Goal: Task Accomplishment & Management: Complete application form

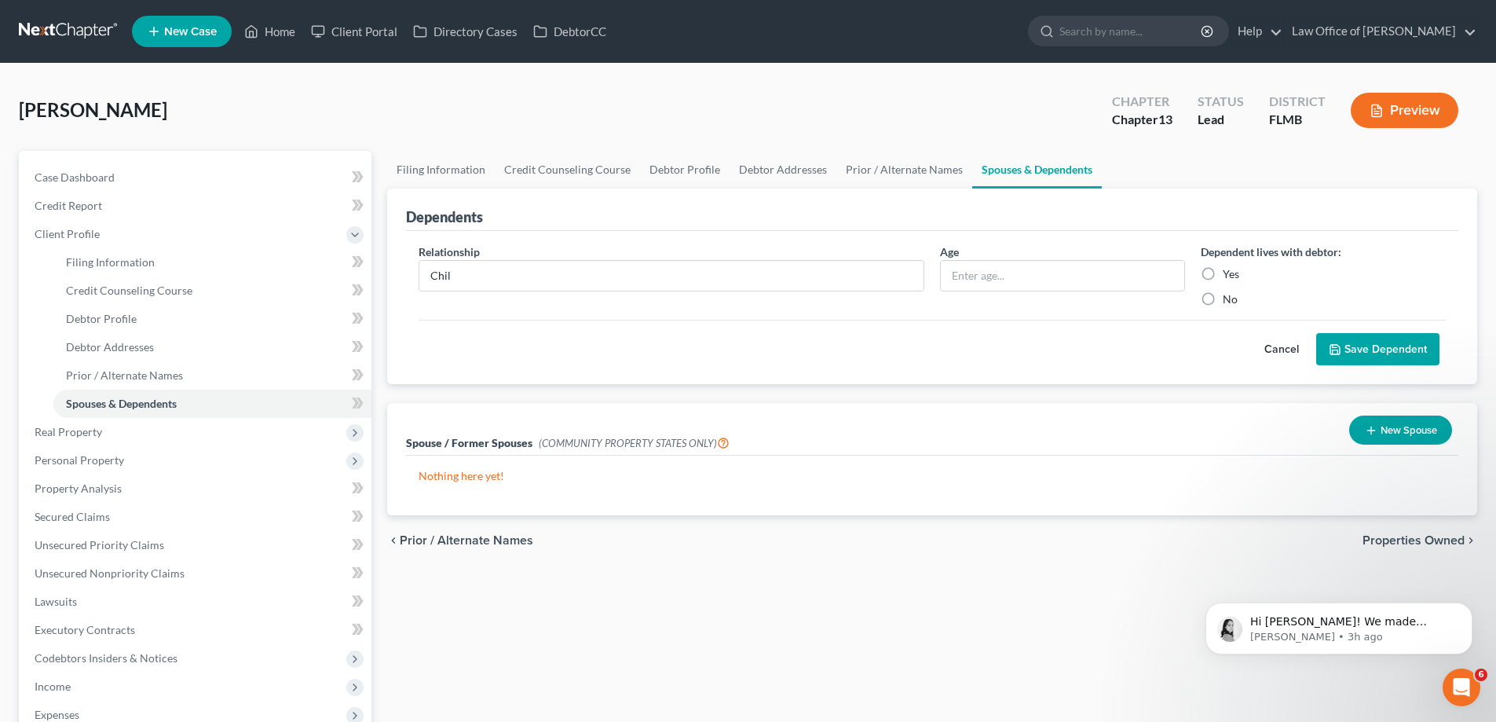
click at [104, 20] on link at bounding box center [69, 31] width 101 height 28
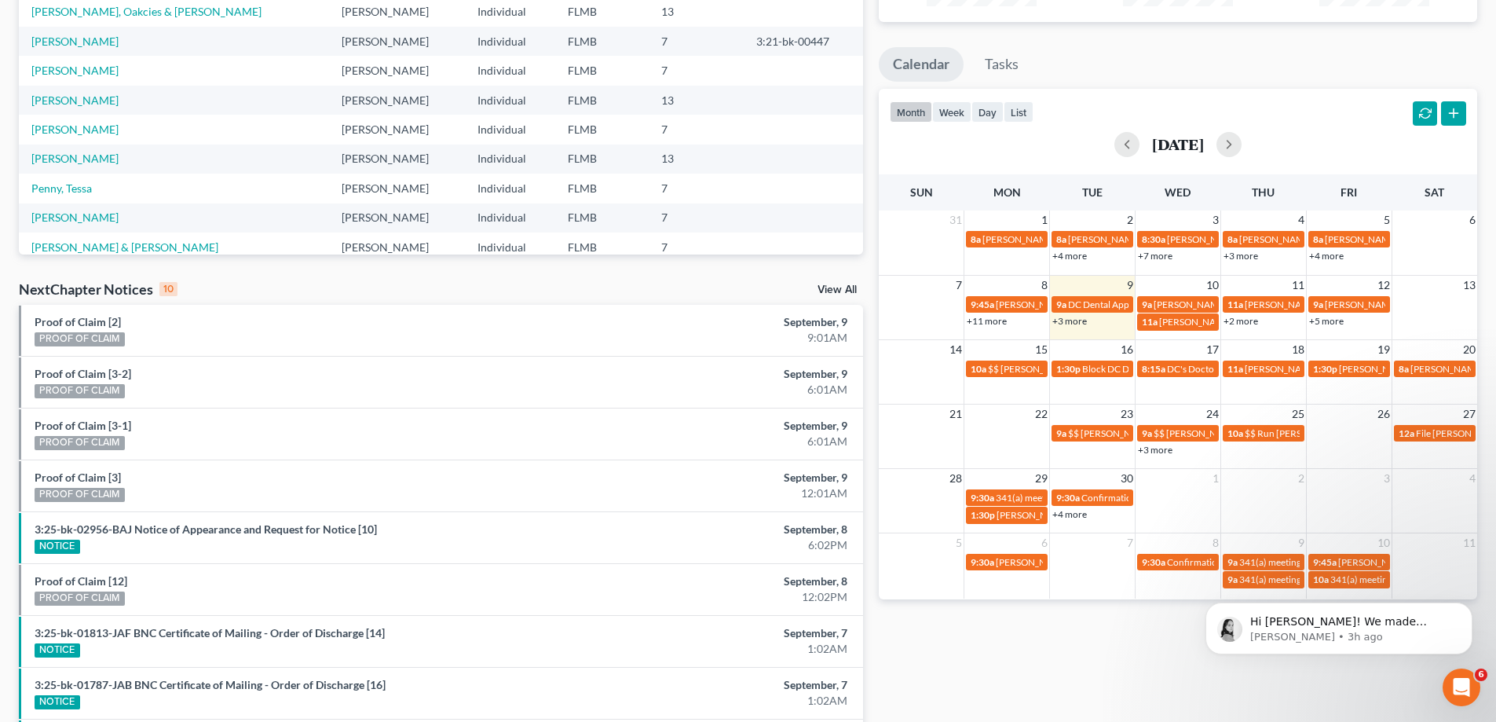
click at [1244, 319] on link "+2 more" at bounding box center [1240, 321] width 35 height 12
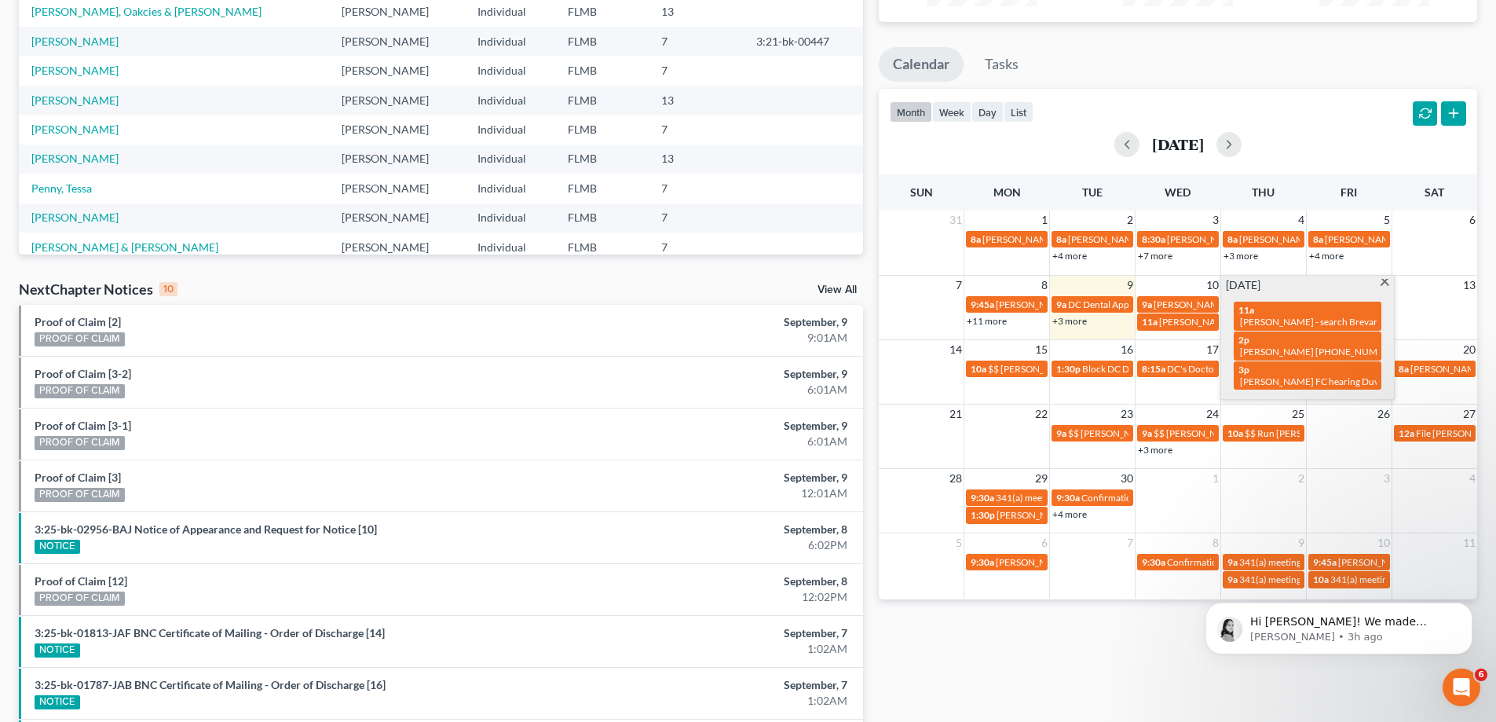
click at [1340, 57] on ul "Calendar Tasks" at bounding box center [1178, 68] width 598 height 42
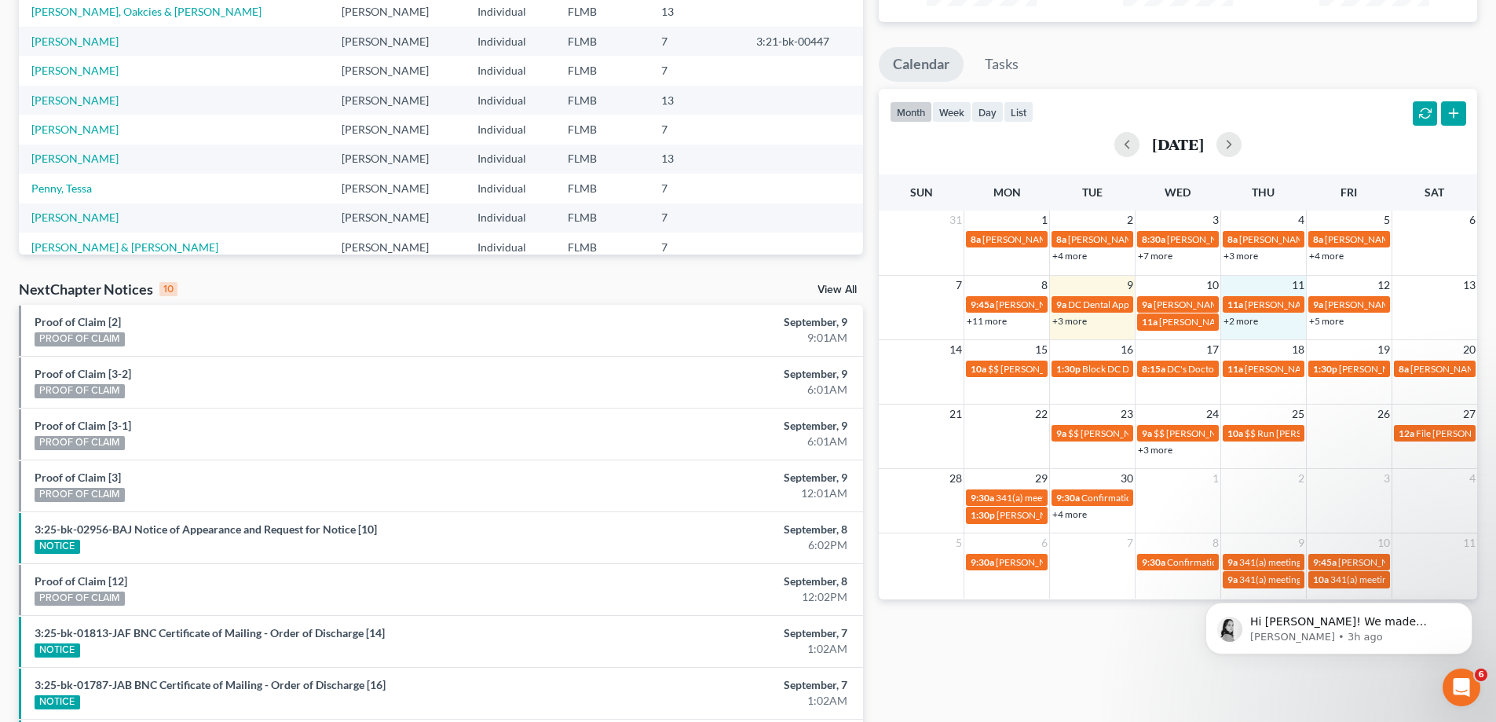
click at [1268, 283] on td "11" at bounding box center [1263, 285] width 86 height 20
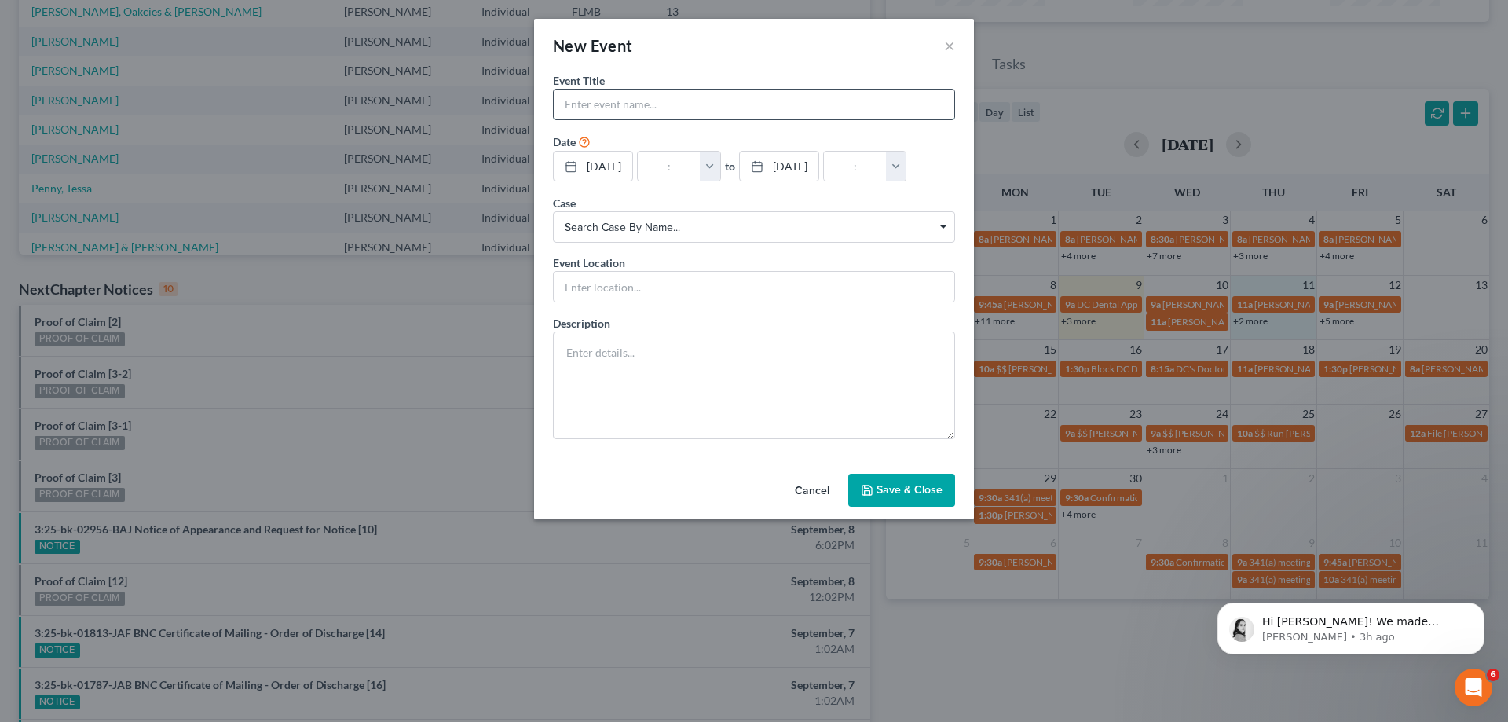
click at [875, 107] on input "text" at bounding box center [754, 105] width 400 height 30
click at [949, 45] on button "×" at bounding box center [949, 45] width 11 height 19
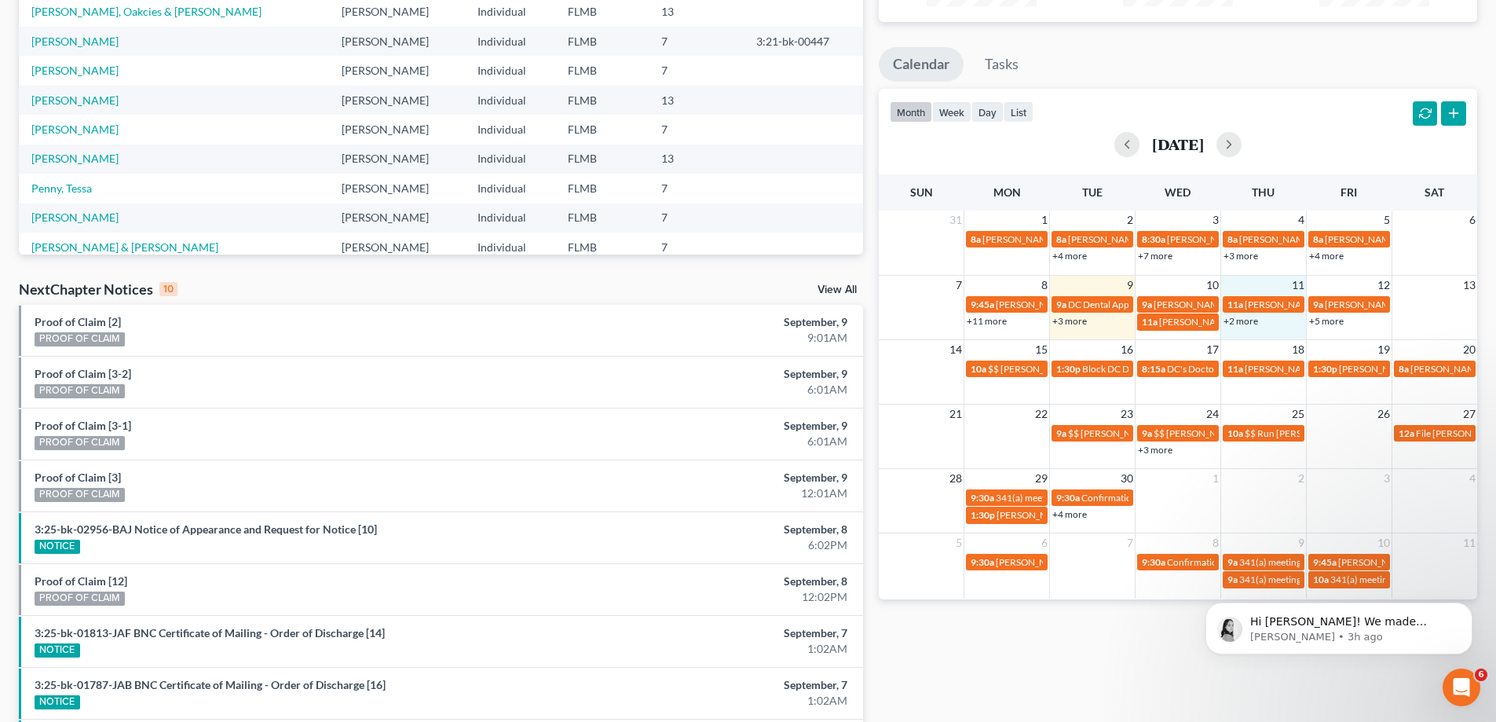
click at [1242, 320] on link "+2 more" at bounding box center [1240, 321] width 35 height 12
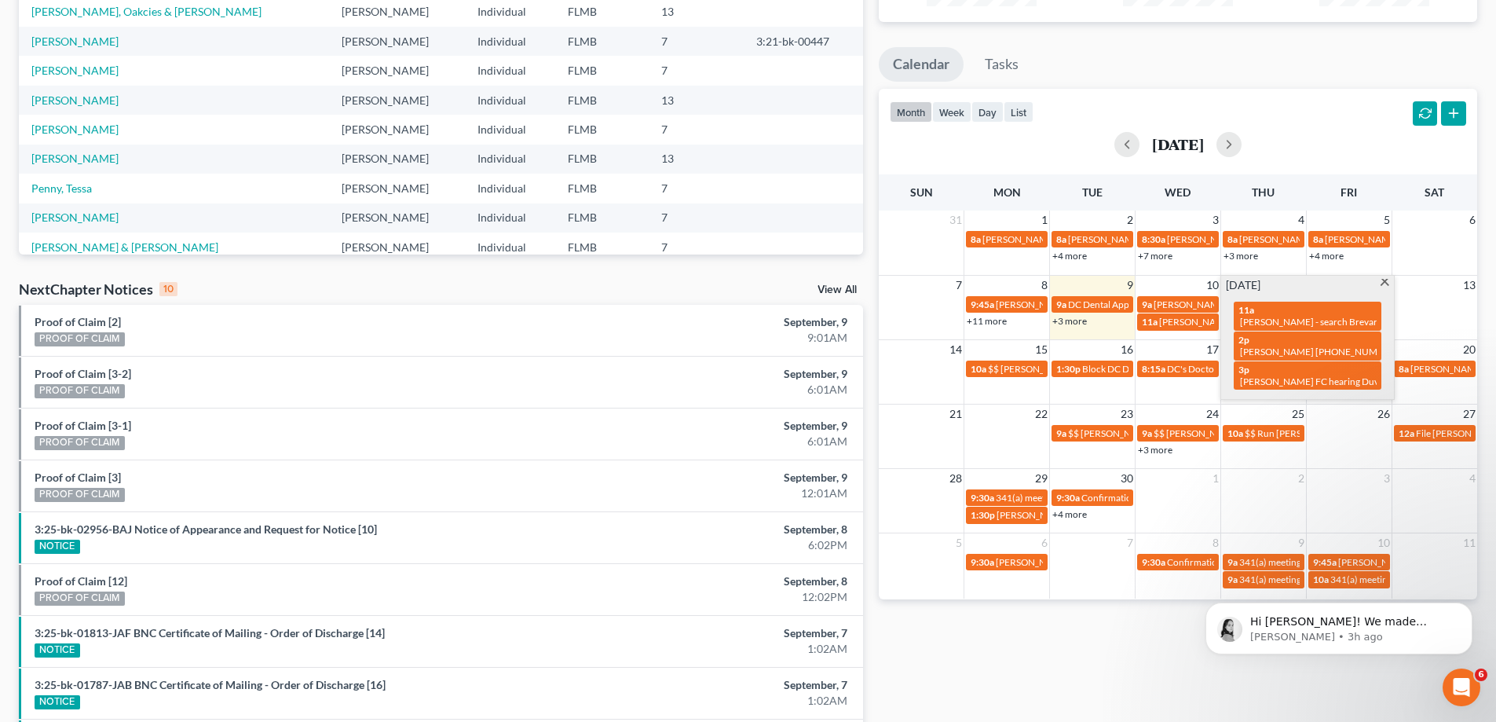
click at [1306, 101] on div "month week day list [DATE]" at bounding box center [1178, 126] width 614 height 75
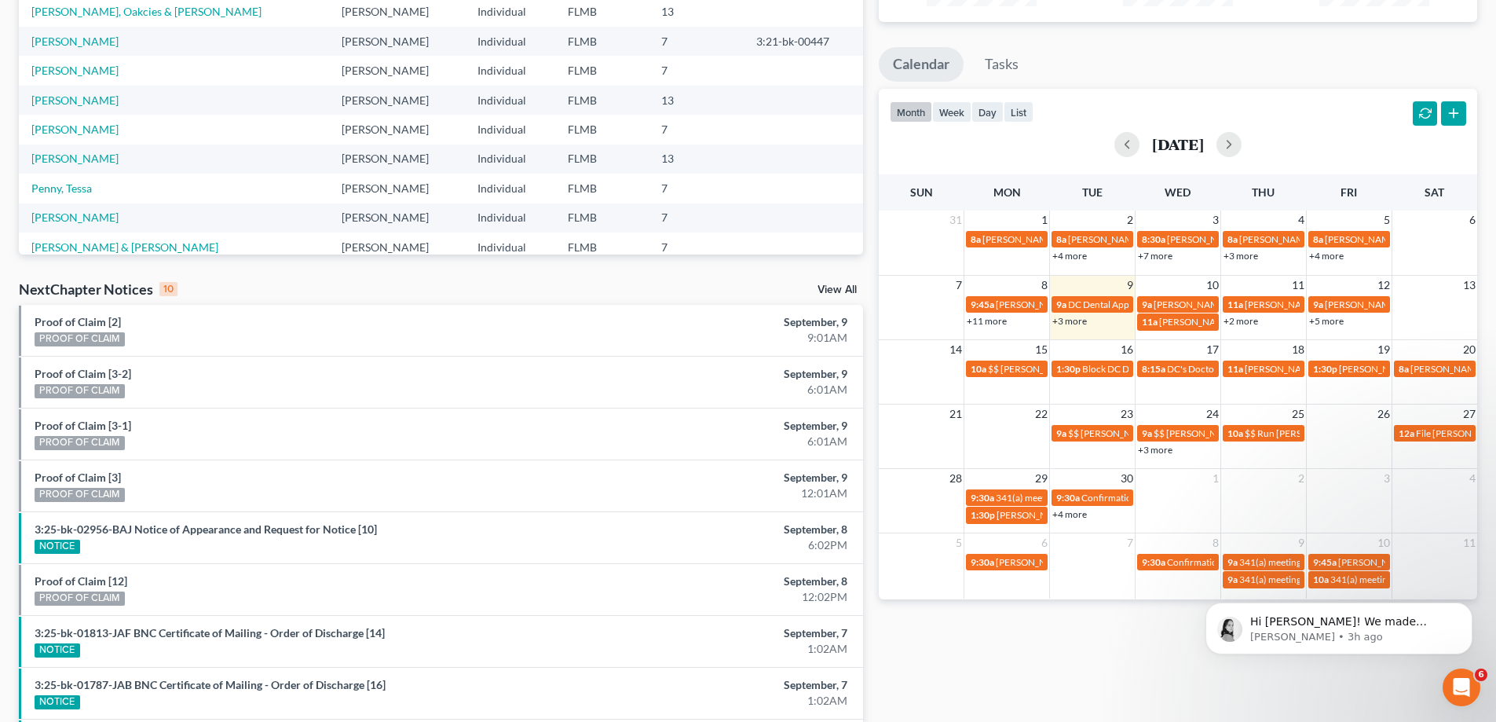
click at [1272, 286] on td "11" at bounding box center [1263, 285] width 86 height 20
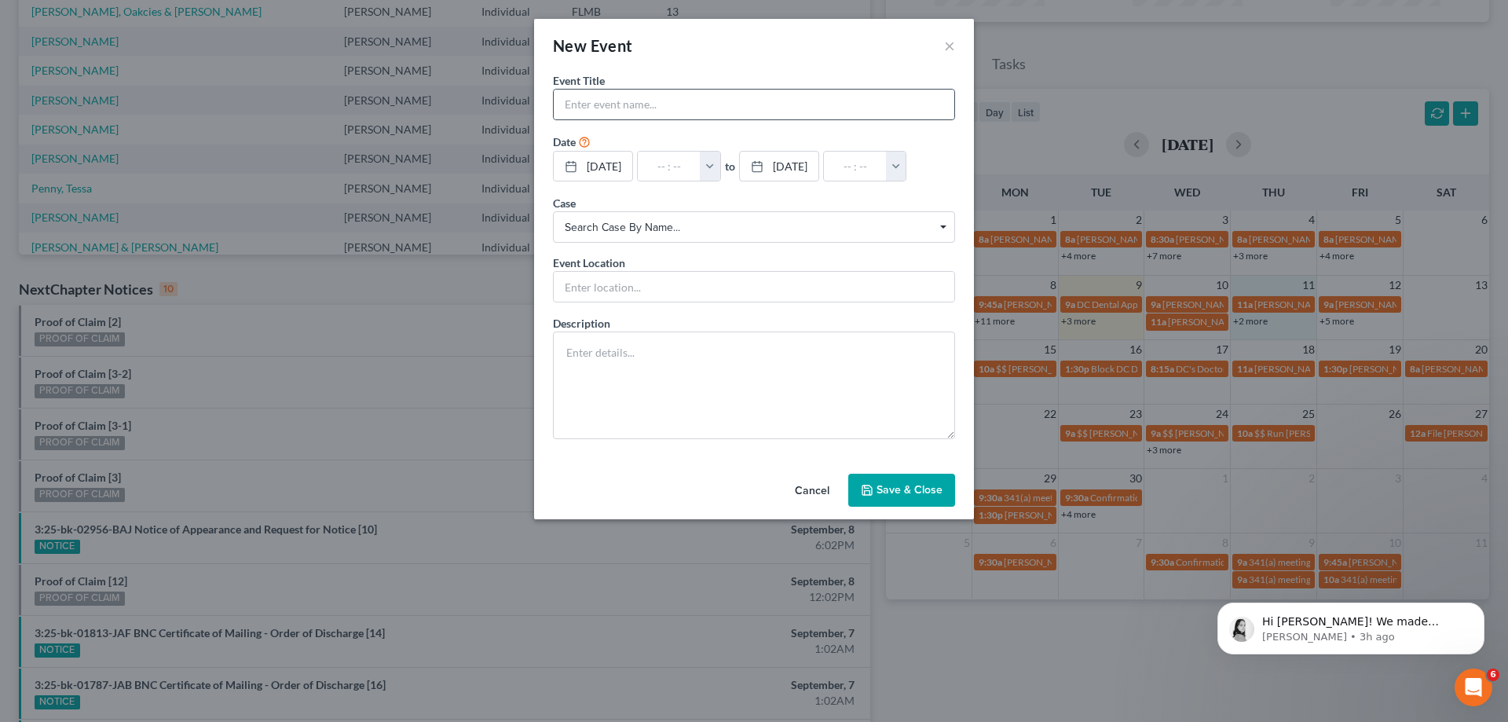
click at [689, 89] on div at bounding box center [754, 104] width 402 height 31
click at [686, 103] on input "text" at bounding box center [754, 105] width 400 height 30
type input "[PERSON_NAME] 9048384588"
drag, startPoint x: 939, startPoint y: 494, endPoint x: 931, endPoint y: 492, distance: 8.2
click at [935, 493] on button "Save & Close" at bounding box center [901, 489] width 107 height 33
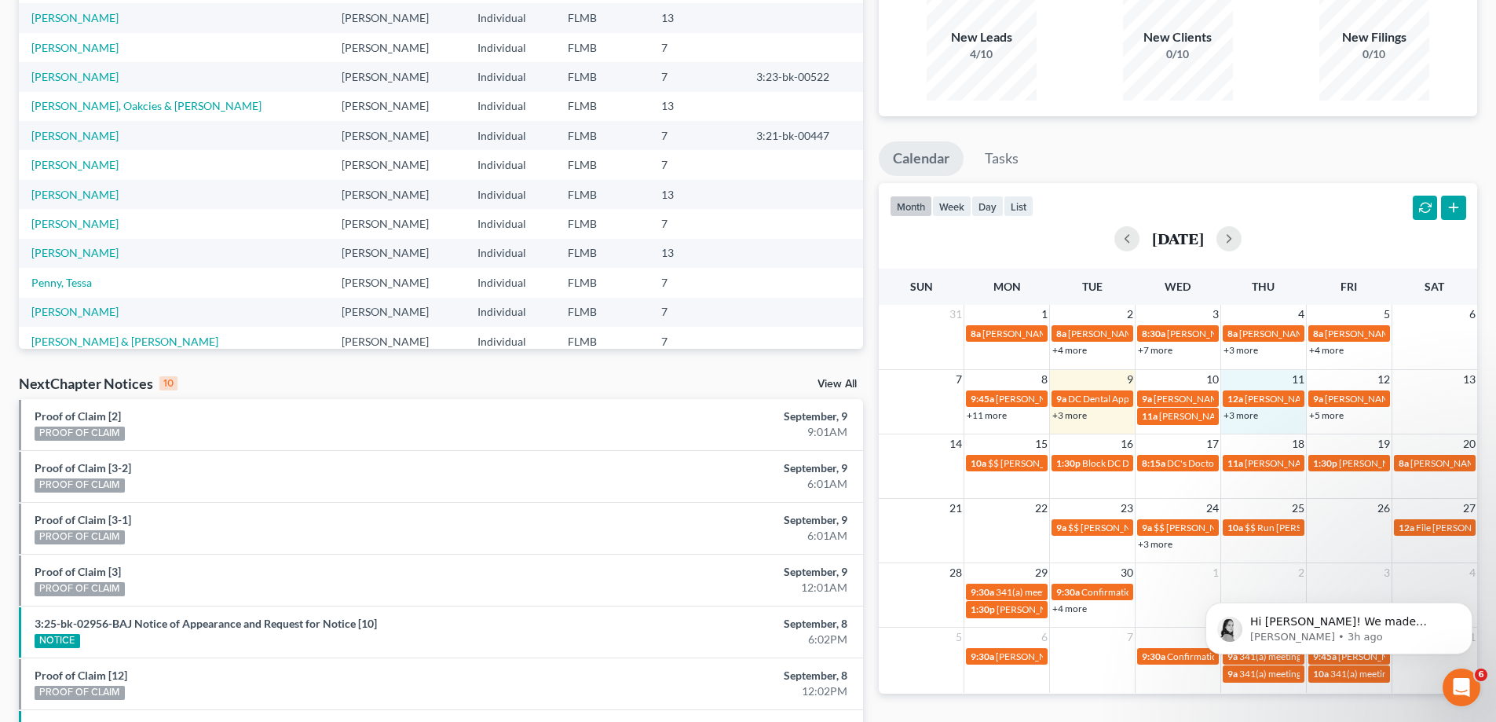
scroll to position [157, 0]
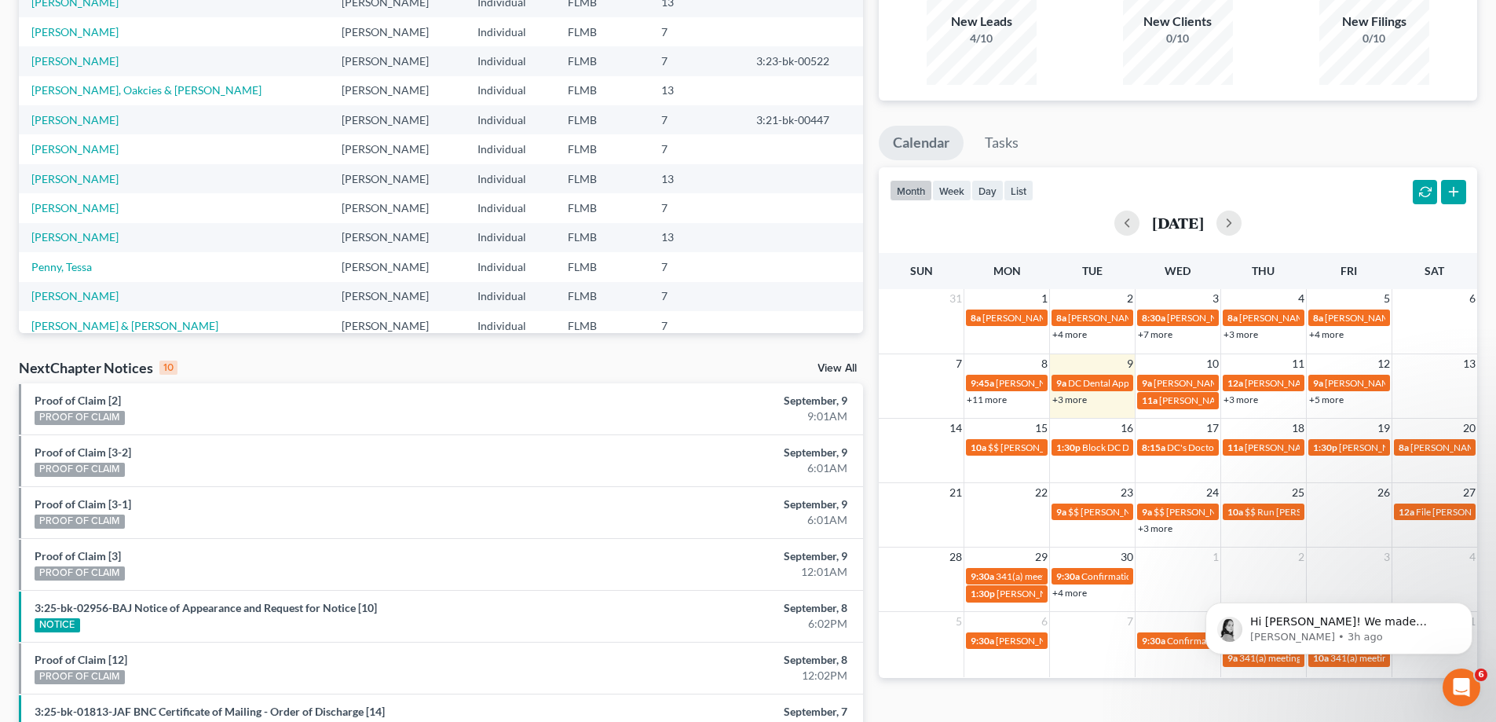
click at [1250, 400] on link "+3 more" at bounding box center [1240, 399] width 35 height 12
click at [1077, 401] on link "+3 more" at bounding box center [1069, 399] width 35 height 12
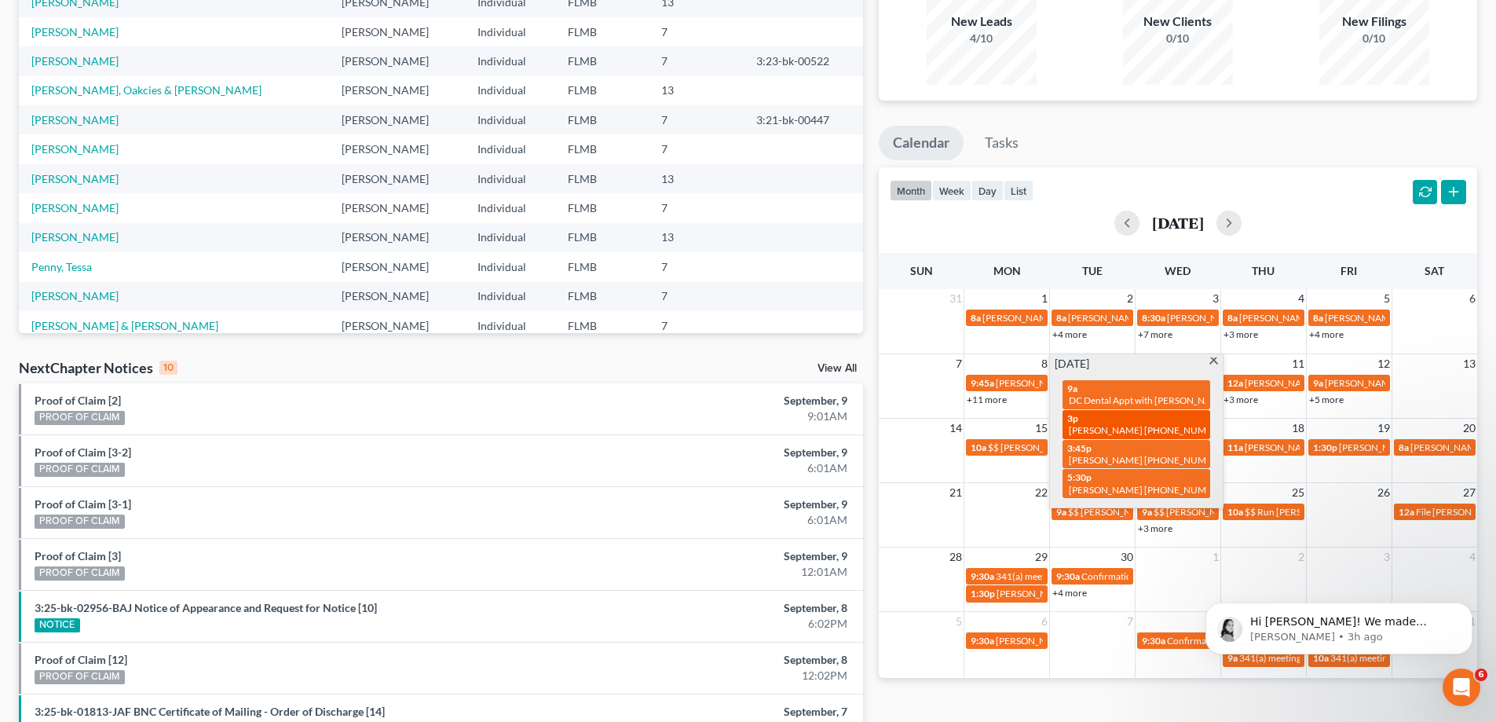
click at [1100, 424] on span "[PERSON_NAME] [PHONE_NUMBER]" at bounding box center [1148, 430] width 159 height 12
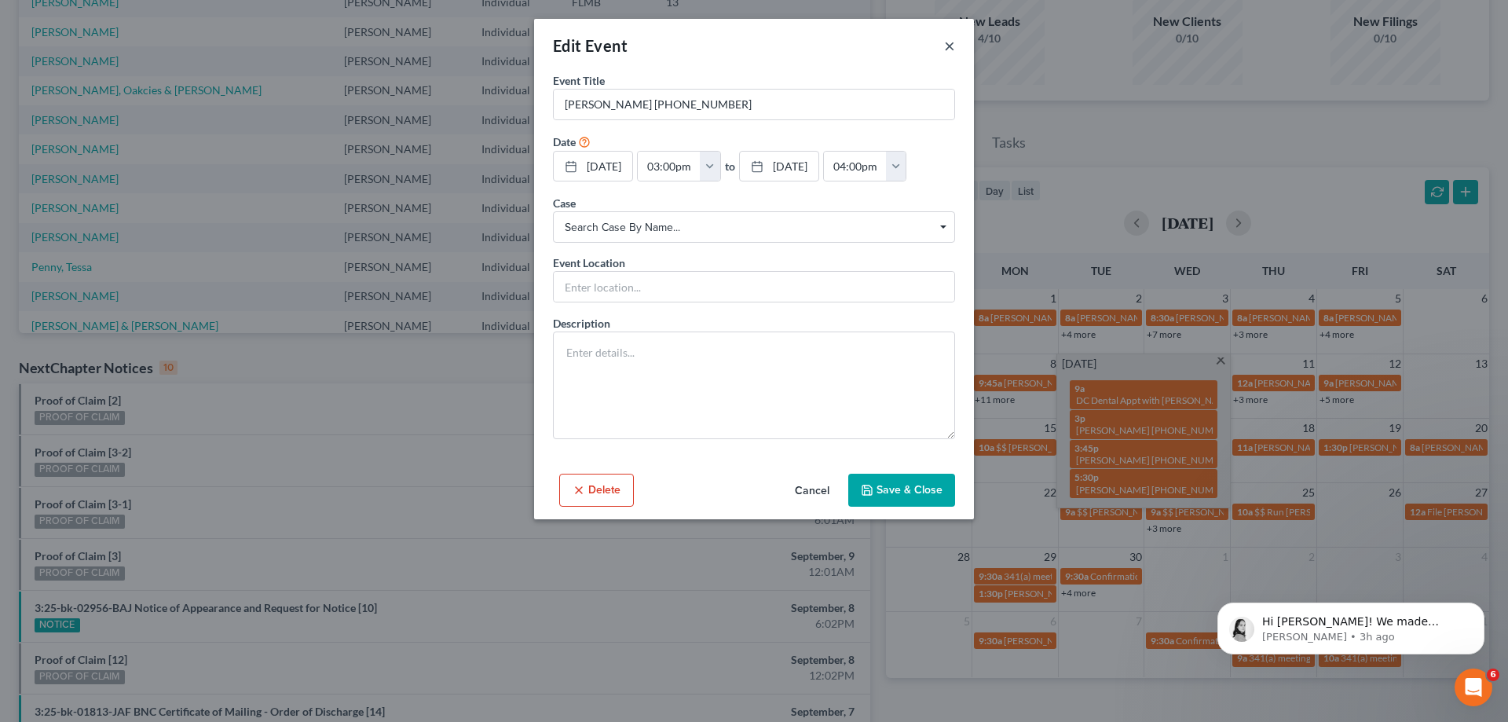
click at [945, 42] on button "×" at bounding box center [949, 45] width 11 height 19
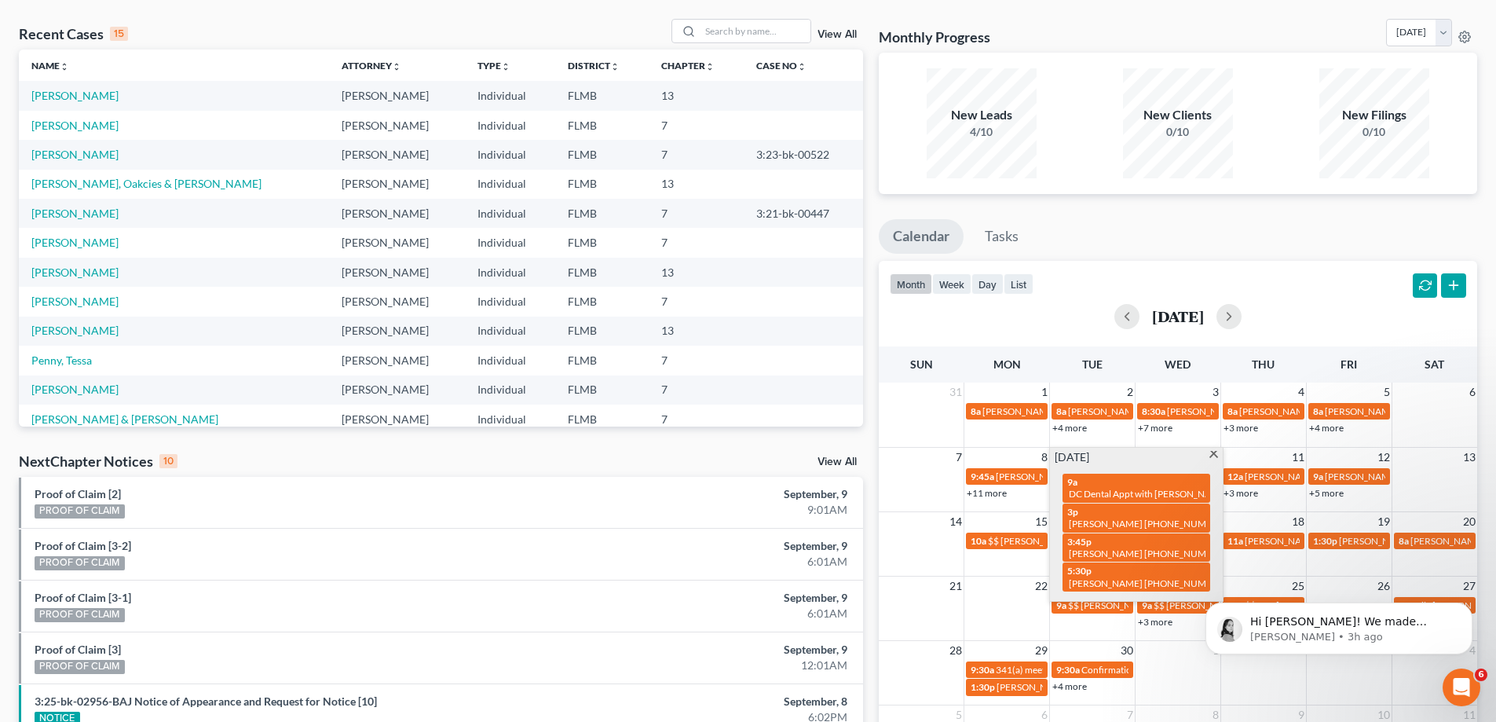
scroll to position [0, 0]
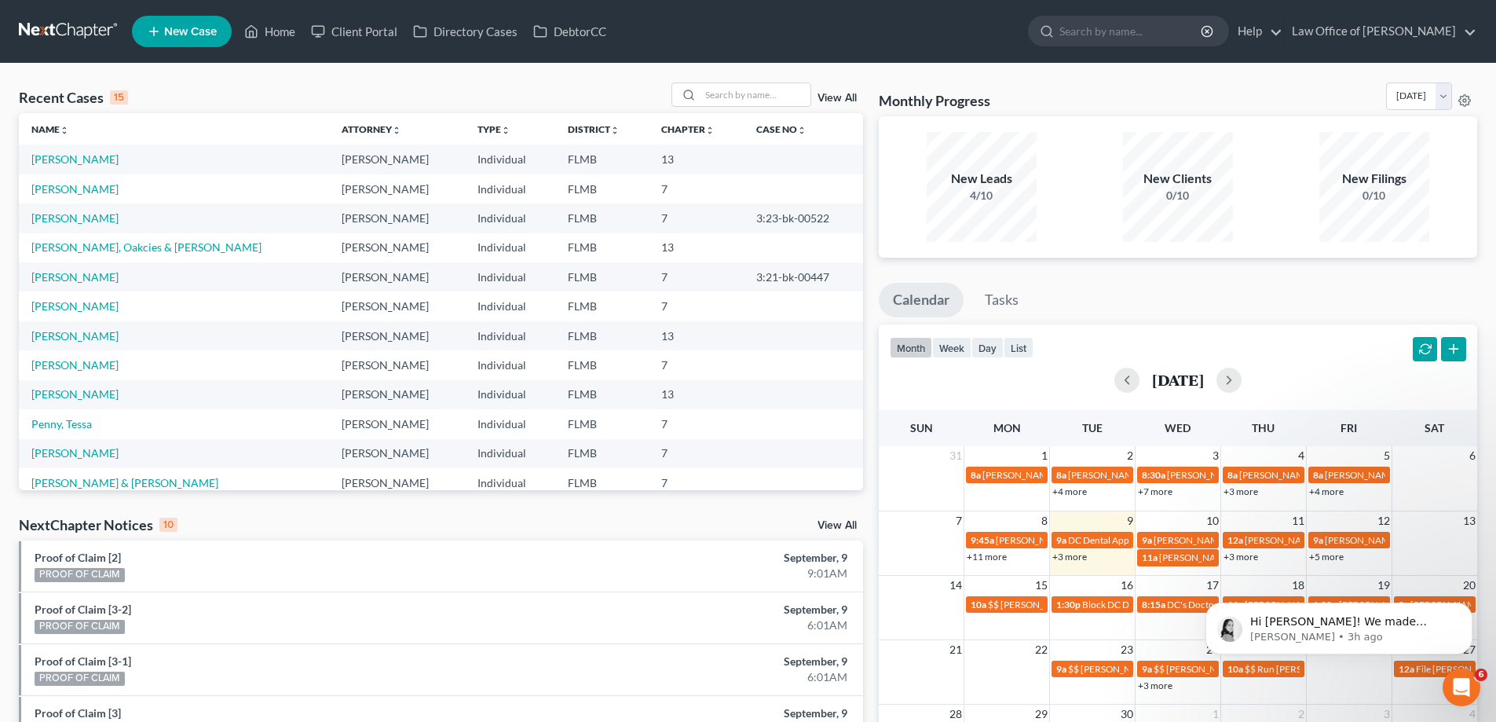
click at [1283, 291] on ul "Calendar Tasks" at bounding box center [1178, 304] width 598 height 42
click at [1066, 557] on link "+3 more" at bounding box center [1069, 556] width 35 height 12
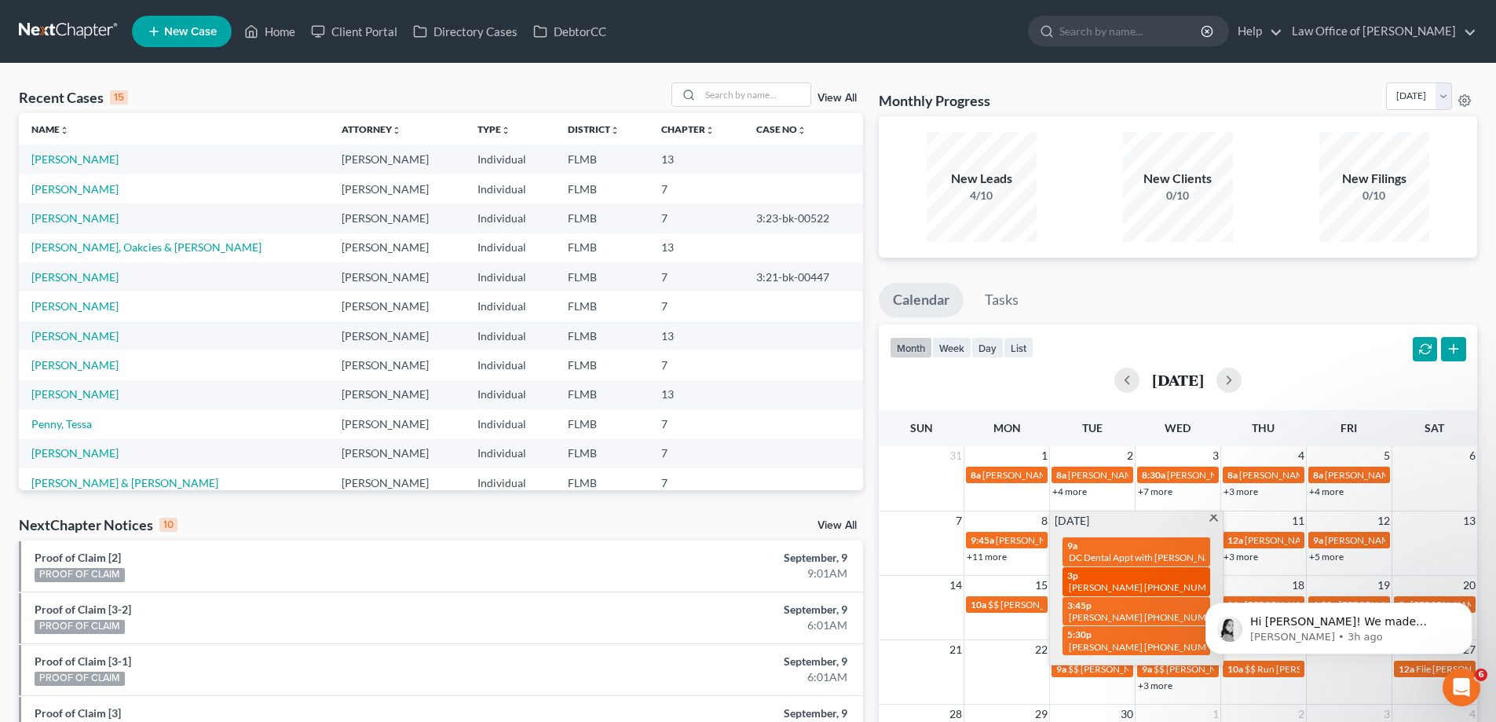
click at [1091, 581] on span "[PERSON_NAME] [PHONE_NUMBER]" at bounding box center [1148, 587] width 159 height 12
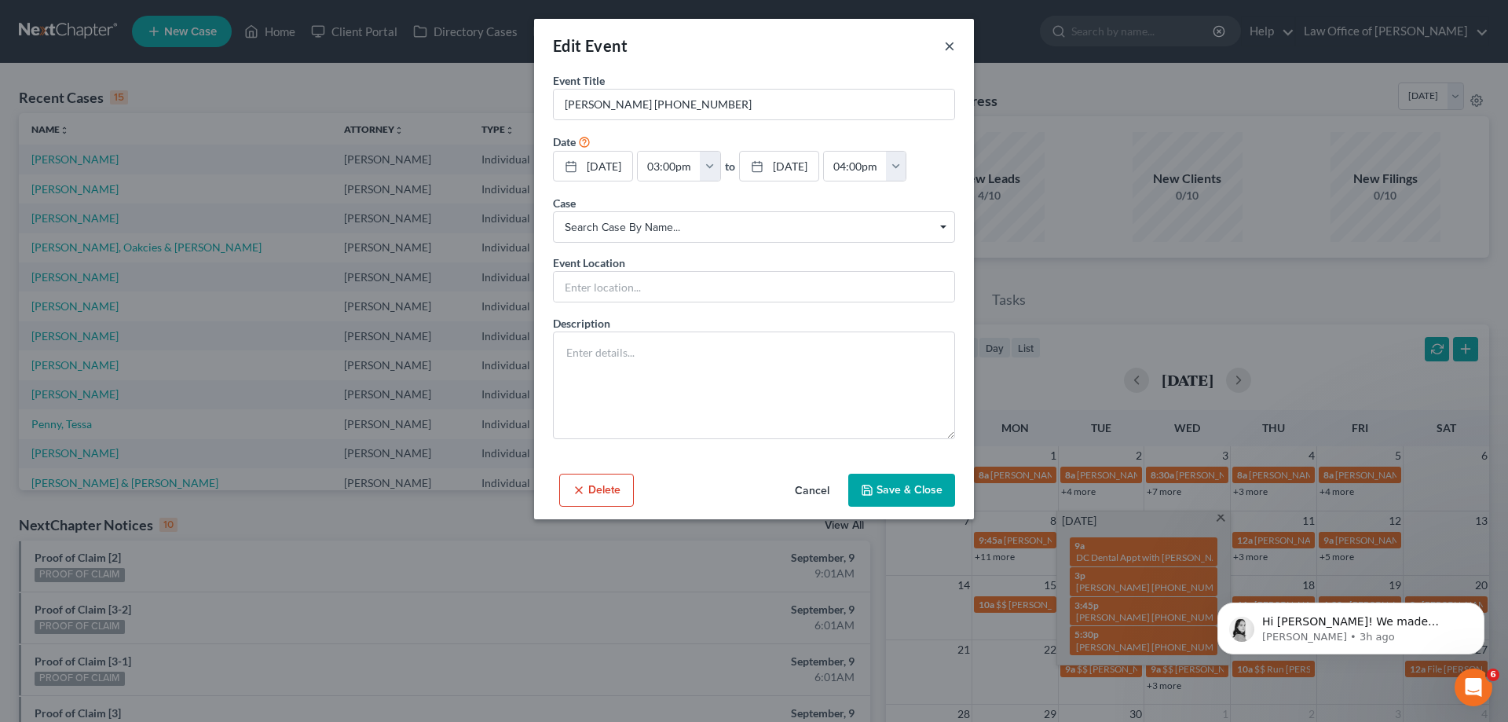
click at [948, 46] on button "×" at bounding box center [949, 45] width 11 height 19
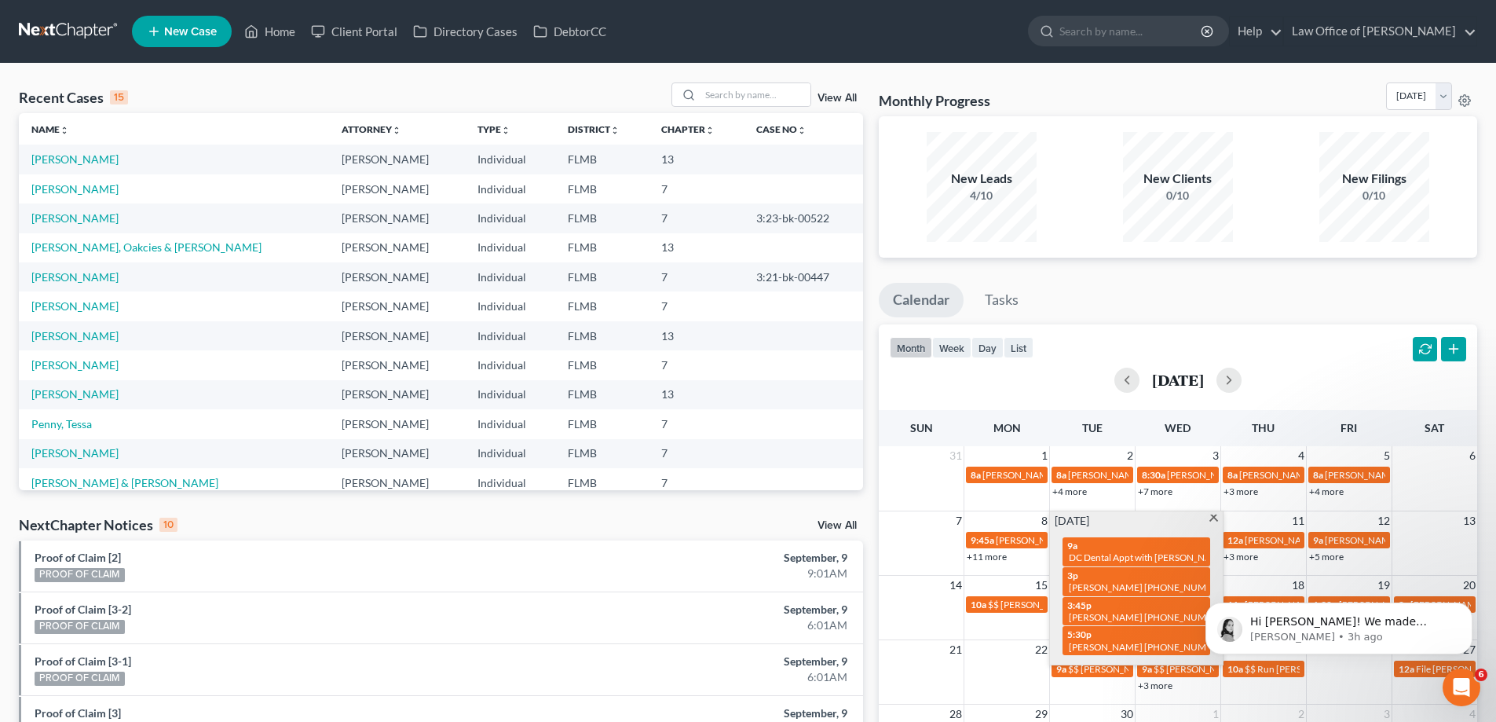
click at [1159, 72] on div "Recent Cases 15 View All Name unfold_more expand_more expand_less Attorney unfo…" at bounding box center [748, 583] width 1496 height 1038
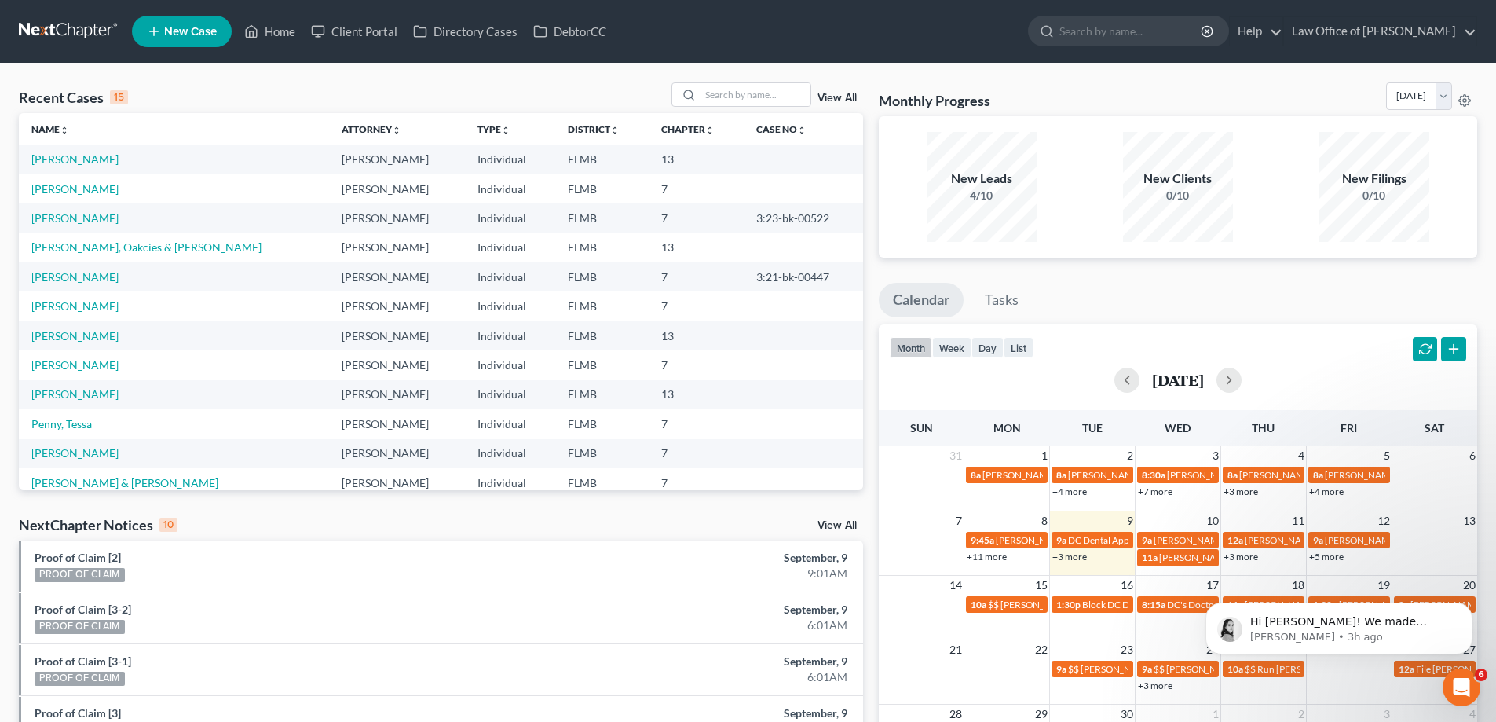
click at [1102, 85] on div "Monthly Progress Bankruptcy Bankruptcy [DATE] [DATE] [DATE] [DATE] [DATE] [DATE…" at bounding box center [1178, 99] width 598 height 34
click at [68, 166] on link "[PERSON_NAME]" at bounding box center [74, 158] width 87 height 13
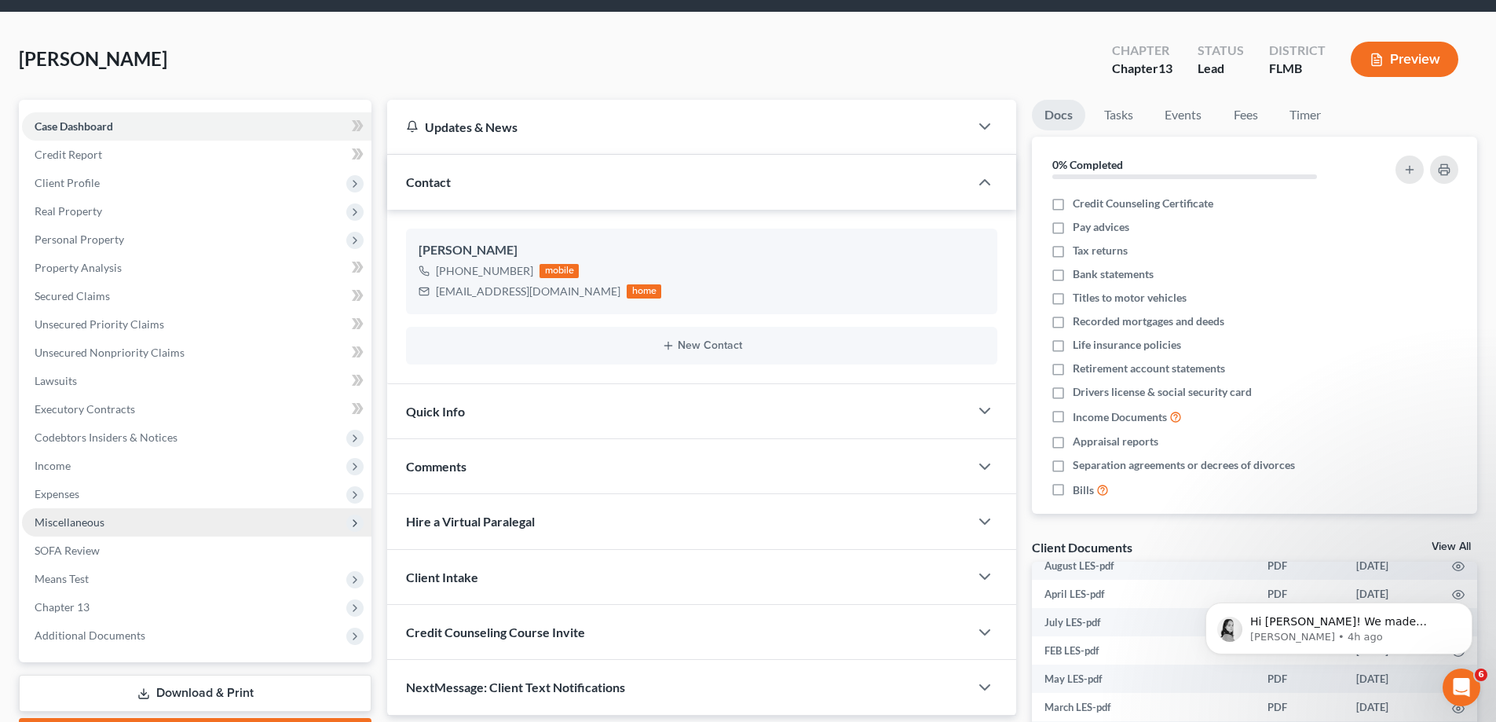
scroll to position [79, 0]
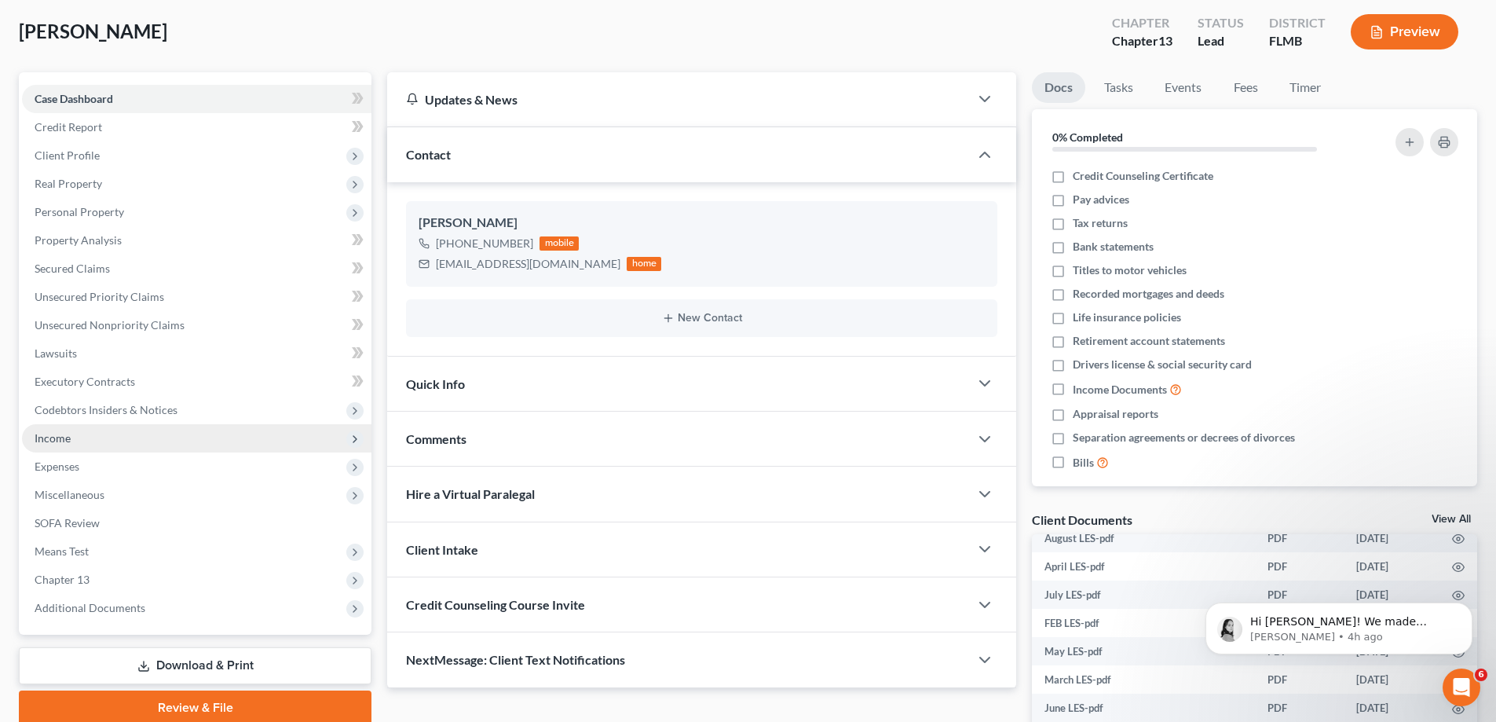
click at [86, 439] on span "Income" at bounding box center [196, 438] width 349 height 28
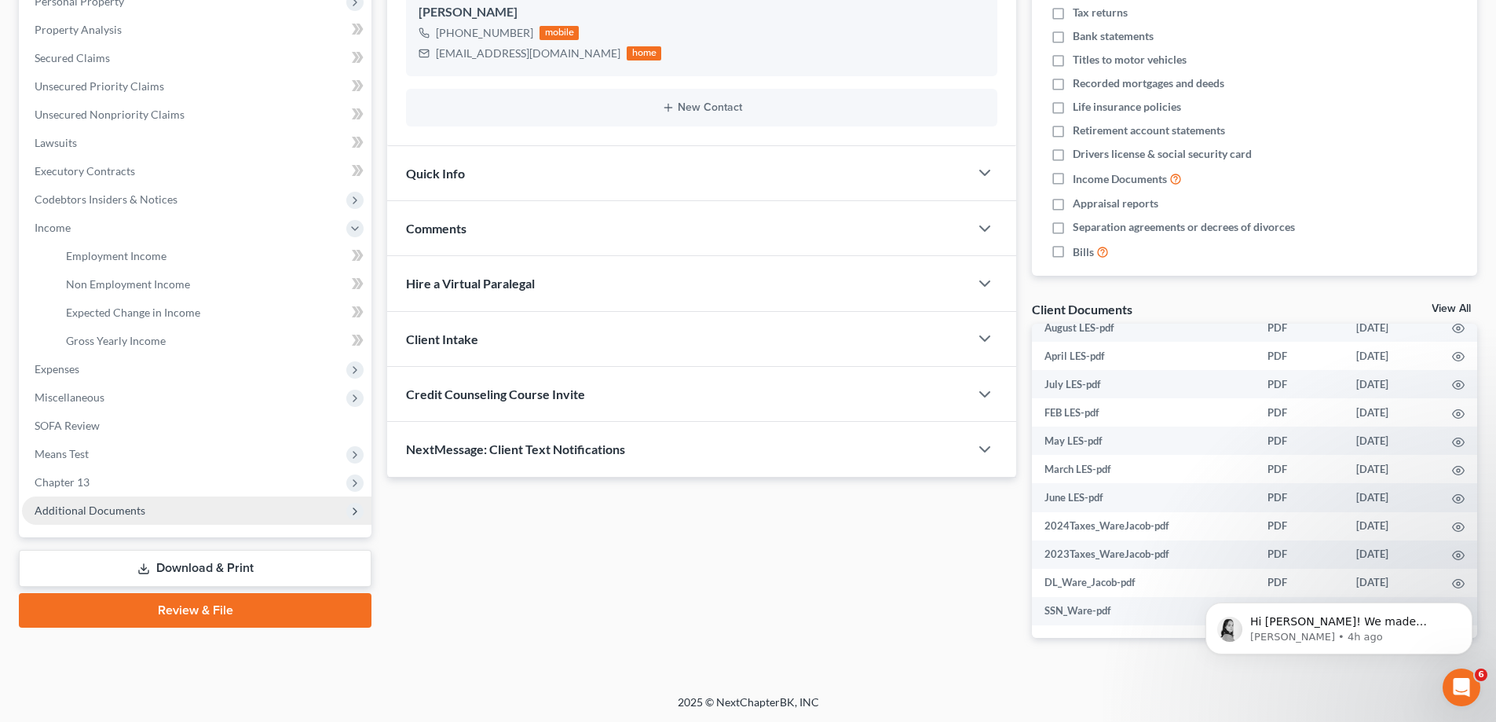
scroll to position [290, 0]
click at [97, 486] on span "Chapter 13" at bounding box center [196, 481] width 349 height 28
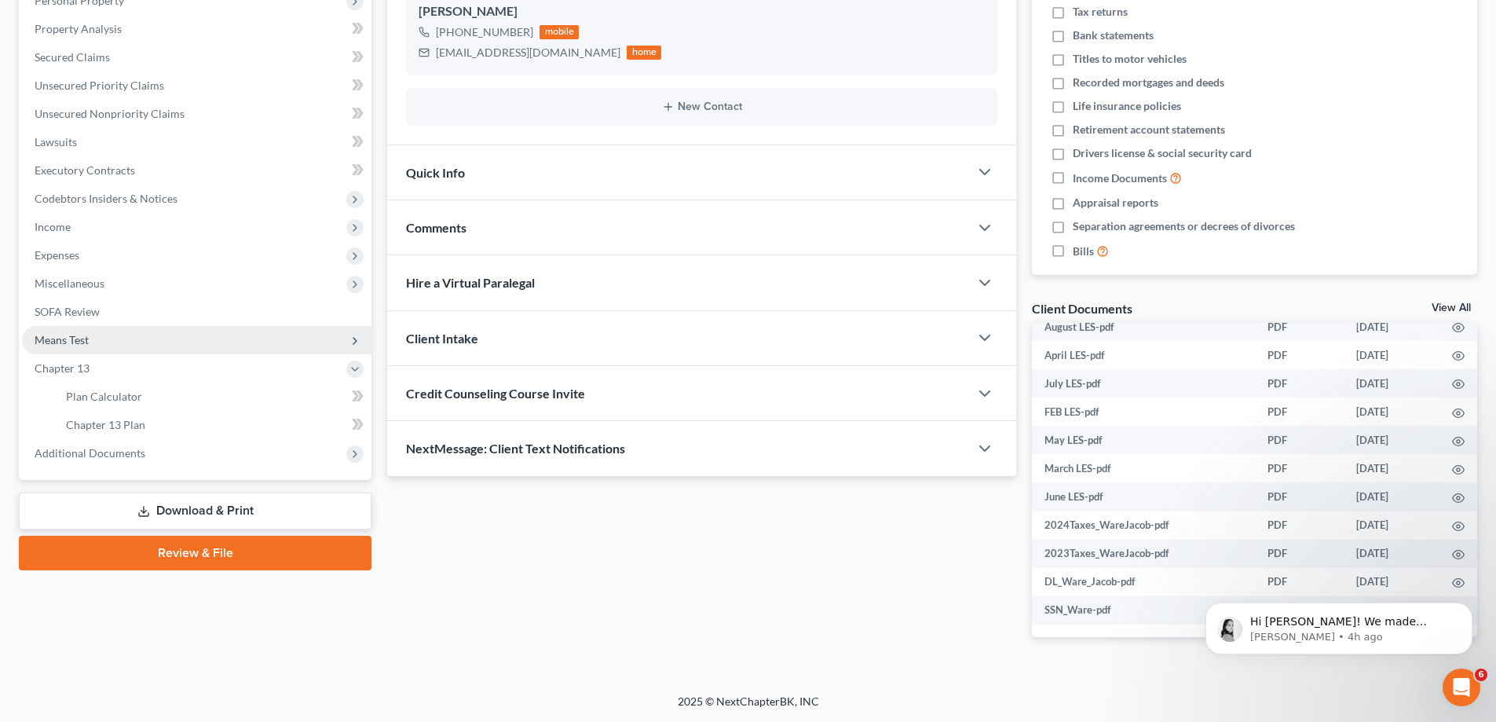
click at [126, 350] on span "Means Test" at bounding box center [196, 340] width 349 height 28
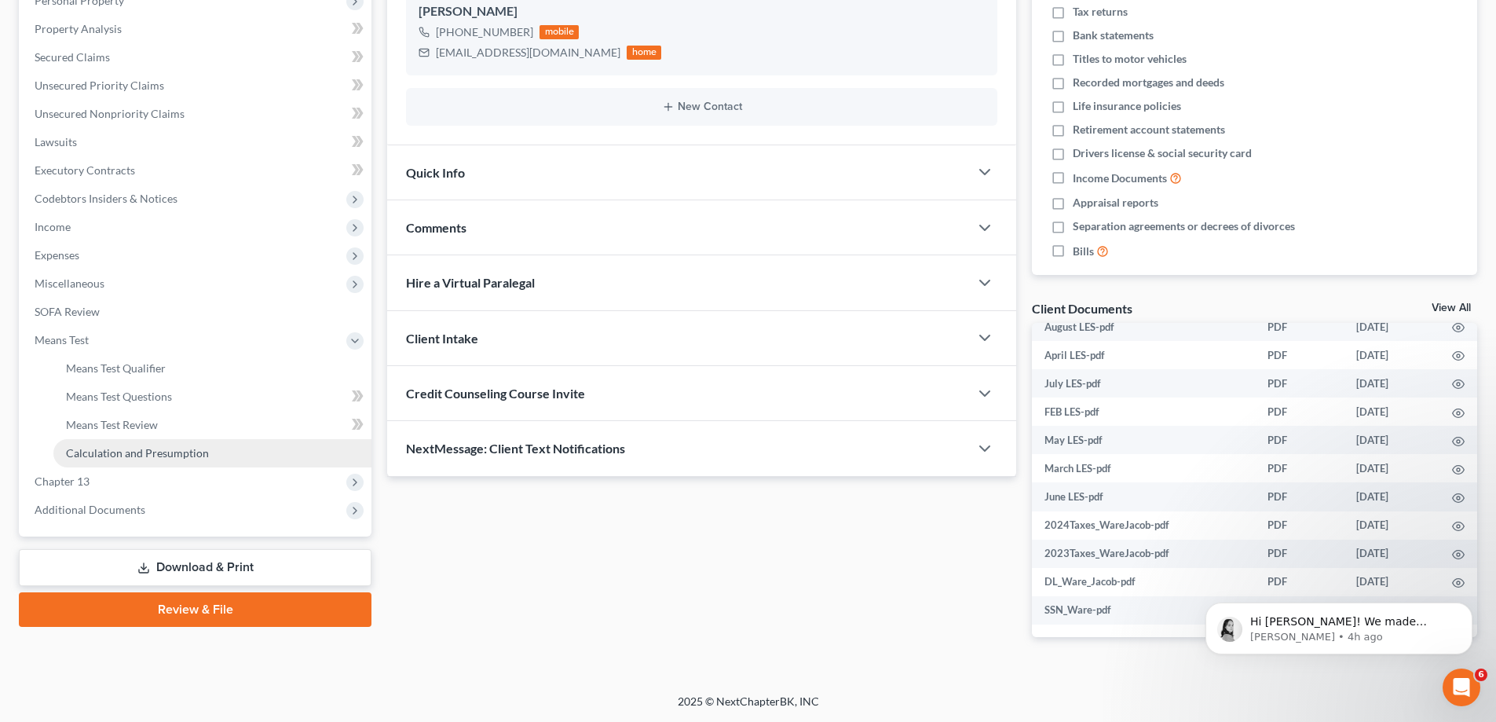
click at [158, 446] on span "Calculation and Presumption" at bounding box center [137, 452] width 143 height 13
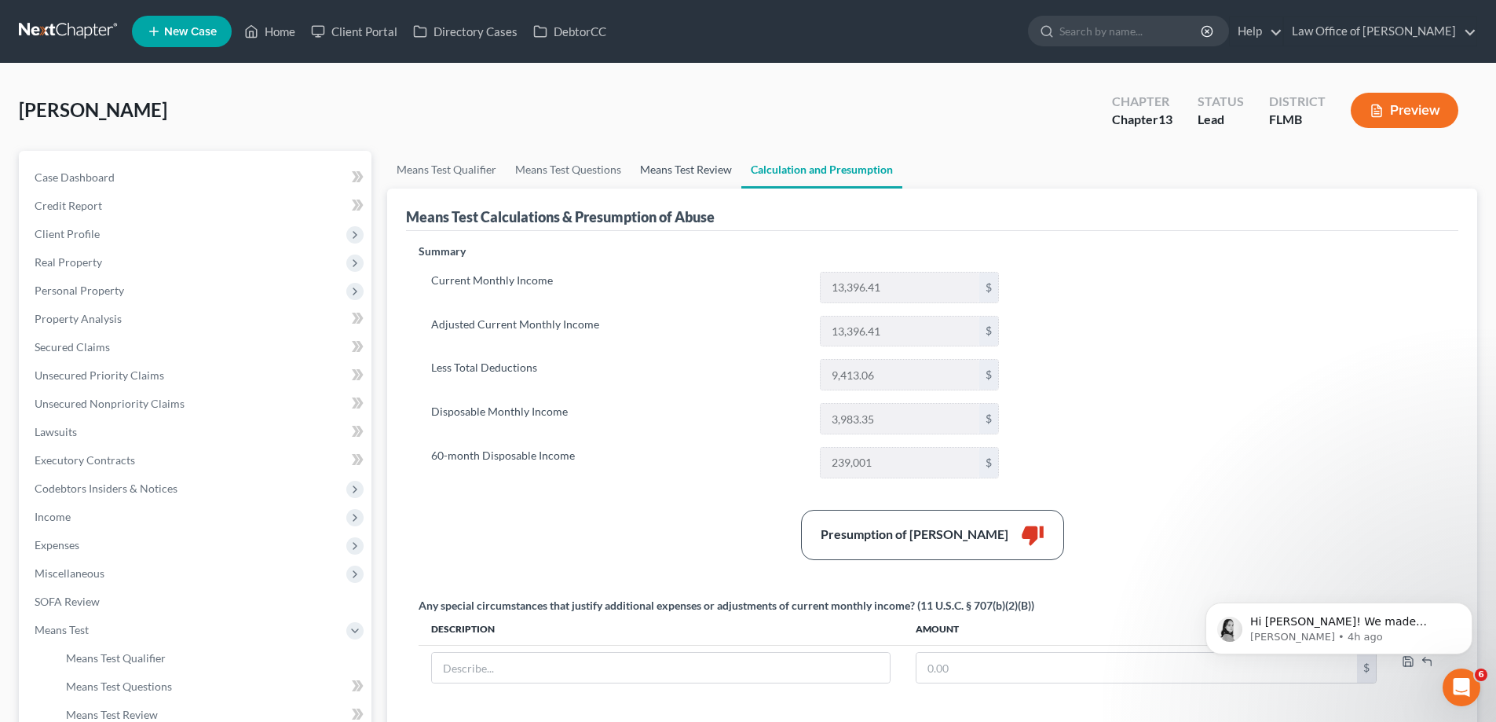
click at [705, 169] on link "Means Test Review" at bounding box center [685, 170] width 111 height 38
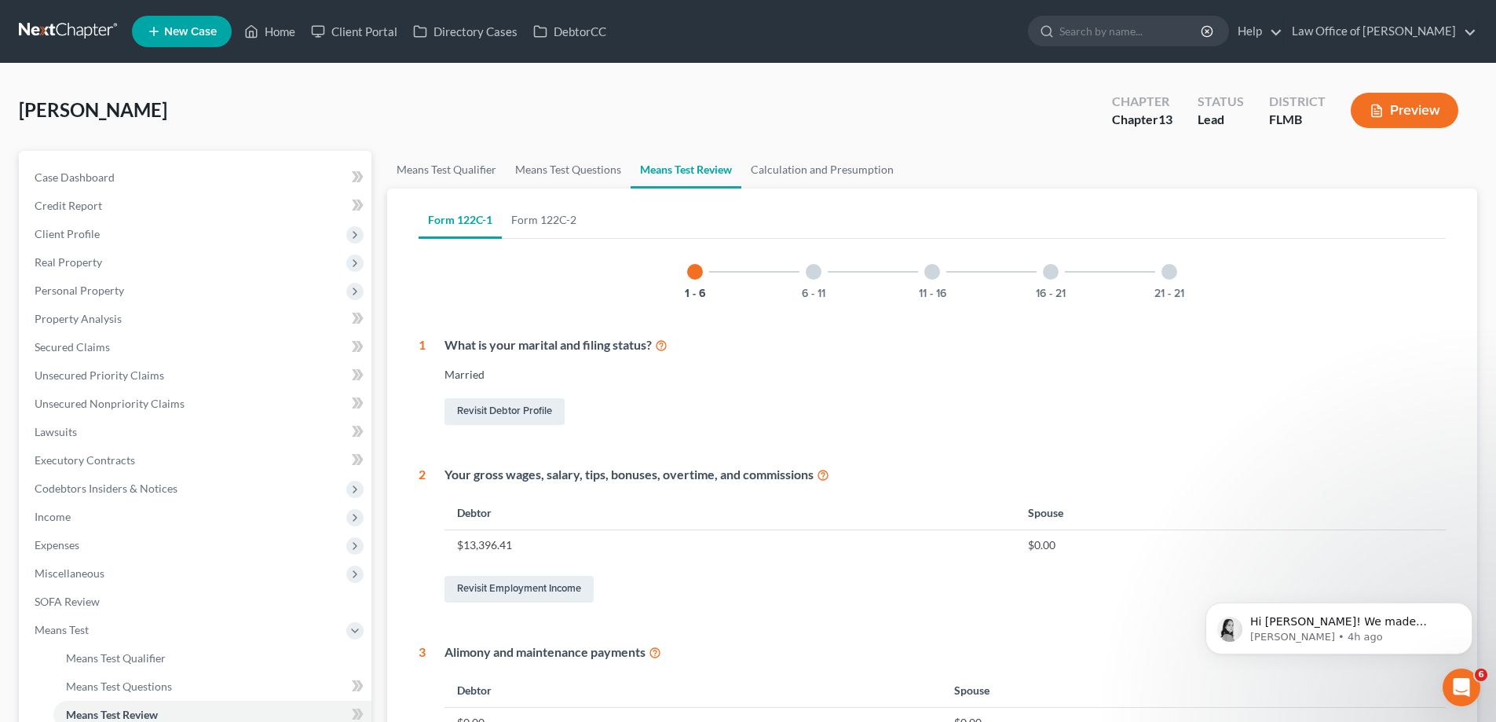
click at [1400, 121] on button "Preview" at bounding box center [1404, 110] width 108 height 35
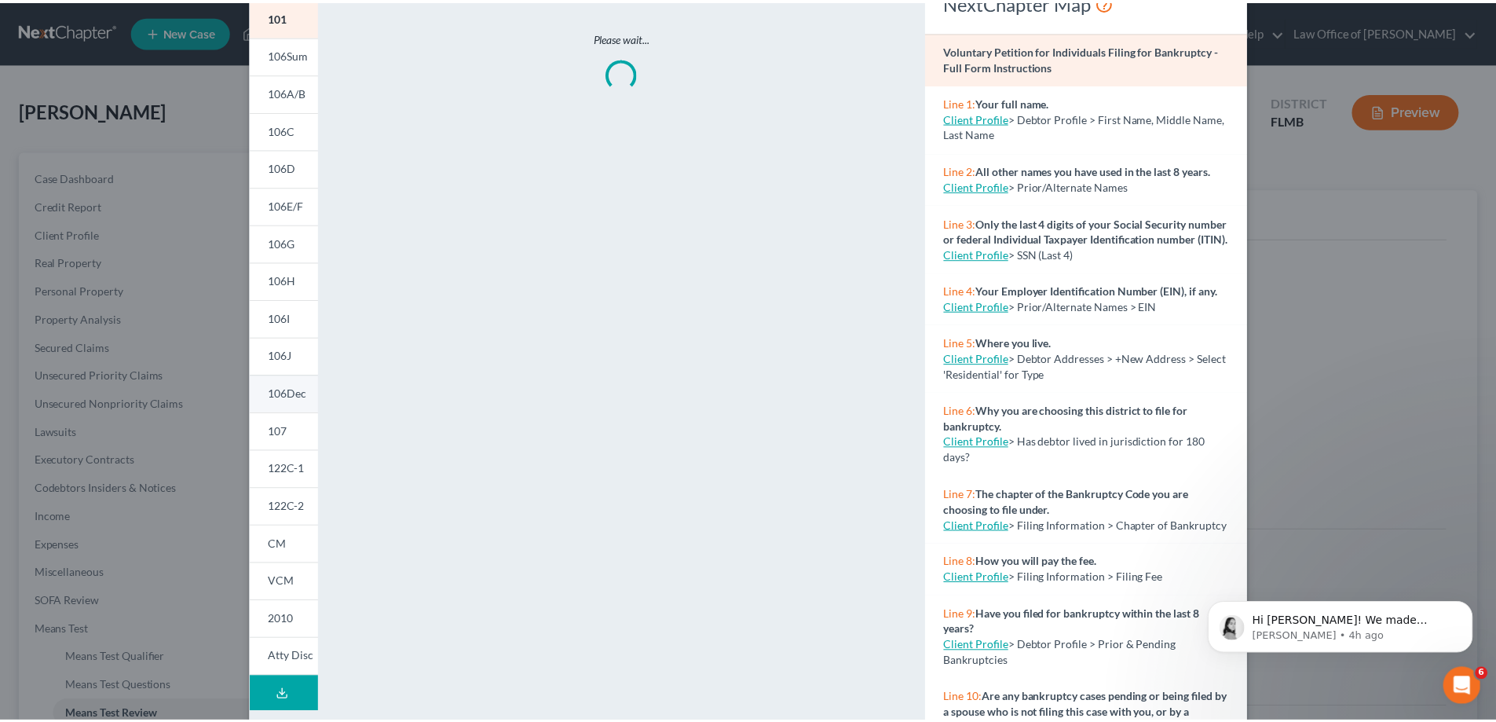
scroll to position [149, 0]
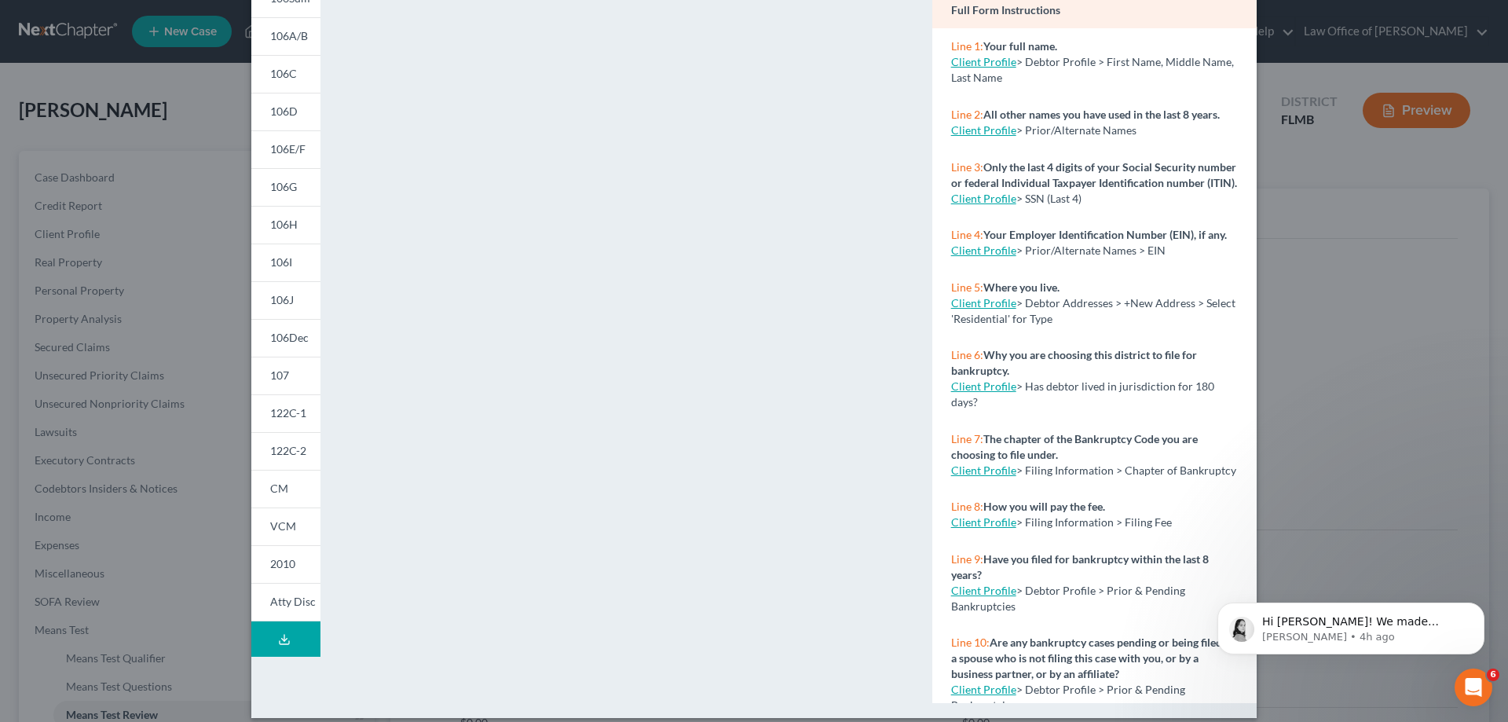
click at [1298, 302] on div "Petition Preview Voluntary Petition for Individuals Filing for Bankruptcy × 101…" at bounding box center [754, 361] width 1508 height 722
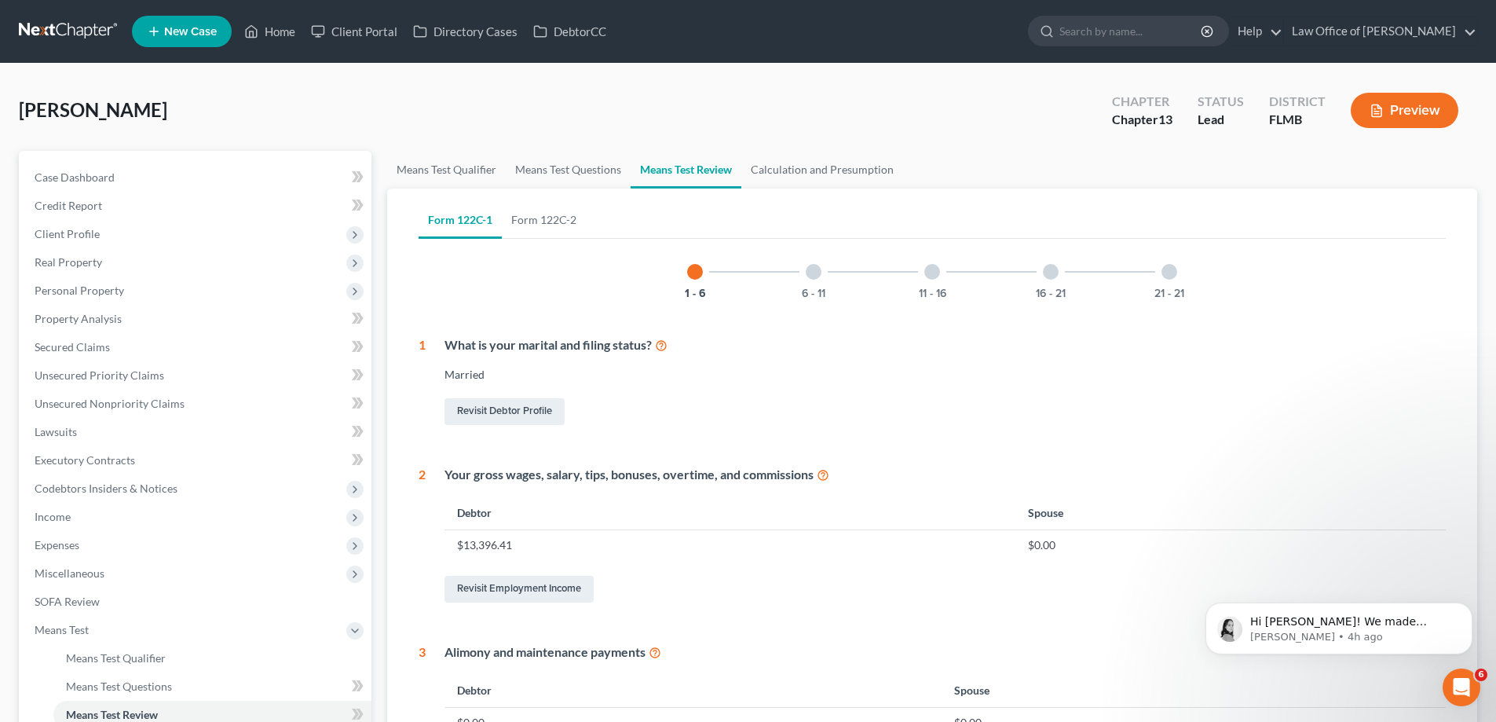
click at [790, 101] on div "[PERSON_NAME] Upgraded Chapter Chapter 13 Status Lead District FLMB Preview" at bounding box center [748, 116] width 1458 height 68
click at [111, 211] on link "Credit Report" at bounding box center [196, 206] width 349 height 28
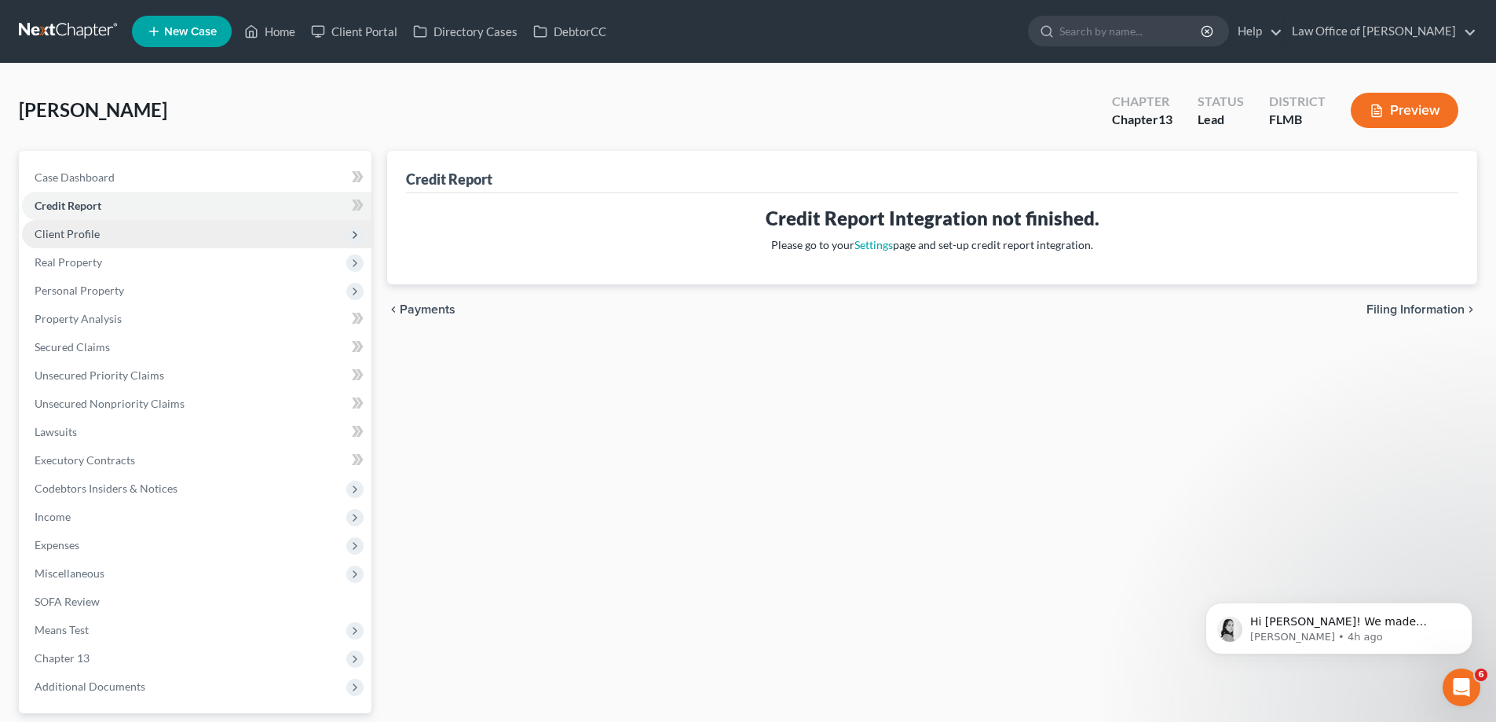
click at [104, 235] on span "Client Profile" at bounding box center [196, 234] width 349 height 28
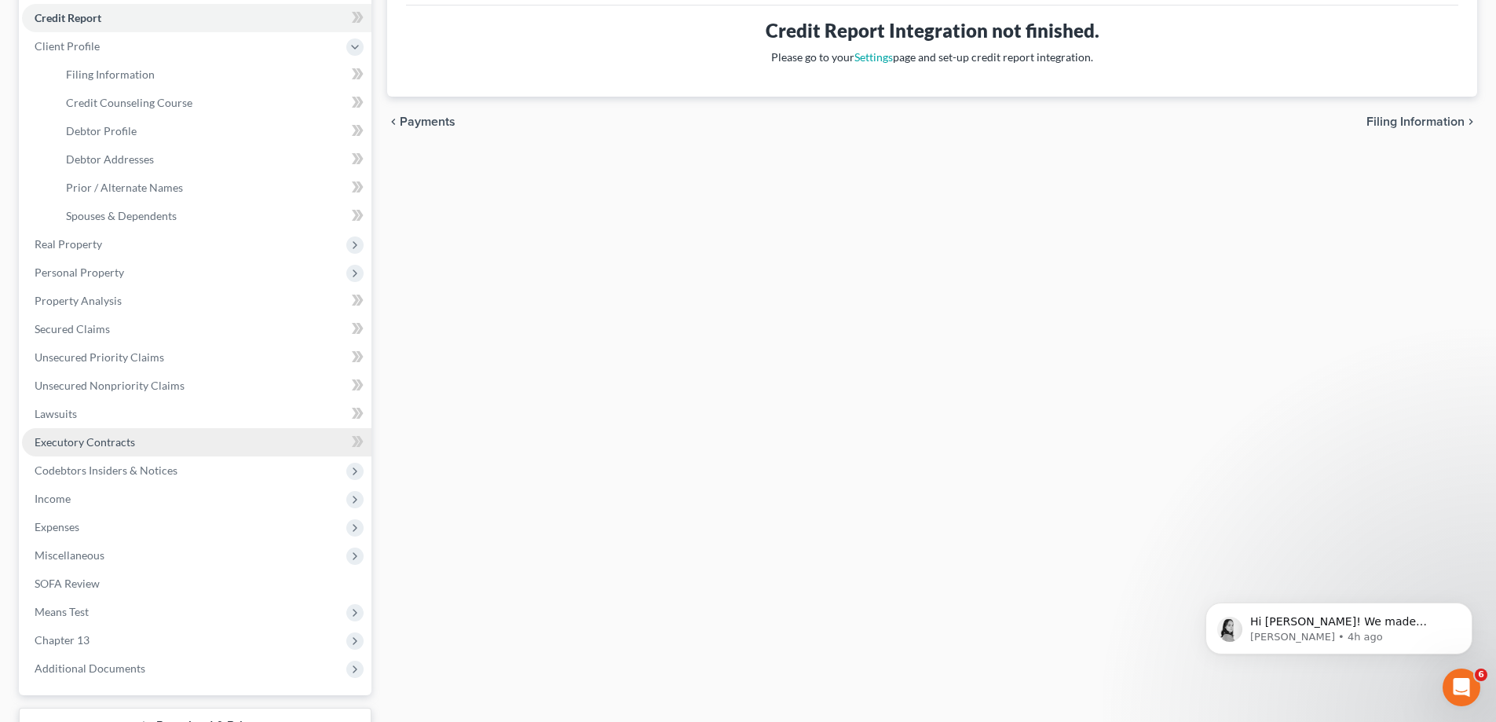
scroll to position [311, 0]
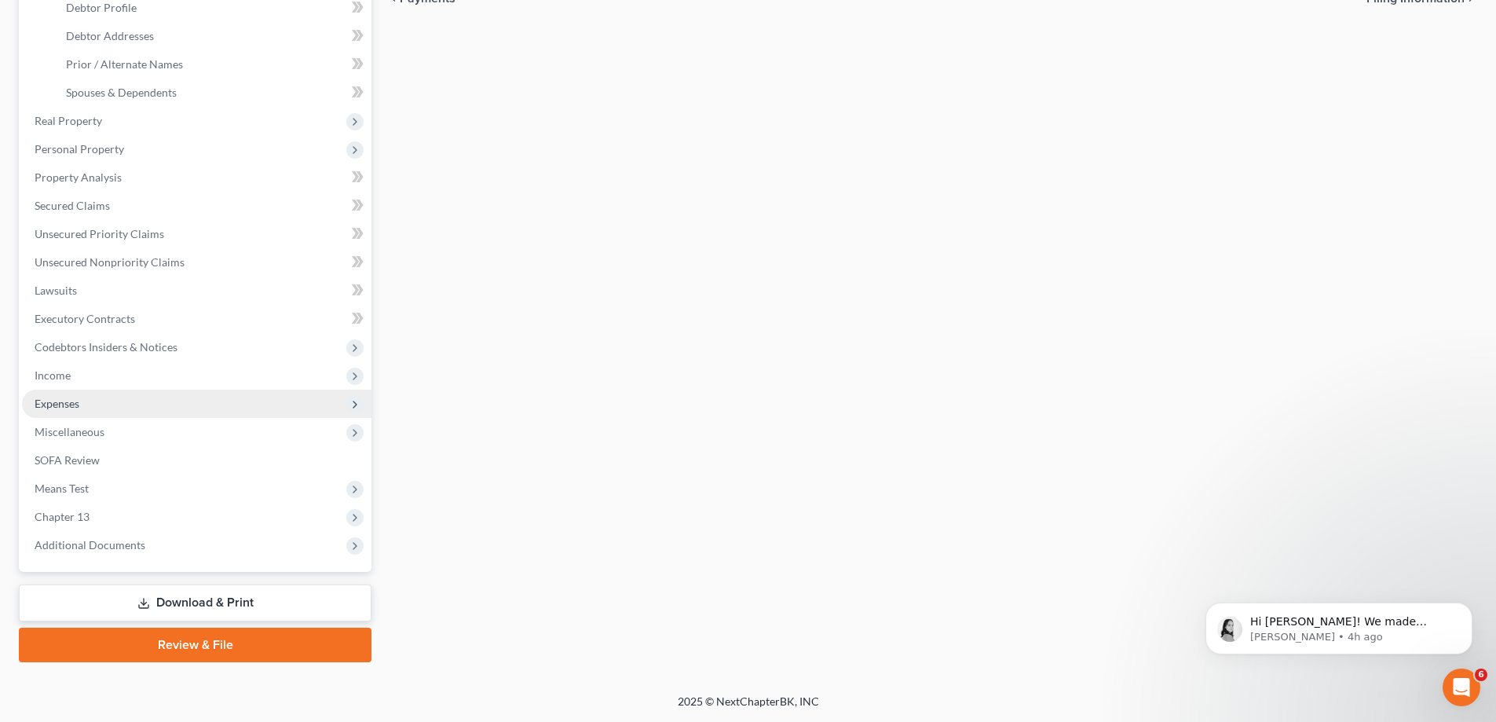
click at [210, 411] on span "Expenses" at bounding box center [196, 403] width 349 height 28
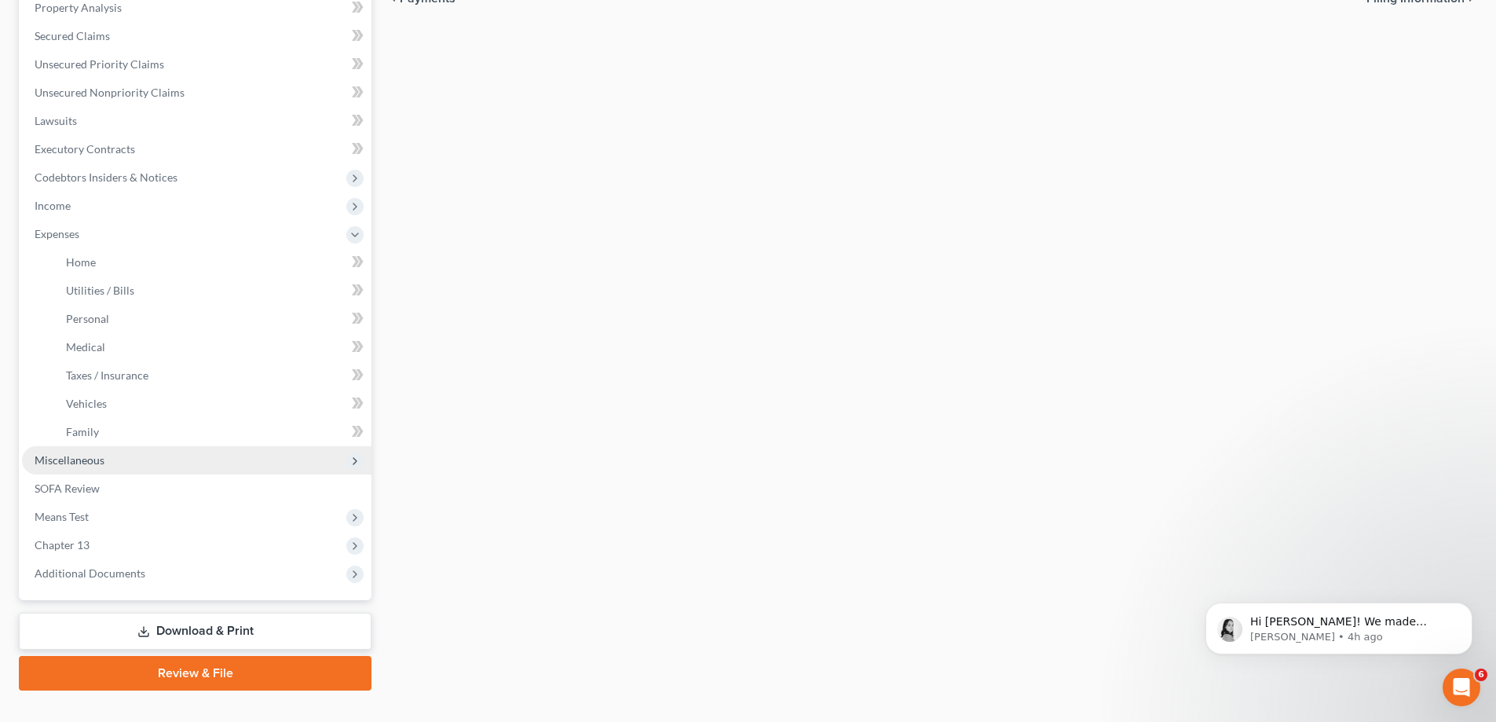
click at [165, 466] on span "Miscellaneous" at bounding box center [196, 460] width 349 height 28
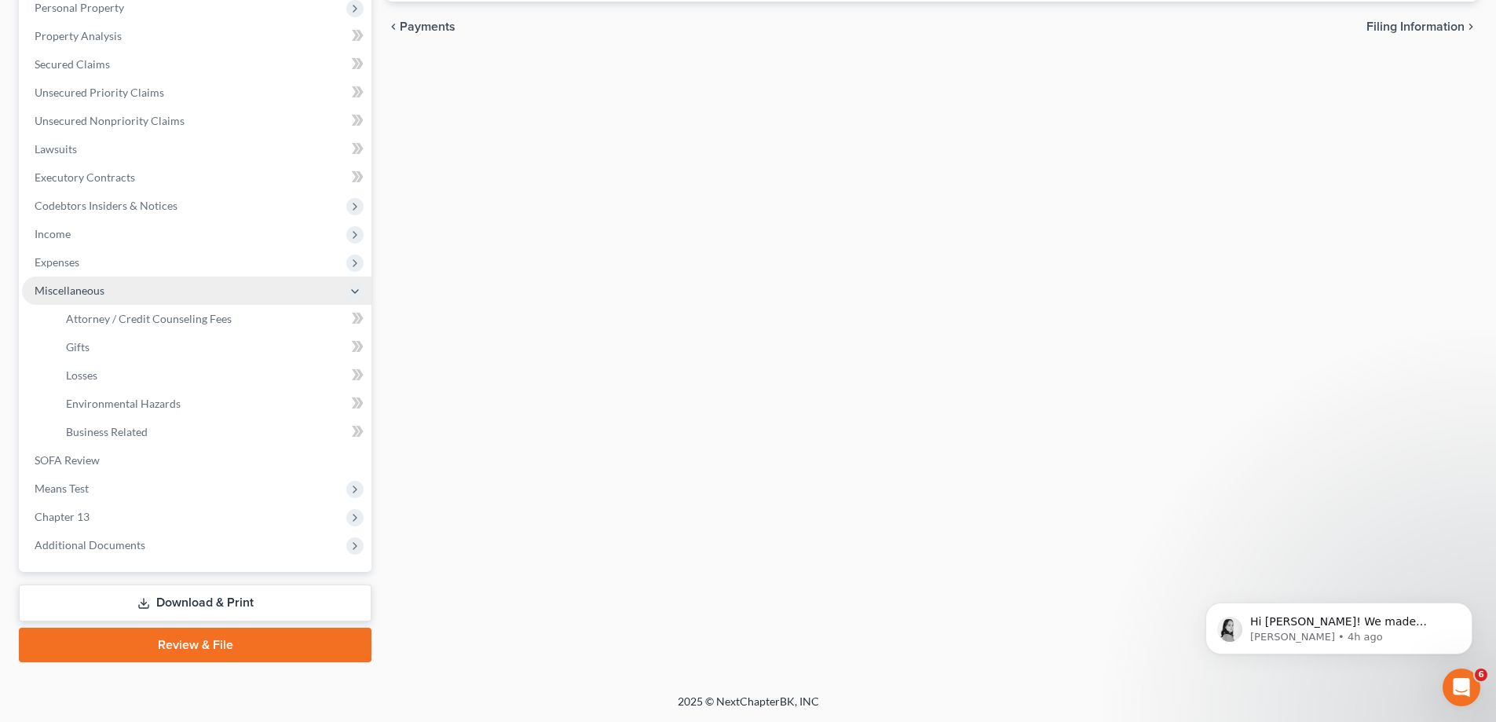
scroll to position [283, 0]
click at [128, 481] on span "Means Test" at bounding box center [196, 488] width 349 height 28
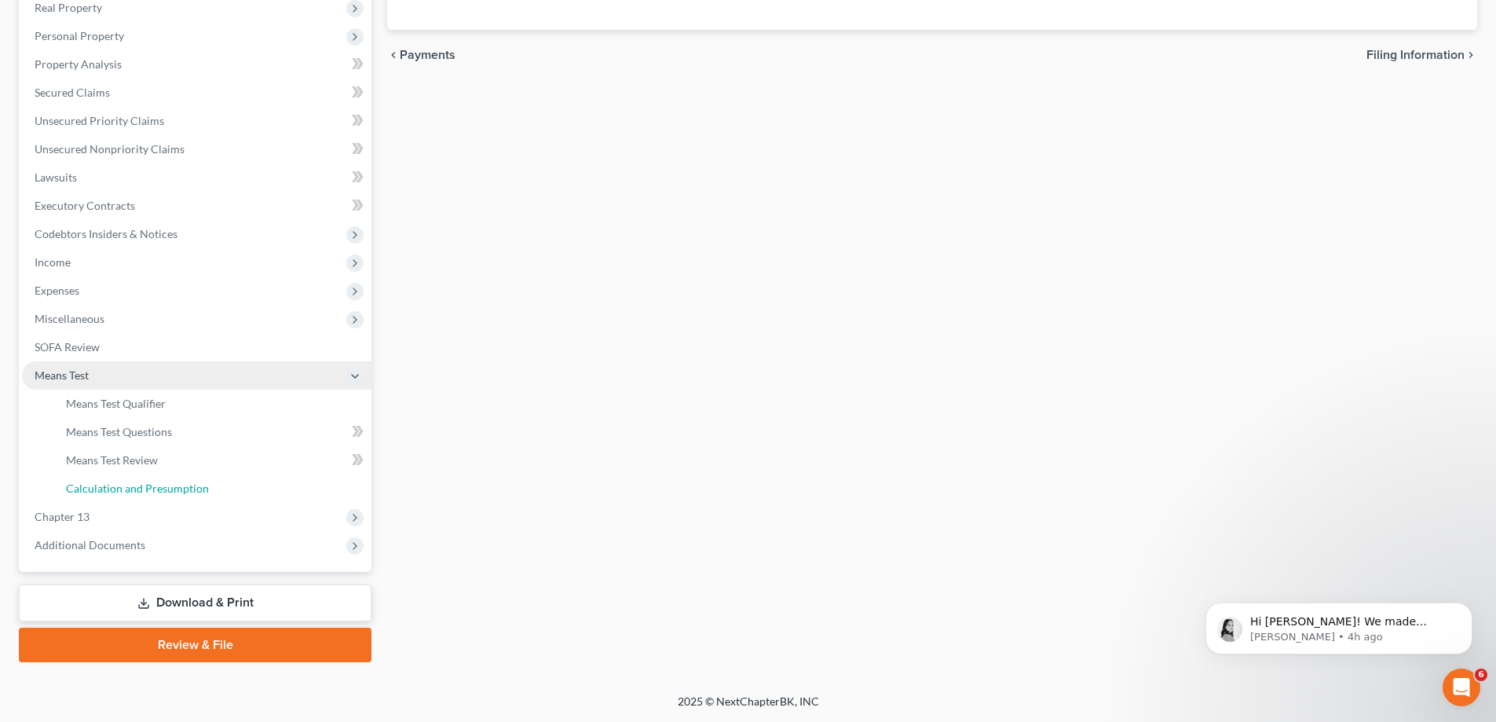
click at [128, 481] on span "Calculation and Presumption" at bounding box center [137, 487] width 143 height 13
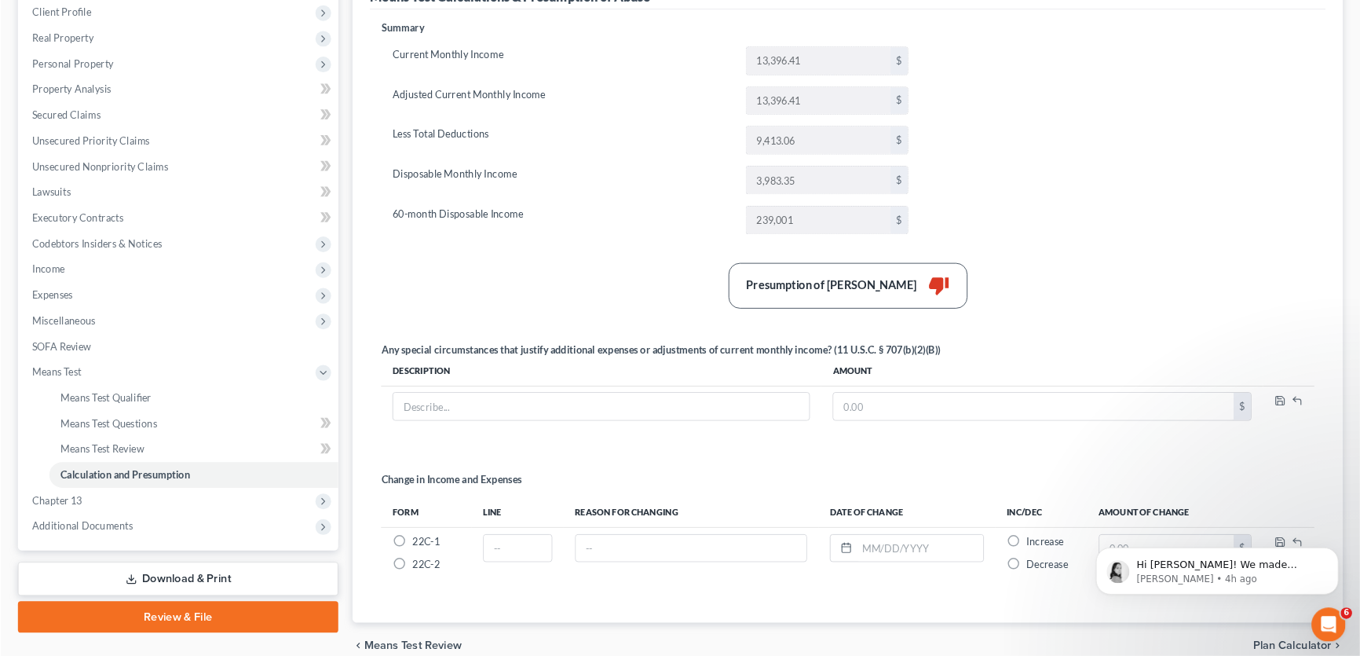
scroll to position [236, 0]
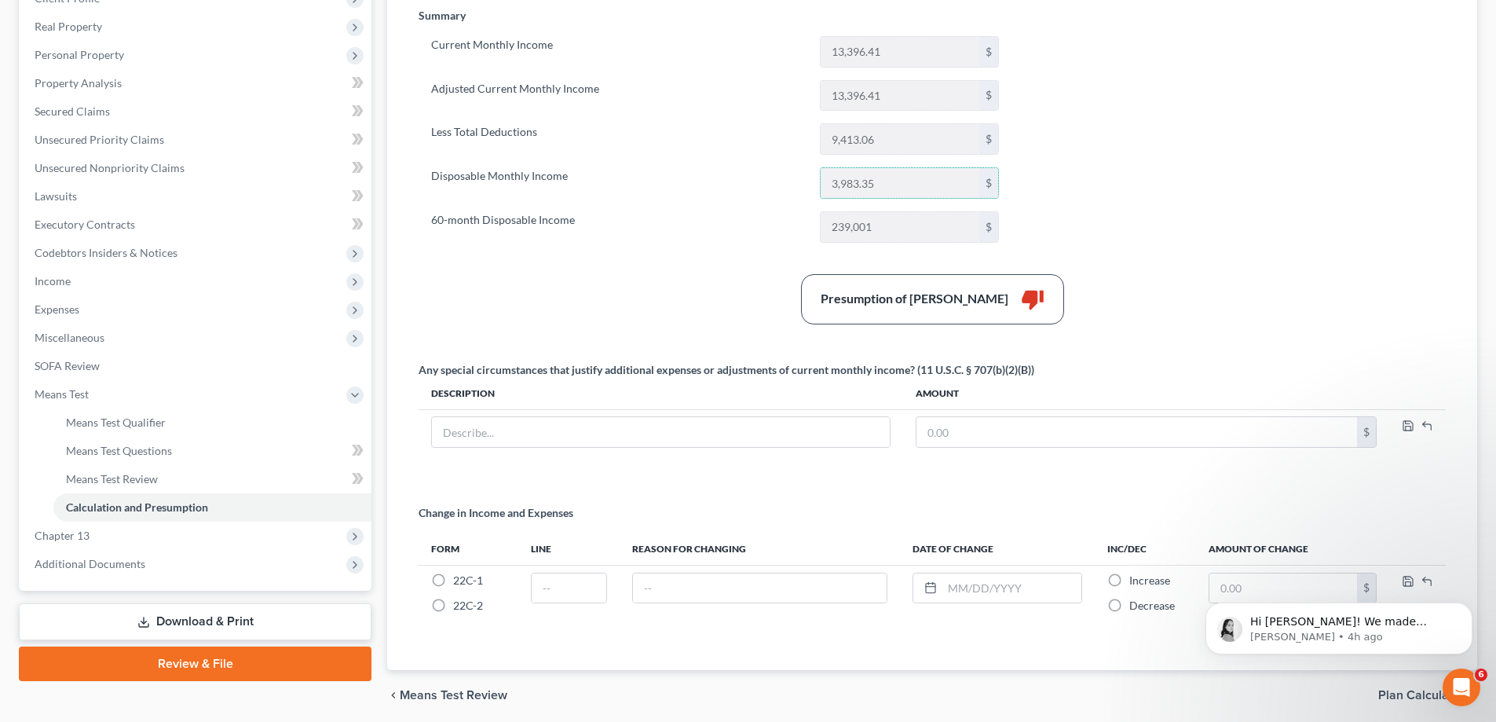
drag, startPoint x: 923, startPoint y: 174, endPoint x: 785, endPoint y: 186, distance: 137.9
click at [785, 186] on div "Disposable Monthly Income 3,983.35 $" at bounding box center [714, 182] width 583 height 31
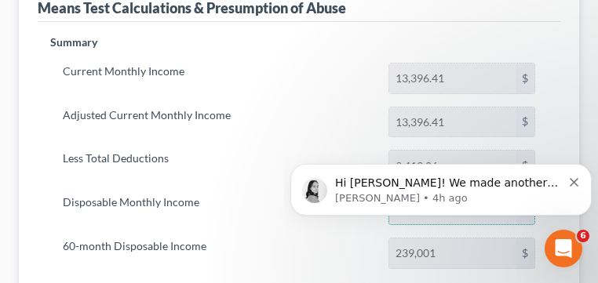
scroll to position [471, 0]
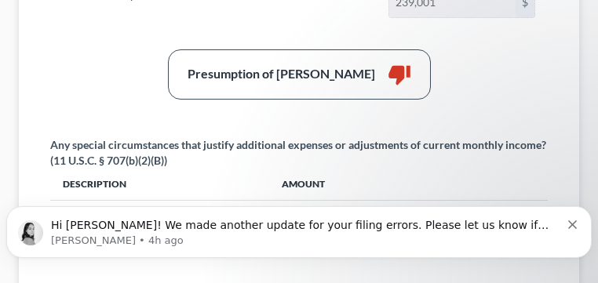
click at [588, 189] on html "Hi [PERSON_NAME]! We made another update for your filing errors. Please let us …" at bounding box center [299, 235] width 598 height 93
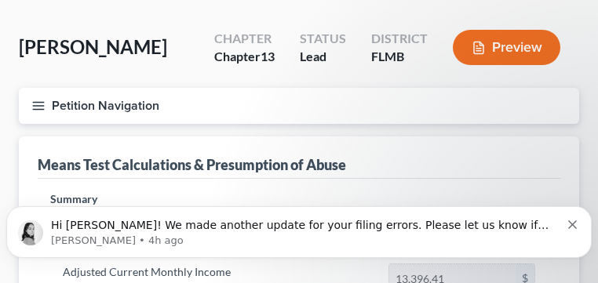
scroll to position [63, 0]
click at [40, 100] on icon "button" at bounding box center [38, 106] width 14 height 14
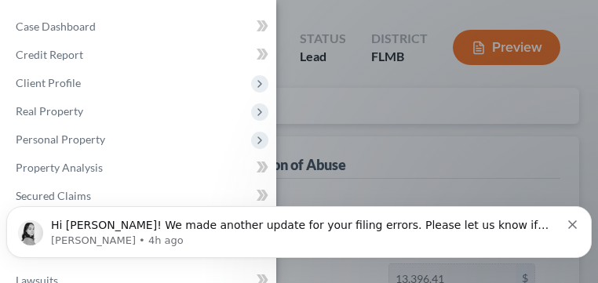
click at [504, 157] on div "Case Dashboard Payments Invoices Payments Payments Credit Report Client Profile" at bounding box center [299, 141] width 598 height 283
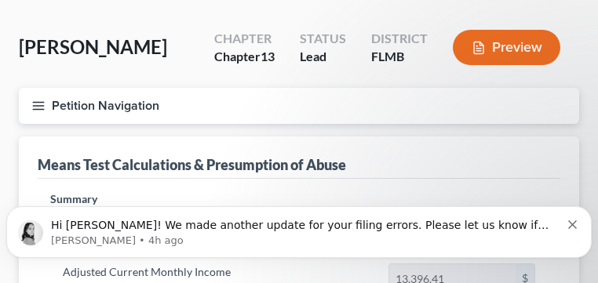
click at [577, 224] on icon "Dismiss notification" at bounding box center [572, 224] width 9 height 9
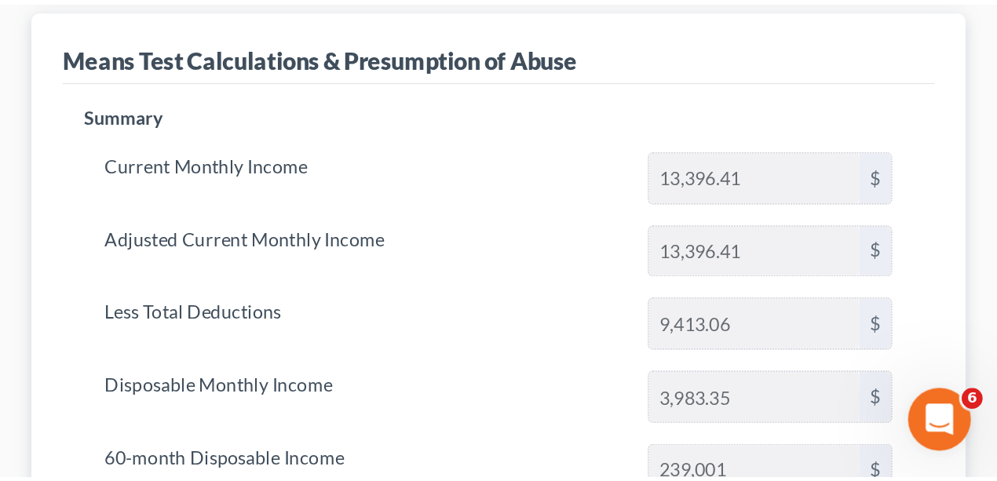
scroll to position [94, 0]
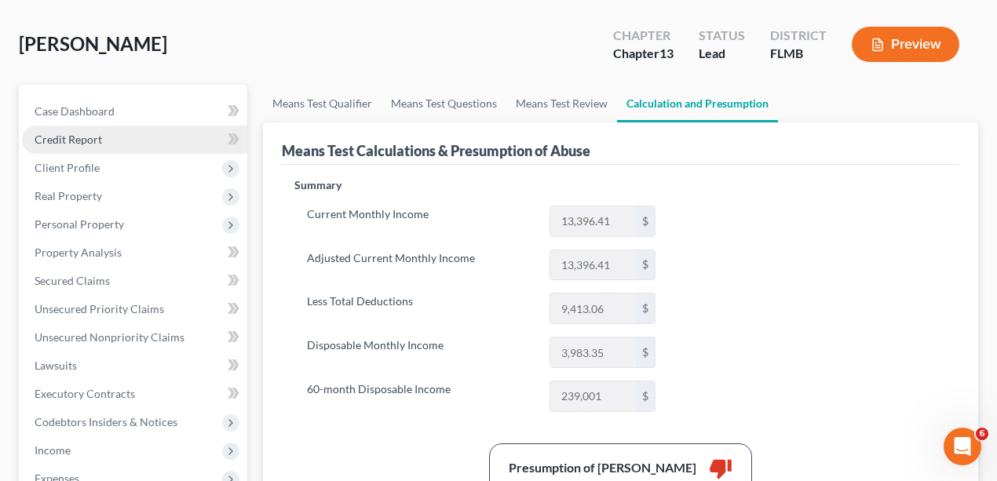
click at [115, 135] on link "Credit Report" at bounding box center [134, 140] width 225 height 28
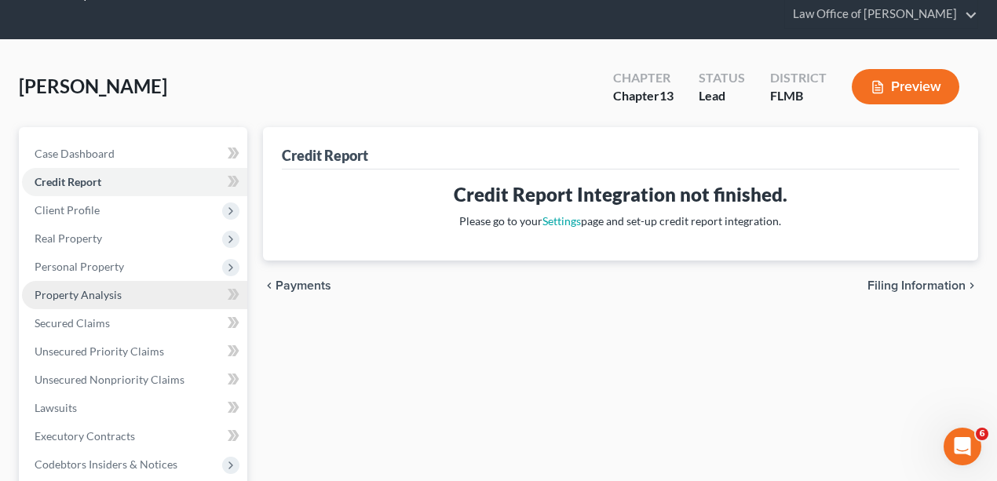
scroll to position [157, 0]
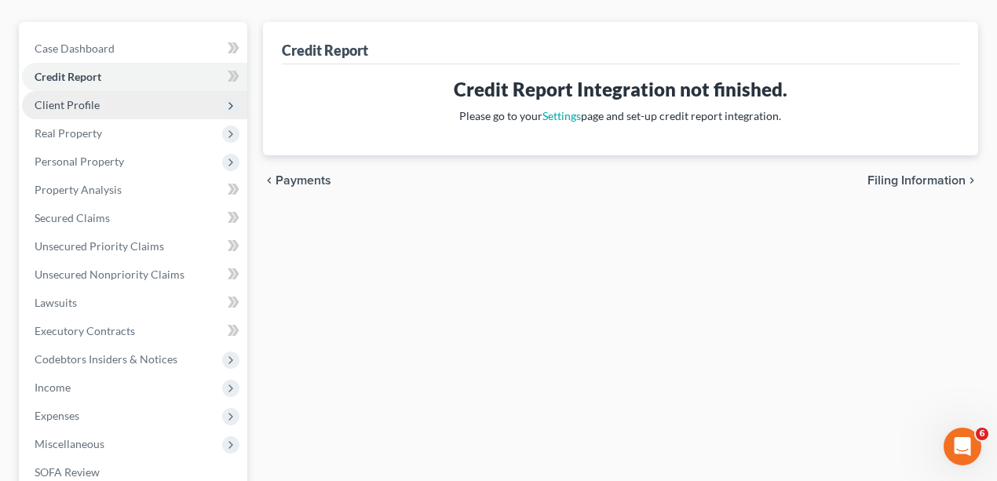
click at [103, 103] on span "Client Profile" at bounding box center [134, 105] width 225 height 28
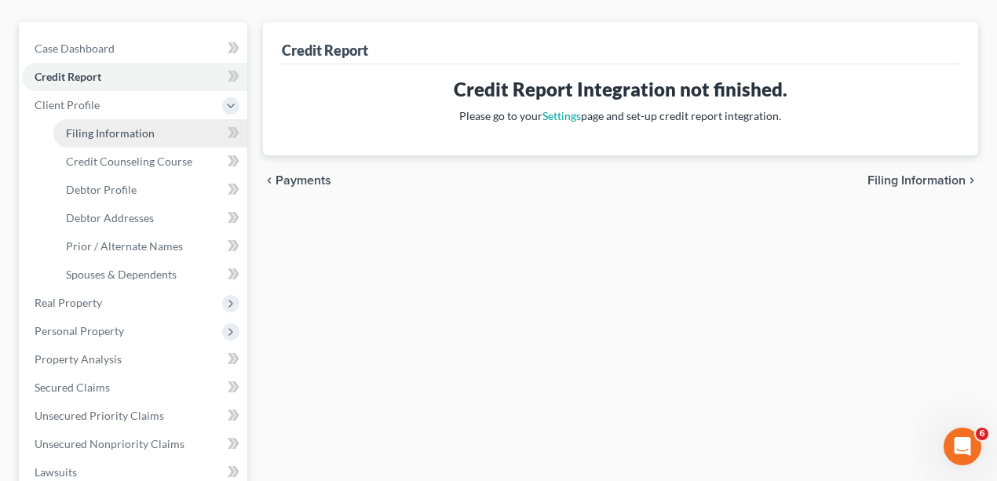
click at [101, 144] on link "Filing Information" at bounding box center [150, 133] width 194 height 28
select select "1"
select select "0"
select select "3"
select select "9"
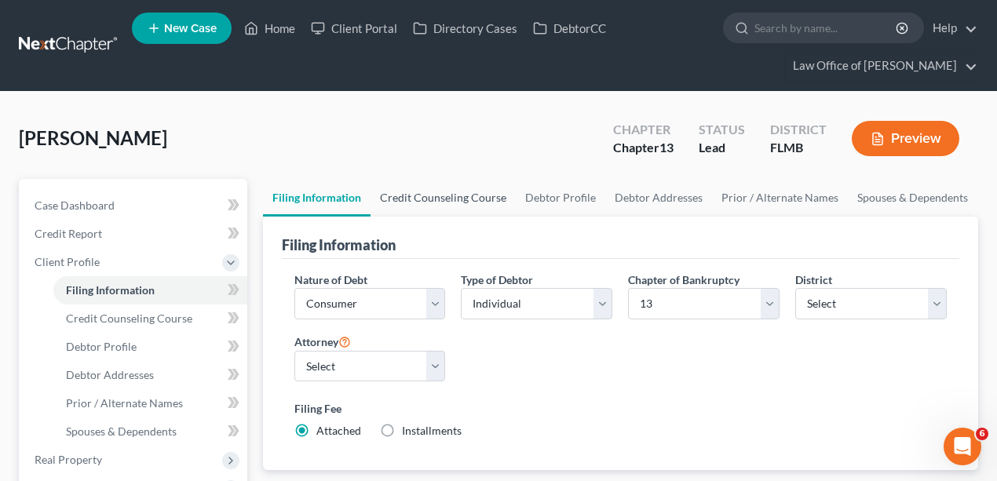
click at [426, 198] on link "Credit Counseling Course" at bounding box center [443, 198] width 145 height 38
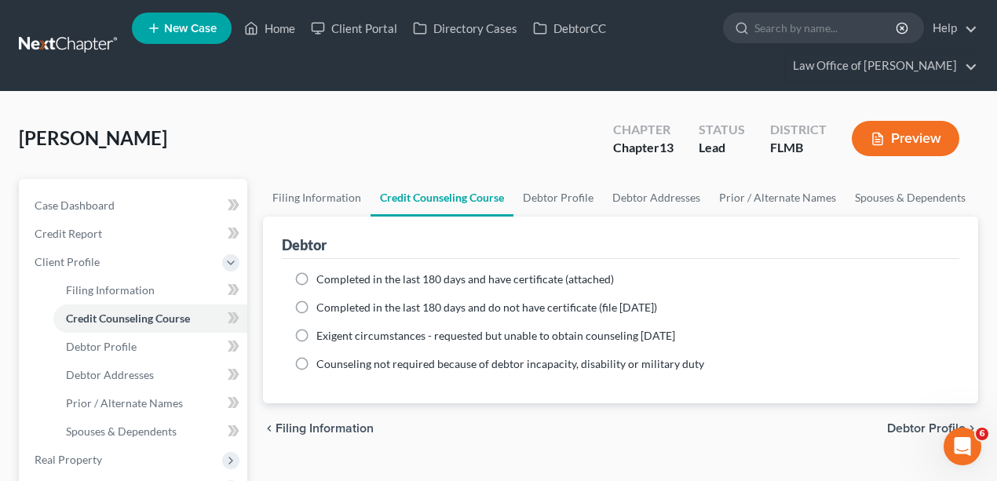
click at [303, 155] on div "[PERSON_NAME] Upgraded Chapter Chapter 13 Status Lead District FLMB Preview" at bounding box center [498, 145] width 959 height 68
click at [367, 272] on span "Completed in the last 180 days and have certificate (attached)" at bounding box center [465, 278] width 298 height 13
click at [333, 272] on input "Completed in the last 180 days and have certificate (attached)" at bounding box center [328, 277] width 10 height 10
radio input "true"
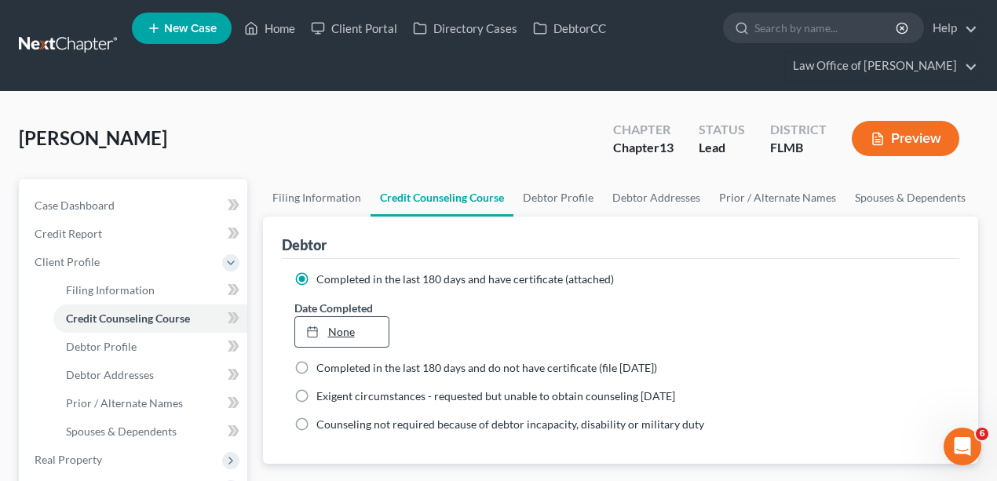
type input "[DATE]"
click at [350, 322] on link "None" at bounding box center [342, 332] width 94 height 30
click at [549, 203] on link "Debtor Profile" at bounding box center [559, 198] width 90 height 38
select select "1"
select select "3"
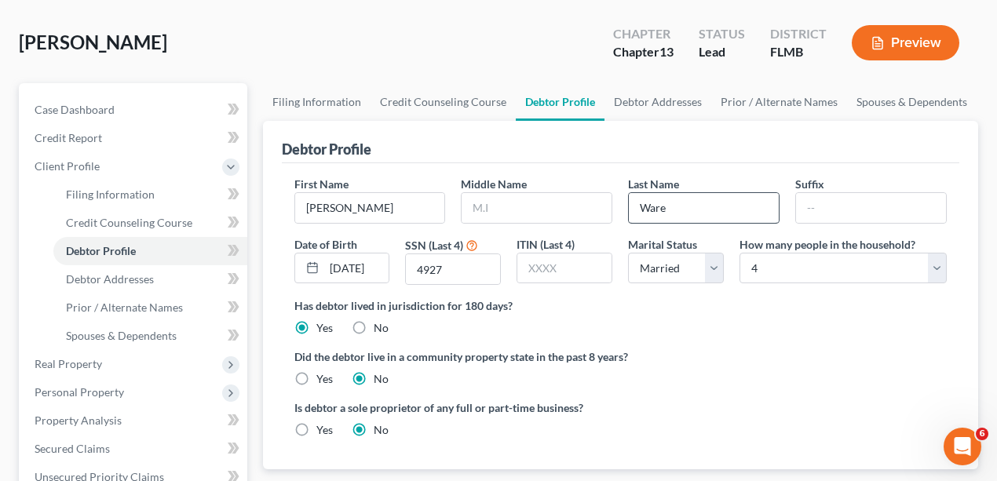
scroll to position [104, 0]
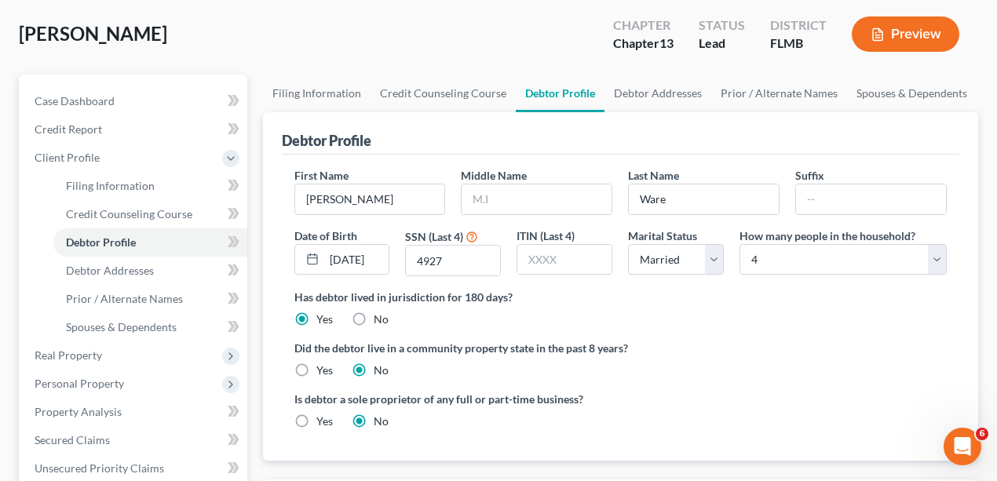
click at [663, 36] on div "Chapter Chapter 13" at bounding box center [644, 36] width 86 height 46
click at [655, 89] on link "Debtor Addresses" at bounding box center [658, 94] width 107 height 38
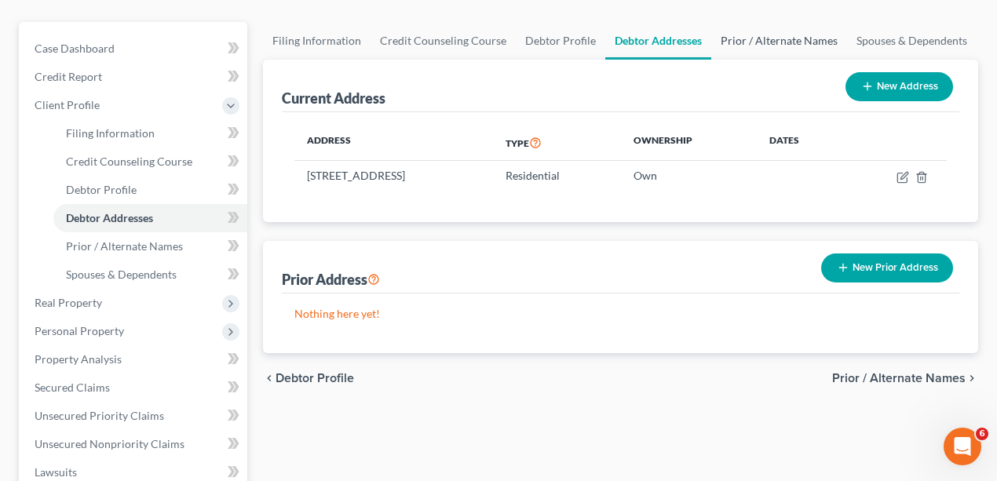
click at [755, 42] on link "Prior / Alternate Names" at bounding box center [779, 41] width 136 height 38
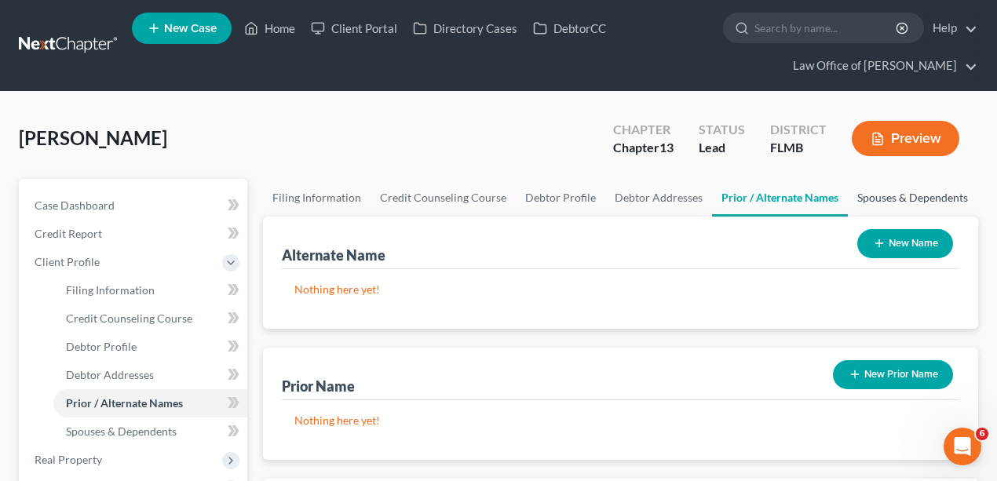
click at [910, 192] on link "Spouses & Dependents" at bounding box center [913, 198] width 130 height 38
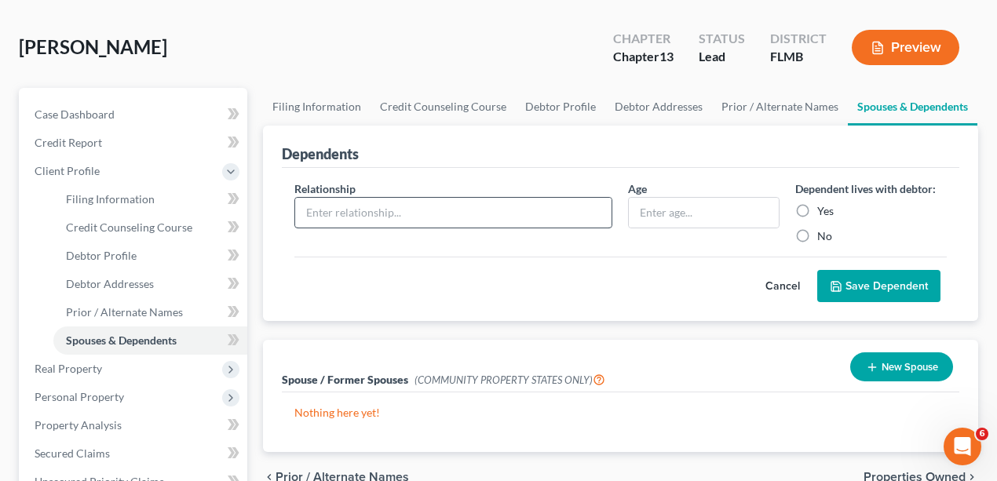
scroll to position [314, 0]
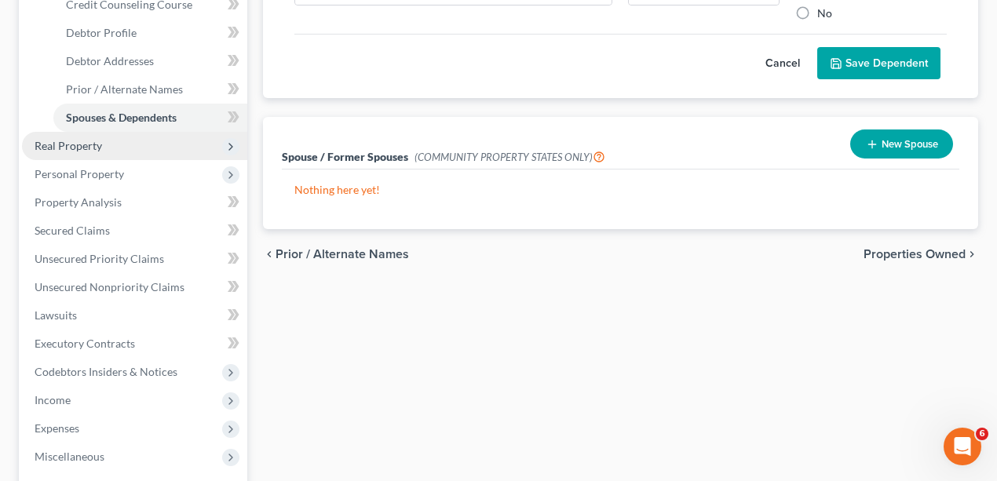
click at [99, 140] on span "Real Property" at bounding box center [69, 145] width 68 height 13
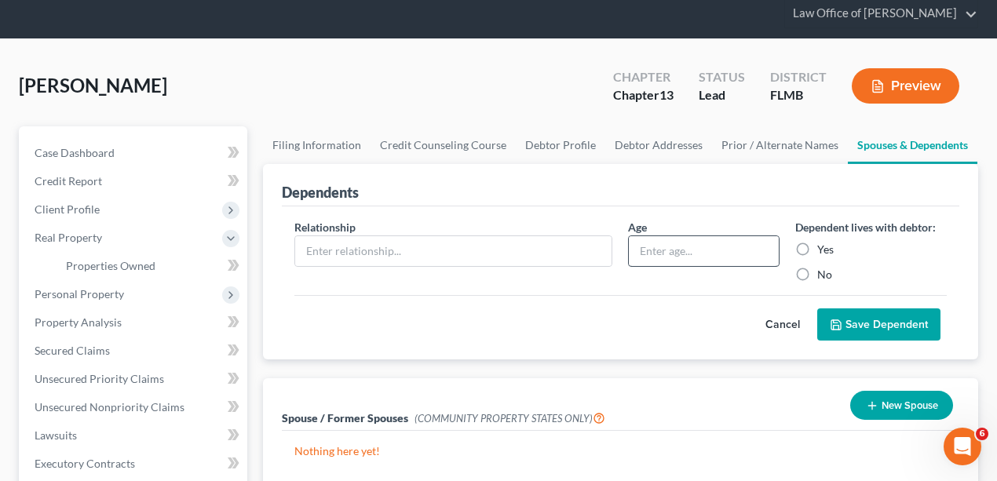
scroll to position [52, 0]
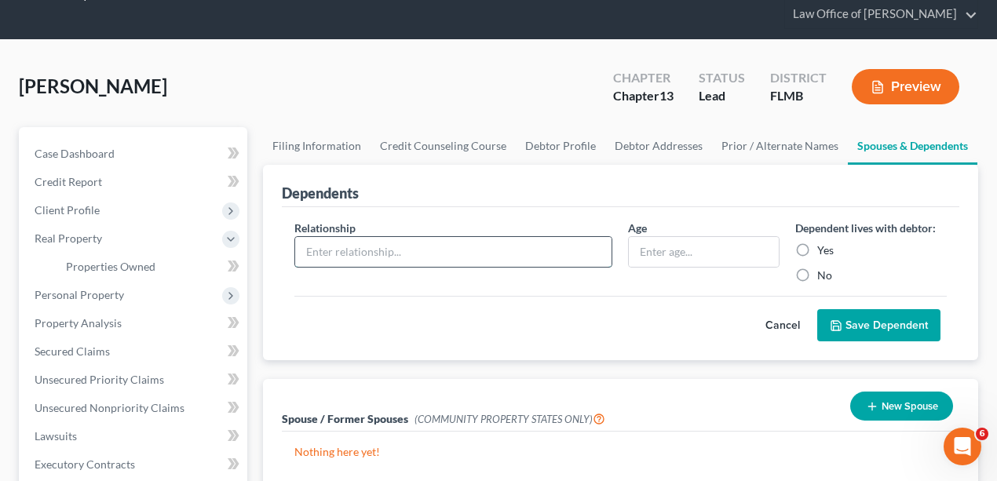
click at [470, 245] on input "text" at bounding box center [453, 252] width 317 height 30
click at [647, 249] on input "text" at bounding box center [704, 252] width 150 height 30
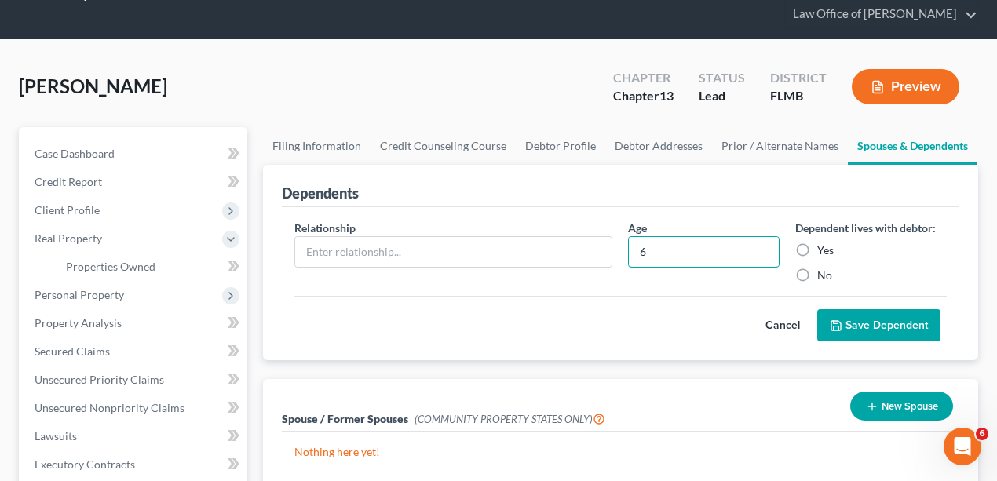
type input "6"
click at [817, 249] on label "Yes" at bounding box center [825, 251] width 16 height 16
click at [824, 249] on input "Yes" at bounding box center [829, 248] width 10 height 10
radio input "true"
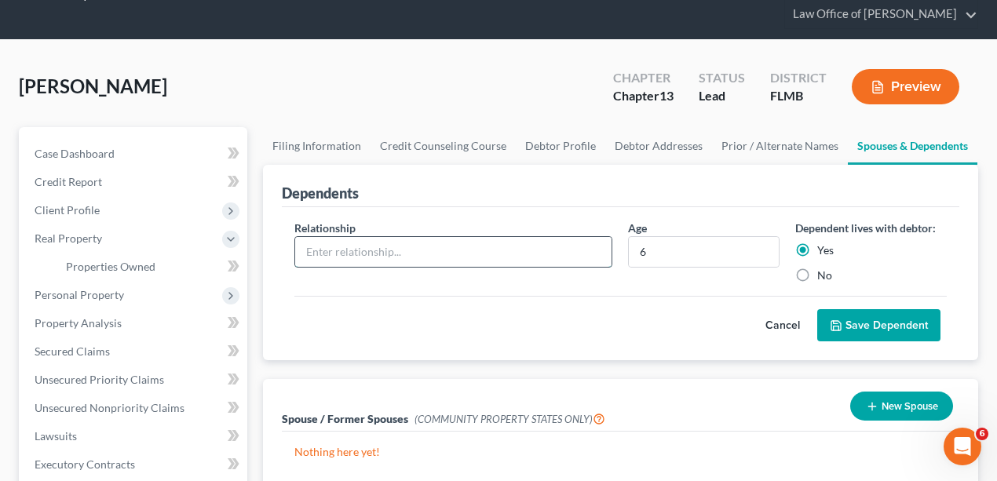
click at [459, 239] on input "text" at bounding box center [453, 252] width 317 height 30
type input "Child"
click at [874, 335] on button "Save Dependent" at bounding box center [878, 325] width 123 height 33
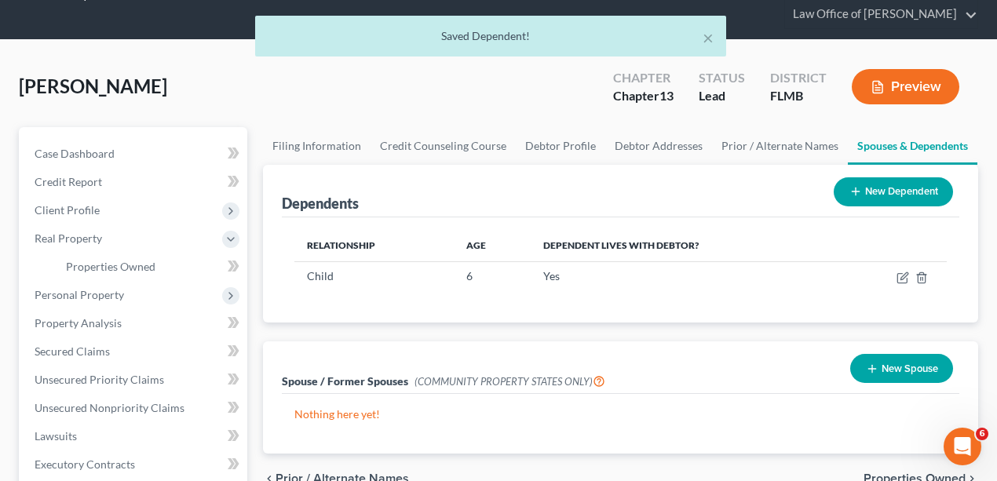
click at [892, 196] on button "New Dependent" at bounding box center [893, 191] width 119 height 29
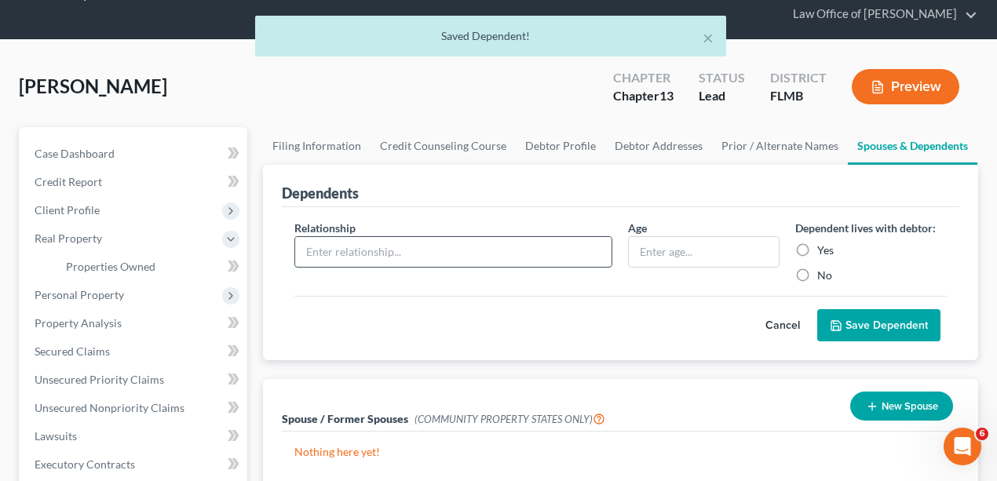
click at [429, 248] on input "text" at bounding box center [453, 252] width 317 height 30
type input "Child"
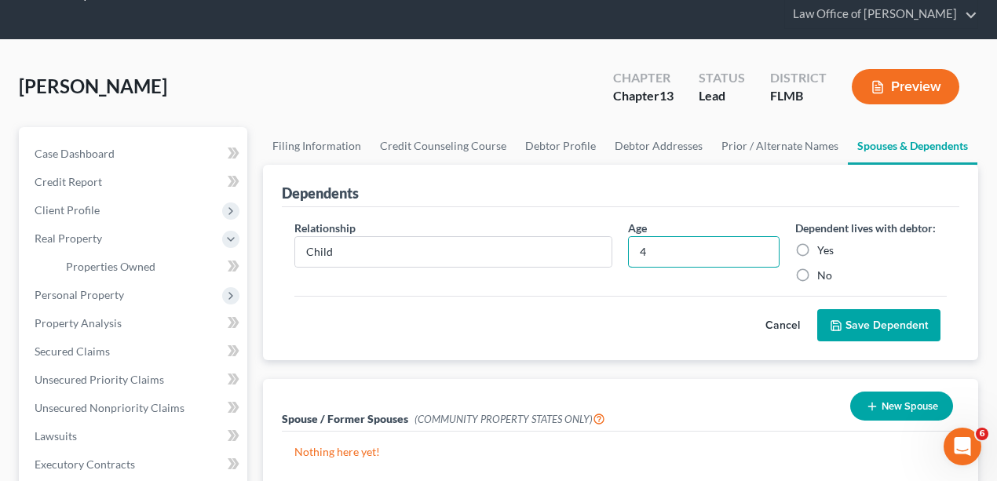
type input "4"
click at [817, 248] on label "Yes" at bounding box center [825, 251] width 16 height 16
click at [824, 248] on input "Yes" at bounding box center [829, 248] width 10 height 10
radio input "true"
click at [847, 309] on button "Save Dependent" at bounding box center [878, 325] width 123 height 33
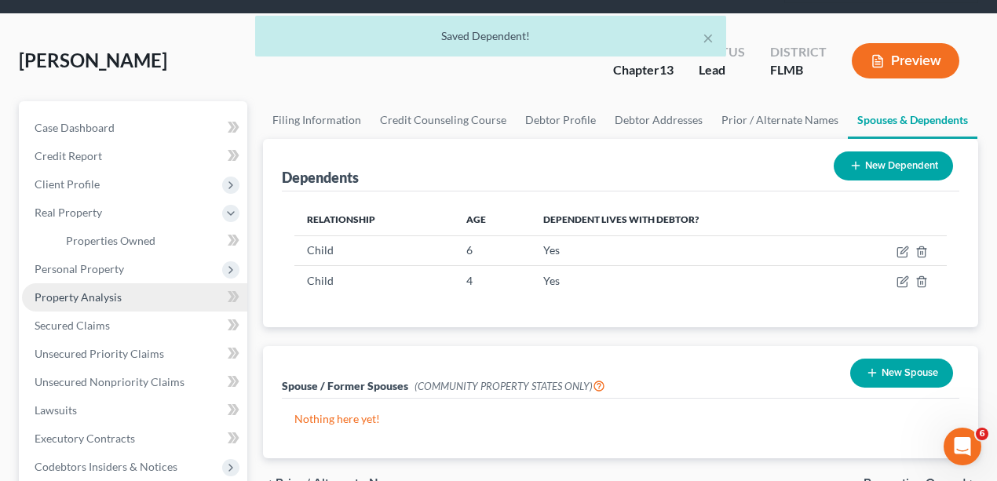
scroll to position [157, 0]
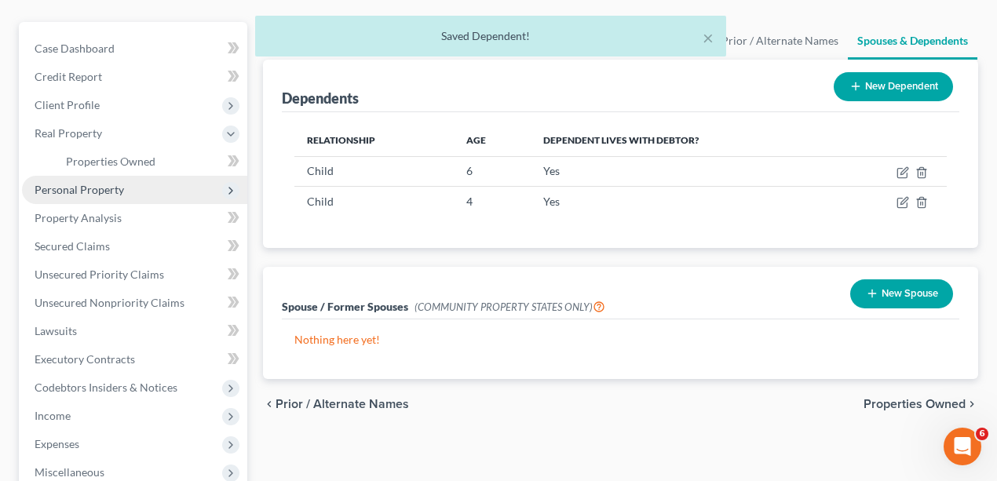
click at [101, 192] on span "Personal Property" at bounding box center [80, 189] width 90 height 13
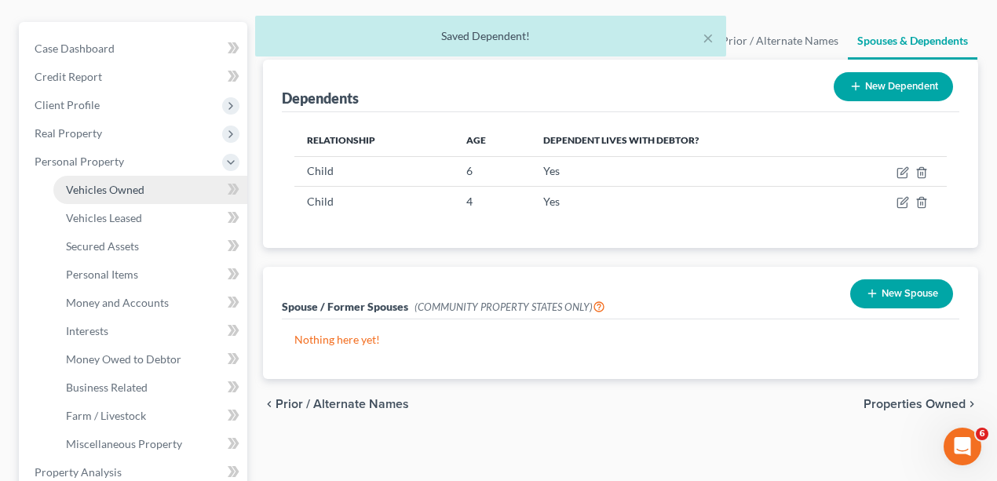
click at [109, 192] on span "Vehicles Owned" at bounding box center [105, 189] width 79 height 13
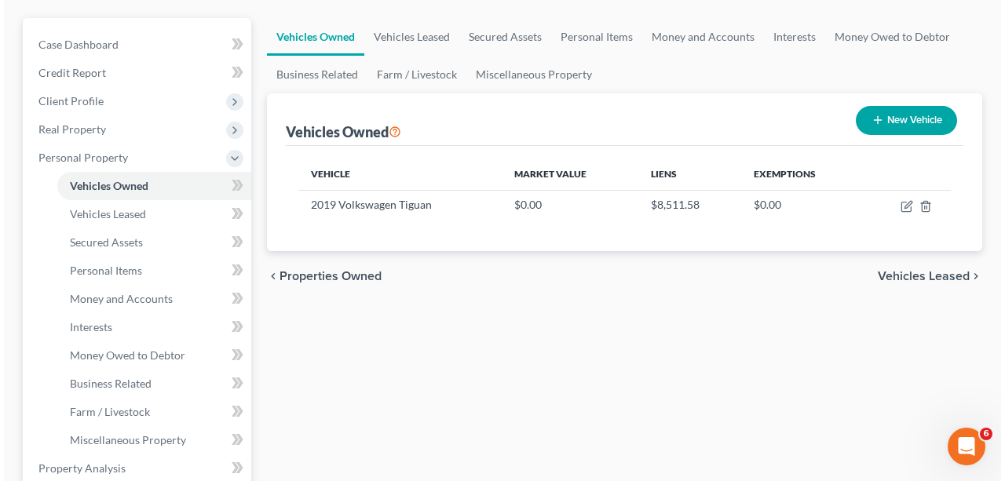
scroll to position [157, 0]
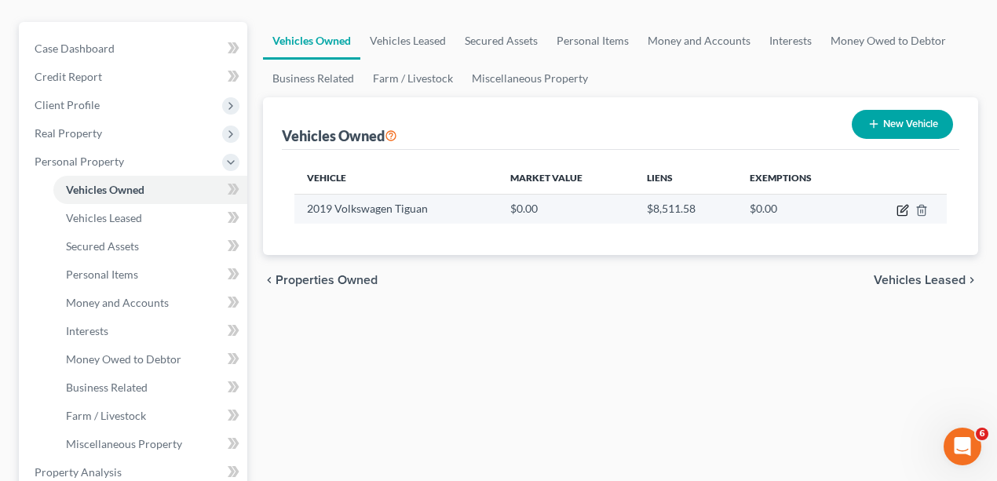
click at [902, 211] on icon "button" at bounding box center [903, 210] width 13 height 13
select select "0"
select select "7"
select select "0"
select select "4"
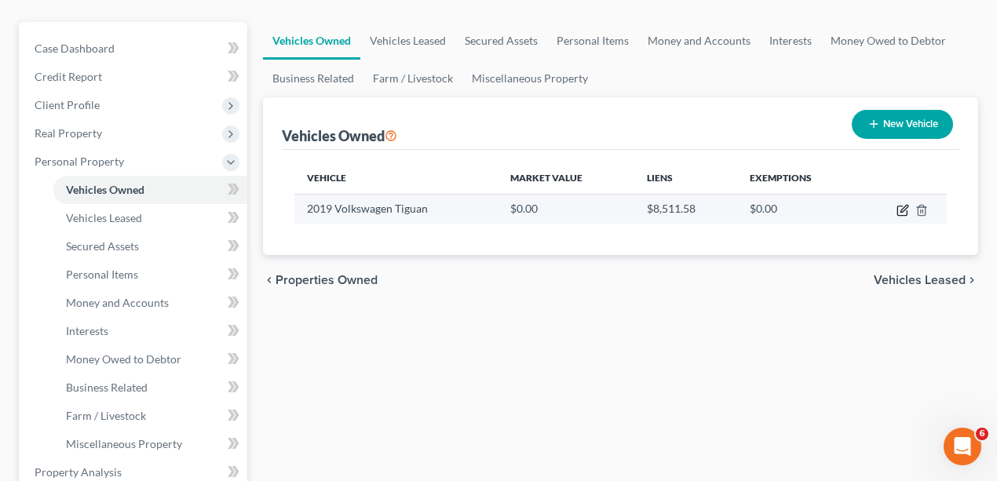
select select "0"
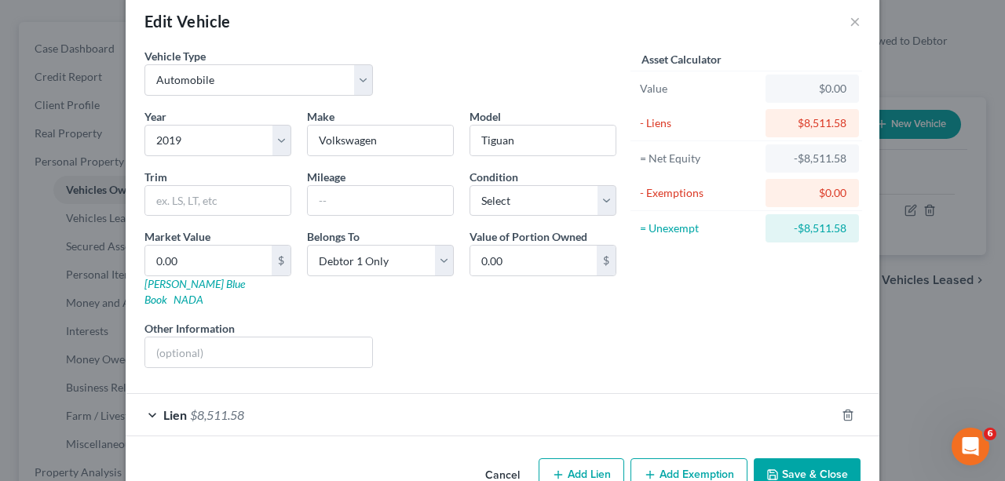
scroll to position [47, 0]
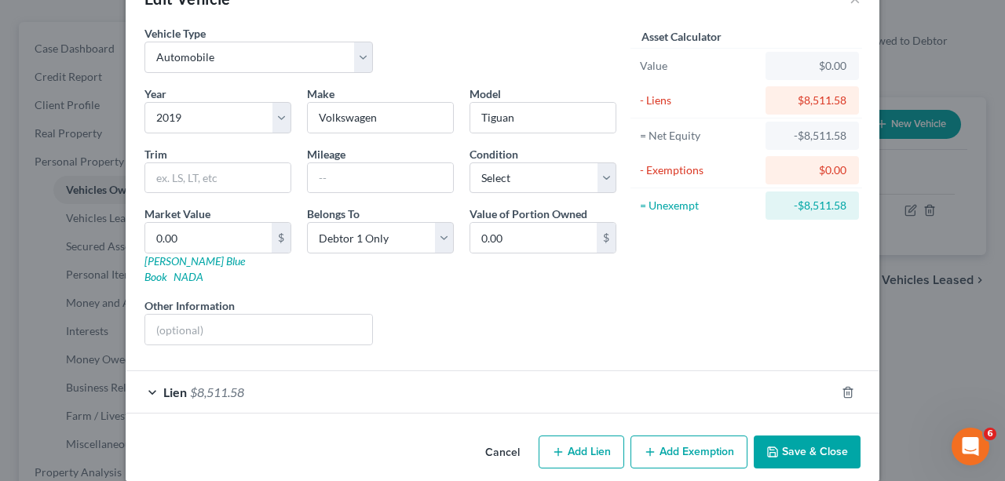
click at [484, 387] on div "Lien $8,511.58" at bounding box center [481, 392] width 710 height 42
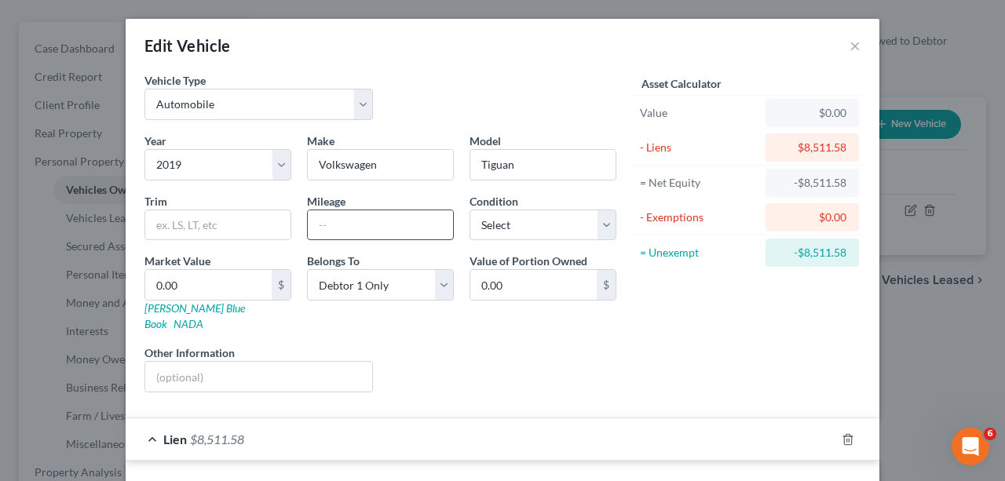
scroll to position [0, 0]
click at [190, 288] on input "0.00" at bounding box center [208, 285] width 126 height 30
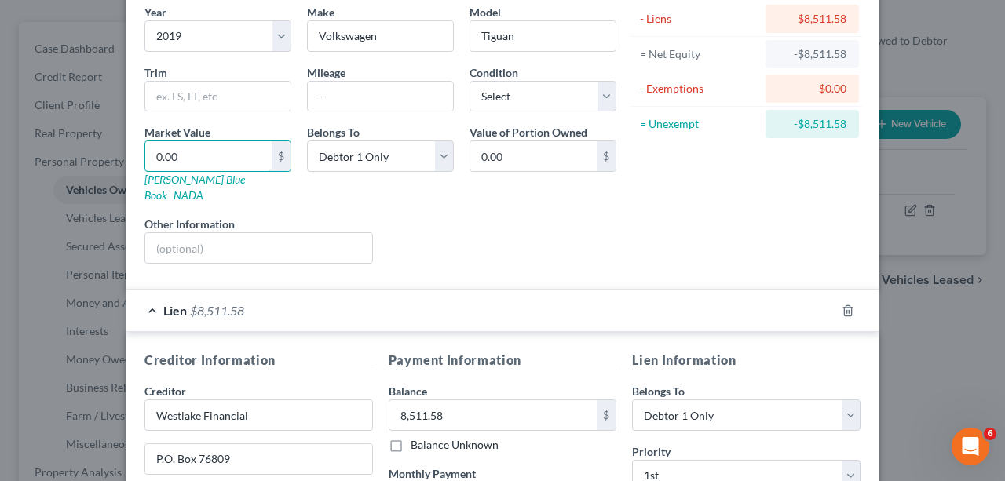
scroll to position [104, 0]
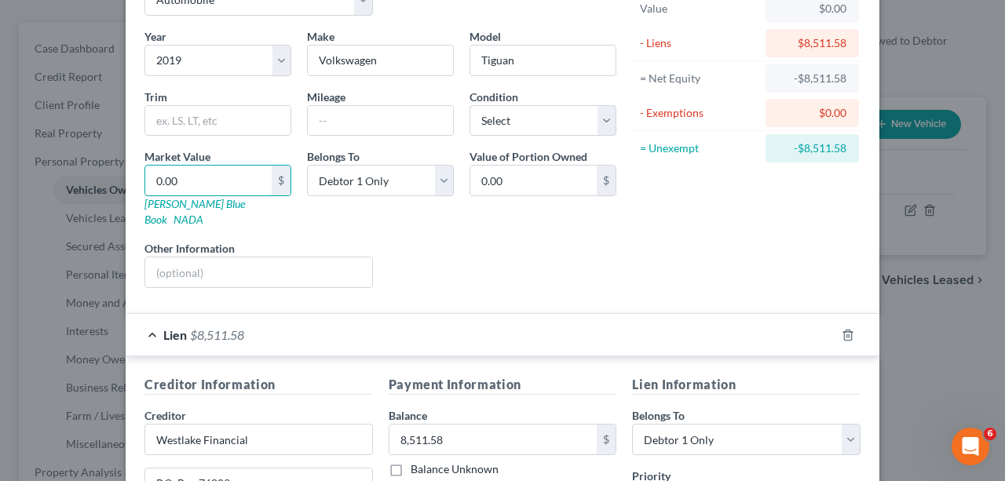
type input "1"
type input "1.00"
type input "10"
type input "10.00"
type input "100"
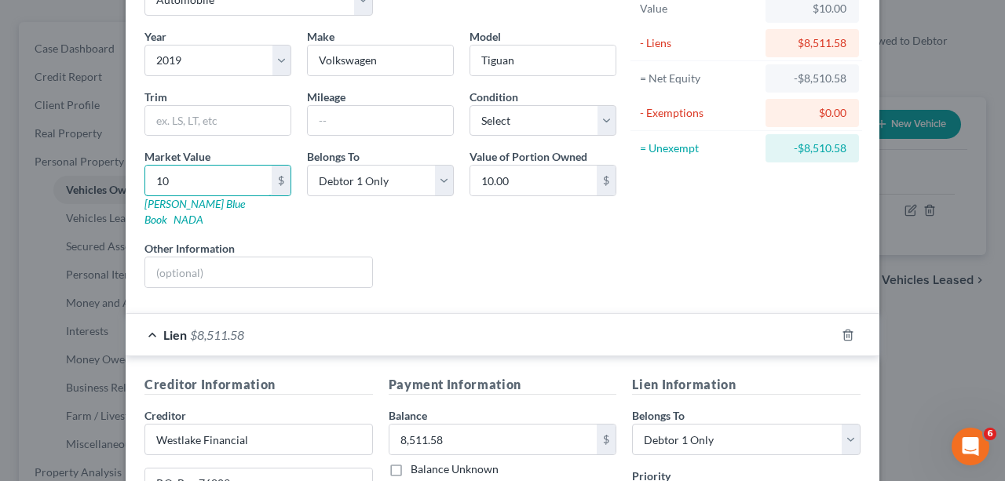
type input "100.00"
type input "1000"
type input "1,000.00"
type input "1,0000"
type input "10,000.00"
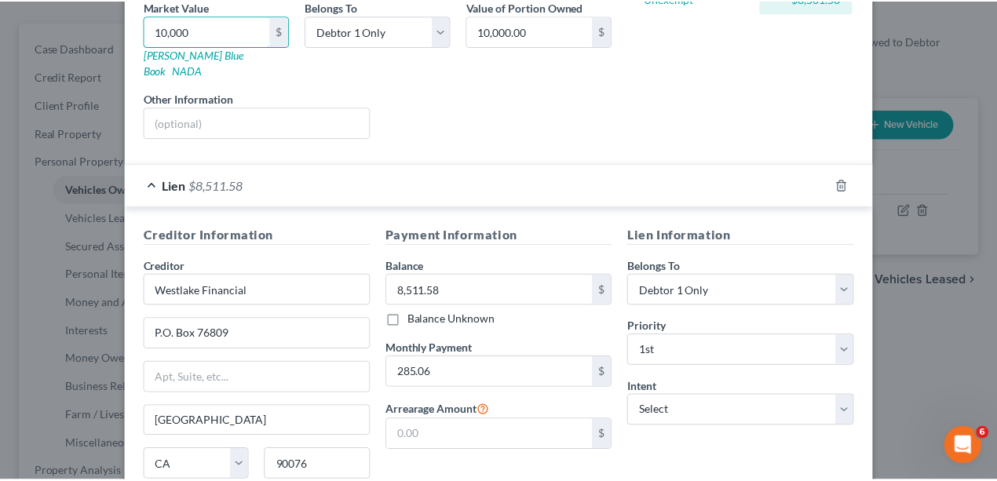
scroll to position [371, 0]
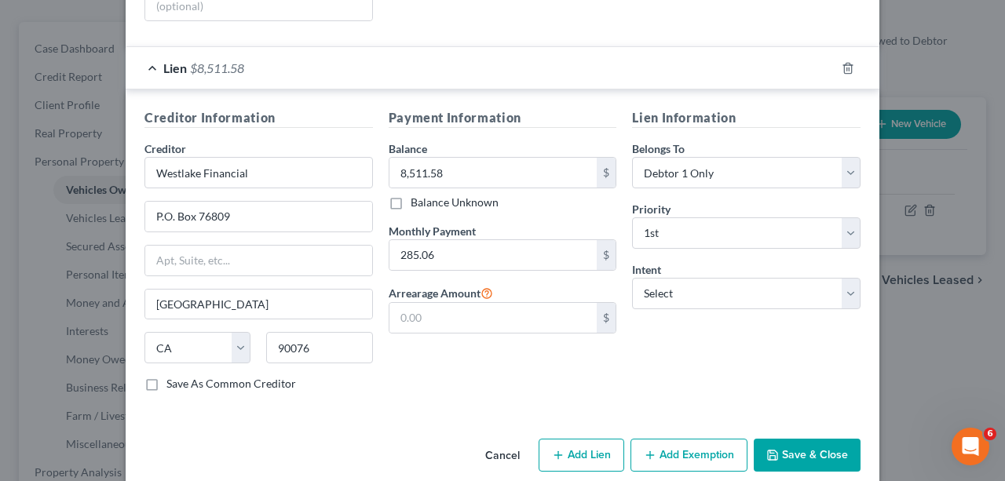
type input "10,000"
click at [780, 439] on button "Save & Close" at bounding box center [807, 455] width 107 height 33
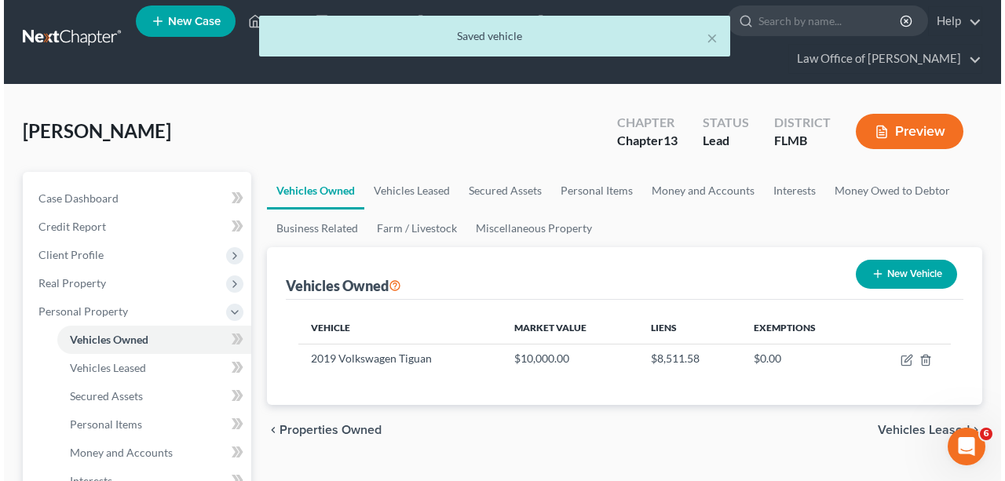
scroll to position [0, 0]
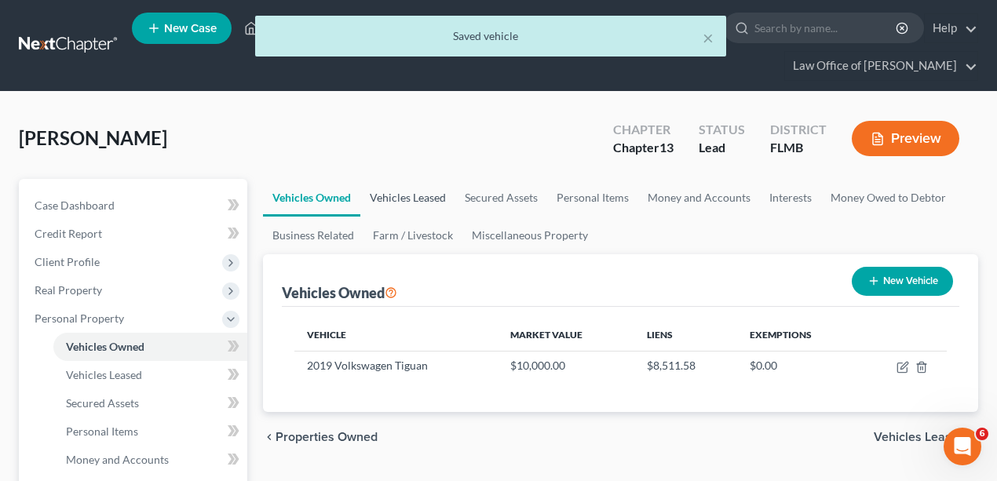
click at [428, 192] on link "Vehicles Leased" at bounding box center [407, 198] width 95 height 38
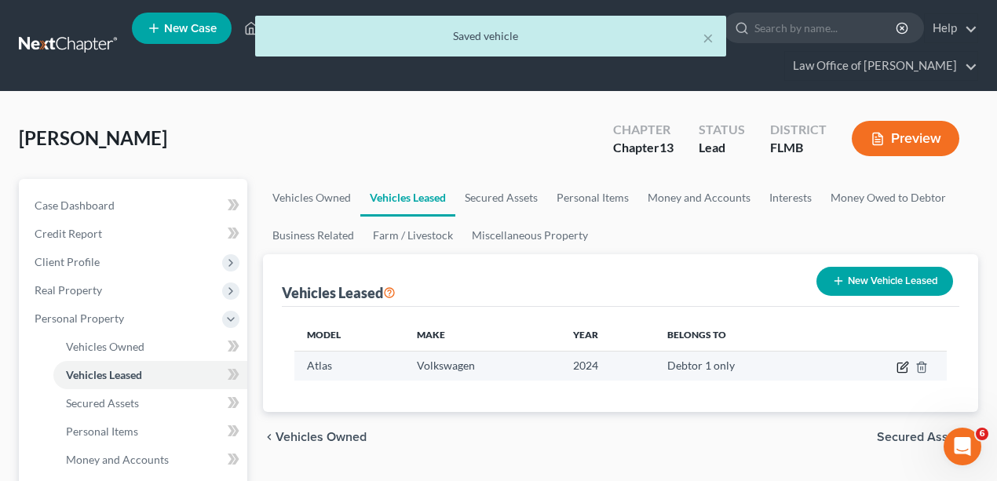
click at [901, 363] on icon "button" at bounding box center [903, 367] width 13 height 13
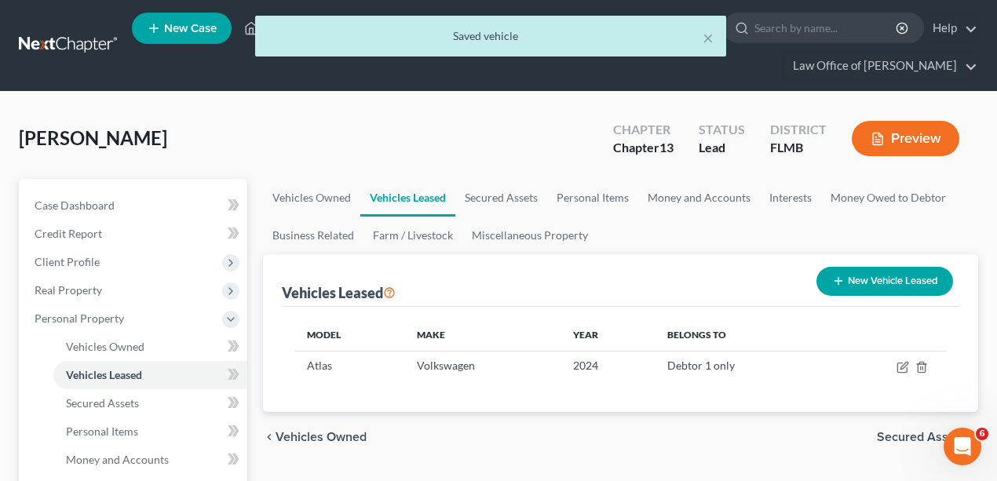
select select "0"
select select "2"
select select "0"
select select "14"
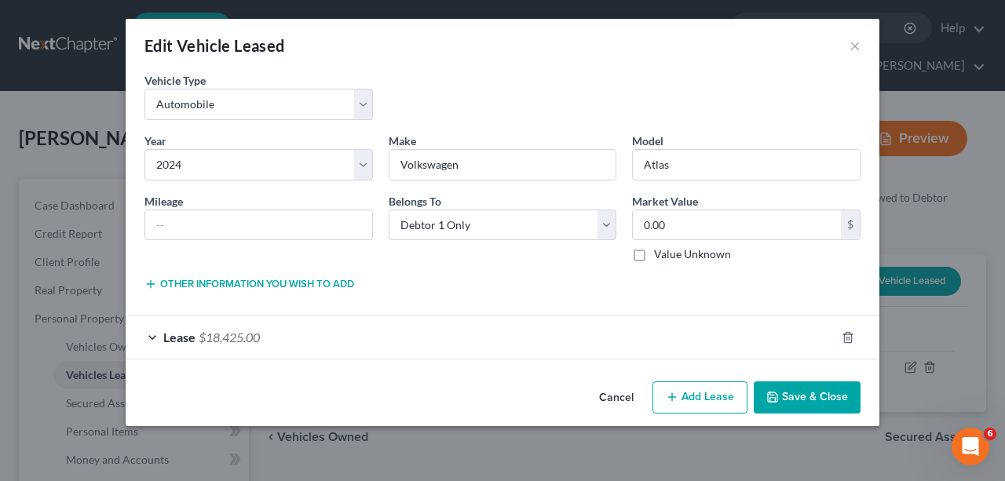
click at [516, 322] on div "Lease $18,425.00" at bounding box center [481, 337] width 710 height 42
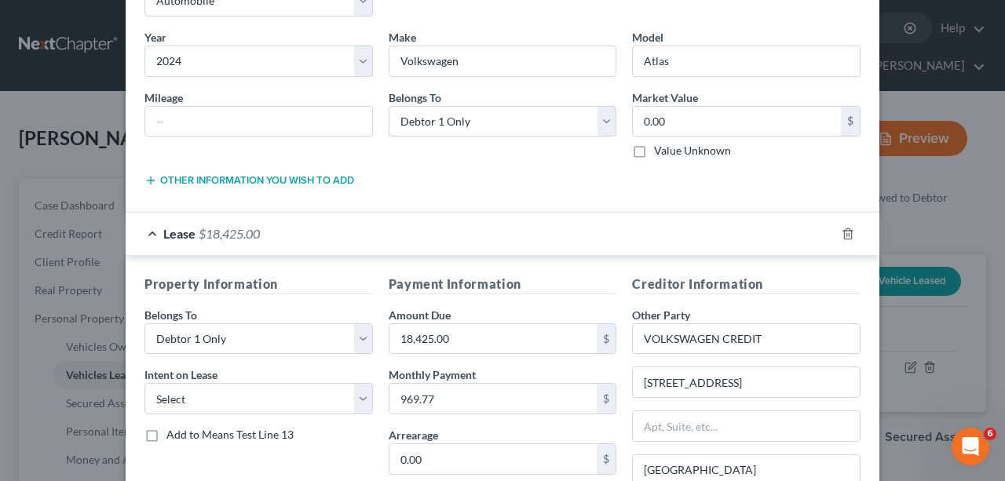
scroll to position [104, 0]
click at [735, 118] on input "0.00" at bounding box center [737, 121] width 208 height 30
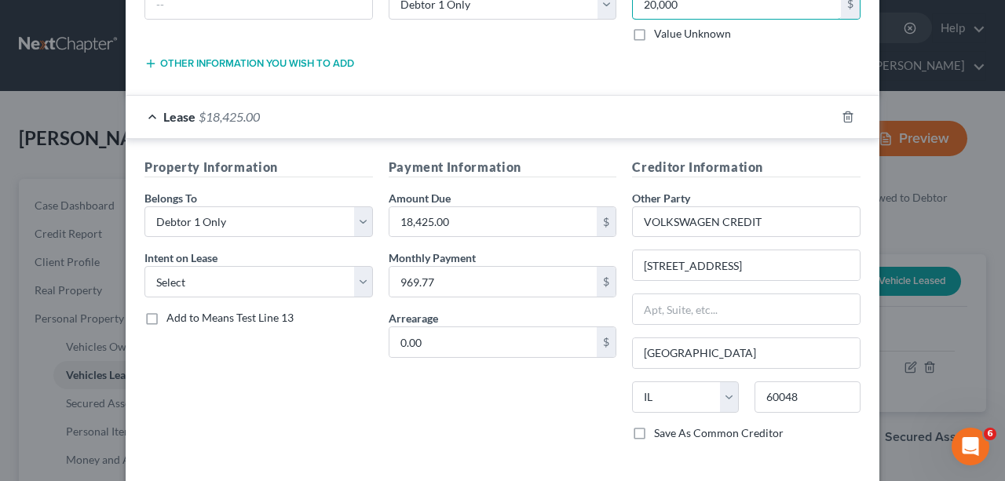
scroll to position [287, 0]
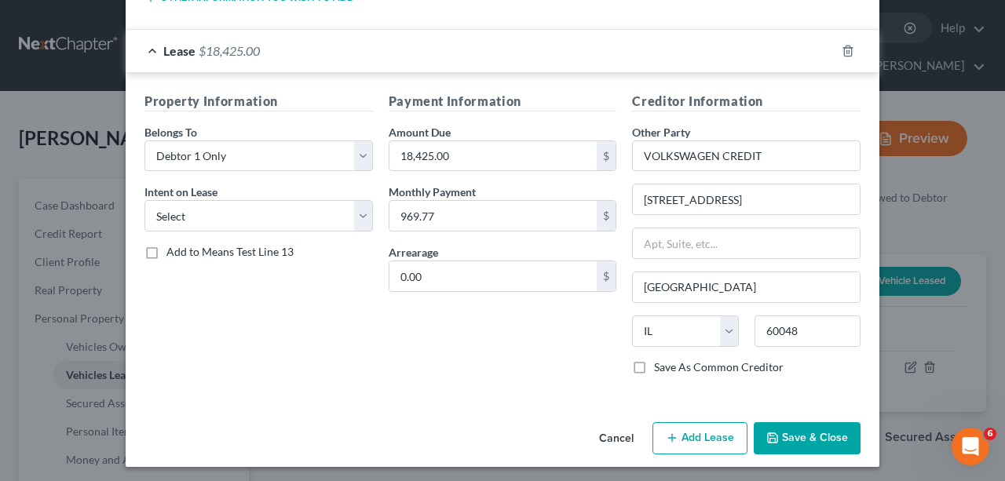
type input "20,000"
click at [814, 439] on button "Save & Close" at bounding box center [807, 438] width 107 height 33
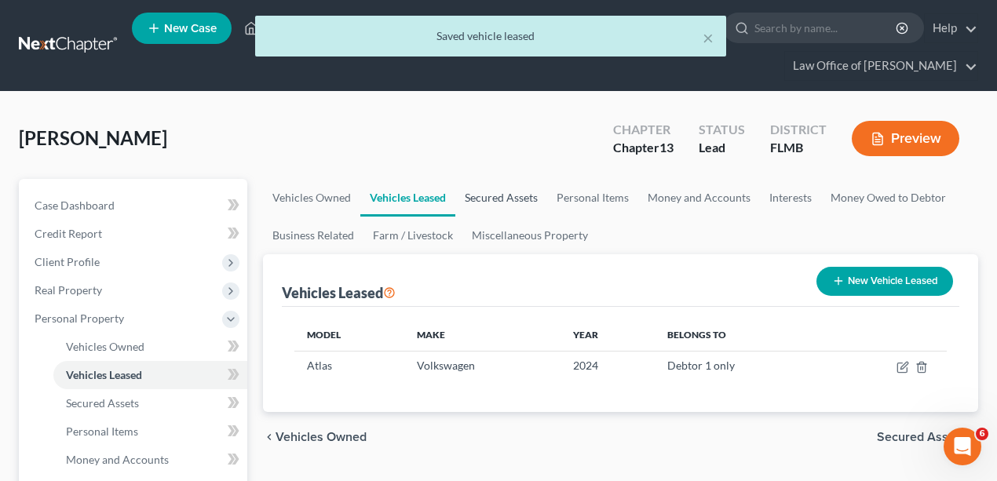
click at [502, 188] on link "Secured Assets" at bounding box center [501, 198] width 92 height 38
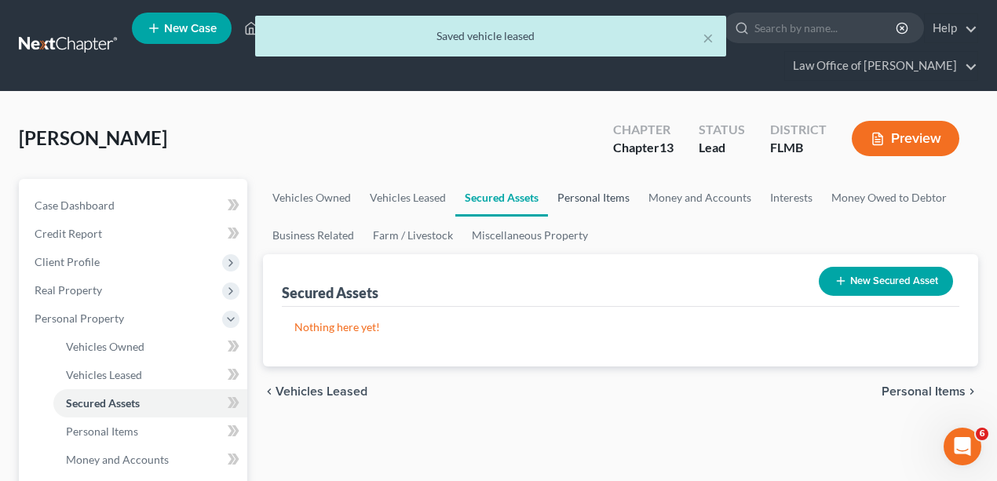
click at [578, 203] on link "Personal Items" at bounding box center [593, 198] width 91 height 38
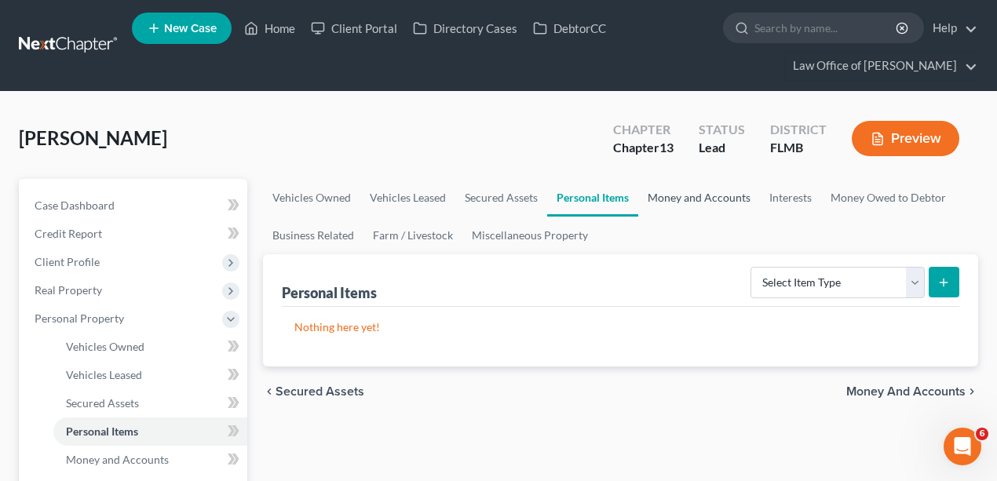
click at [711, 201] on link "Money and Accounts" at bounding box center [699, 198] width 122 height 38
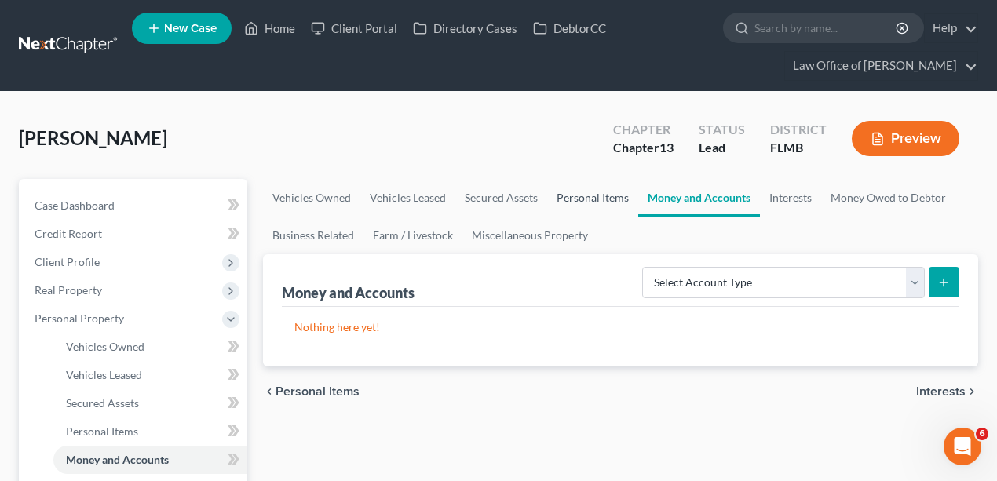
click at [584, 196] on link "Personal Items" at bounding box center [592, 198] width 91 height 38
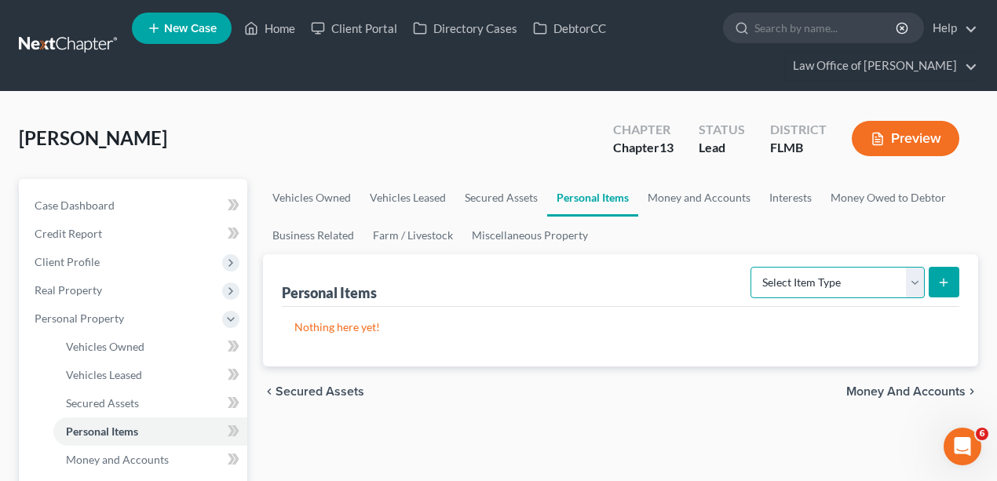
click at [834, 290] on select "Select Item Type Clothing Collectibles Of Value Electronics Firearms Household …" at bounding box center [838, 282] width 174 height 31
click at [753, 267] on select "Select Item Type Clothing Collectibles Of Value Electronics Firearms Household …" at bounding box center [838, 282] width 174 height 31
click at [882, 269] on select "Select Item Type Clothing Collectibles Of Value Electronics Firearms Household …" at bounding box center [838, 282] width 174 height 31
select select "household_goods"
click at [753, 267] on select "Select Item Type Clothing Collectibles Of Value Electronics Firearms Household …" at bounding box center [838, 282] width 174 height 31
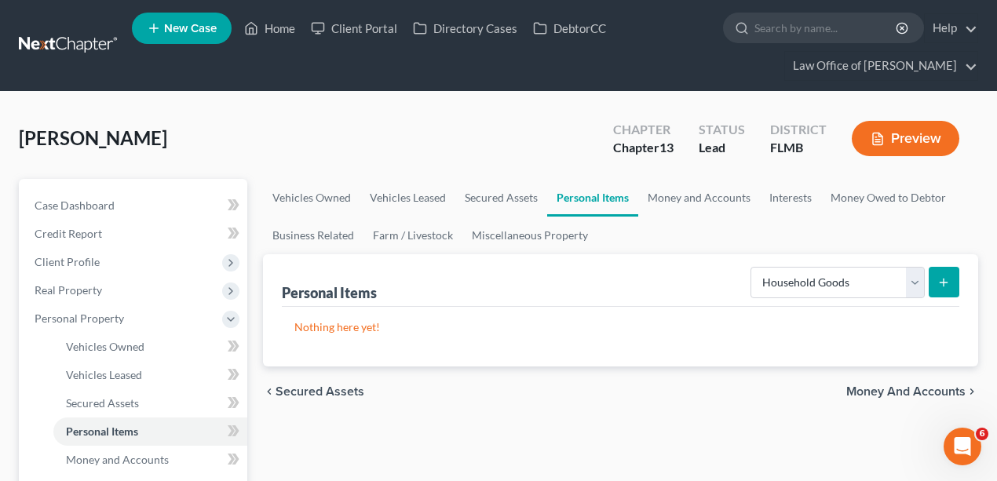
click at [948, 278] on icon "submit" at bounding box center [943, 282] width 13 height 13
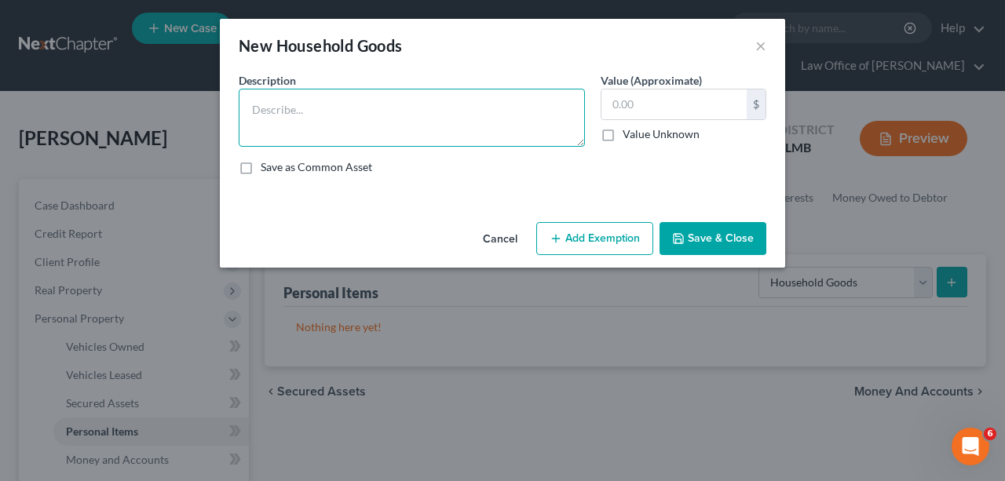
click at [515, 114] on textarea at bounding box center [412, 118] width 346 height 58
click at [345, 127] on textarea "Couch, TV, Coffee table, Blinds, area rug, King size bed, Dresser, 2 nightstand…" at bounding box center [412, 118] width 346 height 58
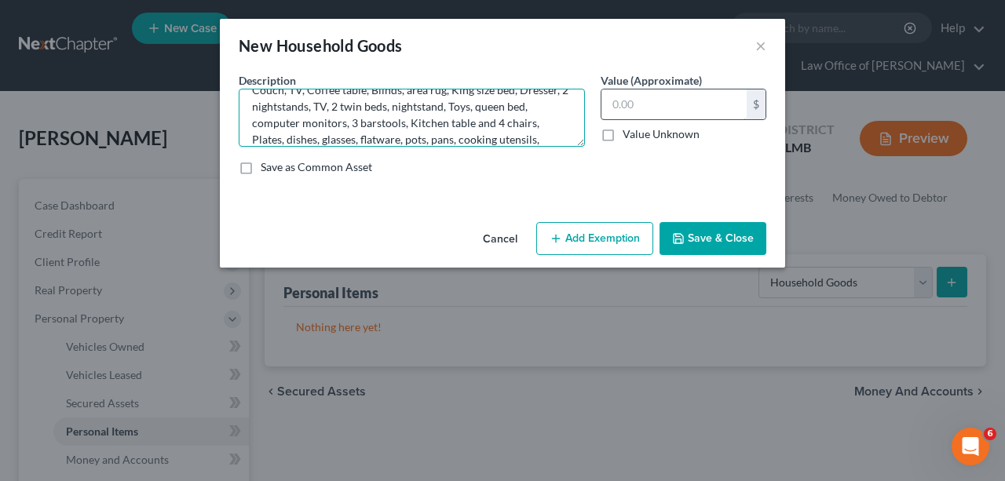
scroll to position [36, 0]
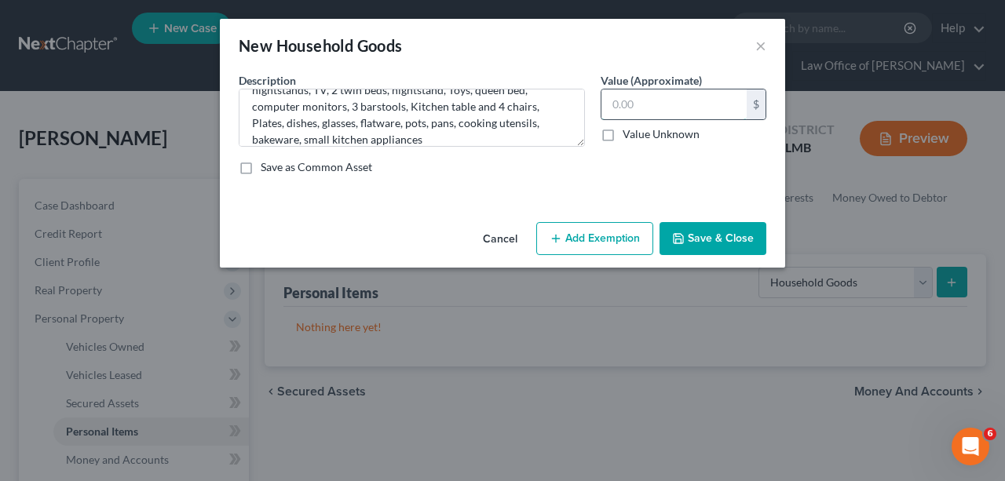
click at [691, 103] on input "text" at bounding box center [673, 105] width 145 height 30
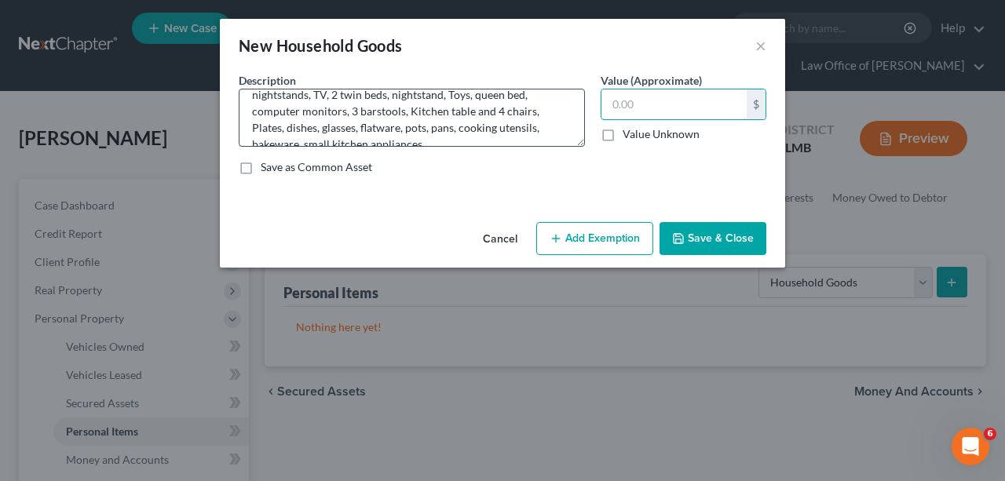
scroll to position [49, 0]
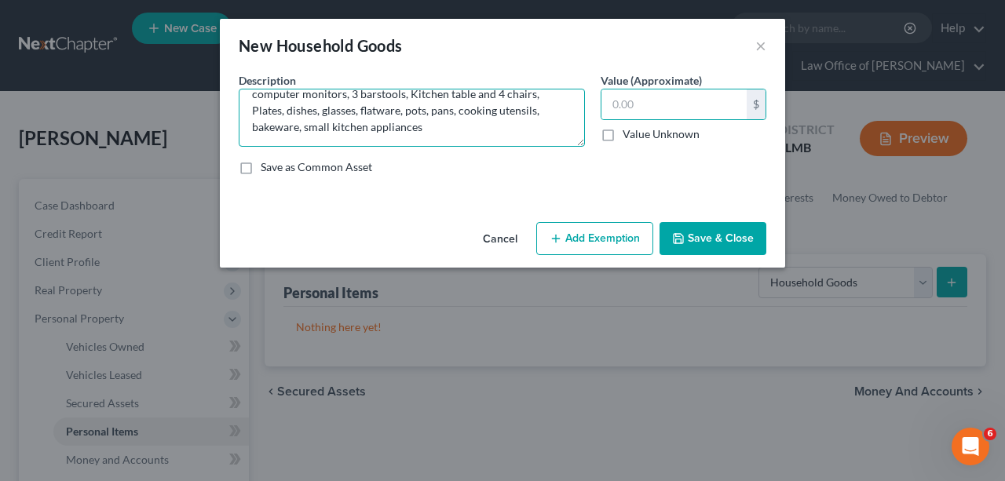
click at [478, 130] on textarea "Couch, TV, Coffee table, Blinds, area rug, King size bed, Dresser, 2 nightstand…" at bounding box center [412, 118] width 346 height 58
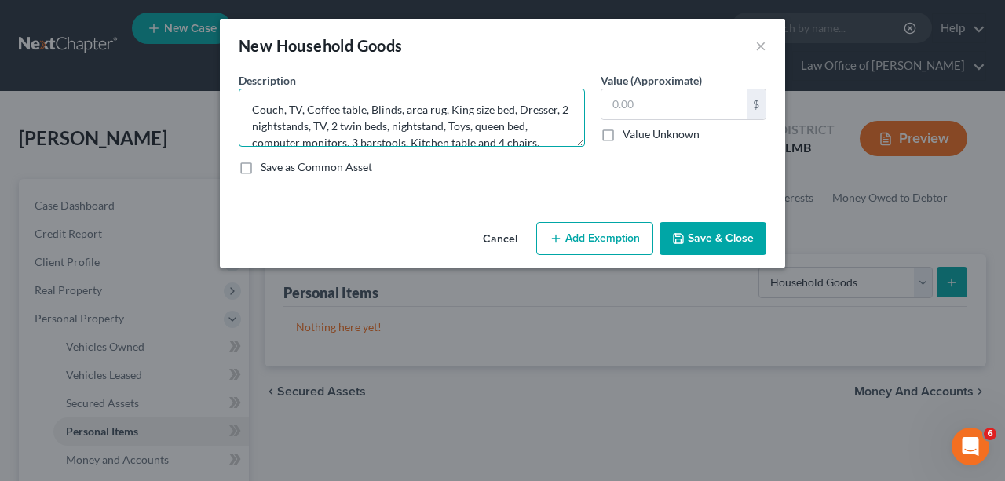
scroll to position [49, 0]
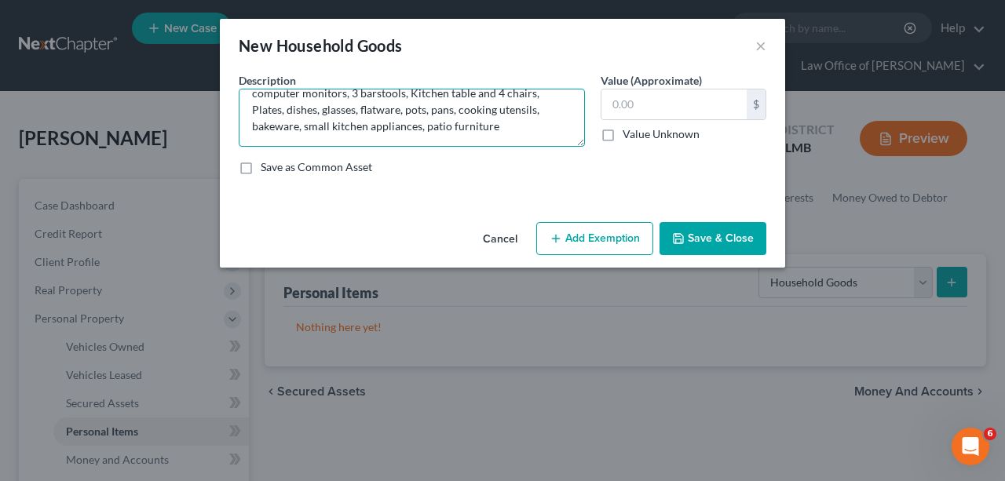
drag, startPoint x: 254, startPoint y: 107, endPoint x: 537, endPoint y: 121, distance: 283.0
click at [538, 121] on textarea "Couch, TV, Coffee table, Blinds, area rug, King size bed, Dresser, 2 nightstand…" at bounding box center [412, 118] width 346 height 58
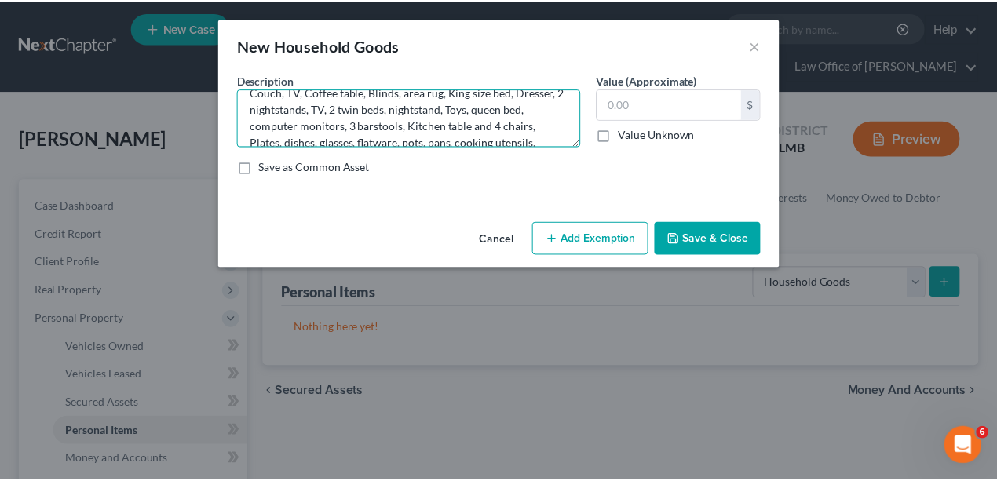
scroll to position [0, 0]
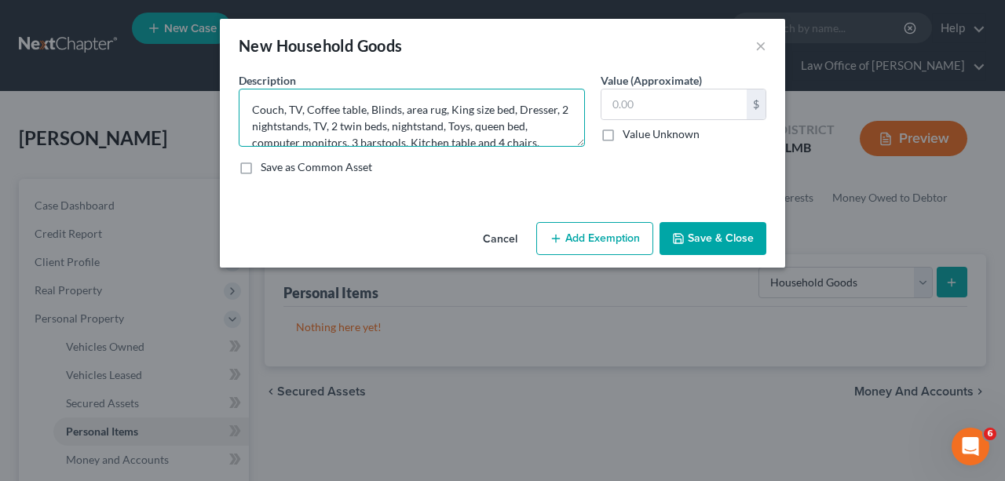
click at [532, 126] on textarea "Couch, TV, Coffee table, Blinds, area rug, King size bed, Dresser, 2 nightstand…" at bounding box center [412, 118] width 346 height 58
type textarea "Couch, TV, Coffee table, Blinds, area rug, King size bed, Dresser, 2 nightstand…"
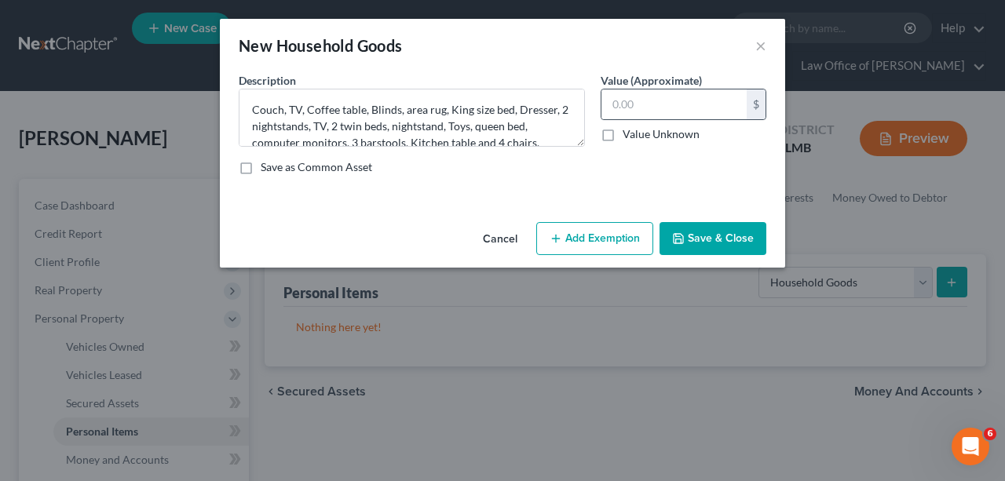
click at [705, 88] on div "Value (Approximate) $ Value Unknown Balance Undetermined $ Value Unknown" at bounding box center [683, 109] width 181 height 75
click at [700, 95] on input "text" at bounding box center [673, 105] width 145 height 30
type input "900"
click at [697, 248] on button "Save & Close" at bounding box center [713, 238] width 107 height 33
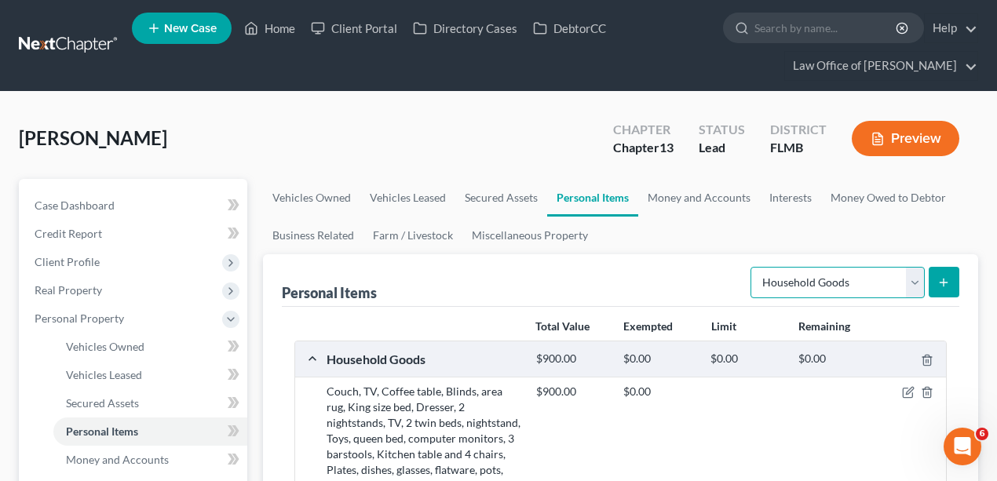
click at [845, 287] on select "Select Item Type Clothing Collectibles Of Value Electronics Firearms Household …" at bounding box center [838, 282] width 174 height 31
select select "clothing"
click at [753, 267] on select "Select Item Type Clothing Collectibles Of Value Electronics Firearms Household …" at bounding box center [838, 282] width 174 height 31
click at [955, 272] on button "submit" at bounding box center [944, 282] width 31 height 31
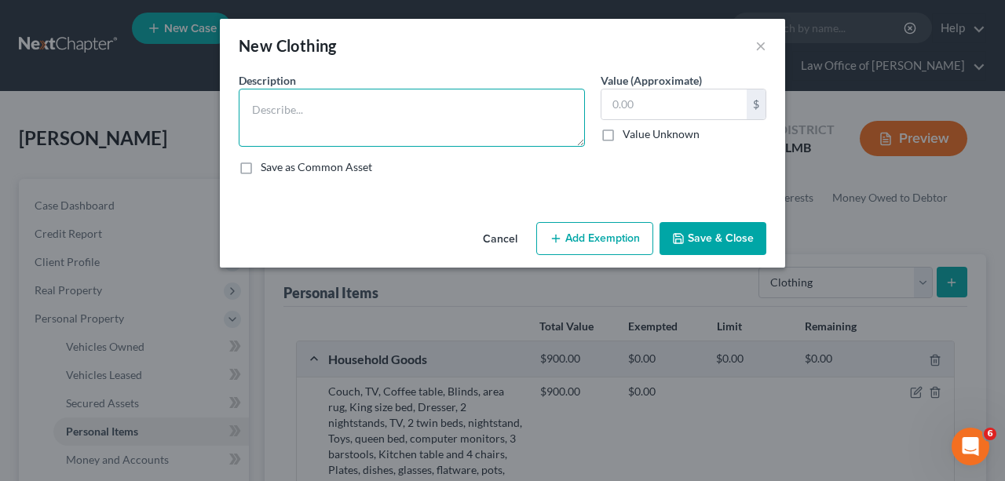
click at [542, 130] on textarea at bounding box center [412, 118] width 346 height 58
type textarea "Men's wardrobe"
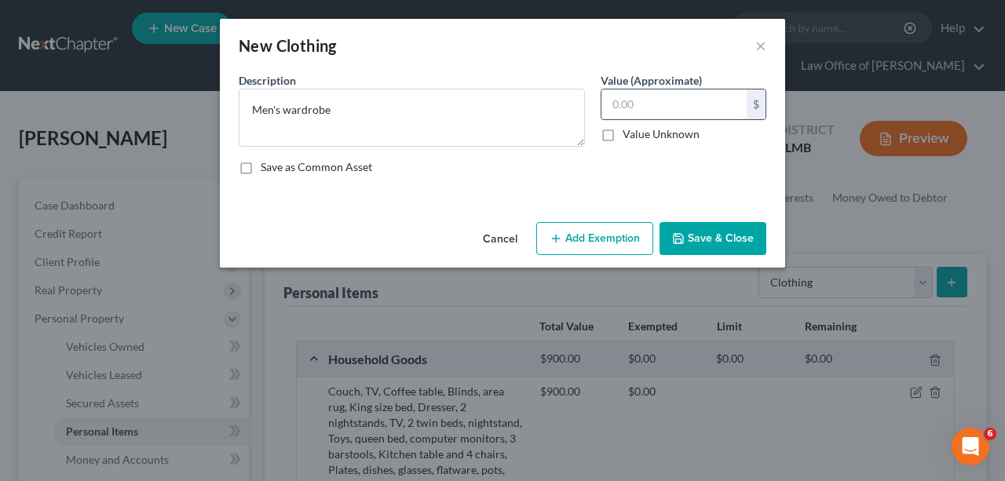
click at [739, 111] on input "text" at bounding box center [673, 105] width 145 height 30
type input "150"
click at [707, 228] on button "Save & Close" at bounding box center [713, 238] width 107 height 33
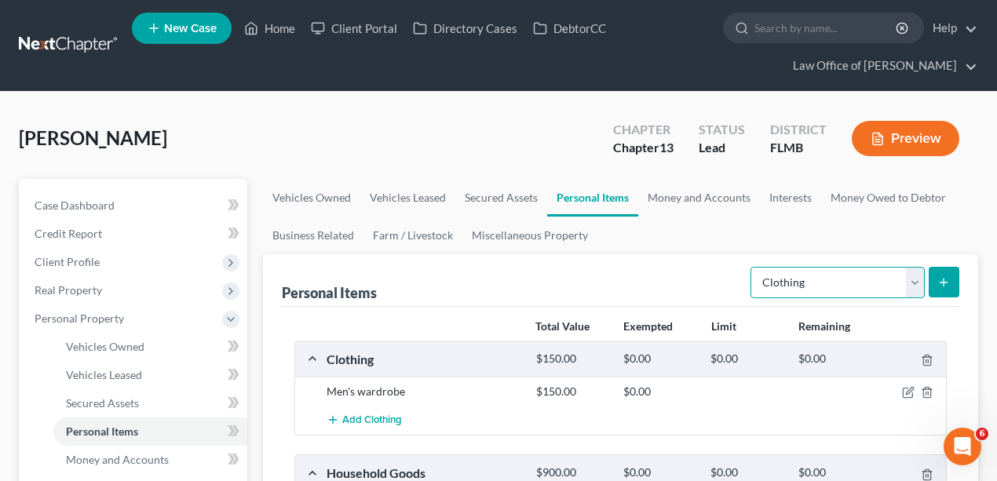
click at [905, 289] on select "Select Item Type Clothing Collectibles Of Value Electronics Firearms Household …" at bounding box center [838, 282] width 174 height 31
select select "electronics"
click at [753, 267] on select "Select Item Type Clothing Collectibles Of Value Electronics Firearms Household …" at bounding box center [838, 282] width 174 height 31
click at [950, 287] on icon "submit" at bounding box center [943, 282] width 13 height 13
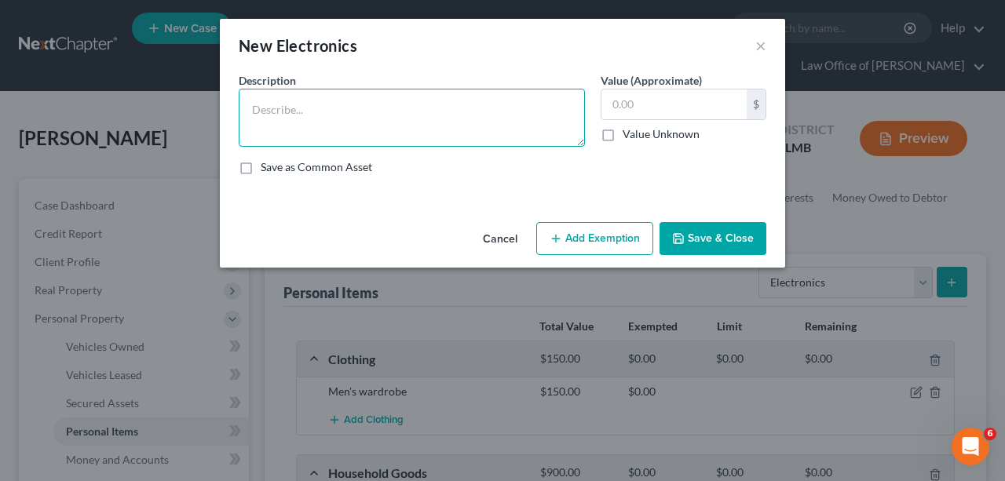
click at [411, 113] on textarea at bounding box center [412, 118] width 346 height 58
type textarea "Cell phone, Laptop, kids tablet"
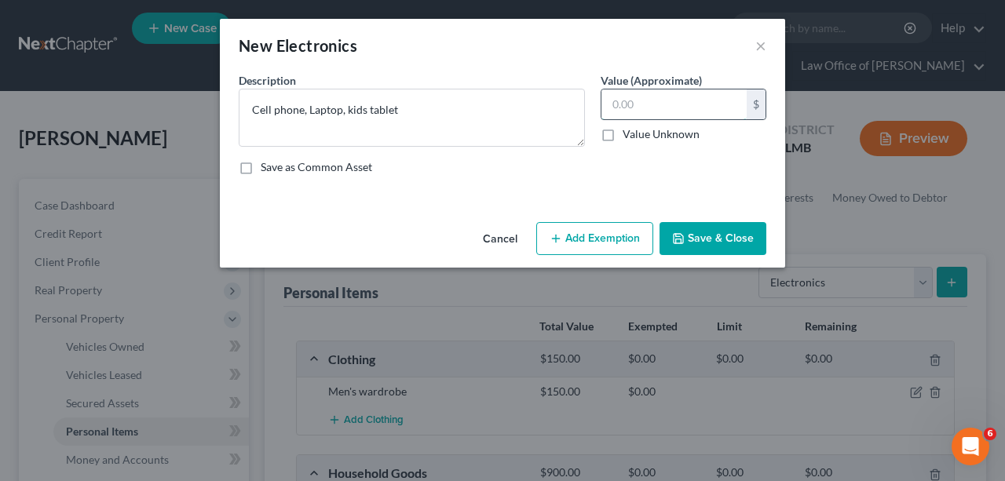
click at [686, 101] on input "text" at bounding box center [673, 105] width 145 height 30
type input "100"
click at [736, 245] on button "Save & Close" at bounding box center [713, 238] width 107 height 33
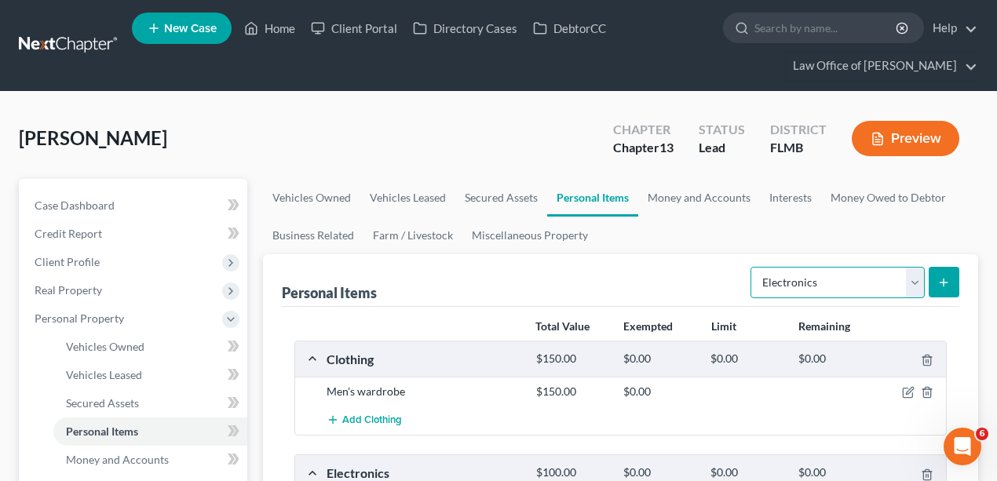
click at [829, 267] on select "Select Item Type Clothing Collectibles Of Value Electronics Firearms Household …" at bounding box center [838, 282] width 174 height 31
select select "jewelry"
click at [753, 267] on select "Select Item Type Clothing Collectibles Of Value Electronics Firearms Household …" at bounding box center [838, 282] width 174 height 31
click at [946, 276] on icon "submit" at bounding box center [943, 282] width 13 height 13
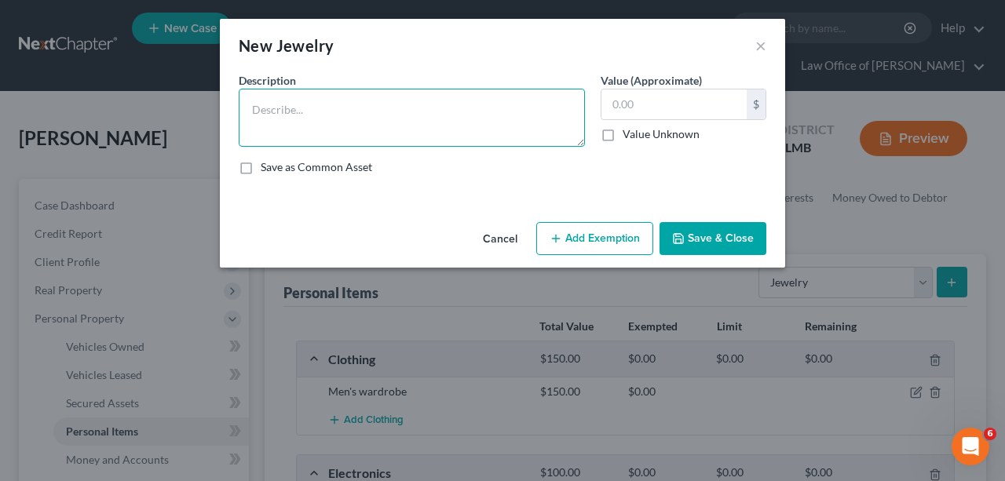
click at [432, 102] on textarea at bounding box center [412, 118] width 346 height 58
type textarea "watch"
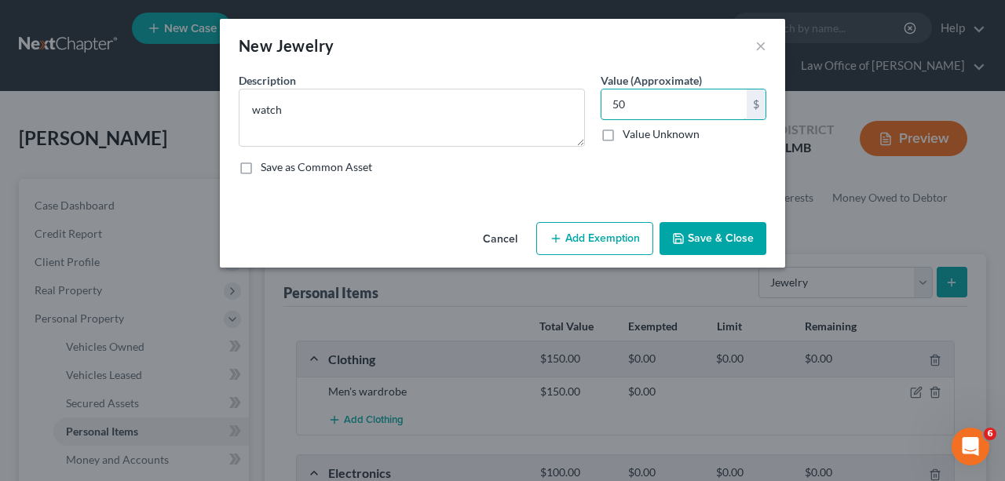
type input "50"
click at [749, 233] on button "Save & Close" at bounding box center [713, 238] width 107 height 33
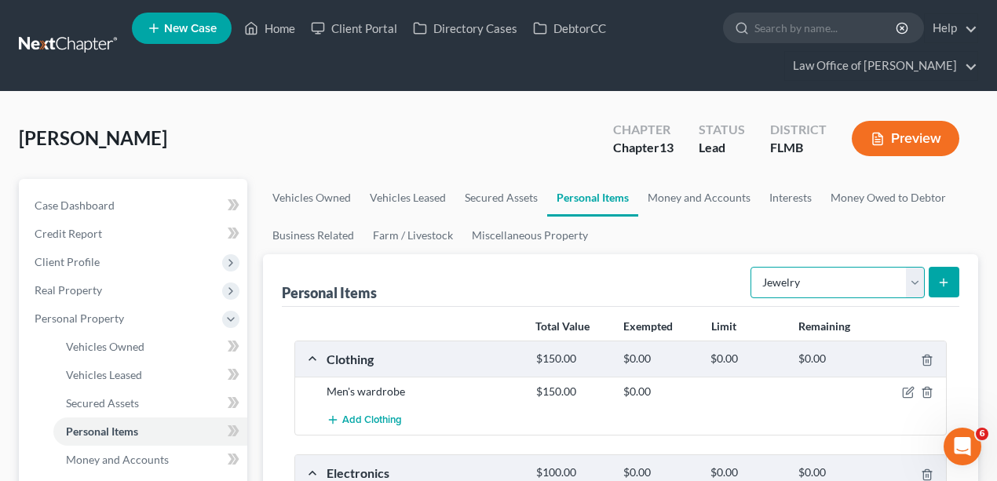
click at [892, 287] on select "Select Item Type Clothing Collectibles Of Value Electronics Firearms Household …" at bounding box center [838, 282] width 174 height 31
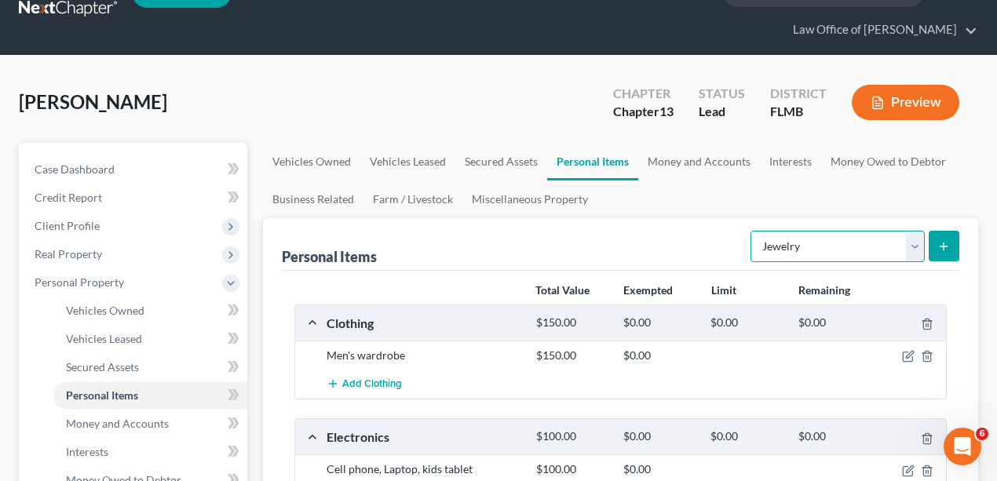
scroll to position [157, 0]
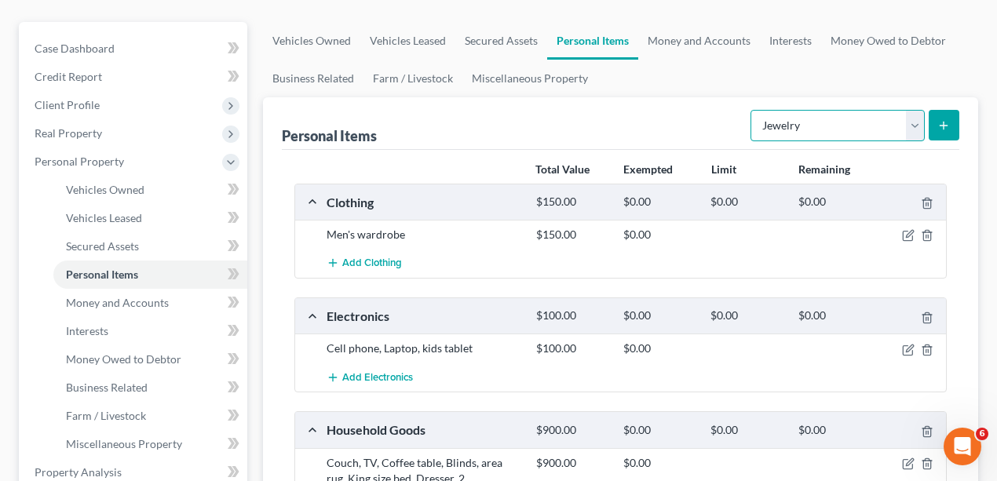
click at [884, 133] on select "Select Item Type Clothing Collectibles Of Value Electronics Firearms Household …" at bounding box center [838, 125] width 174 height 31
click at [753, 110] on select "Select Item Type Clothing Collectibles Of Value Electronics Firearms Household …" at bounding box center [838, 125] width 174 height 31
click at [868, 126] on select "Select Item Type Clothing Collectibles Of Value Electronics Firearms Household …" at bounding box center [838, 125] width 174 height 31
select select "sports_and_hobby_equipment"
click at [753, 110] on select "Select Item Type Clothing Collectibles Of Value Electronics Firearms Household …" at bounding box center [838, 125] width 174 height 31
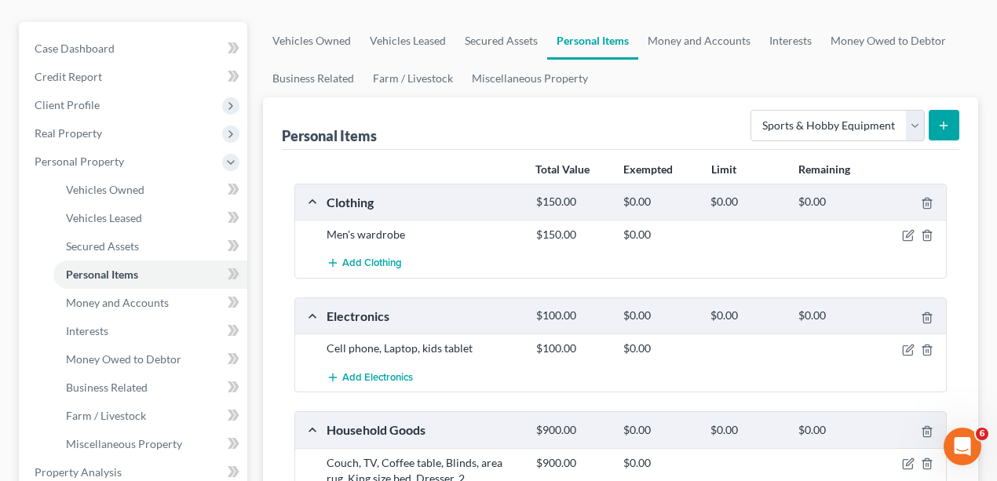
click at [940, 120] on icon "submit" at bounding box center [943, 125] width 13 height 13
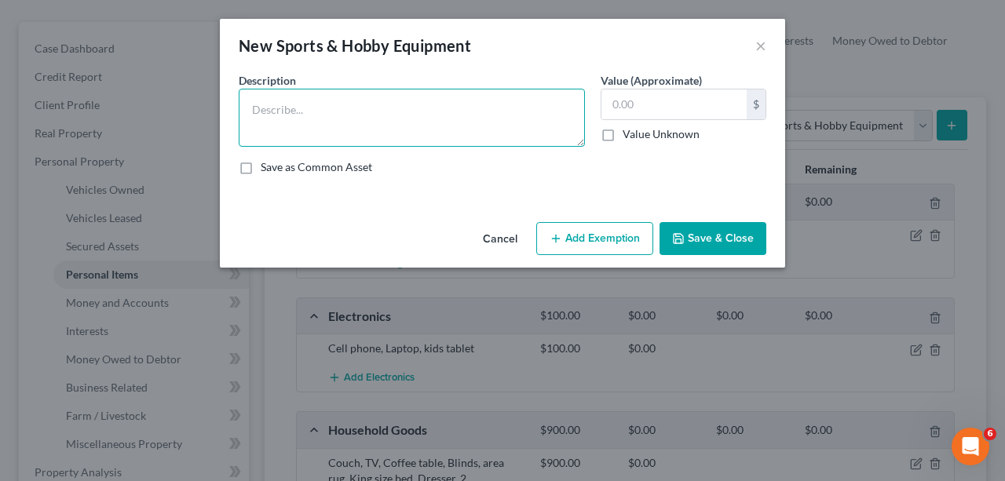
click at [390, 115] on textarea at bounding box center [412, 118] width 346 height 58
type textarea "Golf clubs"
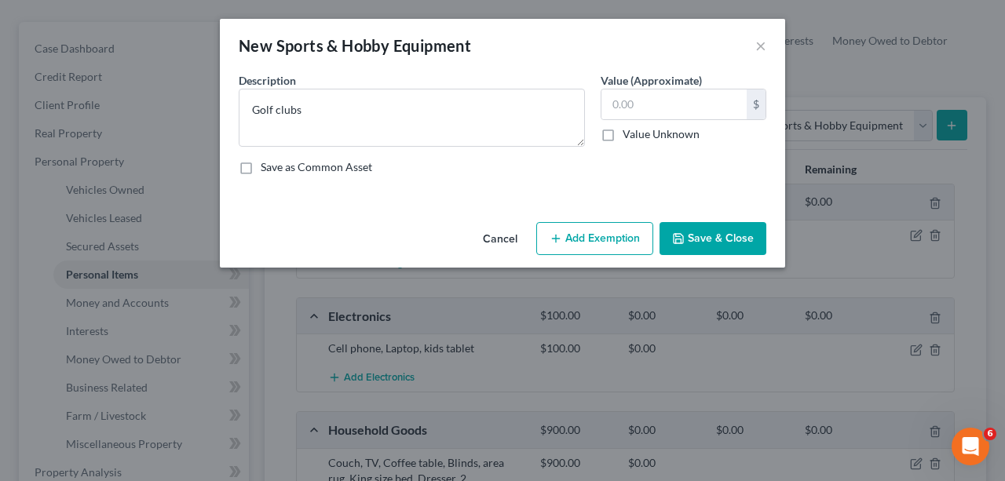
drag, startPoint x: 597, startPoint y: 193, endPoint x: 610, endPoint y: 168, distance: 28.5
click at [598, 192] on div "An exemption set must first be selected from the Filing Information section. Co…" at bounding box center [502, 144] width 565 height 144
click at [641, 105] on input "text" at bounding box center [673, 105] width 145 height 30
type input "300"
click at [718, 222] on button "Save & Close" at bounding box center [713, 238] width 107 height 33
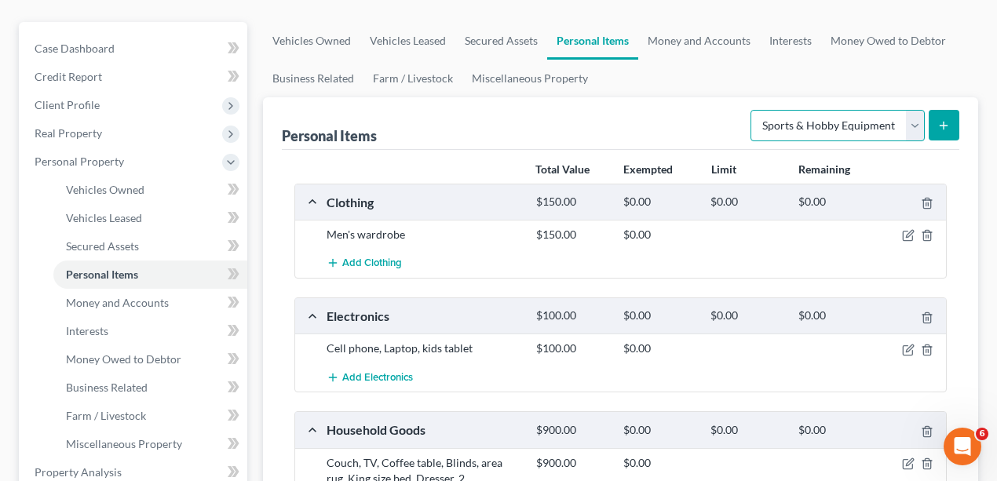
click at [831, 135] on select "Select Item Type Clothing Collectibles Of Value Electronics Firearms Household …" at bounding box center [838, 125] width 174 height 31
click at [795, 75] on ul "Vehicles Owned Vehicles Leased Secured Assets Personal Items Money and Accounts…" at bounding box center [621, 59] width 716 height 75
click at [788, 82] on ul "Vehicles Owned Vehicles Leased Secured Assets Personal Items Money and Accounts…" at bounding box center [621, 59] width 716 height 75
click at [828, 118] on select "Select Item Type Clothing Collectibles Of Value Electronics Firearms Household …" at bounding box center [838, 125] width 174 height 31
click at [699, 86] on ul "Vehicles Owned Vehicles Leased Secured Assets Personal Items Money and Accounts…" at bounding box center [621, 59] width 716 height 75
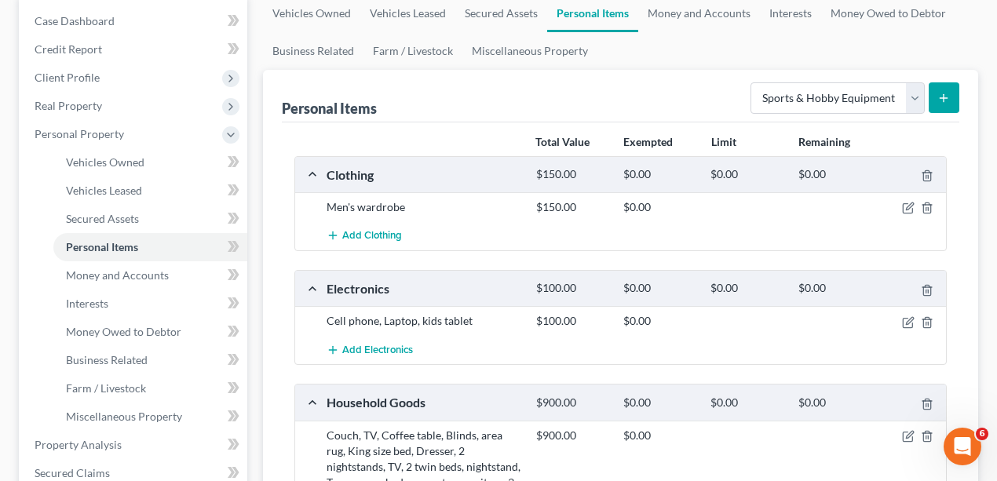
scroll to position [62, 0]
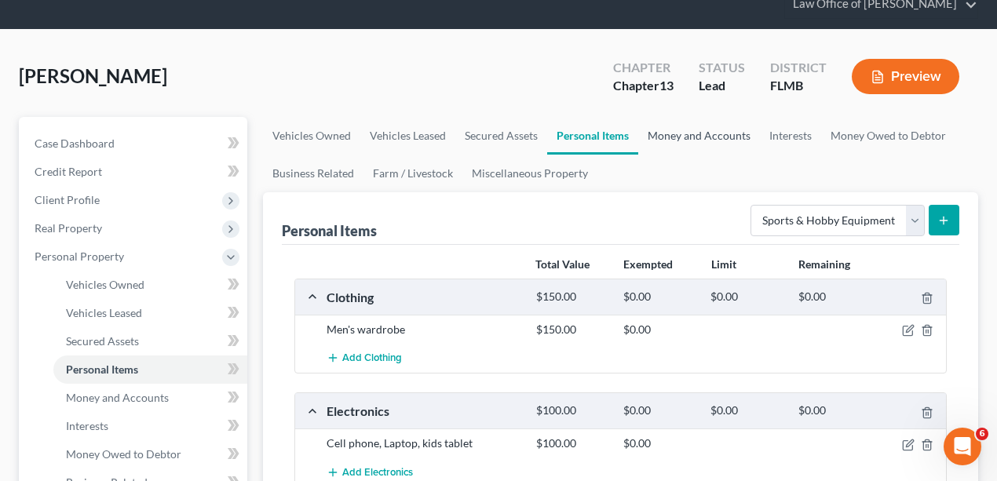
click at [691, 135] on link "Money and Accounts" at bounding box center [699, 136] width 122 height 38
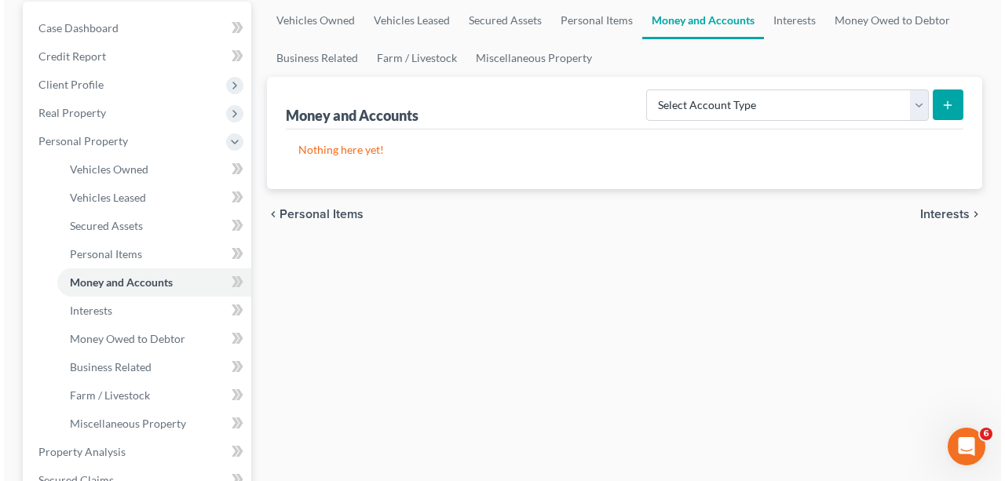
scroll to position [261, 0]
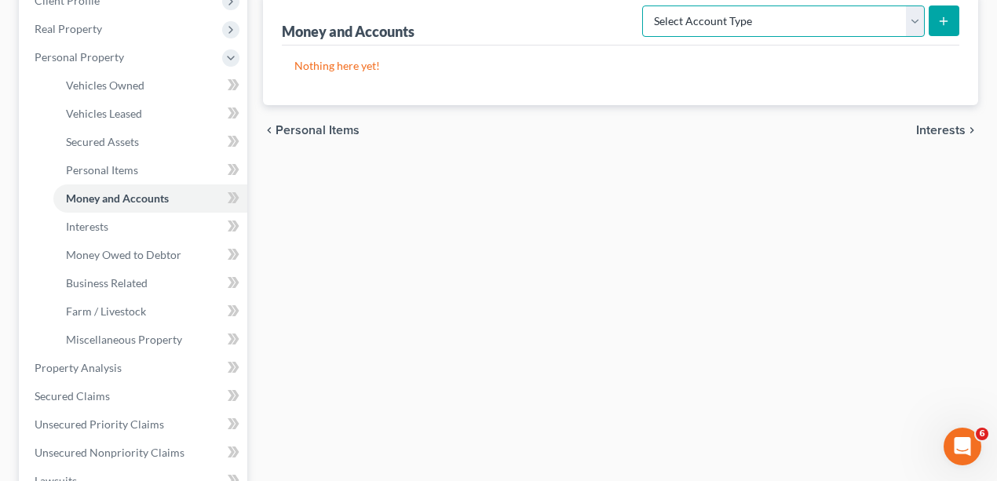
click at [752, 26] on select "Select Account Type Brokerage Cash on Hand Certificates of Deposit Checking Acc…" at bounding box center [783, 20] width 283 height 31
select select "checking"
click at [646, 5] on select "Select Account Type Brokerage Cash on Hand Certificates of Deposit Checking Acc…" at bounding box center [783, 20] width 283 height 31
click at [945, 17] on icon "submit" at bounding box center [943, 21] width 13 height 13
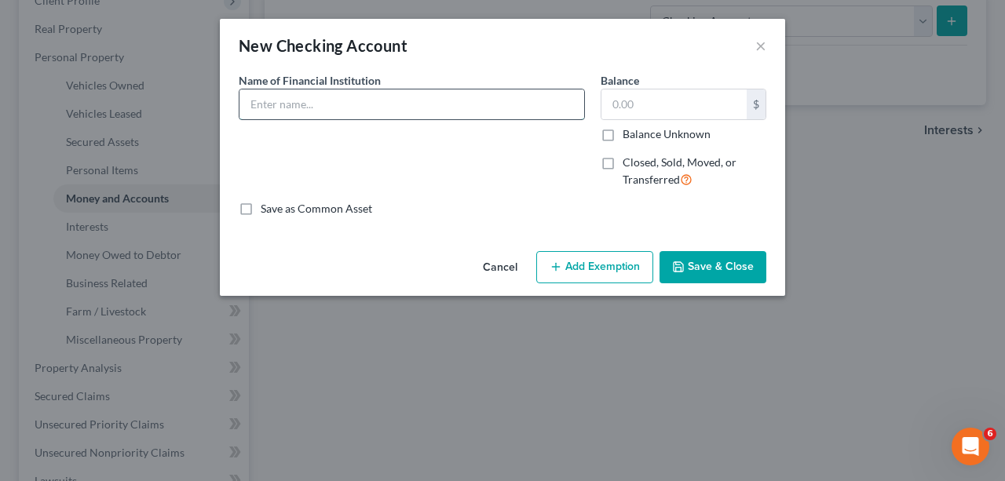
click at [432, 103] on input "text" at bounding box center [411, 105] width 345 height 30
type input "1st Federal"
click at [736, 284] on div "Cancel Add Exemption Save & Close" at bounding box center [502, 271] width 565 height 52
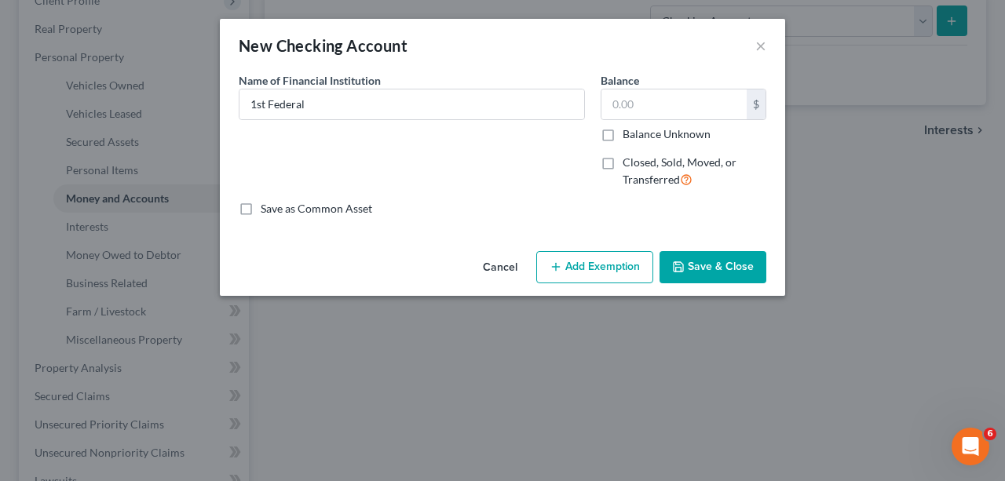
click at [734, 265] on button "Save & Close" at bounding box center [713, 267] width 107 height 33
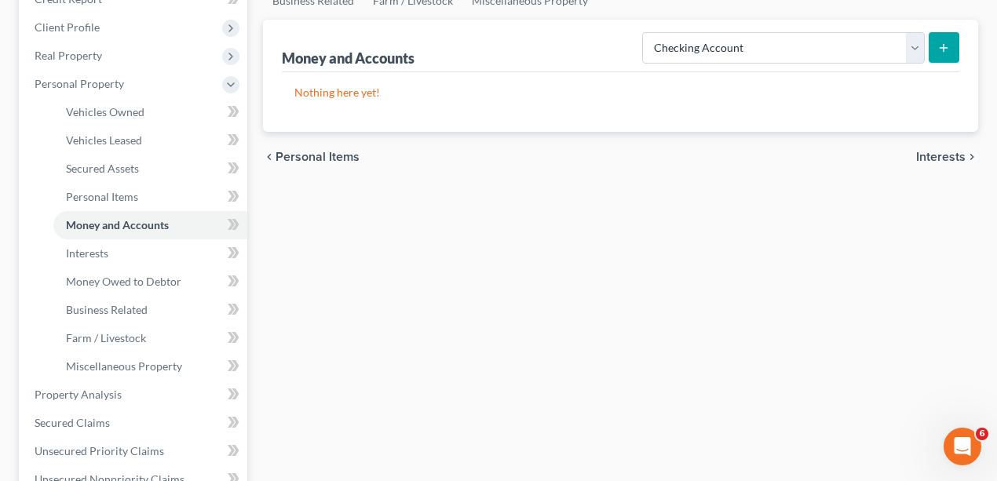
scroll to position [0, 0]
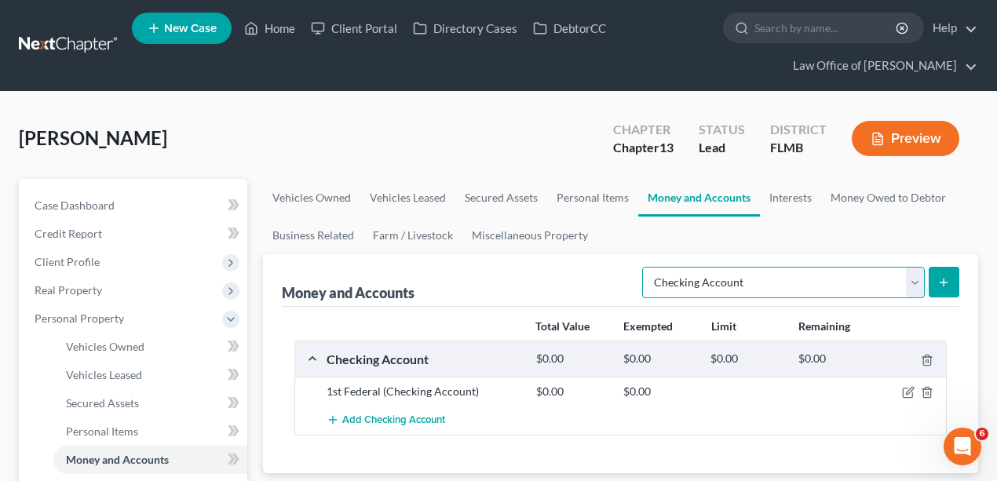
click at [792, 280] on select "Select Account Type Brokerage Cash on Hand Certificates of Deposit Checking Acc…" at bounding box center [783, 282] width 283 height 31
select select "savings"
click at [646, 267] on select "Select Account Type Brokerage Cash on Hand Certificates of Deposit Checking Acc…" at bounding box center [783, 282] width 283 height 31
click at [936, 277] on button "submit" at bounding box center [944, 282] width 31 height 31
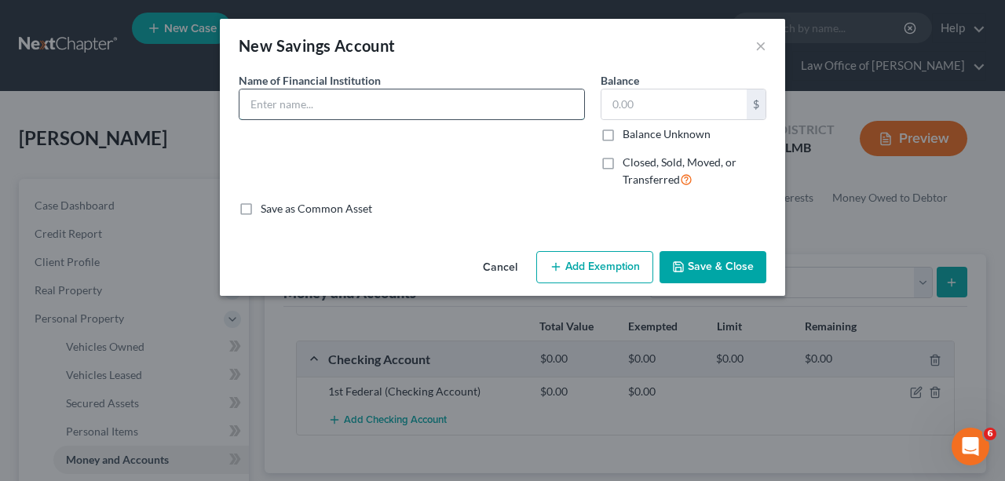
click at [369, 99] on input "text" at bounding box center [411, 105] width 345 height 30
click at [760, 46] on button "×" at bounding box center [760, 45] width 11 height 19
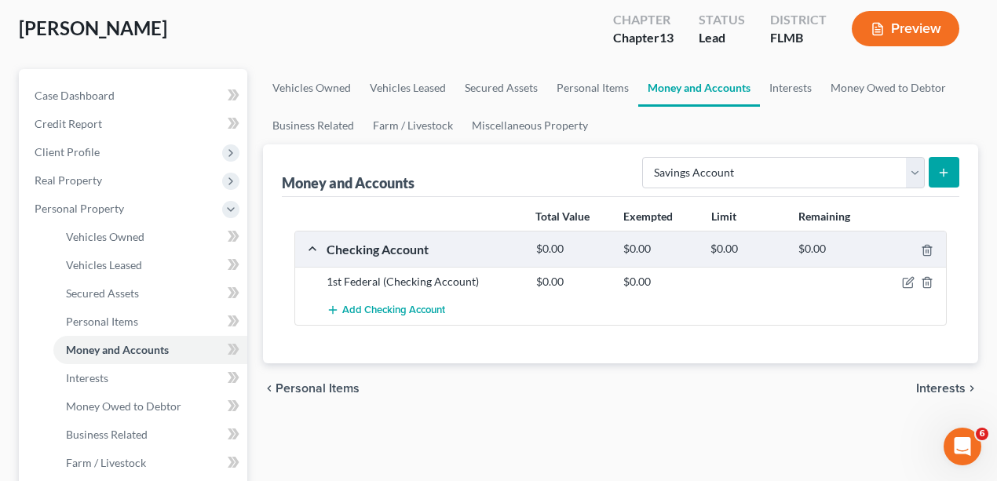
scroll to position [52, 0]
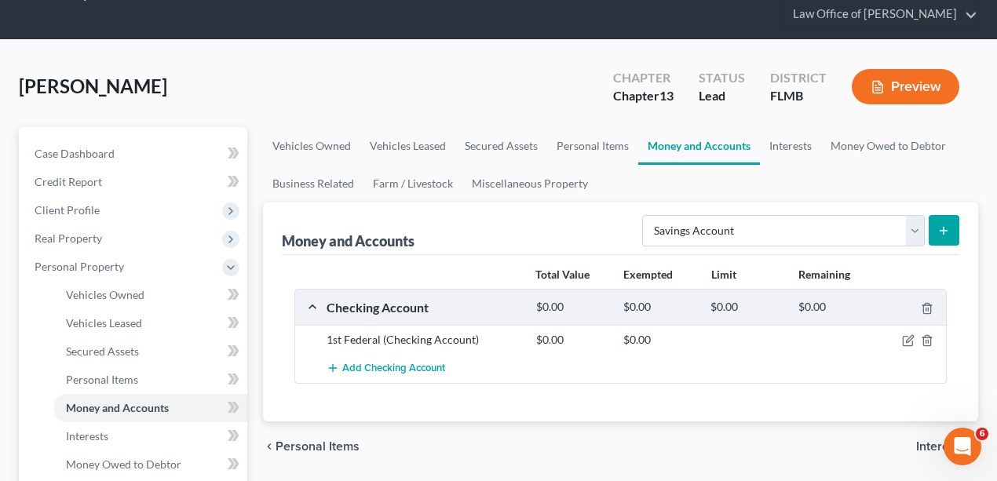
click at [476, 336] on div "1st Federal (Checking Account)" at bounding box center [424, 340] width 210 height 16
click at [810, 226] on select "Select Account Type Brokerage Cash on Hand Certificates of Deposit Checking Acc…" at bounding box center [783, 230] width 283 height 31
click at [813, 187] on ul "Vehicles Owned Vehicles Leased Secured Assets Personal Items Money and Accounts…" at bounding box center [621, 164] width 716 height 75
click at [788, 148] on link "Interests" at bounding box center [790, 146] width 61 height 38
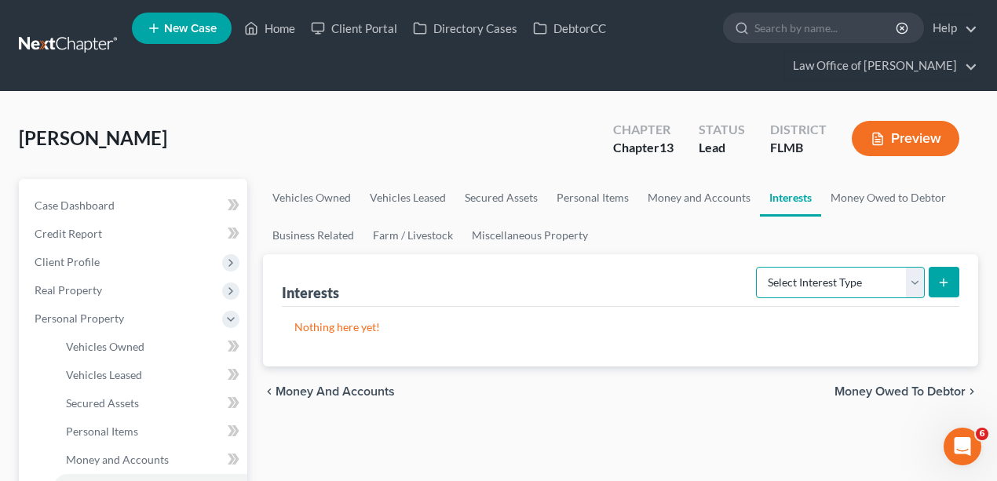
click at [856, 280] on select "Select Interest Type 401K Annuity Bond Education IRA Government Bond Government…" at bounding box center [840, 282] width 169 height 31
click at [416, 138] on div "[PERSON_NAME] Upgraded Chapter Chapter 13 Status Lead District FLMB Preview" at bounding box center [498, 145] width 959 height 68
click at [865, 201] on link "Money Owed to Debtor" at bounding box center [888, 198] width 134 height 38
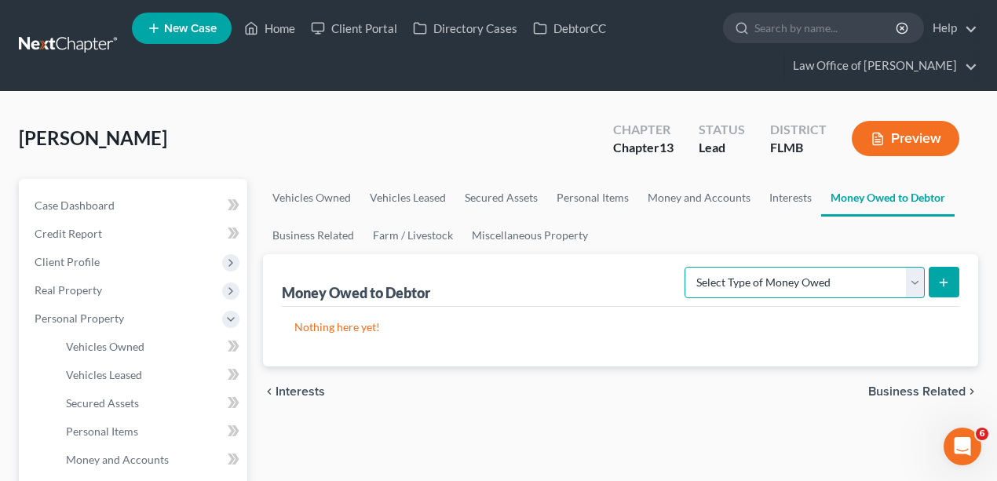
click at [911, 278] on select "Select Type of Money Owed Accounts Receivable Alimony Child Support Claims Agai…" at bounding box center [805, 282] width 240 height 31
click at [372, 133] on div "[PERSON_NAME] Upgraded Chapter Chapter 13 Status Lead District FLMB Preview" at bounding box center [498, 145] width 959 height 68
click at [311, 236] on link "Business Related" at bounding box center [313, 236] width 101 height 38
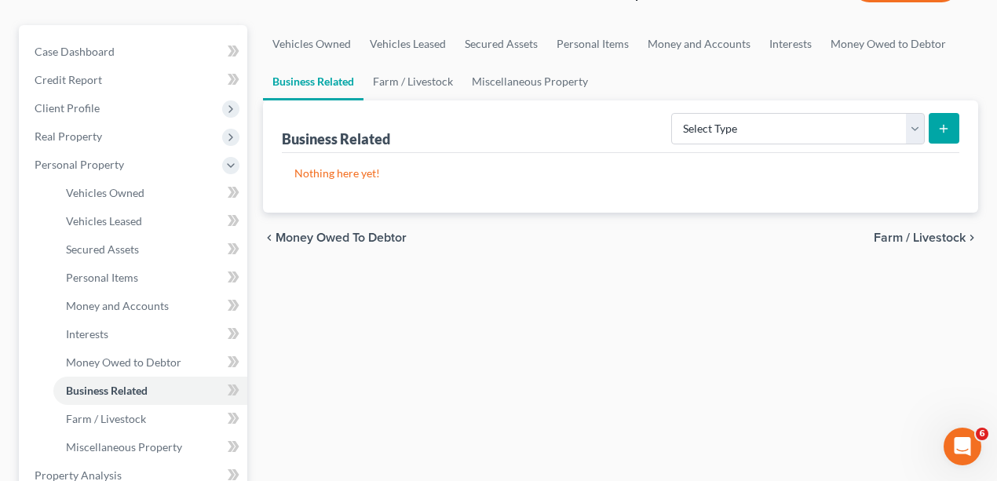
scroll to position [157, 0]
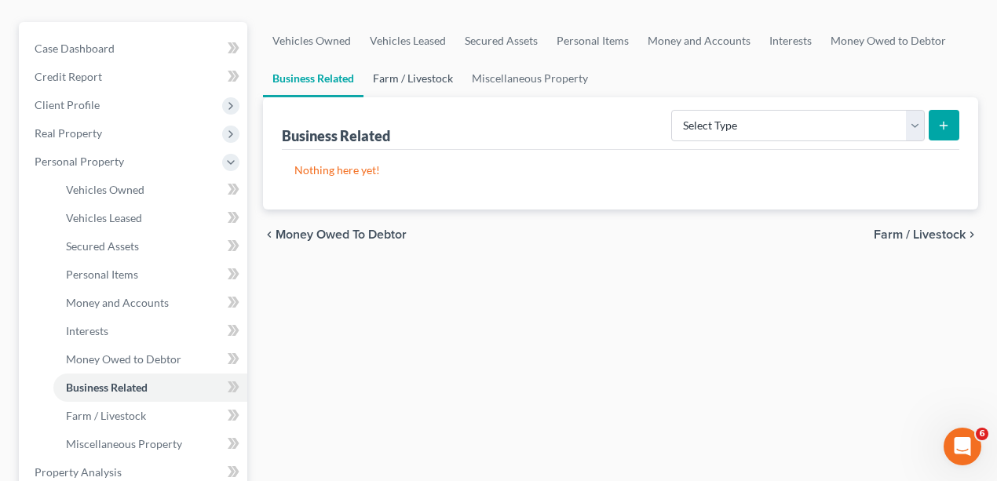
click at [414, 75] on link "Farm / Livestock" at bounding box center [413, 79] width 99 height 38
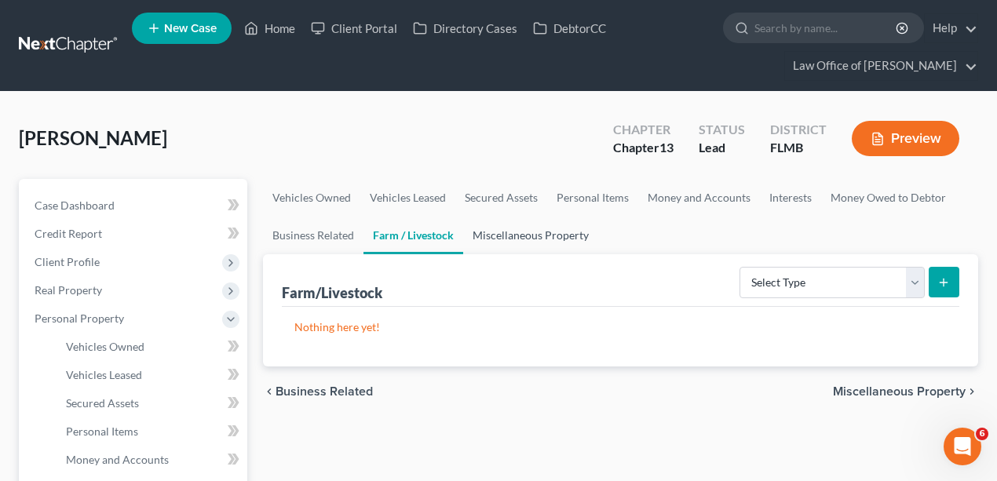
click at [557, 226] on link "Miscellaneous Property" at bounding box center [530, 236] width 135 height 38
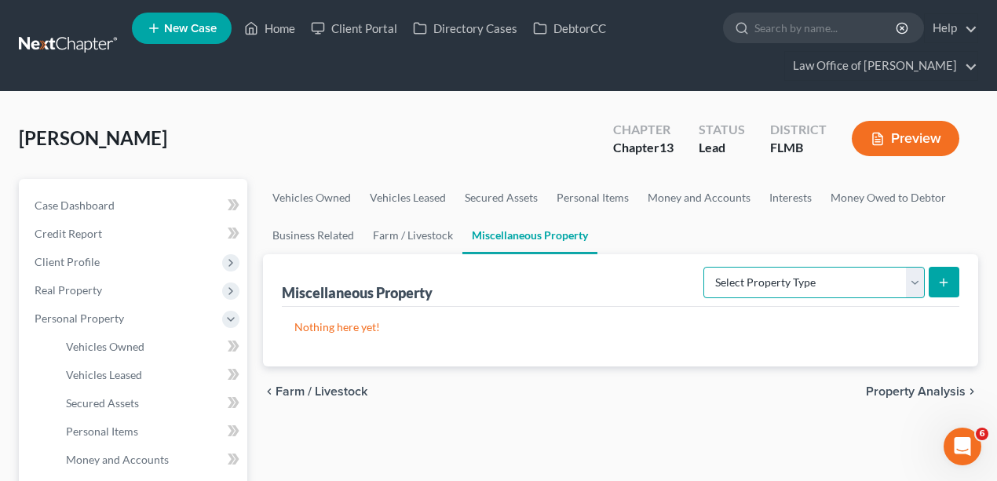
click at [805, 267] on select "Select Property Type Assigned for Creditor Benefit [DATE] Holding for Another N…" at bounding box center [814, 282] width 221 height 31
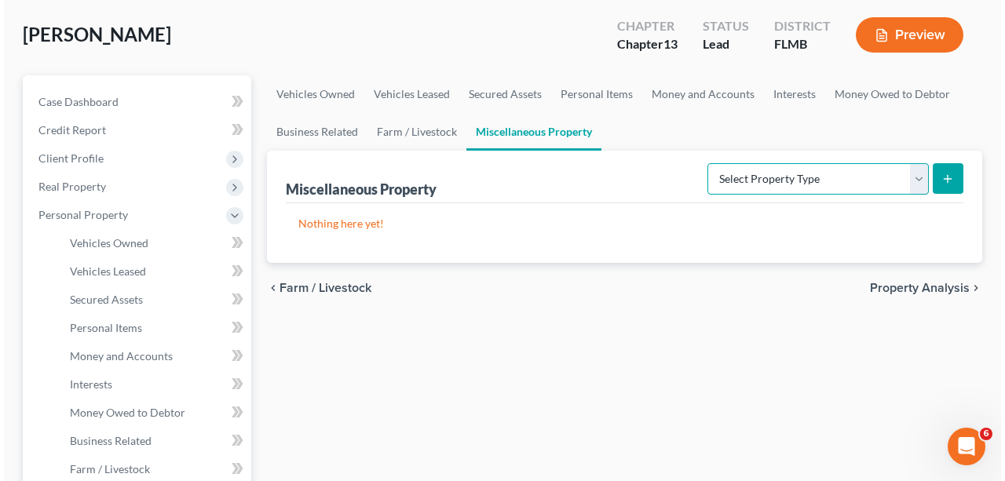
scroll to position [104, 0]
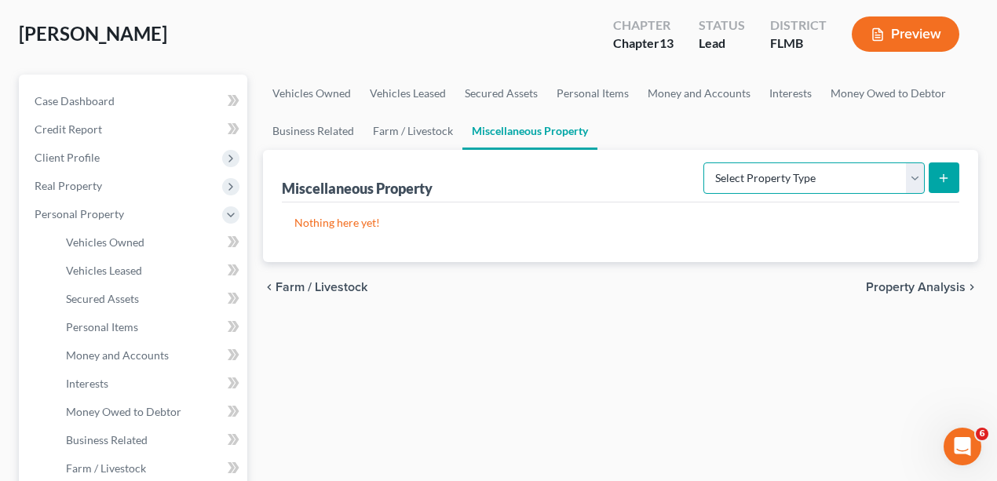
click at [723, 177] on select "Select Property Type Assigned for Creditor Benefit [DATE] Holding for Another N…" at bounding box center [814, 178] width 221 height 31
select select "transferred"
click at [704, 163] on select "Select Property Type Assigned for Creditor Benefit [DATE] Holding for Another N…" at bounding box center [814, 178] width 221 height 31
click at [941, 174] on icon "submit" at bounding box center [943, 178] width 13 height 13
select select "Ordinary ([DATE])"
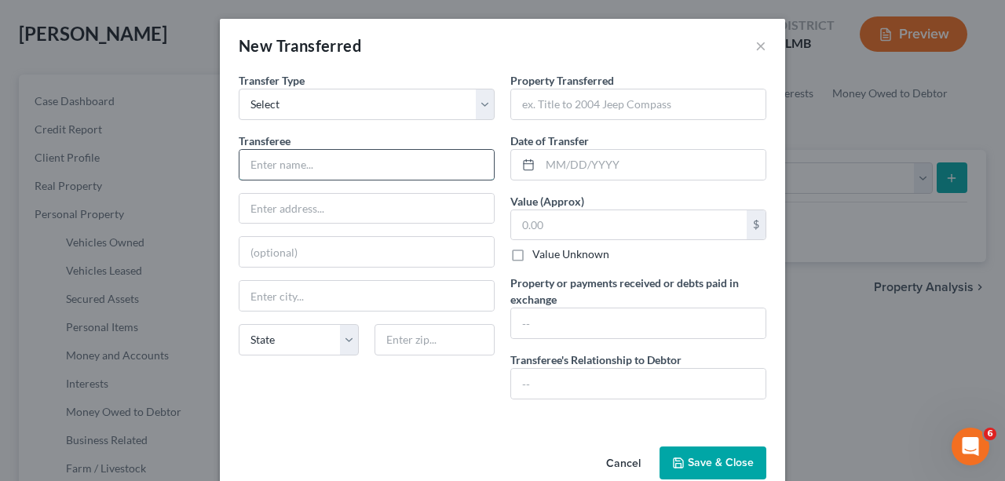
click at [307, 163] on input "text" at bounding box center [366, 165] width 254 height 30
type input "Private Buyer"
click at [619, 105] on input "text" at bounding box center [638, 105] width 254 height 30
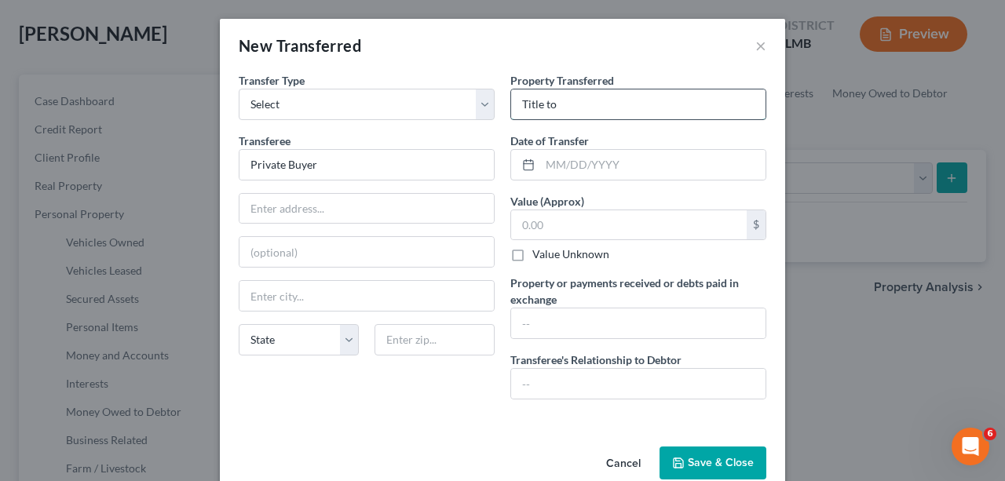
paste input "[STREET_ADDRESS][PERSON_NAME]"
type input "Title to [STREET_ADDRESS][PERSON_NAME]"
click at [625, 161] on input "text" at bounding box center [652, 165] width 225 height 30
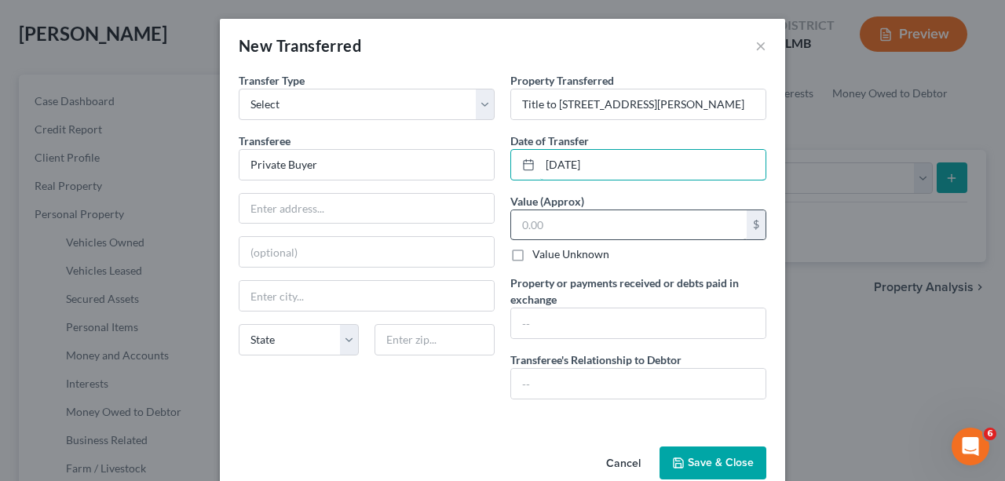
type input "[DATE]"
click at [612, 213] on input "text" at bounding box center [629, 225] width 236 height 30
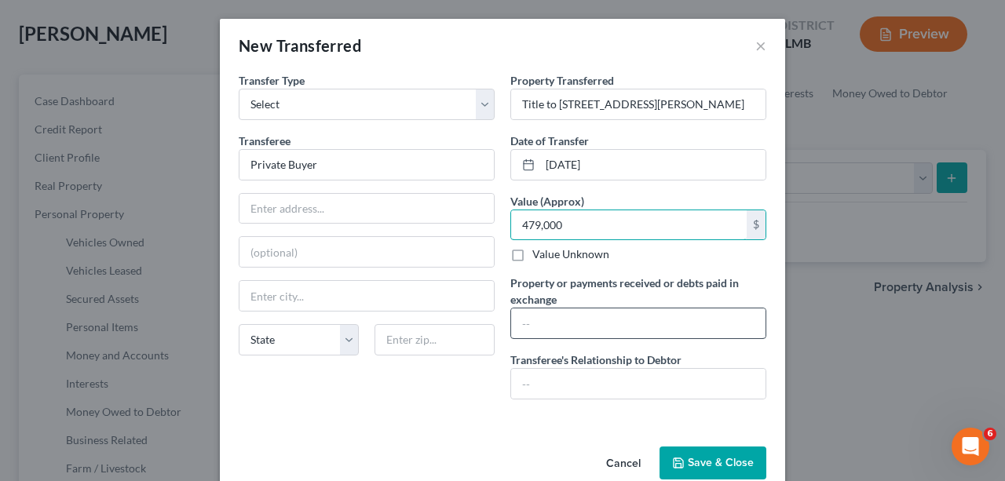
type input "479,000"
click at [561, 321] on input "text" at bounding box center [638, 324] width 254 height 30
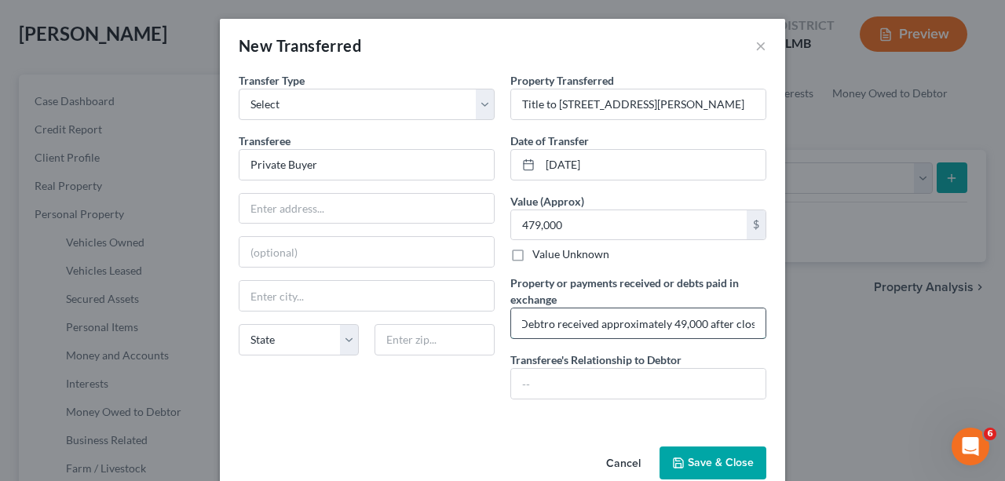
scroll to position [0, 14]
click at [524, 324] on input "Debtro received approximately 49,000 after closing" at bounding box center [638, 324] width 254 height 30
type input "Debtor received approximately 49,000 after closing"
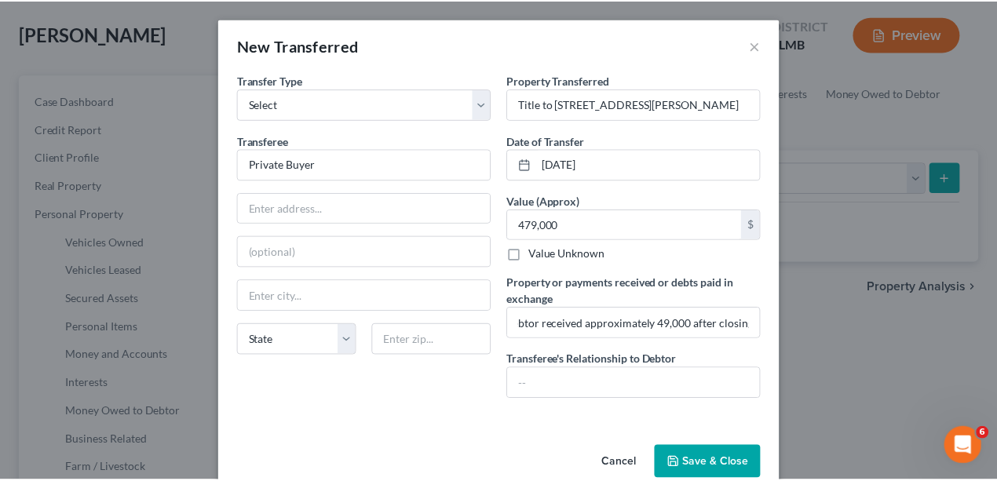
scroll to position [0, 0]
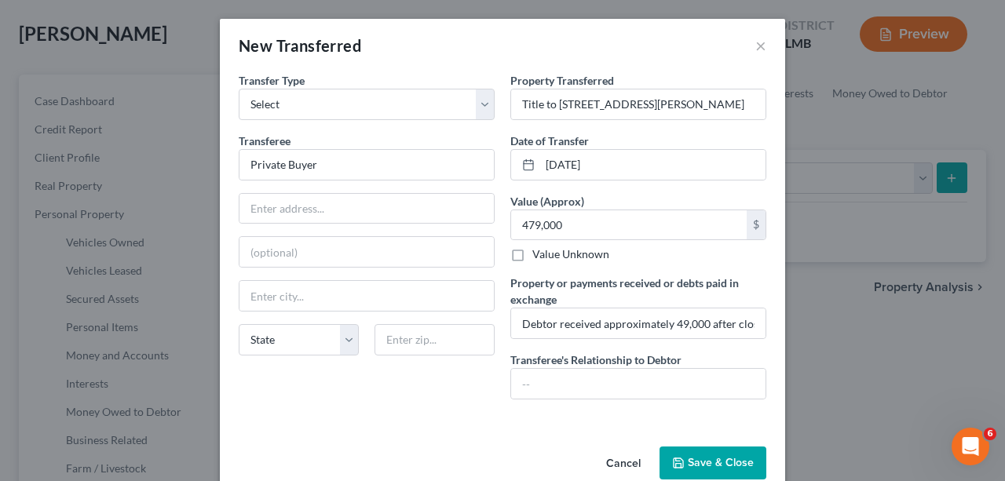
click at [710, 459] on button "Save & Close" at bounding box center [713, 463] width 107 height 33
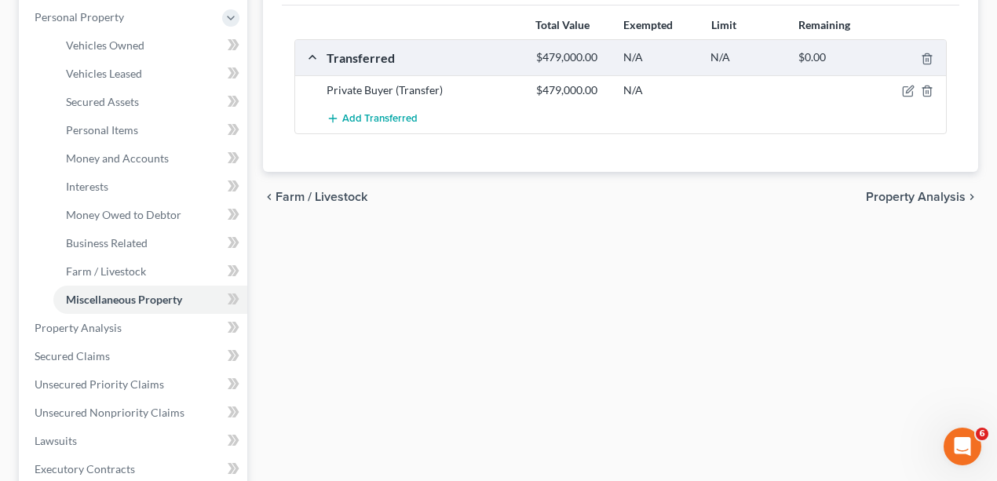
scroll to position [471, 0]
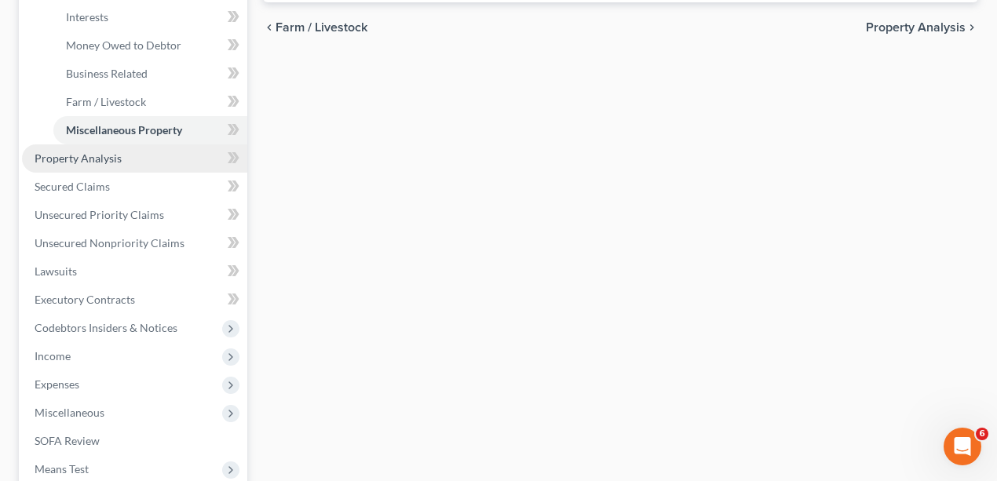
click at [97, 163] on link "Property Analysis" at bounding box center [134, 158] width 225 height 28
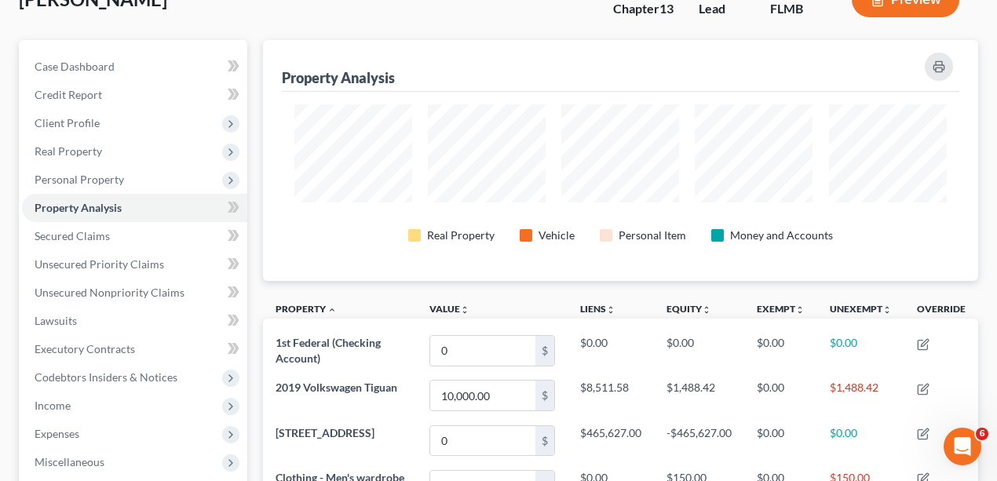
scroll to position [261, 0]
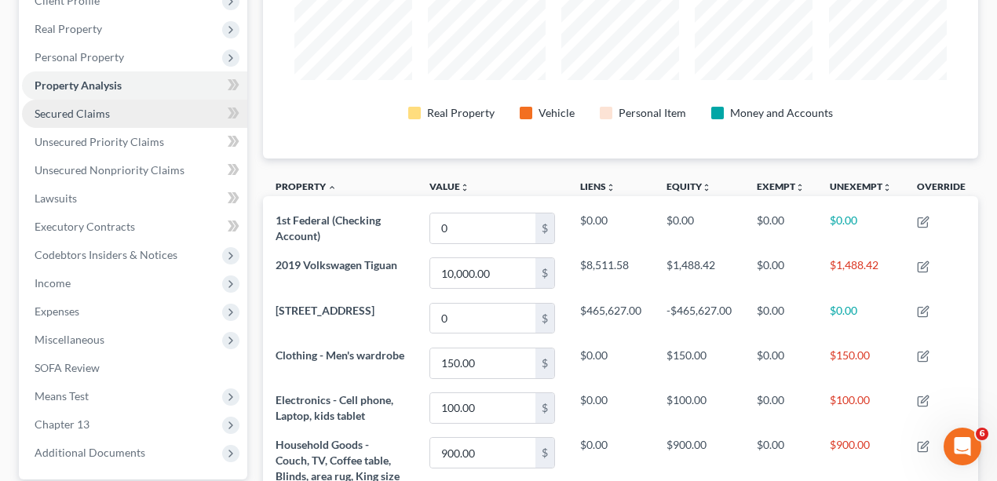
click at [155, 116] on link "Secured Claims" at bounding box center [134, 114] width 225 height 28
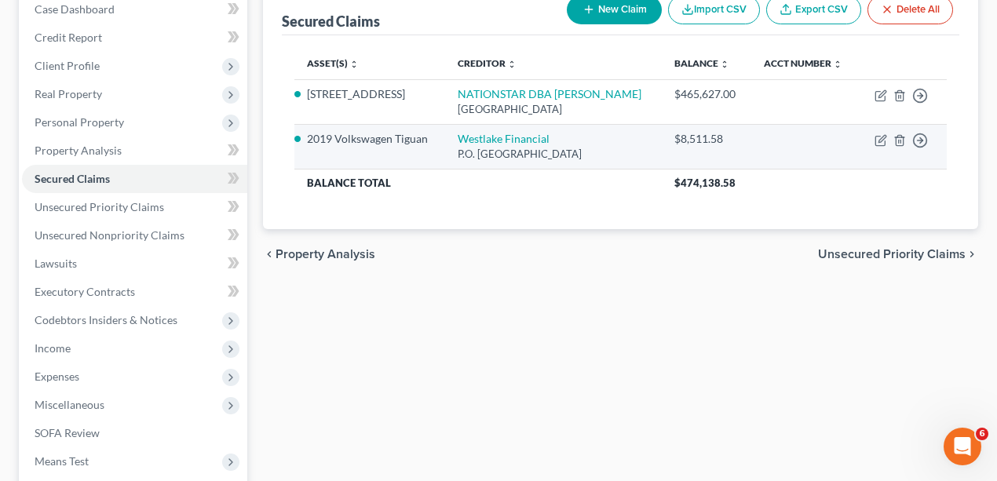
scroll to position [209, 0]
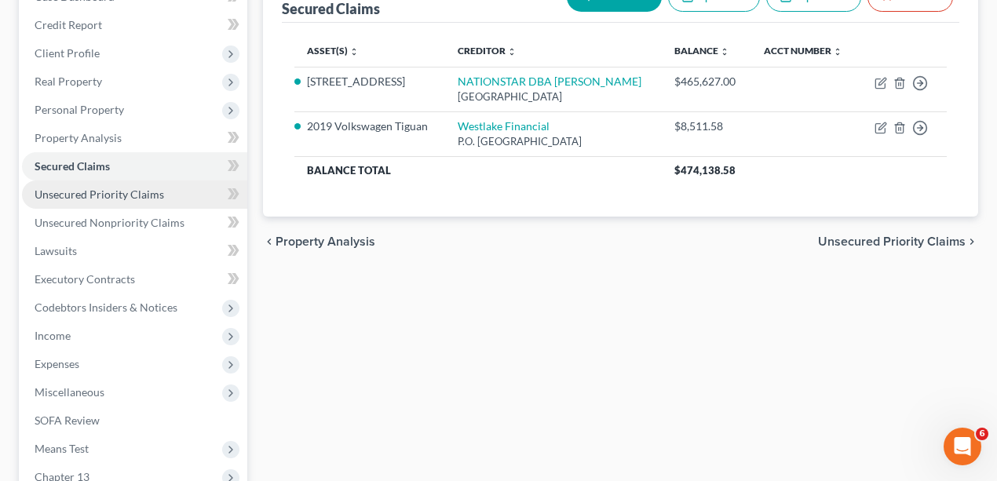
click at [162, 194] on link "Unsecured Priority Claims" at bounding box center [134, 195] width 225 height 28
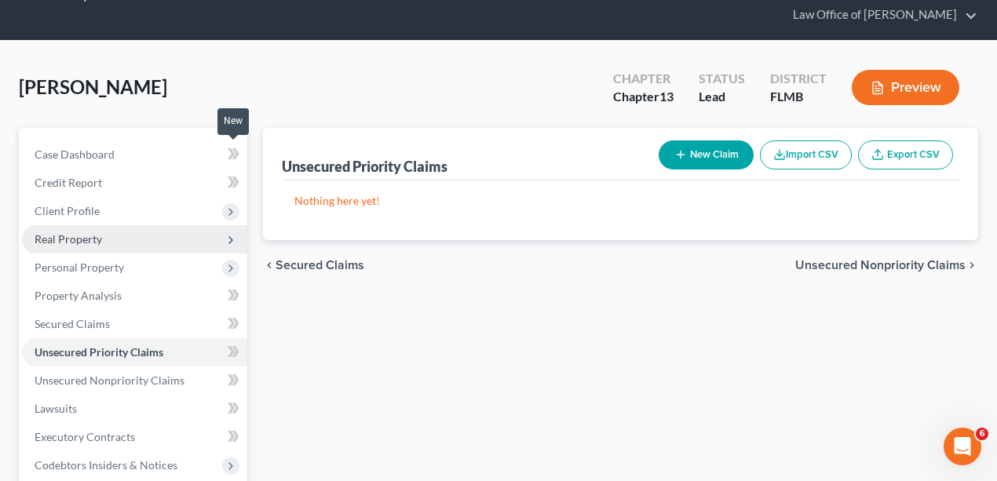
scroll to position [104, 0]
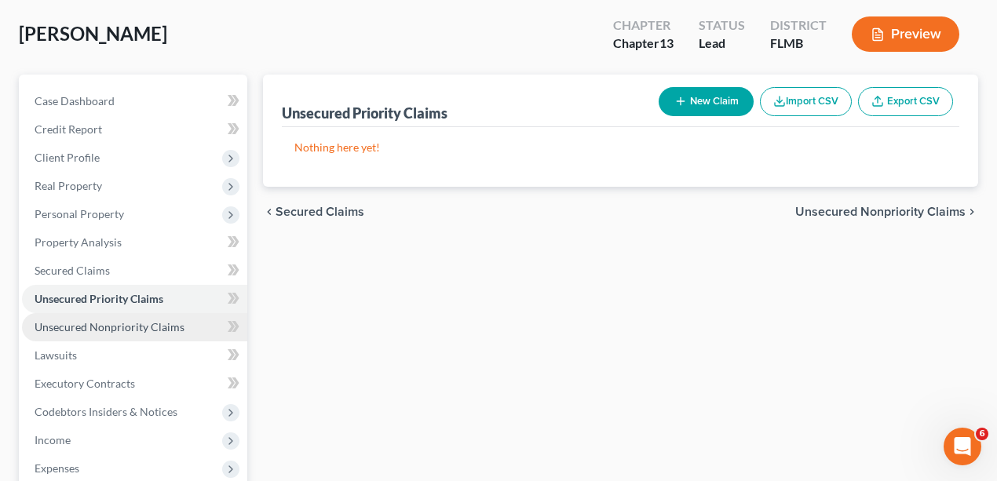
click at [124, 325] on span "Unsecured Nonpriority Claims" at bounding box center [110, 326] width 150 height 13
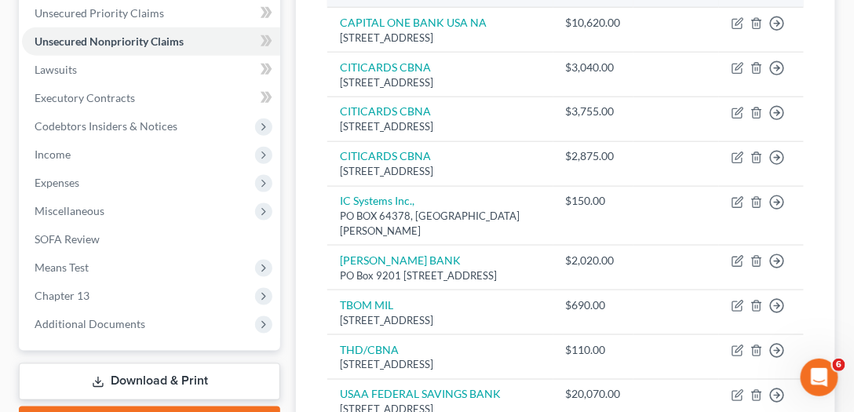
scroll to position [121, 0]
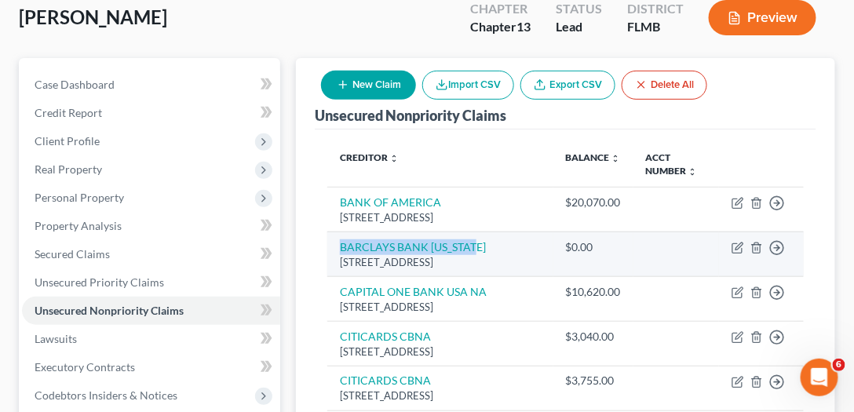
drag, startPoint x: 516, startPoint y: 243, endPoint x: 338, endPoint y: 251, distance: 178.4
click at [338, 251] on td "BARCLAYS BANK [US_STATE] [STREET_ADDRESS]" at bounding box center [439, 254] width 225 height 45
click at [620, 246] on div "$0.00" at bounding box center [593, 247] width 55 height 16
drag, startPoint x: 617, startPoint y: 246, endPoint x: 561, endPoint y: 248, distance: 56.6
click at [561, 248] on td "$0.00" at bounding box center [594, 254] width 80 height 45
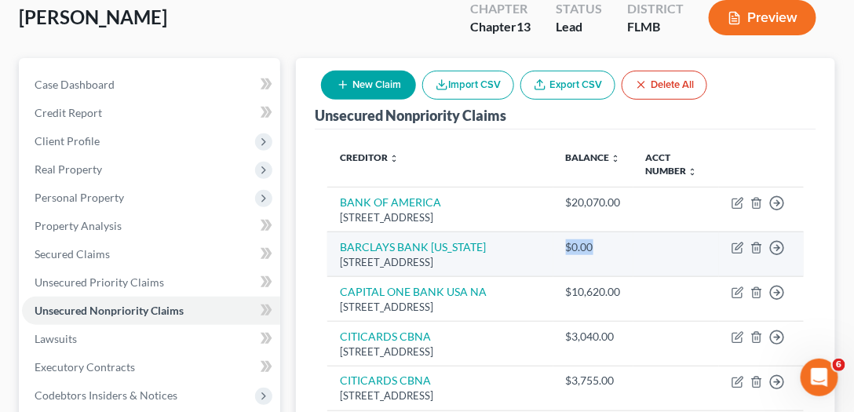
click at [571, 252] on td "$0.00" at bounding box center [594, 254] width 80 height 45
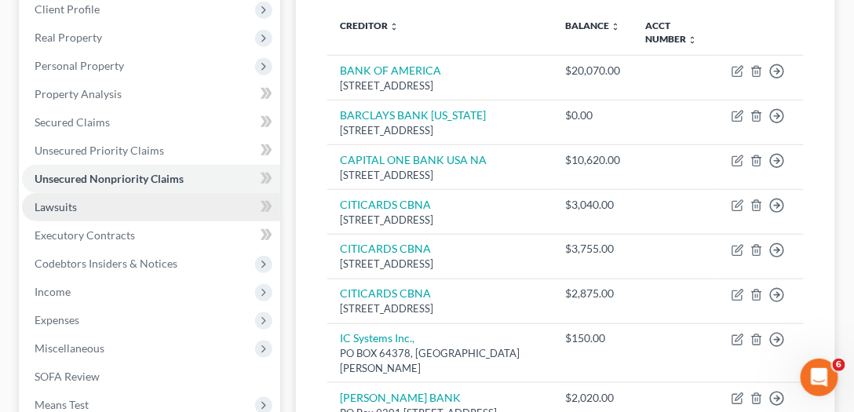
scroll to position [269, 0]
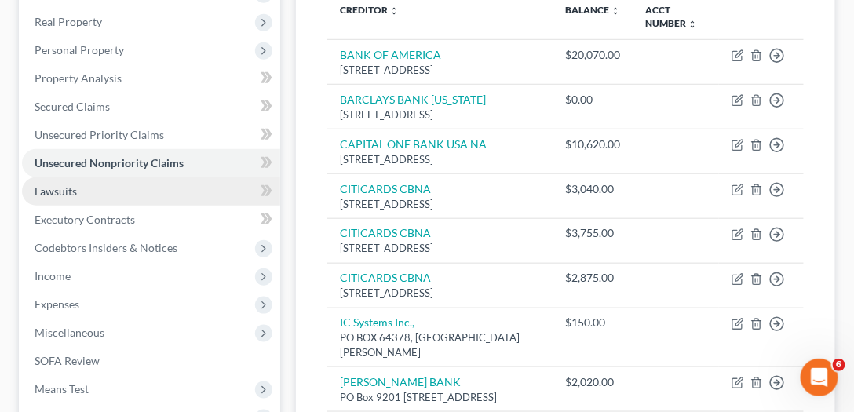
click at [93, 187] on link "Lawsuits" at bounding box center [151, 191] width 258 height 28
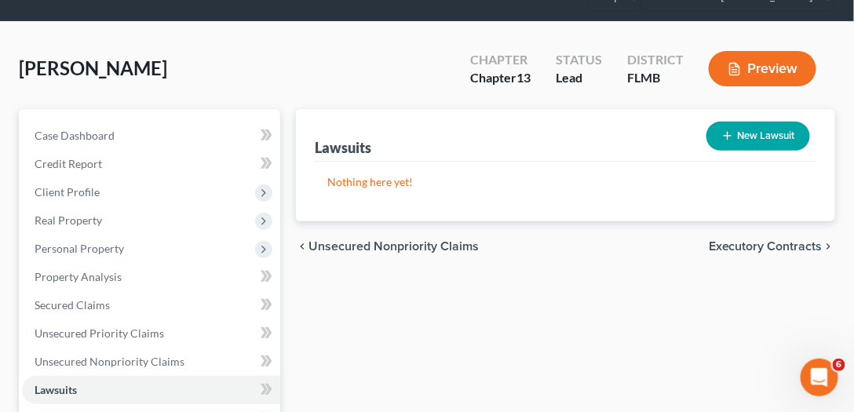
scroll to position [179, 0]
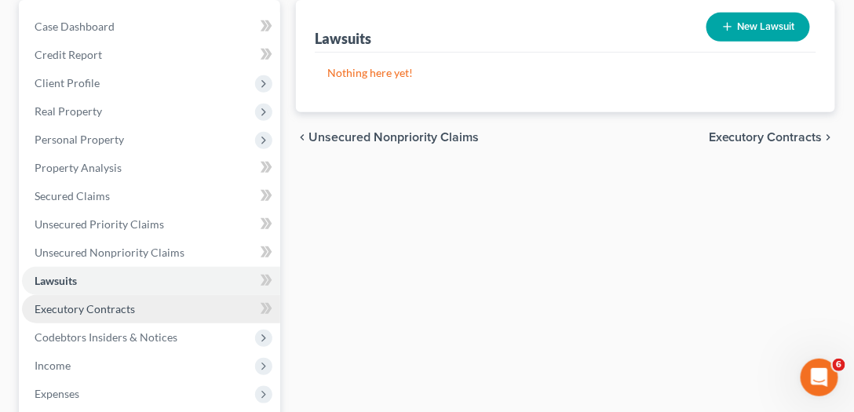
click at [85, 309] on span "Executory Contracts" at bounding box center [85, 308] width 101 height 13
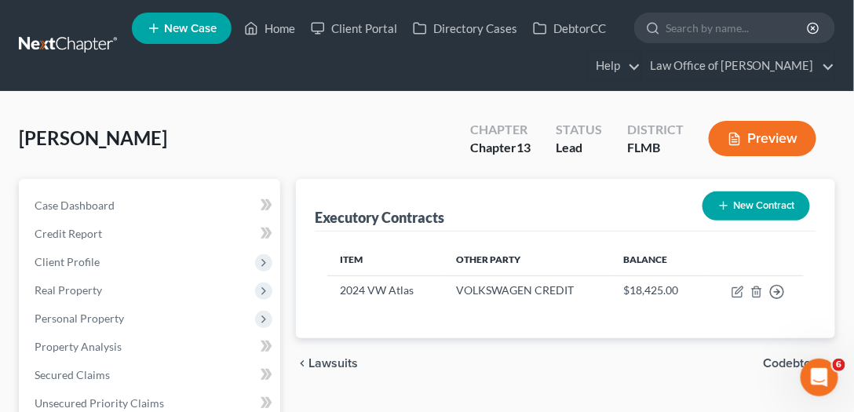
scroll to position [314, 0]
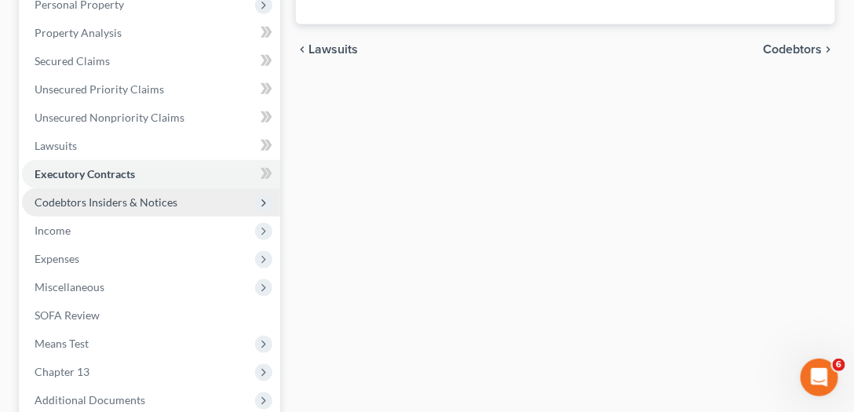
click at [97, 193] on span "Codebtors Insiders & Notices" at bounding box center [151, 202] width 258 height 28
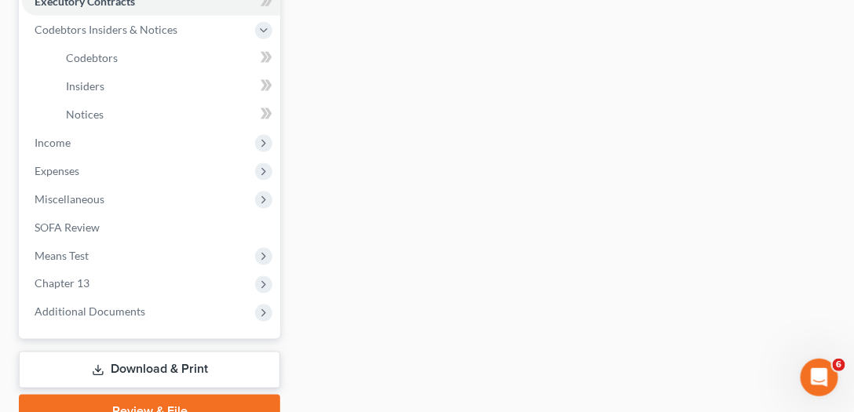
scroll to position [493, 0]
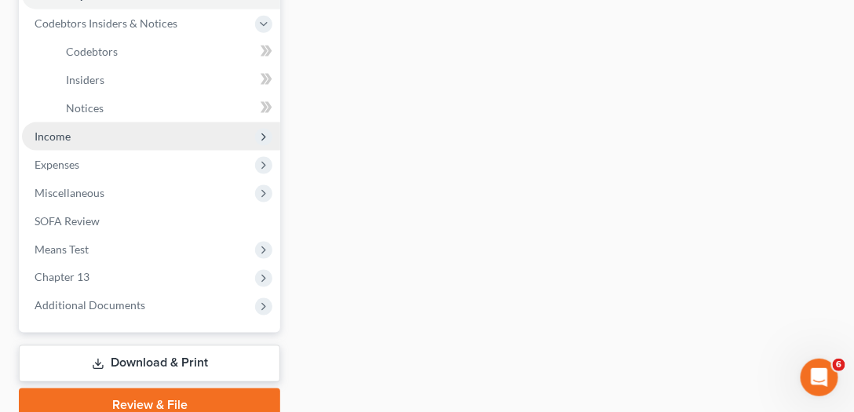
click at [60, 132] on span "Income" at bounding box center [53, 136] width 36 height 13
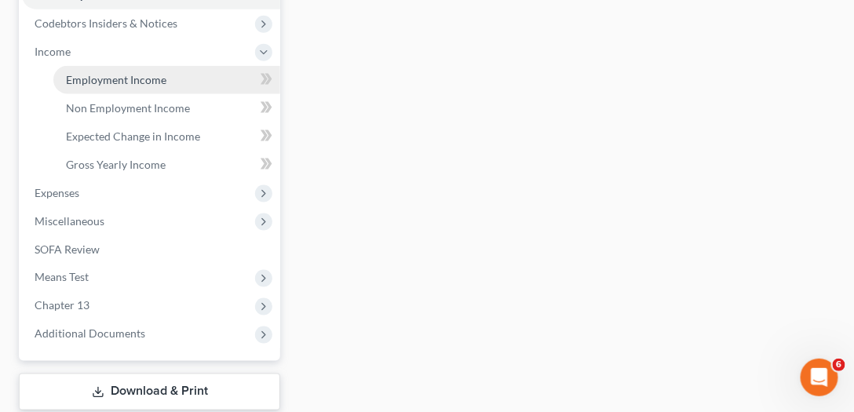
click at [96, 74] on span "Employment Income" at bounding box center [116, 79] width 101 height 13
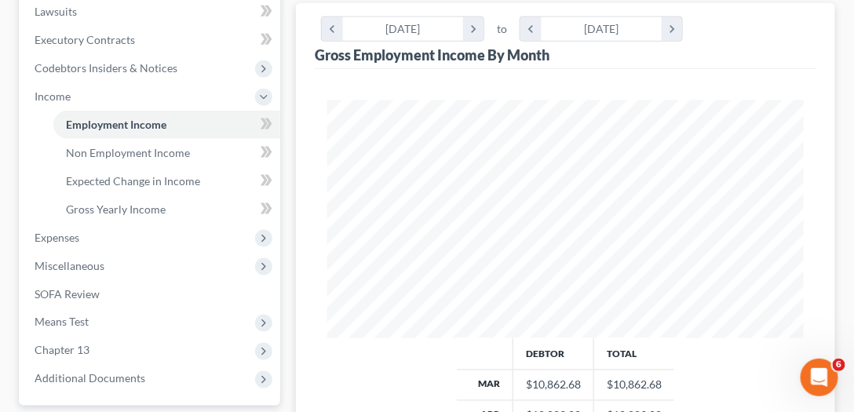
scroll to position [718, 0]
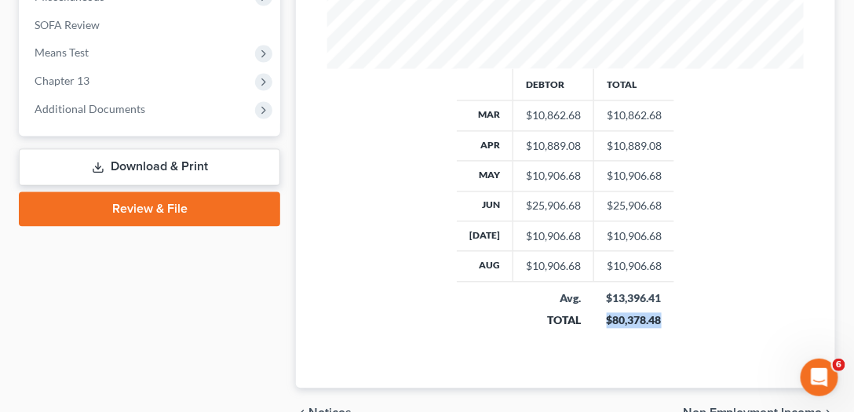
drag, startPoint x: 676, startPoint y: 321, endPoint x: 598, endPoint y: 321, distance: 78.5
click at [598, 320] on div "Debtor Total Mar $10,862.68 $10,862.68 Apr $10,889.08 $10,889.08 May $10,906.68…" at bounding box center [566, 209] width 508 height 281
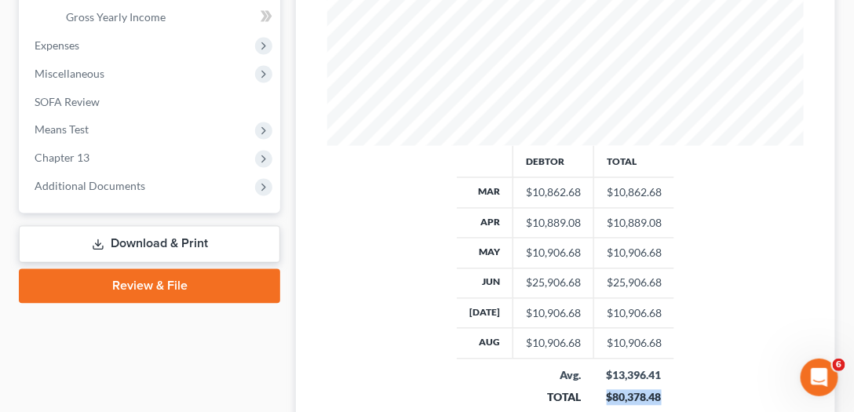
scroll to position [538, 0]
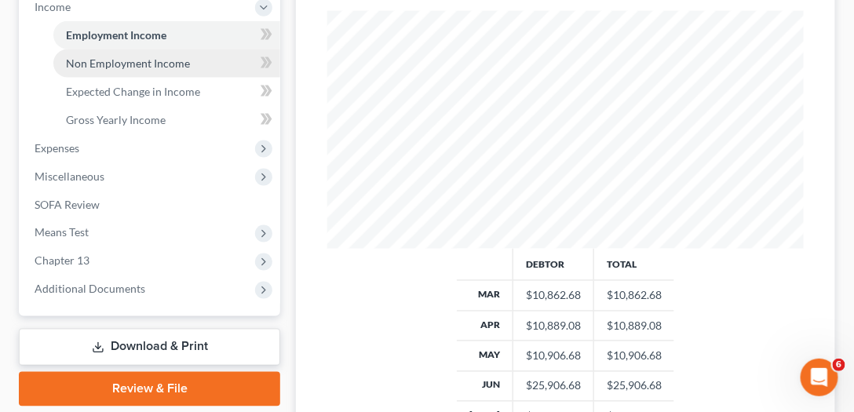
click at [104, 65] on span "Non Employment Income" at bounding box center [128, 63] width 124 height 13
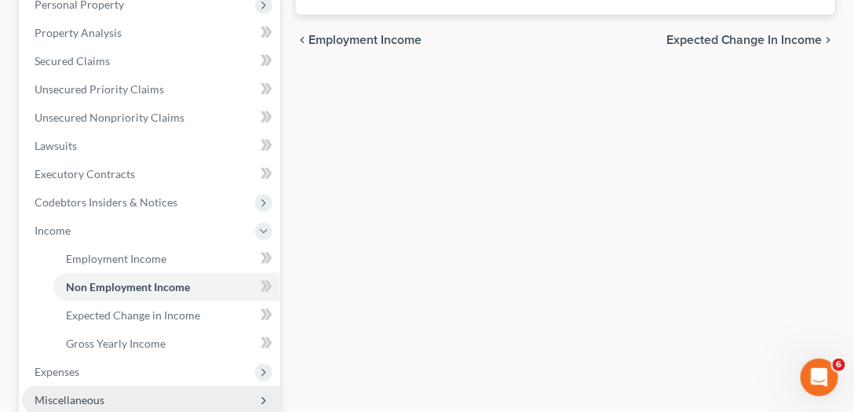
scroll to position [448, 0]
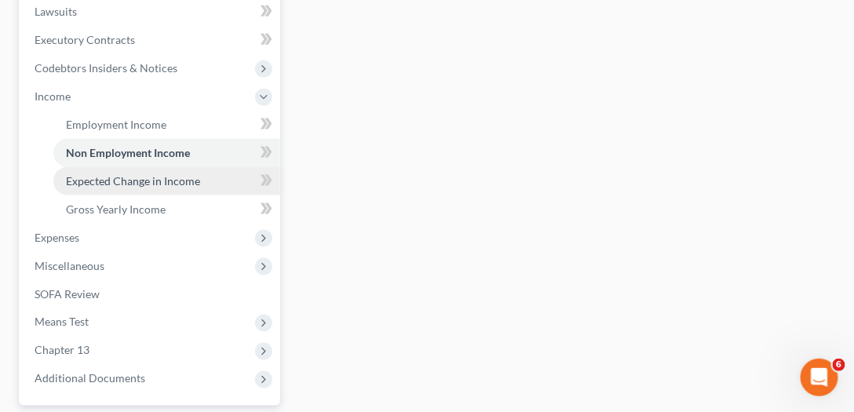
click at [112, 177] on span "Expected Change in Income" at bounding box center [133, 180] width 134 height 13
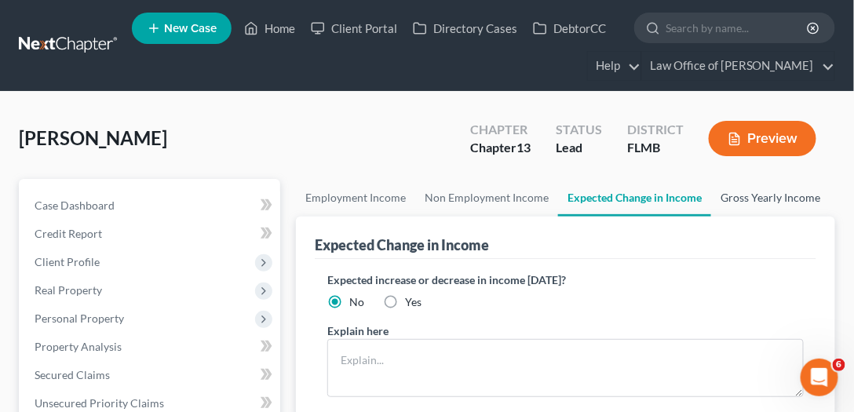
click at [790, 192] on link "Gross Yearly Income" at bounding box center [770, 198] width 119 height 38
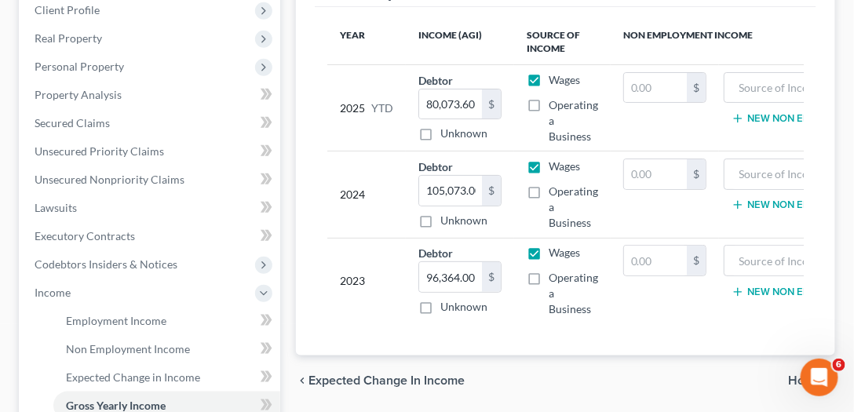
scroll to position [448, 0]
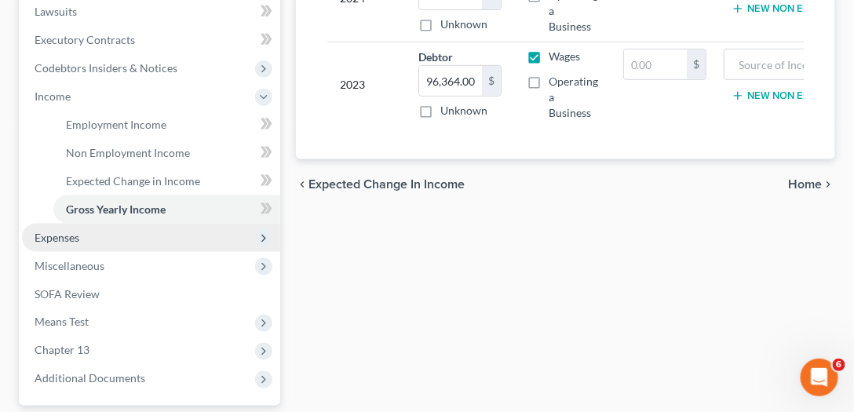
click at [61, 237] on span "Expenses" at bounding box center [57, 237] width 45 height 13
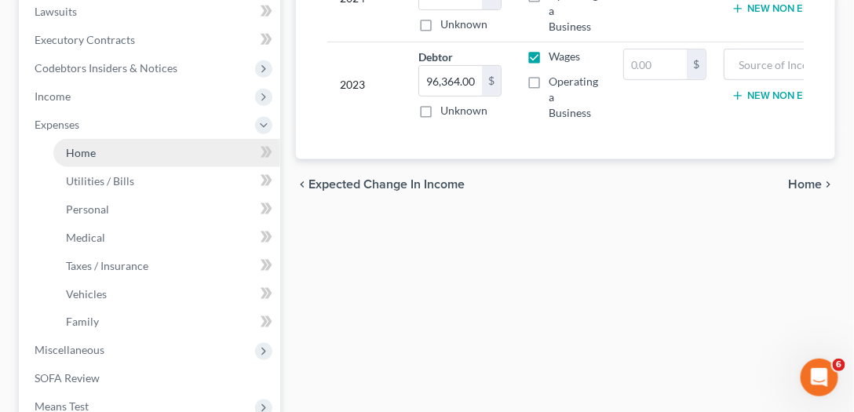
click at [79, 136] on span "Expenses" at bounding box center [151, 125] width 258 height 28
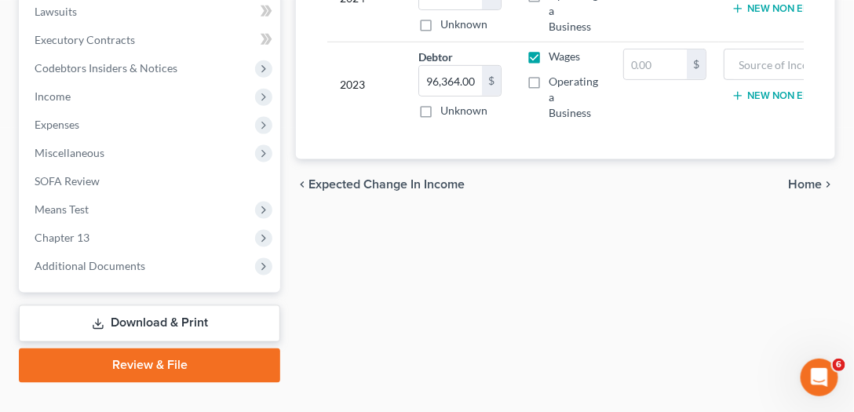
click at [80, 152] on span "Miscellaneous" at bounding box center [70, 152] width 70 height 13
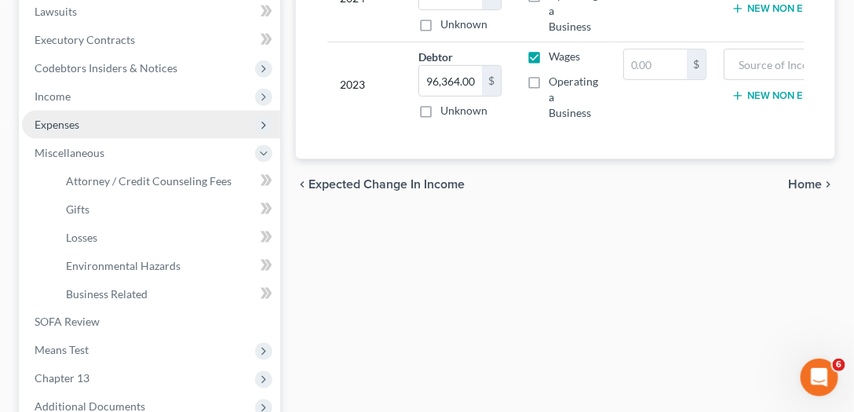
click at [52, 121] on span "Expenses" at bounding box center [57, 124] width 45 height 13
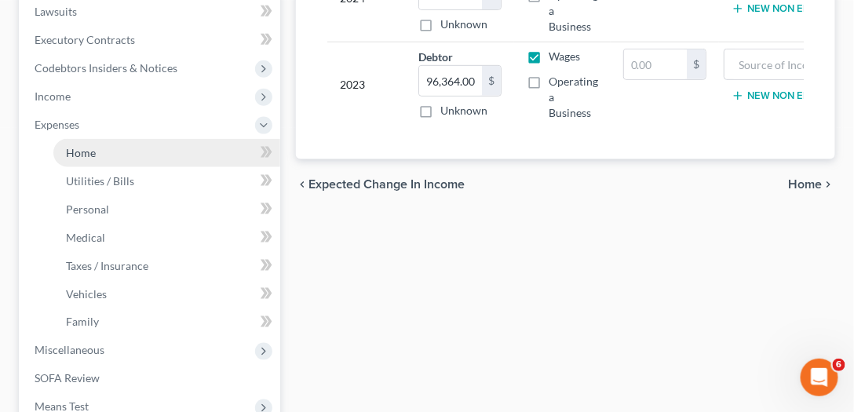
click at [93, 151] on span "Home" at bounding box center [81, 152] width 30 height 13
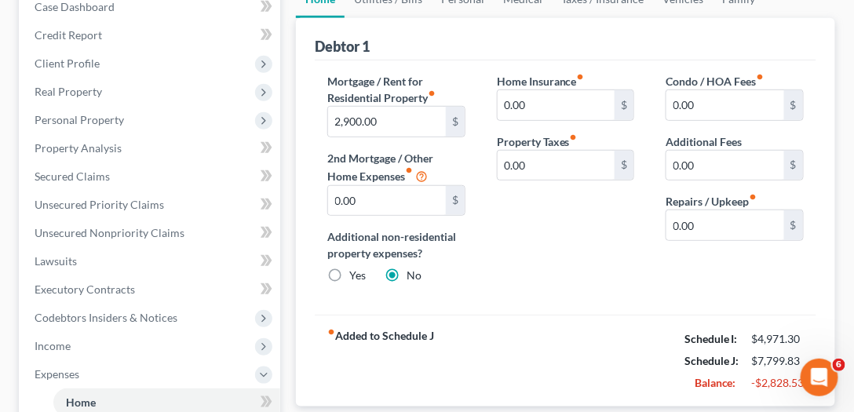
scroll to position [134, 0]
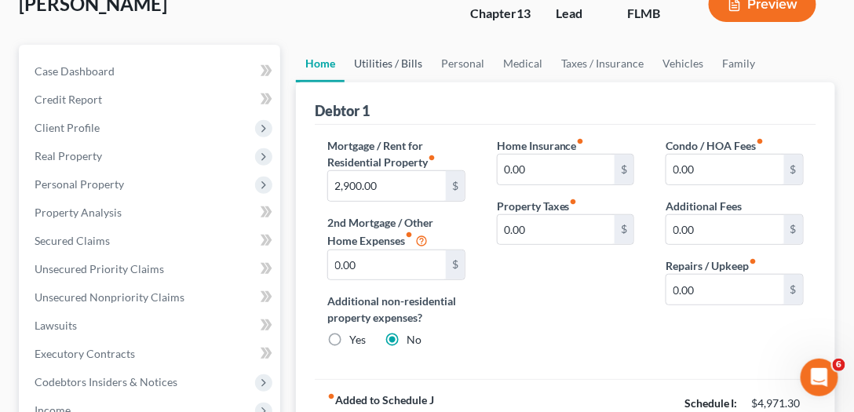
click at [412, 58] on link "Utilities / Bills" at bounding box center [388, 64] width 87 height 38
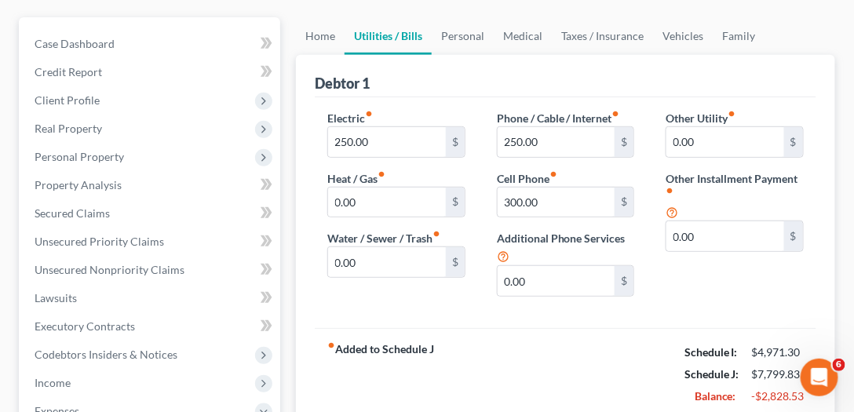
scroll to position [224, 0]
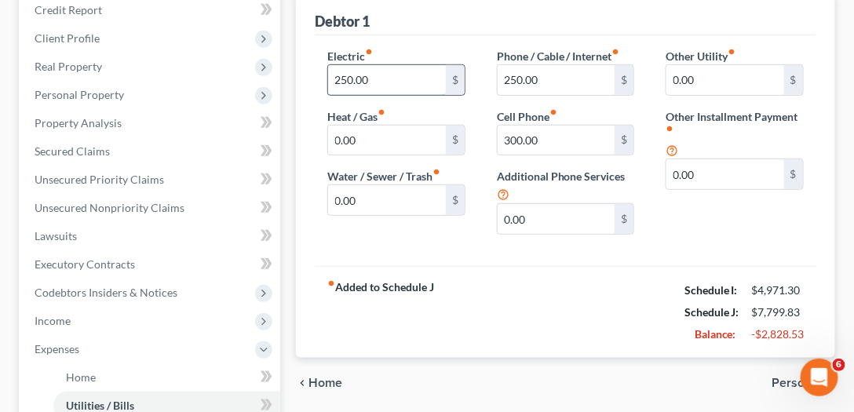
click at [408, 88] on input "250.00" at bounding box center [387, 80] width 118 height 30
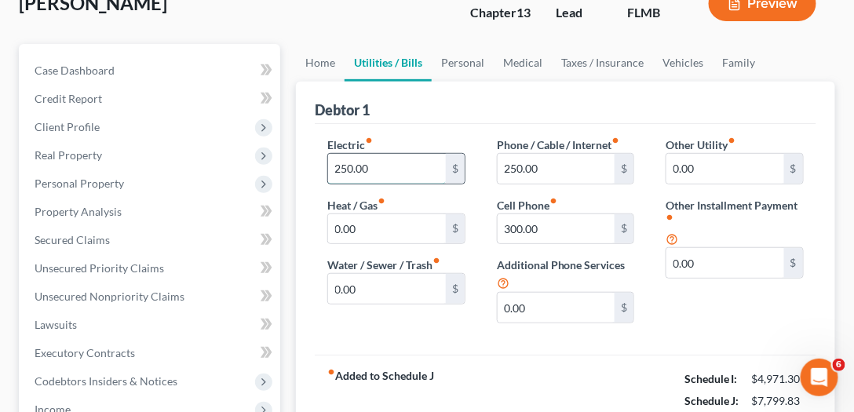
scroll to position [134, 0]
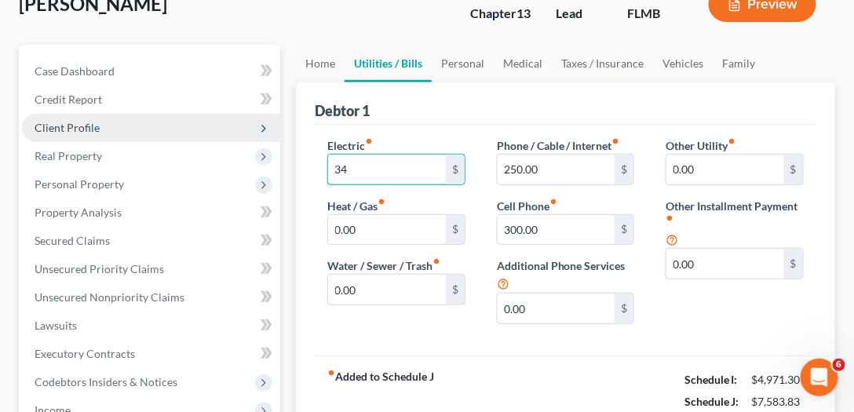
drag, startPoint x: 416, startPoint y: 164, endPoint x: 126, endPoint y: 115, distance: 294.7
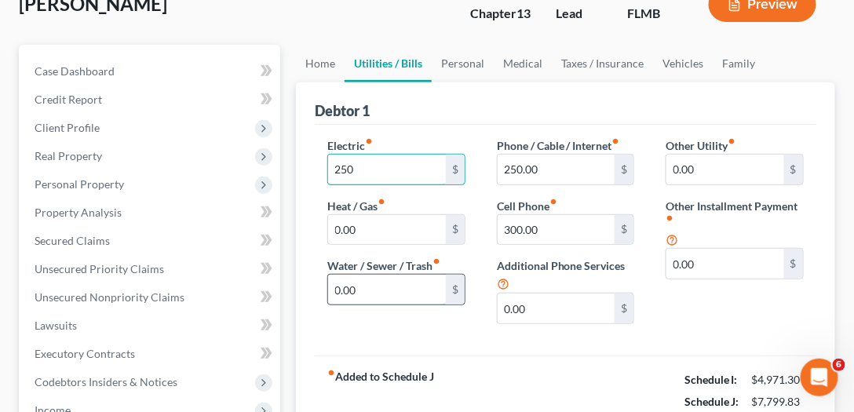
type input "250"
click at [415, 277] on input "0.00" at bounding box center [387, 290] width 118 height 30
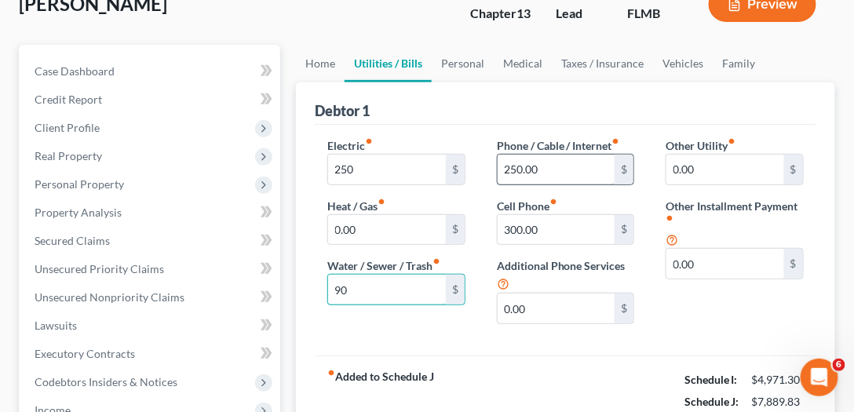
type input "90"
click at [590, 170] on input "250.00" at bounding box center [557, 170] width 118 height 30
click at [550, 108] on div "Debtor 1" at bounding box center [566, 103] width 502 height 42
click at [572, 158] on input "300" at bounding box center [557, 170] width 118 height 30
type input "80"
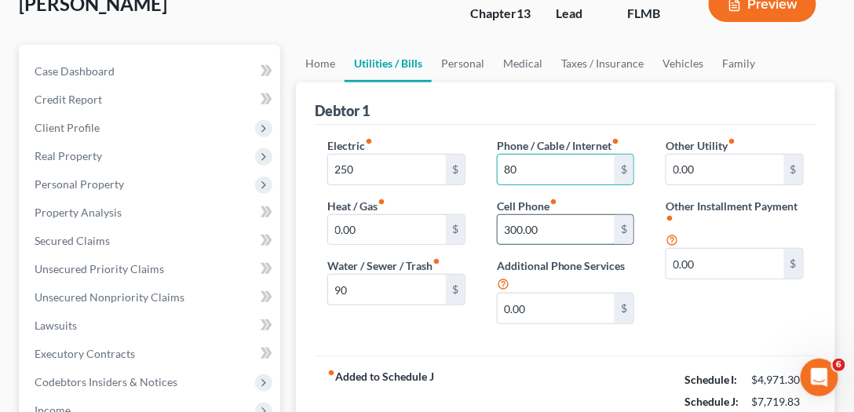
click at [574, 225] on input "300.00" at bounding box center [557, 230] width 118 height 30
type input "220"
drag, startPoint x: 664, startPoint y: 304, endPoint x: 678, endPoint y: 290, distance: 19.4
click at [667, 304] on div "Other Utility fiber_manual_record 0.00 $ Other Installment Payment fiber_manual…" at bounding box center [735, 236] width 170 height 199
click at [726, 149] on label "Other Utility fiber_manual_record" at bounding box center [701, 145] width 70 height 16
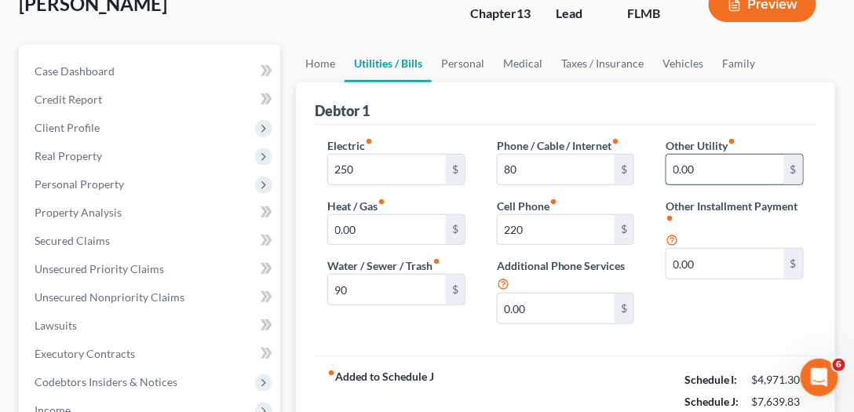
click at [724, 162] on input "0.00" at bounding box center [726, 170] width 118 height 30
click at [454, 58] on link "Personal" at bounding box center [463, 64] width 62 height 38
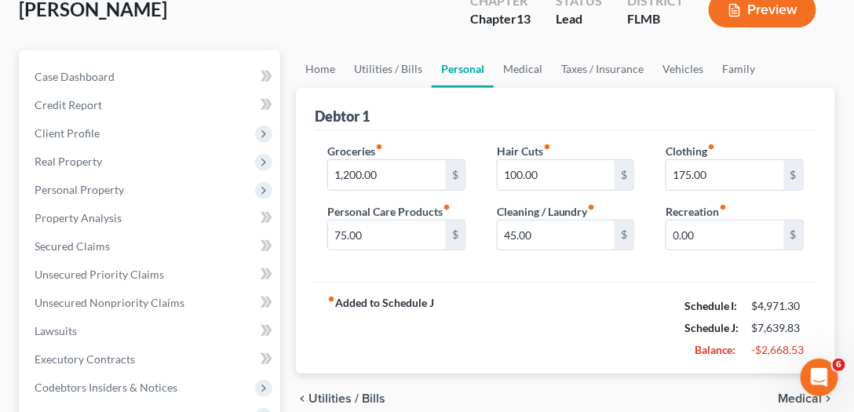
scroll to position [134, 0]
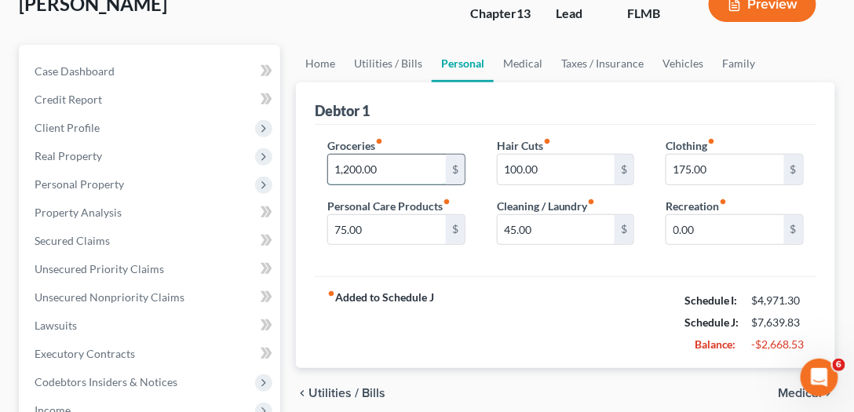
click at [395, 163] on input "1,200.00" at bounding box center [387, 170] width 118 height 30
type input "2,500"
click at [557, 300] on div "fiber_manual_record Added to Schedule J Schedule I: $4,971.30 Schedule J: $8,93…" at bounding box center [566, 322] width 502 height 92
click at [376, 220] on input "75.00" at bounding box center [387, 230] width 118 height 30
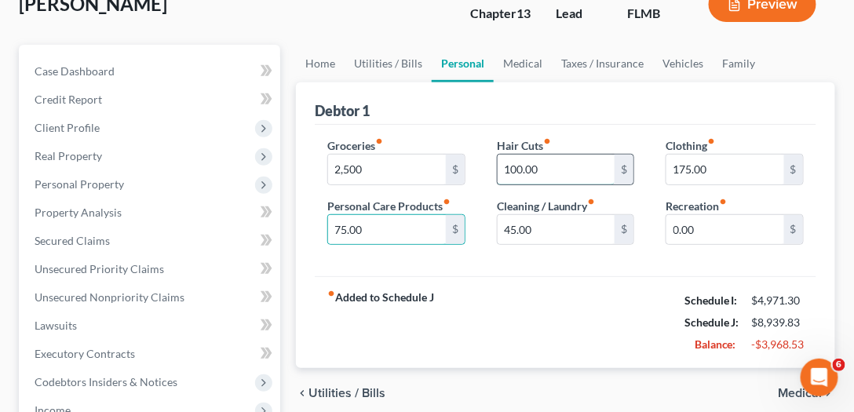
click at [557, 167] on input "100.00" at bounding box center [557, 170] width 118 height 30
click at [419, 227] on input "75.00" at bounding box center [387, 230] width 118 height 30
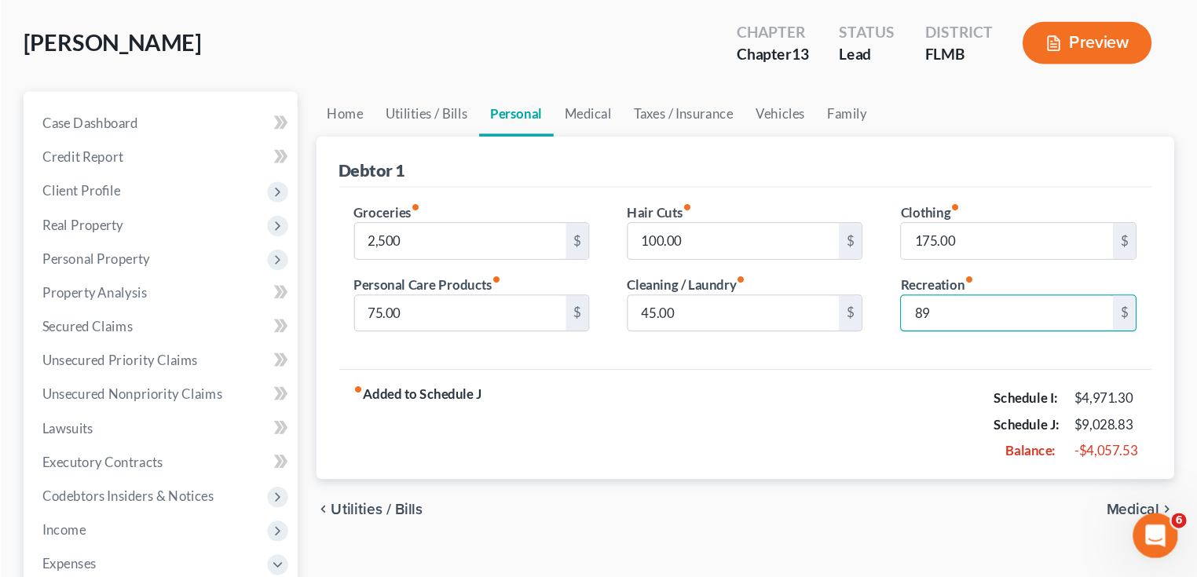
scroll to position [103, 0]
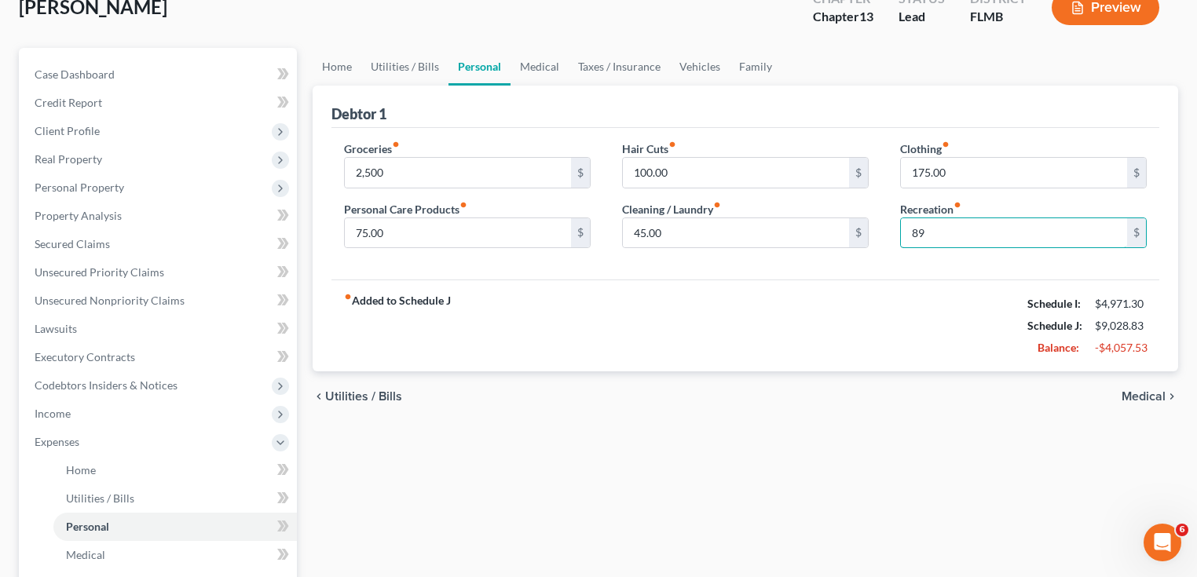
type input "89"
click at [955, 324] on div "fiber_manual_record Added to Schedule J Schedule I: $4,971.30 Schedule J: $9,02…" at bounding box center [745, 326] width 828 height 92
click at [531, 58] on link "Medical" at bounding box center [539, 67] width 58 height 38
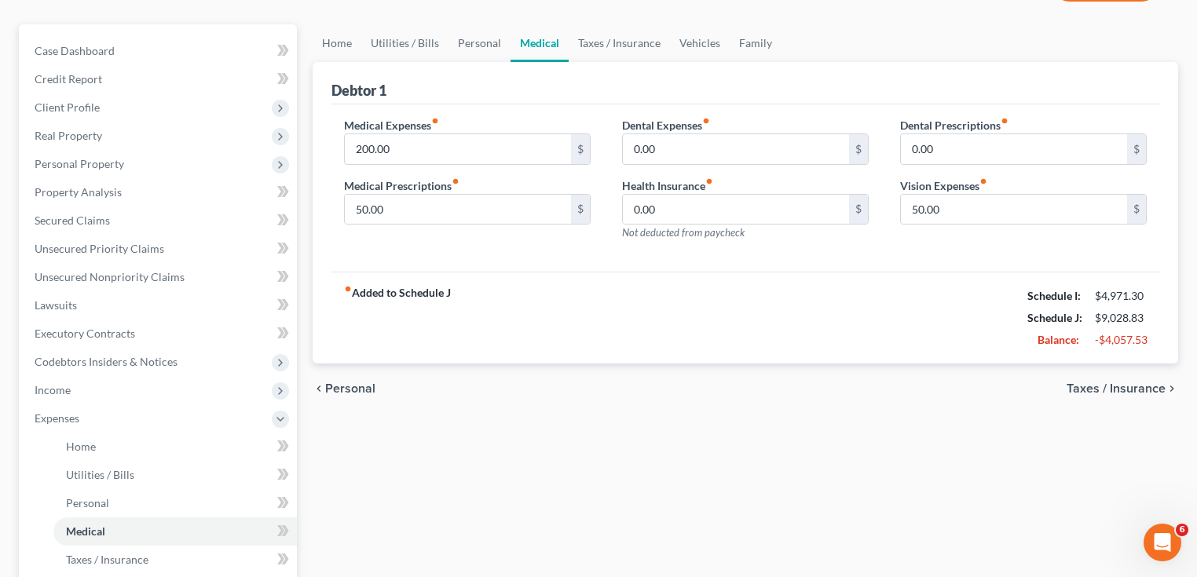
scroll to position [188, 0]
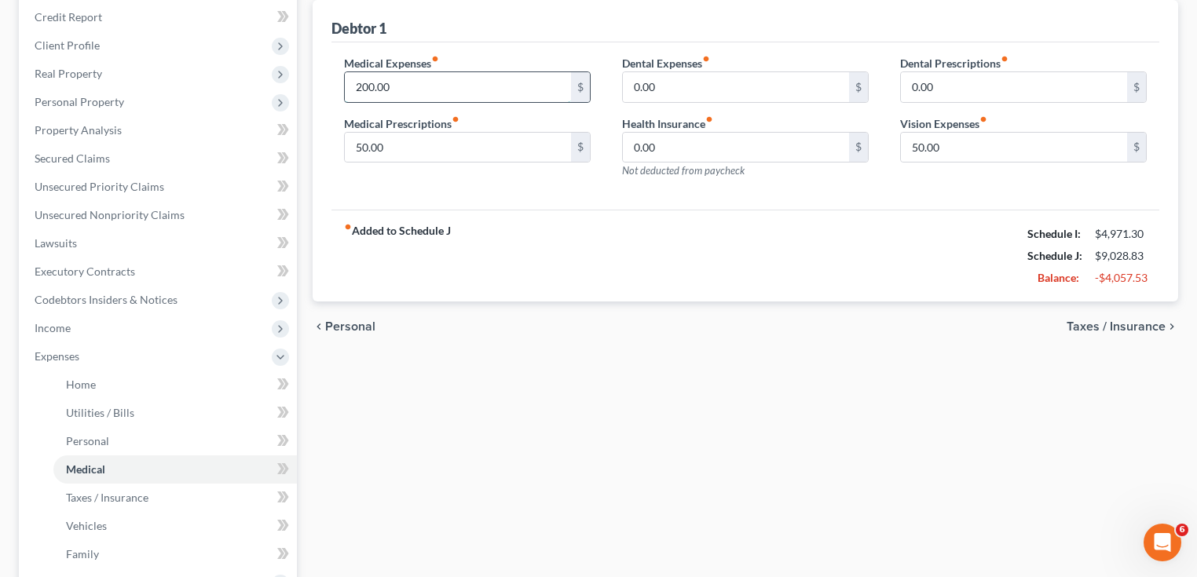
click at [448, 82] on input "200.00" at bounding box center [458, 87] width 226 height 30
click at [487, 192] on div "Medical Expenses fiber_manual_record 200.00 $ Medical Prescriptions fiber_manua…" at bounding box center [745, 126] width 828 height 168
click at [1018, 82] on input "0.00" at bounding box center [1014, 87] width 226 height 30
type input "30"
click at [978, 228] on div "fiber_manual_record Added to Schedule J Schedule I: $4,971.30 Schedule J: $9,05…" at bounding box center [745, 256] width 828 height 92
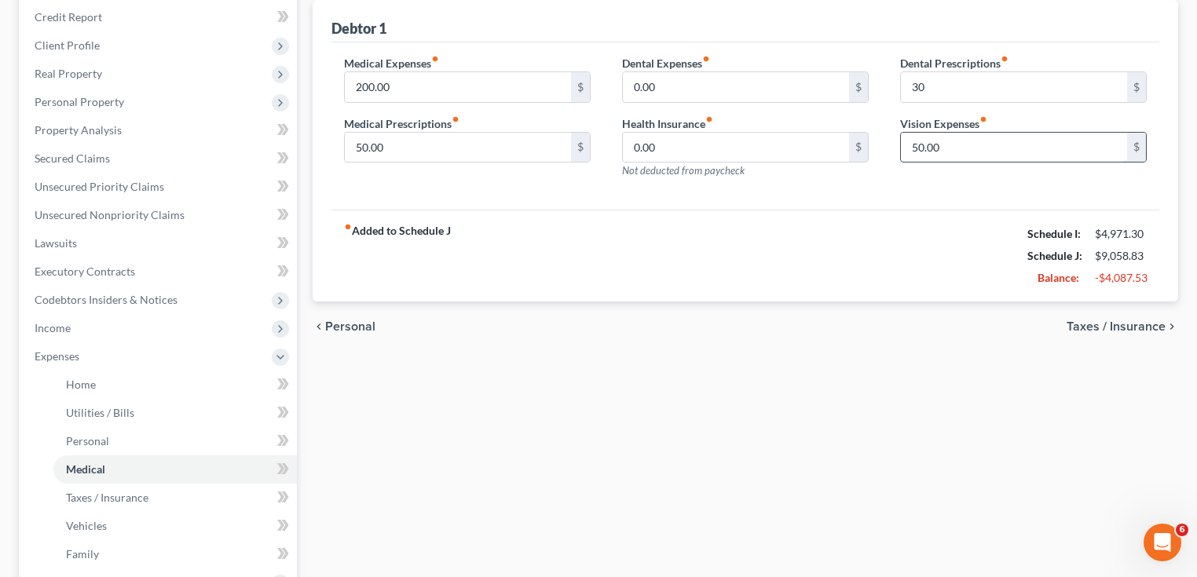
click at [996, 154] on input "50.00" at bounding box center [1014, 148] width 226 height 30
click at [864, 198] on div "Medical Expenses fiber_manual_record 200.00 $ Medical Prescriptions fiber_manua…" at bounding box center [745, 126] width 828 height 168
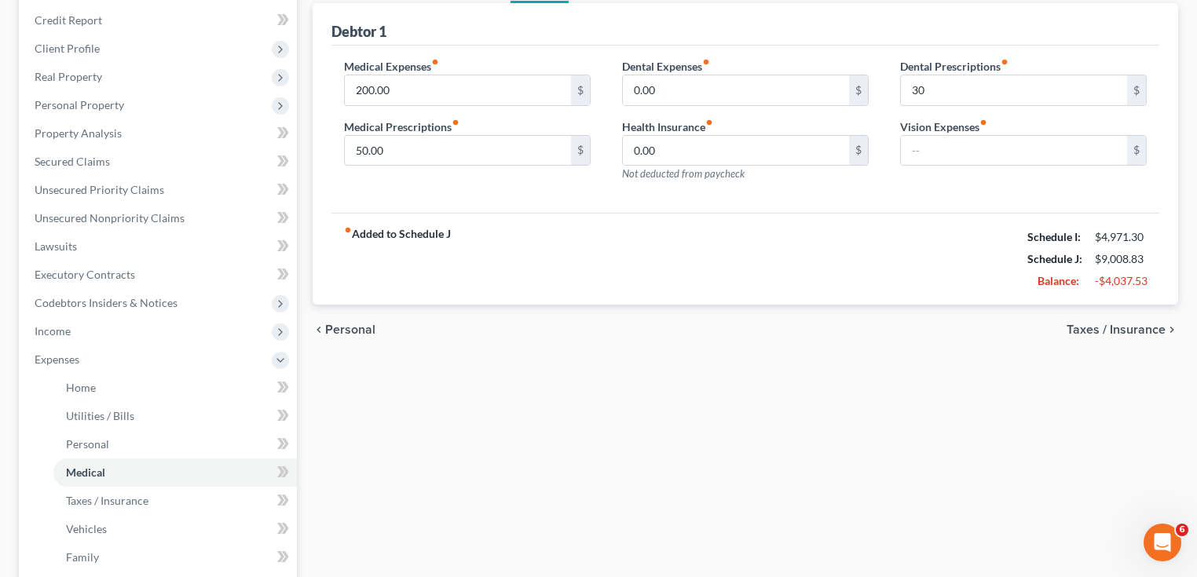
scroll to position [63, 0]
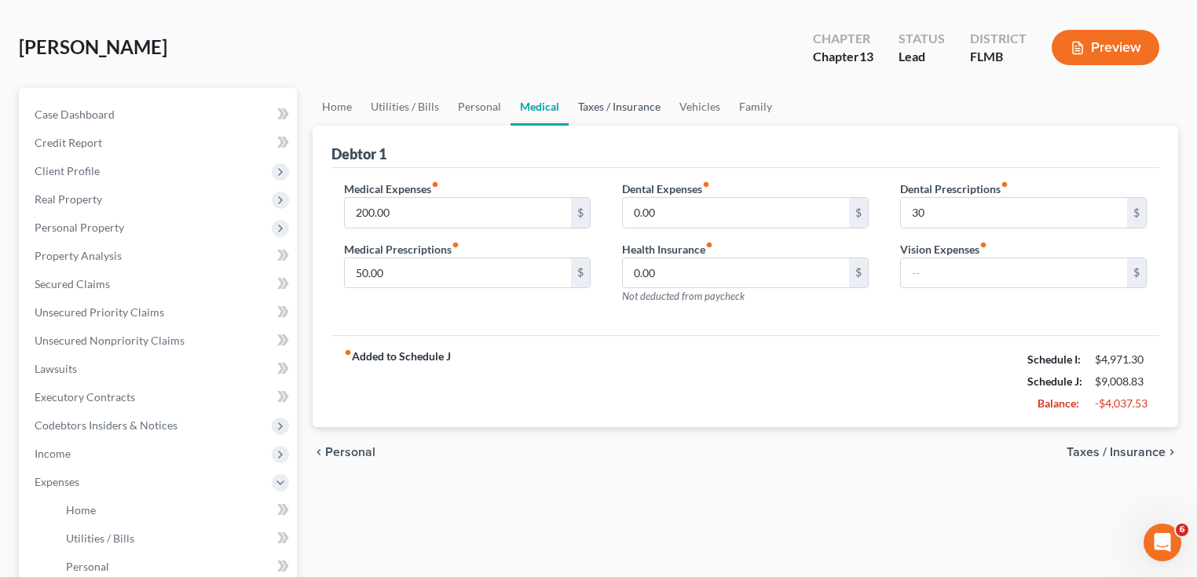
click at [609, 94] on link "Taxes / Insurance" at bounding box center [618, 107] width 101 height 38
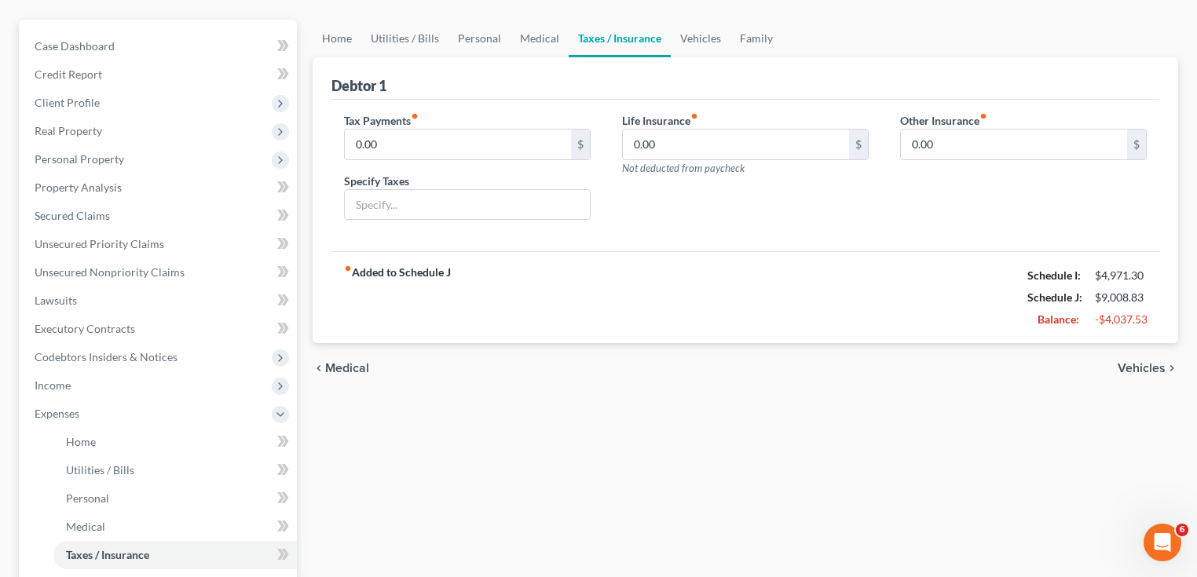
scroll to position [126, 0]
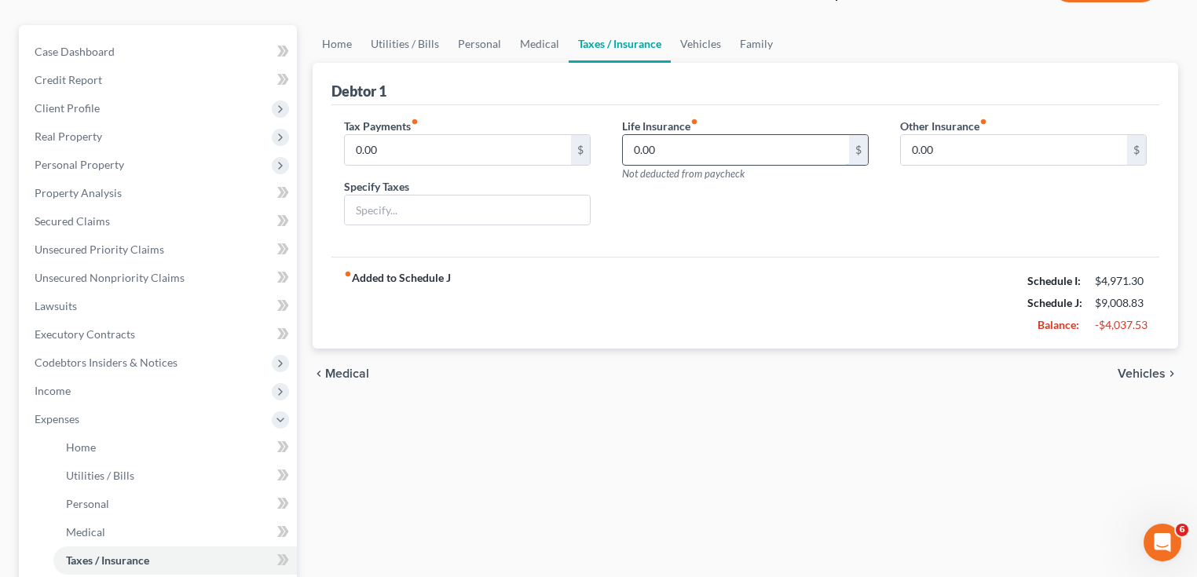
click at [717, 138] on input "0.00" at bounding box center [736, 150] width 226 height 30
type input "70"
click at [715, 292] on div "fiber_manual_record Added to Schedule J Schedule I: $4,971.30 Schedule J: $9,07…" at bounding box center [745, 303] width 828 height 92
click at [689, 41] on link "Vehicles" at bounding box center [701, 44] width 60 height 38
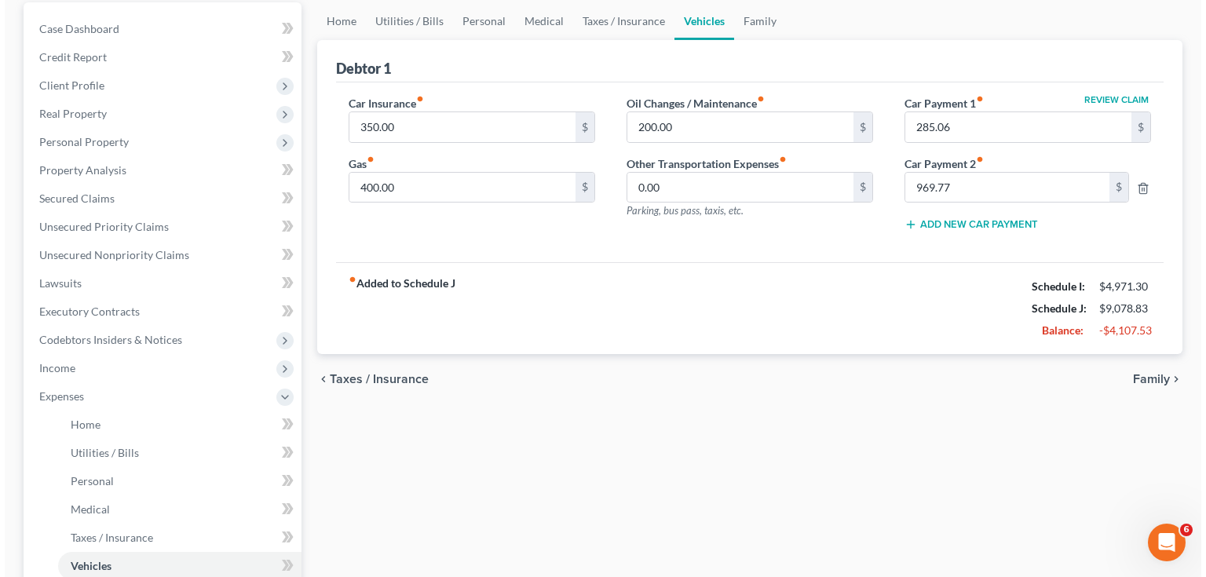
scroll to position [188, 0]
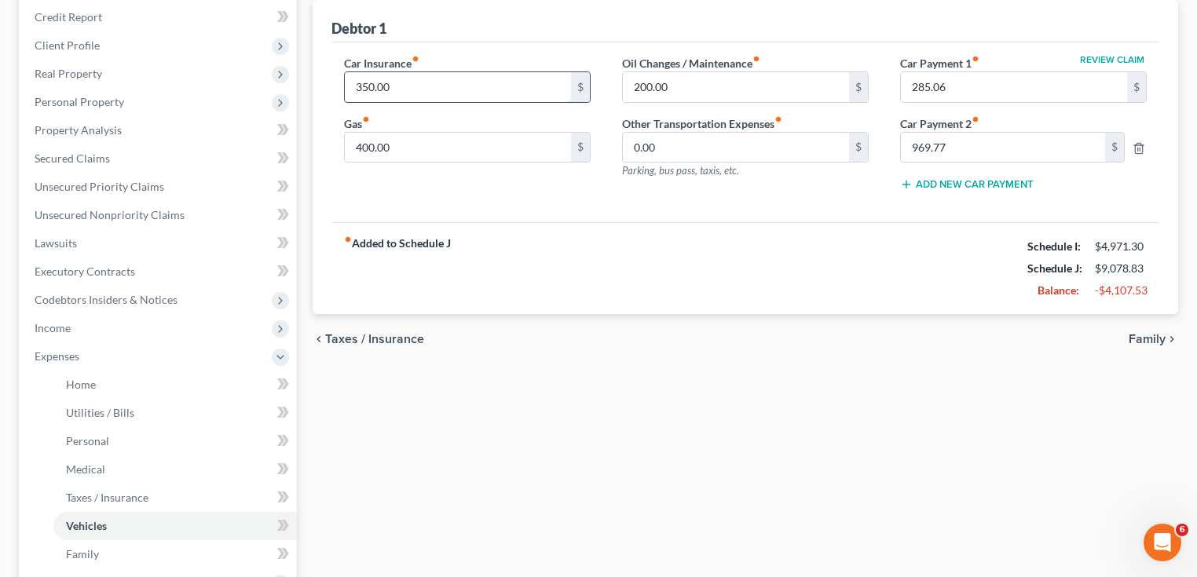
click at [416, 91] on input "350.00" at bounding box center [458, 87] width 226 height 30
click at [82, 324] on span "Income" at bounding box center [159, 328] width 275 height 28
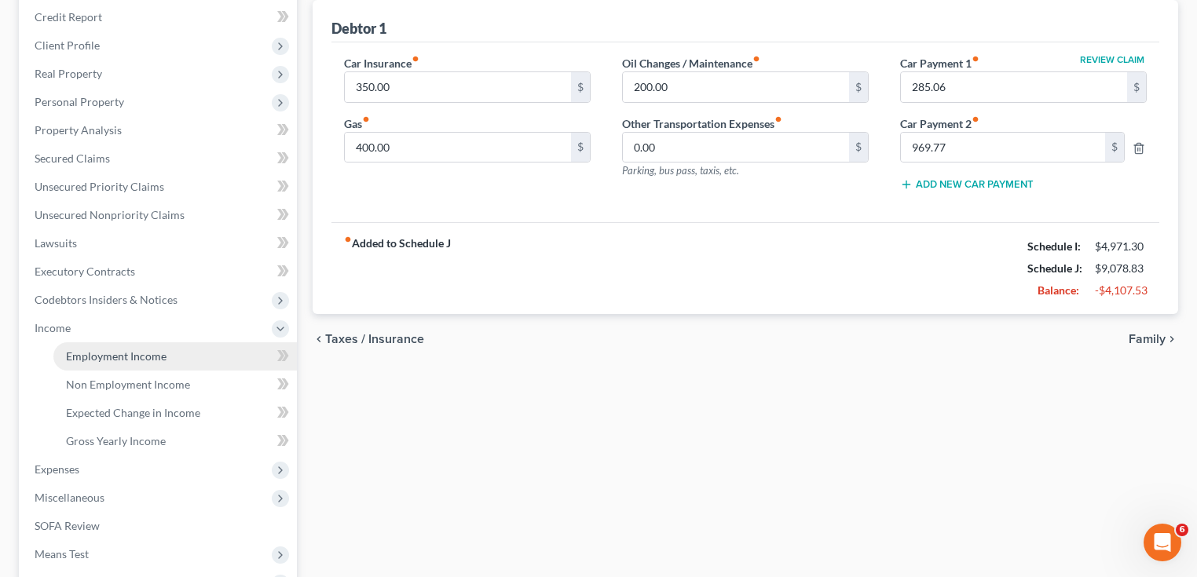
click at [97, 360] on span "Employment Income" at bounding box center [116, 355] width 101 height 13
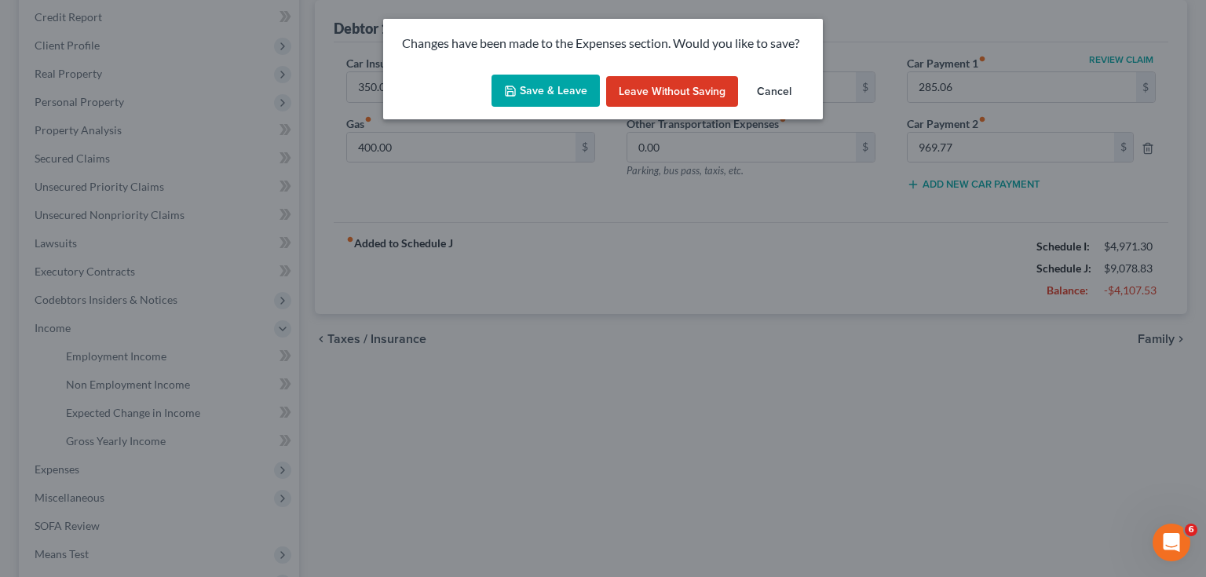
click at [563, 85] on button "Save & Leave" at bounding box center [546, 91] width 108 height 33
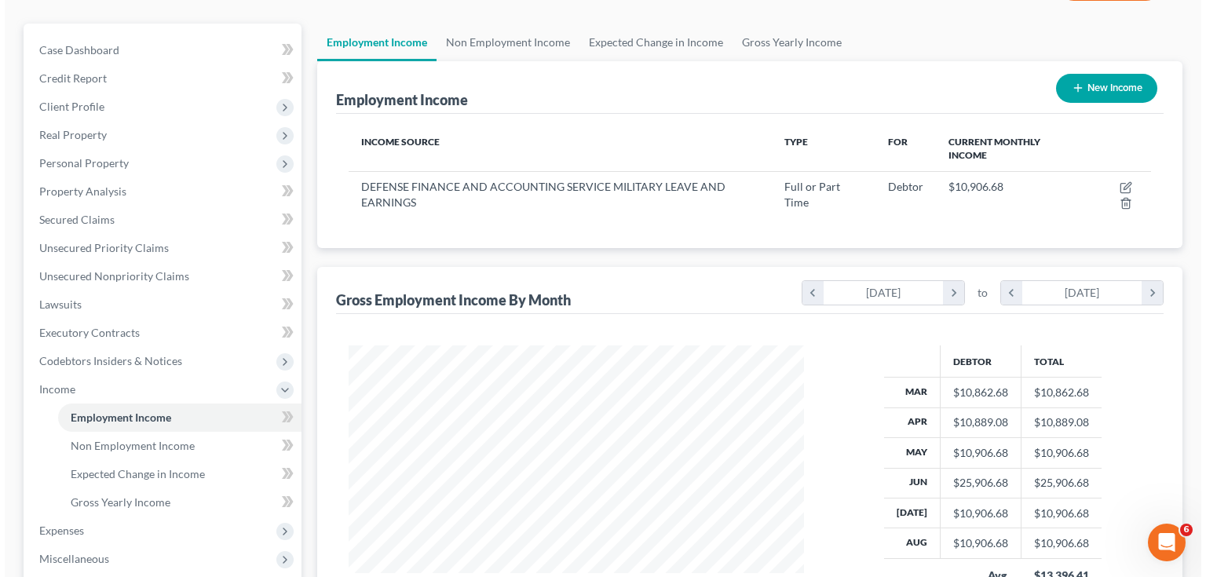
scroll to position [126, 0]
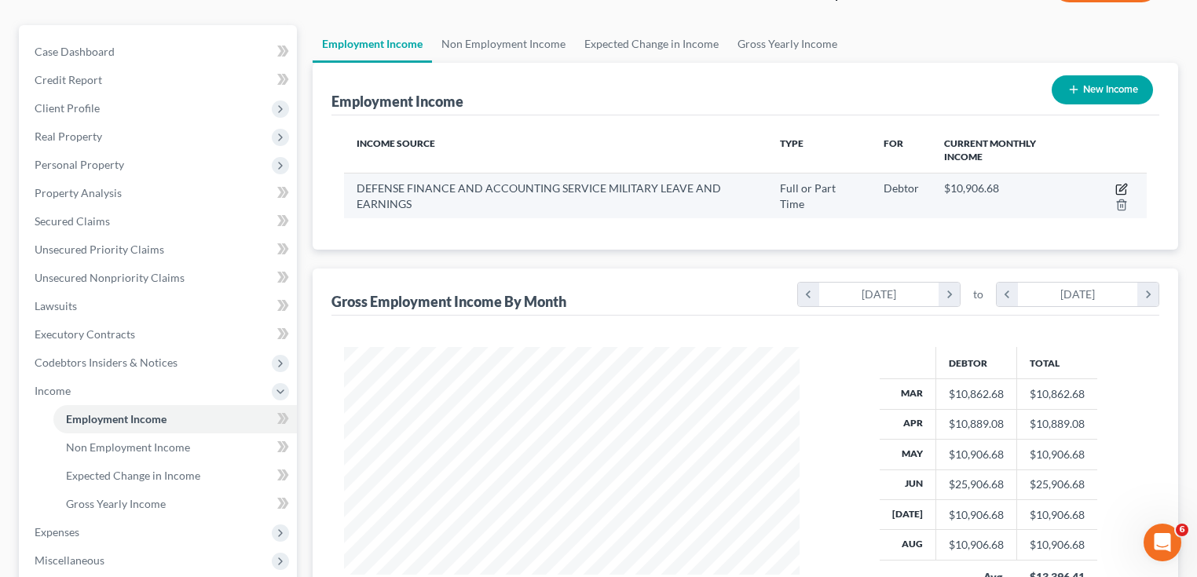
click at [1124, 188] on icon "button" at bounding box center [1121, 189] width 13 height 13
select select "0"
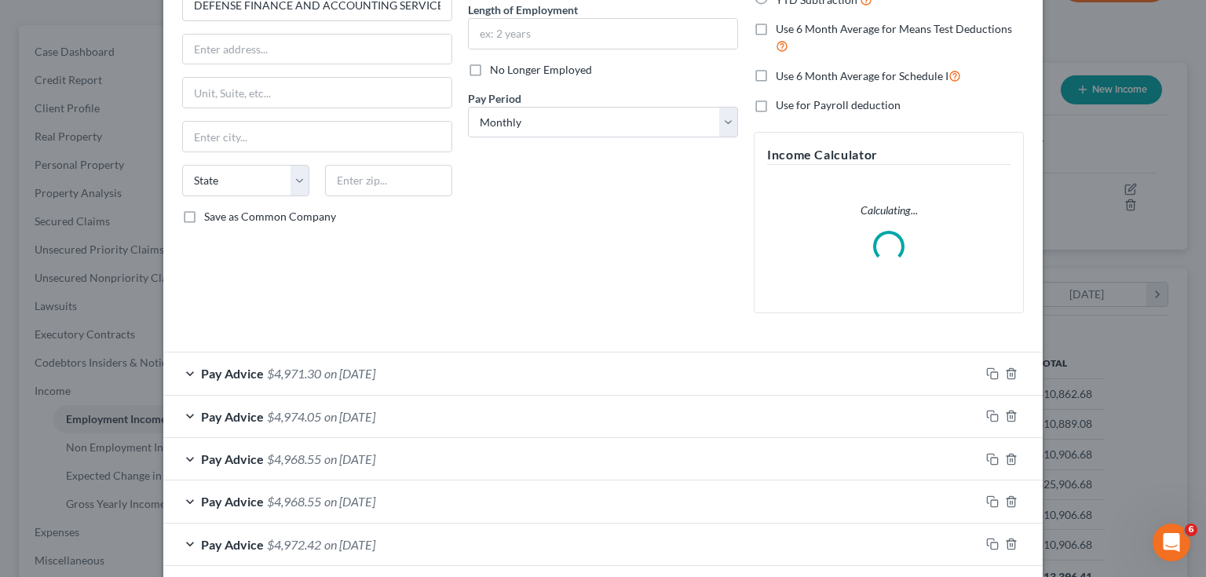
scroll to position [317, 0]
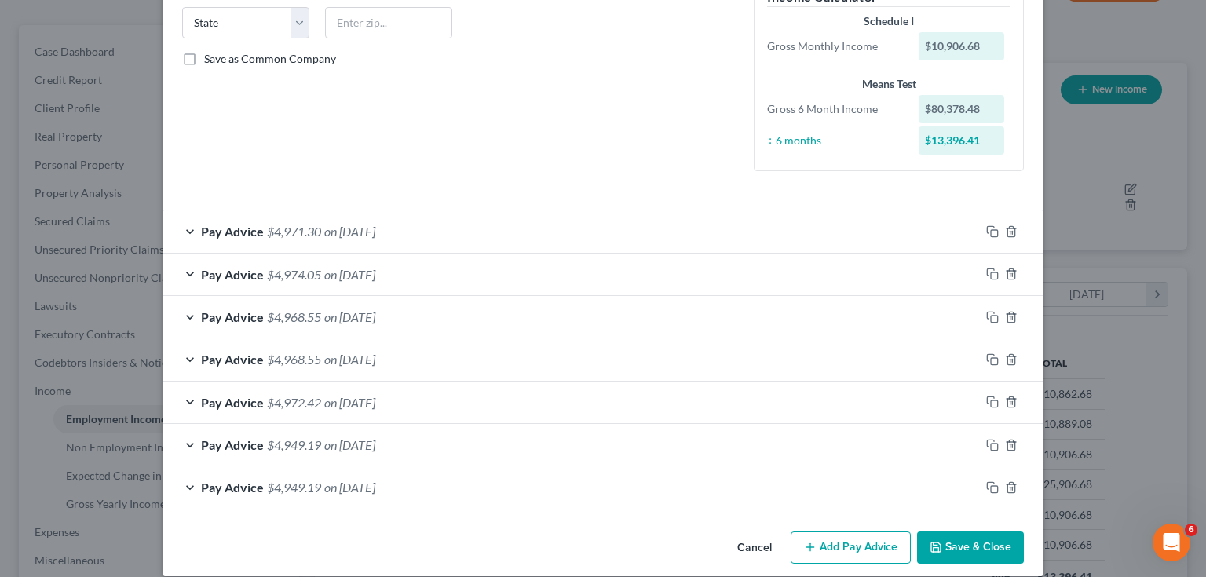
click at [455, 317] on div "Pay Advice $4,968.55 on [DATE]" at bounding box center [571, 317] width 817 height 42
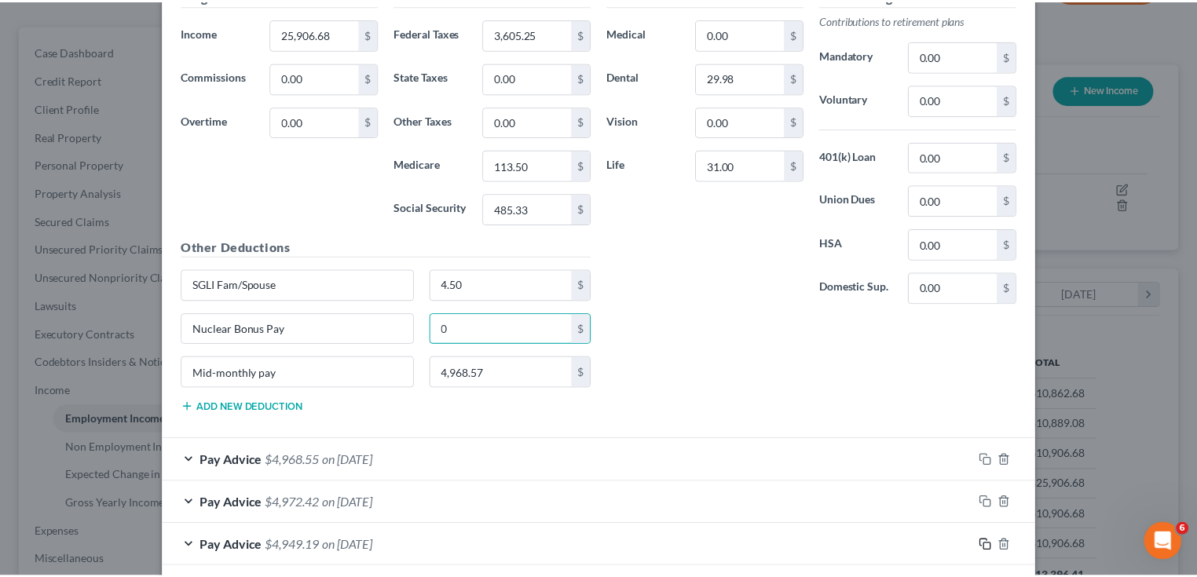
scroll to position [890, 0]
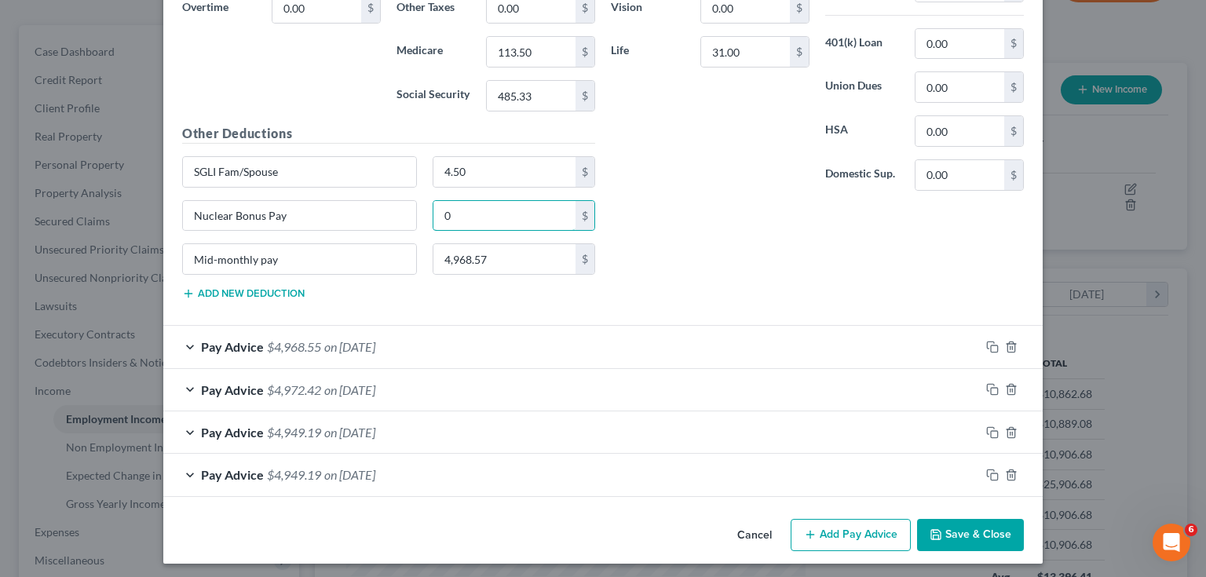
type input "0"
click at [982, 524] on button "Save & Close" at bounding box center [970, 535] width 107 height 33
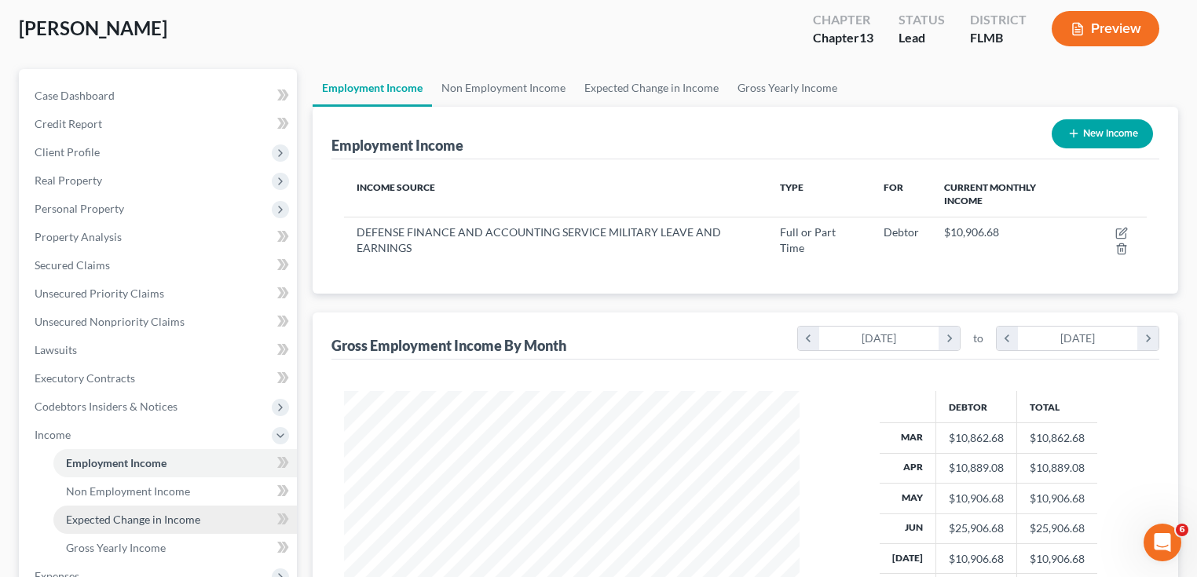
scroll to position [188, 0]
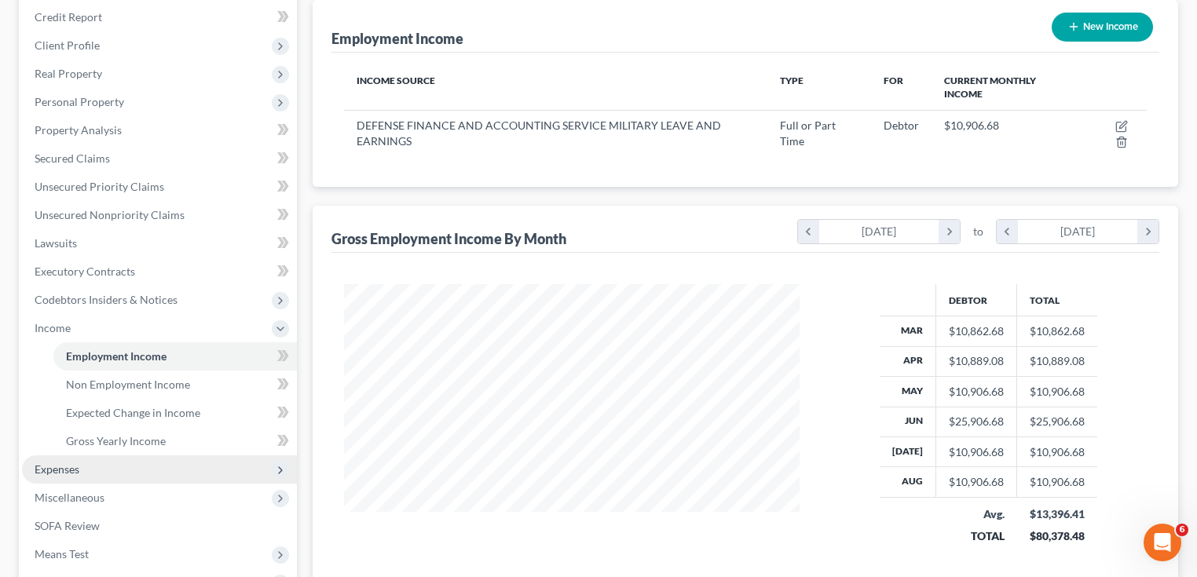
click at [75, 469] on span "Expenses" at bounding box center [57, 468] width 45 height 13
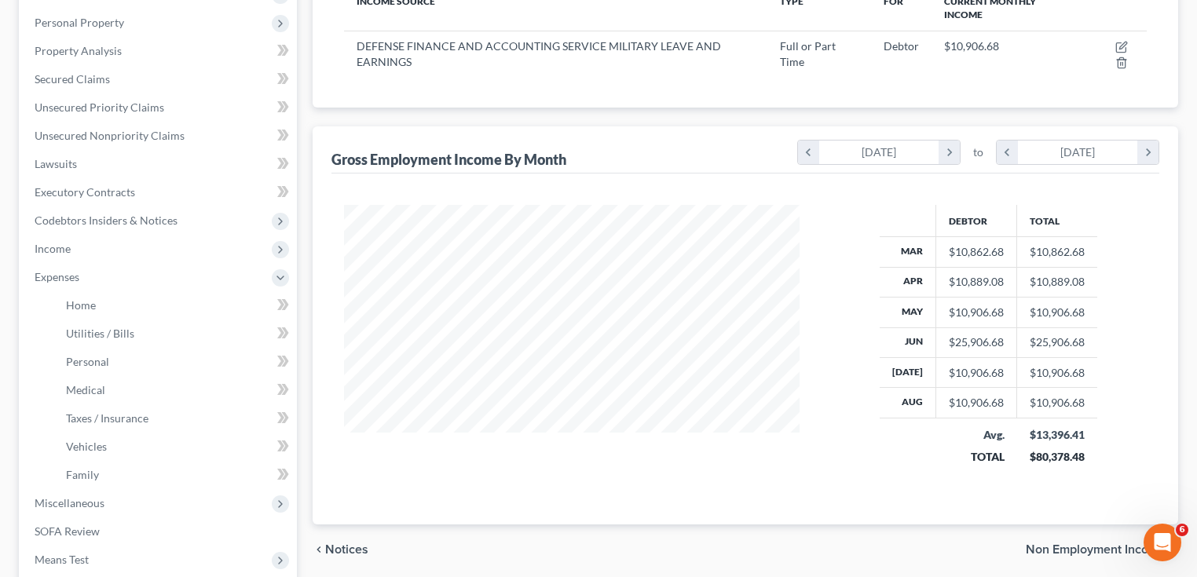
scroll to position [440, 0]
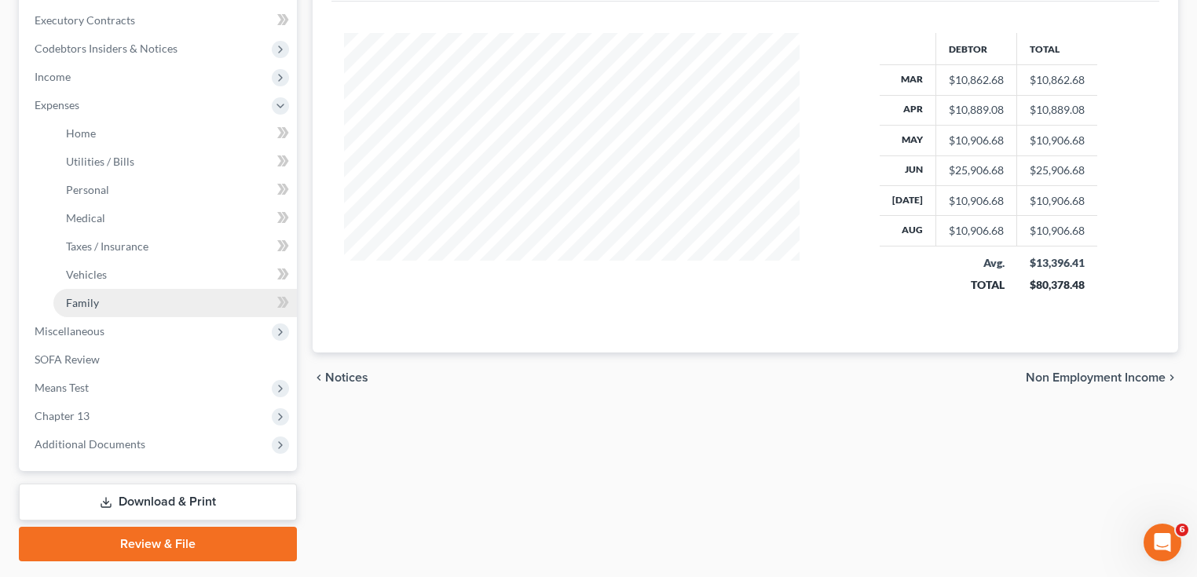
click at [86, 306] on span "Family" at bounding box center [82, 302] width 33 height 13
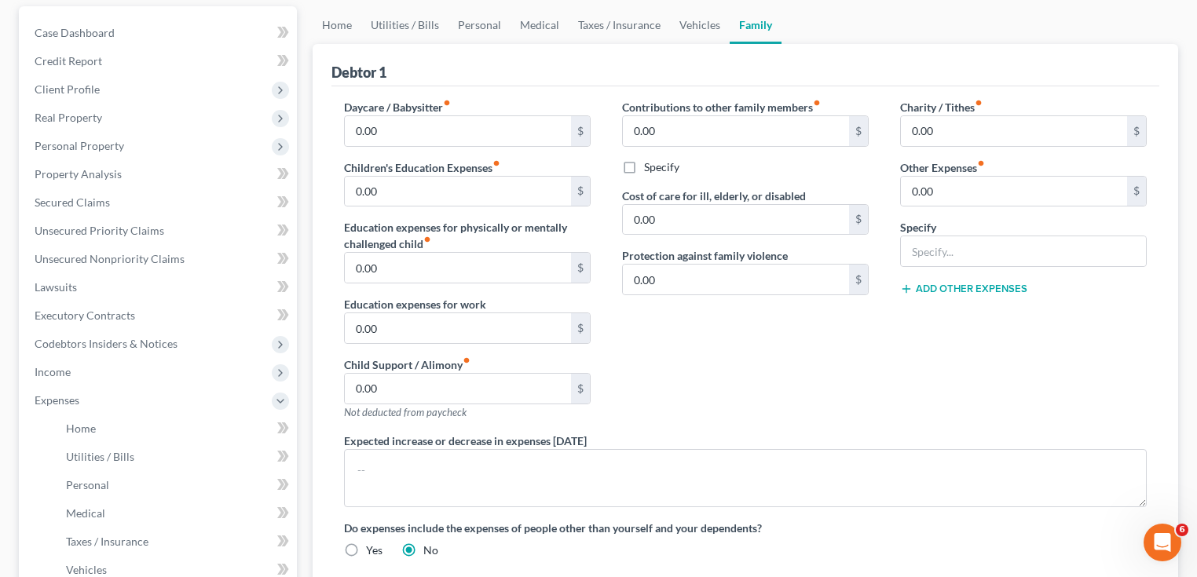
scroll to position [314, 0]
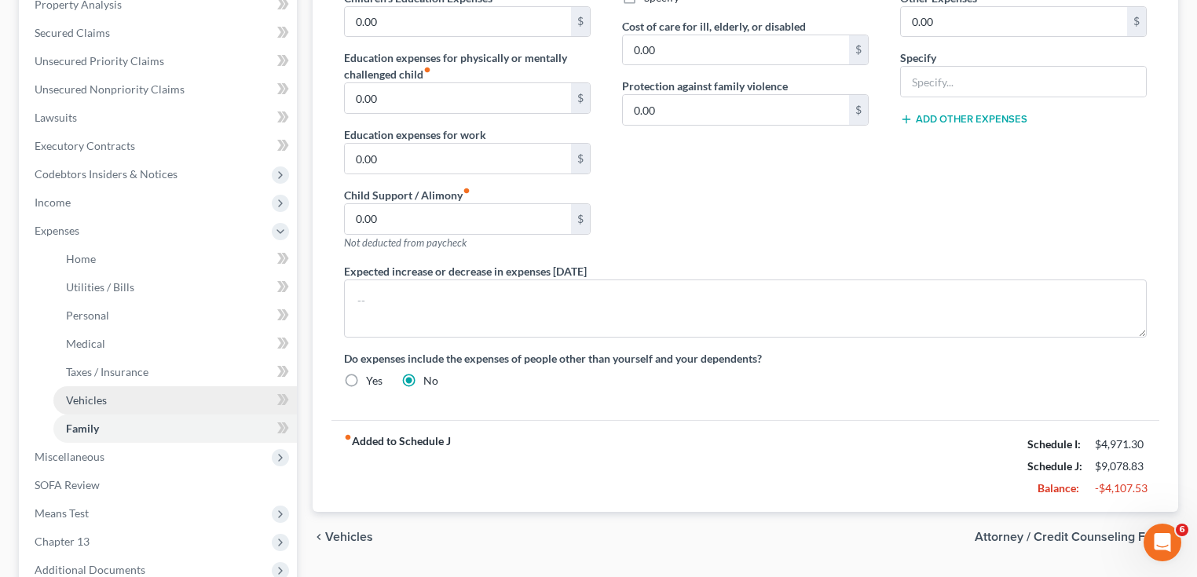
click at [124, 403] on link "Vehicles" at bounding box center [174, 400] width 243 height 28
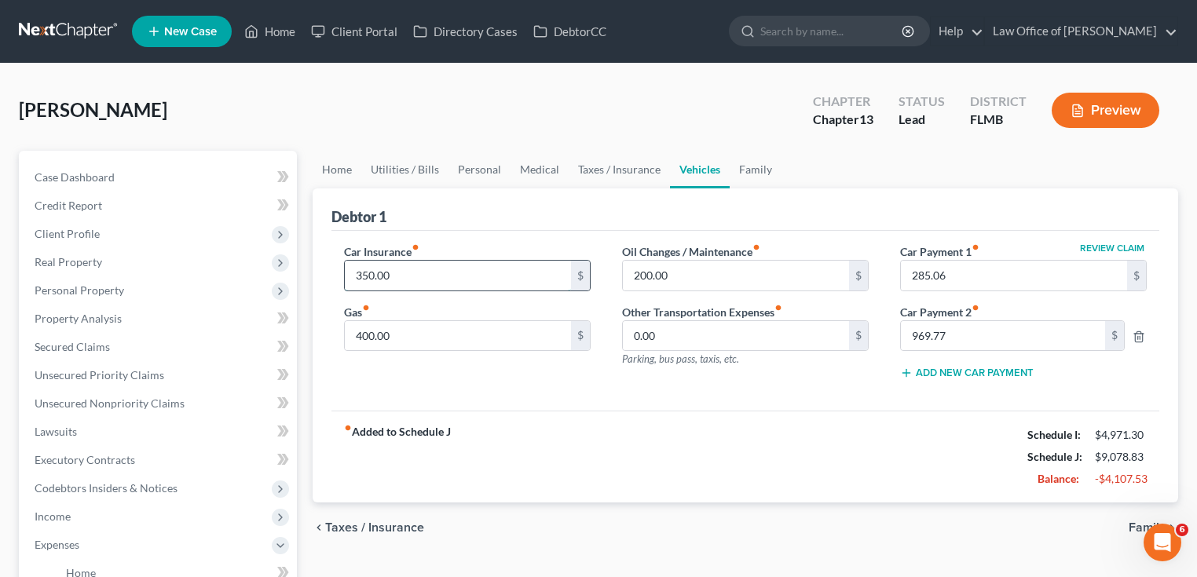
click at [474, 276] on input "350.00" at bounding box center [458, 276] width 226 height 30
click at [581, 393] on div "Car Insurance fiber_manual_record 105 $ Gas fiber_manual_record 400.00 $ Oil Ch…" at bounding box center [745, 321] width 828 height 181
click at [525, 326] on input "400.00" at bounding box center [458, 336] width 226 height 30
click at [687, 429] on div "fiber_manual_record Added to Schedule J Schedule I: $4,971.30 Schedule J: $8,83…" at bounding box center [745, 457] width 828 height 92
click at [393, 277] on input "105" at bounding box center [458, 276] width 226 height 30
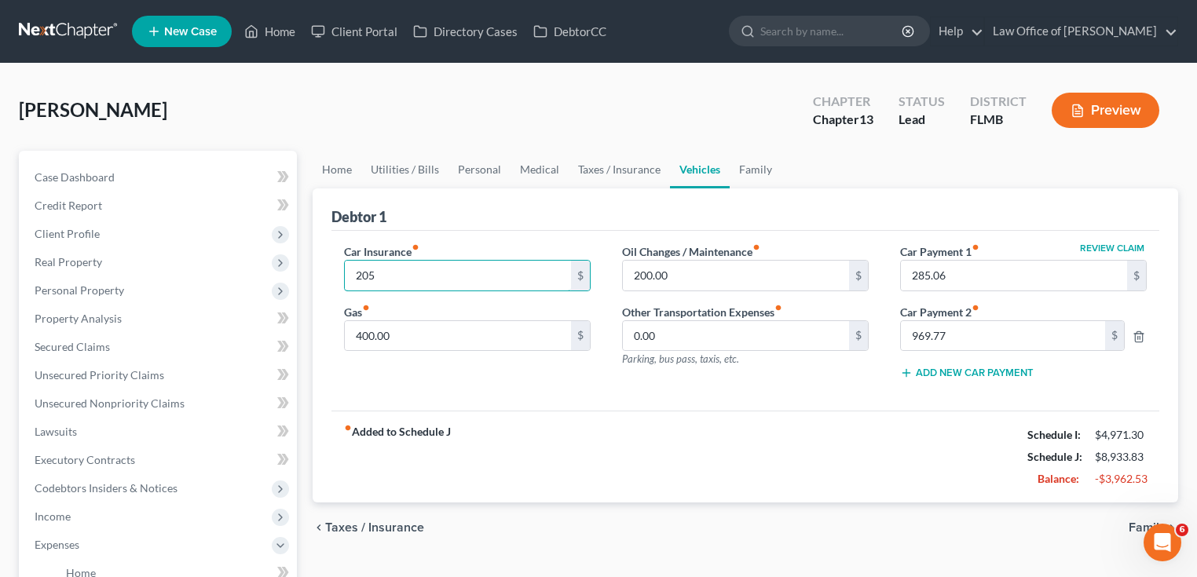
type input "205"
click at [557, 438] on div "fiber_manual_record Added to Schedule J Schedule I: $4,971.30 Schedule J: $8,93…" at bounding box center [745, 457] width 828 height 92
click at [813, 402] on div "Car Insurance fiber_manual_record 205 $ Gas fiber_manual_record 400.00 $ Oil Ch…" at bounding box center [745, 321] width 828 height 181
click at [796, 283] on input "200.00" at bounding box center [736, 276] width 226 height 30
drag, startPoint x: 667, startPoint y: 272, endPoint x: 313, endPoint y: 256, distance: 354.5
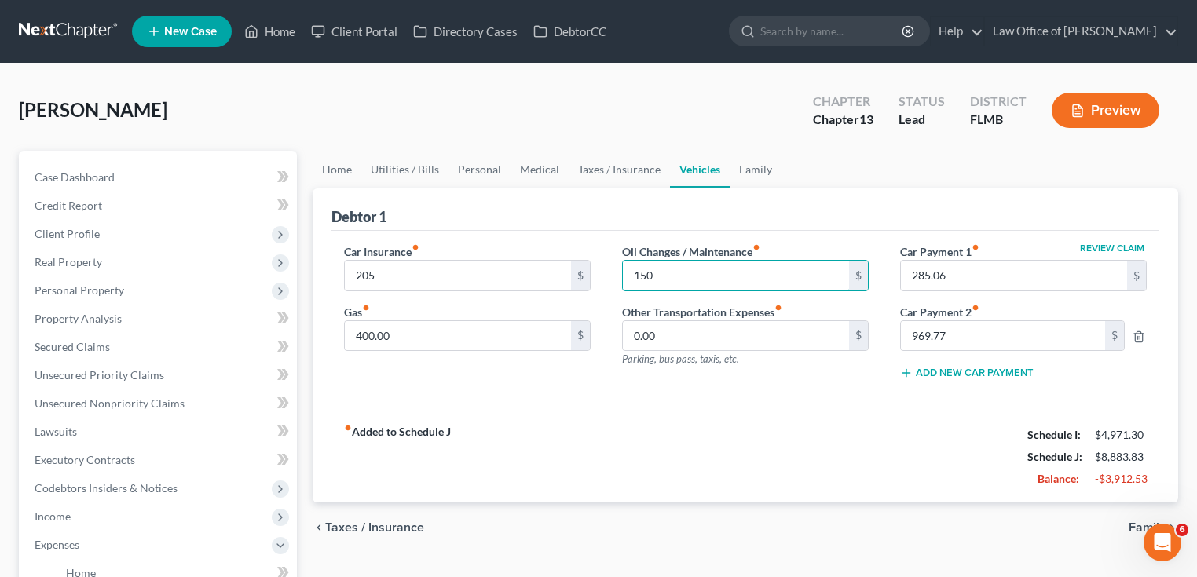
click at [276, 267] on div "Petition Navigation Case Dashboard Payments Invoices Payments Payments Credit R…" at bounding box center [598, 576] width 1175 height 850
drag, startPoint x: 770, startPoint y: 277, endPoint x: 352, endPoint y: 226, distance: 421.6
click at [311, 239] on div "Home Utilities / Bills Personal Medical Taxes / Insurance Vehicles Family Debto…" at bounding box center [745, 576] width 881 height 850
type input "300"
click at [817, 421] on div "fiber_manual_record Added to Schedule J Schedule I: $4,971.30 Schedule J: $9,03…" at bounding box center [745, 457] width 828 height 92
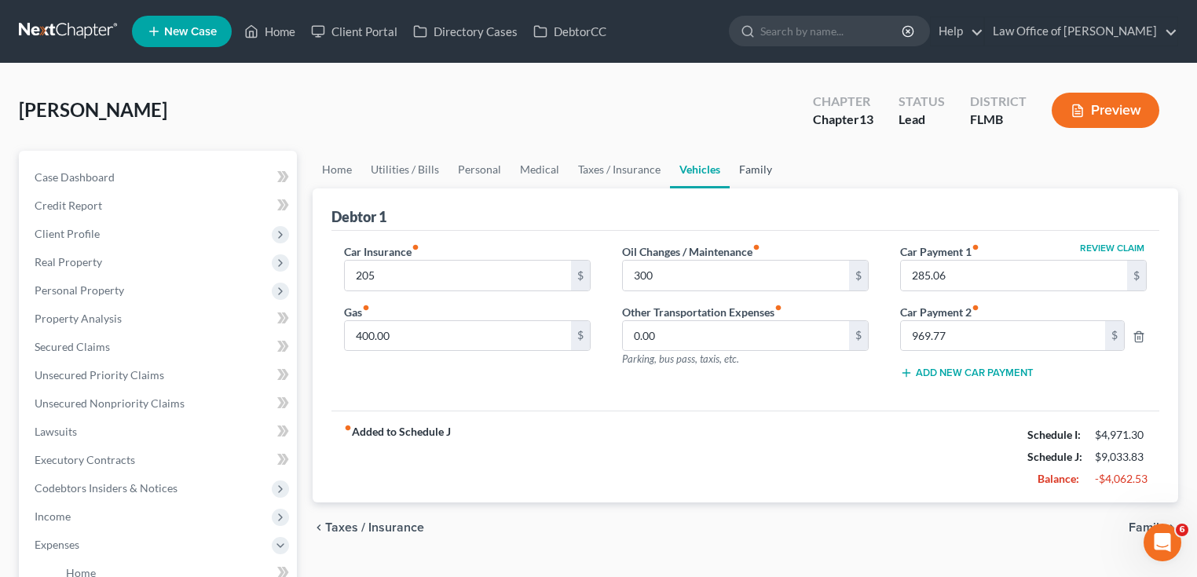
click at [747, 163] on link "Family" at bounding box center [755, 170] width 52 height 38
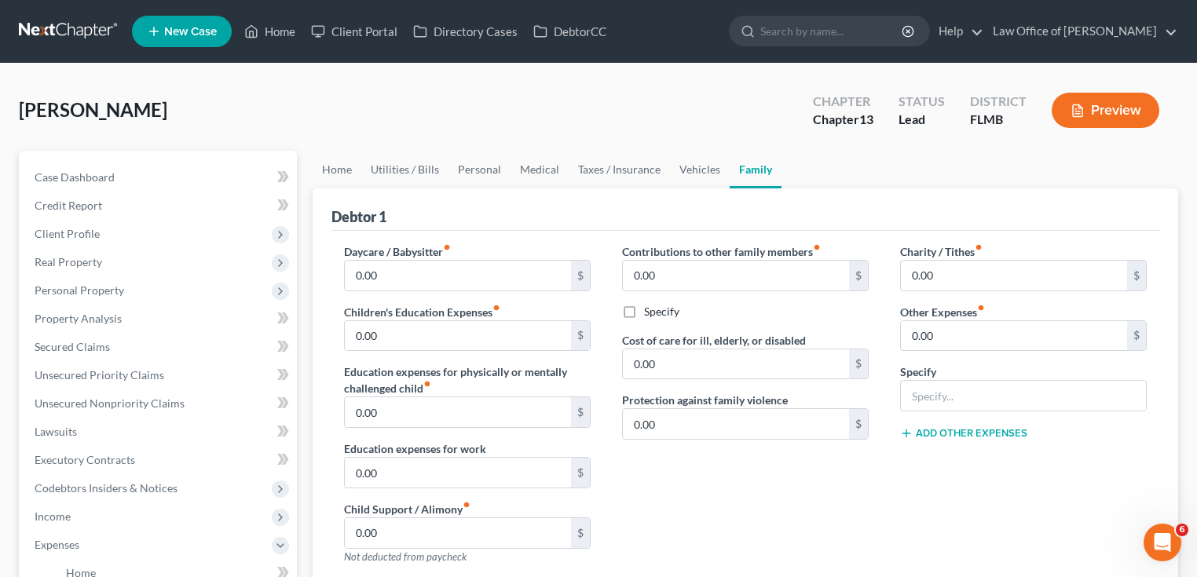
click at [656, 117] on div "[PERSON_NAME] Upgraded Chapter Chapter 13 Status Lead District FLMB Preview" at bounding box center [598, 116] width 1159 height 68
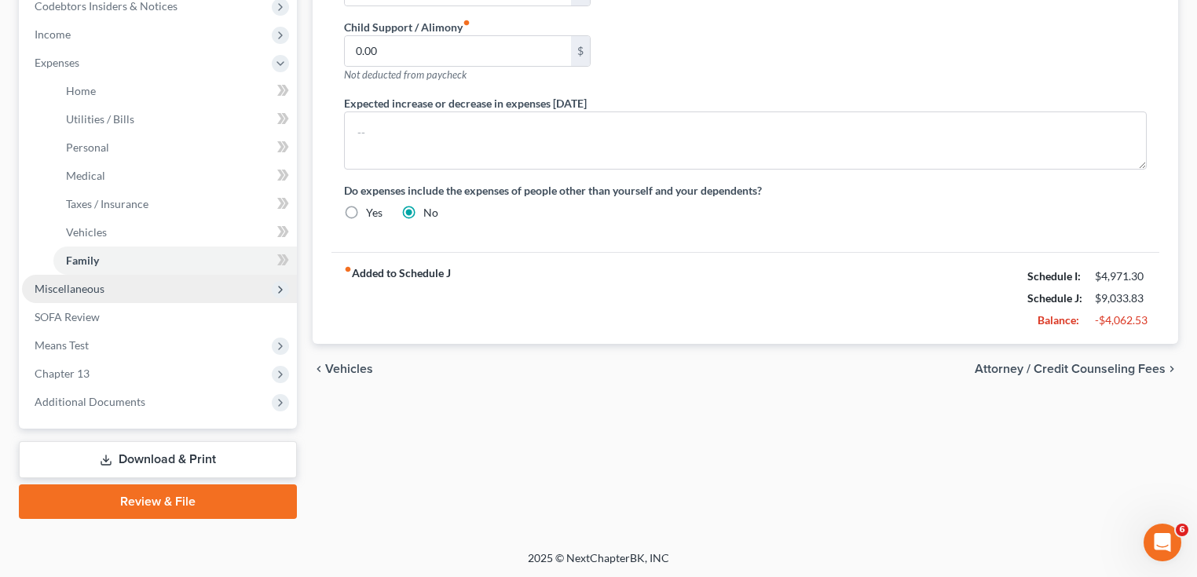
click at [95, 283] on span "Miscellaneous" at bounding box center [70, 288] width 70 height 13
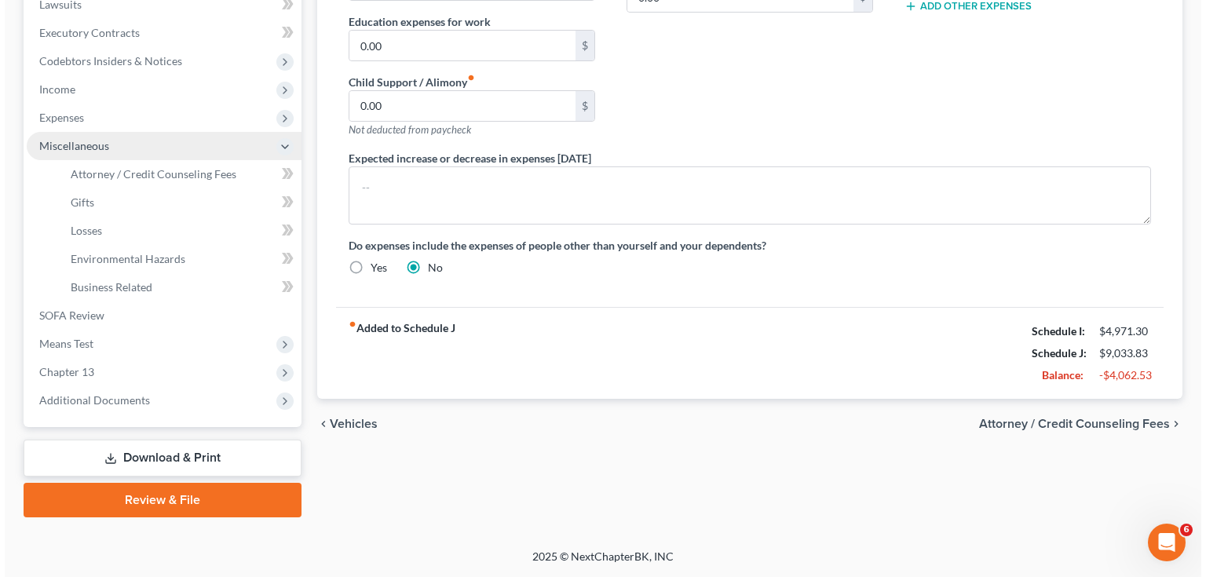
scroll to position [426, 0]
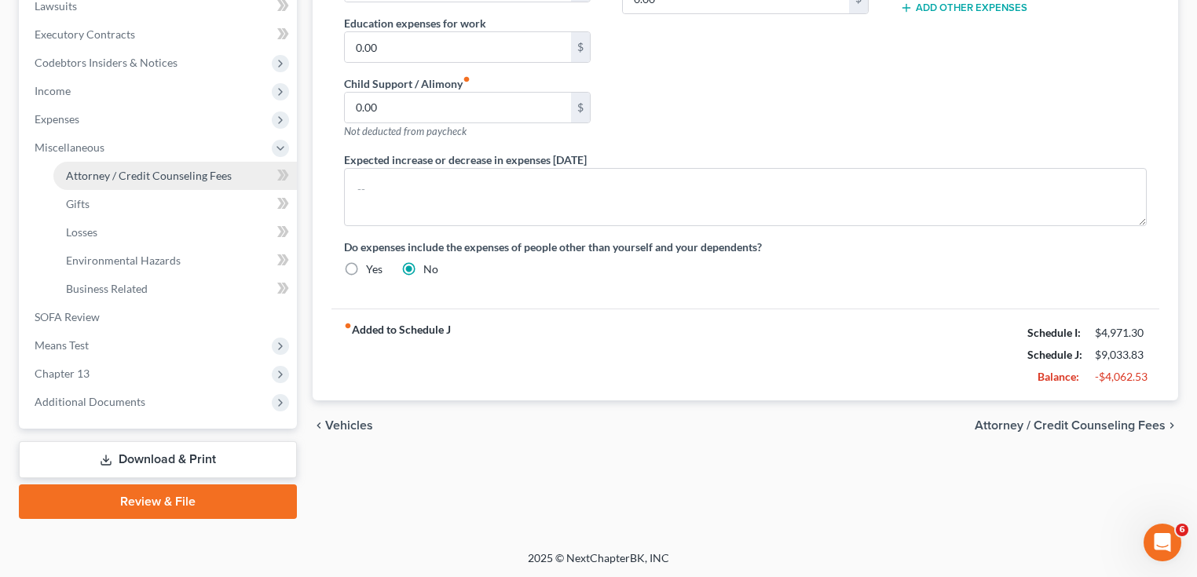
click at [121, 181] on link "Attorney / Credit Counseling Fees" at bounding box center [174, 176] width 243 height 28
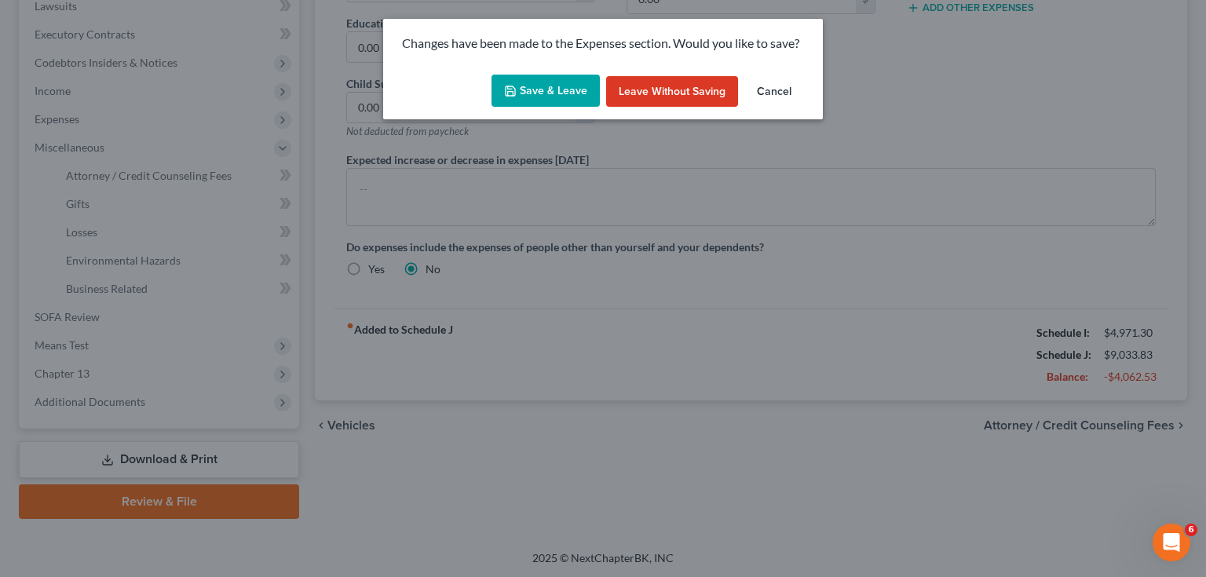
click at [569, 98] on button "Save & Leave" at bounding box center [546, 91] width 108 height 33
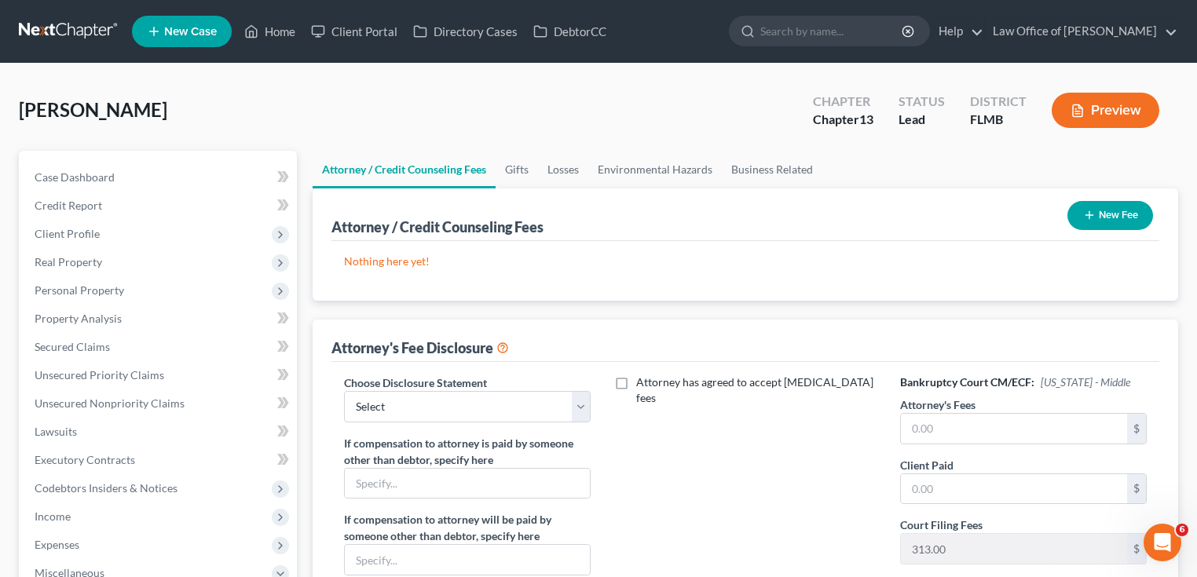
click at [1134, 221] on button "New Fee" at bounding box center [1110, 215] width 86 height 29
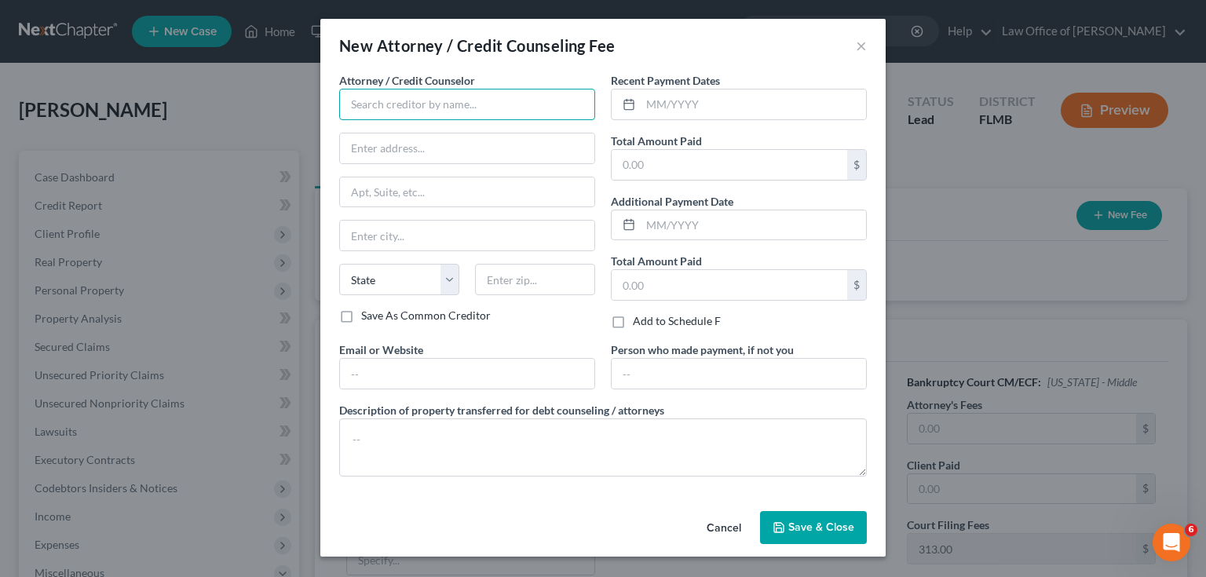
click at [456, 111] on input "text" at bounding box center [467, 104] width 256 height 31
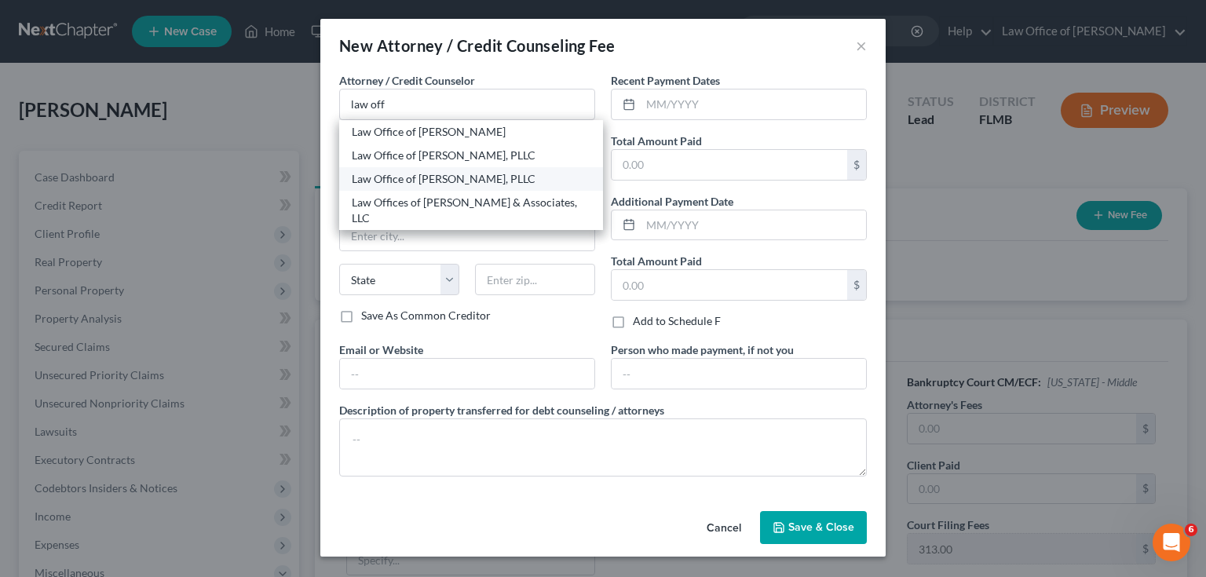
click at [440, 171] on div "Law Office of [PERSON_NAME], PLLC" at bounding box center [471, 179] width 239 height 16
type input "Law Office of [PERSON_NAME], PLLC"
type input "[STREET_ADDRESS]"
type input "Ste. 205"
type input "[GEOGRAPHIC_DATA]"
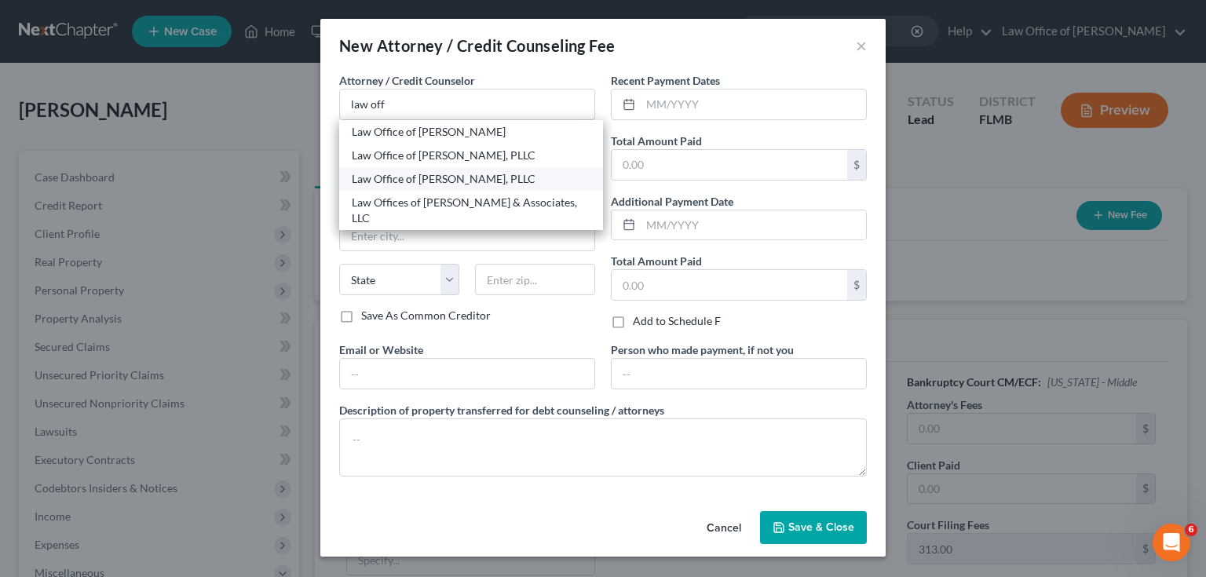
select select "9"
type input "32205"
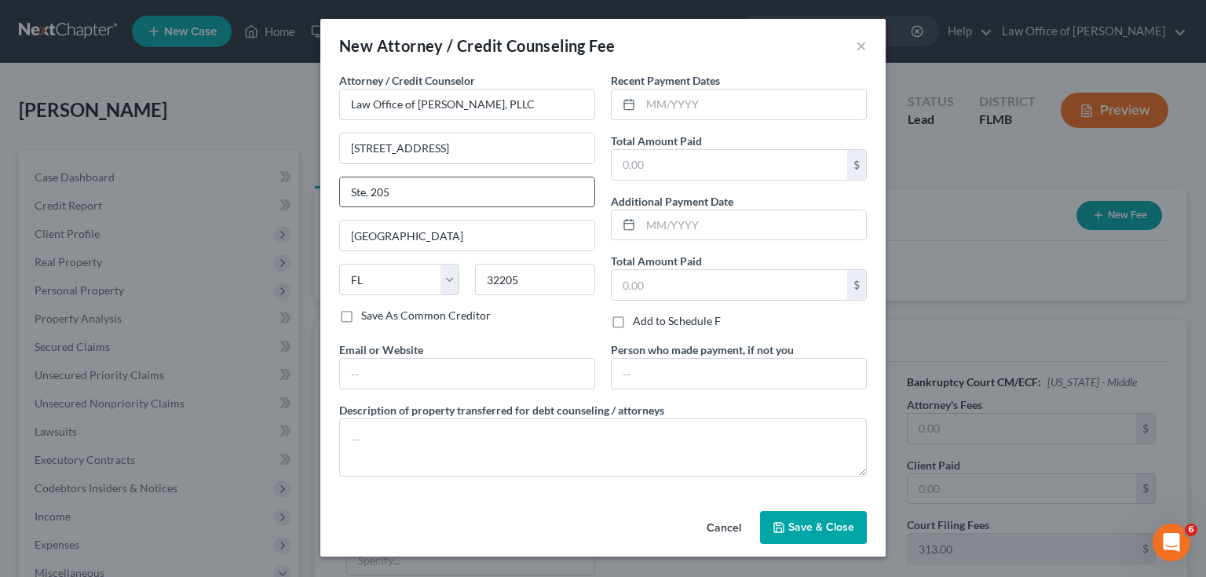
click at [457, 186] on input "Ste. 205" at bounding box center [467, 192] width 254 height 30
type input "S"
click at [633, 170] on input "text" at bounding box center [730, 165] width 236 height 30
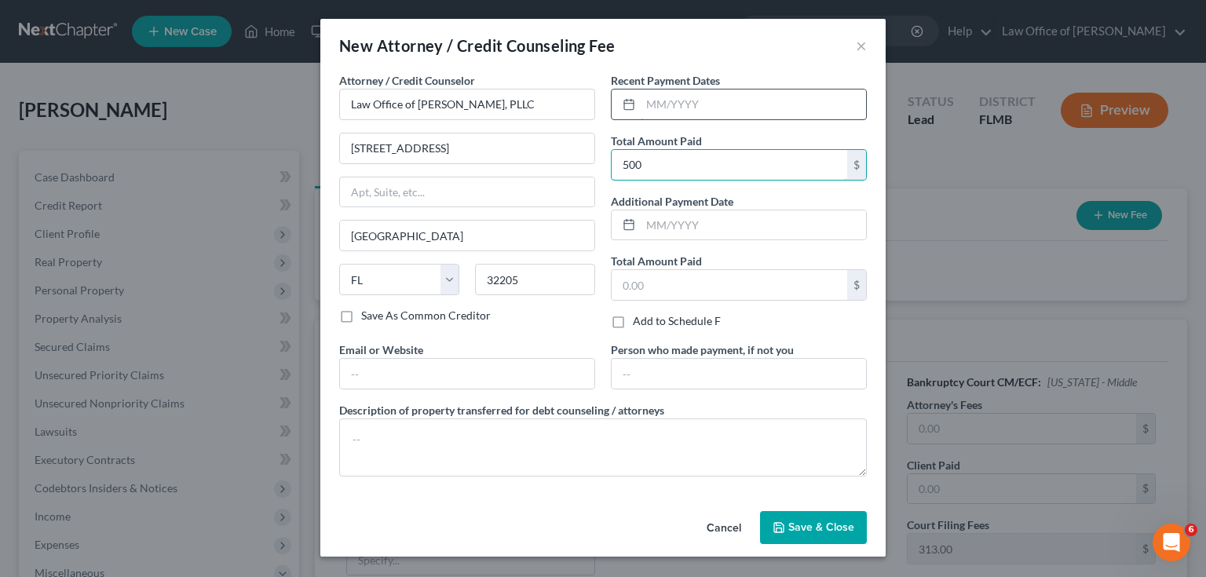
type input "500"
click at [823, 100] on input "text" at bounding box center [753, 105] width 225 height 30
type input "[DATE]"
click at [806, 513] on button "Save & Close" at bounding box center [813, 527] width 107 height 33
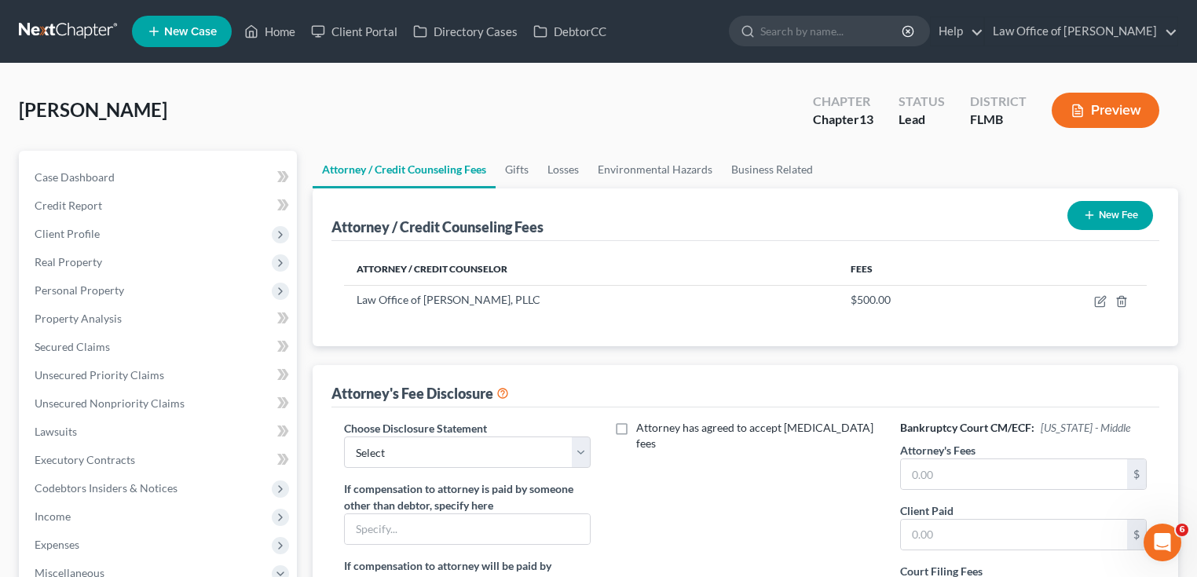
click at [1102, 220] on button "New Fee" at bounding box center [1110, 215] width 86 height 29
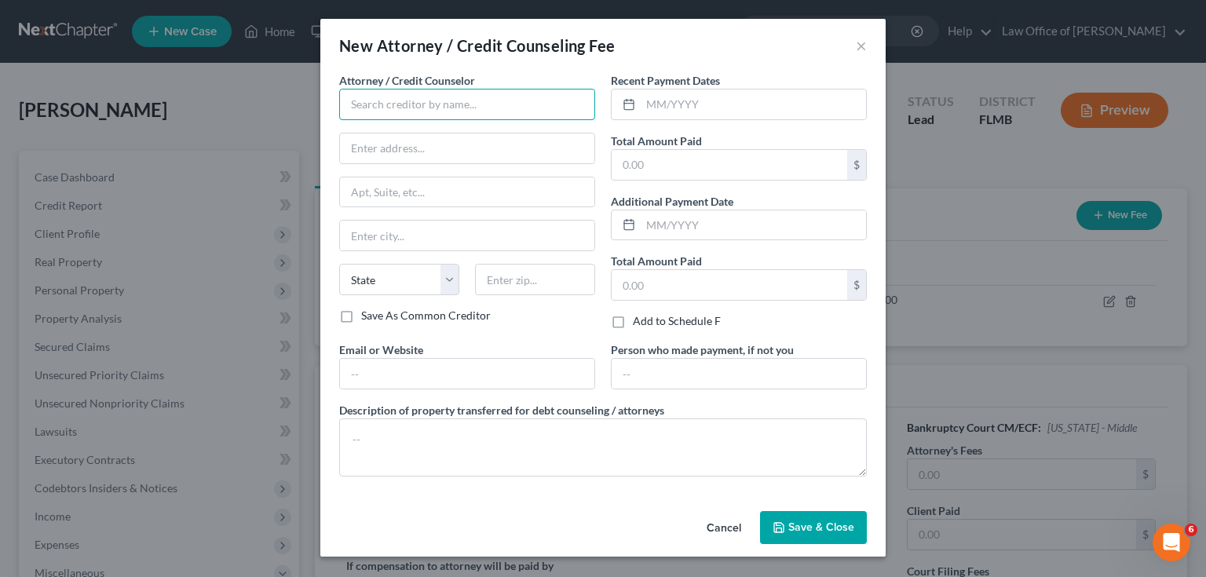
click at [455, 115] on input "text" at bounding box center [467, 104] width 256 height 31
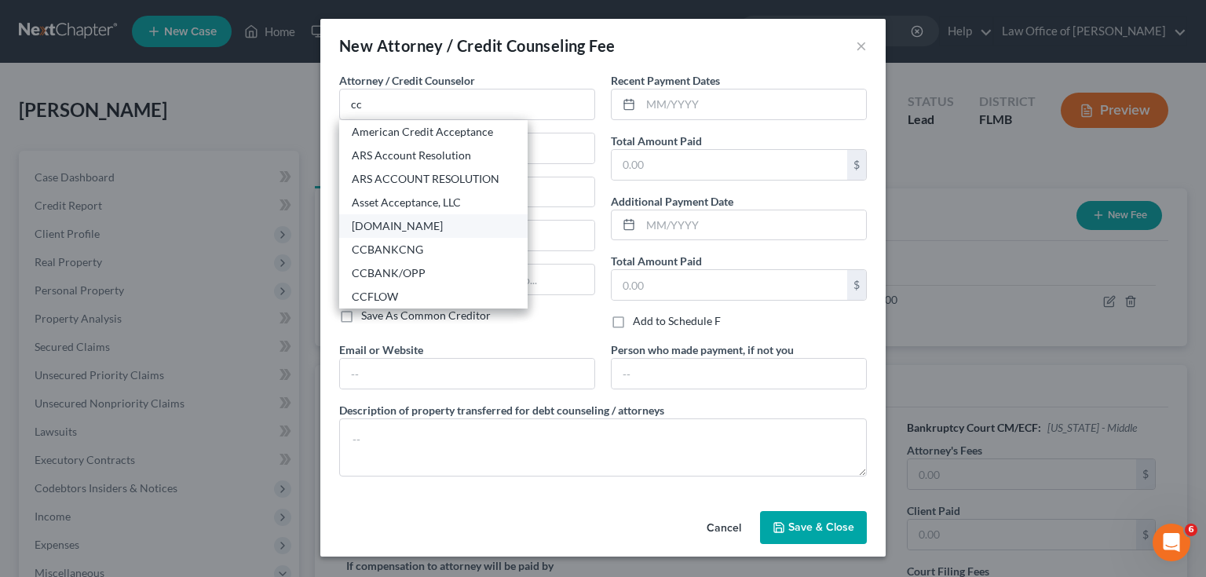
click at [423, 224] on div "[DOMAIN_NAME]" at bounding box center [433, 226] width 163 height 16
type input "[DOMAIN_NAME]"
type input "[STREET_ADDRESS][US_STATE]"
type input "Ste. 200"
type input "[GEOGRAPHIC_DATA]"
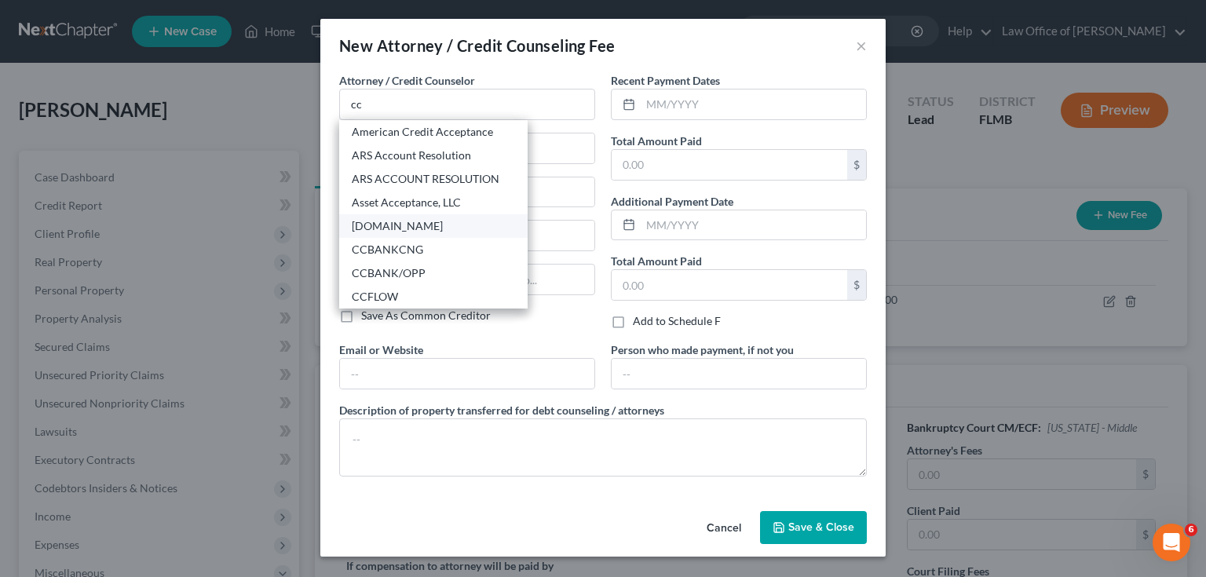
select select "23"
type input "48708"
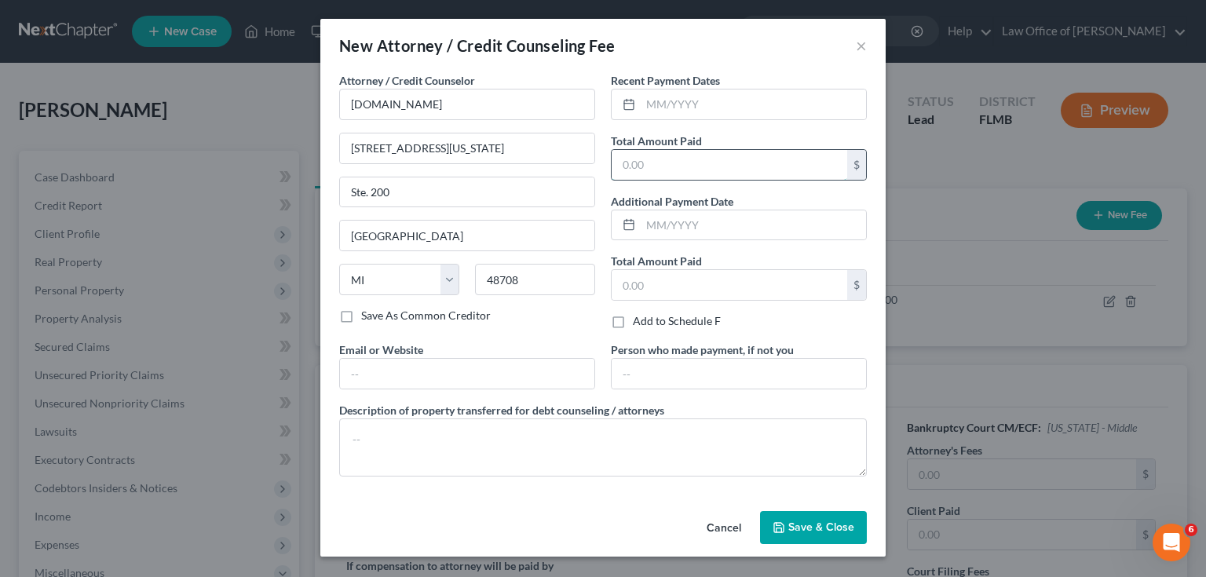
click at [729, 170] on input "text" at bounding box center [730, 165] width 236 height 30
type input "10"
click at [703, 91] on input "text" at bounding box center [753, 105] width 225 height 30
type input "09/2025"
click at [797, 532] on span "Save & Close" at bounding box center [821, 527] width 66 height 13
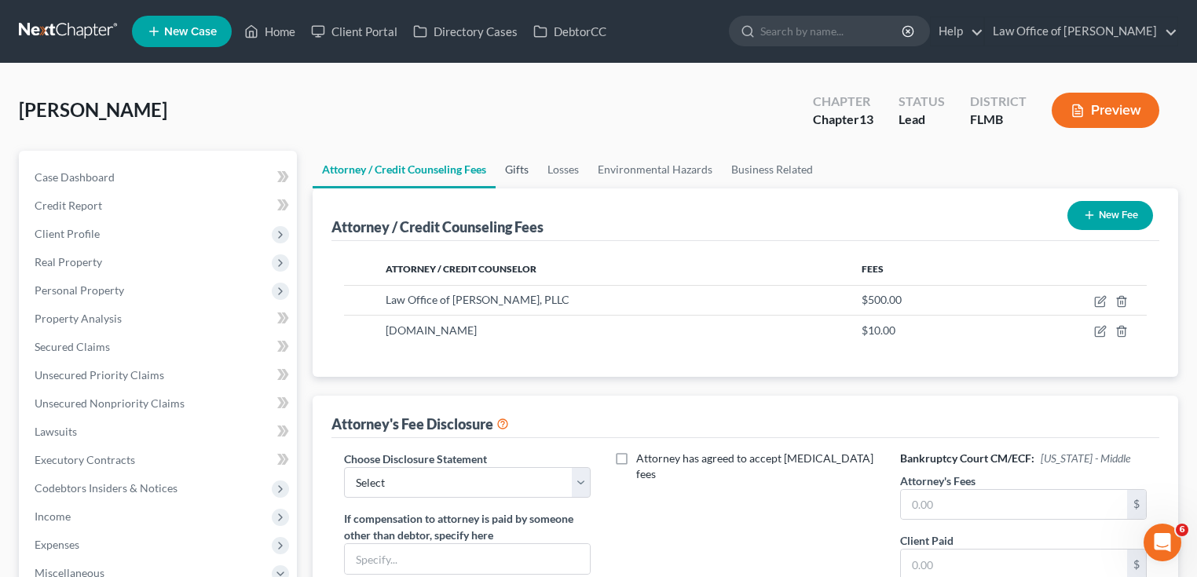
click at [521, 164] on link "Gifts" at bounding box center [516, 170] width 42 height 38
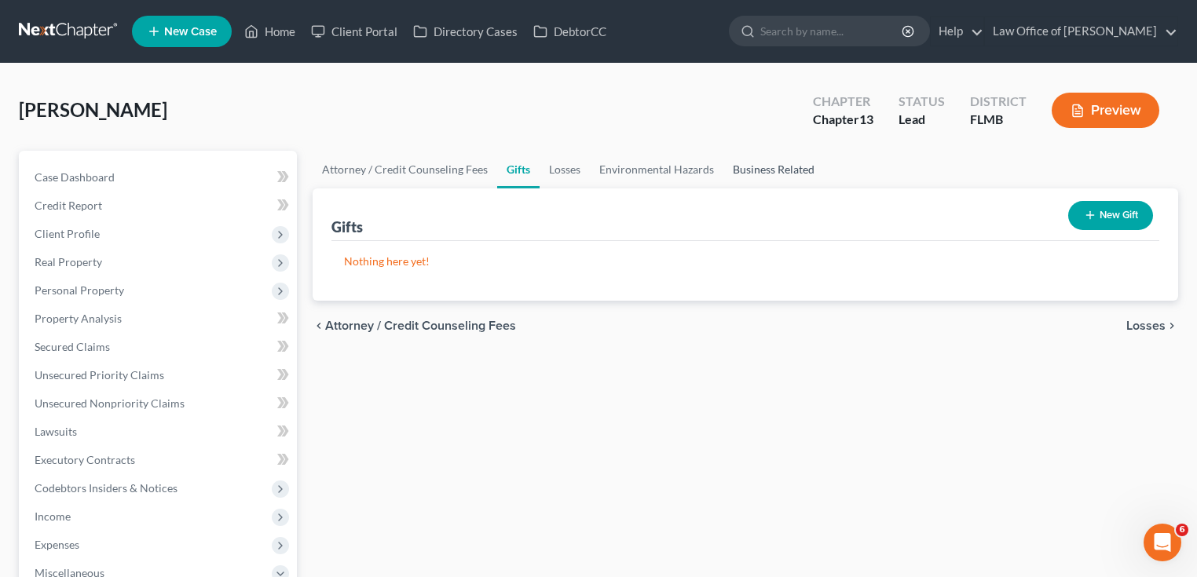
click at [750, 173] on link "Business Related" at bounding box center [773, 170] width 101 height 38
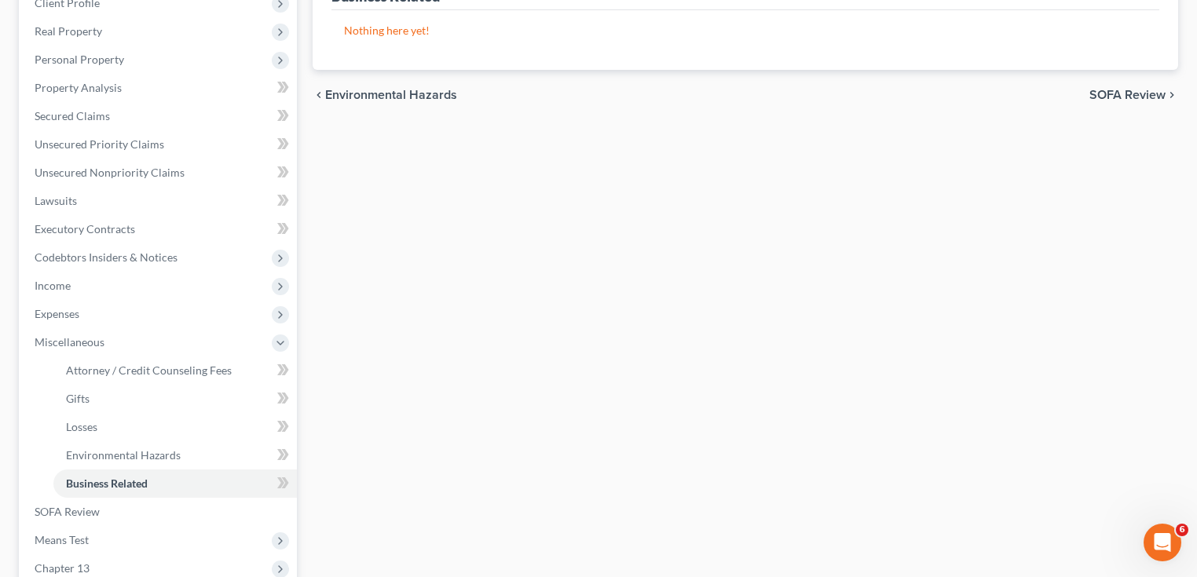
scroll to position [426, 0]
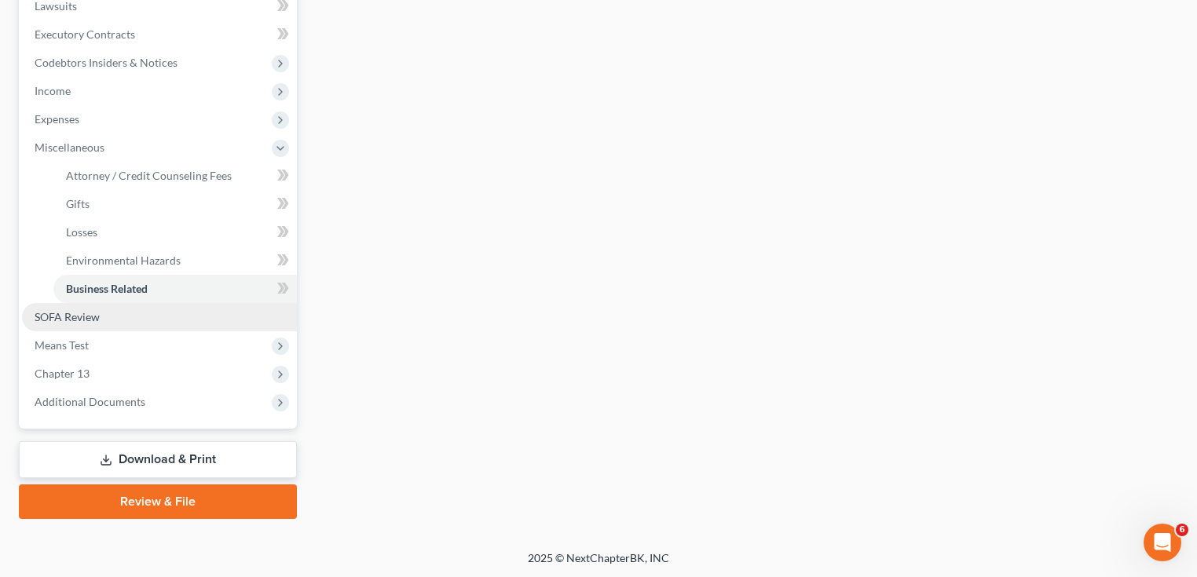
click at [85, 316] on span "SOFA Review" at bounding box center [67, 316] width 65 height 13
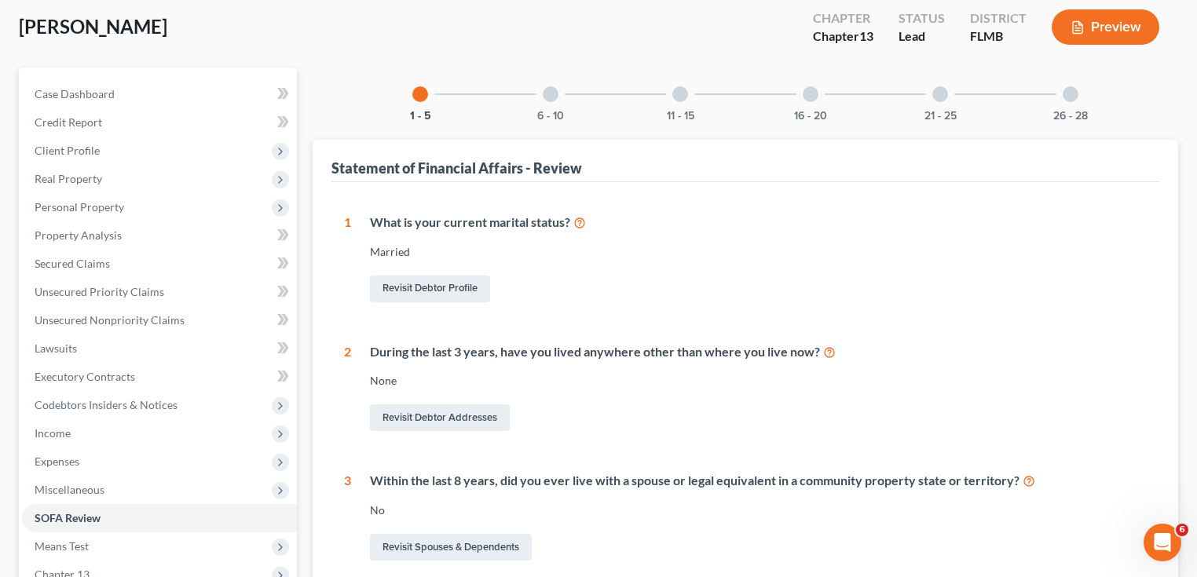
scroll to position [440, 0]
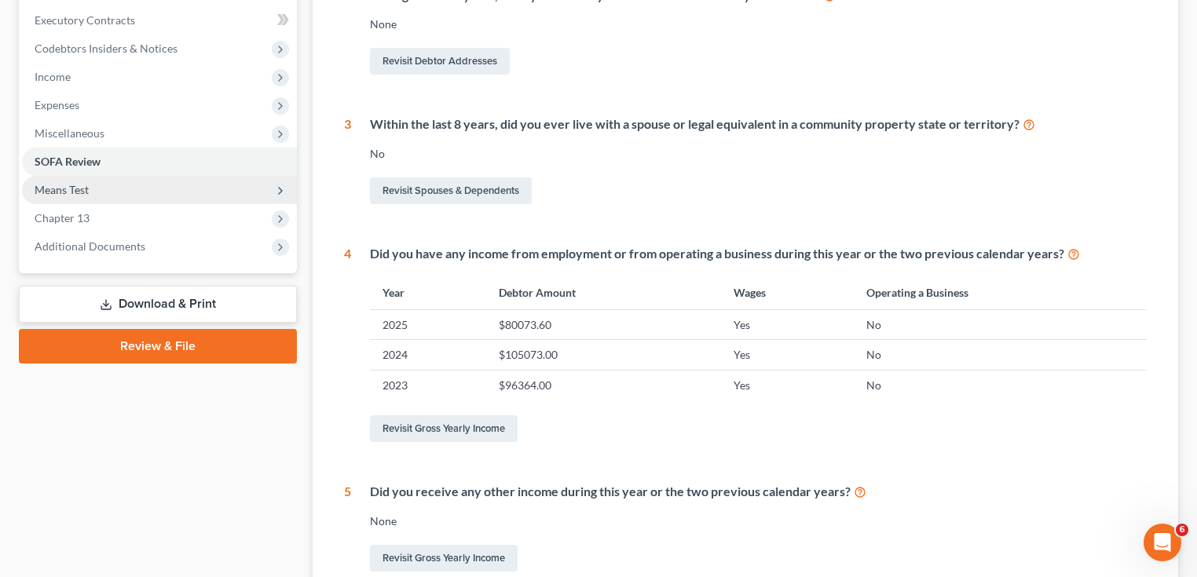
click at [88, 185] on span "Means Test" at bounding box center [62, 189] width 54 height 13
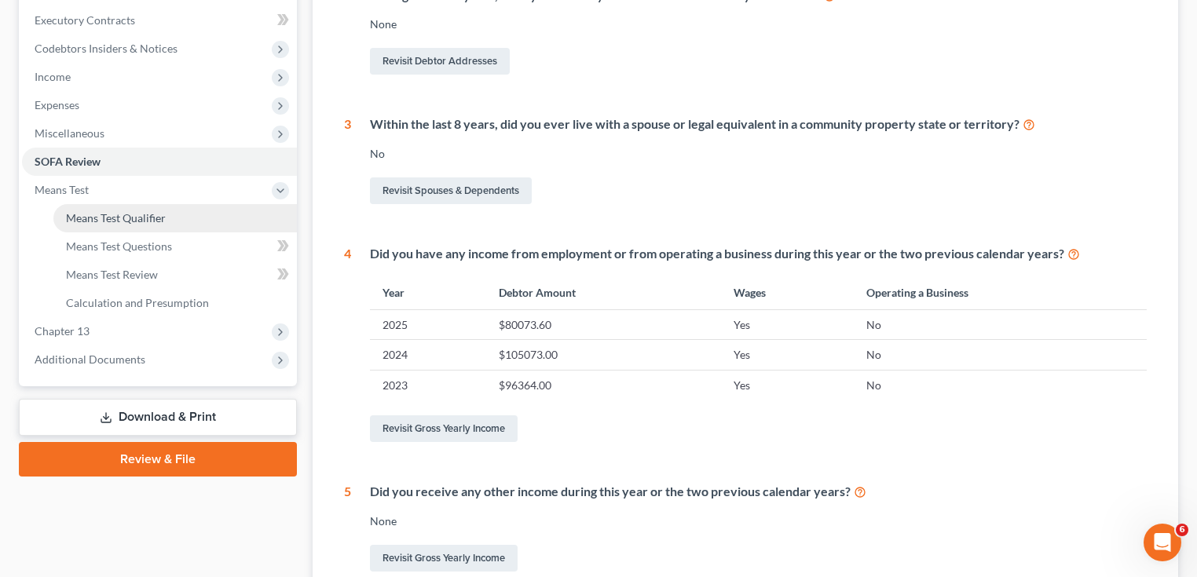
click at [122, 220] on span "Means Test Qualifier" at bounding box center [116, 217] width 100 height 13
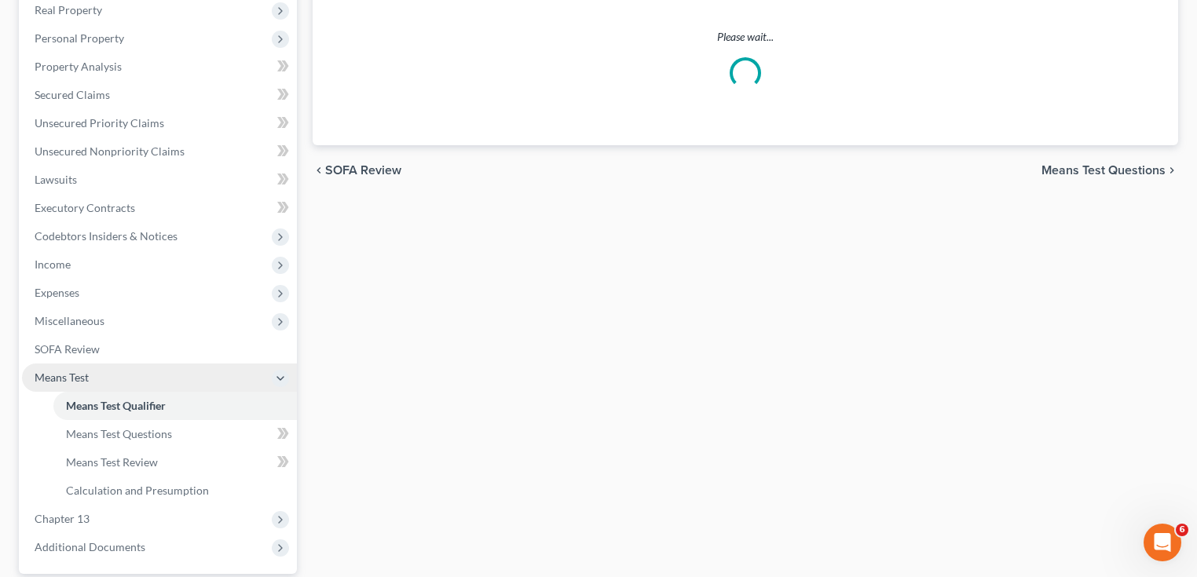
scroll to position [377, 0]
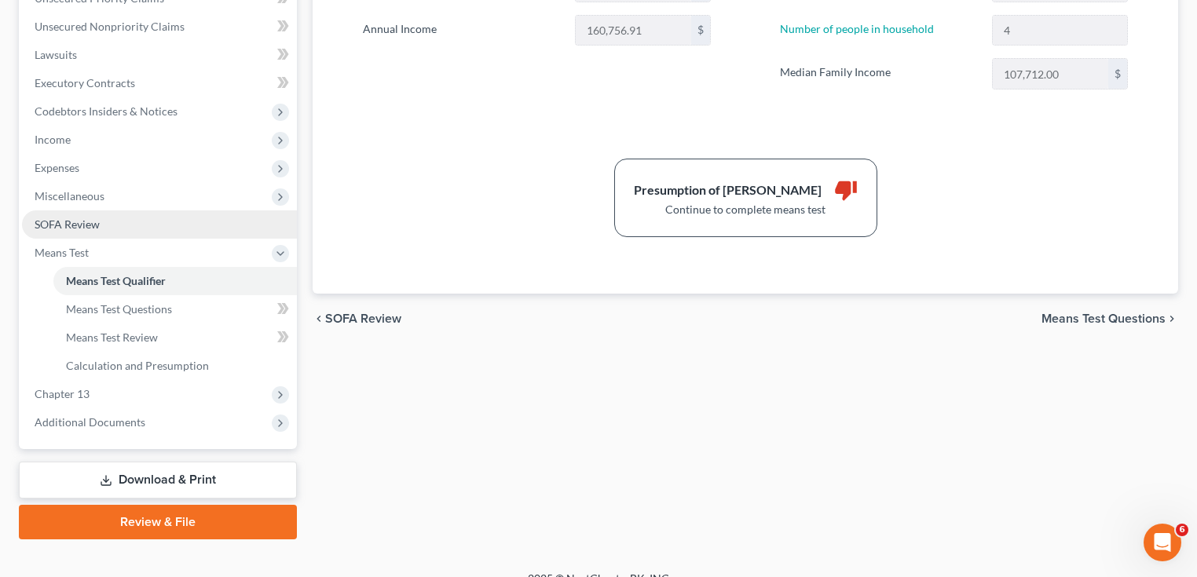
click at [113, 229] on link "SOFA Review" at bounding box center [159, 224] width 275 height 28
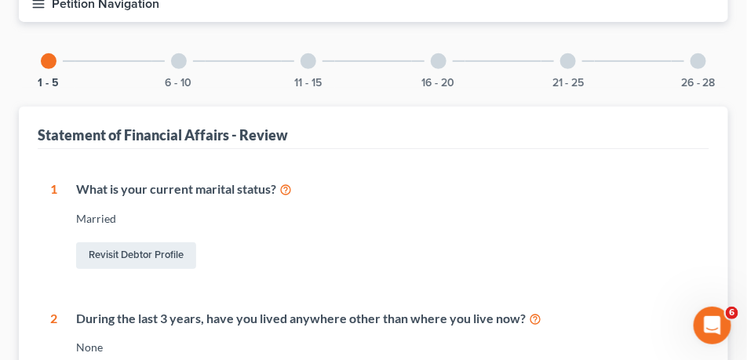
scroll to position [236, 0]
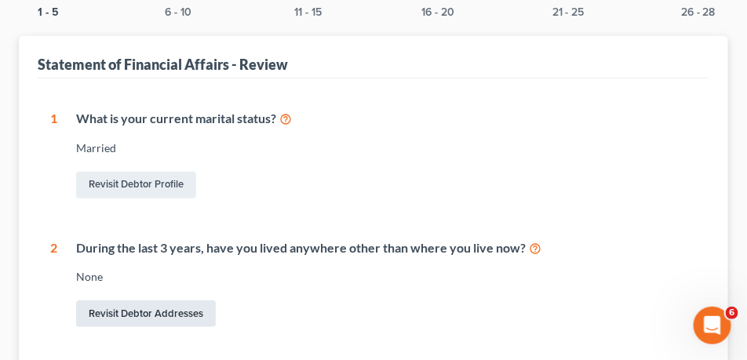
click at [204, 312] on link "Revisit Debtor Addresses" at bounding box center [146, 314] width 140 height 27
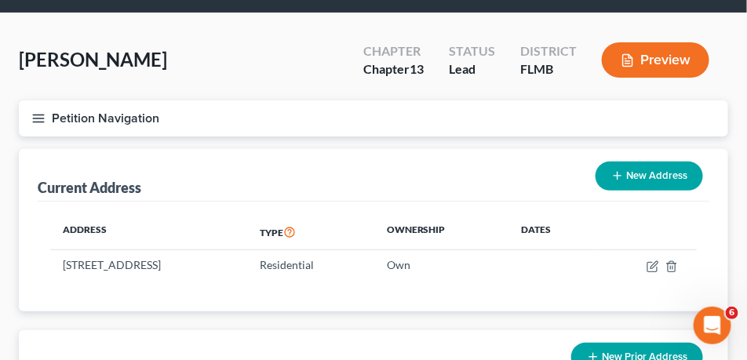
scroll to position [196, 0]
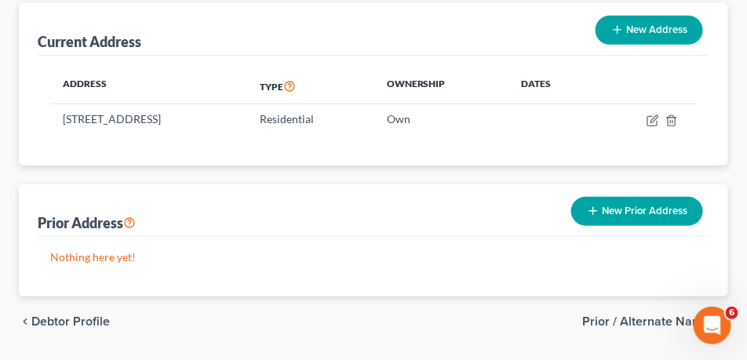
click at [666, 210] on button "New Prior Address" at bounding box center [638, 211] width 132 height 29
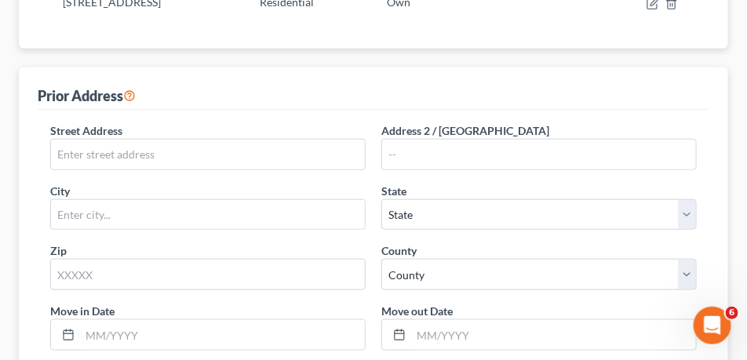
scroll to position [314, 0]
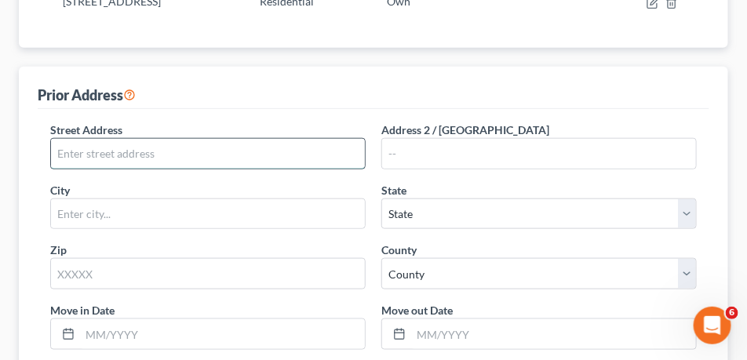
click at [130, 151] on input "text" at bounding box center [208, 154] width 314 height 30
paste input "[STREET_ADDRESS][PERSON_NAME]"
click at [275, 154] on input "[STREET_ADDRESS][PERSON_NAME]" at bounding box center [208, 154] width 314 height 30
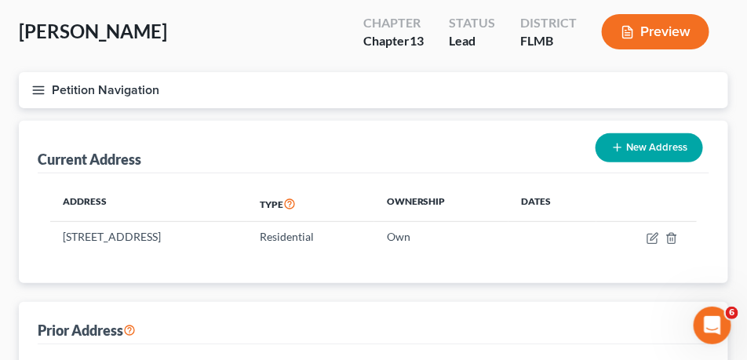
type input "[STREET_ADDRESS][PERSON_NAME]"
click at [631, 156] on button "New Address" at bounding box center [650, 147] width 108 height 29
select select "0"
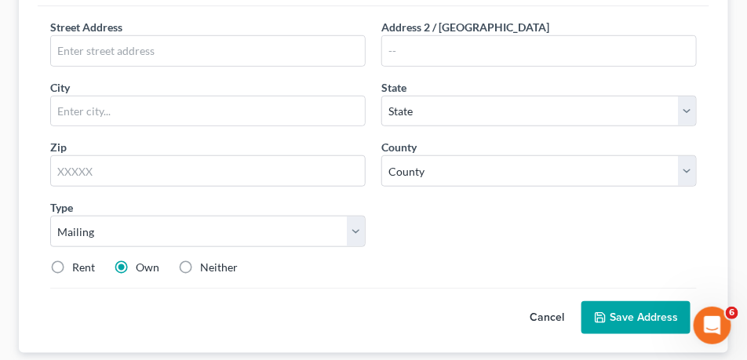
scroll to position [236, 0]
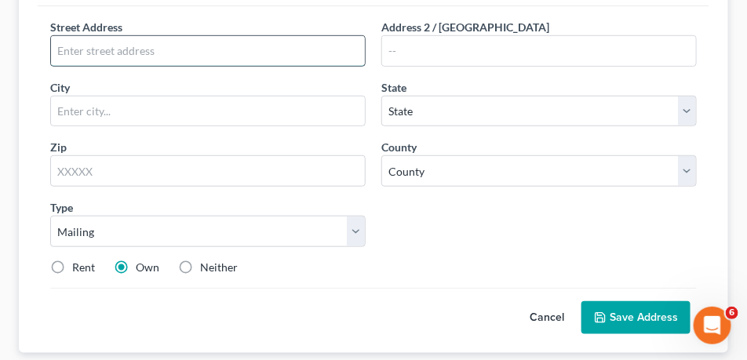
click at [122, 49] on input "text" at bounding box center [208, 51] width 314 height 30
type input "[STREET_ADDRESS]"
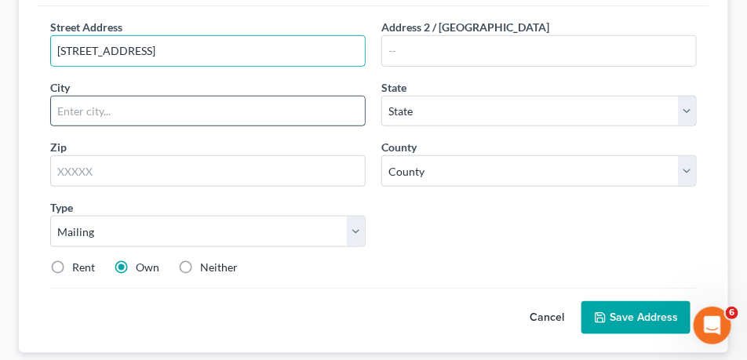
click at [150, 104] on input "text" at bounding box center [208, 112] width 314 height 30
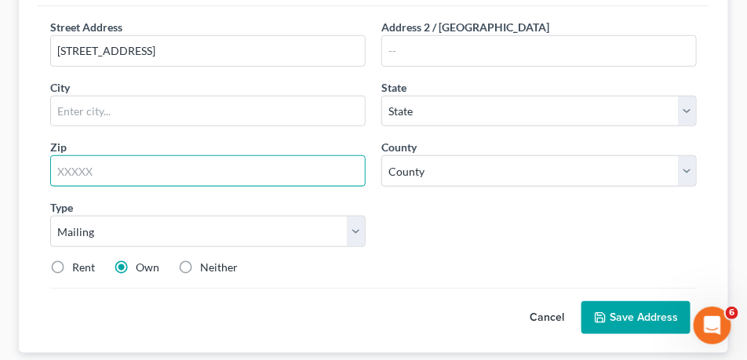
click at [240, 167] on input "text" at bounding box center [208, 170] width 316 height 31
type input "02840"
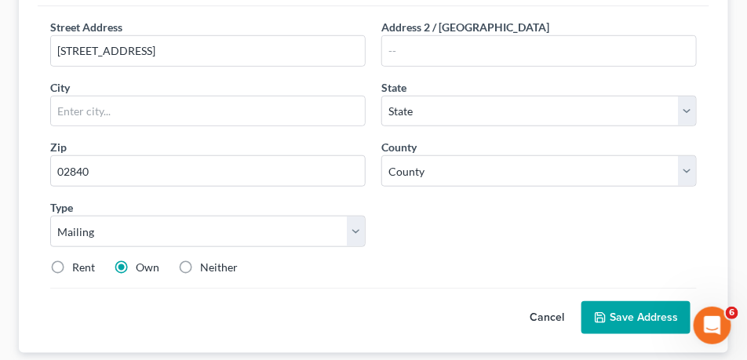
type input "[GEOGRAPHIC_DATA]"
select select "41"
click at [486, 237] on div "Street Address * [STREET_ADDRESS] Address 2 / [GEOGRAPHIC_DATA] * [GEOGRAPHIC_D…" at bounding box center [373, 153] width 663 height 269
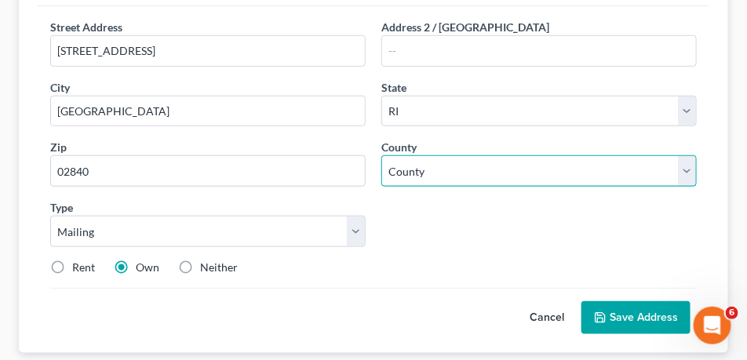
click at [481, 166] on select "County" at bounding box center [540, 170] width 316 height 31
click at [477, 180] on select "County [GEOGRAPHIC_DATA] [GEOGRAPHIC_DATA] [GEOGRAPHIC_DATA] [GEOGRAPHIC_DATA] …" at bounding box center [540, 170] width 316 height 31
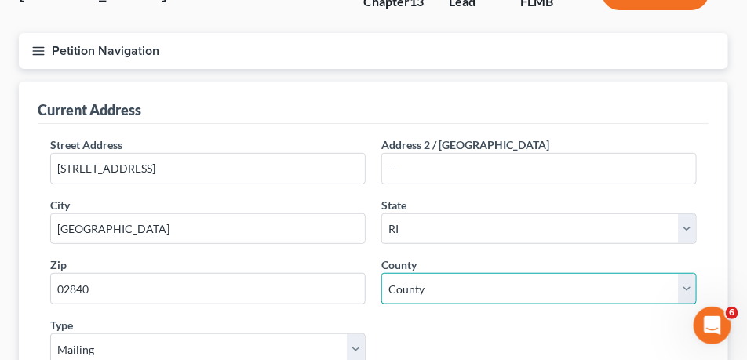
scroll to position [393, 0]
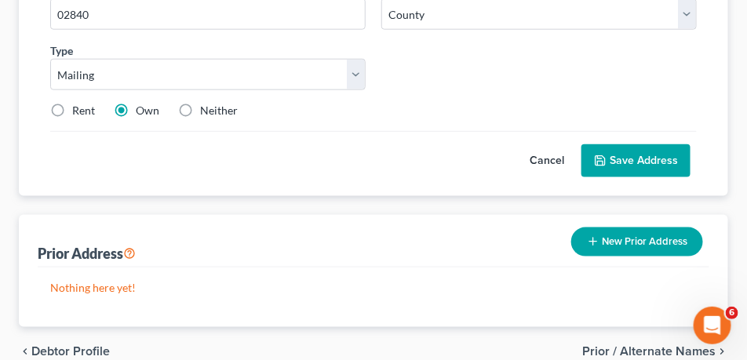
click at [649, 243] on button "New Prior Address" at bounding box center [638, 242] width 132 height 29
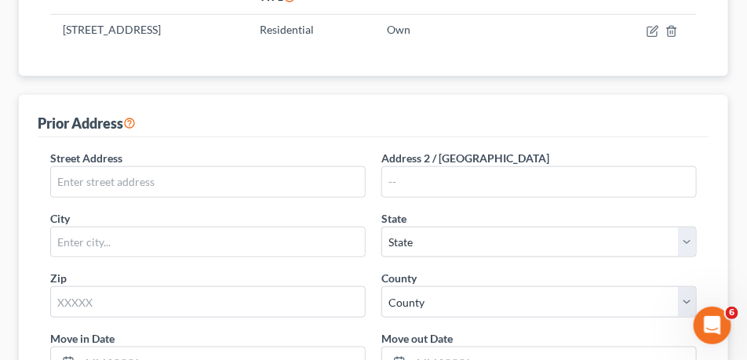
scroll to position [165, 0]
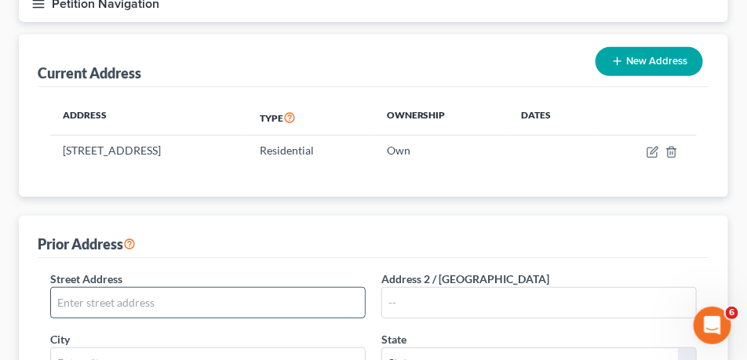
click at [151, 293] on input "text" at bounding box center [208, 303] width 314 height 30
type input "b"
type input "[STREET_ADDRESS]"
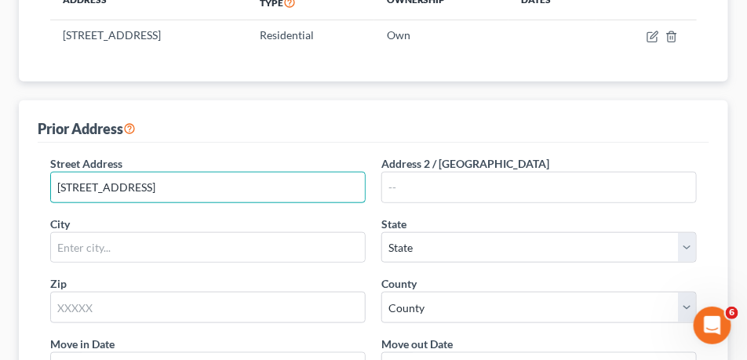
scroll to position [479, 0]
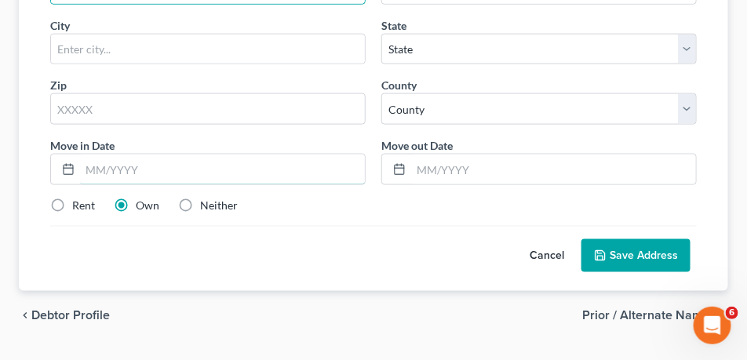
drag, startPoint x: 294, startPoint y: 154, endPoint x: 279, endPoint y: 133, distance: 25.9
click at [294, 155] on input "text" at bounding box center [222, 170] width 285 height 30
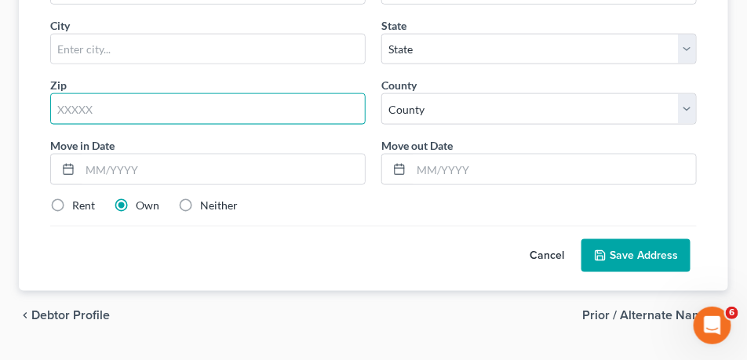
click at [257, 103] on input "text" at bounding box center [208, 108] width 316 height 31
type input "02840"
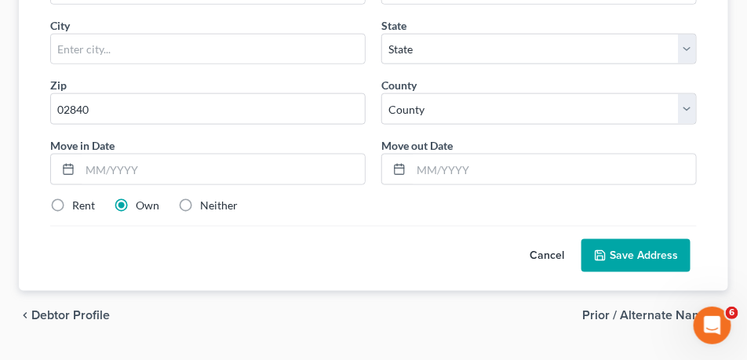
type input "[GEOGRAPHIC_DATA]"
select select "41"
click at [323, 220] on div "Street Address * [STREET_ADDRESS] Address 2 / [GEOGRAPHIC_DATA] * [GEOGRAPHIC_D…" at bounding box center [373, 91] width 663 height 269
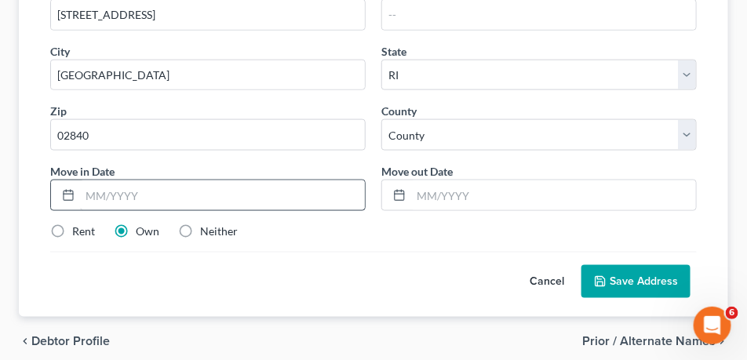
scroll to position [440, 0]
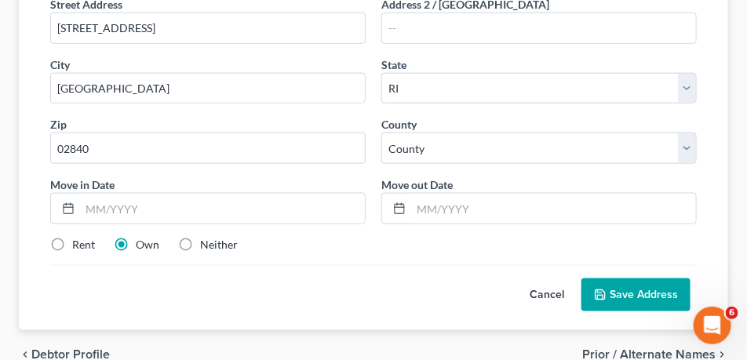
click at [72, 242] on label "Rent" at bounding box center [83, 245] width 23 height 16
click at [79, 242] on input "Rent" at bounding box center [84, 242] width 10 height 10
radio input "true"
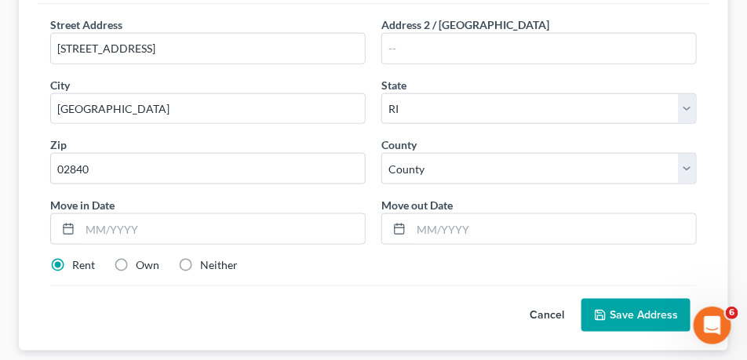
scroll to position [400, 0]
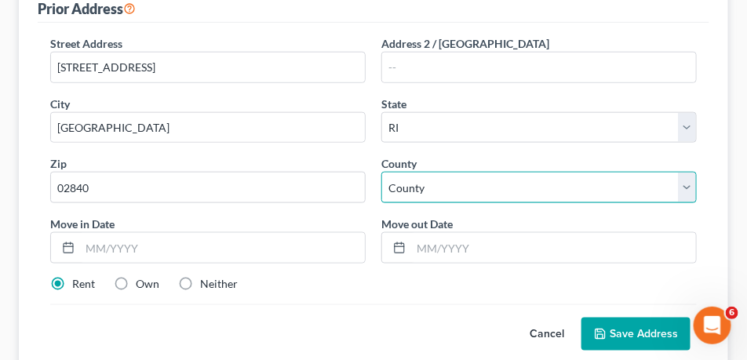
click at [451, 187] on select "County [GEOGRAPHIC_DATA] [GEOGRAPHIC_DATA] [GEOGRAPHIC_DATA] [GEOGRAPHIC_DATA] …" at bounding box center [540, 187] width 316 height 31
click at [449, 187] on select "County [GEOGRAPHIC_DATA] [GEOGRAPHIC_DATA] [GEOGRAPHIC_DATA] [GEOGRAPHIC_DATA] …" at bounding box center [540, 187] width 316 height 31
click at [450, 171] on div "County * County [GEOGRAPHIC_DATA] [GEOGRAPHIC_DATA] [GEOGRAPHIC_DATA] [GEOGRAPH…" at bounding box center [539, 179] width 331 height 48
click at [448, 196] on select "County [GEOGRAPHIC_DATA] [GEOGRAPHIC_DATA] [GEOGRAPHIC_DATA] [GEOGRAPHIC_DATA] …" at bounding box center [540, 187] width 316 height 31
select select "2"
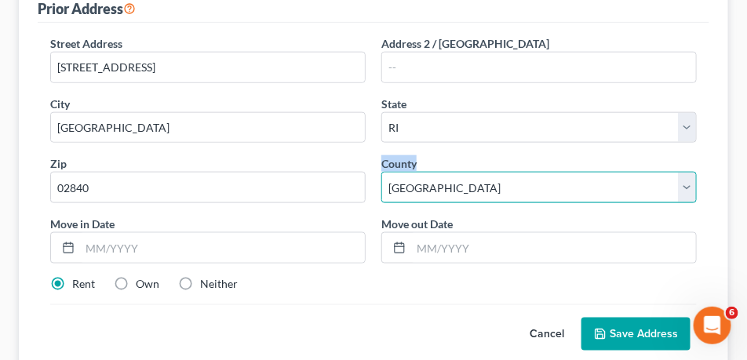
click at [382, 172] on select "County [GEOGRAPHIC_DATA] [GEOGRAPHIC_DATA] [GEOGRAPHIC_DATA] [GEOGRAPHIC_DATA] …" at bounding box center [540, 187] width 316 height 31
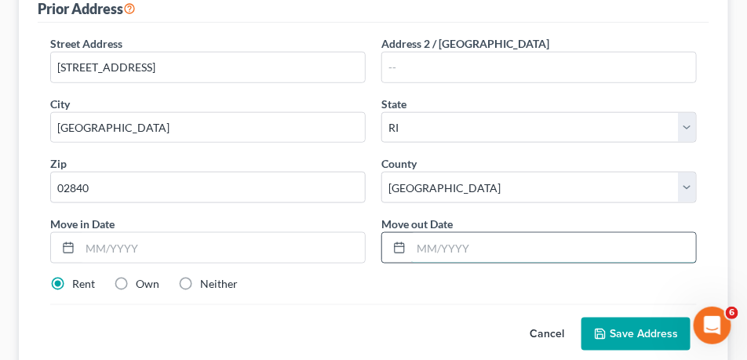
click at [477, 250] on input "text" at bounding box center [553, 248] width 285 height 30
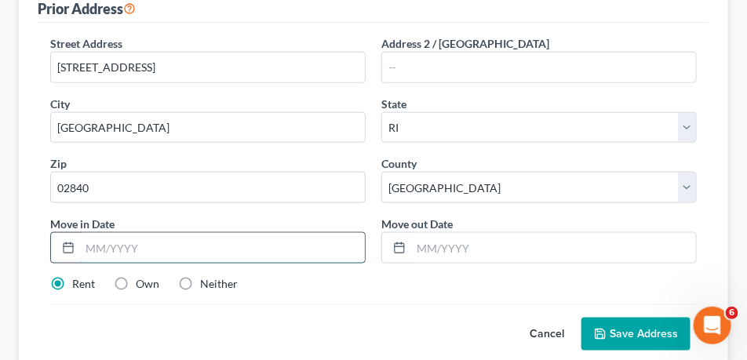
click at [143, 233] on input "text" at bounding box center [222, 248] width 285 height 30
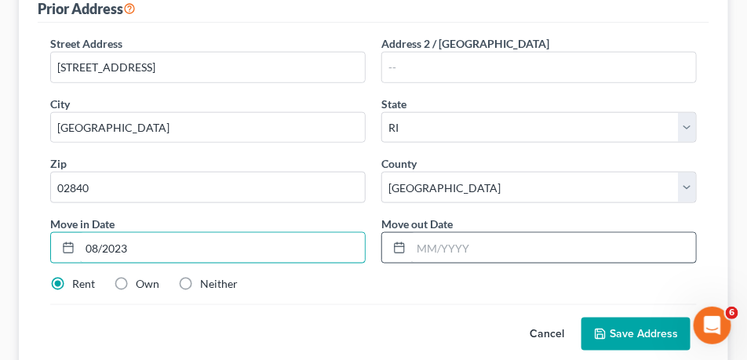
type input "08/2023"
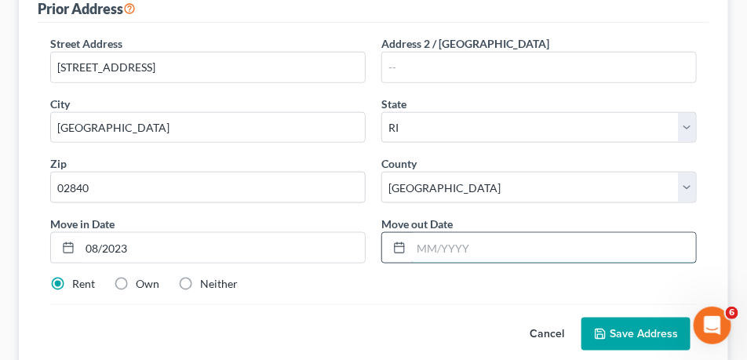
click at [434, 258] on input "text" at bounding box center [553, 248] width 285 height 30
type input "05/2024"
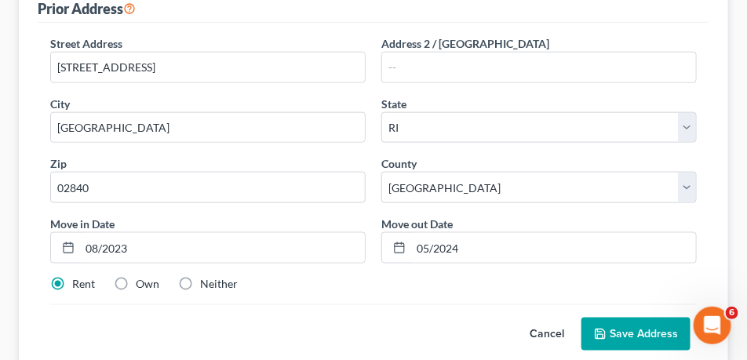
click at [632, 340] on button "Save Address" at bounding box center [636, 334] width 109 height 33
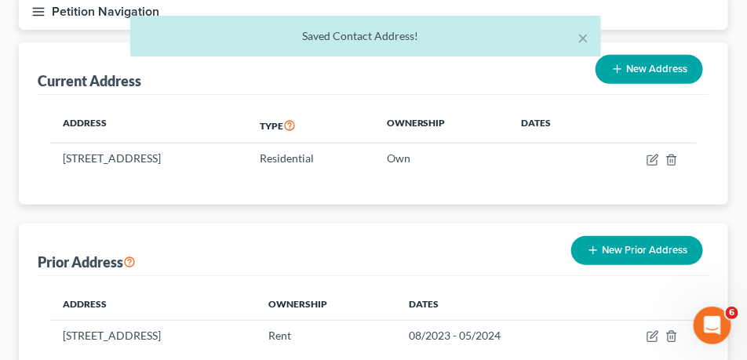
scroll to position [248, 0]
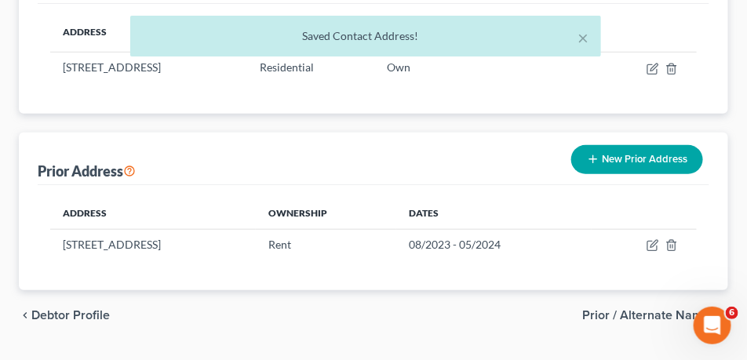
click at [637, 163] on button "New Prior Address" at bounding box center [638, 159] width 132 height 29
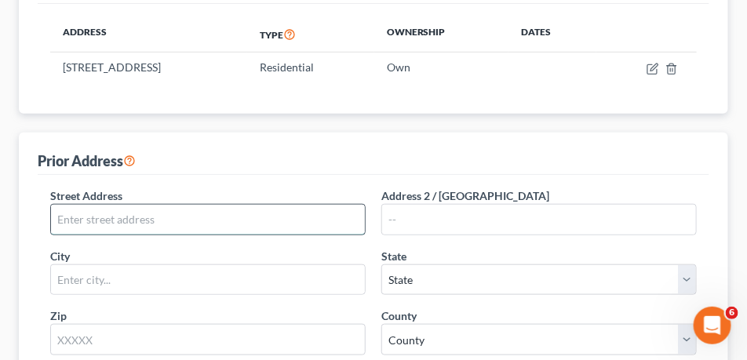
click at [170, 221] on input "text" at bounding box center [208, 220] width 314 height 30
type input "G"
click at [244, 214] on input "text" at bounding box center [208, 220] width 314 height 30
paste input "[STREET_ADDRESS][PERSON_NAME]"
drag, startPoint x: 254, startPoint y: 217, endPoint x: 233, endPoint y: 216, distance: 21.3
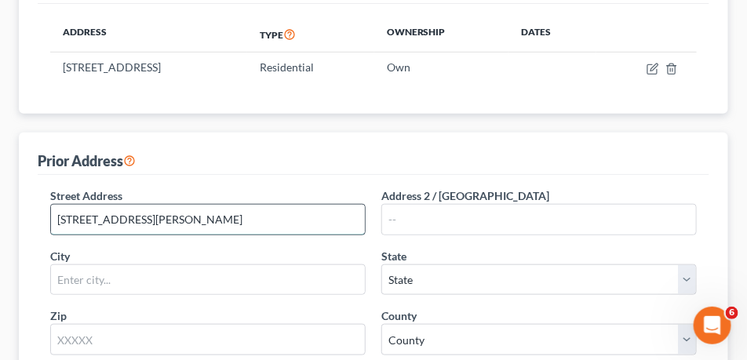
click at [233, 216] on input "[STREET_ADDRESS][PERSON_NAME]" at bounding box center [208, 220] width 314 height 30
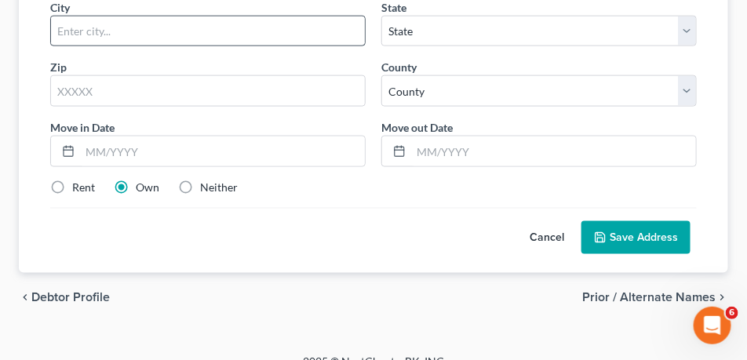
scroll to position [400, 0]
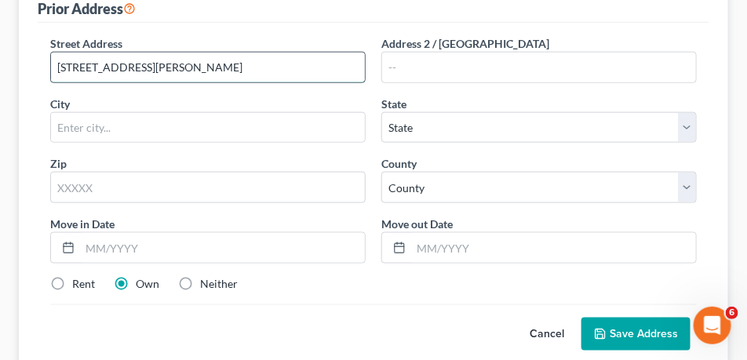
type input "[STREET_ADDRESS][PERSON_NAME]"
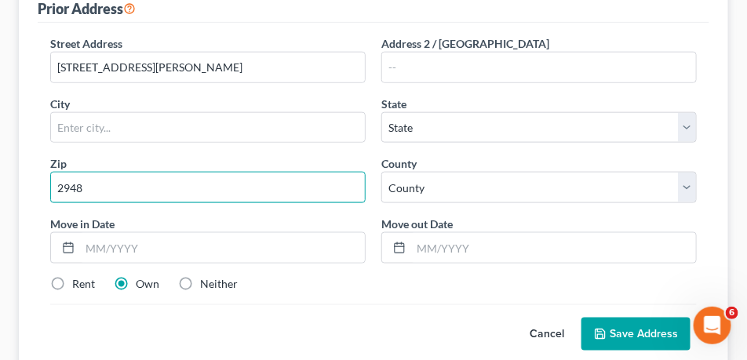
click at [192, 189] on input "2948" at bounding box center [208, 187] width 316 height 31
type input "29485"
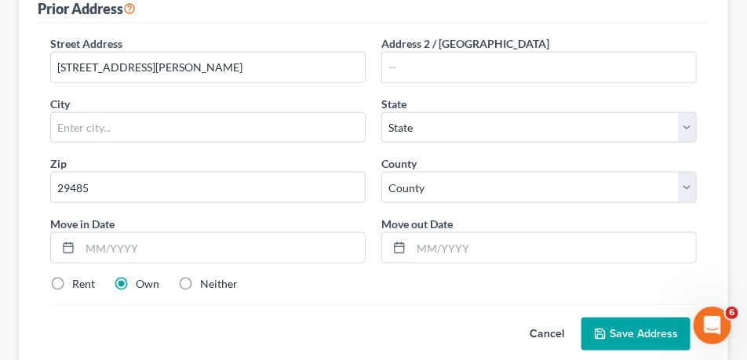
type input "[GEOGRAPHIC_DATA]"
select select "42"
click at [229, 110] on div "City * [GEOGRAPHIC_DATA]" at bounding box center [207, 120] width 331 height 48
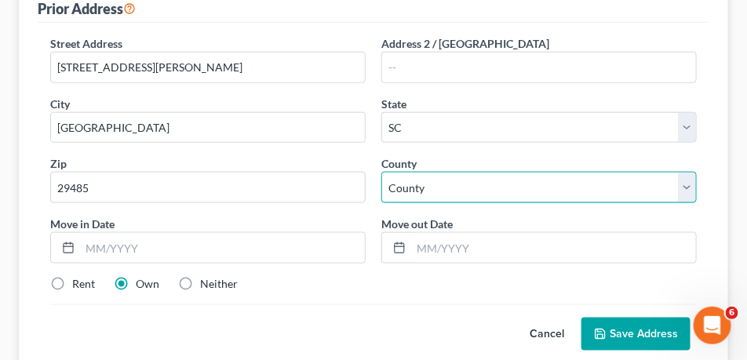
click at [477, 183] on select "County [GEOGRAPHIC_DATA] [GEOGRAPHIC_DATA] [GEOGRAPHIC_DATA] [GEOGRAPHIC_DATA] …" at bounding box center [540, 187] width 316 height 31
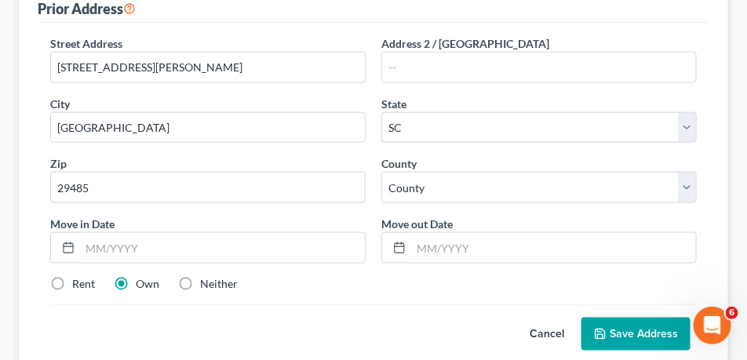
drag, startPoint x: 736, startPoint y: 148, endPoint x: 709, endPoint y: 107, distance: 48.8
click at [736, 148] on div "Filing Information Credit Counseling Course Debtor Profile Debtor Addresses Pri…" at bounding box center [373, 109] width 725 height 621
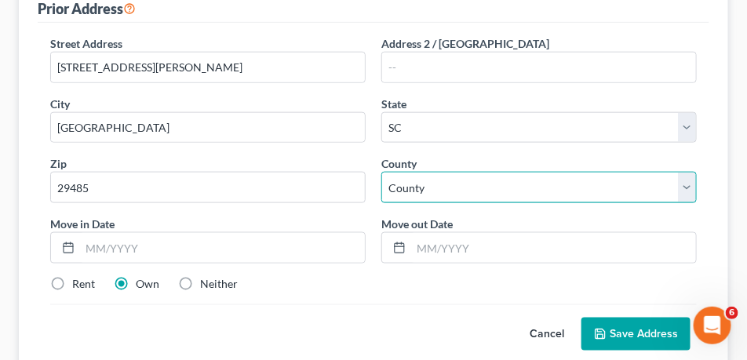
click at [487, 177] on select "County [GEOGRAPHIC_DATA] [GEOGRAPHIC_DATA] [GEOGRAPHIC_DATA] [GEOGRAPHIC_DATA] …" at bounding box center [540, 187] width 316 height 31
select select "17"
click at [382, 172] on select "County [GEOGRAPHIC_DATA] [GEOGRAPHIC_DATA] [GEOGRAPHIC_DATA] [GEOGRAPHIC_DATA] …" at bounding box center [540, 187] width 316 height 31
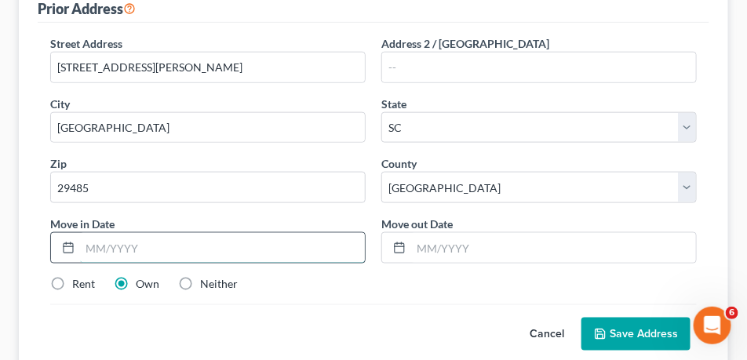
click at [209, 243] on input "text" at bounding box center [222, 248] width 285 height 30
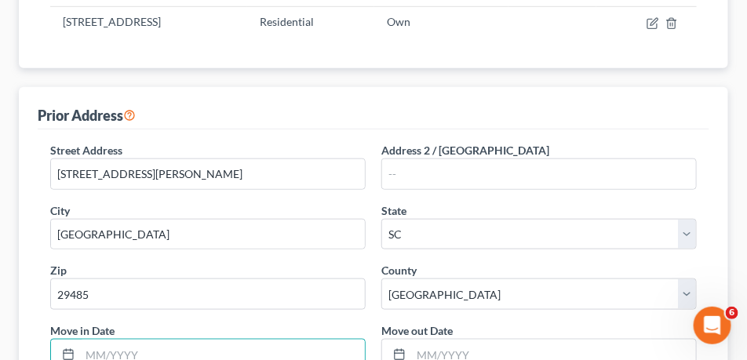
scroll to position [361, 0]
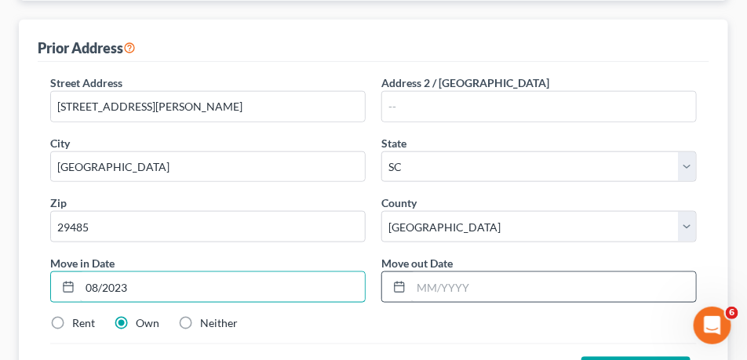
type input "08/2023"
click at [466, 294] on input "text" at bounding box center [553, 287] width 285 height 30
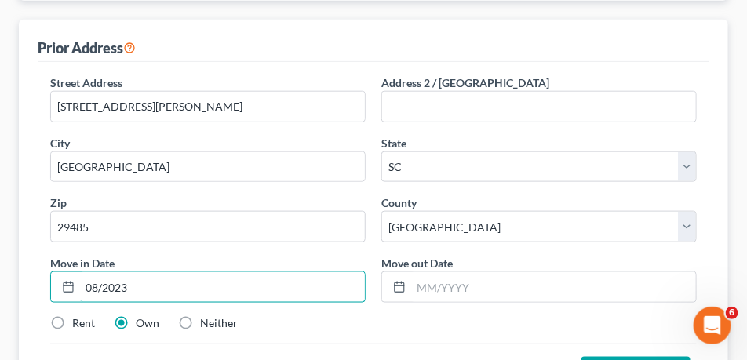
drag, startPoint x: 173, startPoint y: 289, endPoint x: 66, endPoint y: 287, distance: 106.8
click at [2, 275] on div "[PERSON_NAME] Upgraded Chapter Chapter 13 Status Lead District FLMB Preview Pet…" at bounding box center [373, 96] width 747 height 788
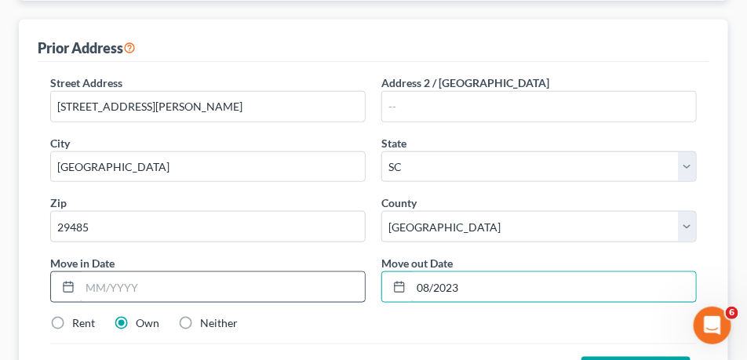
type input "08/2023"
click at [186, 294] on input "text" at bounding box center [222, 287] width 285 height 30
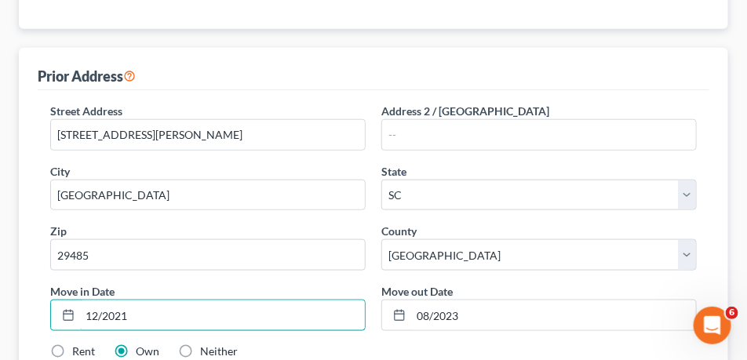
scroll to position [479, 0]
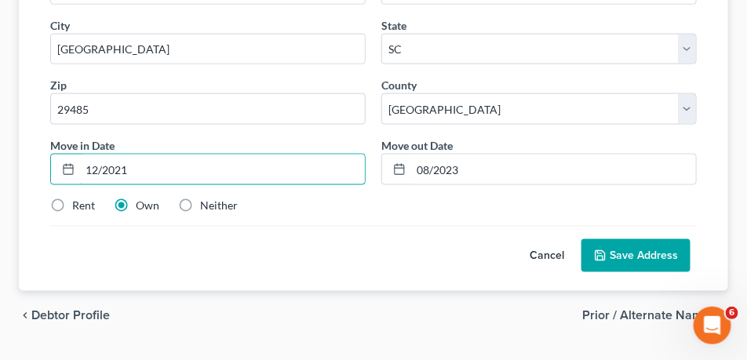
type input "12/2021"
click at [627, 258] on button "Save Address" at bounding box center [636, 255] width 109 height 33
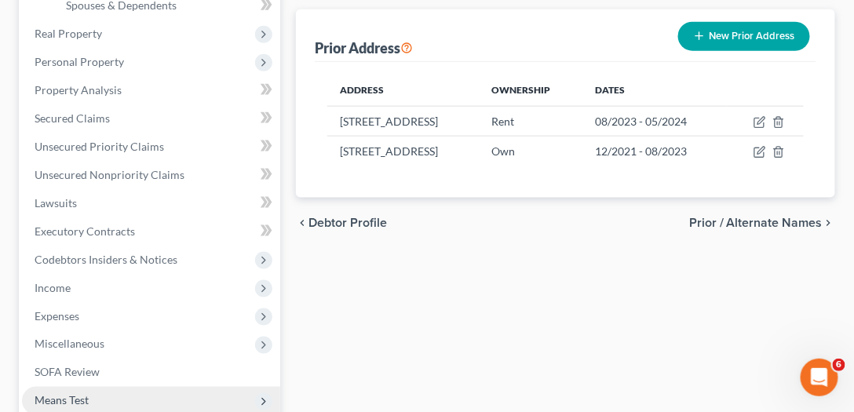
scroll to position [583, 0]
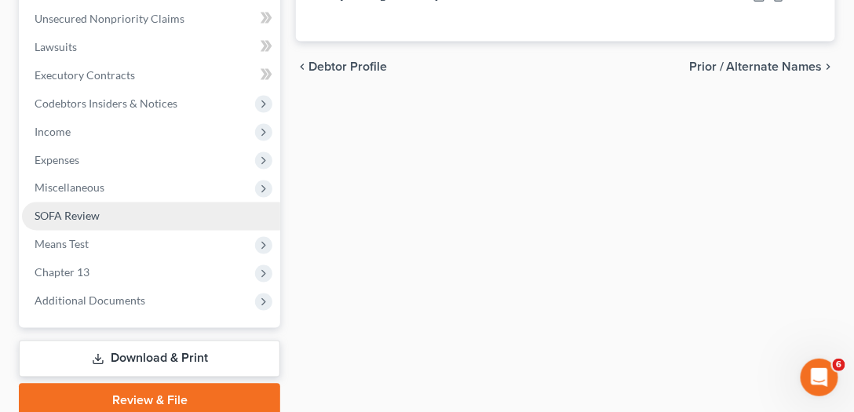
click at [66, 214] on span "SOFA Review" at bounding box center [67, 216] width 65 height 13
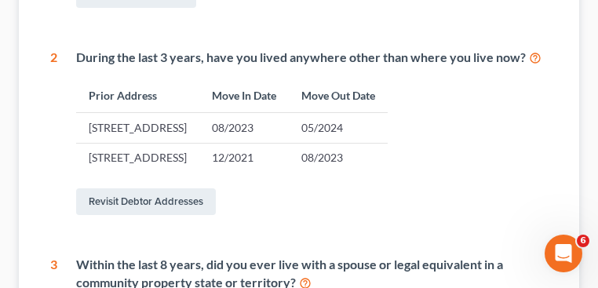
scroll to position [458, 0]
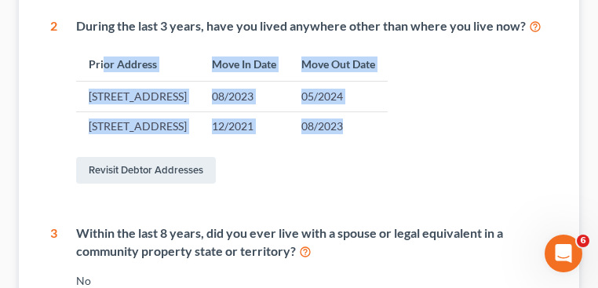
drag, startPoint x: 528, startPoint y: 144, endPoint x: 104, endPoint y: 91, distance: 428.0
click at [104, 91] on table "Prior Address Move In Date Move Out Date [STREET_ADDRESS] 08/2023 05/2024 [STRE…" at bounding box center [312, 94] width 472 height 94
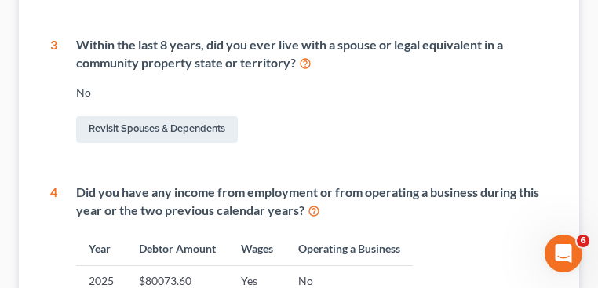
click at [296, 72] on div "Within the last 8 years, did you ever live with a spouse or legal equivalent in…" at bounding box center [312, 54] width 472 height 36
click at [305, 70] on icon at bounding box center [305, 62] width 13 height 15
click at [221, 143] on link "Revisit Spouses & Dependents" at bounding box center [157, 129] width 162 height 27
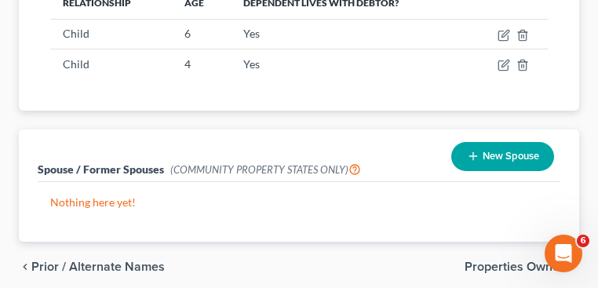
scroll to position [316, 0]
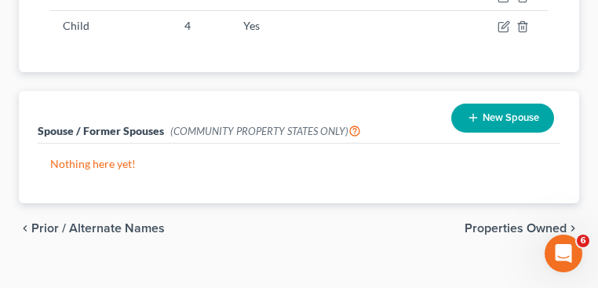
click at [502, 115] on button "New Spouse" at bounding box center [502, 118] width 103 height 29
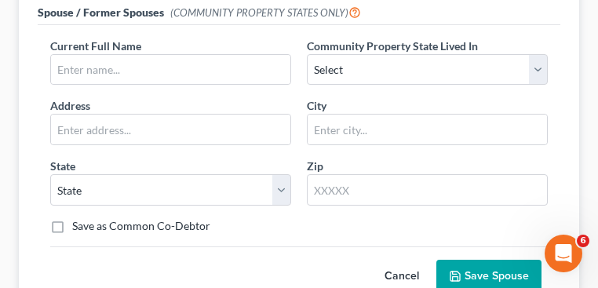
scroll to position [347, 0]
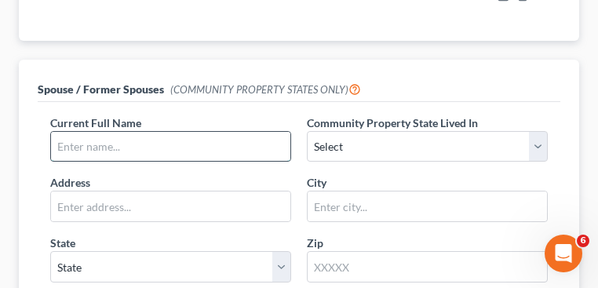
click at [112, 141] on input "text" at bounding box center [170, 147] width 239 height 30
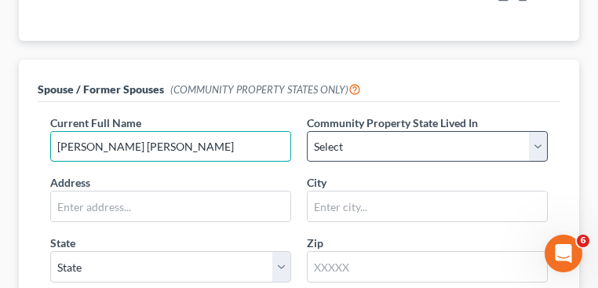
type input "[PERSON_NAME] [PERSON_NAME]"
click at [385, 152] on select "Select AZ CA GU ID LA NV NM PR [GEOGRAPHIC_DATA] [GEOGRAPHIC_DATA] [GEOGRAPHIC_…" at bounding box center [427, 146] width 241 height 31
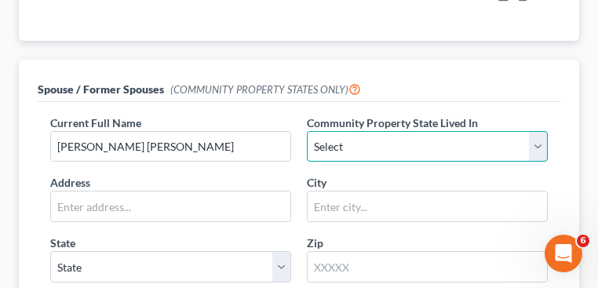
select select "1"
click at [307, 131] on select "Select AZ CA GU ID LA NV NM PR [GEOGRAPHIC_DATA] [GEOGRAPHIC_DATA] [GEOGRAPHIC_…" at bounding box center [427, 146] width 241 height 31
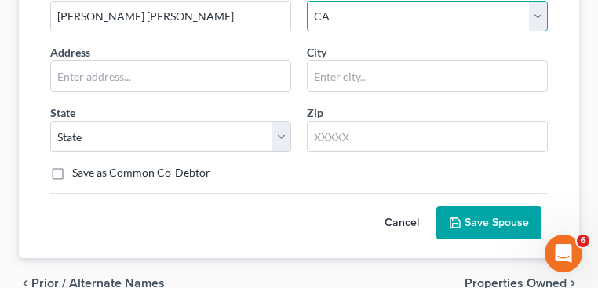
scroll to position [410, 0]
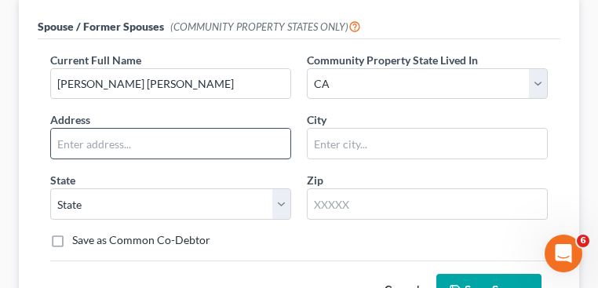
click at [228, 140] on input "text" at bounding box center [170, 144] width 239 height 30
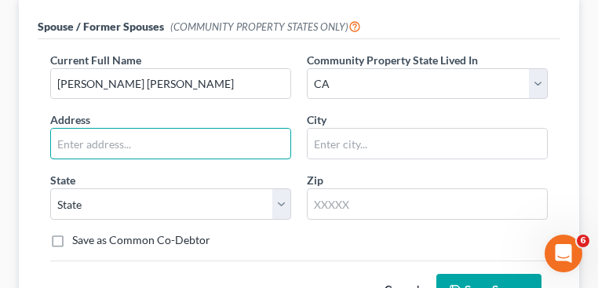
type input "1"
type input "[STREET_ADDRESS]"
type input "q"
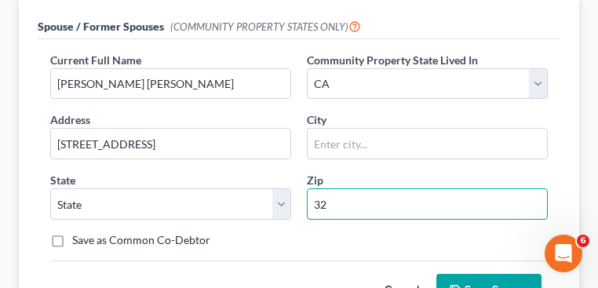
drag, startPoint x: 394, startPoint y: 197, endPoint x: 397, endPoint y: 188, distance: 9.7
click at [394, 197] on input "32" at bounding box center [427, 203] width 241 height 31
type input "32097"
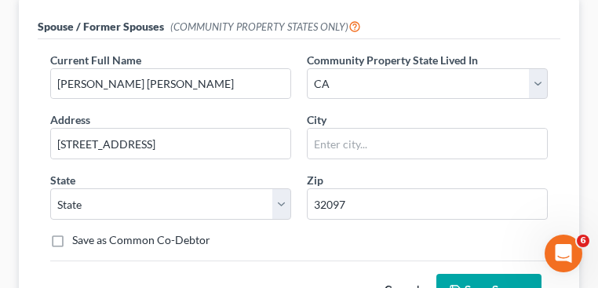
type input "Yulee"
select select "9"
click at [354, 253] on div "Current Full Name * [PERSON_NAME] [PERSON_NAME] Community Property State Lived …" at bounding box center [299, 156] width 514 height 209
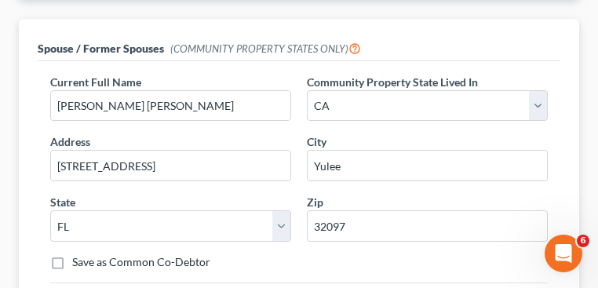
scroll to position [535, 0]
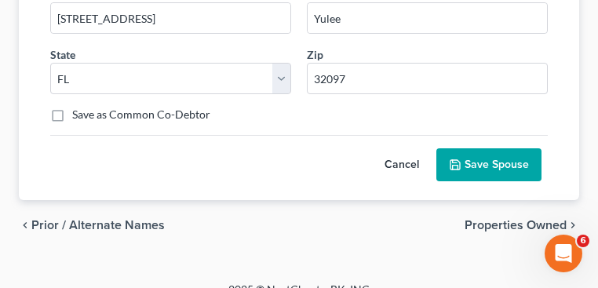
click at [494, 166] on button "Save Spouse" at bounding box center [489, 164] width 105 height 33
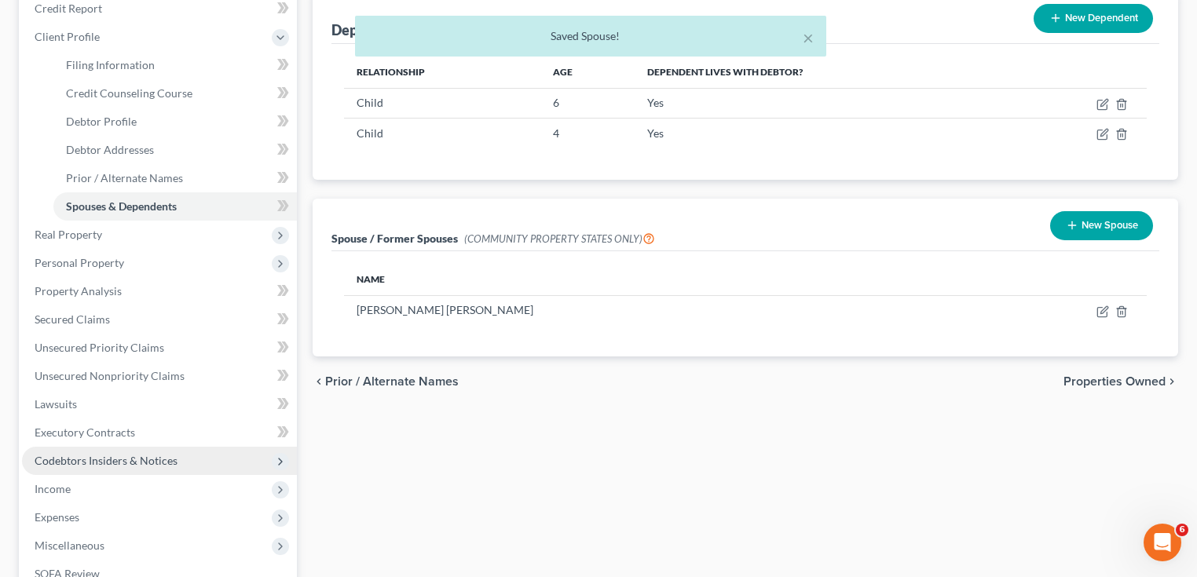
scroll to position [377, 0]
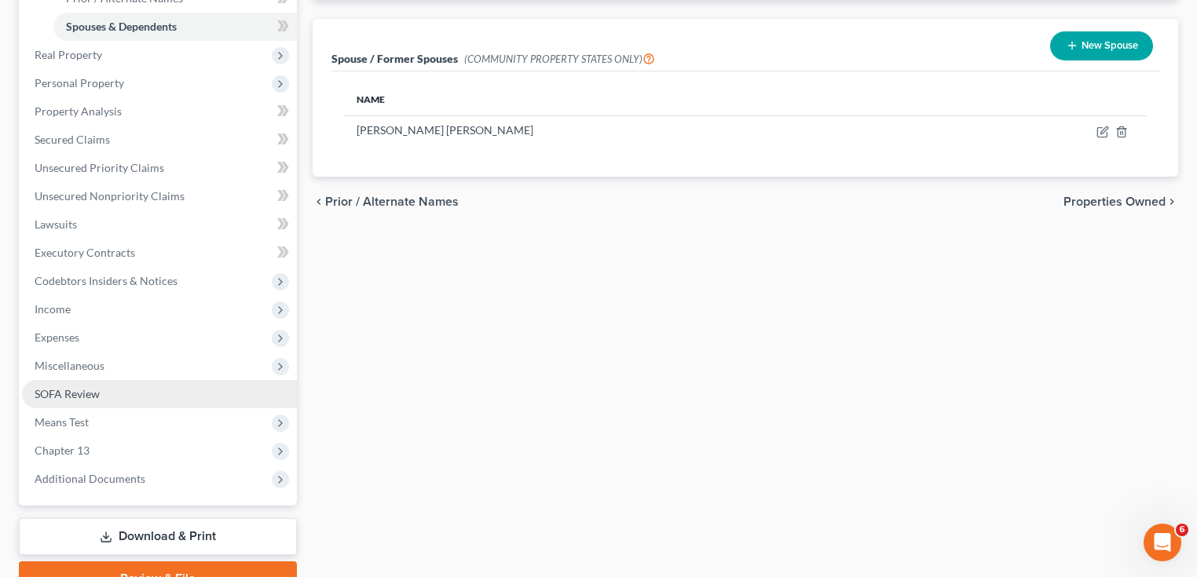
click at [66, 388] on span "SOFA Review" at bounding box center [67, 393] width 65 height 13
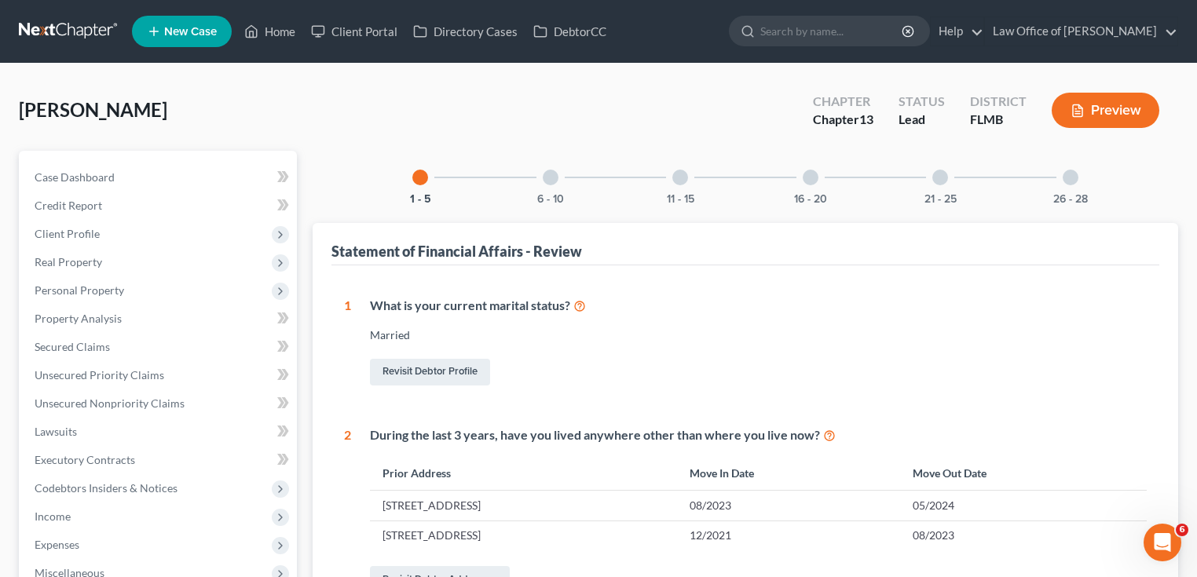
click at [886, 170] on div "1 - 5 6 - 10 11 - 15 16 - 20 21 - 25 26 - 28" at bounding box center [745, 177] width 704 height 53
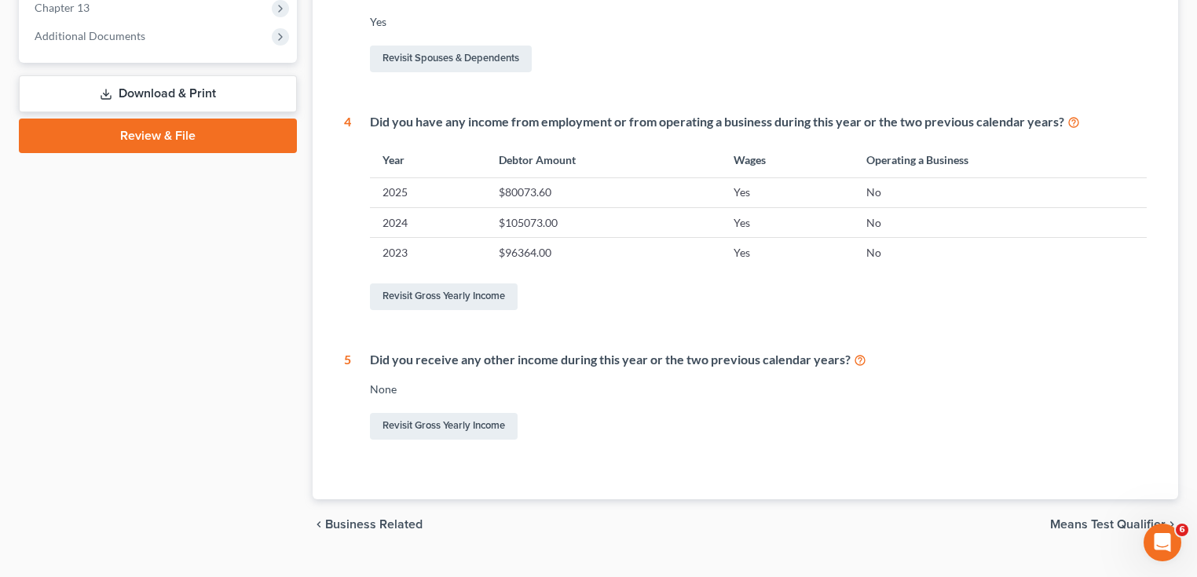
scroll to position [653, 0]
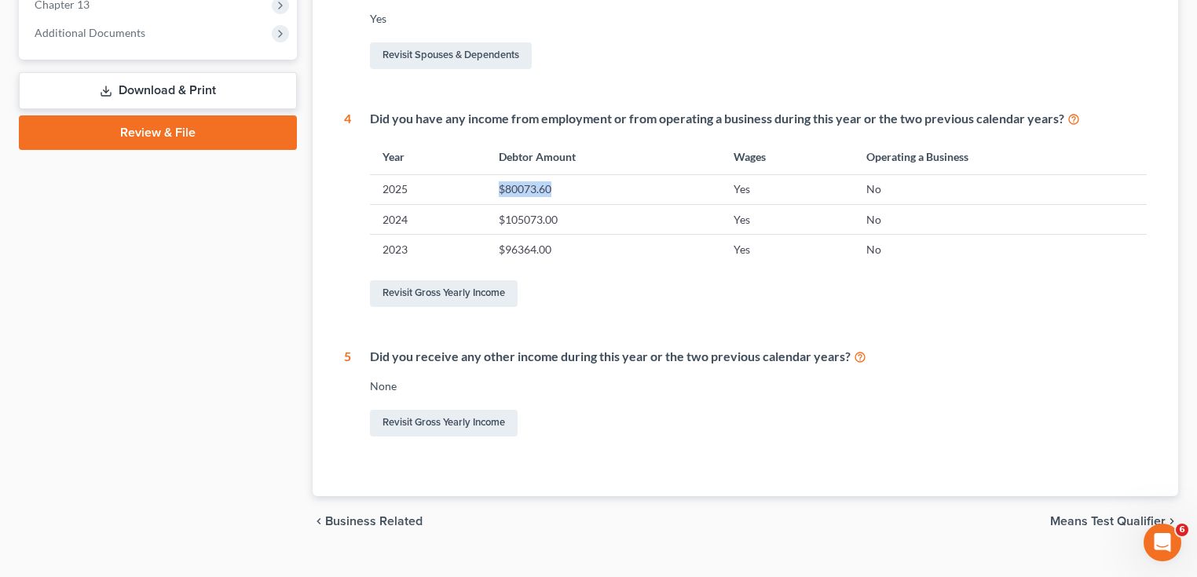
drag, startPoint x: 499, startPoint y: 183, endPoint x: 572, endPoint y: 194, distance: 73.1
click at [573, 192] on td "$80073.60" at bounding box center [604, 189] width 236 height 30
click at [577, 214] on td "$105073.00" at bounding box center [604, 220] width 236 height 30
drag, startPoint x: 569, startPoint y: 223, endPoint x: 477, endPoint y: 217, distance: 92.9
click at [477, 217] on tr "2024 $105073.00 Yes No" at bounding box center [758, 220] width 777 height 30
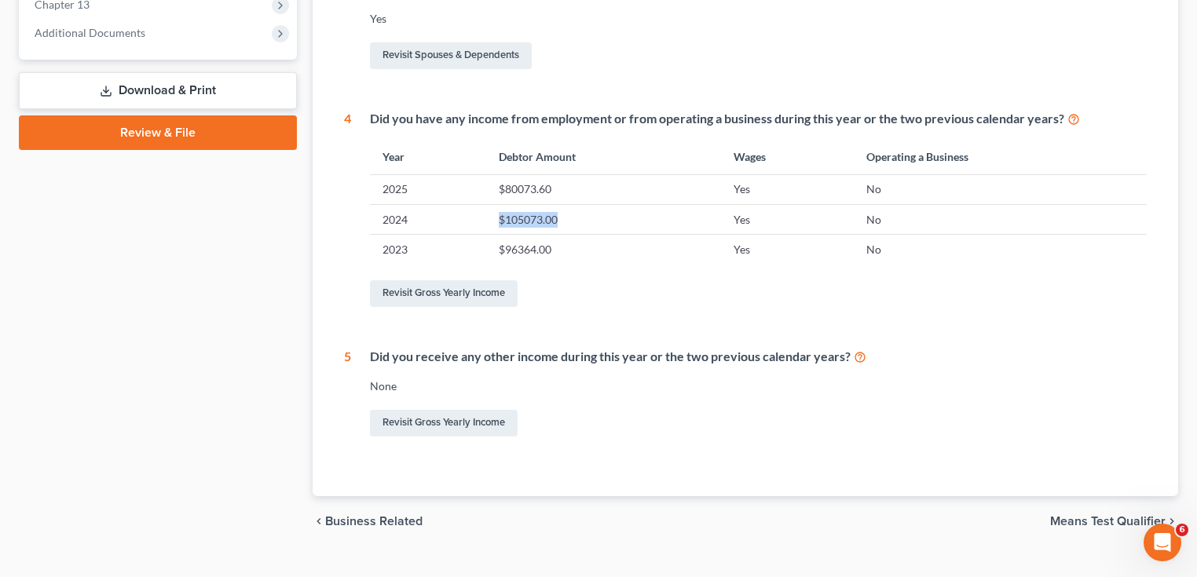
click at [562, 220] on td "$105073.00" at bounding box center [604, 220] width 236 height 30
drag, startPoint x: 561, startPoint y: 245, endPoint x: 481, endPoint y: 243, distance: 79.3
click at [481, 243] on tr "2023 $96364.00 Yes No" at bounding box center [758, 250] width 777 height 30
click at [568, 256] on td "$96364.00" at bounding box center [604, 250] width 236 height 30
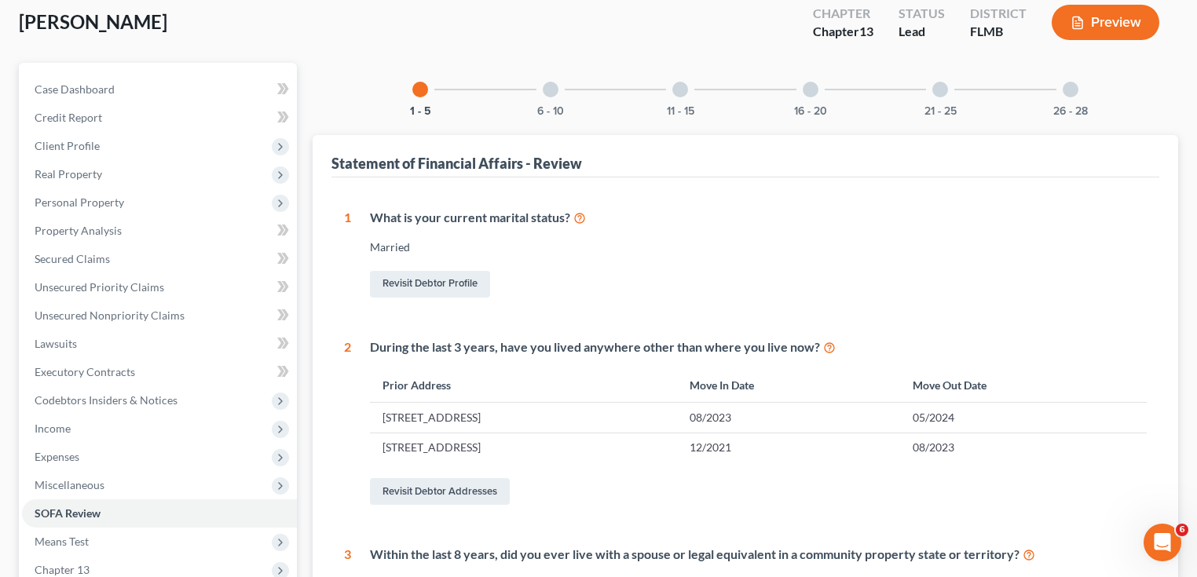
scroll to position [0, 0]
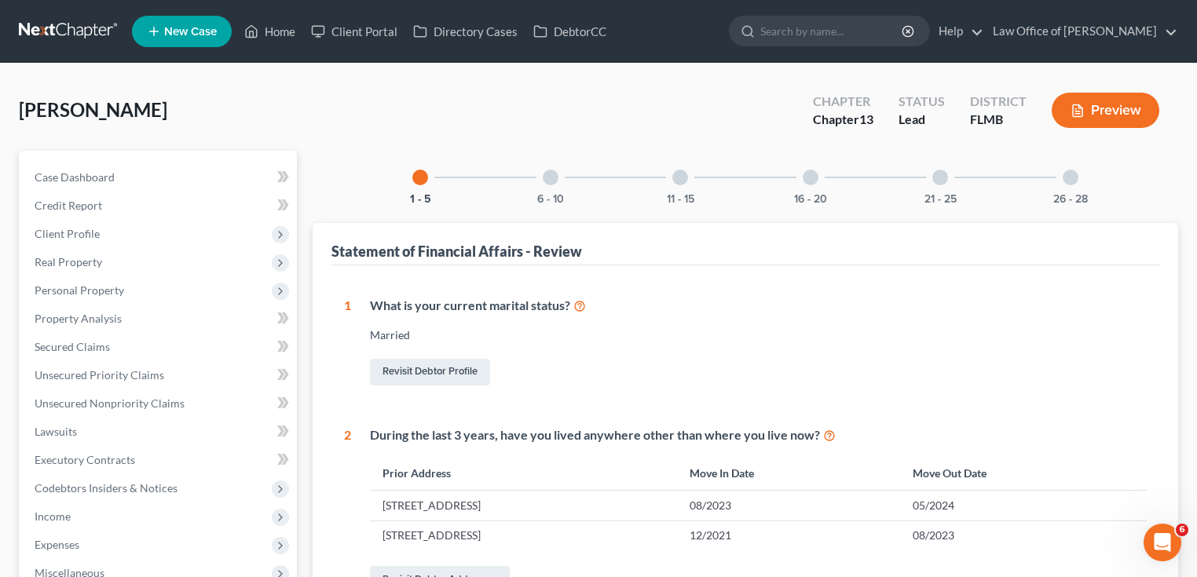
click at [546, 177] on div at bounding box center [551, 178] width 16 height 16
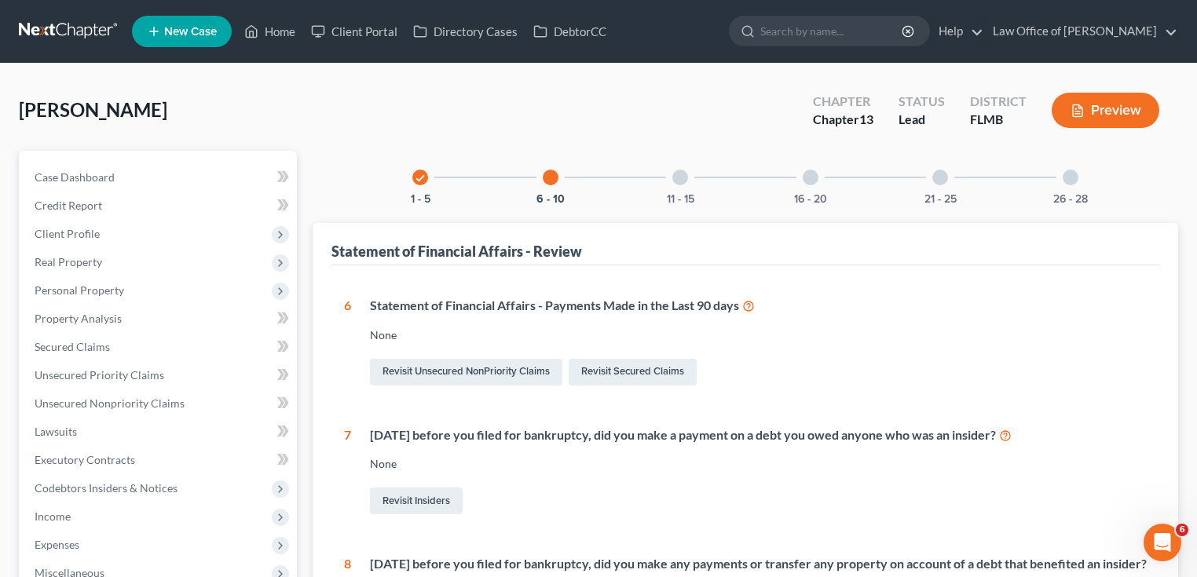
click at [686, 170] on div "11 - 15" at bounding box center [679, 177] width 53 height 53
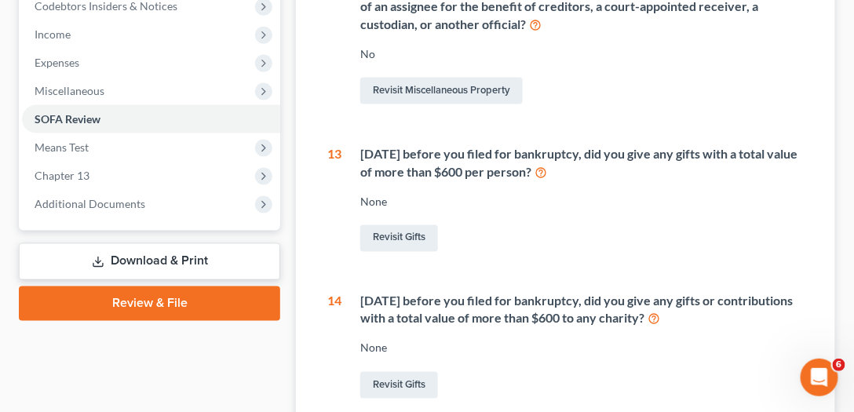
scroll to position [592, 0]
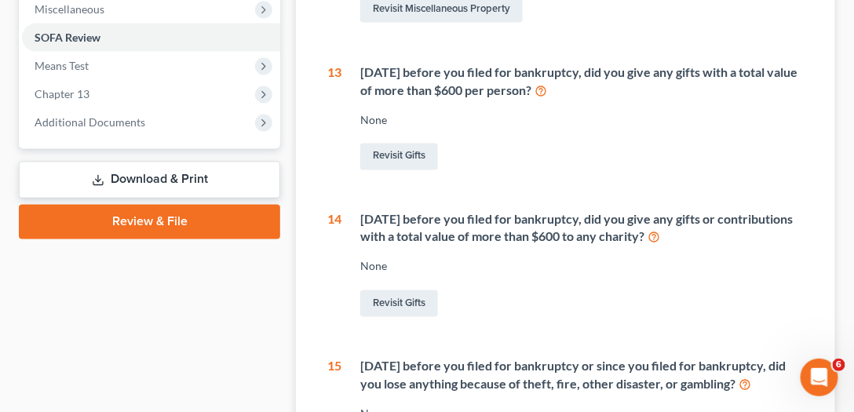
drag, startPoint x: 500, startPoint y: 86, endPoint x: 603, endPoint y: 93, distance: 103.1
click at [603, 93] on div "[DATE] before you filed for bankruptcy, did you give any gifts with a total val…" at bounding box center [582, 82] width 444 height 36
drag, startPoint x: 616, startPoint y: 234, endPoint x: 722, endPoint y: 233, distance: 105.2
click at [722, 234] on div "[DATE] before you filed for bankruptcy, did you give any gifts or contributions…" at bounding box center [582, 229] width 444 height 36
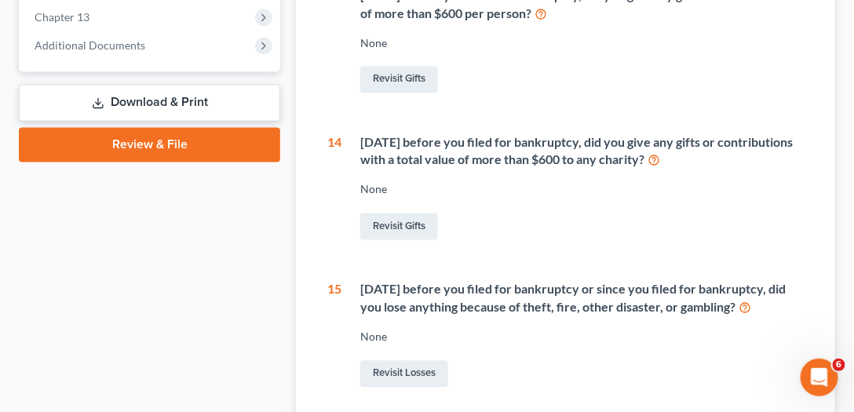
scroll to position [812, 0]
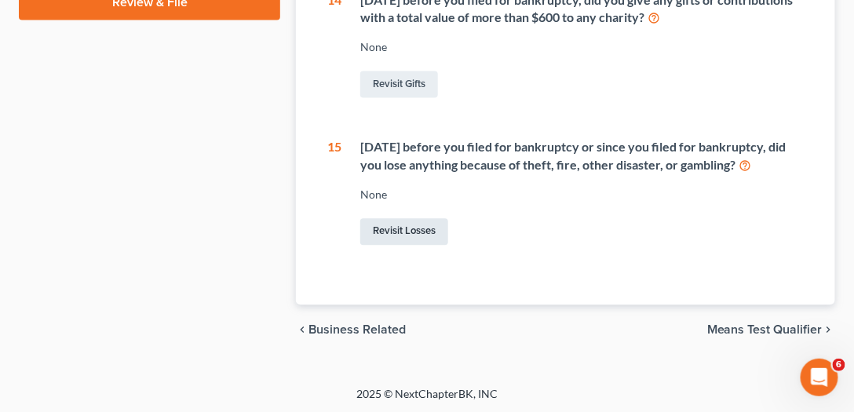
click at [418, 231] on link "Revisit Losses" at bounding box center [404, 231] width 88 height 27
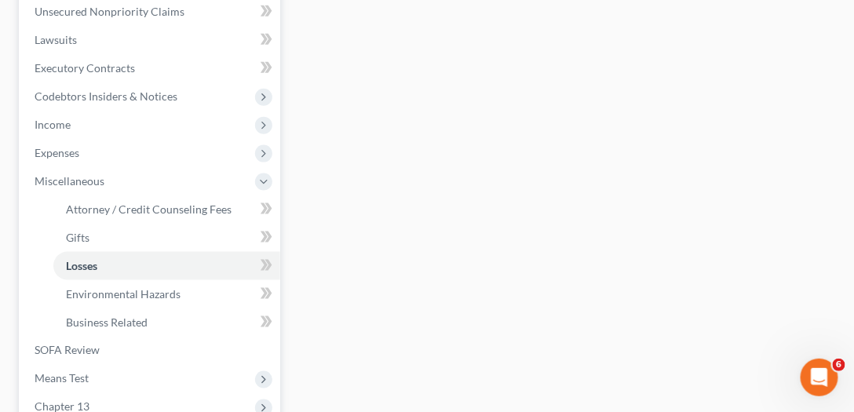
scroll to position [583, 0]
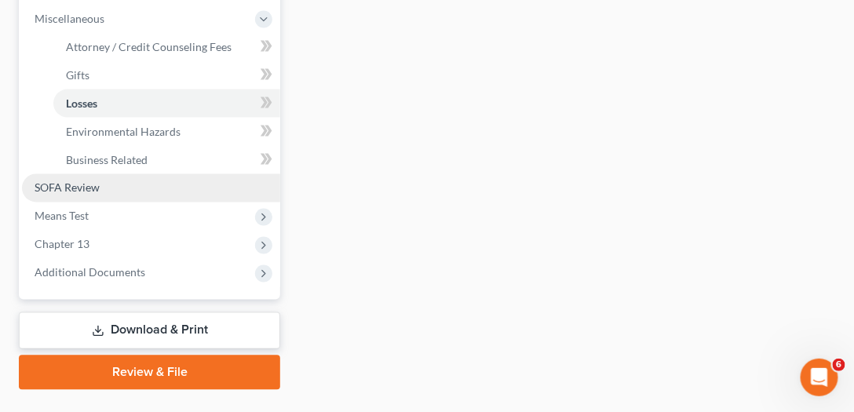
click at [73, 188] on span "SOFA Review" at bounding box center [67, 187] width 65 height 13
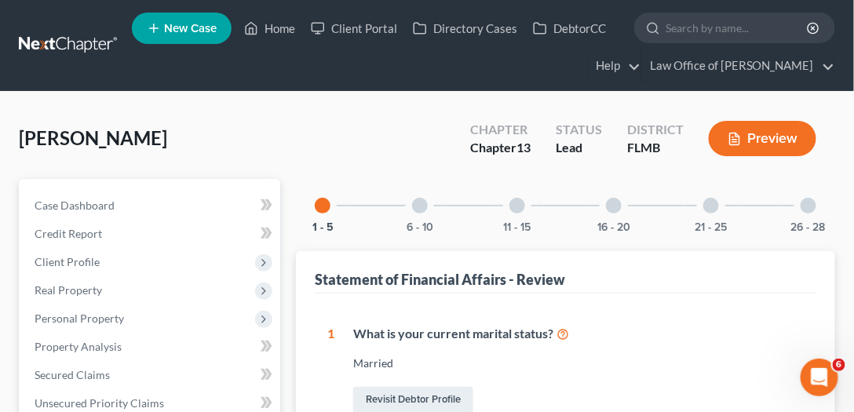
click at [508, 199] on div "11 - 15" at bounding box center [517, 205] width 53 height 53
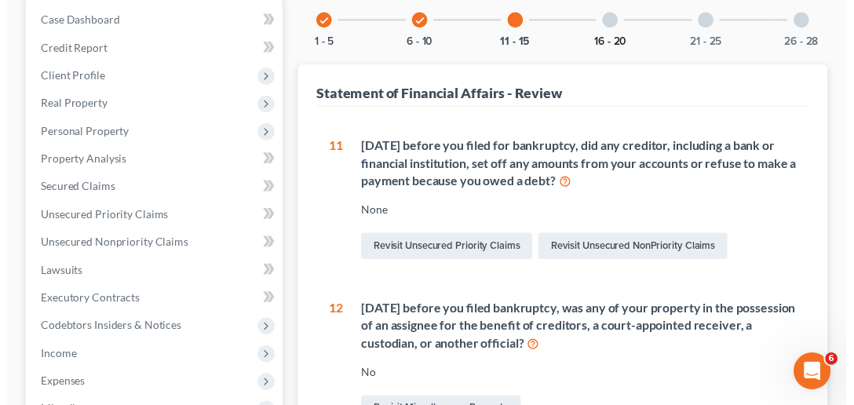
scroll to position [49, 0]
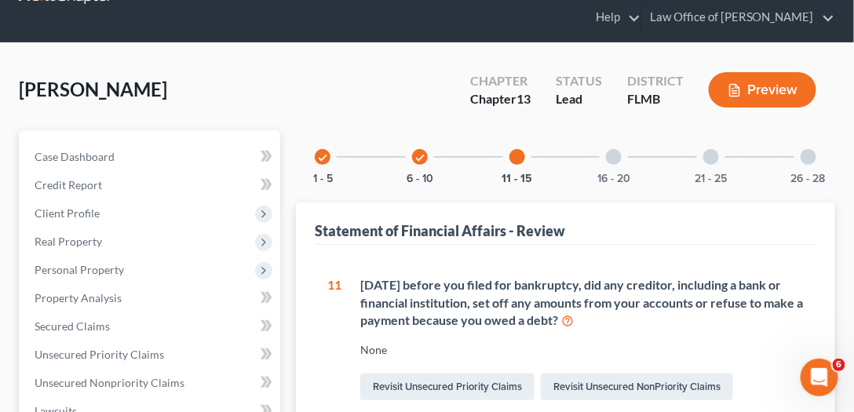
click at [619, 167] on div "16 - 20" at bounding box center [613, 156] width 53 height 53
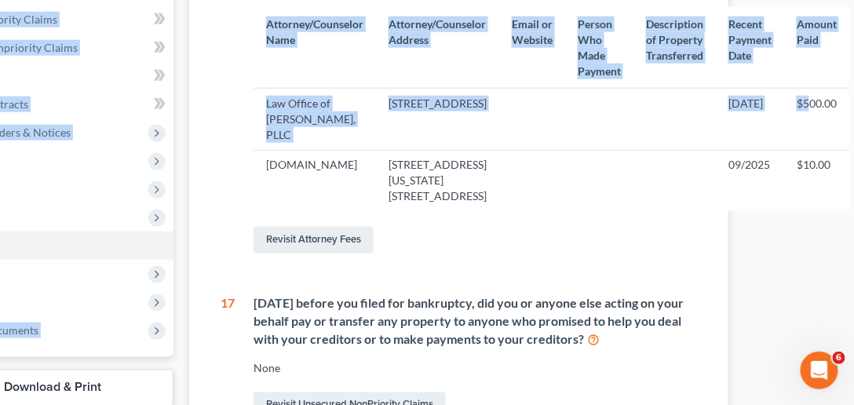
scroll to position [364, 107]
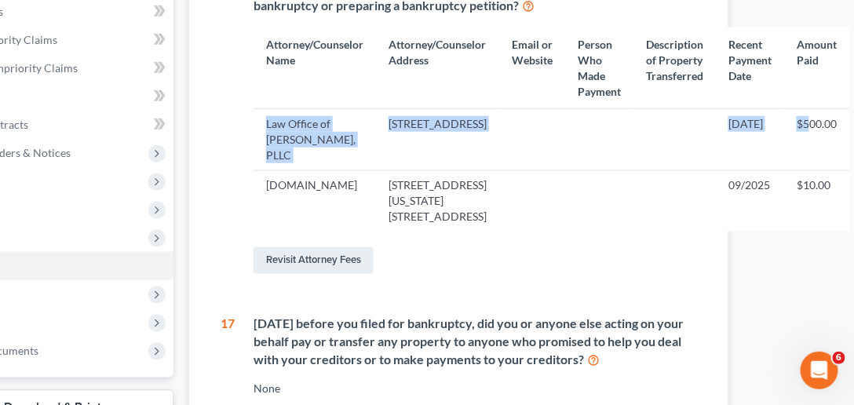
drag, startPoint x: 775, startPoint y: 3, endPoint x: 834, endPoint y: 127, distance: 137.3
click at [848, 98] on table "Attorney/Counselor Name Attorney/Counselor Address Email or Website Person Who …" at bounding box center [552, 129] width 596 height 204
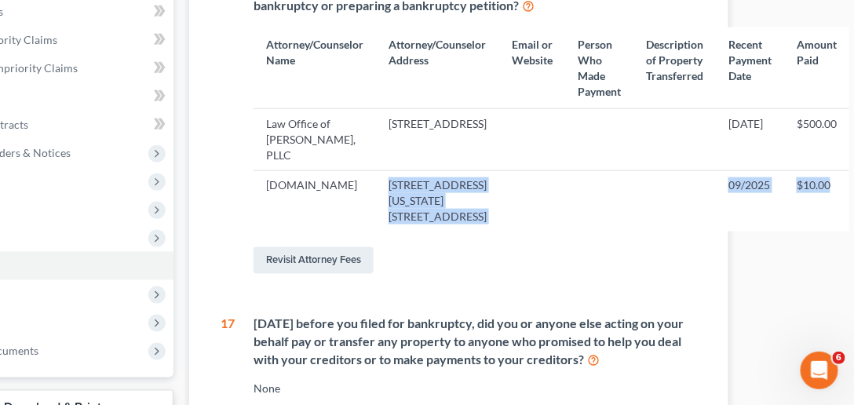
drag, startPoint x: 841, startPoint y: 202, endPoint x: 341, endPoint y: 193, distance: 500.2
click at [341, 195] on tr "[DOMAIN_NAME] [STREET_ADDRESS][US_STATE] [STREET_ADDRESS] 09/2025 $10.00" at bounding box center [552, 200] width 596 height 61
click at [340, 193] on td "[DOMAIN_NAME]" at bounding box center [315, 200] width 122 height 61
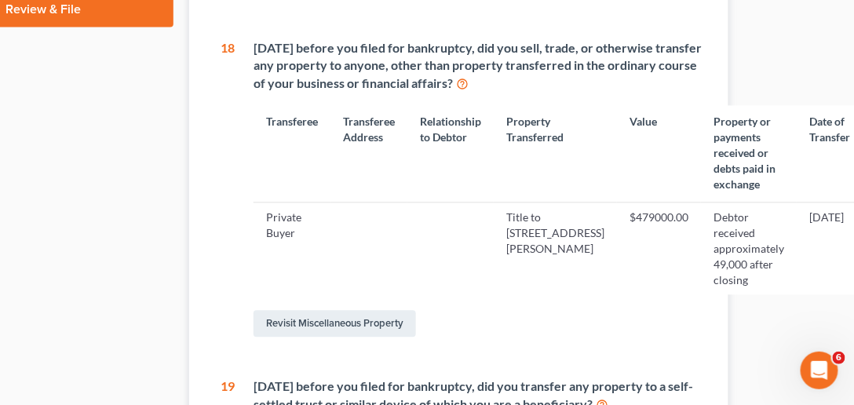
scroll to position [812, 107]
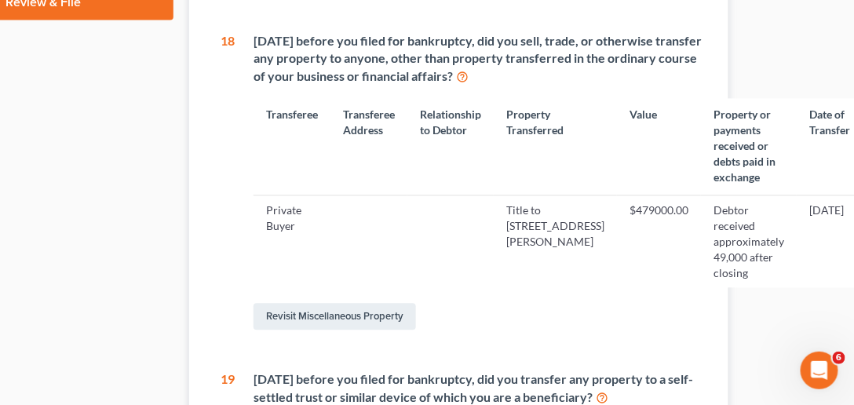
click at [336, 64] on div "[DATE] before you filed for bankruptcy, did you sell, trade, or otherwise trans…" at bounding box center [483, 59] width 458 height 54
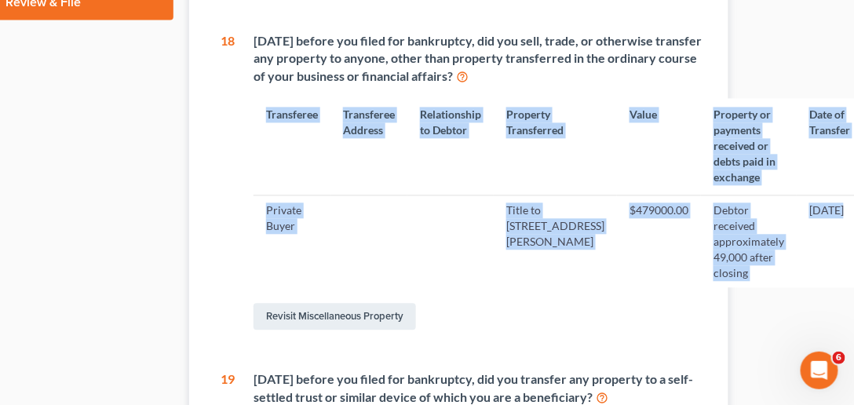
drag, startPoint x: 715, startPoint y: 280, endPoint x: 250, endPoint y: 227, distance: 467.8
click at [248, 228] on div "[DATE] before you filed for bankruptcy, did you sell, trade, or otherwise trans…" at bounding box center [473, 183] width 477 height 302
click at [289, 208] on td "Private Buyer" at bounding box center [292, 241] width 77 height 93
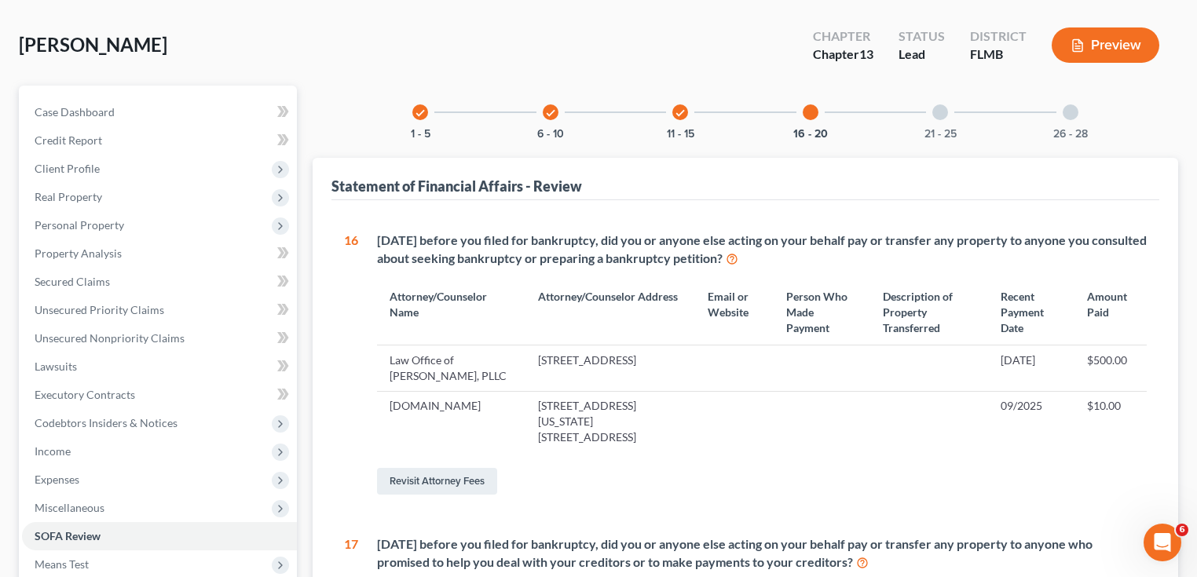
scroll to position [0, 0]
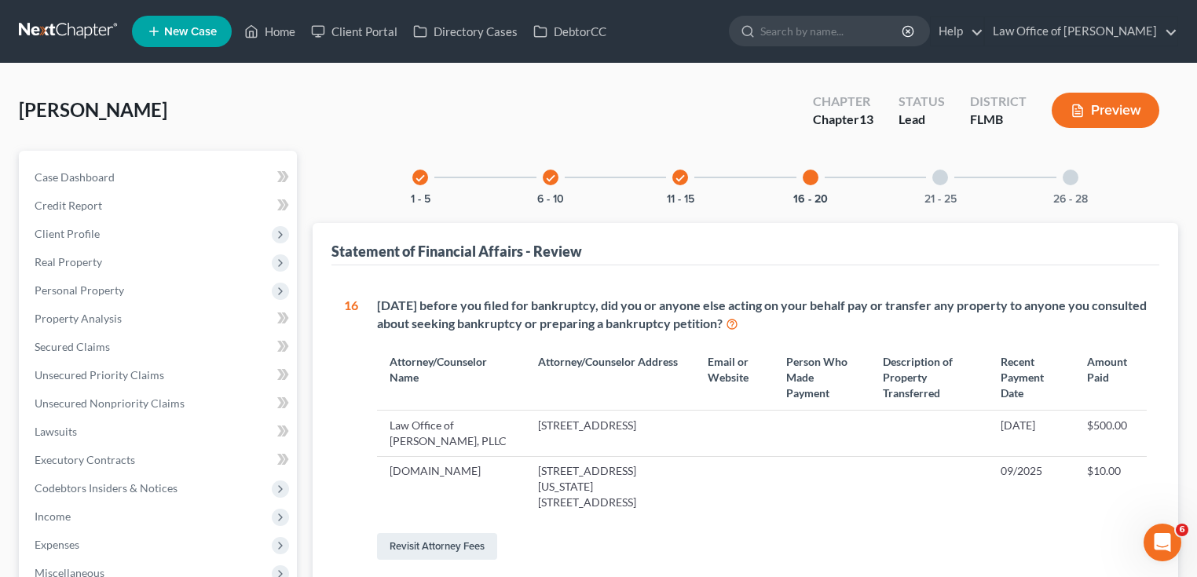
click at [936, 179] on div at bounding box center [940, 178] width 16 height 16
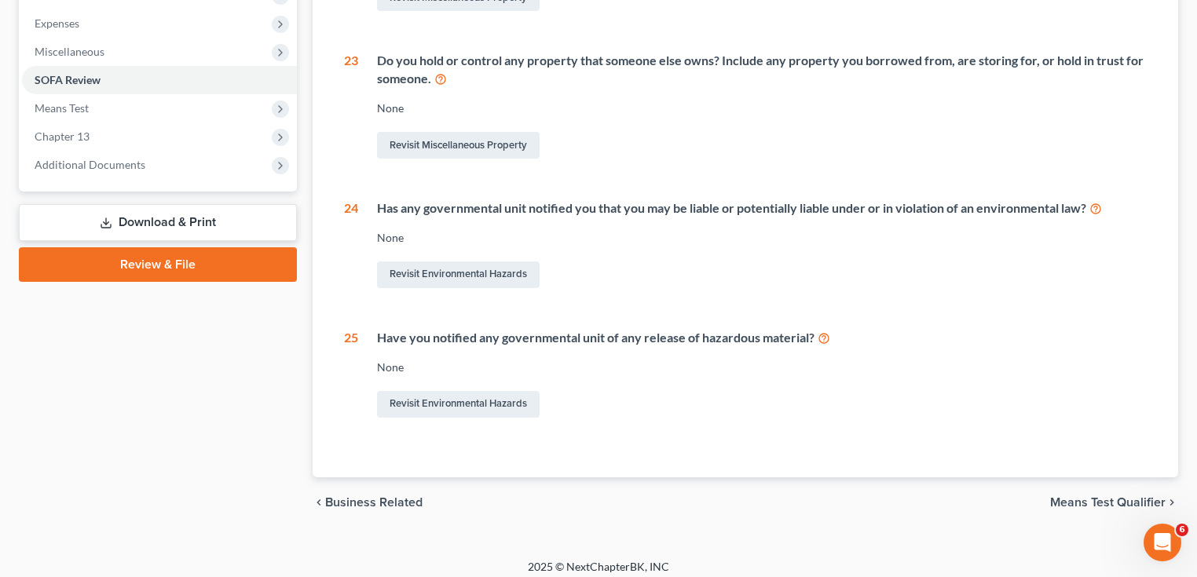
scroll to position [530, 0]
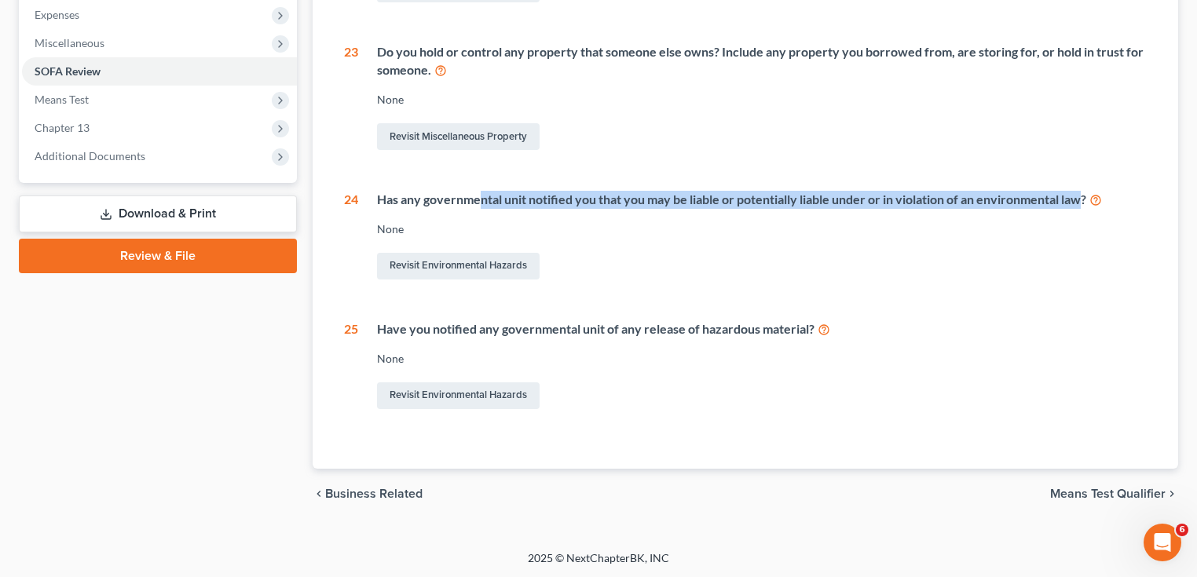
drag, startPoint x: 484, startPoint y: 198, endPoint x: 1084, endPoint y: 200, distance: 599.1
click at [1084, 201] on div "Has any governmental unit notified you that you may be liable or potentially li…" at bounding box center [761, 200] width 769 height 18
click at [1083, 200] on div "Has any governmental unit notified you that you may be liable or potentially li…" at bounding box center [761, 200] width 769 height 18
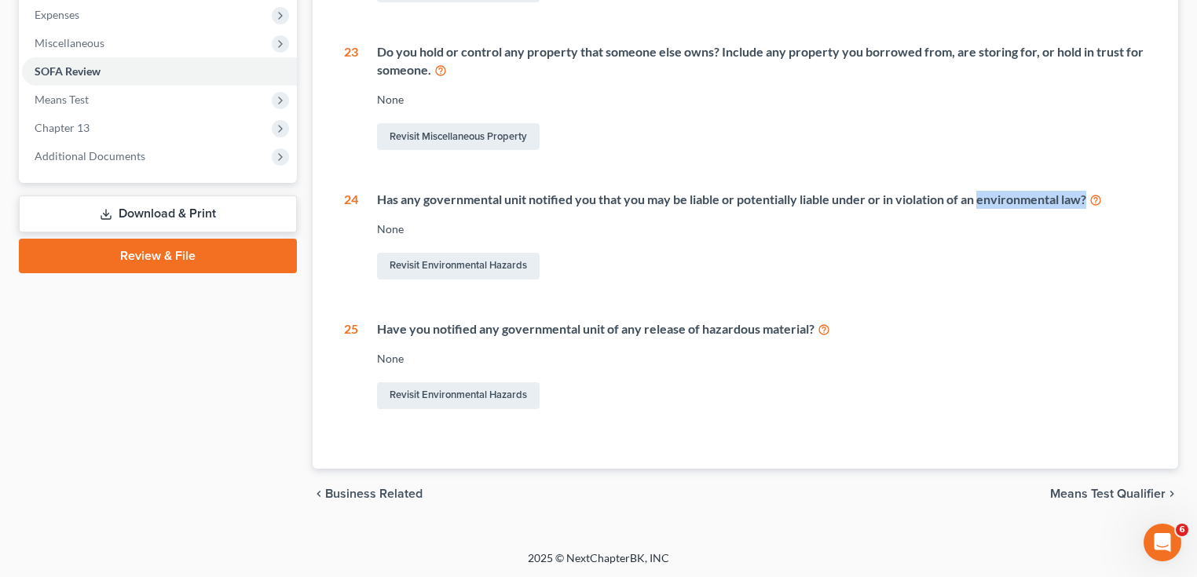
drag, startPoint x: 1089, startPoint y: 200, endPoint x: 978, endPoint y: 207, distance: 111.7
click at [983, 204] on div "Has any governmental unit notified you that you may be liable or potentially li…" at bounding box center [761, 200] width 769 height 18
drag, startPoint x: 914, startPoint y: 336, endPoint x: 656, endPoint y: 322, distance: 258.7
click at [656, 322] on div "Have you notified any governmental unit of any release of hazardous material?" at bounding box center [761, 329] width 769 height 18
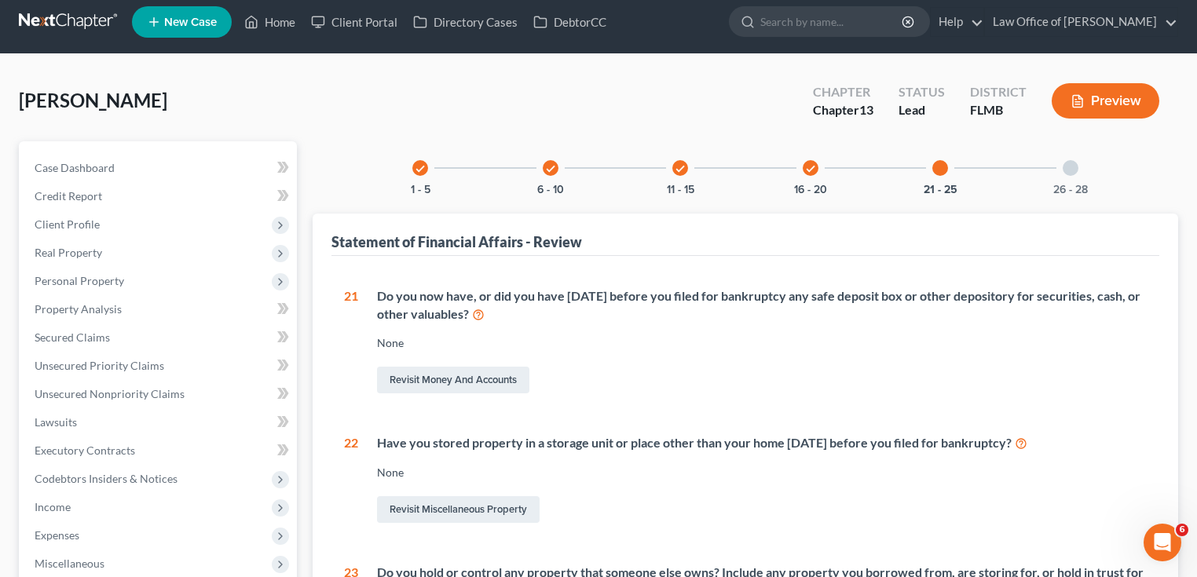
scroll to position [0, 0]
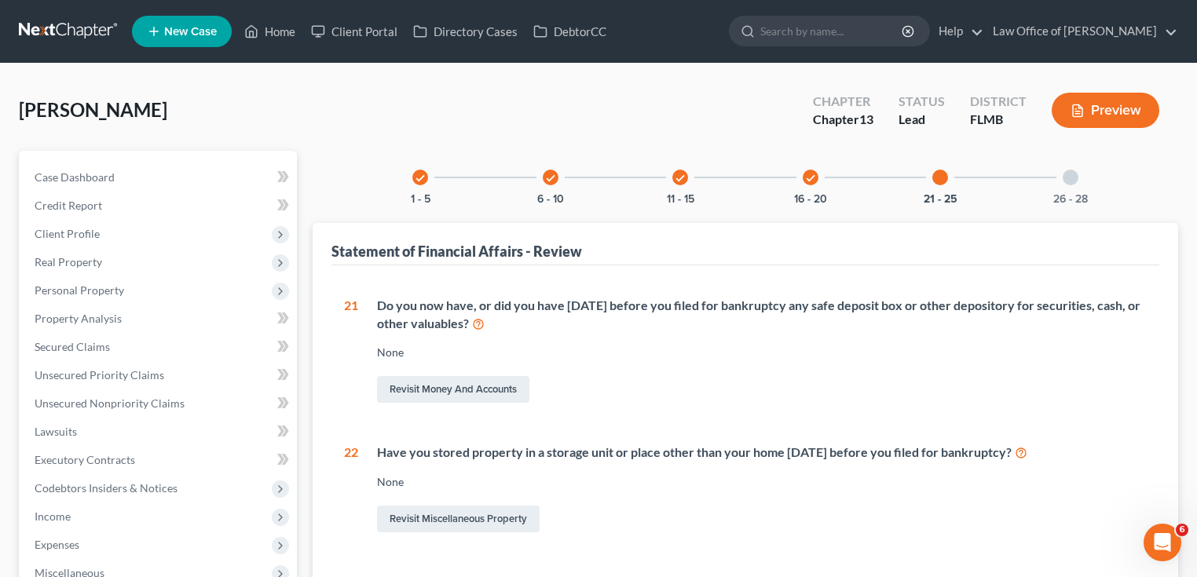
click at [1069, 177] on div at bounding box center [1070, 178] width 16 height 16
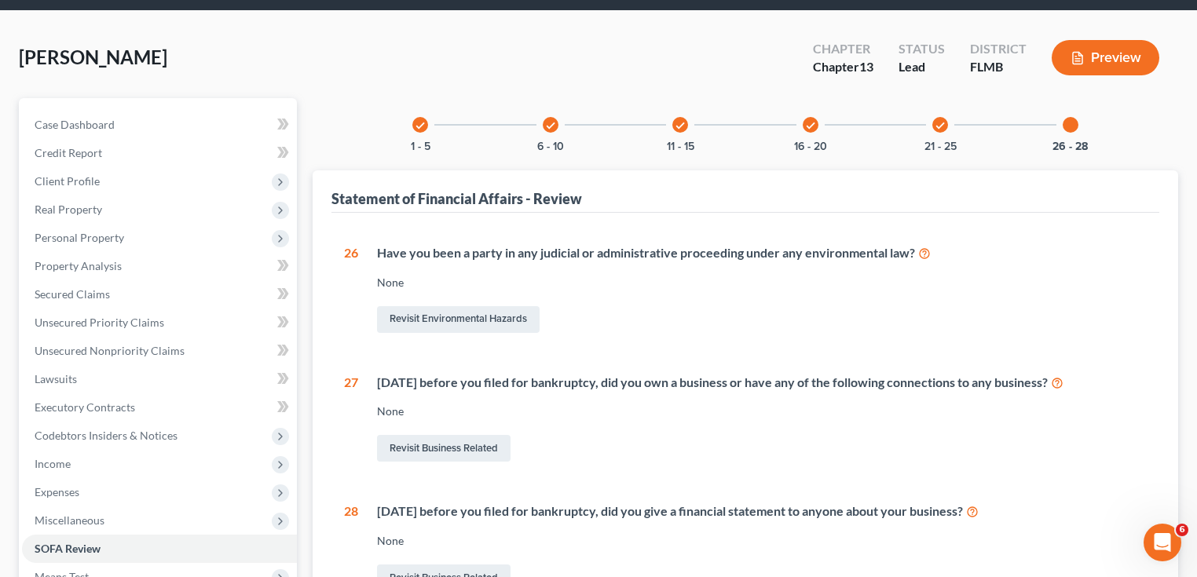
scroll to position [126, 0]
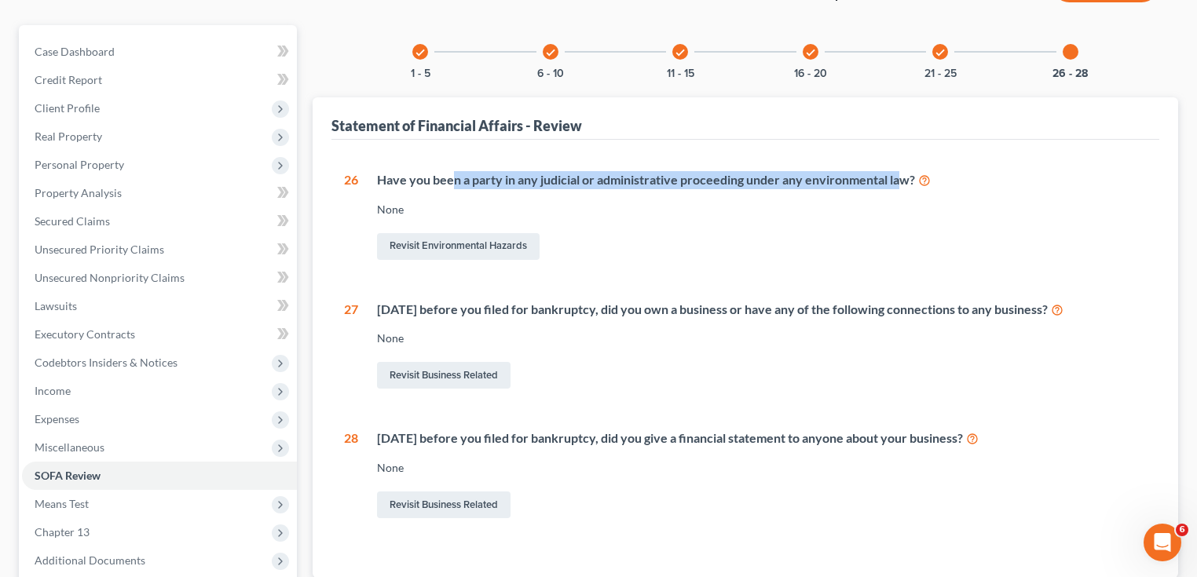
drag, startPoint x: 450, startPoint y: 178, endPoint x: 901, endPoint y: 166, distance: 450.8
click at [901, 167] on div "1 What is your current marital status? [DEMOGRAPHIC_DATA] Revisit Debtor Profil…" at bounding box center [745, 359] width 828 height 439
click at [901, 166] on div "1 What is your current marital status? [DEMOGRAPHIC_DATA] Revisit Debtor Profil…" at bounding box center [745, 359] width 828 height 439
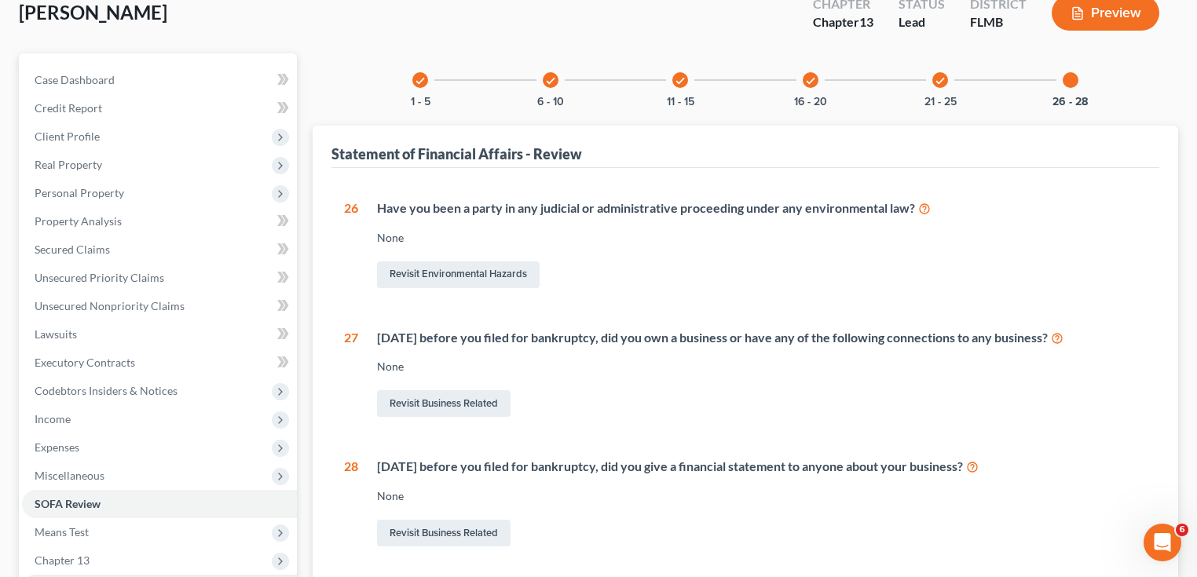
scroll to position [284, 0]
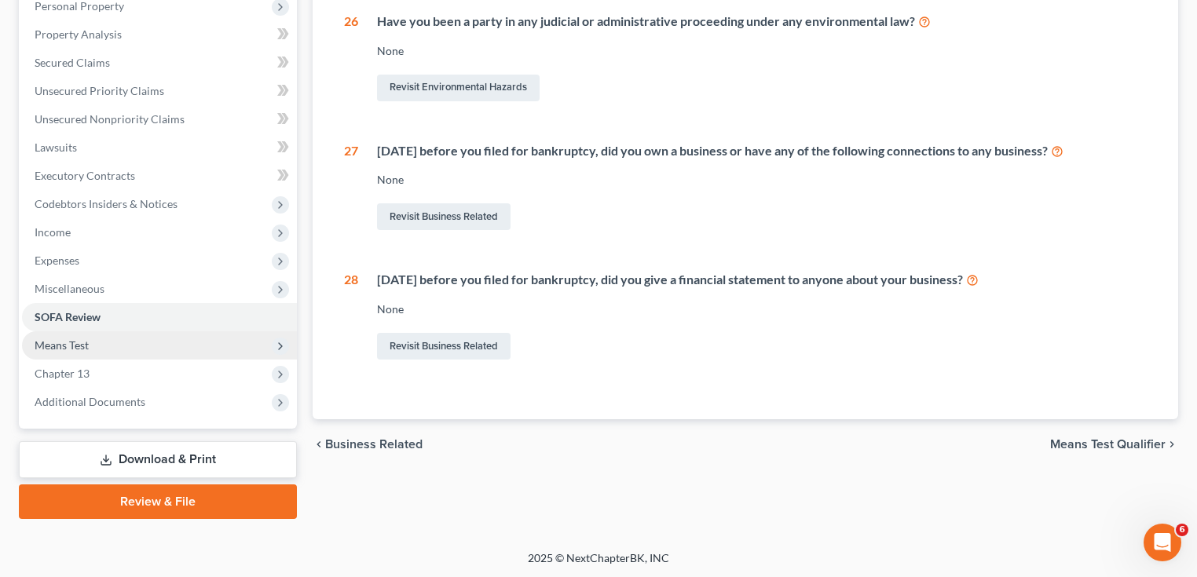
click at [115, 334] on span "Means Test" at bounding box center [159, 345] width 275 height 28
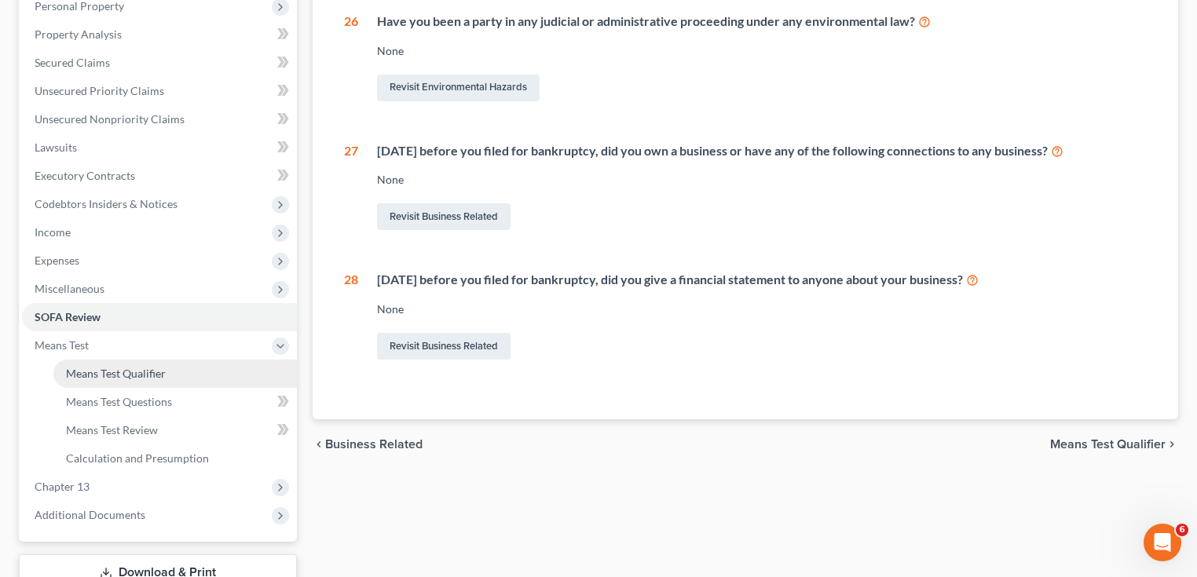
click at [105, 368] on span "Means Test Qualifier" at bounding box center [116, 373] width 100 height 13
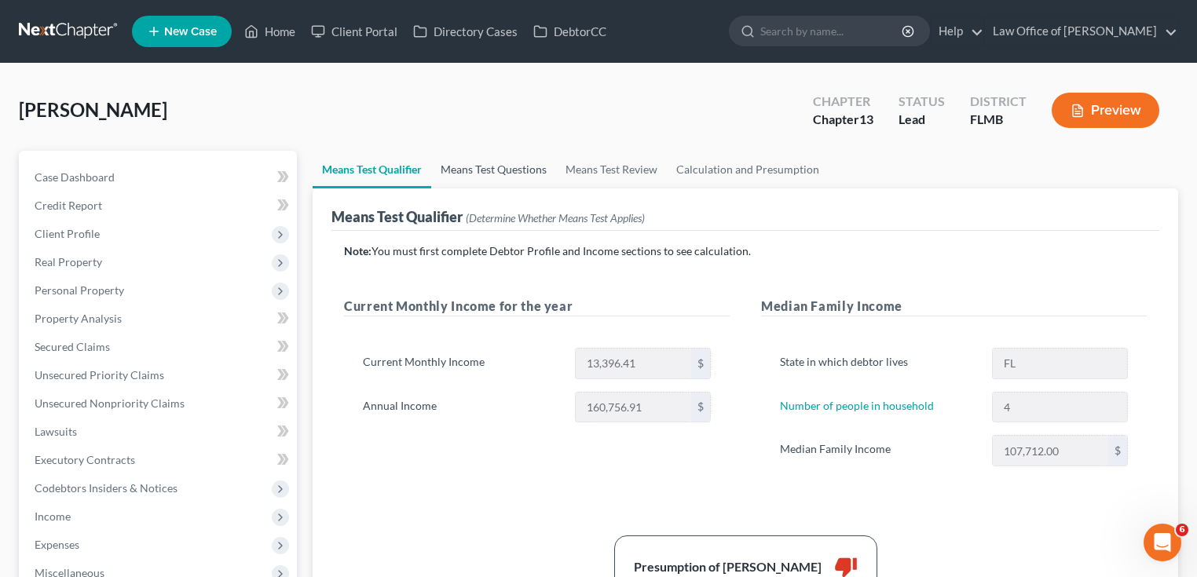
click at [518, 174] on link "Means Test Questions" at bounding box center [493, 170] width 125 height 38
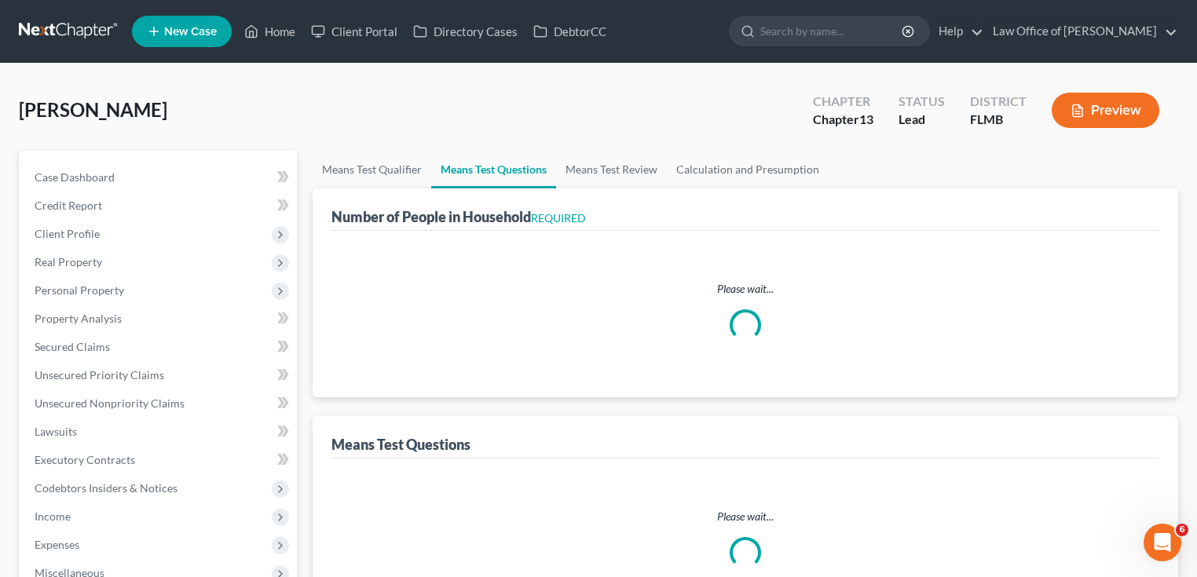
select select "1"
select select "60"
select select "0"
select select "60"
select select "1"
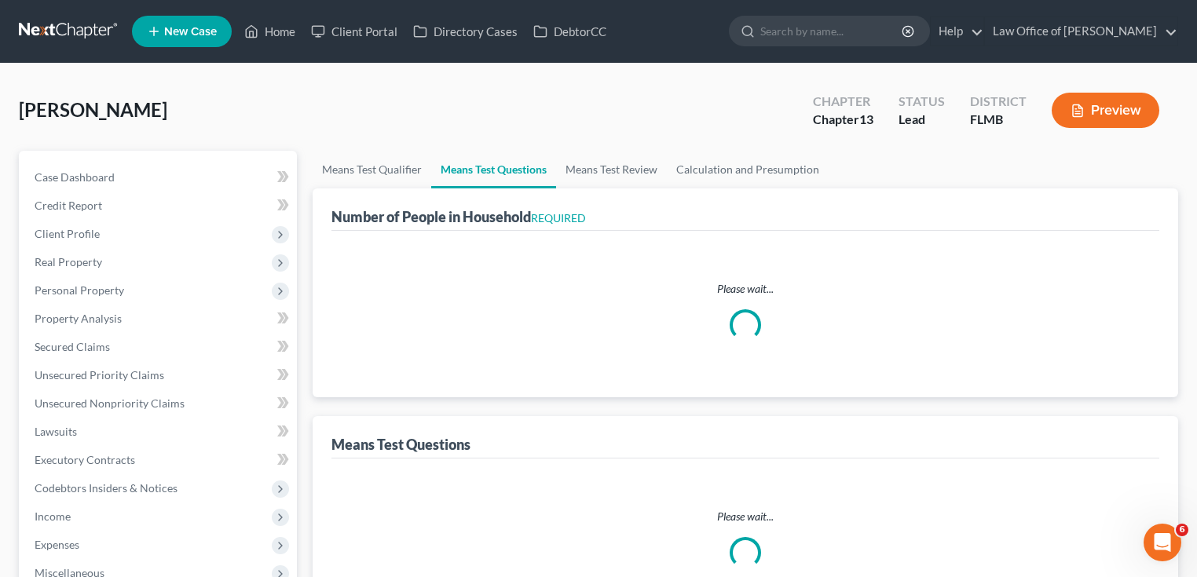
select select "24"
select select "4"
select select "2"
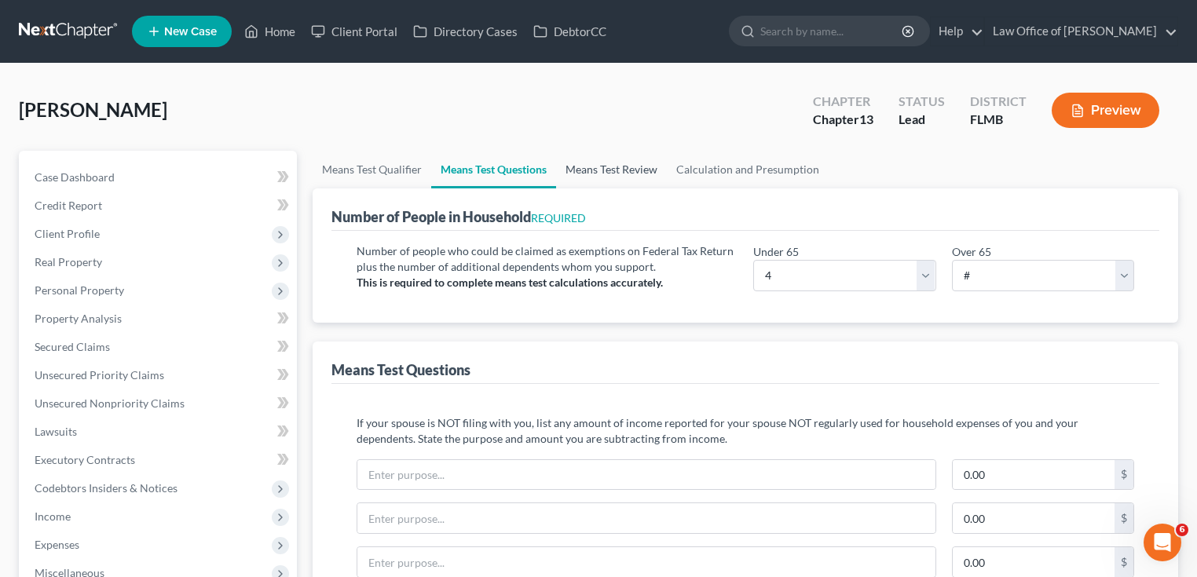
click at [601, 171] on link "Means Test Review" at bounding box center [611, 170] width 111 height 38
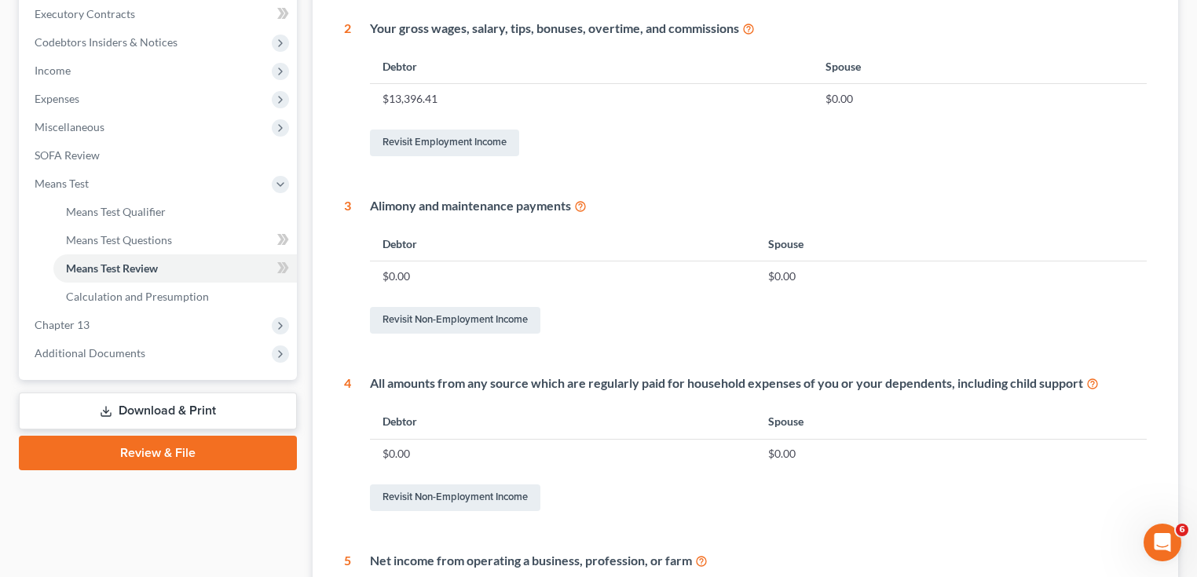
scroll to position [565, 0]
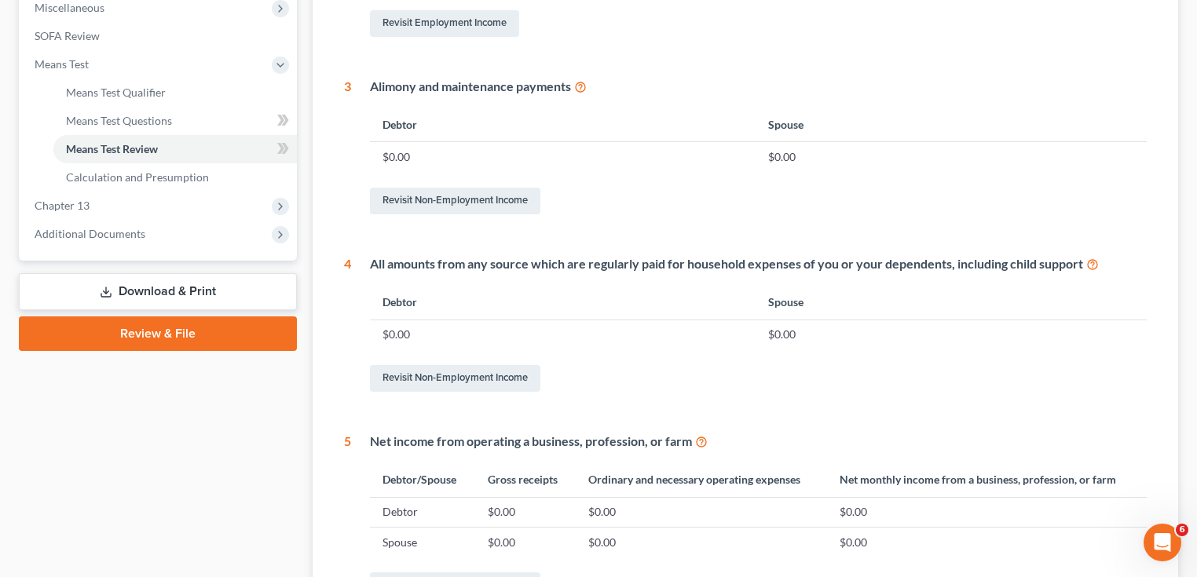
drag, startPoint x: 155, startPoint y: 314, endPoint x: 154, endPoint y: 334, distance: 20.5
click at [155, 314] on div "Case Dashboard Payments Invoices Payments Payments Credit Report Client Profile" at bounding box center [158, 147] width 294 height 1124
click at [154, 334] on link "Review & File" at bounding box center [158, 333] width 278 height 35
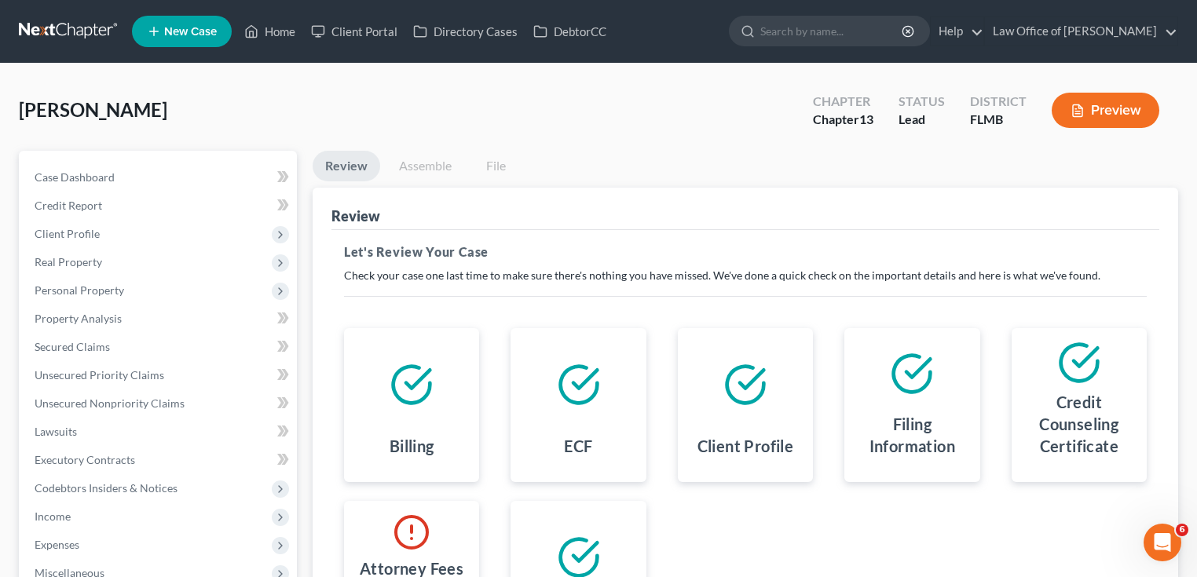
click at [566, 133] on div "[PERSON_NAME] Upgraded Chapter Chapter 13 Status Lead District FLMB Preview" at bounding box center [598, 116] width 1159 height 68
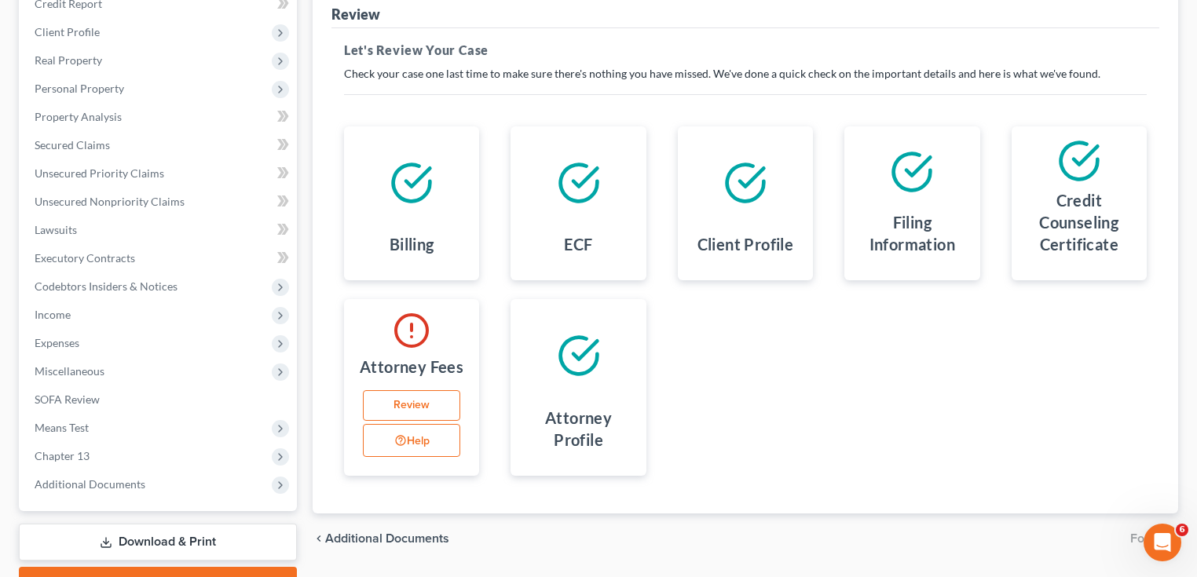
scroll to position [284, 0]
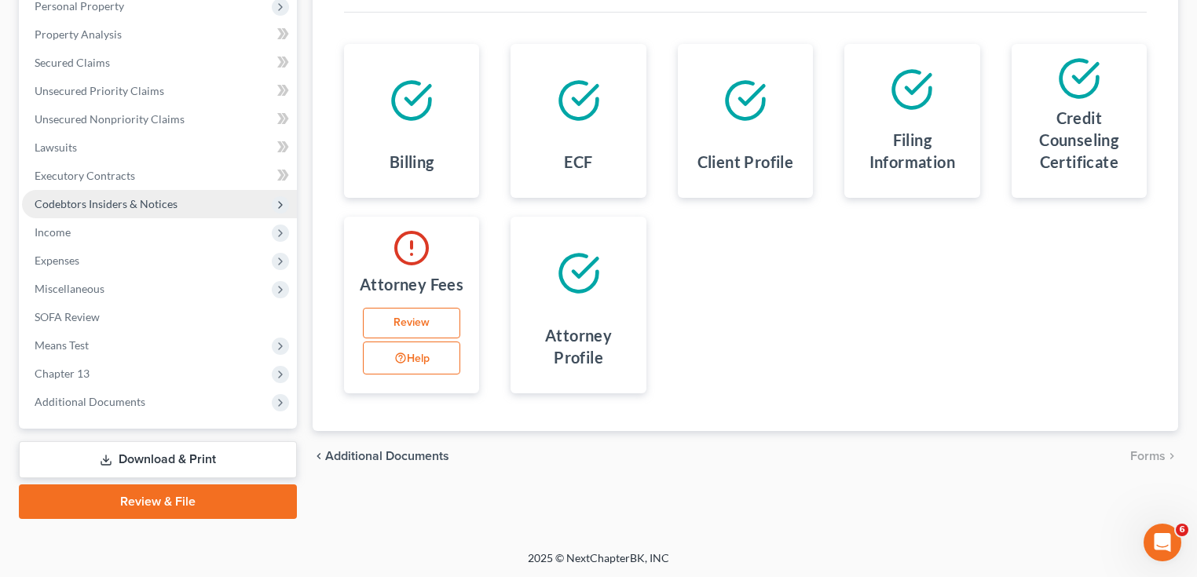
click at [137, 201] on span "Codebtors Insiders & Notices" at bounding box center [106, 203] width 143 height 13
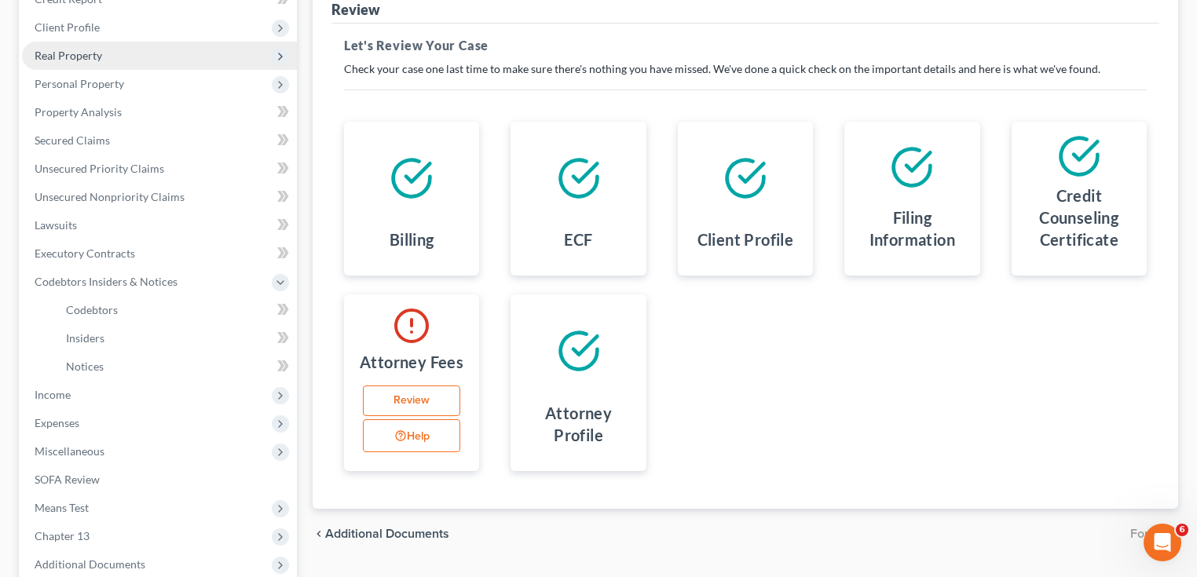
scroll to position [96, 0]
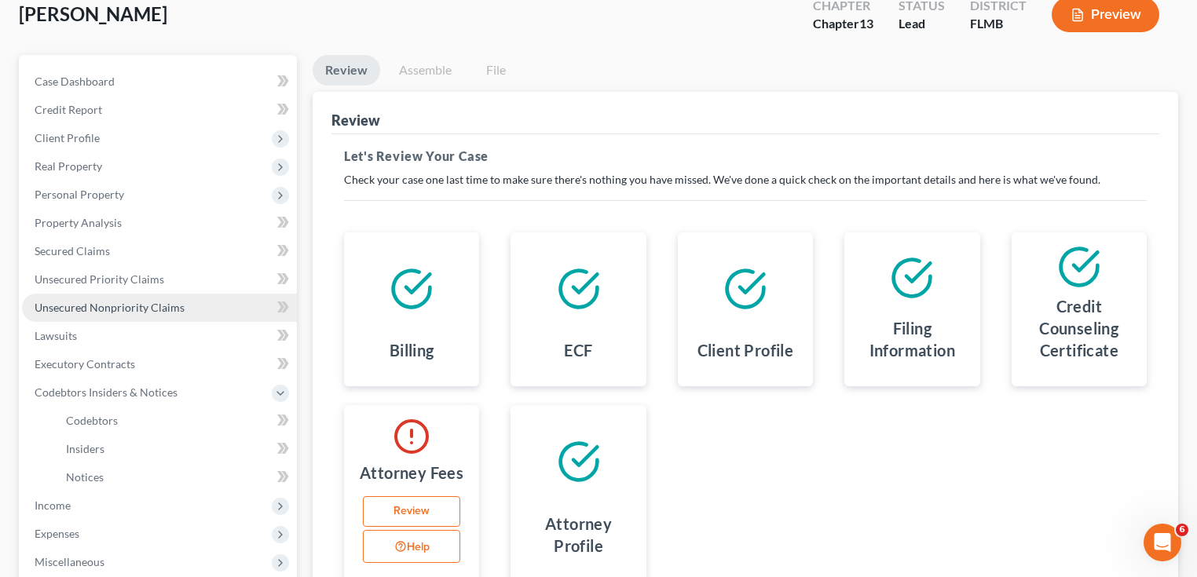
click at [103, 307] on span "Unsecured Nonpriority Claims" at bounding box center [110, 307] width 150 height 13
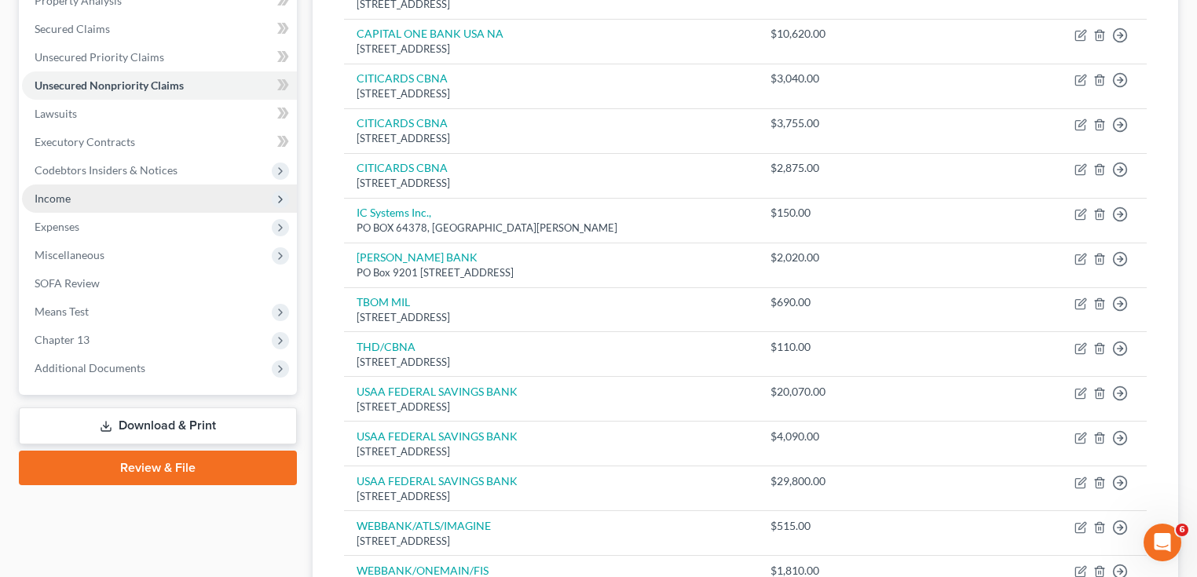
scroll to position [320, 0]
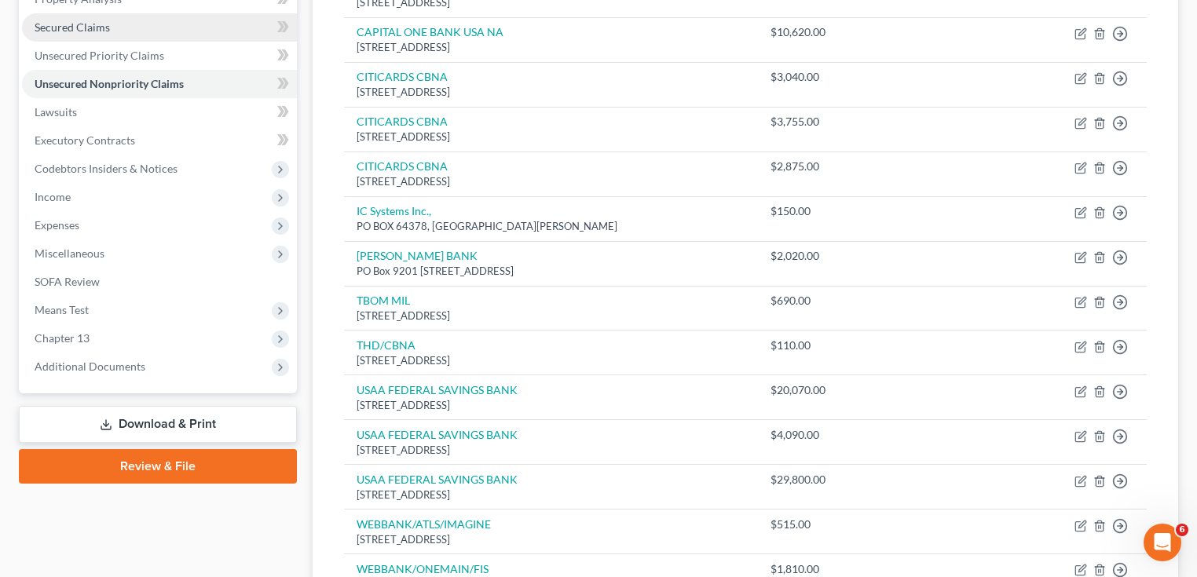
click at [75, 31] on span "Secured Claims" at bounding box center [72, 26] width 75 height 13
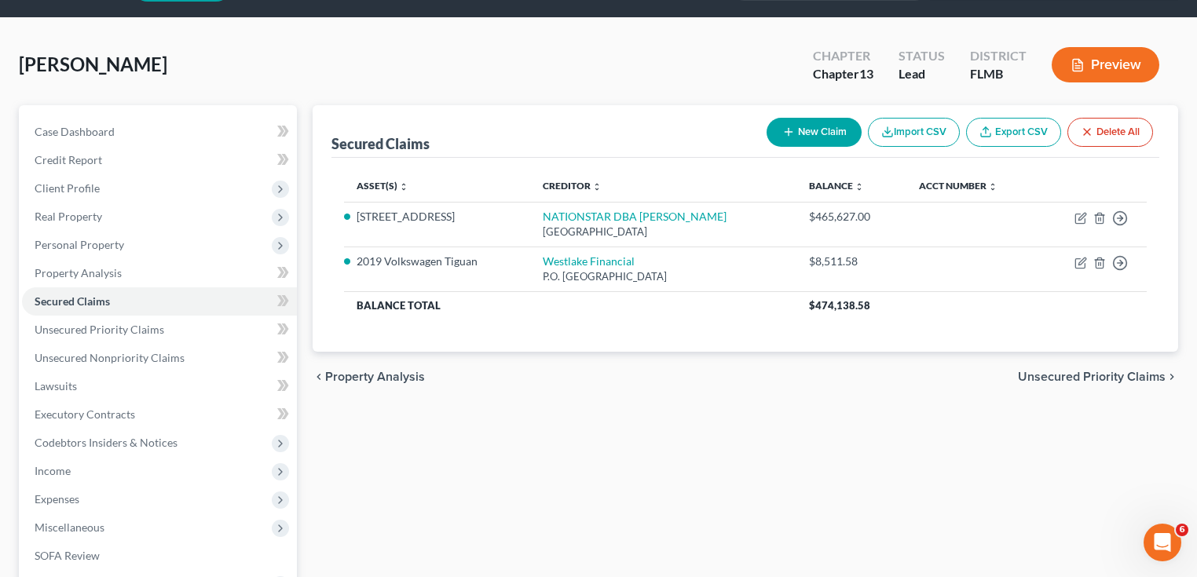
scroll to position [284, 0]
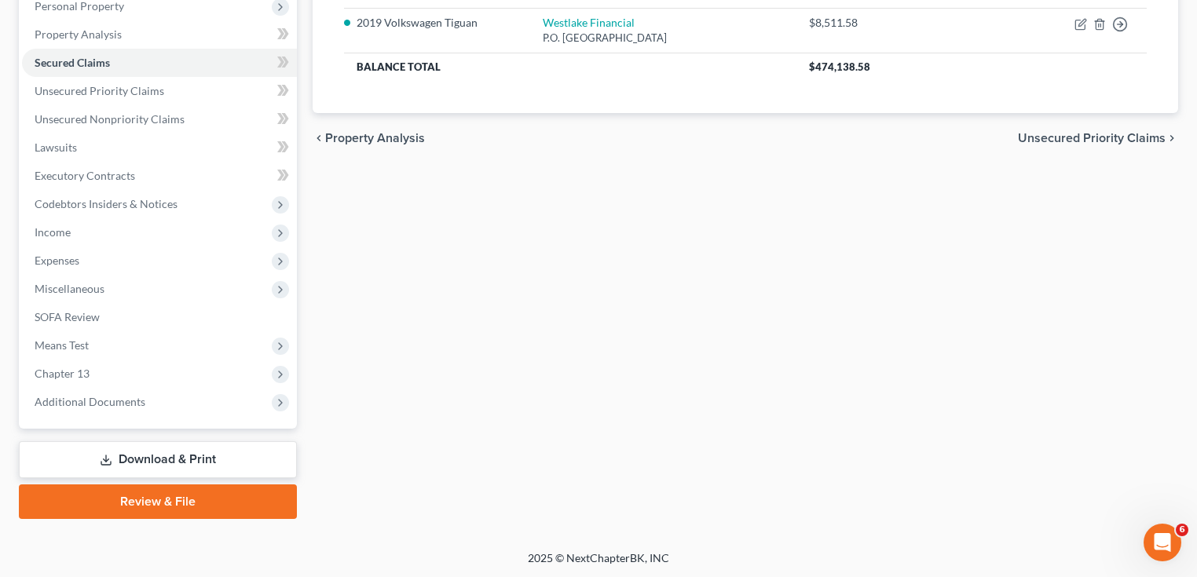
click at [177, 492] on link "Review & File" at bounding box center [158, 501] width 278 height 35
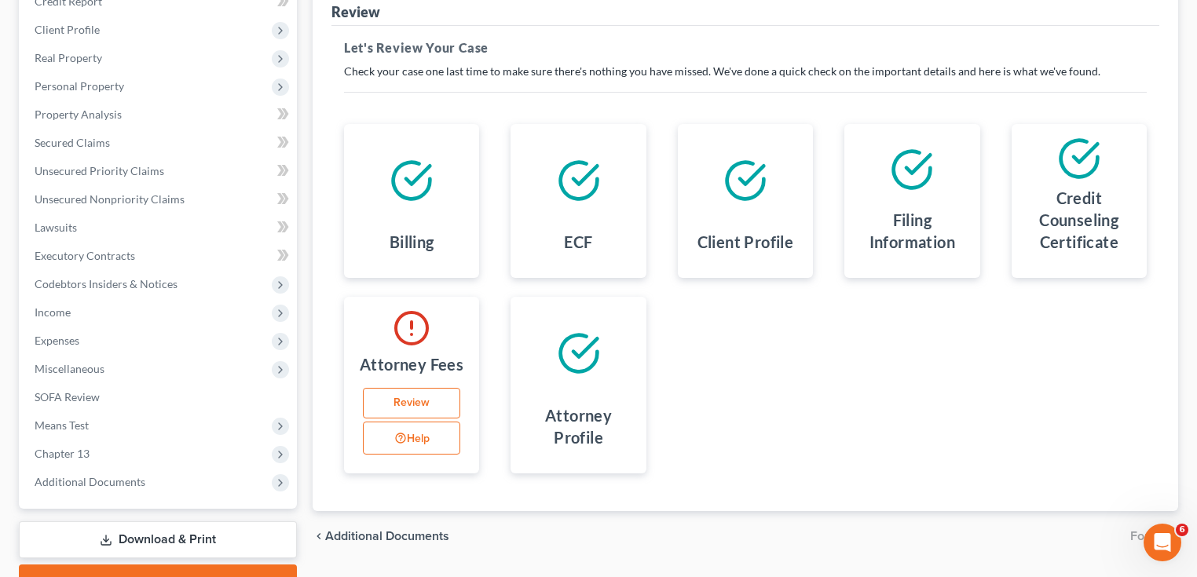
scroll to position [284, 0]
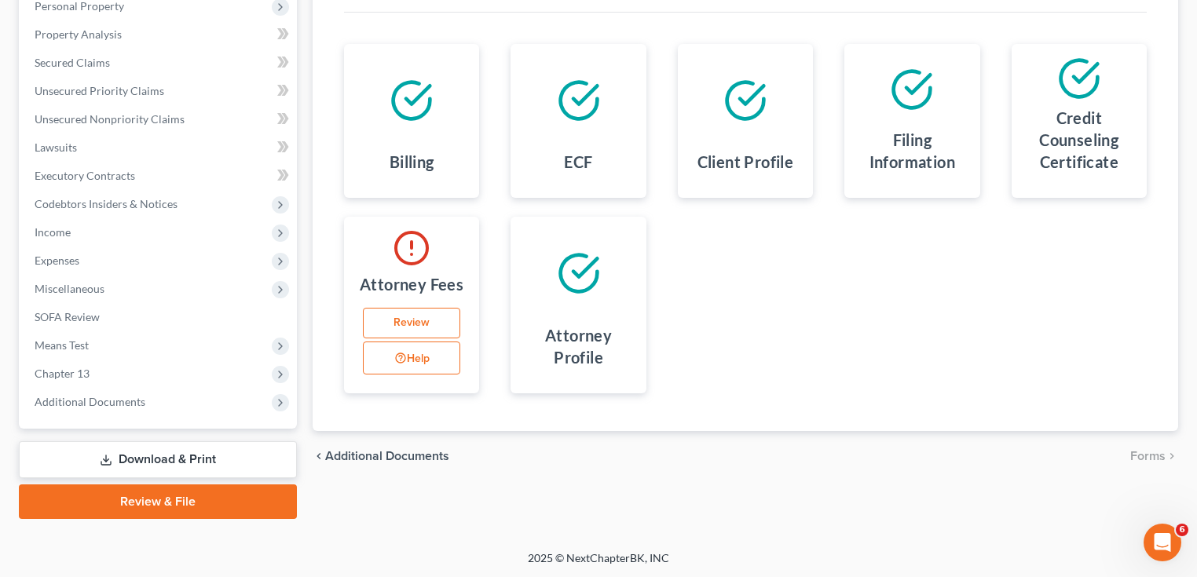
click at [276, 450] on link "Download & Print" at bounding box center [158, 459] width 278 height 37
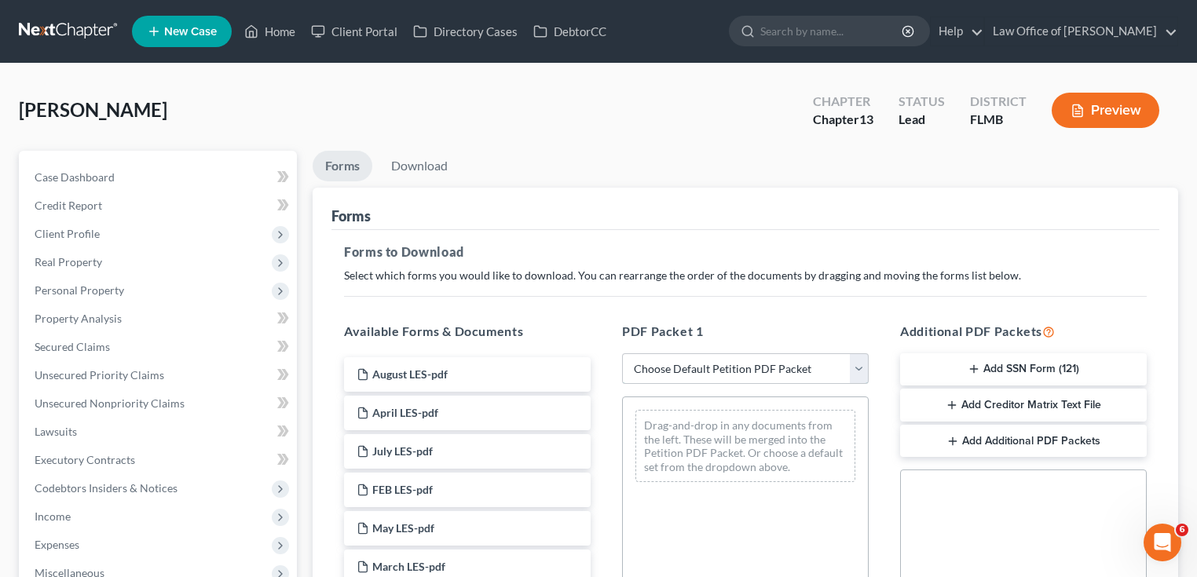
click at [801, 365] on select "Choose Default Petition PDF Packet Complete Bankruptcy Petition (all forms and …" at bounding box center [745, 368] width 247 height 31
select select "0"
click at [627, 353] on select "Choose Default Petition PDF Packet Complete Bankruptcy Petition (all forms and …" at bounding box center [745, 368] width 247 height 31
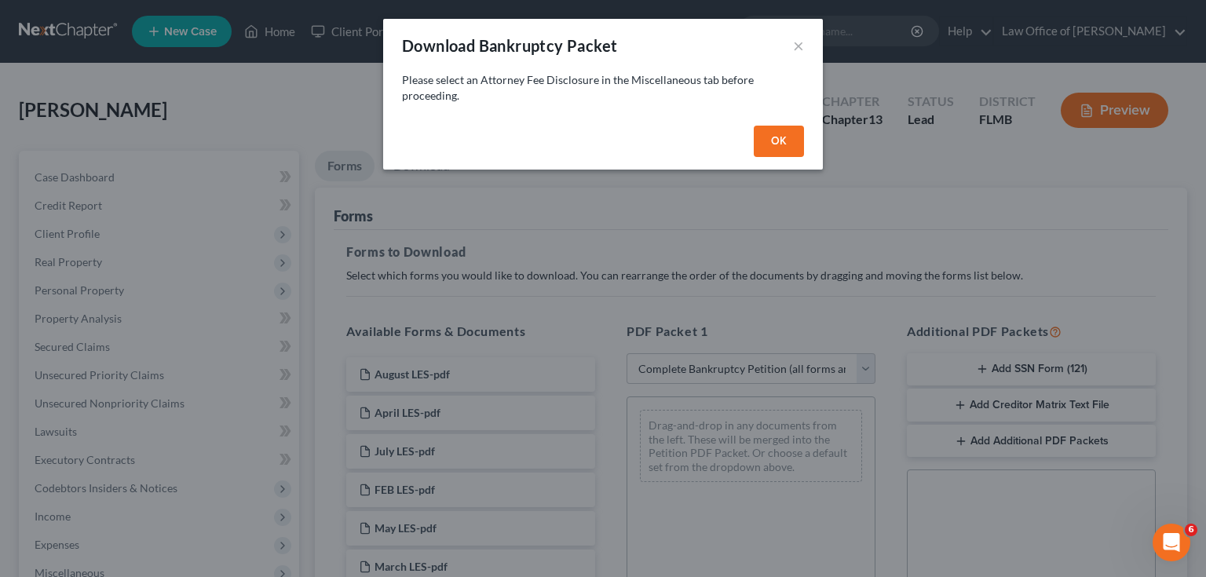
click at [782, 141] on button "OK" at bounding box center [779, 141] width 50 height 31
select select
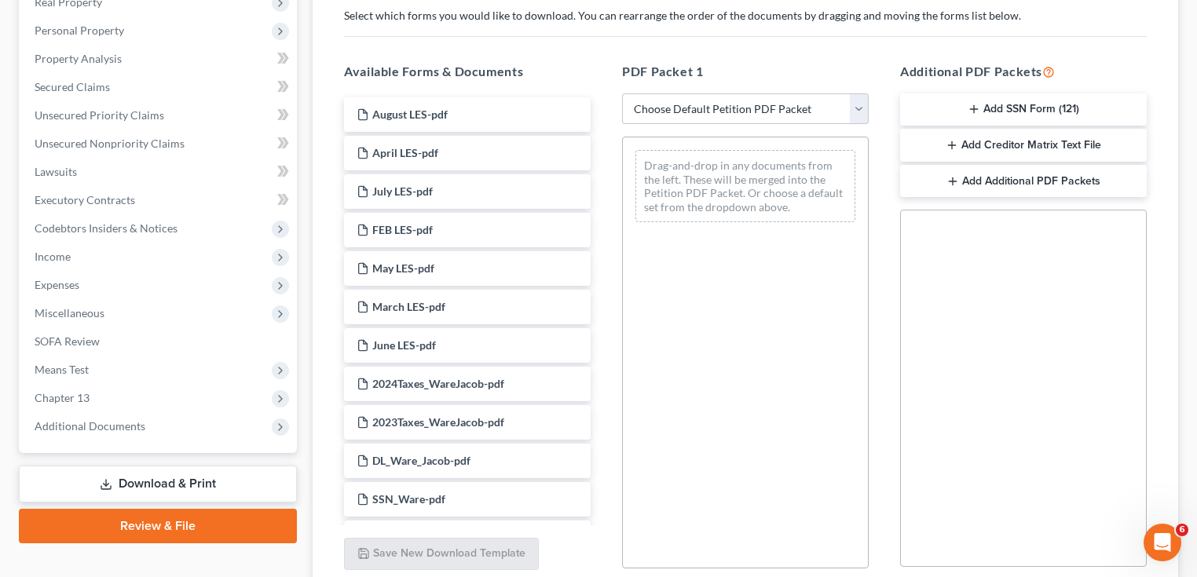
scroll to position [391, 0]
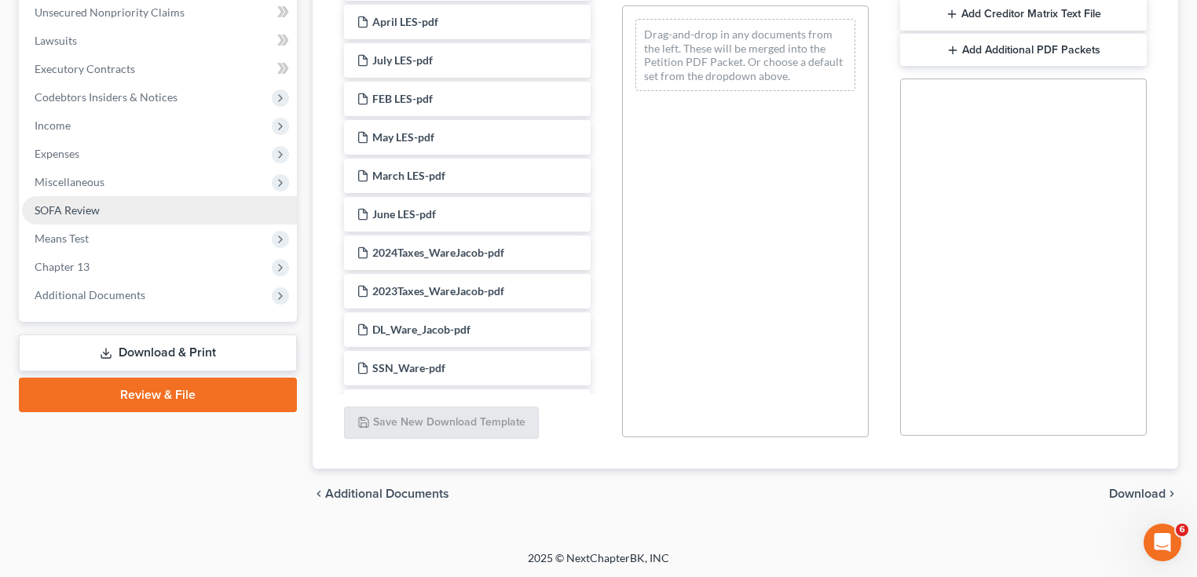
click at [74, 214] on span "SOFA Review" at bounding box center [67, 209] width 65 height 13
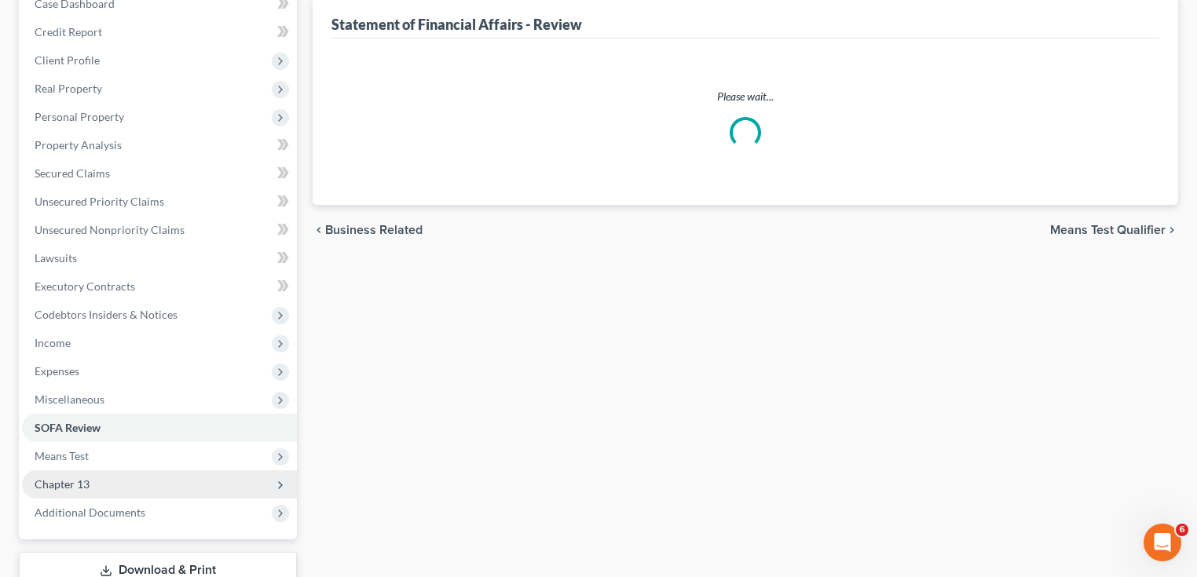
scroll to position [347, 0]
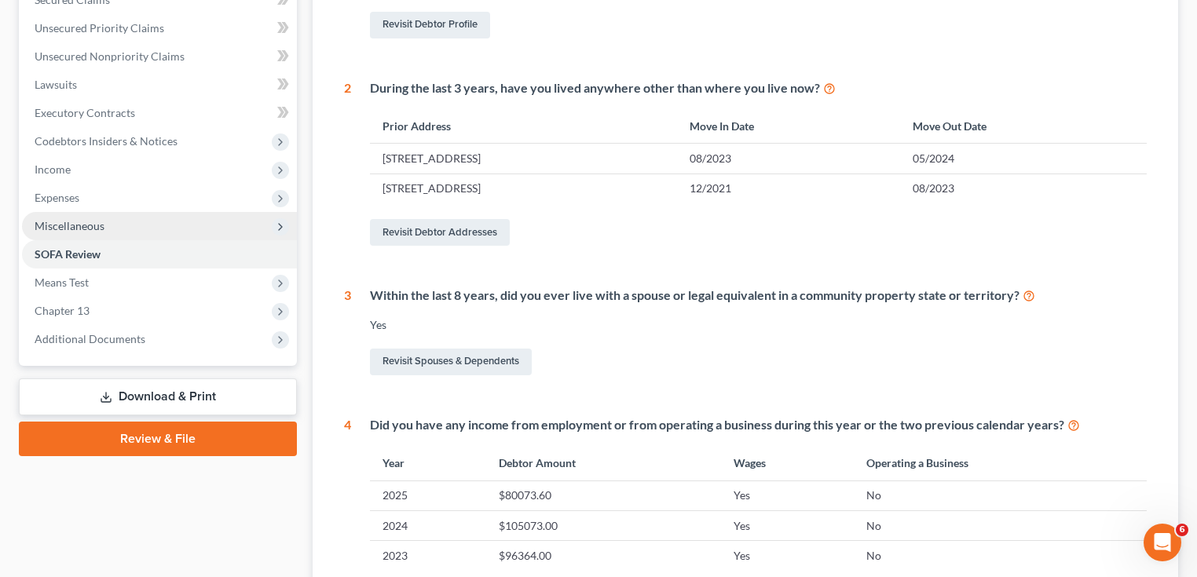
click at [145, 235] on span "Miscellaneous" at bounding box center [159, 226] width 275 height 28
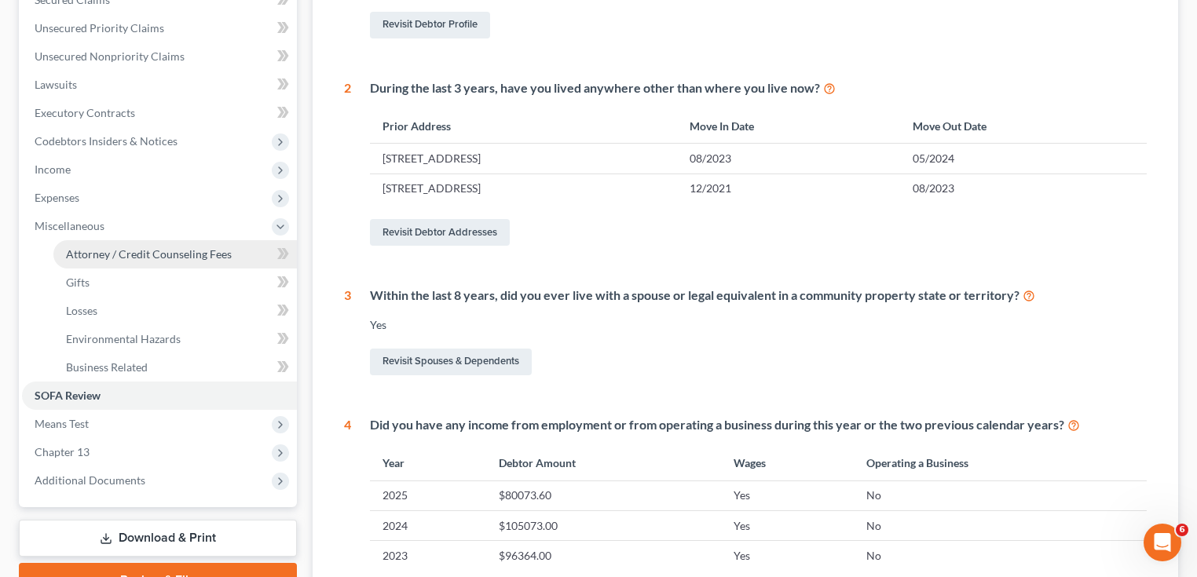
click at [145, 254] on span "Attorney / Credit Counseling Fees" at bounding box center [149, 253] width 166 height 13
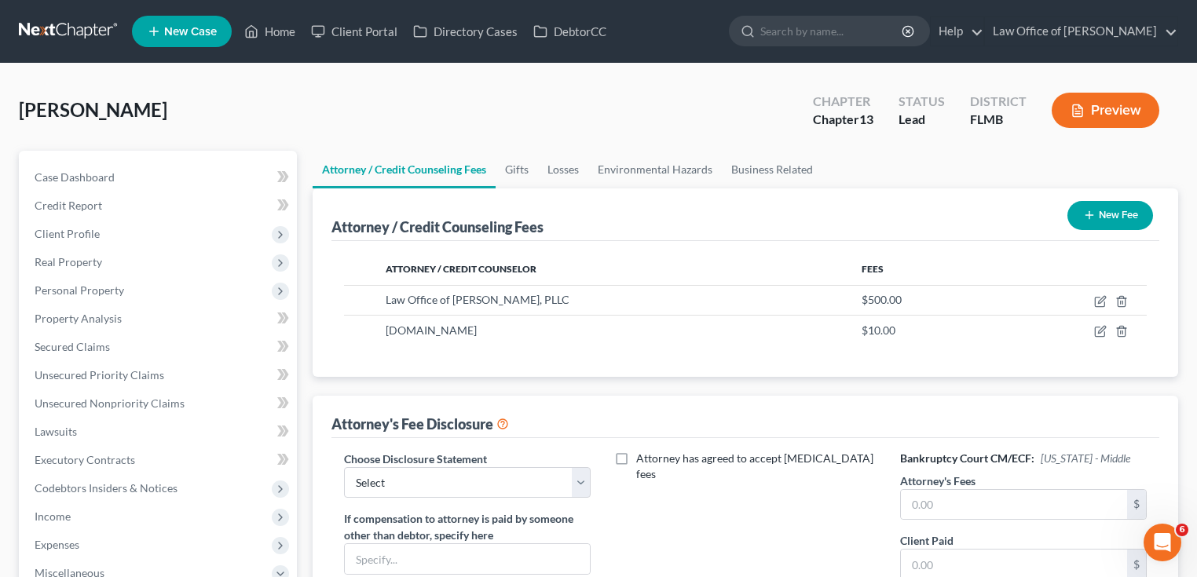
scroll to position [314, 0]
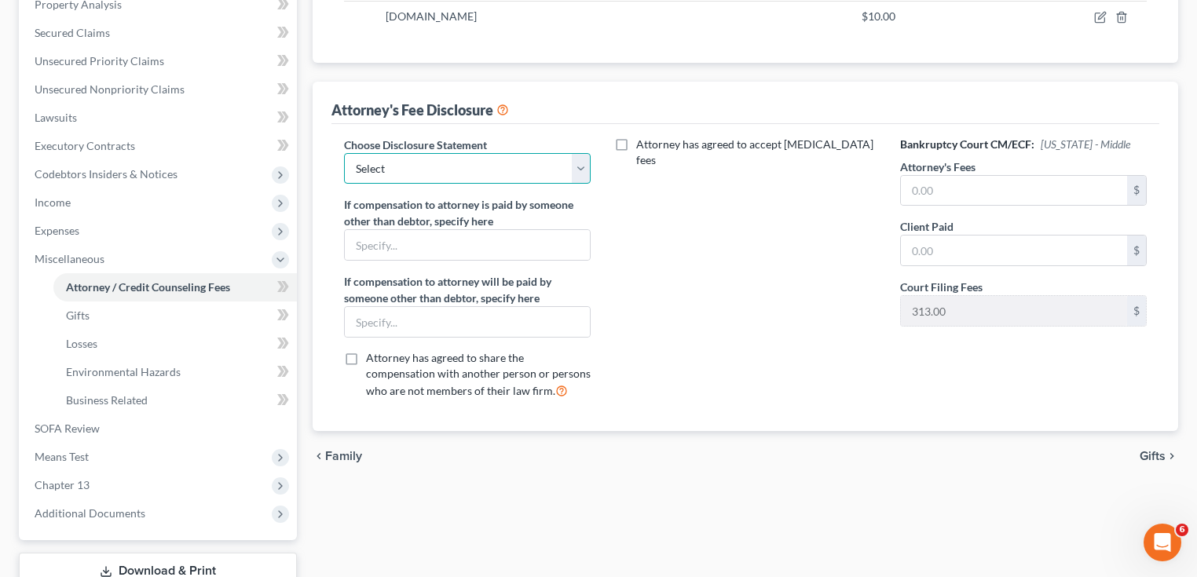
click at [450, 157] on select "Select Bankruptcy" at bounding box center [467, 168] width 247 height 31
select select "0"
click at [344, 153] on select "Select Bankruptcy" at bounding box center [467, 168] width 247 height 31
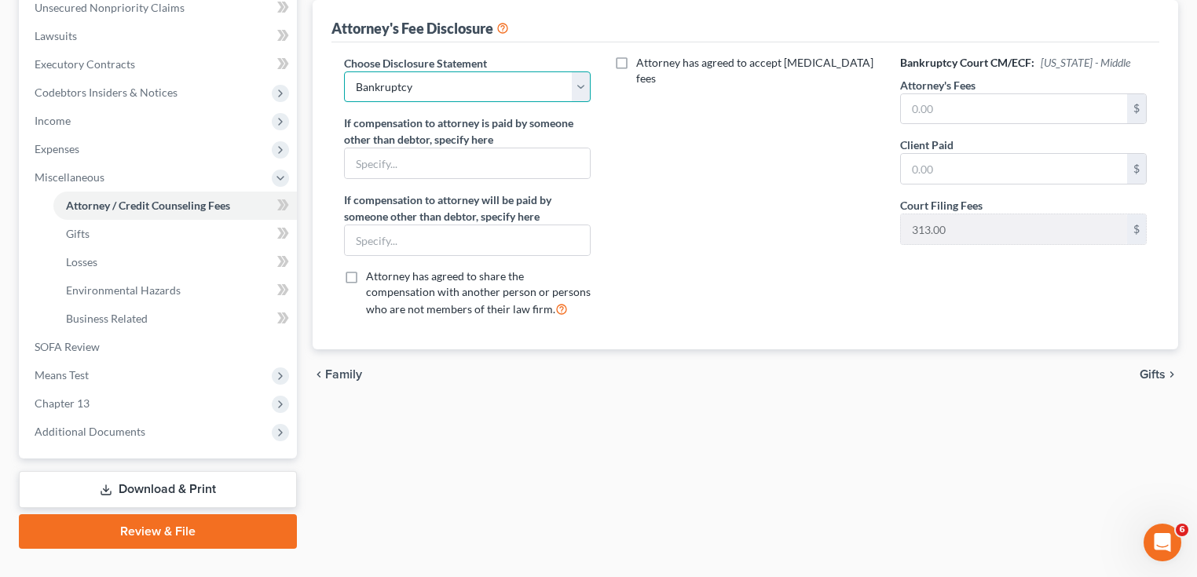
scroll to position [426, 0]
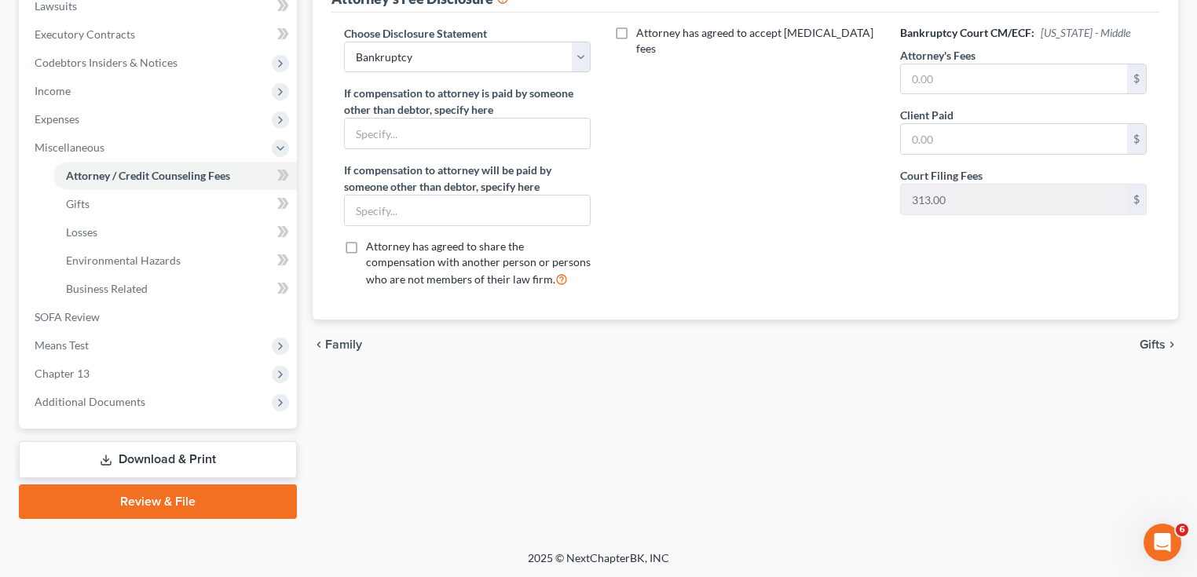
click at [170, 491] on link "Review & File" at bounding box center [158, 501] width 278 height 35
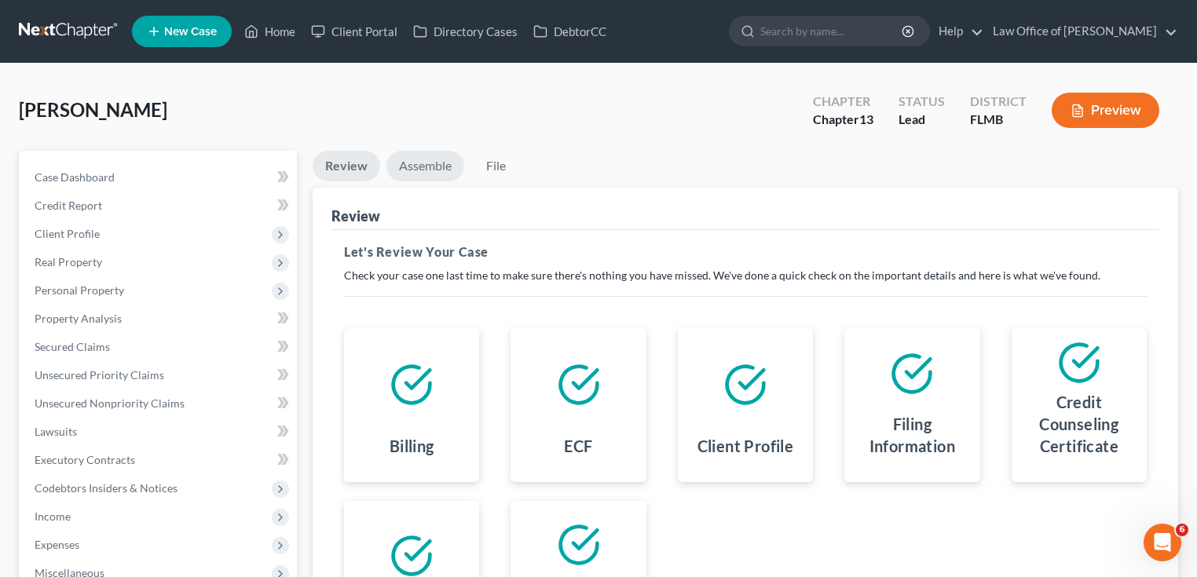
click at [426, 163] on link "Assemble" at bounding box center [425, 166] width 78 height 31
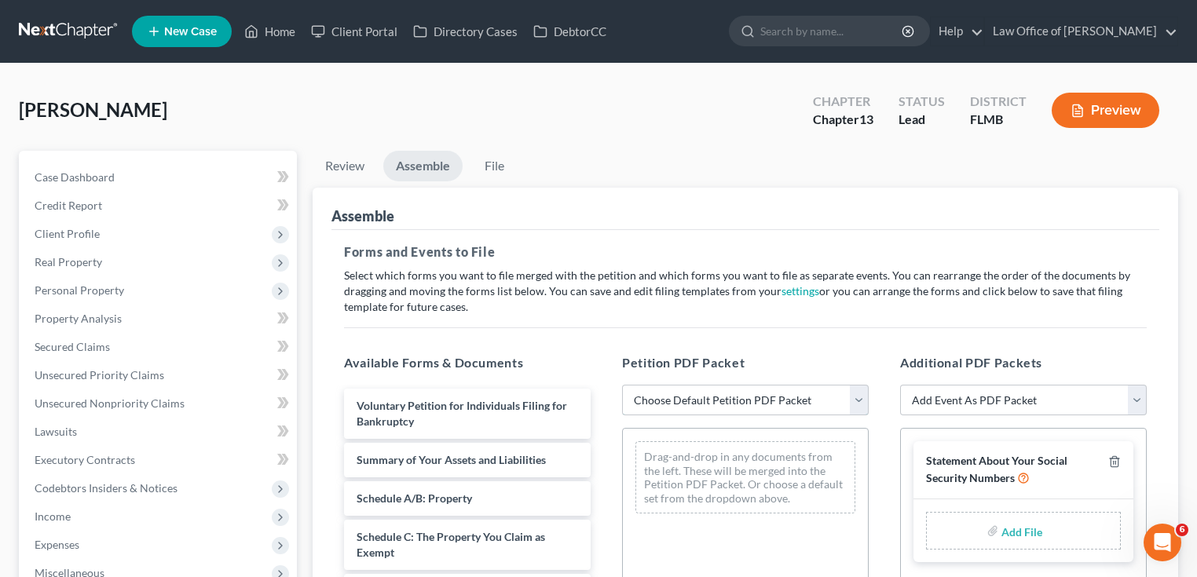
click at [774, 392] on select "Choose Default Petition PDF Packet Complete Bankruptcy Petition (all forms and …" at bounding box center [745, 400] width 247 height 31
select select "0"
click at [622, 385] on select "Choose Default Petition PDF Packet Complete Bankruptcy Petition (all forms and …" at bounding box center [745, 400] width 247 height 31
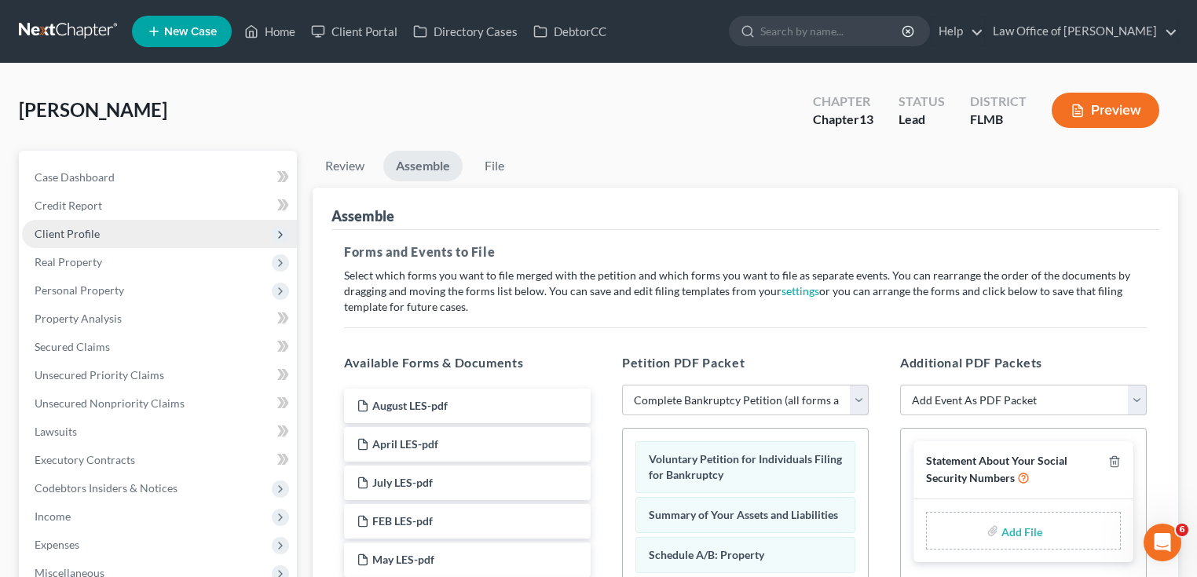
click at [47, 225] on span "Client Profile" at bounding box center [159, 234] width 275 height 28
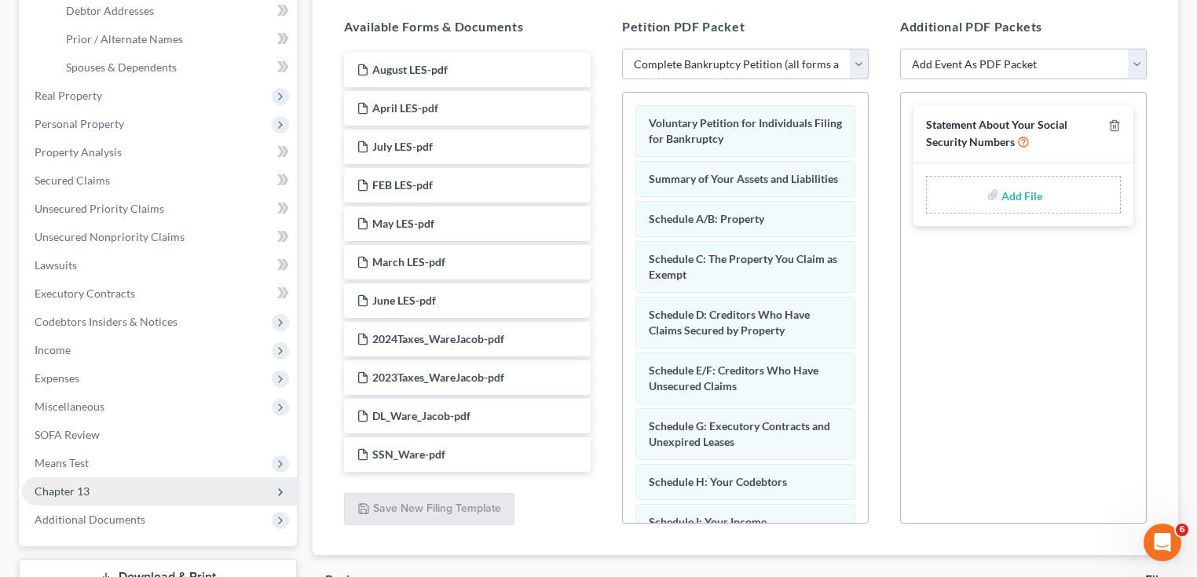
scroll to position [454, 0]
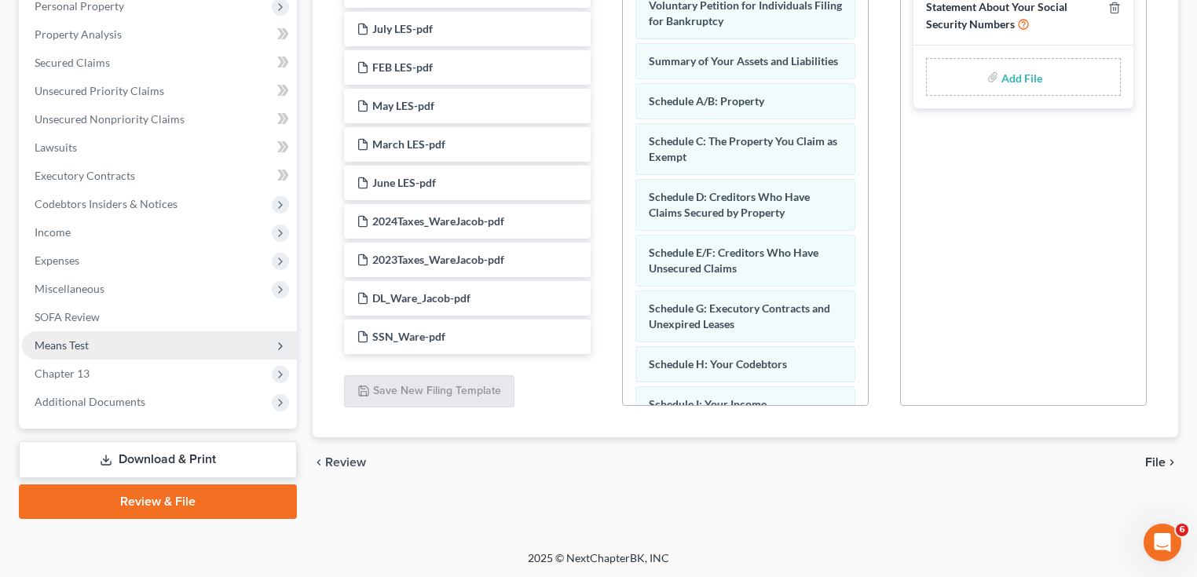
click at [86, 332] on span "Means Test" at bounding box center [159, 345] width 275 height 28
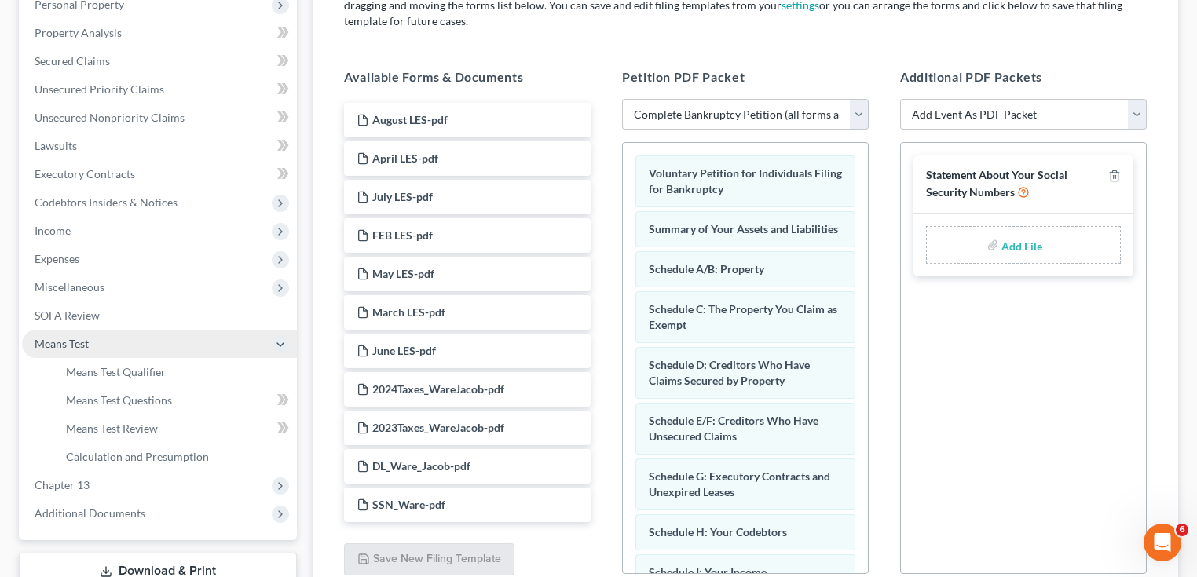
scroll to position [284, 0]
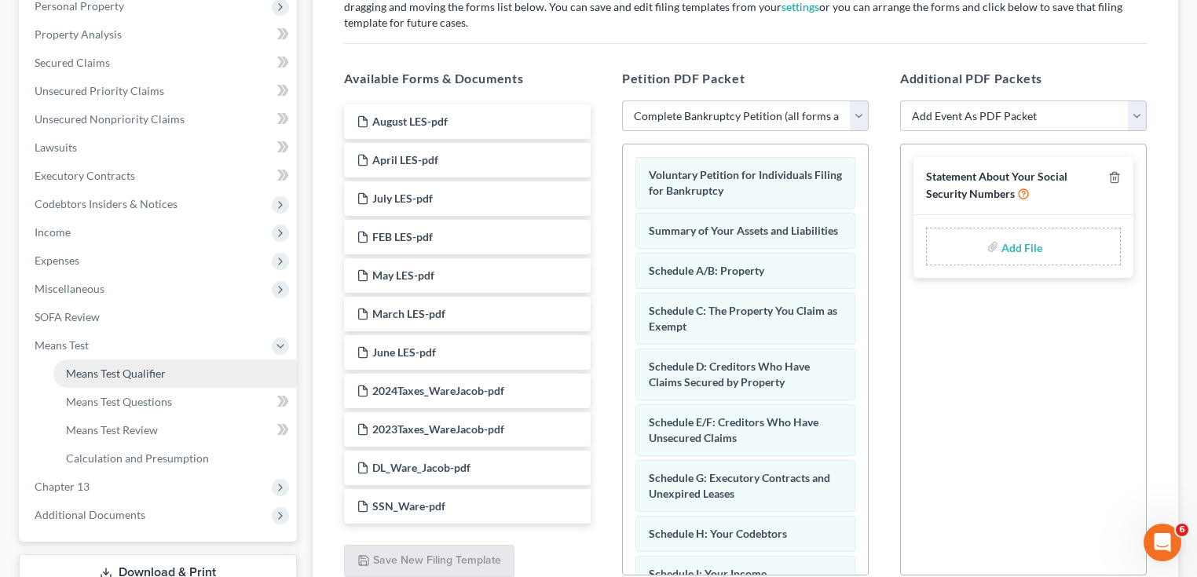
click at [88, 374] on span "Means Test Qualifier" at bounding box center [116, 373] width 100 height 13
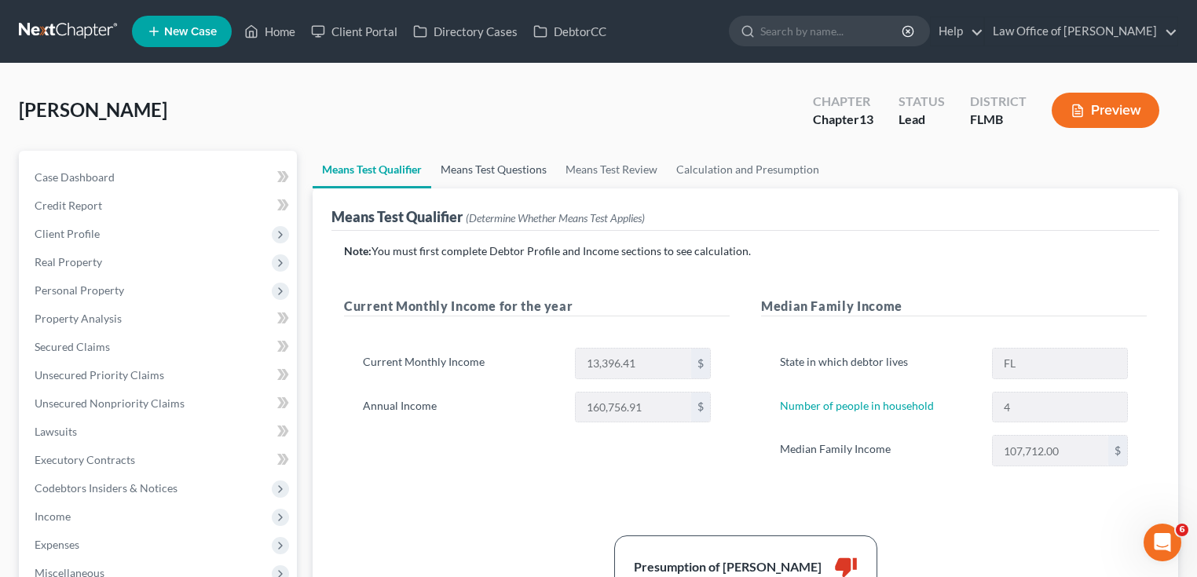
click at [474, 166] on link "Means Test Questions" at bounding box center [493, 170] width 125 height 38
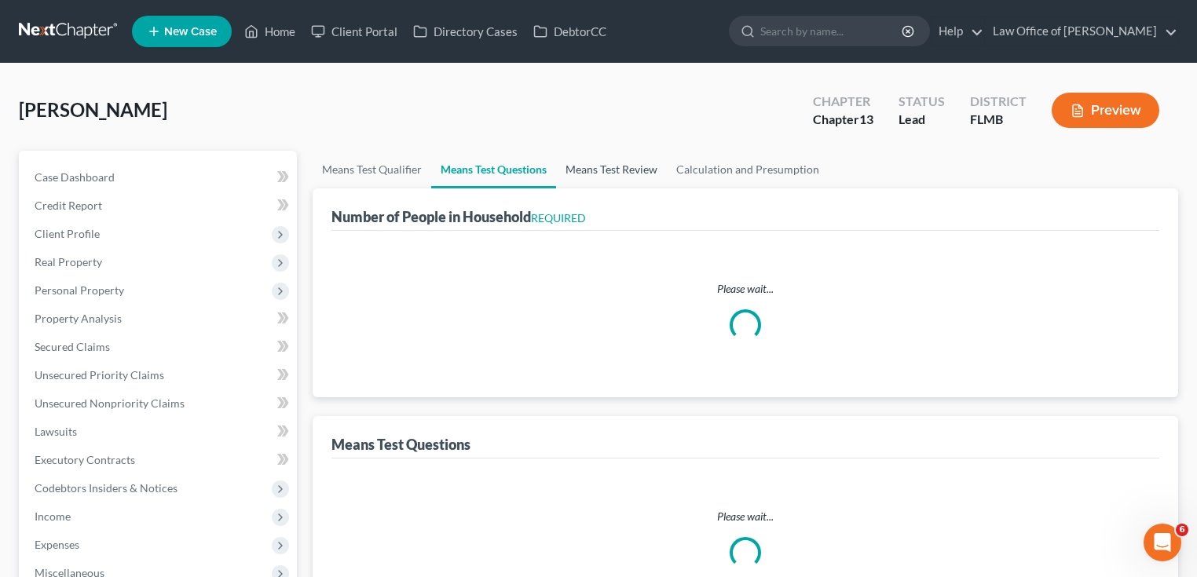
select select "1"
select select "60"
select select "0"
select select "60"
select select "1"
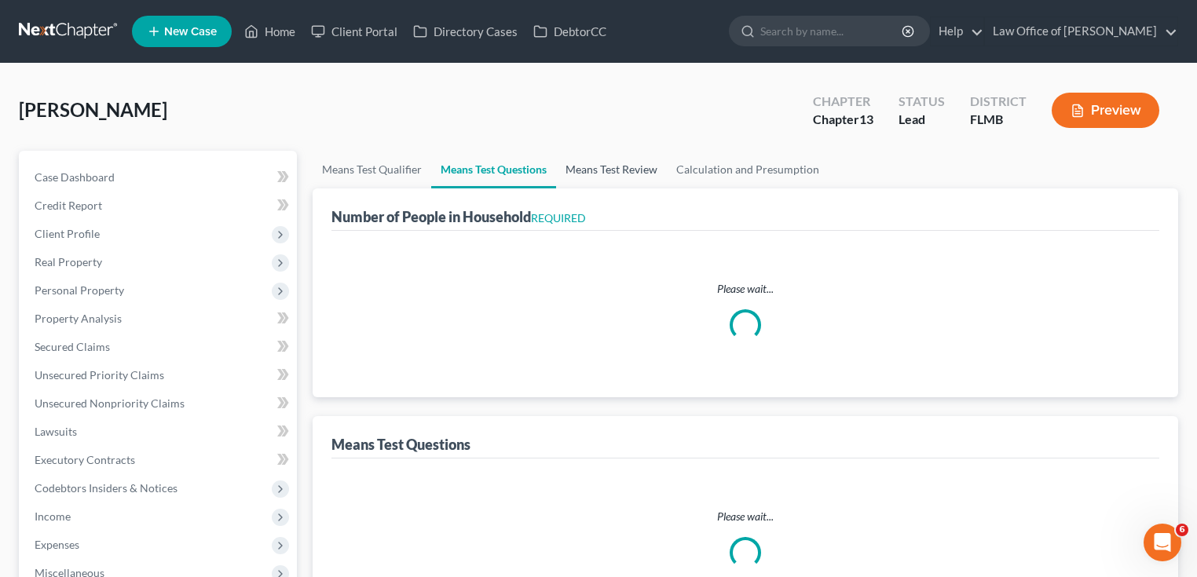
select select "24"
select select "4"
select select "2"
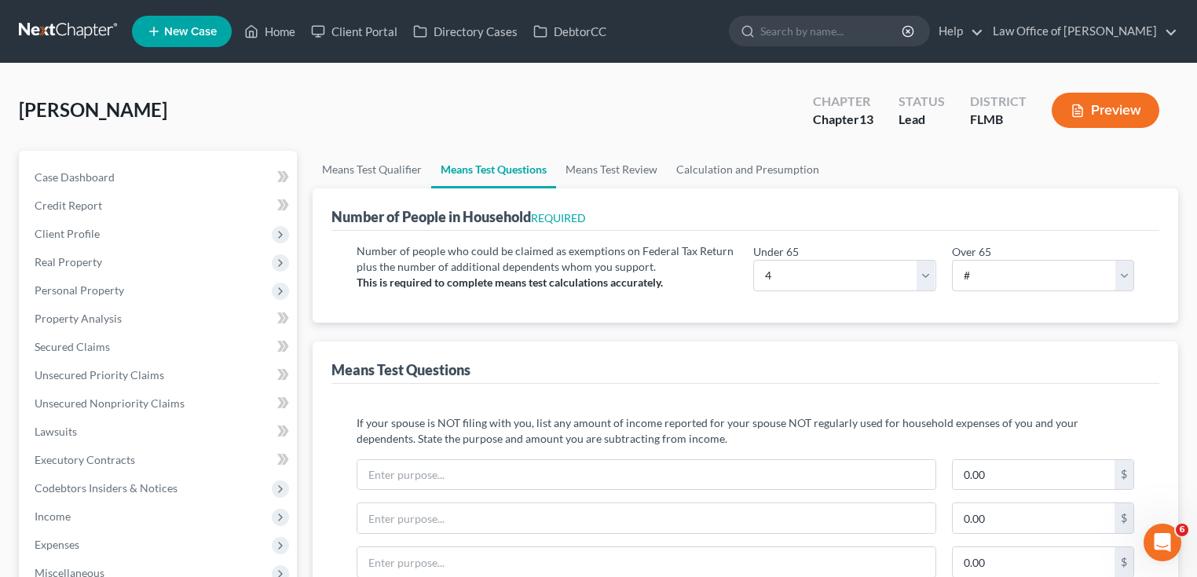
click at [1095, 115] on button "Preview" at bounding box center [1105, 110] width 108 height 35
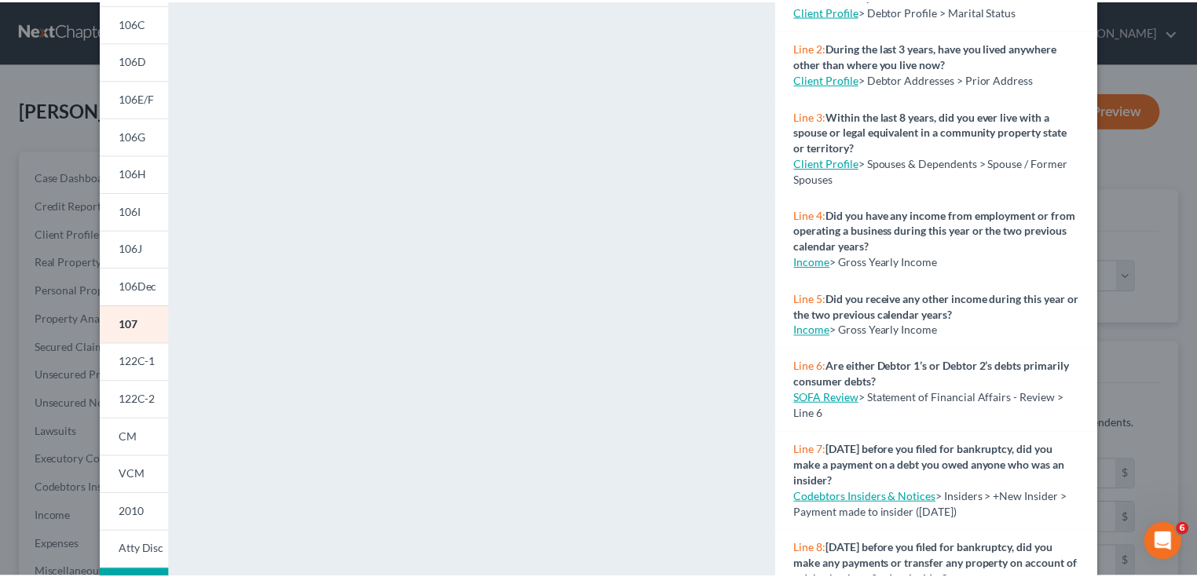
scroll to position [293, 0]
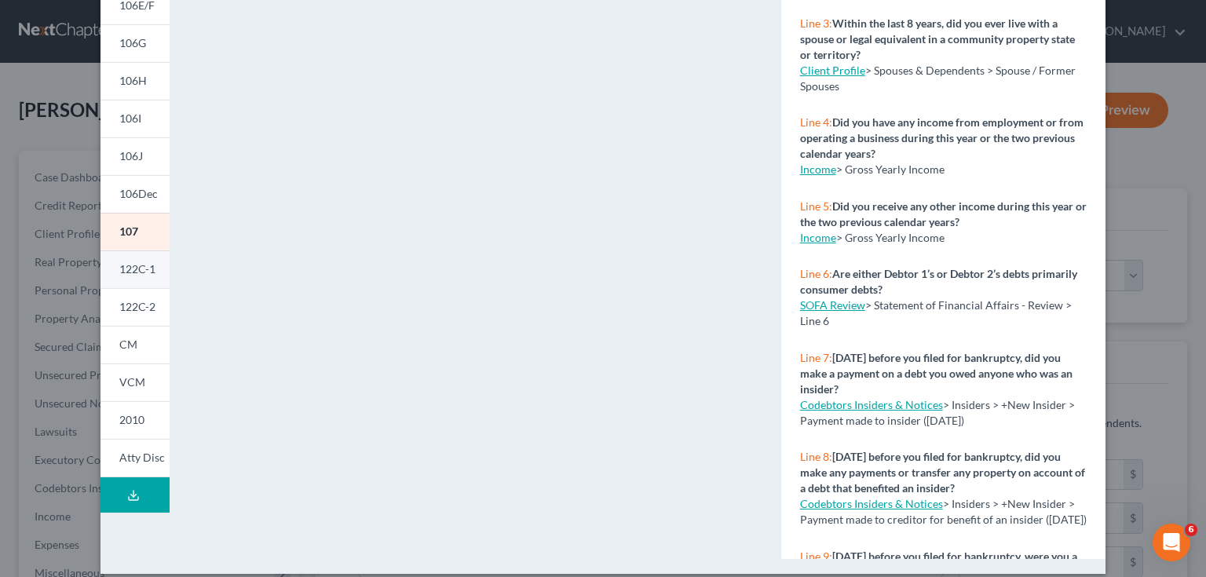
click at [119, 267] on span "122C-1" at bounding box center [137, 268] width 36 height 13
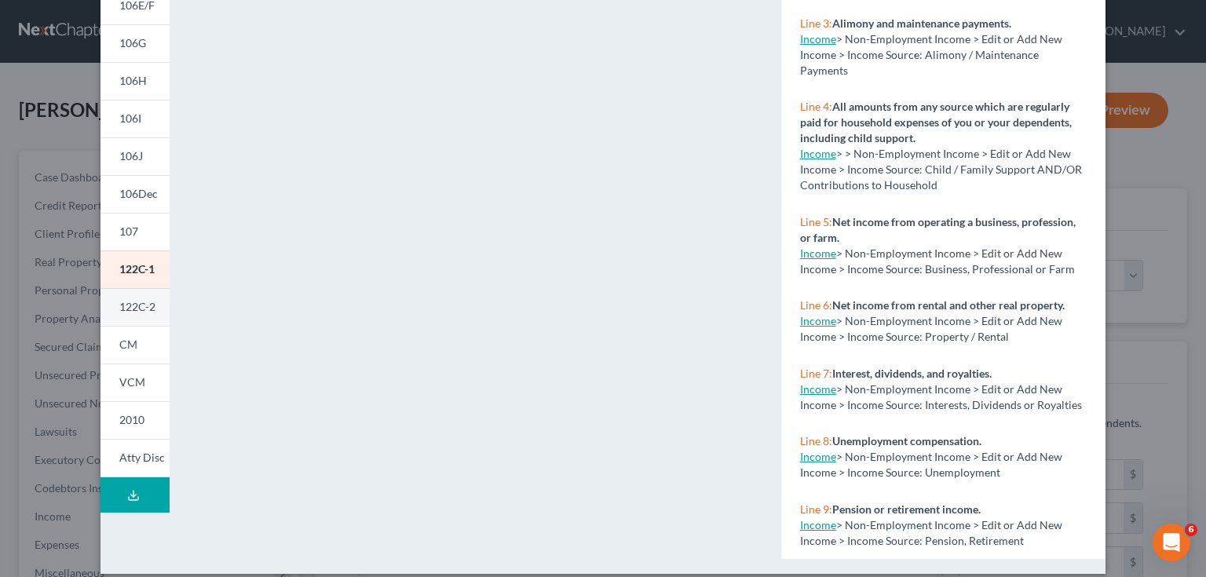
click at [132, 309] on span "122C-2" at bounding box center [137, 306] width 36 height 13
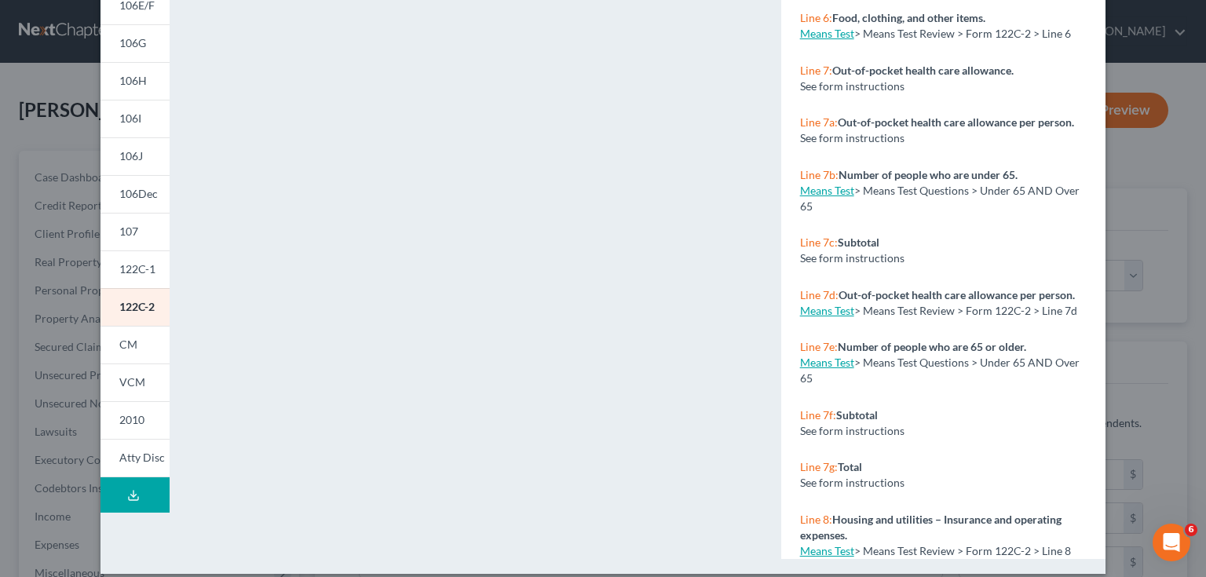
click at [1155, 235] on div "Petition Preview Chapter 13 Calculation of Your Disposable Income × 101 106Sum …" at bounding box center [603, 288] width 1206 height 577
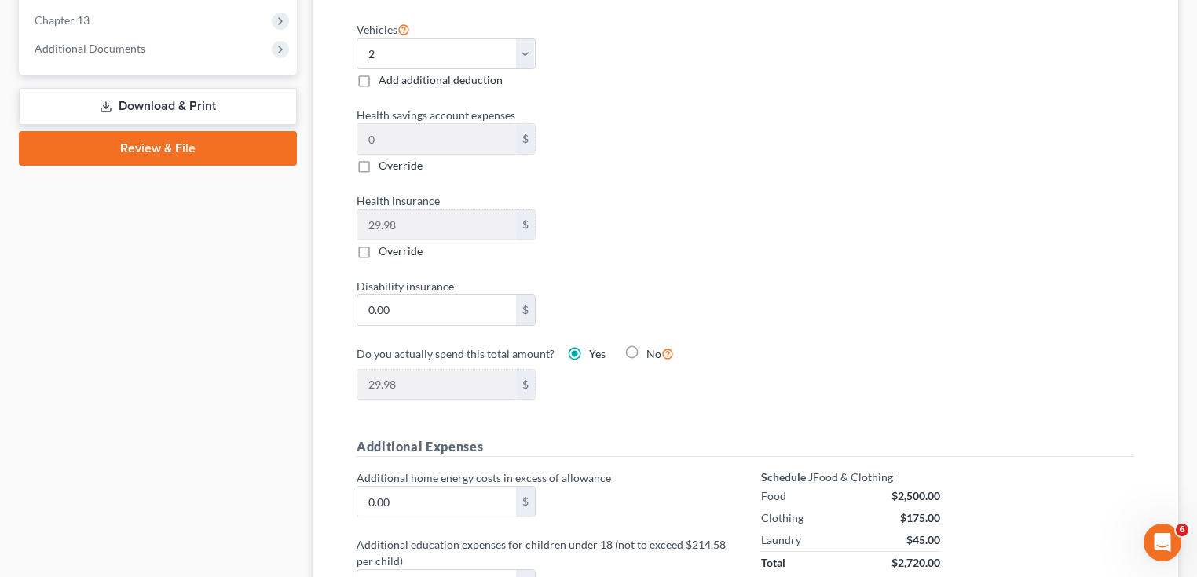
scroll to position [640, 0]
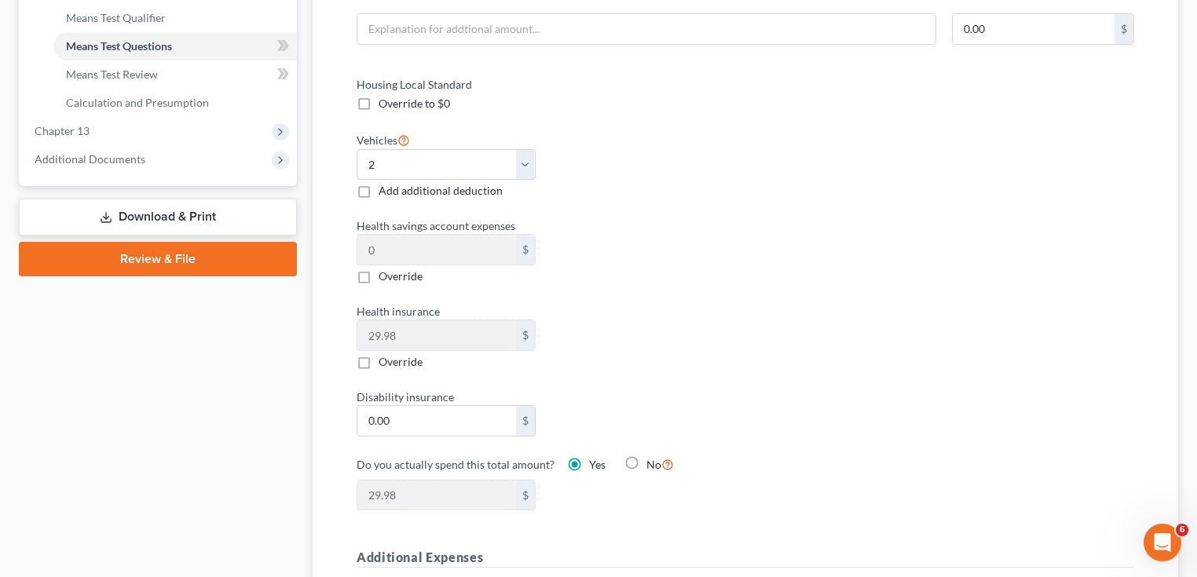
click at [151, 210] on link "Download & Print" at bounding box center [158, 217] width 278 height 37
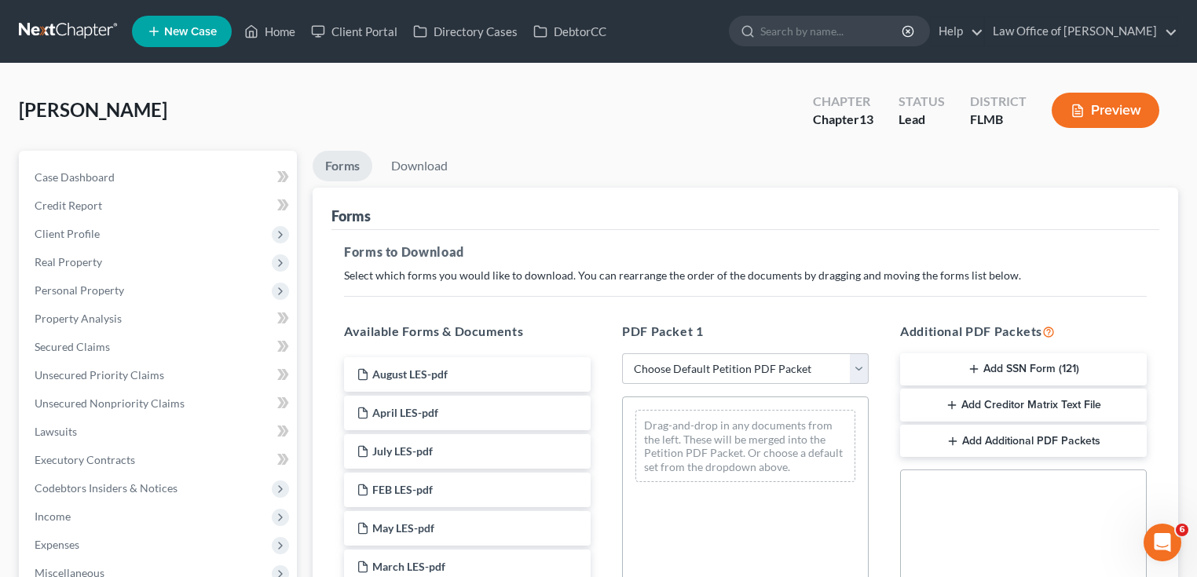
click at [821, 383] on div "PDF Packet 1 Choose Default Petition PDF Packet Complete Bankruptcy Petition (a…" at bounding box center [745, 575] width 278 height 532
click at [813, 374] on select "Choose Default Petition PDF Packet Complete Bankruptcy Petition (all forms and …" at bounding box center [745, 368] width 247 height 31
select select "0"
click at [622, 353] on select "Choose Default Petition PDF Packet Complete Bankruptcy Petition (all forms and …" at bounding box center [745, 368] width 247 height 31
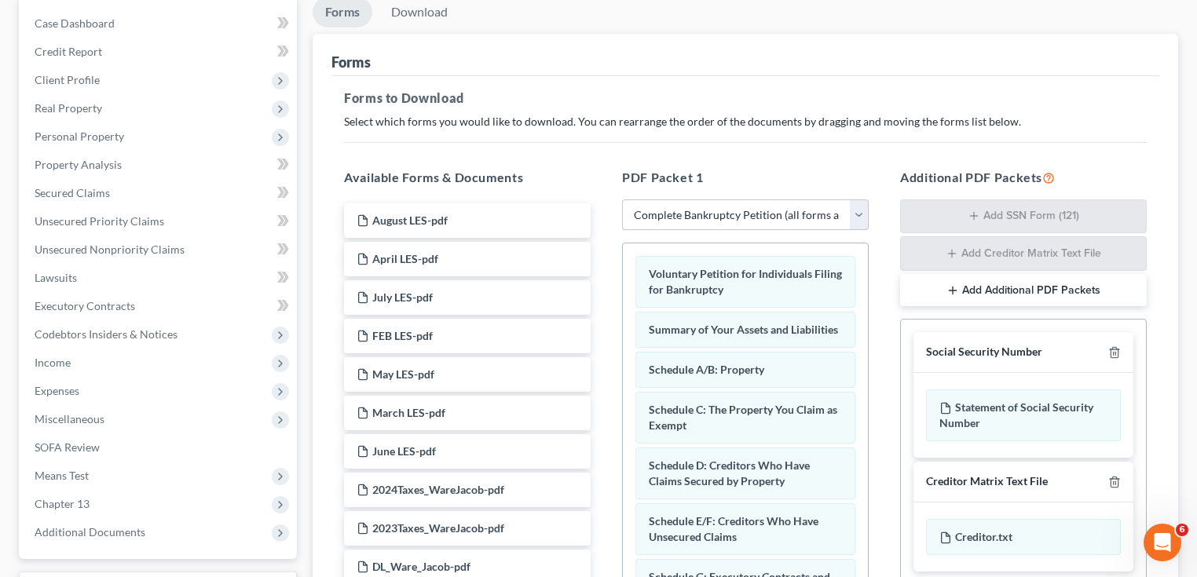
scroll to position [393, 0]
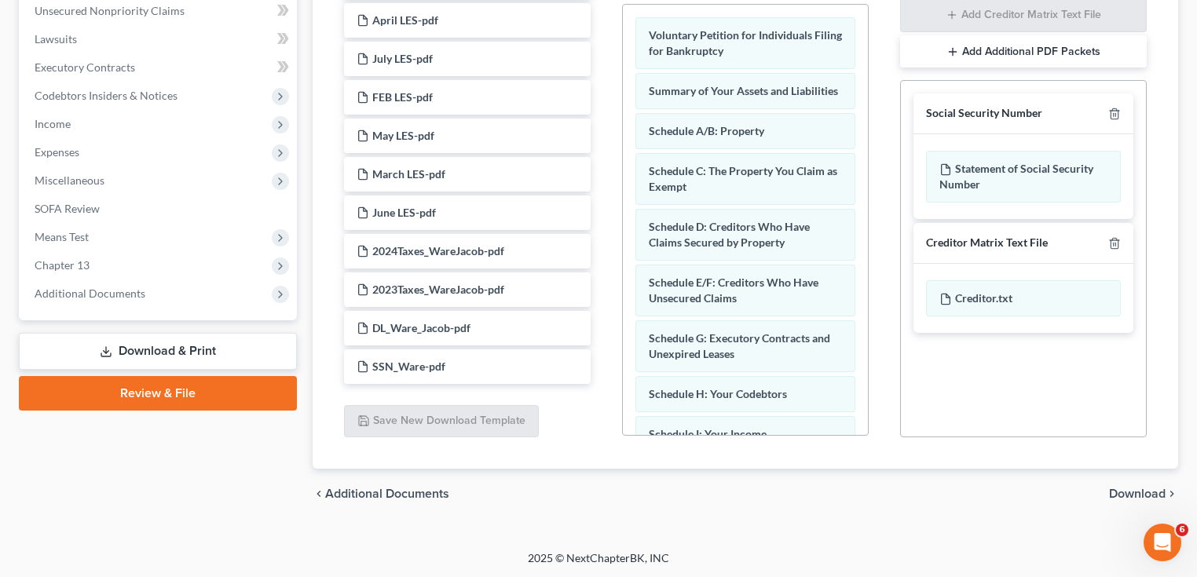
click at [1149, 496] on span "Download" at bounding box center [1137, 494] width 57 height 13
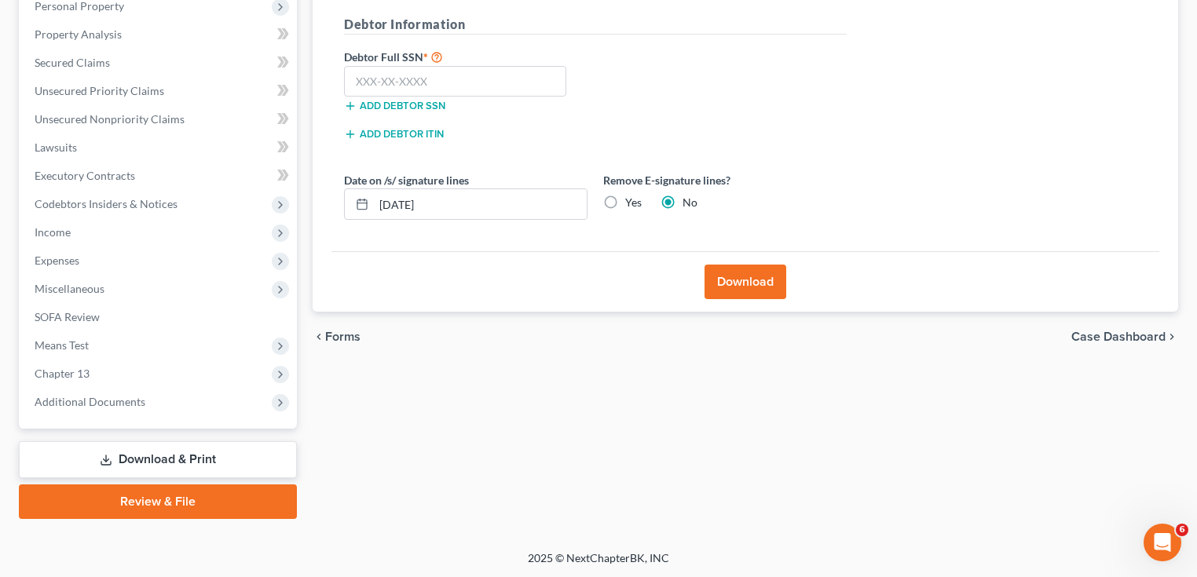
scroll to position [96, 0]
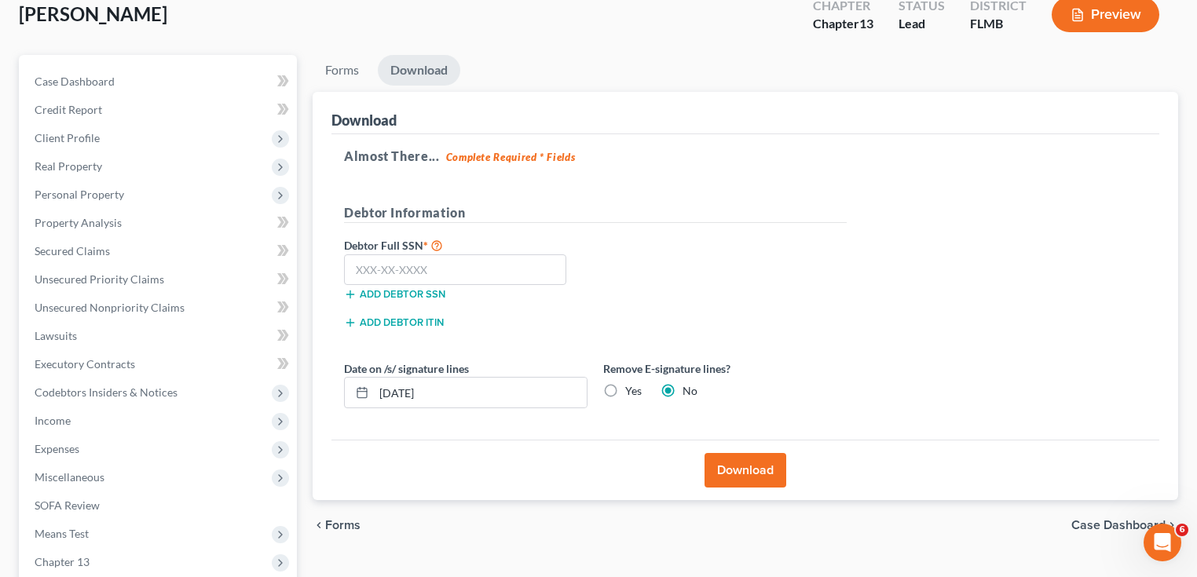
click at [625, 390] on label "Yes" at bounding box center [633, 391] width 16 height 16
click at [631, 390] on input "Yes" at bounding box center [636, 388] width 10 height 10
radio input "true"
radio input "false"
click at [418, 279] on input "text" at bounding box center [455, 269] width 222 height 31
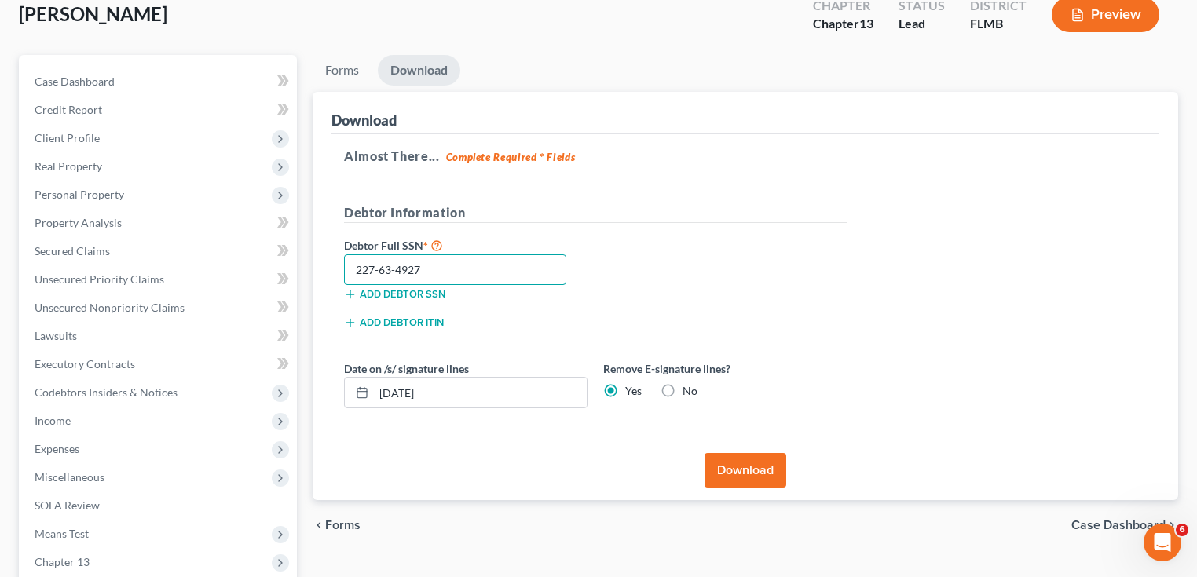
type input "227-63-4927"
click at [741, 460] on button "Download" at bounding box center [745, 470] width 82 height 35
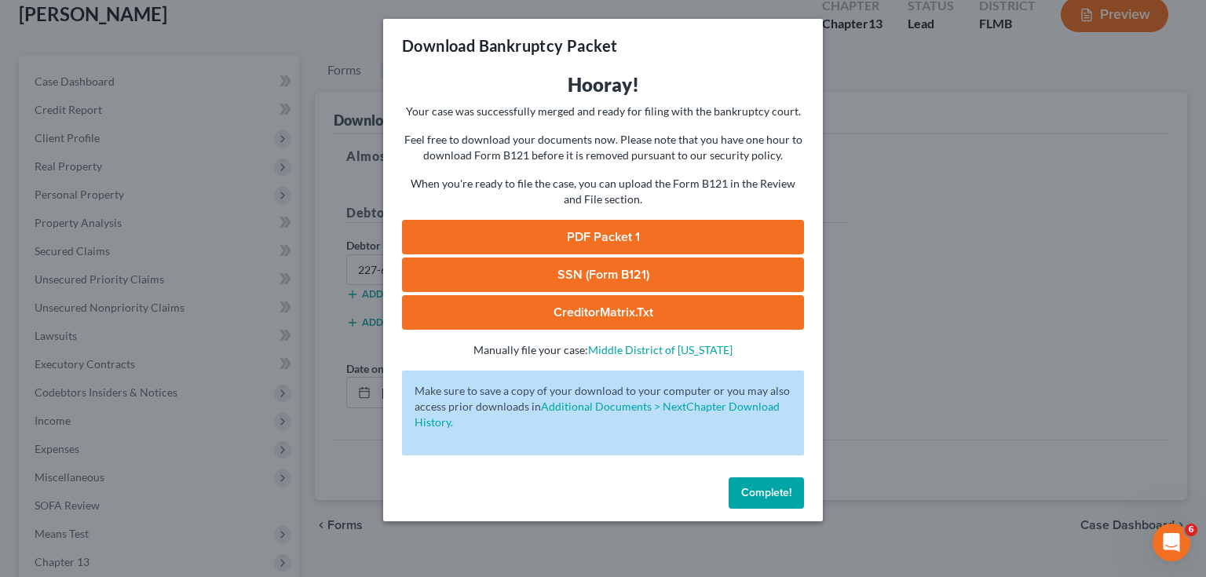
click at [747, 243] on link "PDF Packet 1" at bounding box center [603, 237] width 402 height 35
click at [604, 272] on link "SSN (Form B121)" at bounding box center [603, 275] width 402 height 35
click at [793, 501] on button "Complete!" at bounding box center [766, 492] width 75 height 31
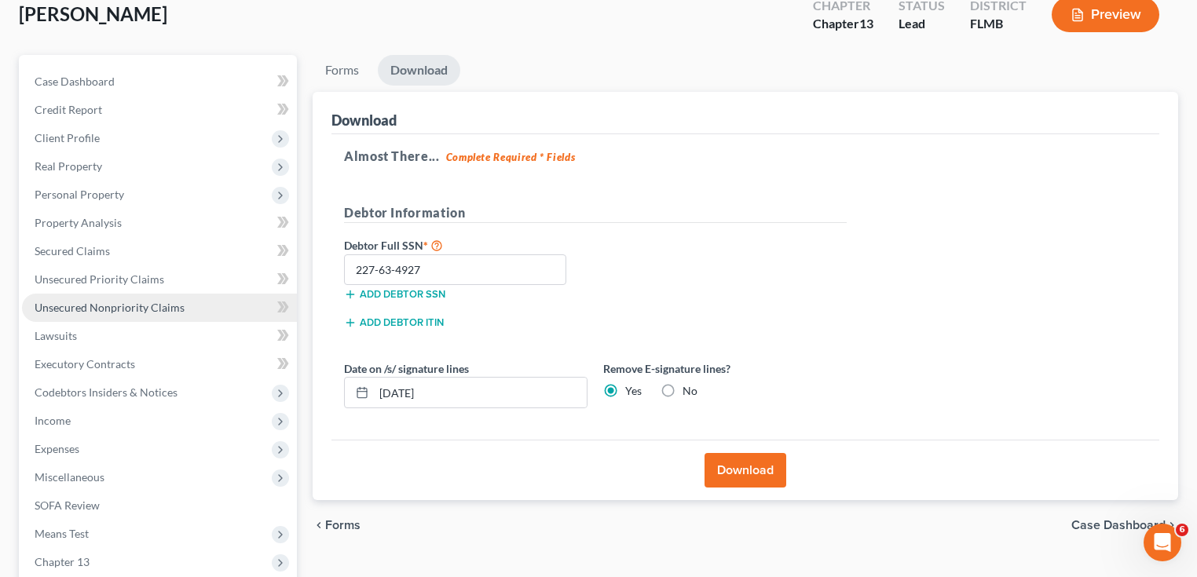
click at [92, 308] on span "Unsecured Nonpriority Claims" at bounding box center [110, 307] width 150 height 13
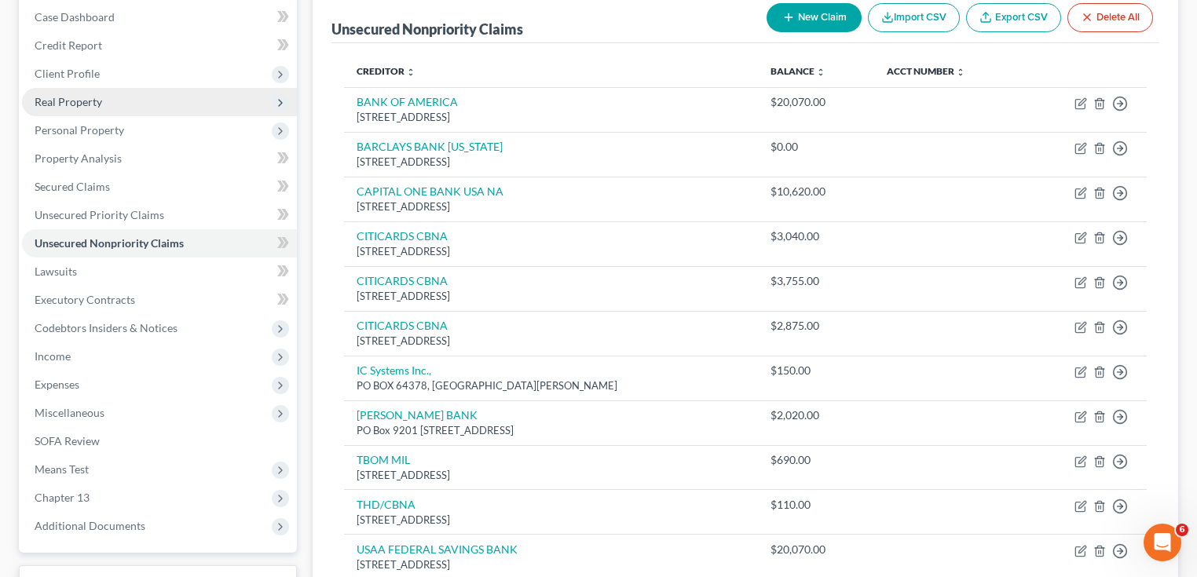
scroll to position [63, 0]
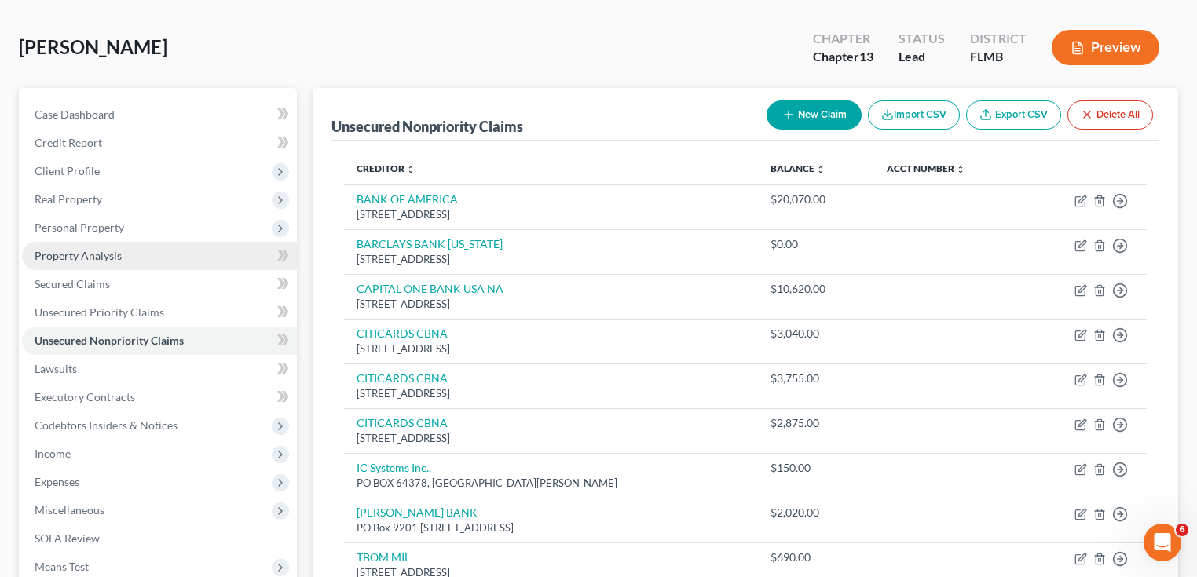
click at [94, 257] on span "Property Analysis" at bounding box center [78, 255] width 87 height 13
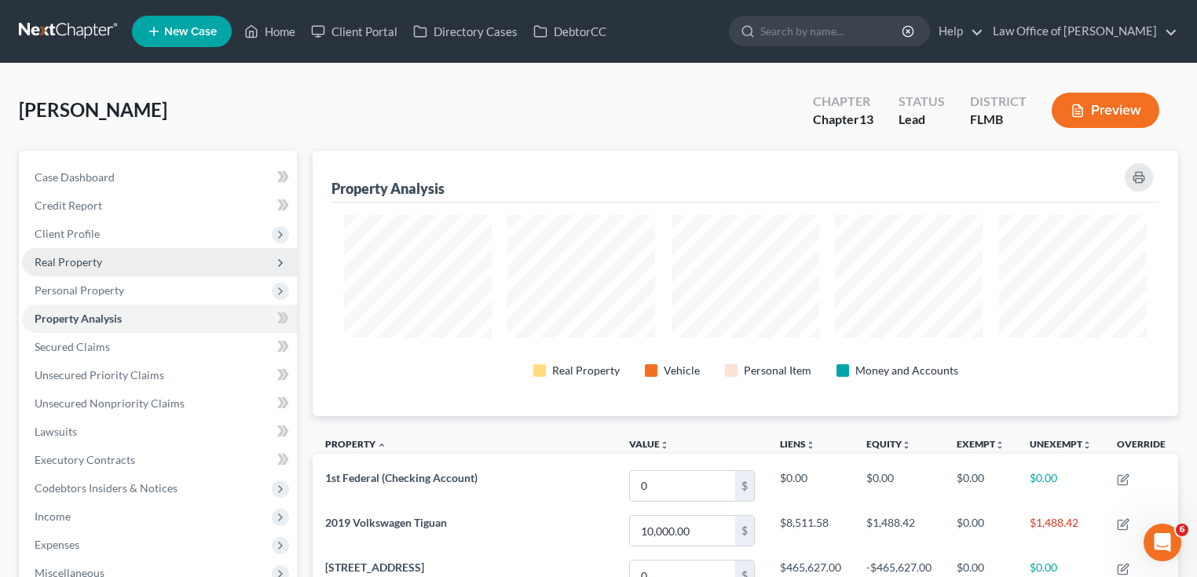
scroll to position [265, 864]
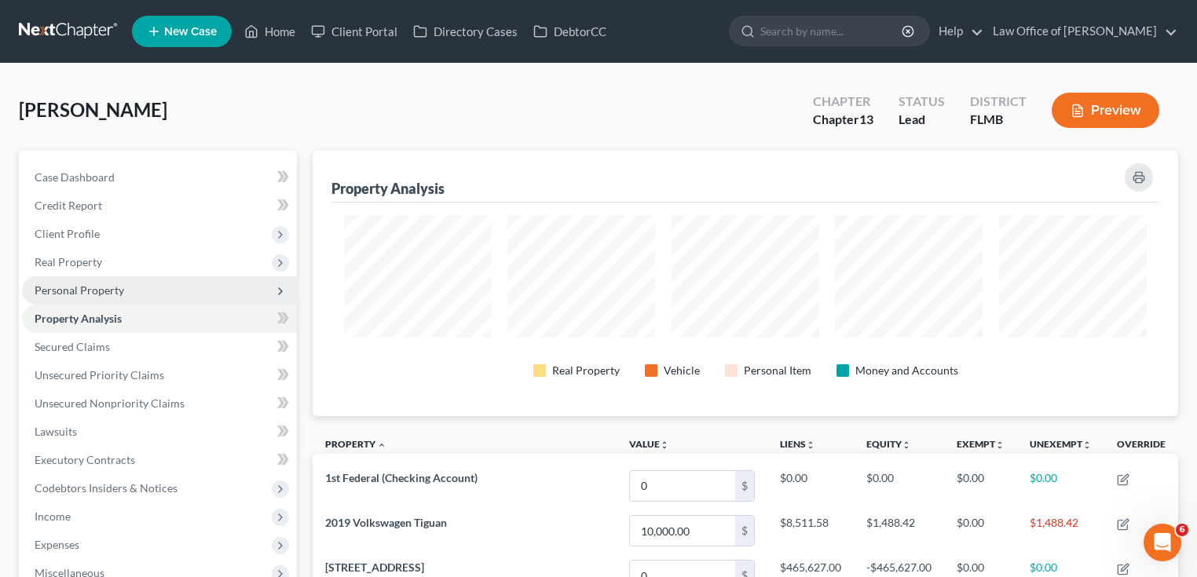
click at [108, 284] on span "Personal Property" at bounding box center [80, 289] width 90 height 13
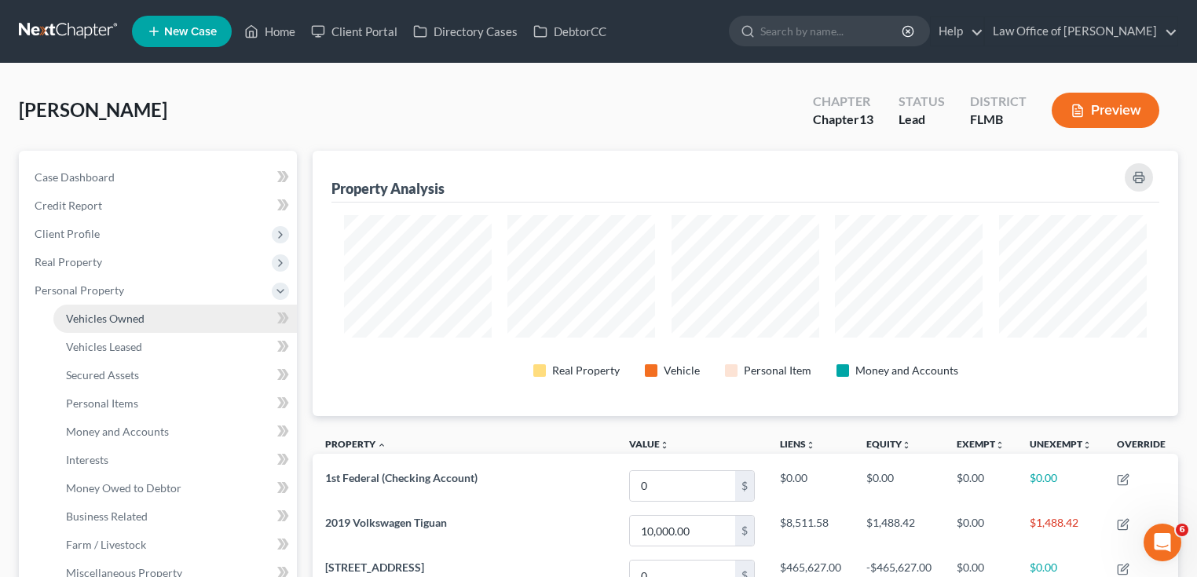
click at [130, 320] on span "Vehicles Owned" at bounding box center [105, 318] width 79 height 13
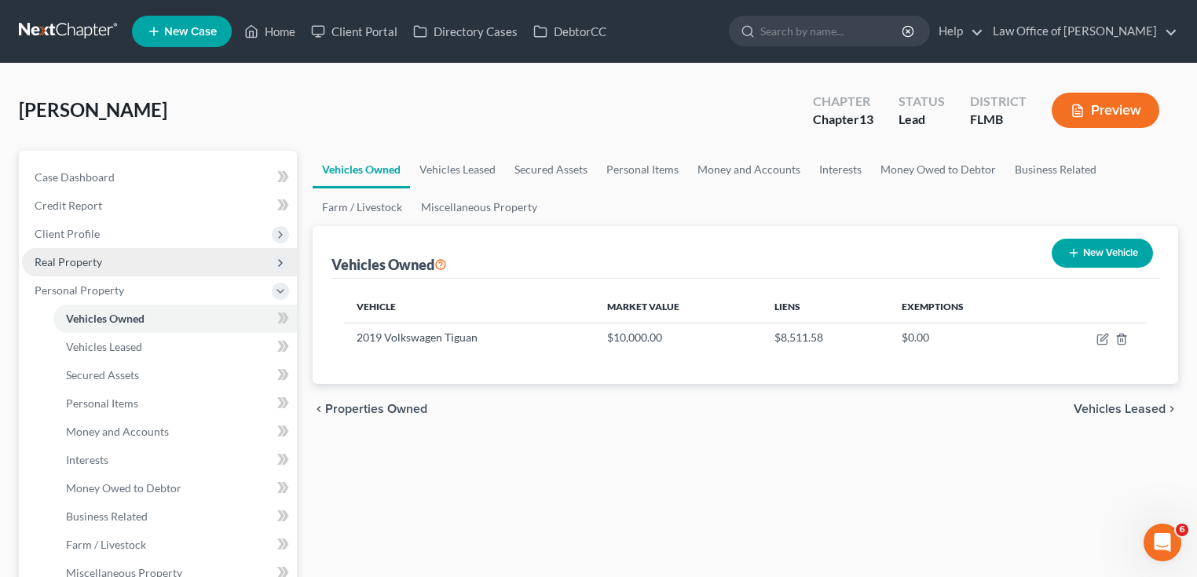
click at [113, 262] on span "Real Property" at bounding box center [159, 262] width 275 height 28
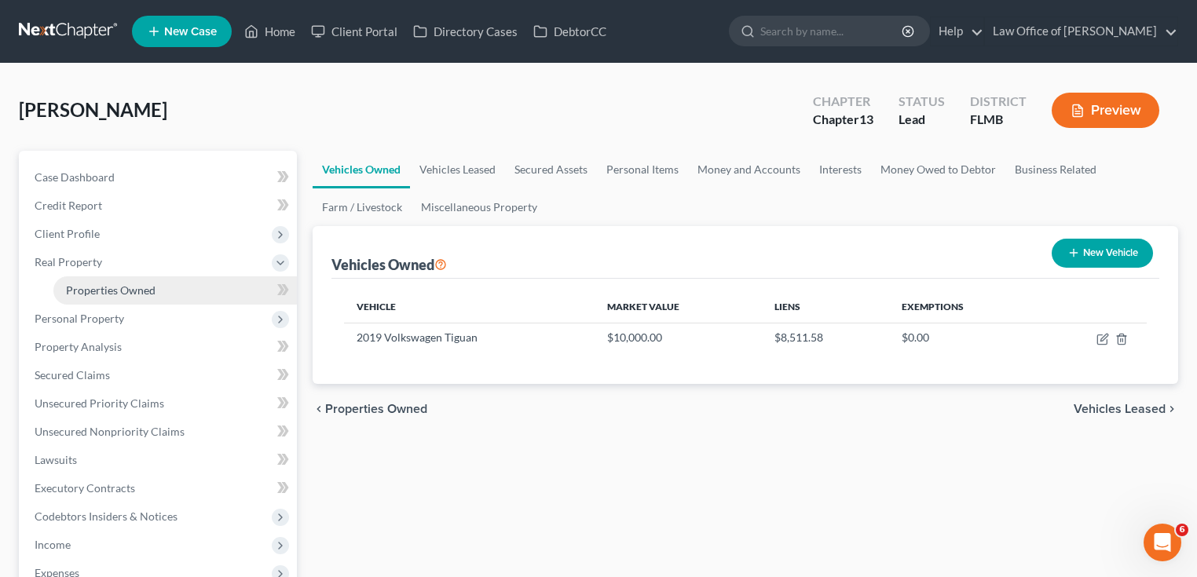
drag, startPoint x: 101, startPoint y: 281, endPoint x: 119, endPoint y: 279, distance: 19.0
click at [101, 281] on link "Properties Owned" at bounding box center [174, 290] width 243 height 28
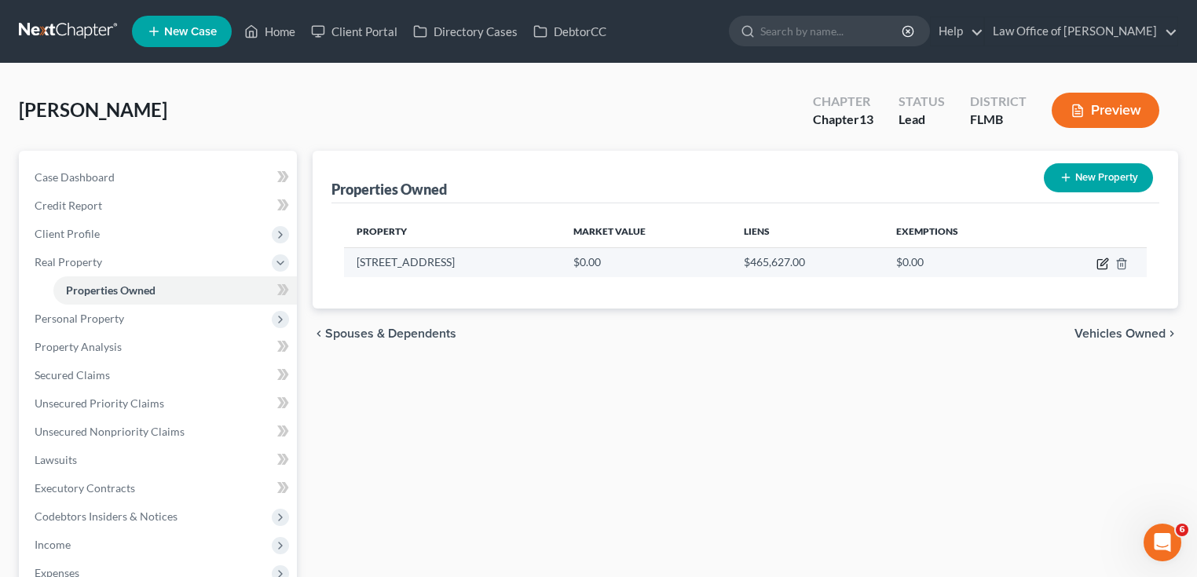
click at [1099, 264] on icon "button" at bounding box center [1102, 264] width 13 height 13
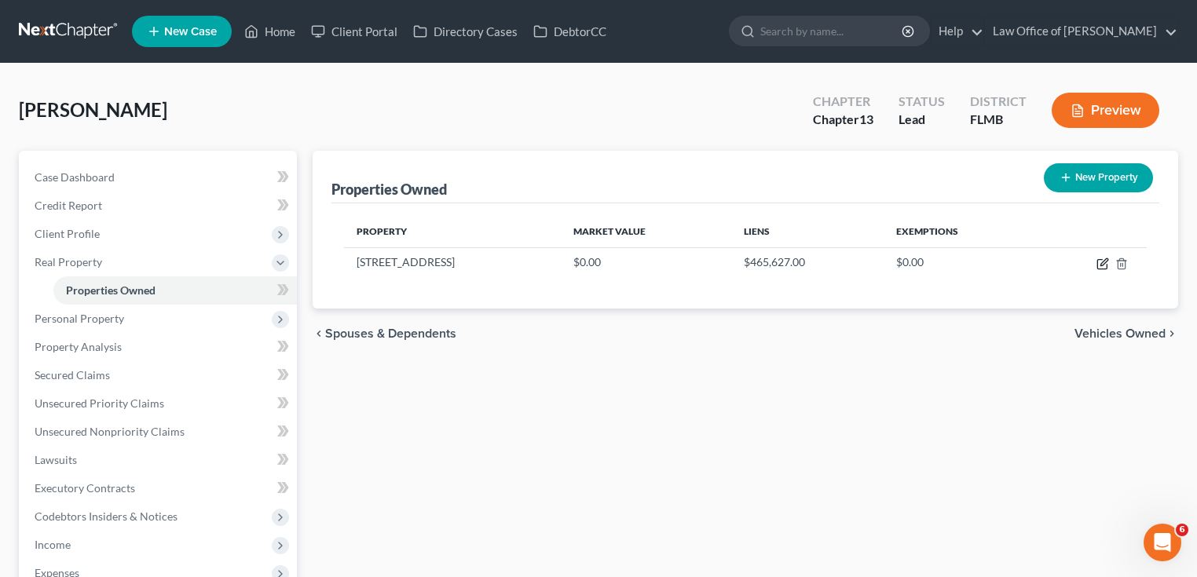
select select "9"
select select "44"
select select "0"
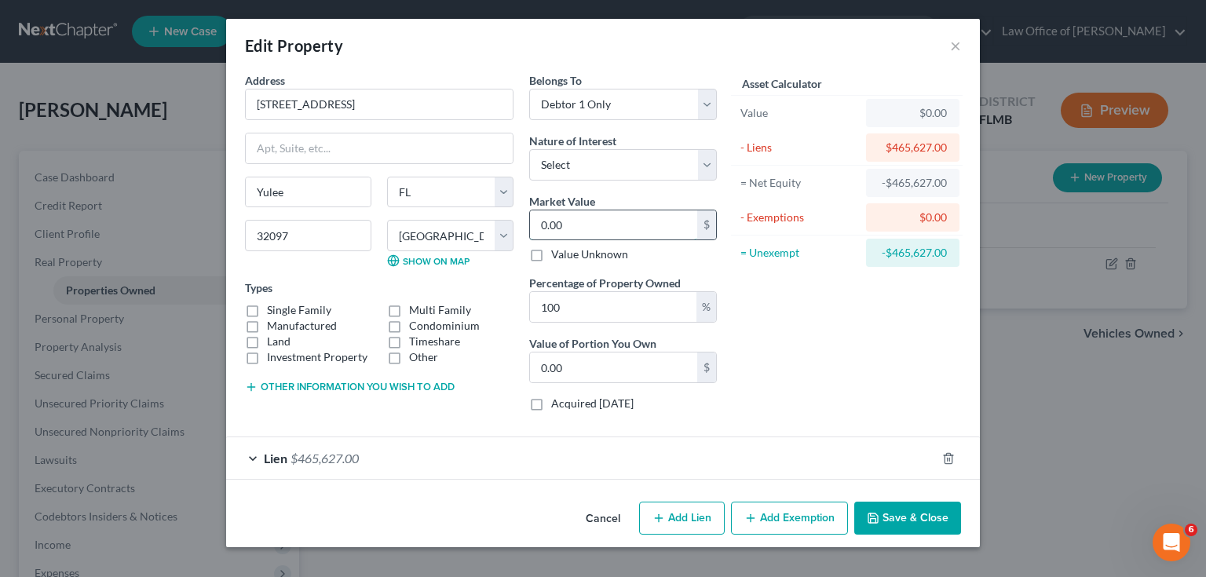
click at [605, 213] on input "0.00" at bounding box center [613, 225] width 167 height 30
type input "4"
type input "4.00"
type input "45"
type input "45.00"
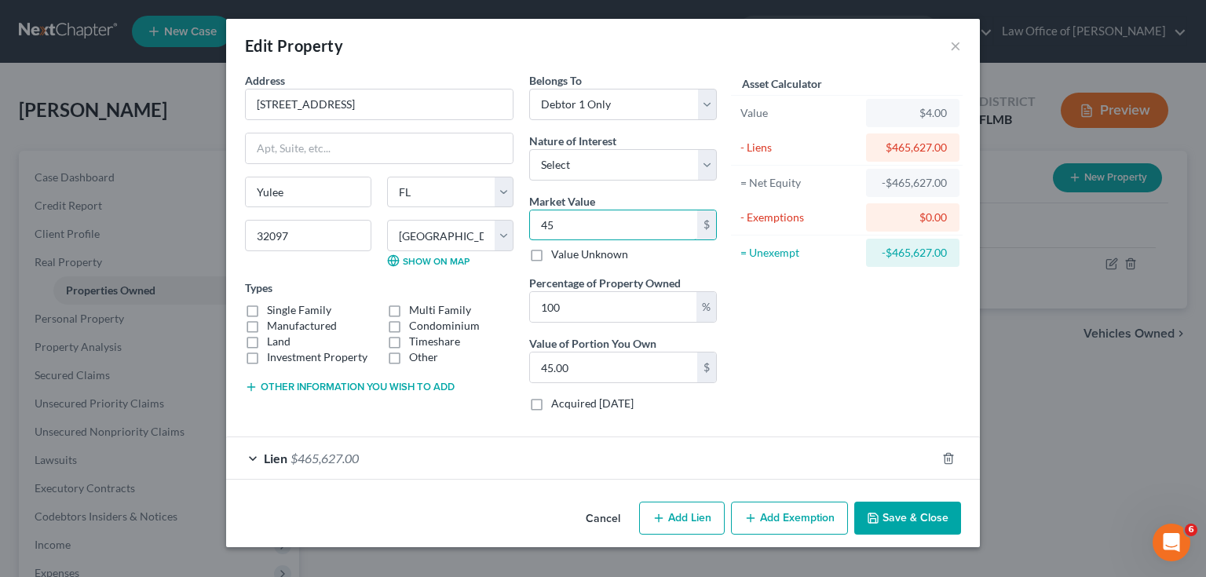
type input "450"
type input "450.00"
type input "4500"
type input "4,500.00"
type input "4,5000"
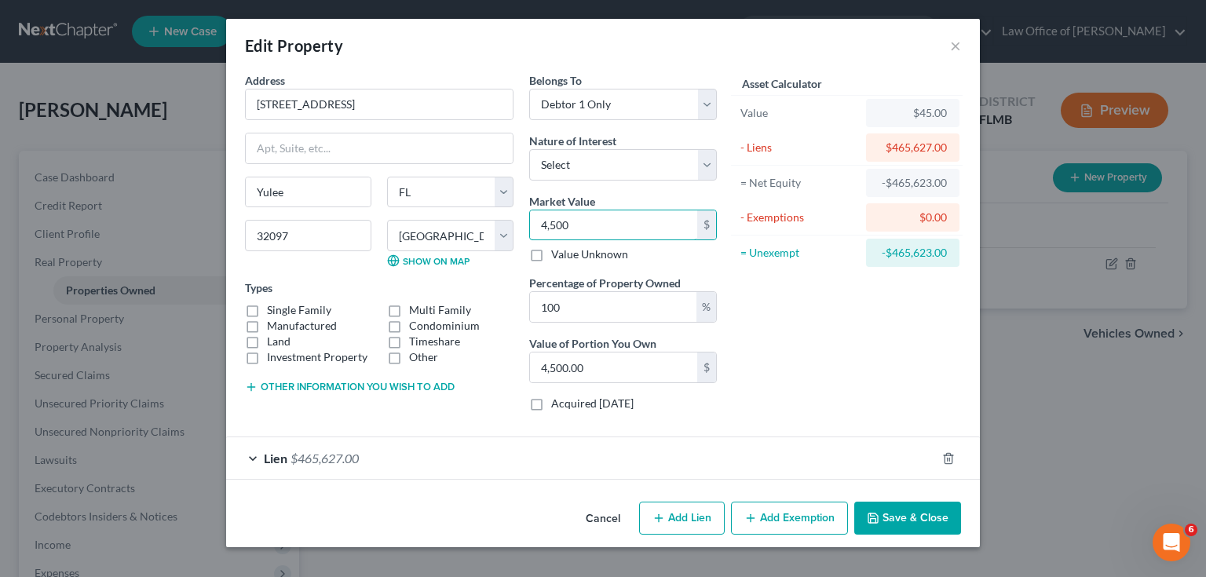
type input "45,000.00"
type input "45,0000"
type input "450,000.00"
type input "450,000"
click at [892, 512] on button "Save & Close" at bounding box center [907, 518] width 107 height 33
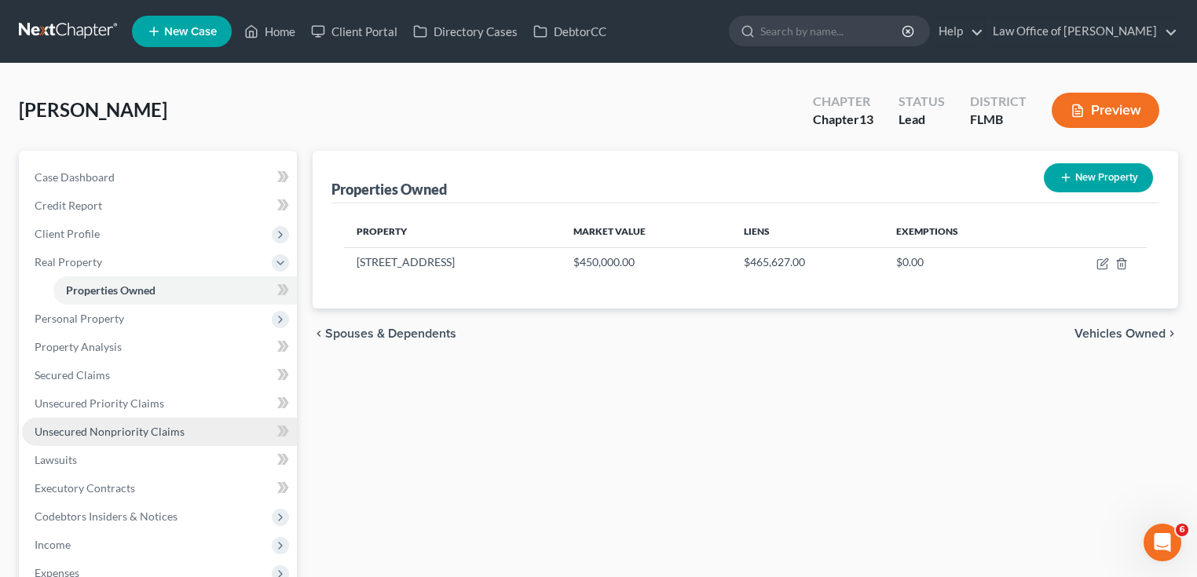
click at [122, 425] on span "Unsecured Nonpriority Claims" at bounding box center [110, 431] width 150 height 13
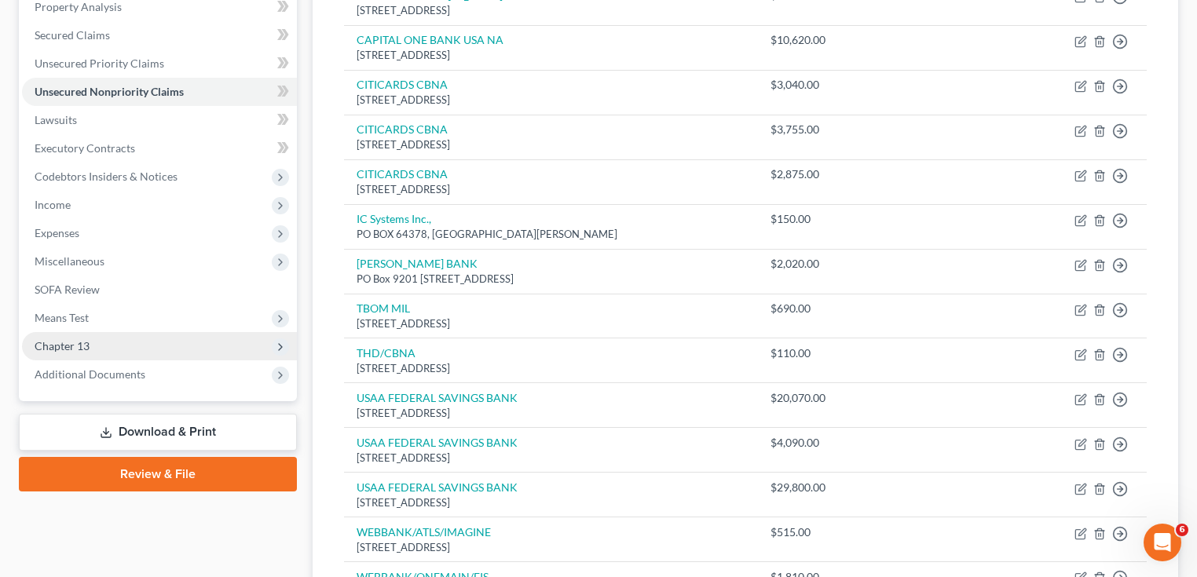
scroll to position [314, 0]
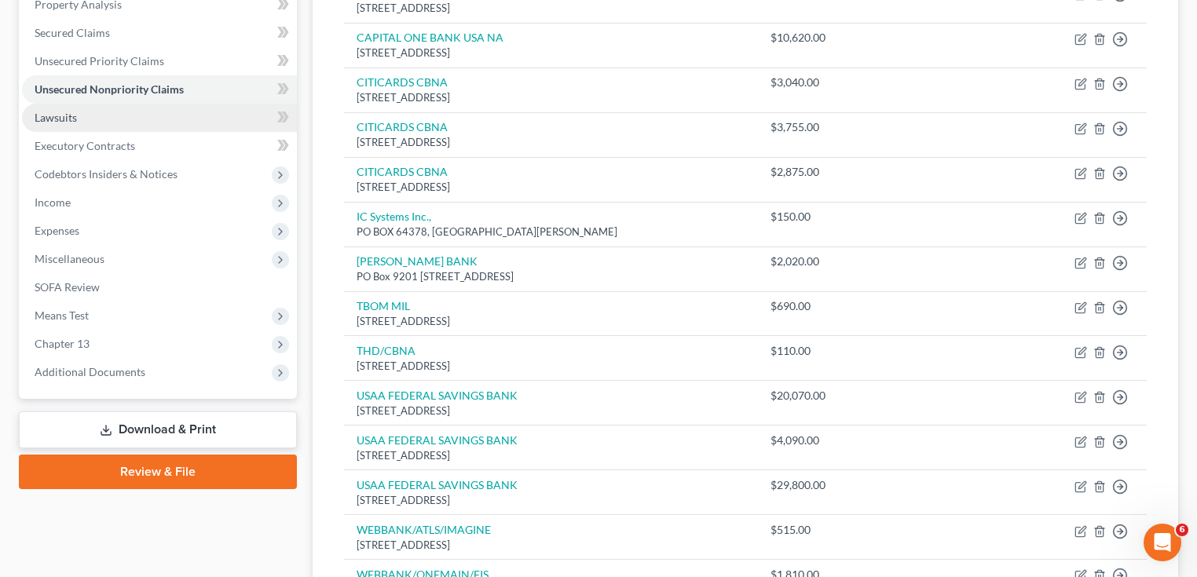
click at [85, 122] on link "Lawsuits" at bounding box center [159, 118] width 275 height 28
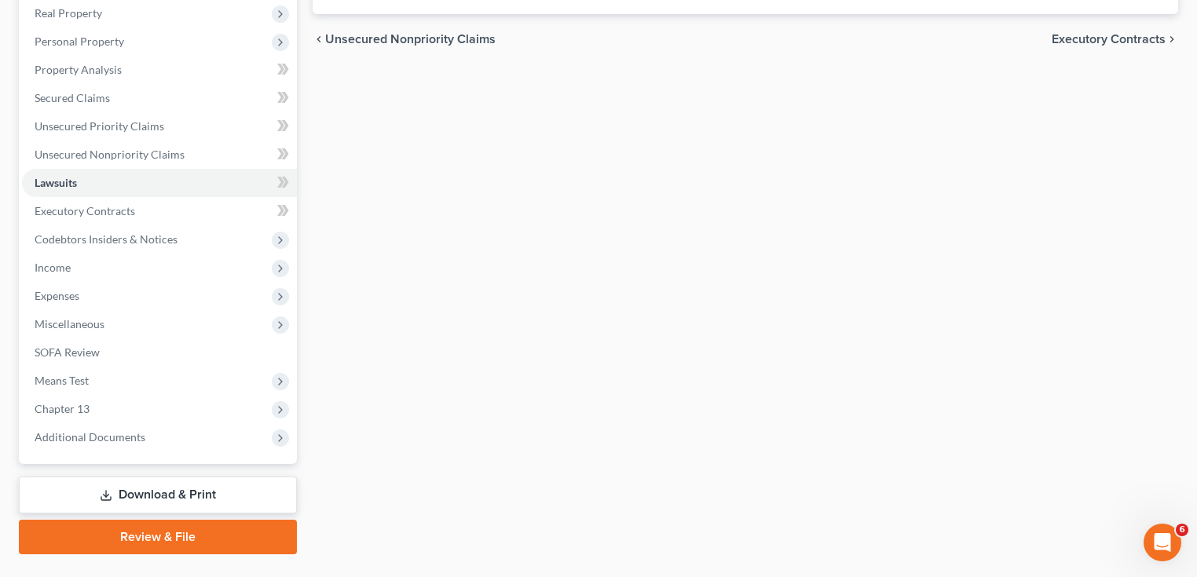
scroll to position [284, 0]
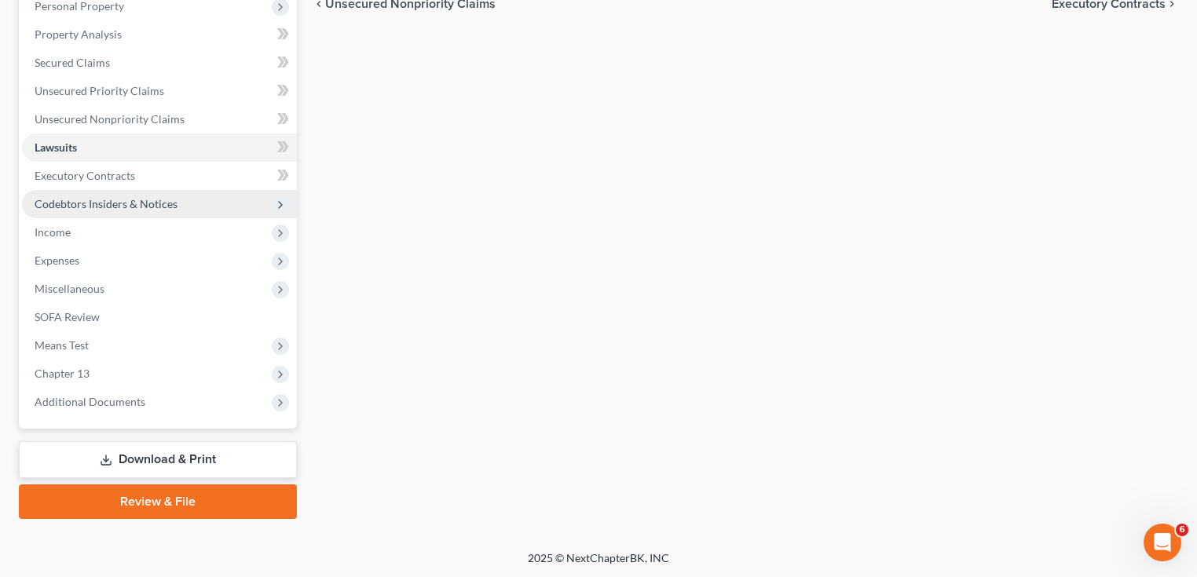
click at [151, 199] on span "Codebtors Insiders & Notices" at bounding box center [106, 203] width 143 height 13
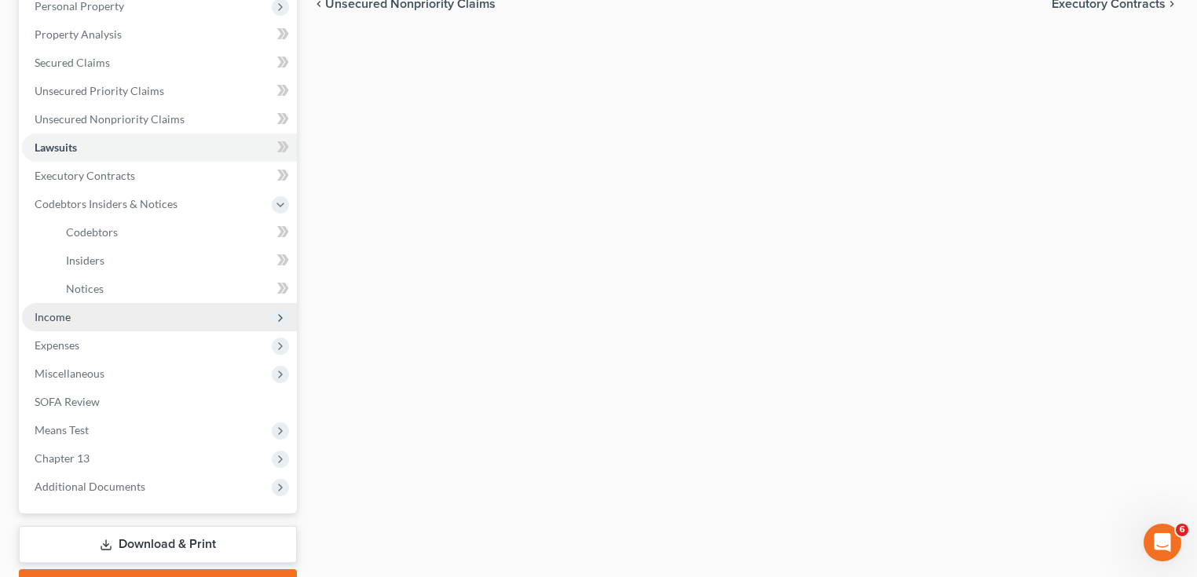
drag, startPoint x: 80, startPoint y: 312, endPoint x: 88, endPoint y: 323, distance: 13.5
click at [80, 312] on span "Income" at bounding box center [159, 317] width 275 height 28
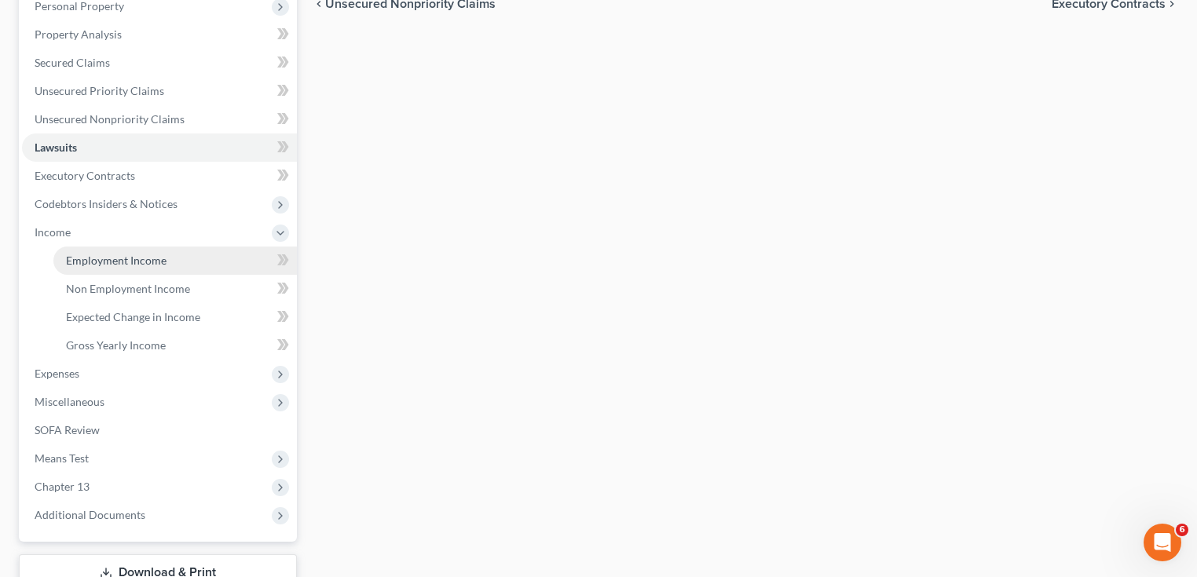
click at [120, 254] on span "Employment Income" at bounding box center [116, 260] width 101 height 13
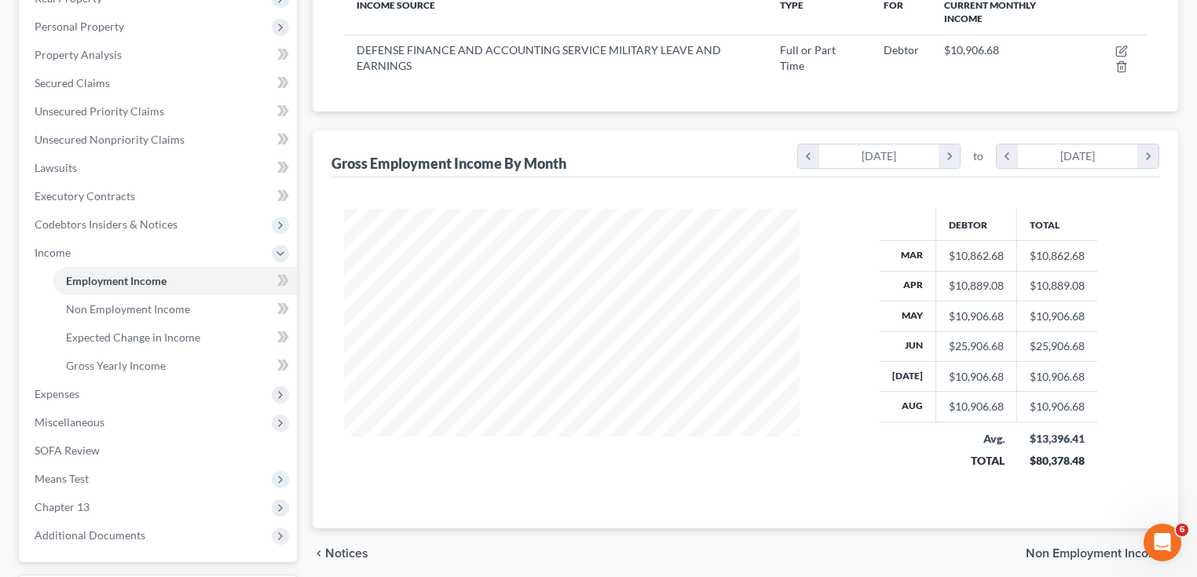
scroll to position [397, 0]
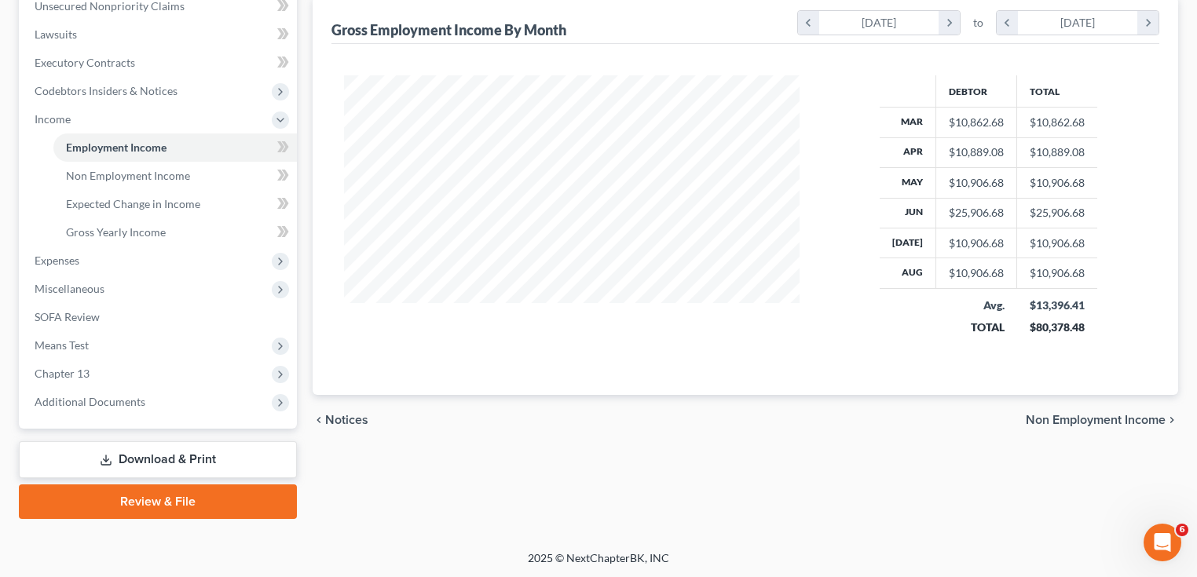
click at [228, 493] on link "Review & File" at bounding box center [158, 501] width 278 height 35
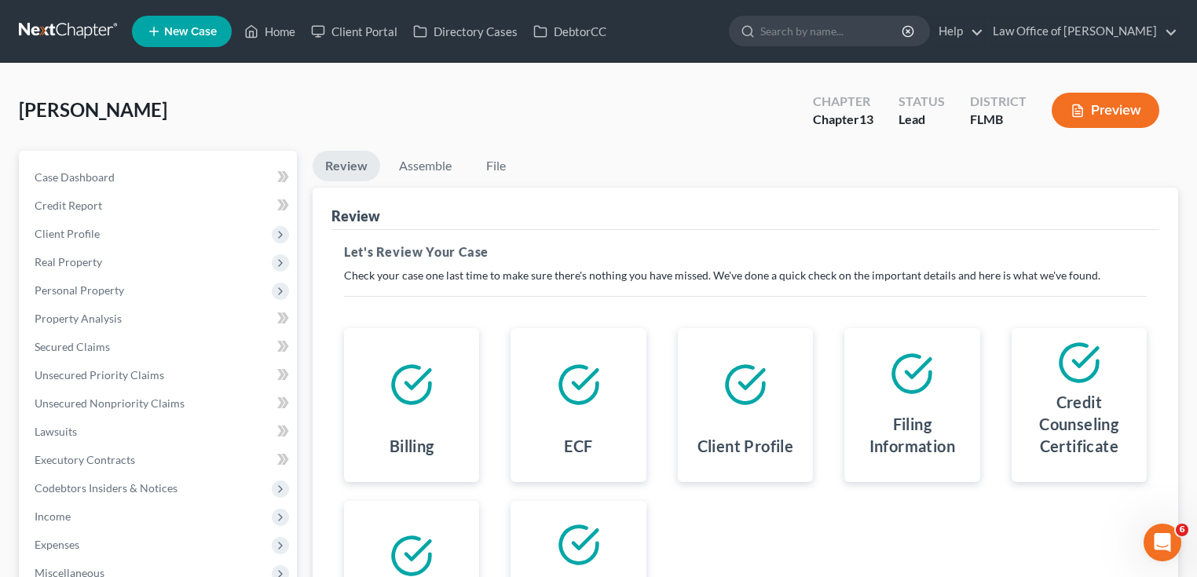
click at [1089, 114] on button "Preview" at bounding box center [1105, 110] width 108 height 35
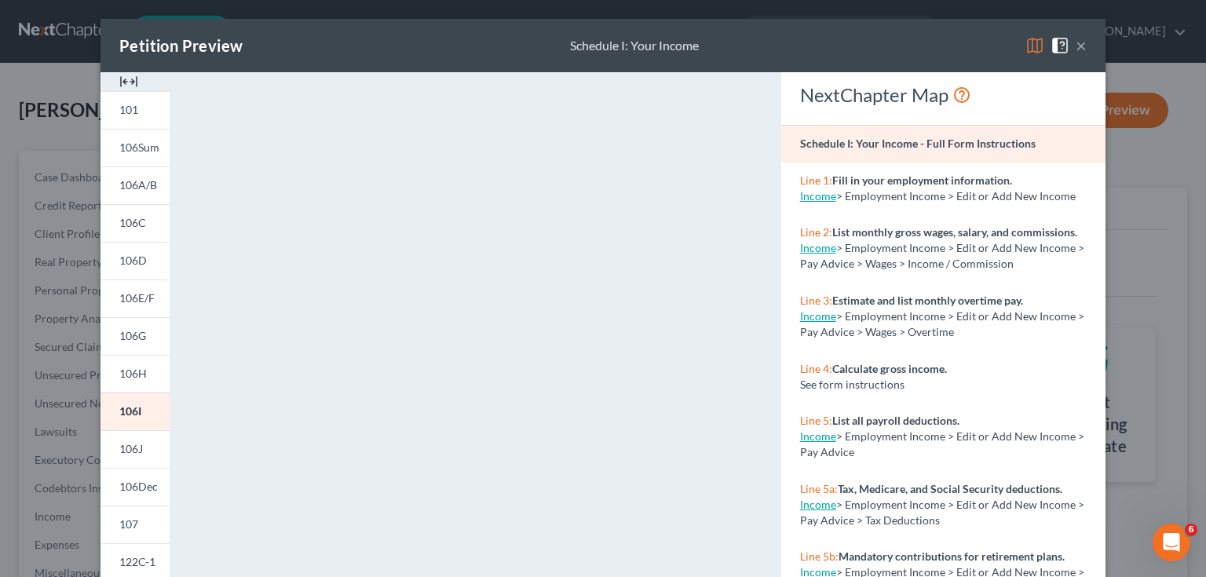
click at [1074, 28] on div "Petition Preview Schedule I: Your Income ×" at bounding box center [603, 45] width 1005 height 53
click at [1078, 45] on button "×" at bounding box center [1081, 45] width 11 height 19
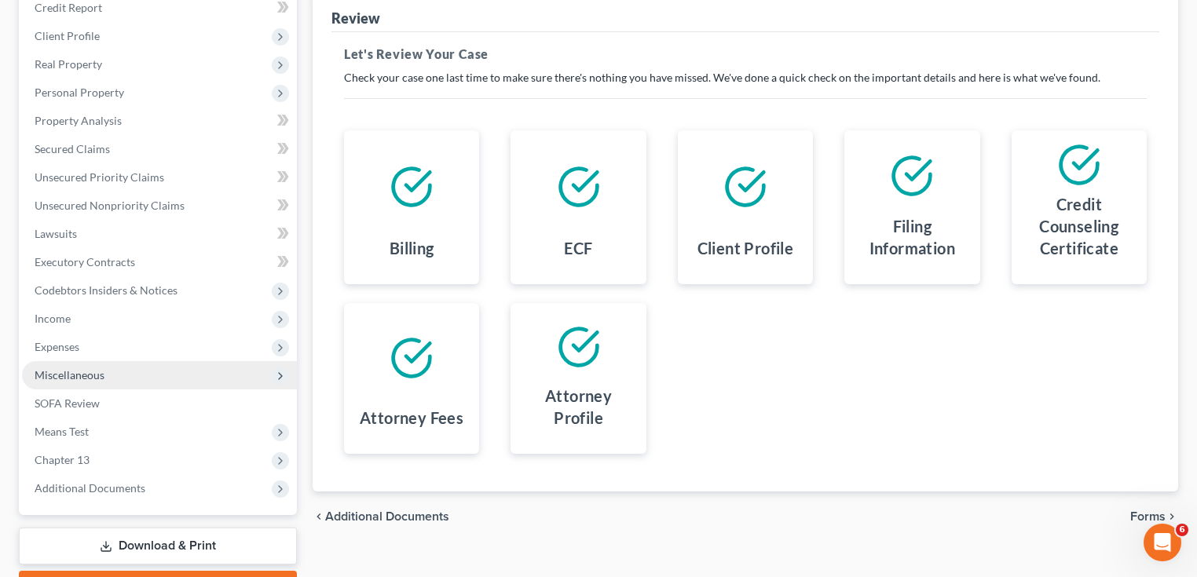
scroll to position [284, 0]
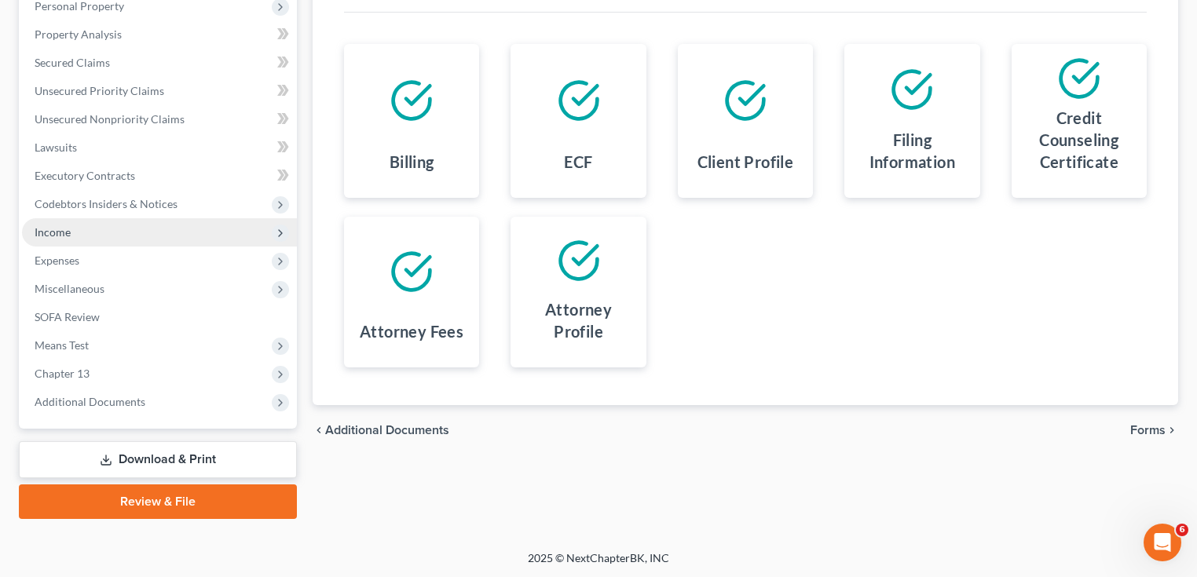
click at [50, 226] on span "Income" at bounding box center [53, 231] width 36 height 13
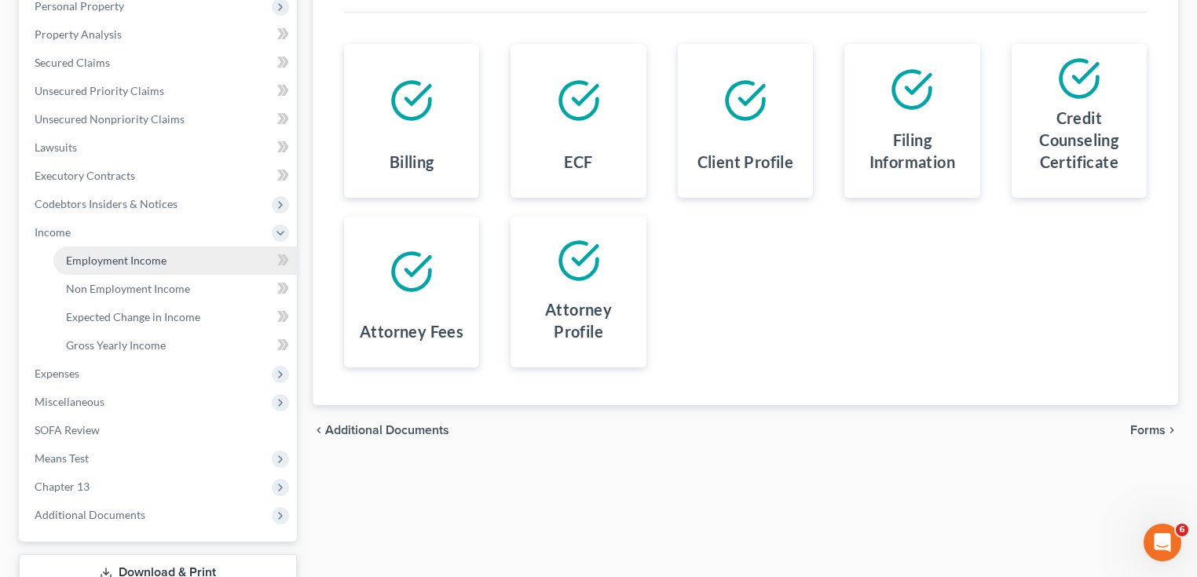
click at [93, 266] on link "Employment Income" at bounding box center [174, 261] width 243 height 28
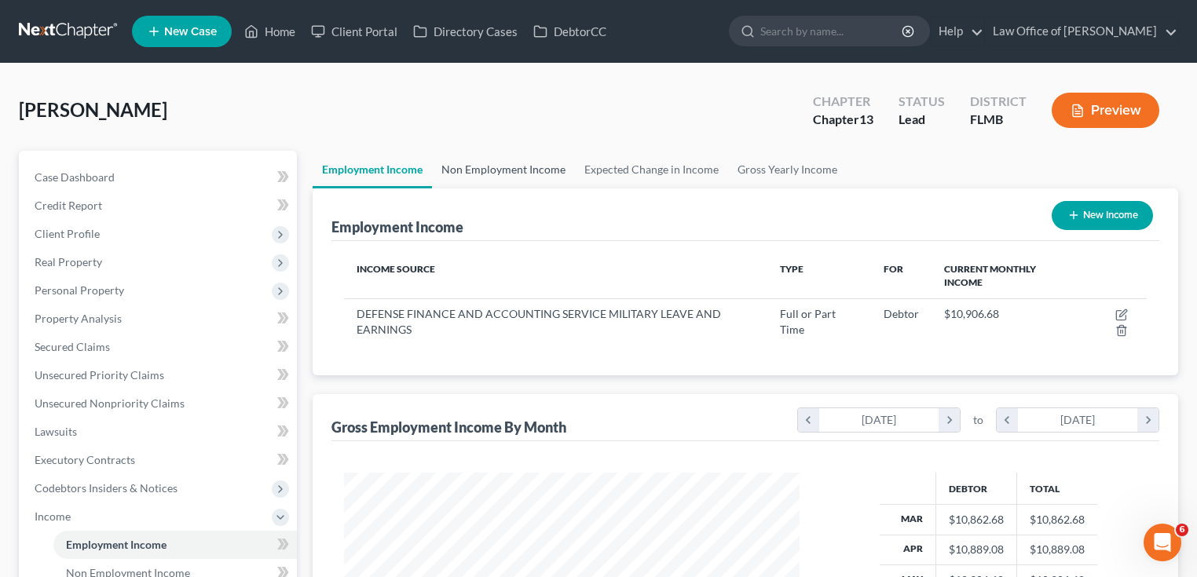
click at [478, 177] on link "Non Employment Income" at bounding box center [503, 170] width 143 height 38
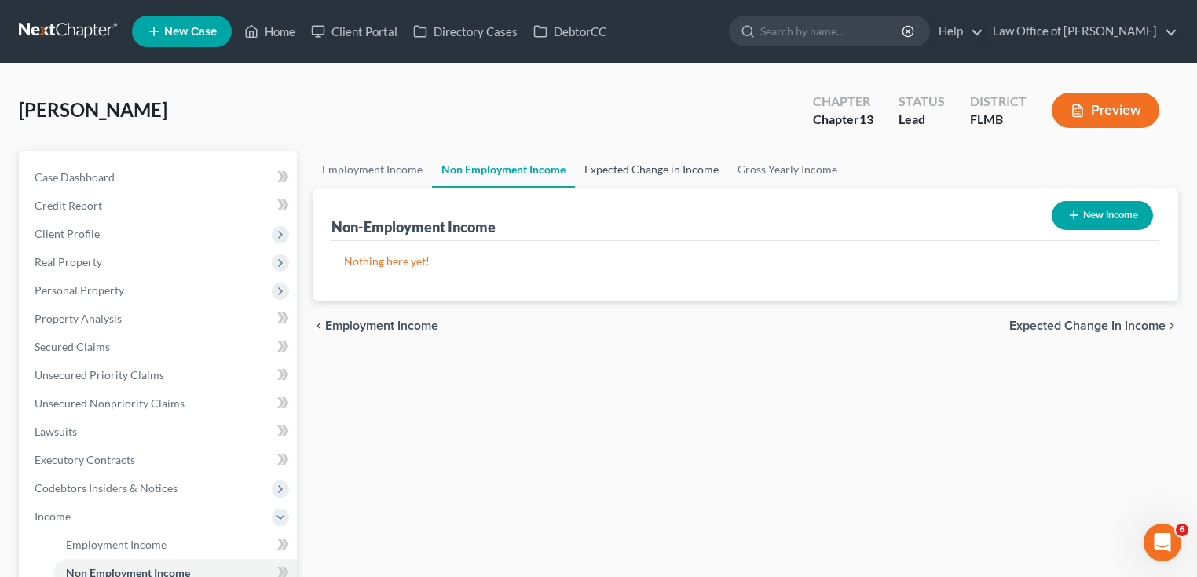
click at [610, 168] on link "Expected Change in Income" at bounding box center [651, 170] width 153 height 38
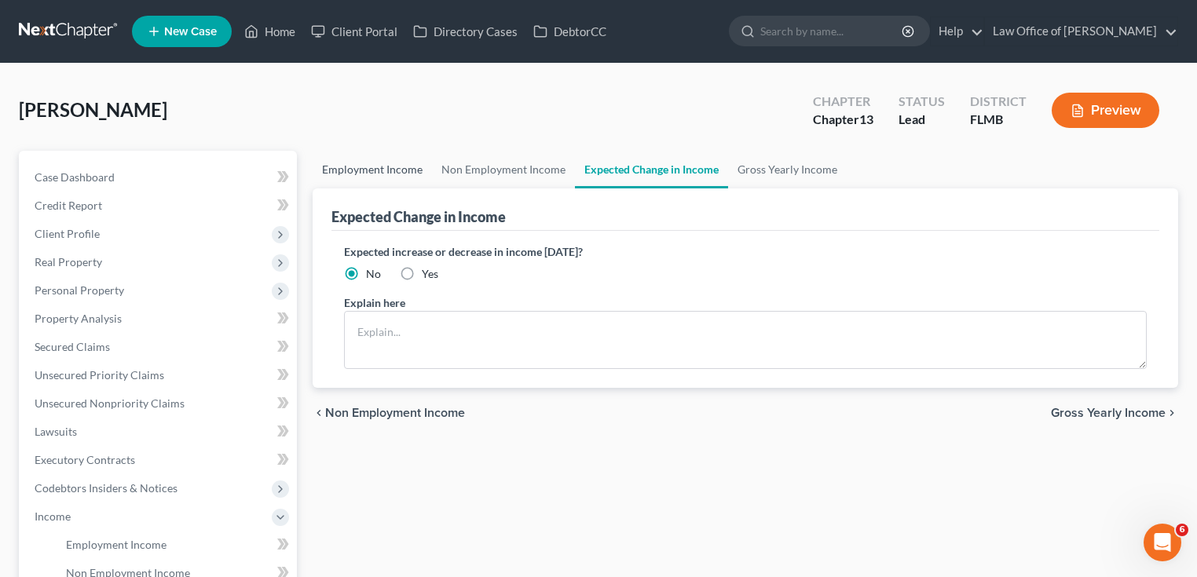
click at [393, 176] on link "Employment Income" at bounding box center [371, 170] width 119 height 38
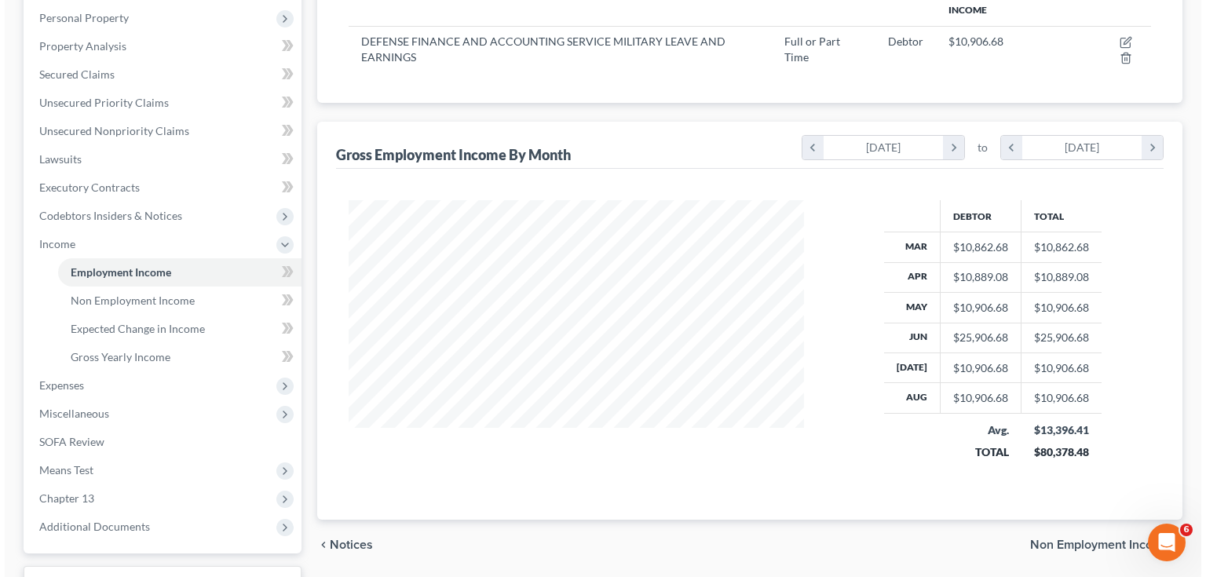
scroll to position [272, 0]
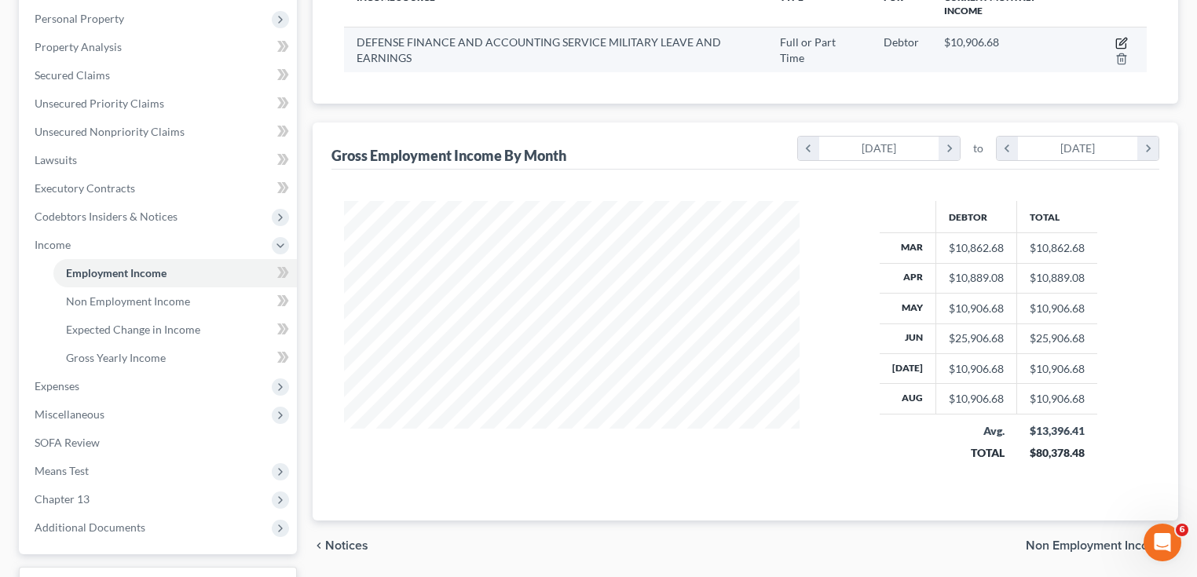
click at [1124, 38] on icon "button" at bounding box center [1121, 43] width 13 height 13
select select "0"
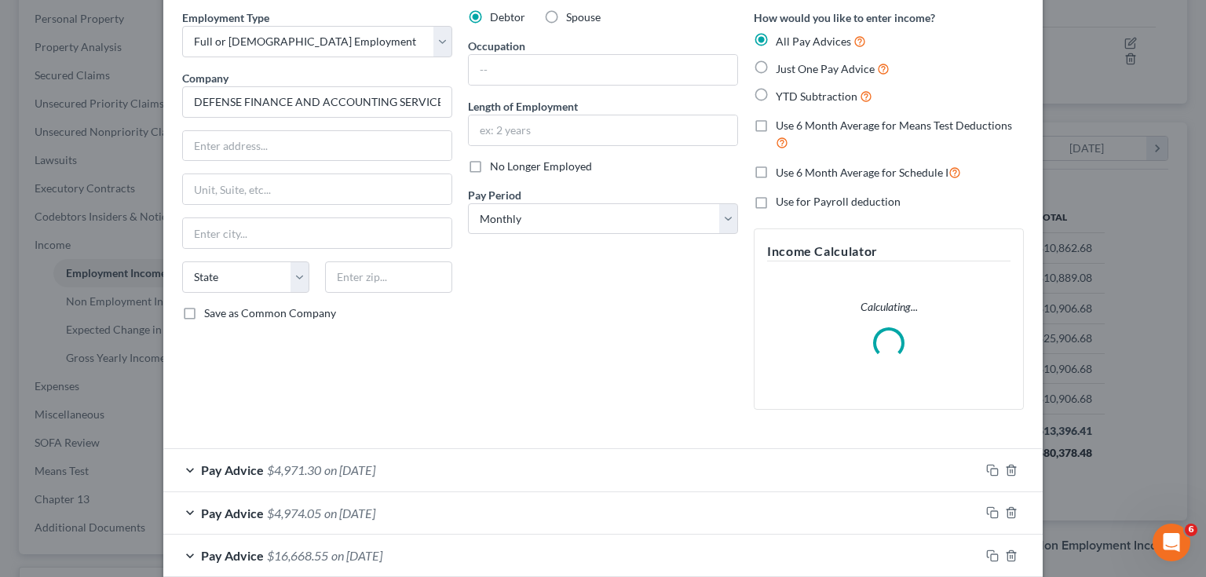
scroll to position [20, 0]
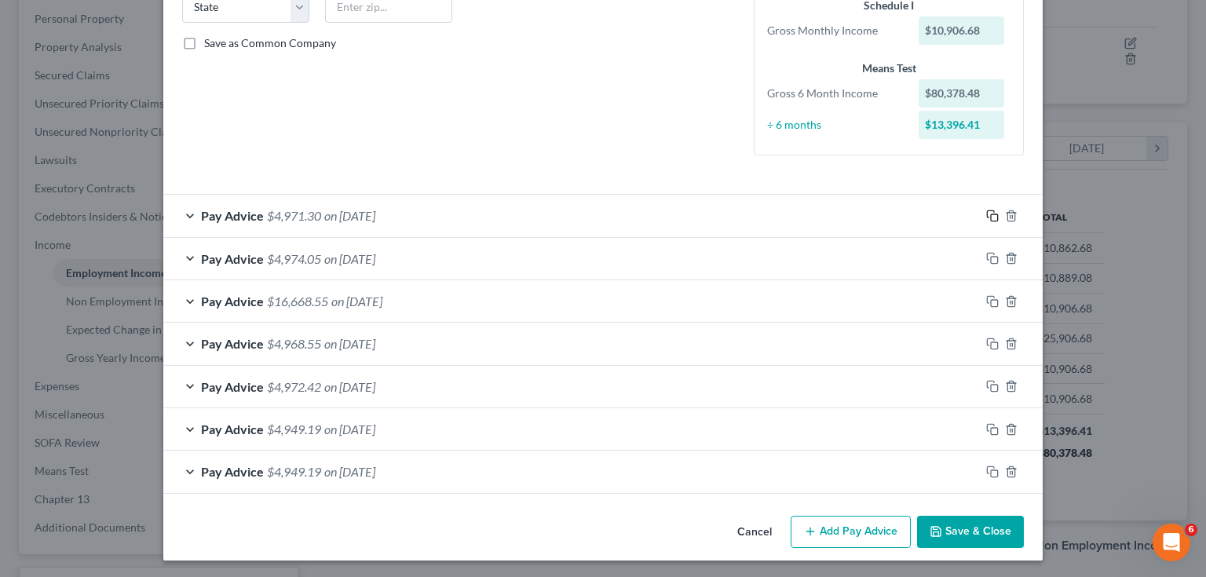
click at [989, 210] on icon "button" at bounding box center [990, 213] width 7 height 7
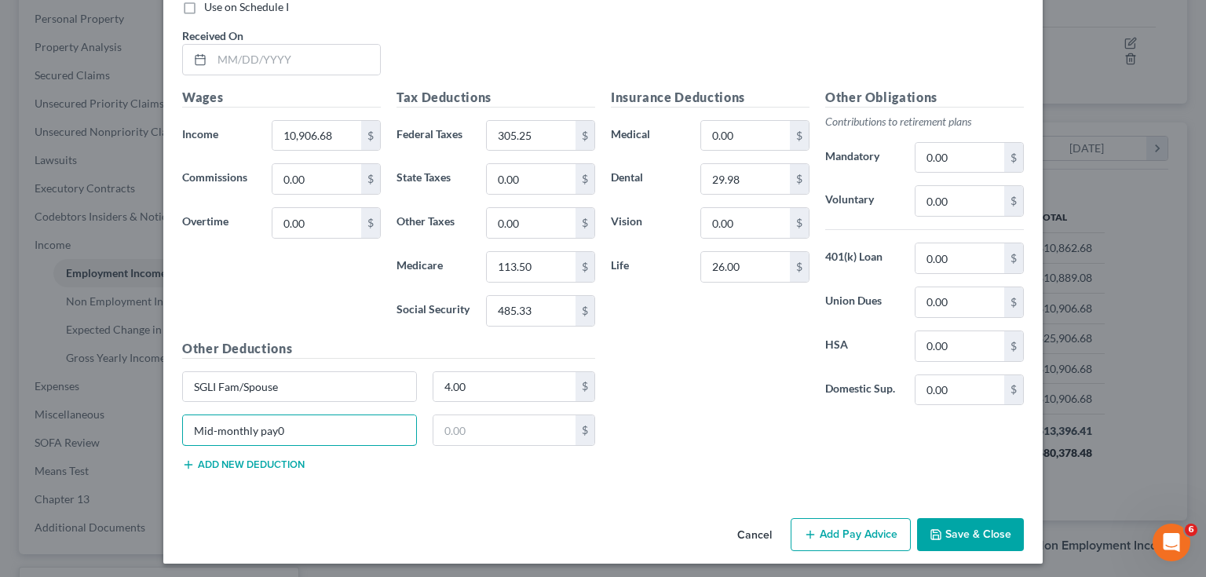
type input "Mid-monthly pay"
click at [969, 537] on button "Save & Close" at bounding box center [970, 534] width 107 height 33
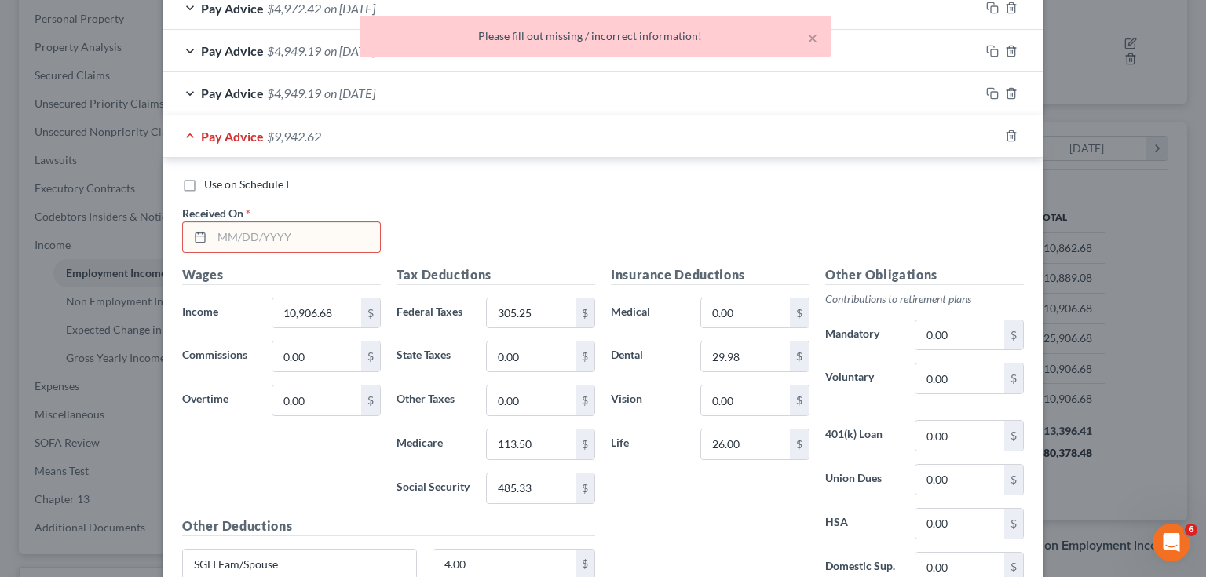
scroll to position [638, 0]
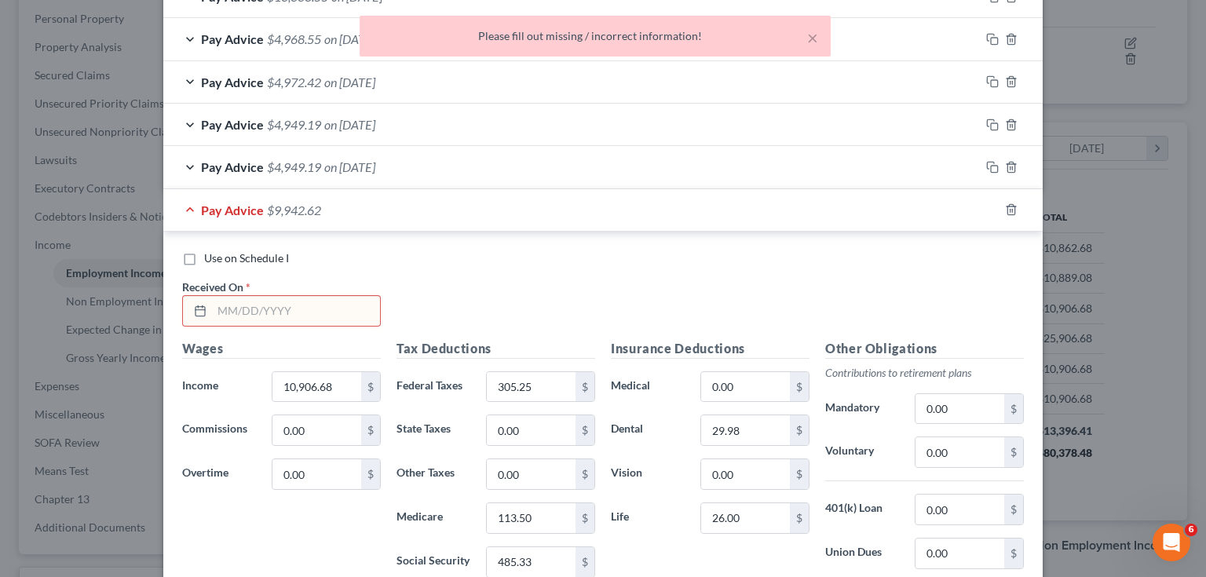
drag, startPoint x: 289, startPoint y: 298, endPoint x: 650, endPoint y: 234, distance: 366.9
click at [288, 298] on input "text" at bounding box center [296, 311] width 168 height 30
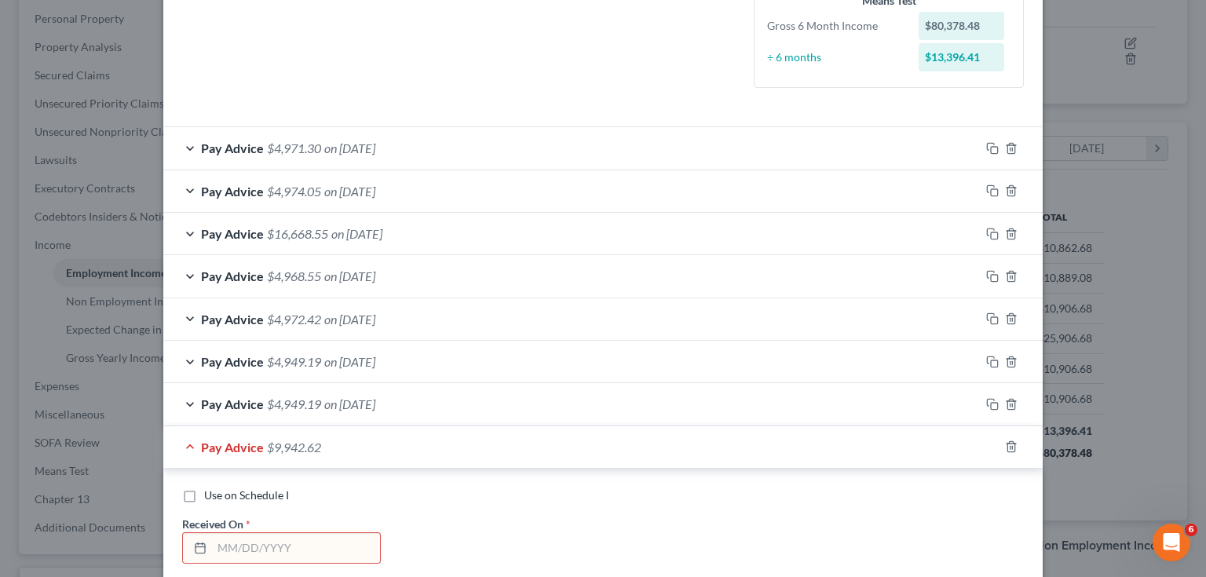
scroll to position [512, 0]
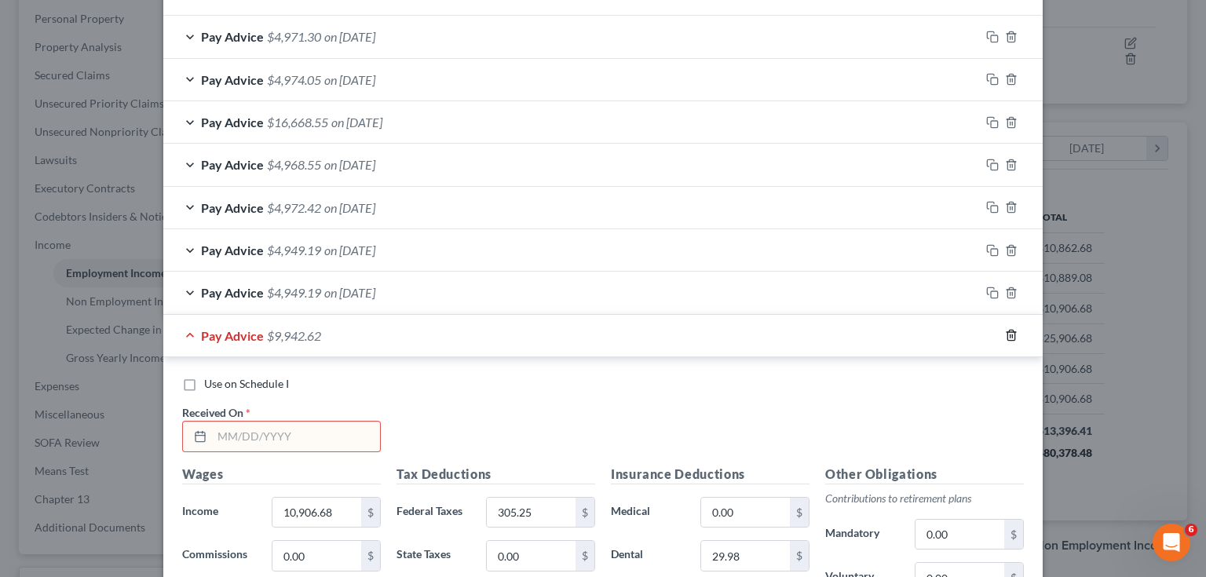
click at [1012, 335] on line "button" at bounding box center [1012, 336] width 0 height 3
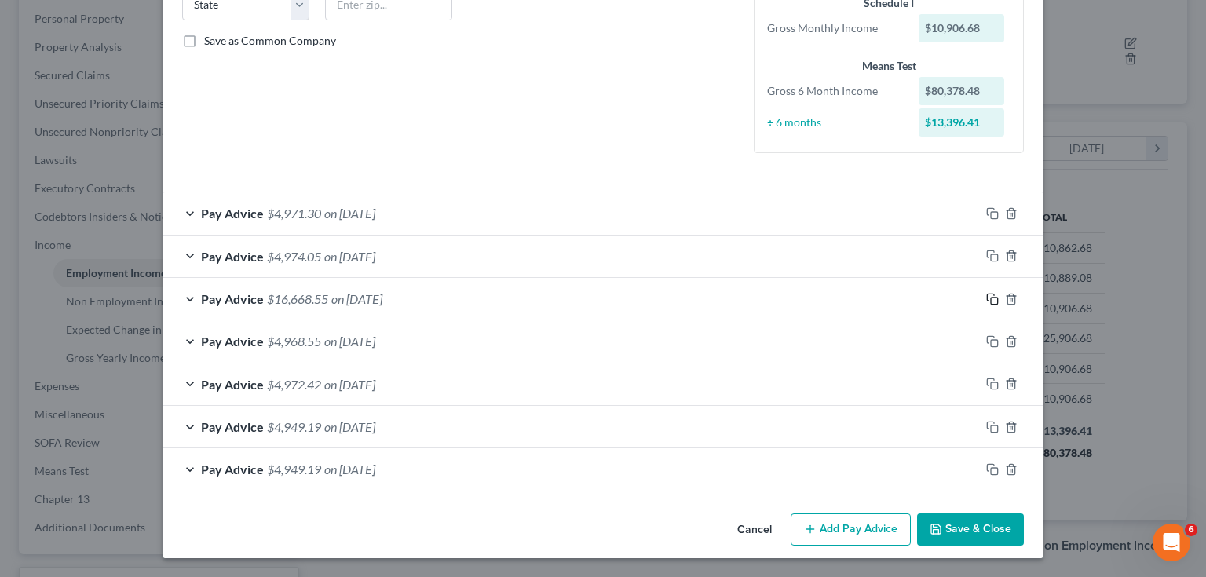
scroll to position [333, 0]
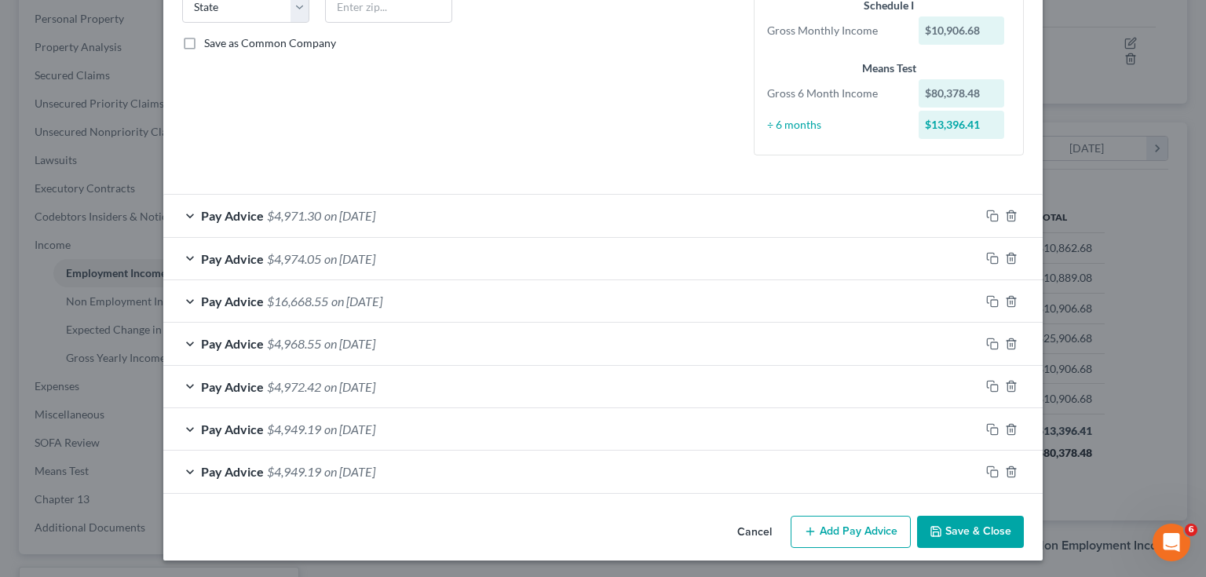
click at [294, 218] on span "$4,971.30" at bounding box center [294, 215] width 54 height 15
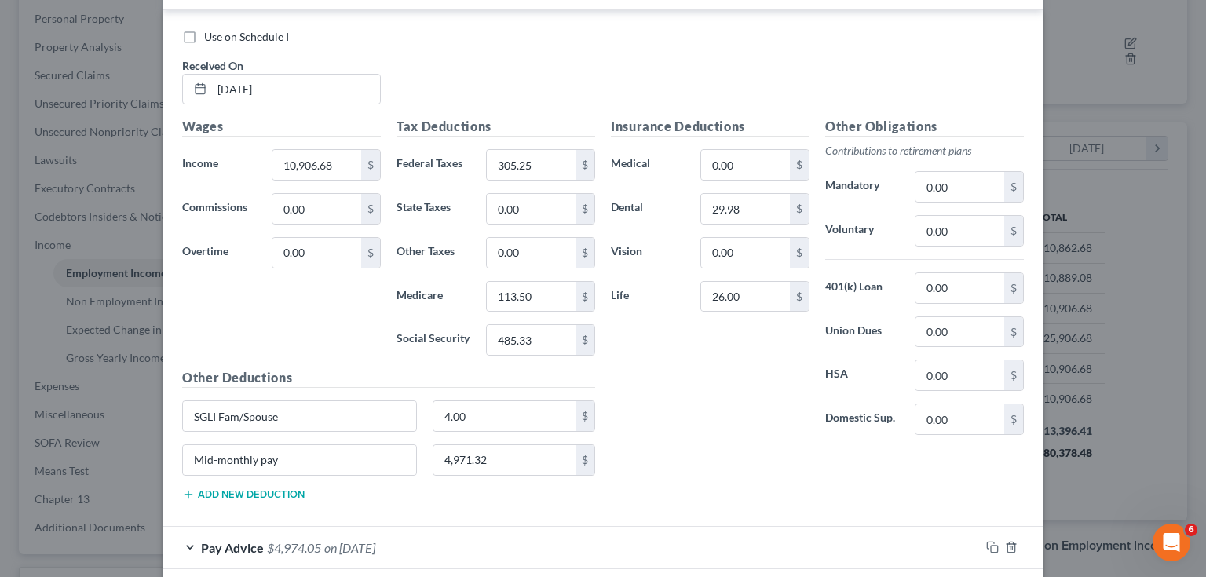
scroll to position [763, 0]
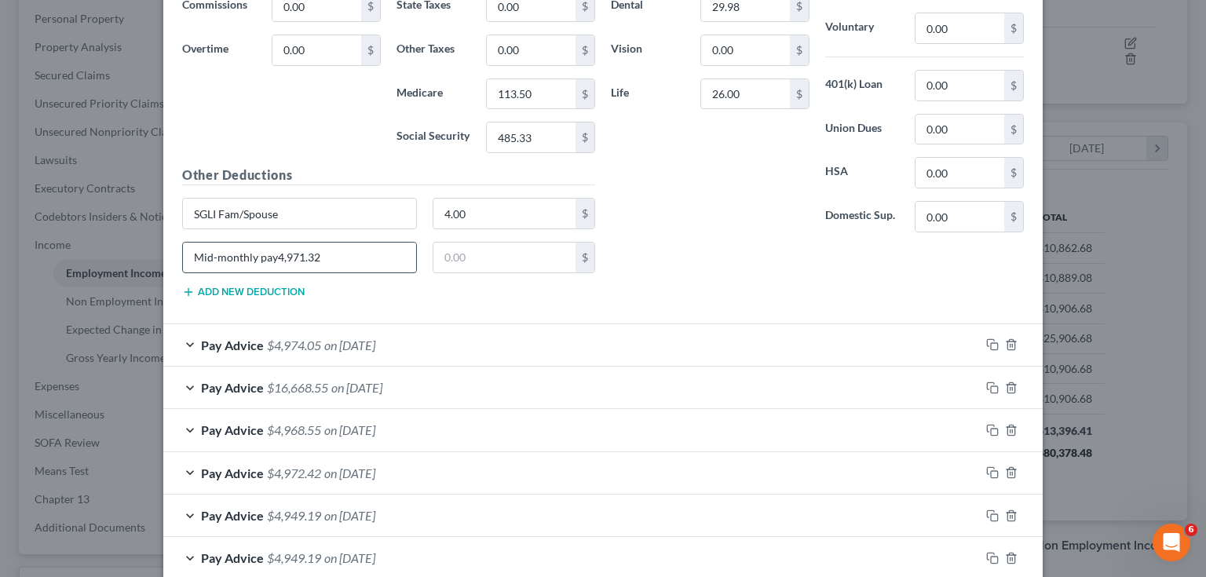
click at [352, 250] on input "Mid-monthly pay4,971.32" at bounding box center [299, 258] width 233 height 30
type input "Mid-monthly pay"
click at [375, 340] on span "on [DATE]" at bounding box center [349, 345] width 51 height 15
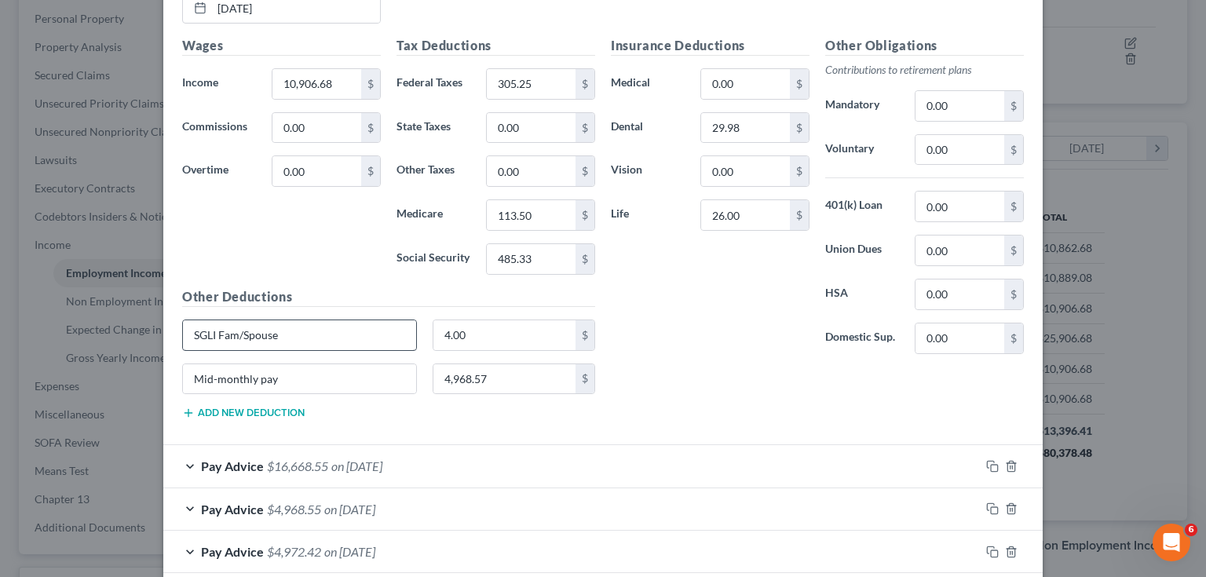
scroll to position [1203, 0]
click at [494, 371] on input "4,968.57" at bounding box center [504, 378] width 143 height 30
click at [496, 451] on div "Pay Advice $16,668.55 on [DATE]" at bounding box center [571, 465] width 817 height 42
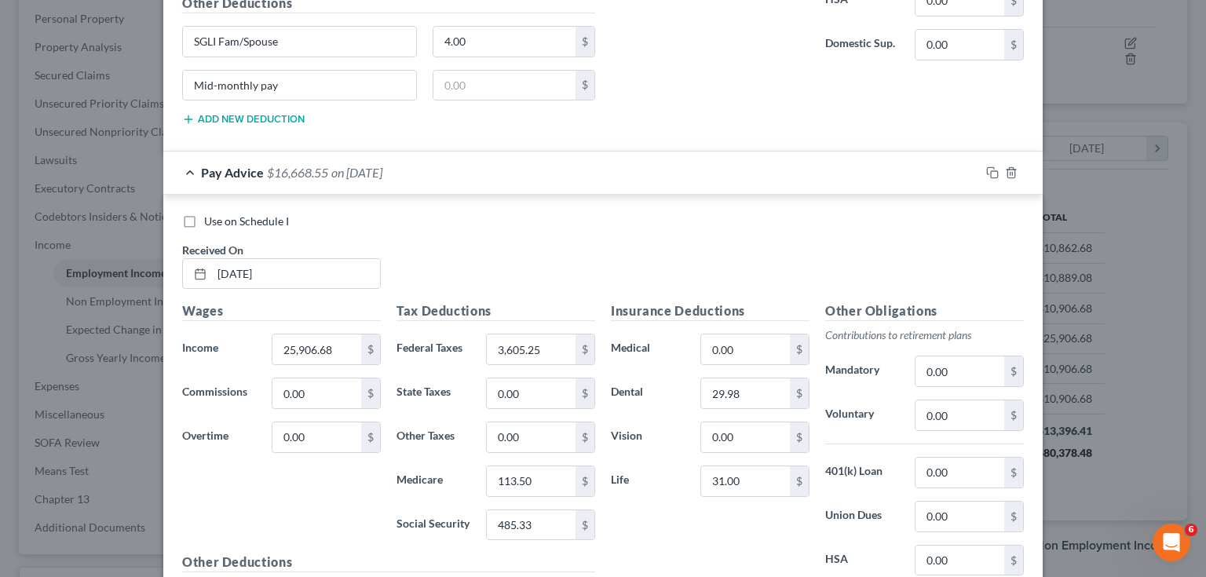
scroll to position [1643, 0]
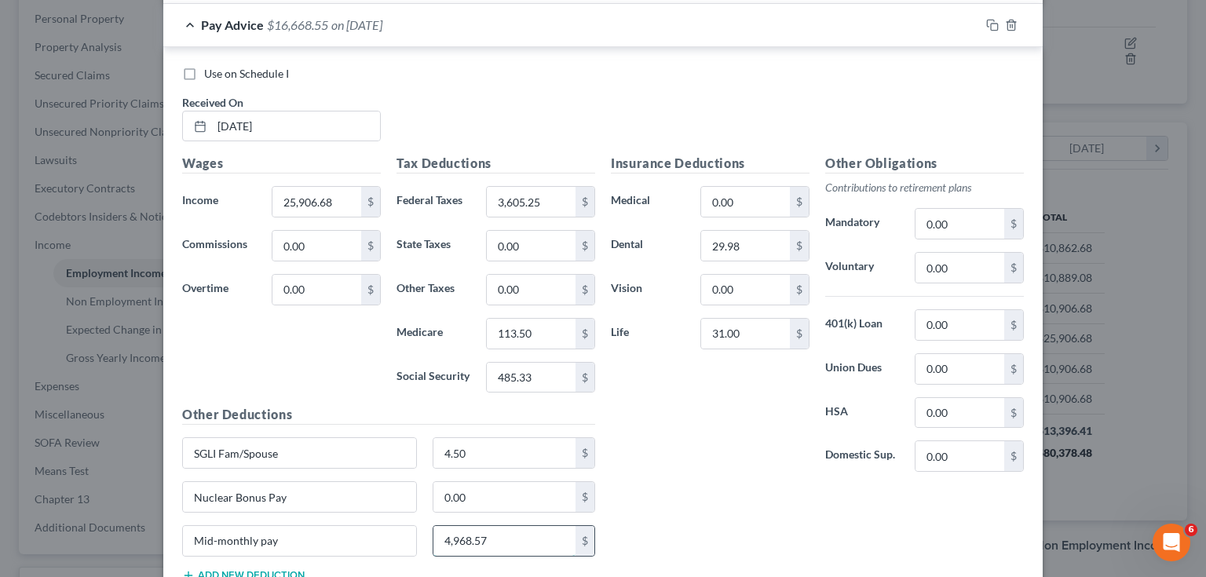
click at [531, 526] on input "4,968.57" at bounding box center [504, 541] width 143 height 30
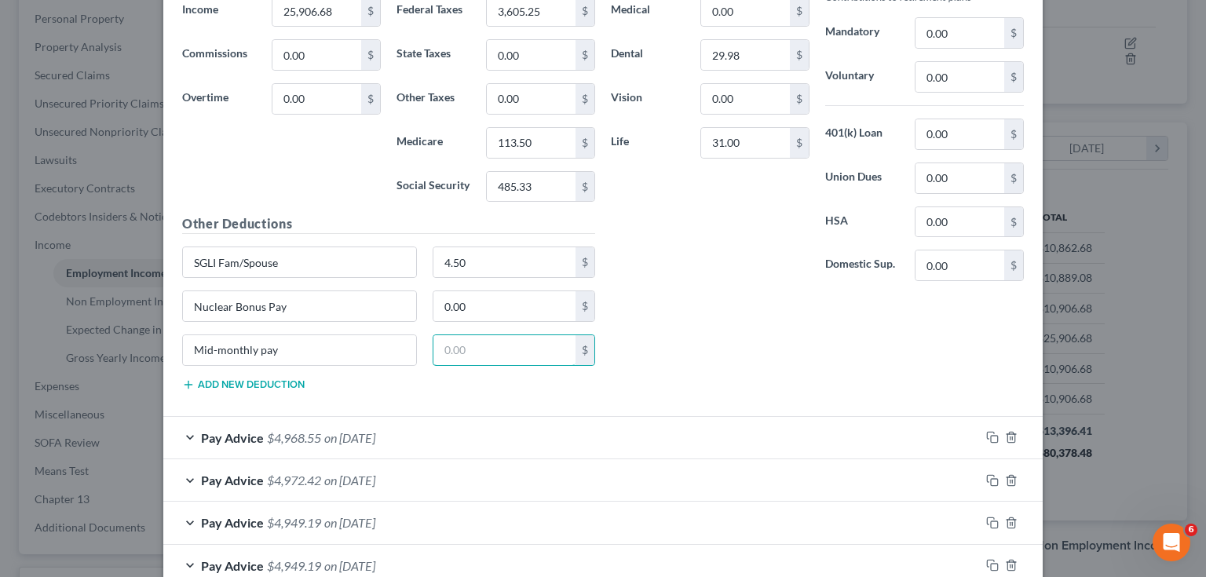
scroll to position [1919, 0]
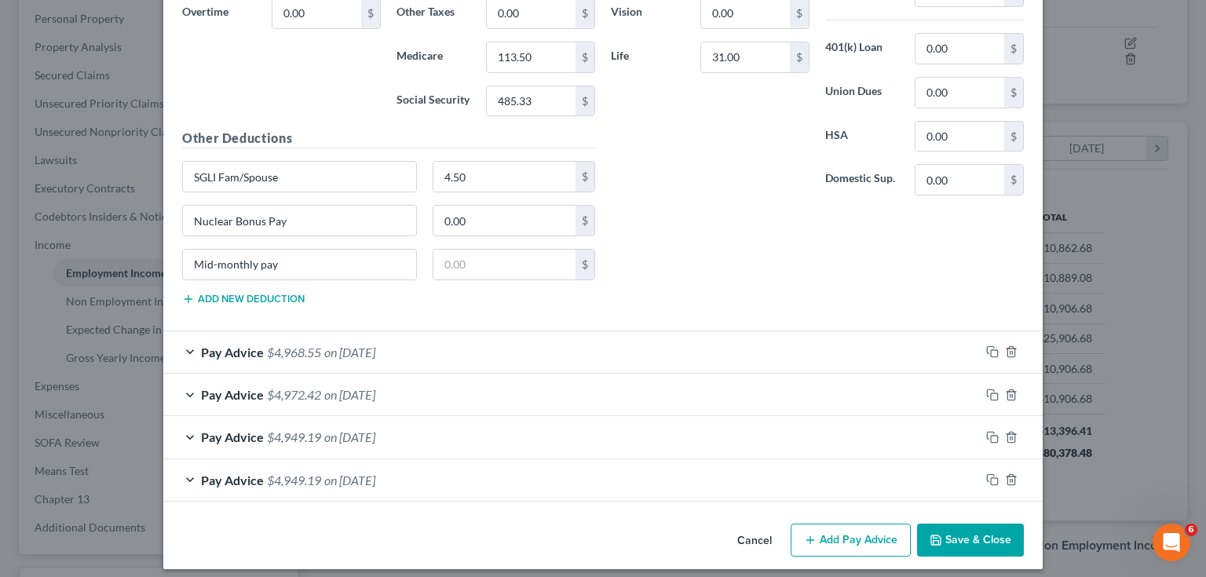
click at [519, 333] on div "Pay Advice $4,968.55 on [DATE]" at bounding box center [571, 352] width 817 height 42
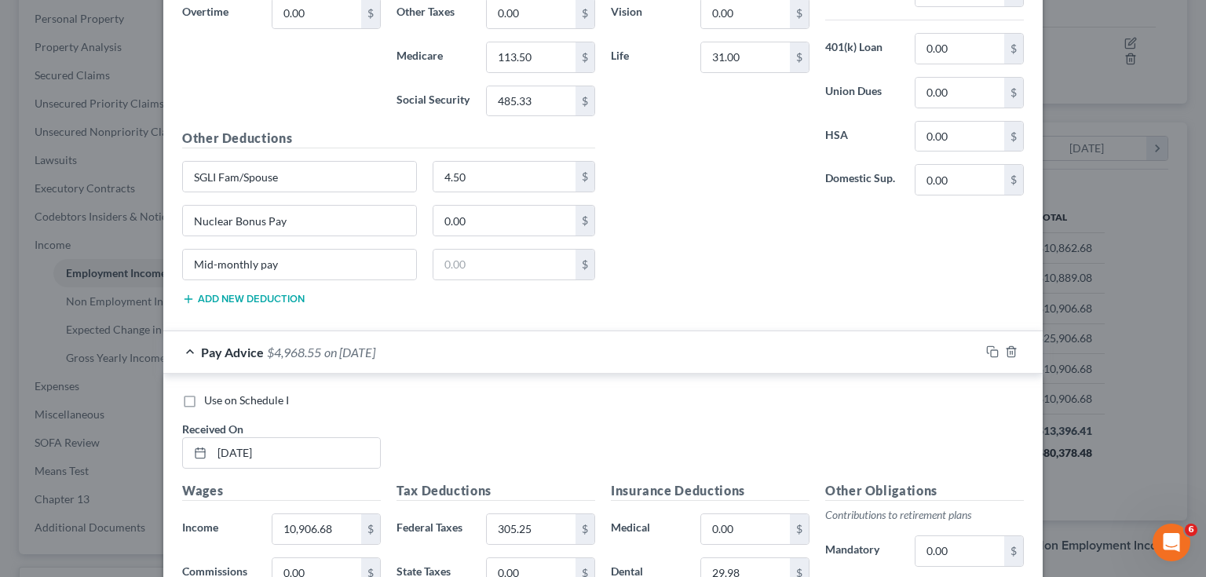
scroll to position [2359, 0]
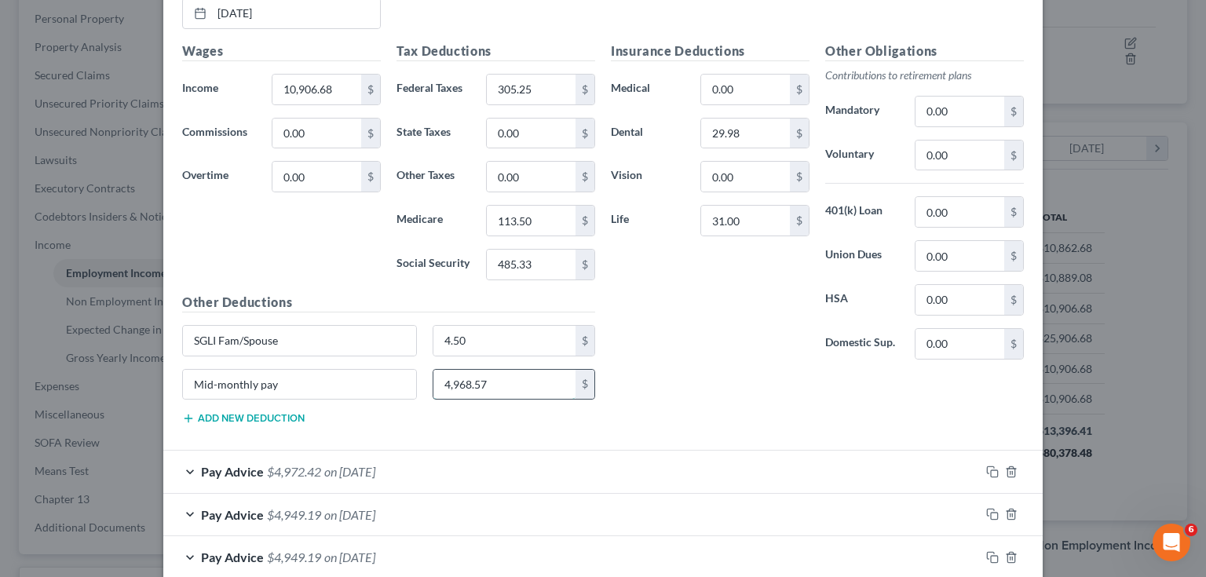
click at [518, 370] on input "4,968.57" at bounding box center [504, 385] width 143 height 30
click at [519, 451] on div "Pay Advice $4,972.42 on [DATE]" at bounding box center [571, 472] width 817 height 42
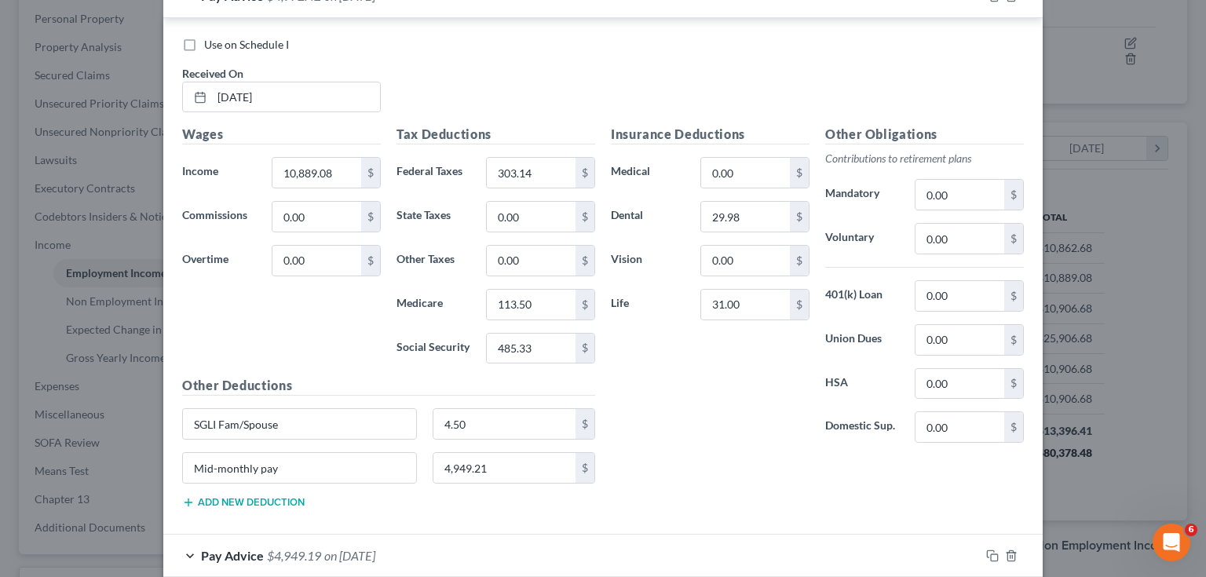
scroll to position [2861, 0]
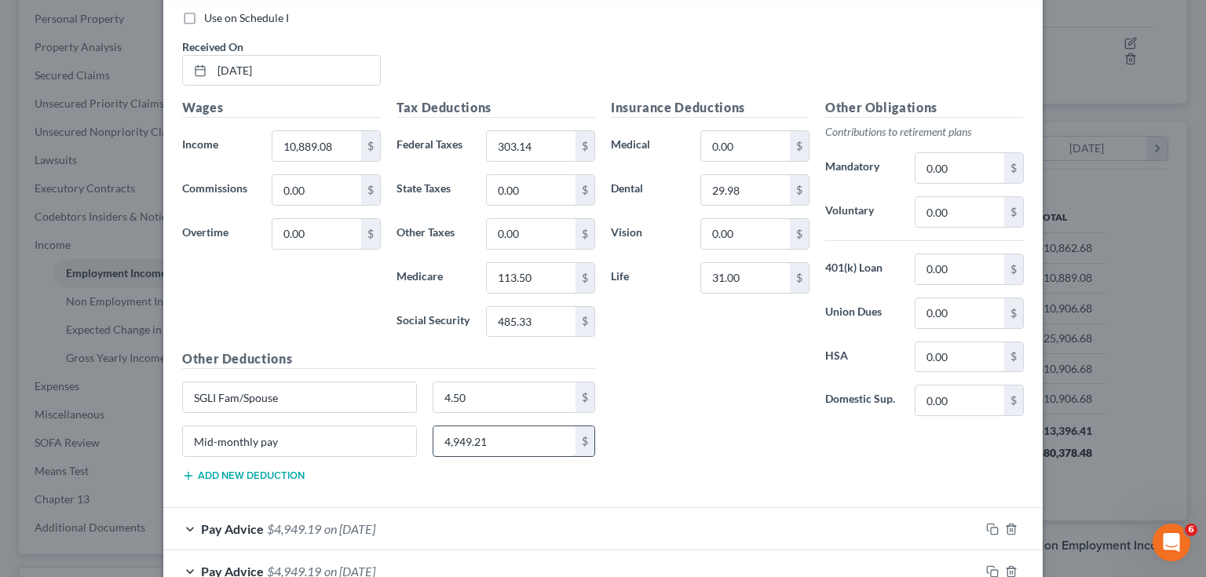
click at [514, 437] on input "4,949.21" at bounding box center [504, 441] width 143 height 30
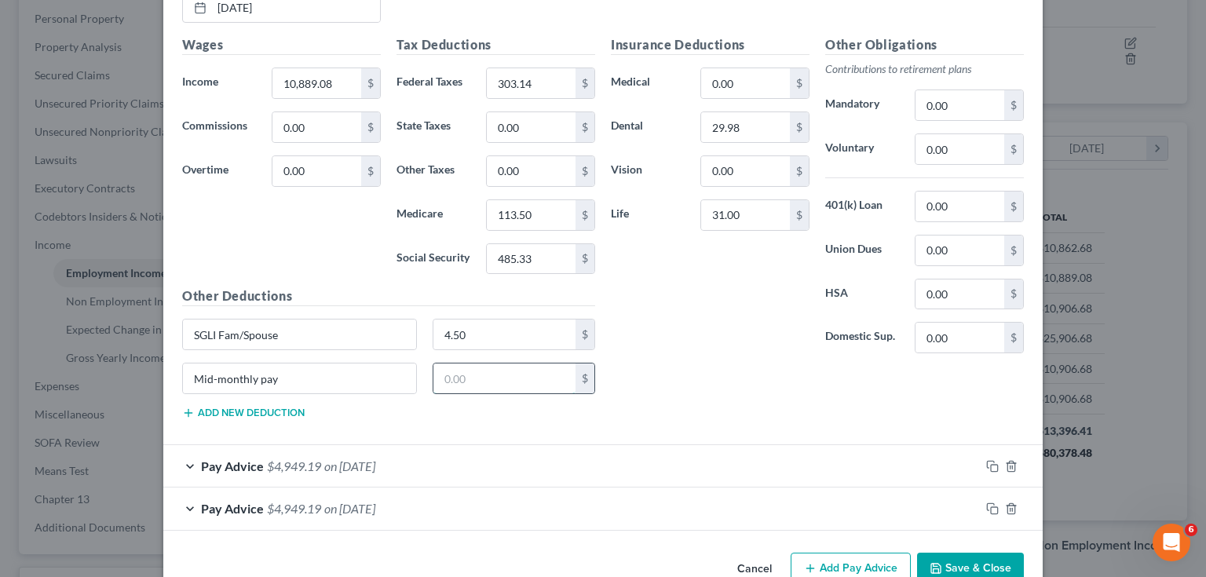
scroll to position [2946, 0]
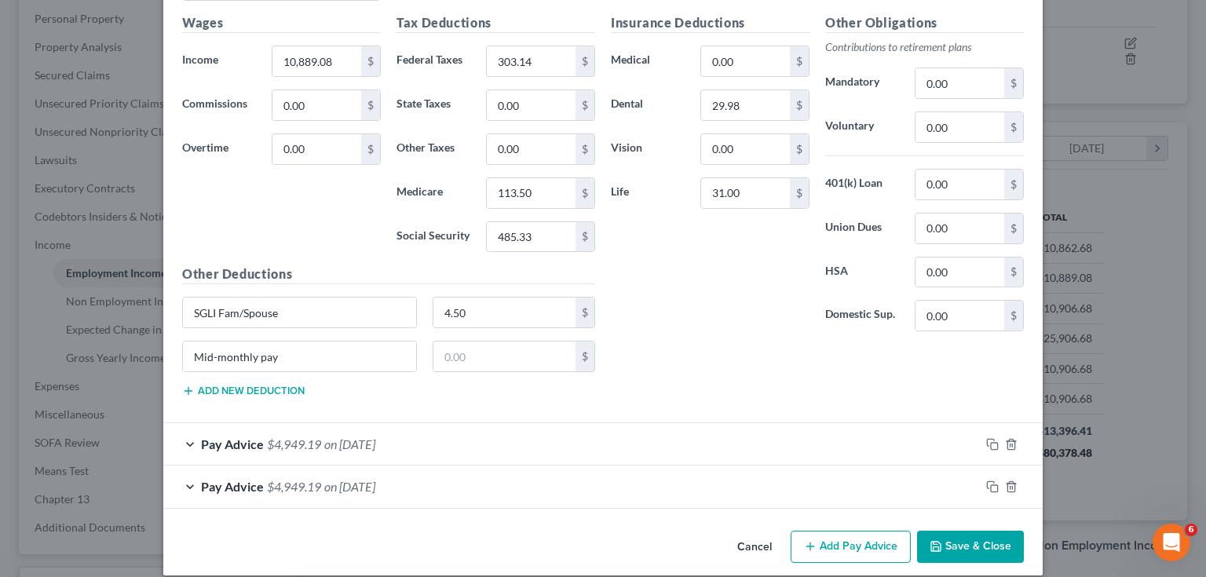
click at [491, 423] on div "Pay Advice $4,949.19 on [DATE]" at bounding box center [571, 444] width 817 height 42
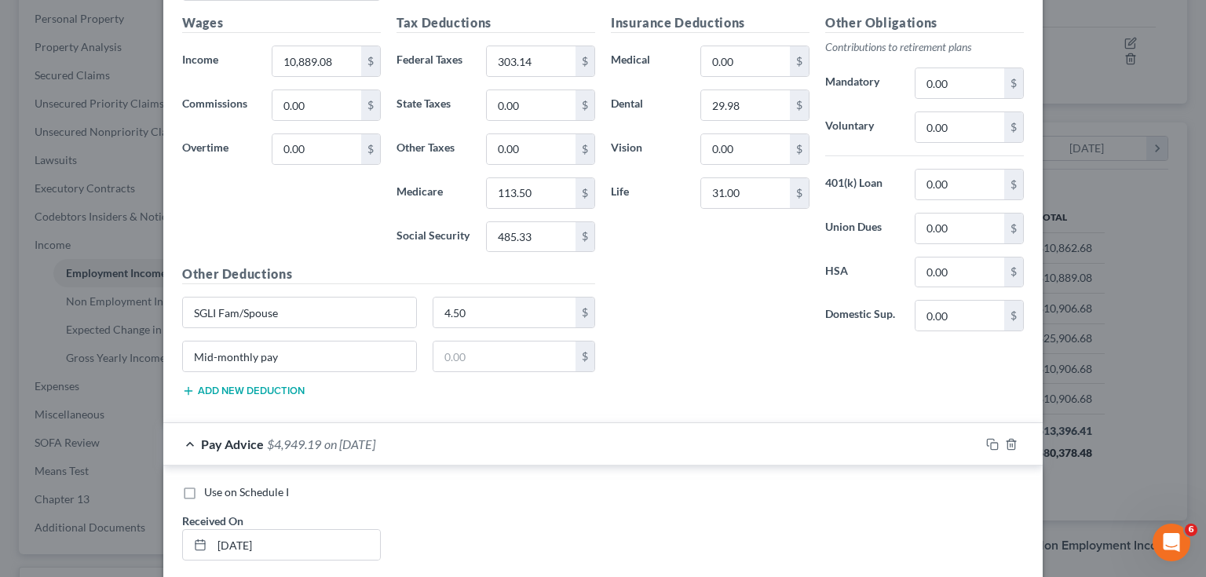
scroll to position [3448, 0]
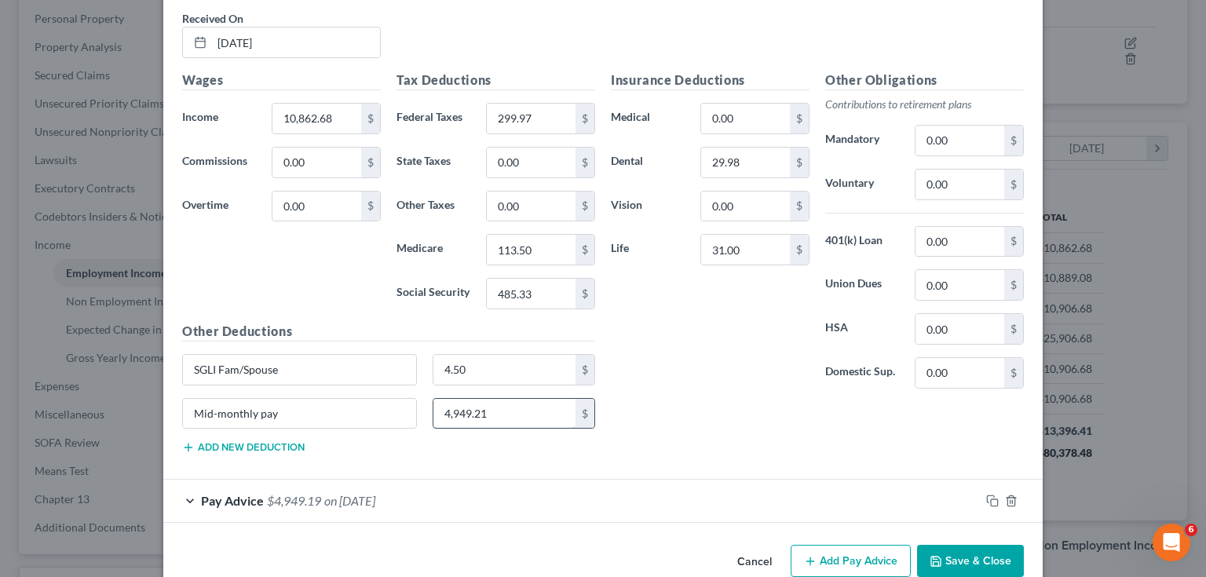
click at [505, 399] on input "4,949.21" at bounding box center [504, 414] width 143 height 30
click at [509, 481] on div "Pay Advice $4,949.19 on [DATE]" at bounding box center [571, 501] width 817 height 42
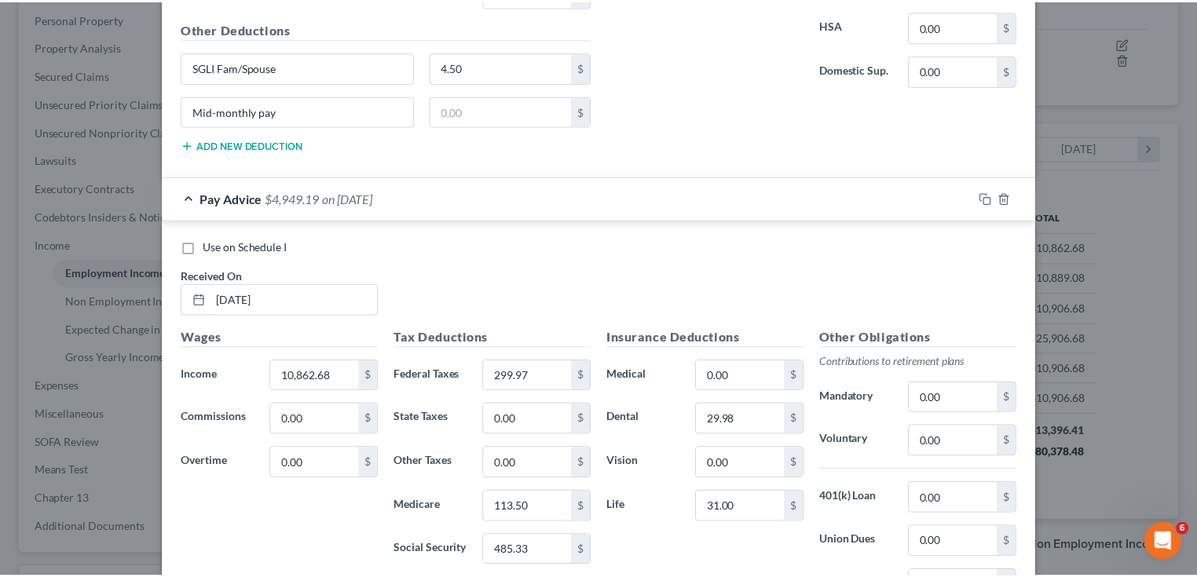
scroll to position [3951, 0]
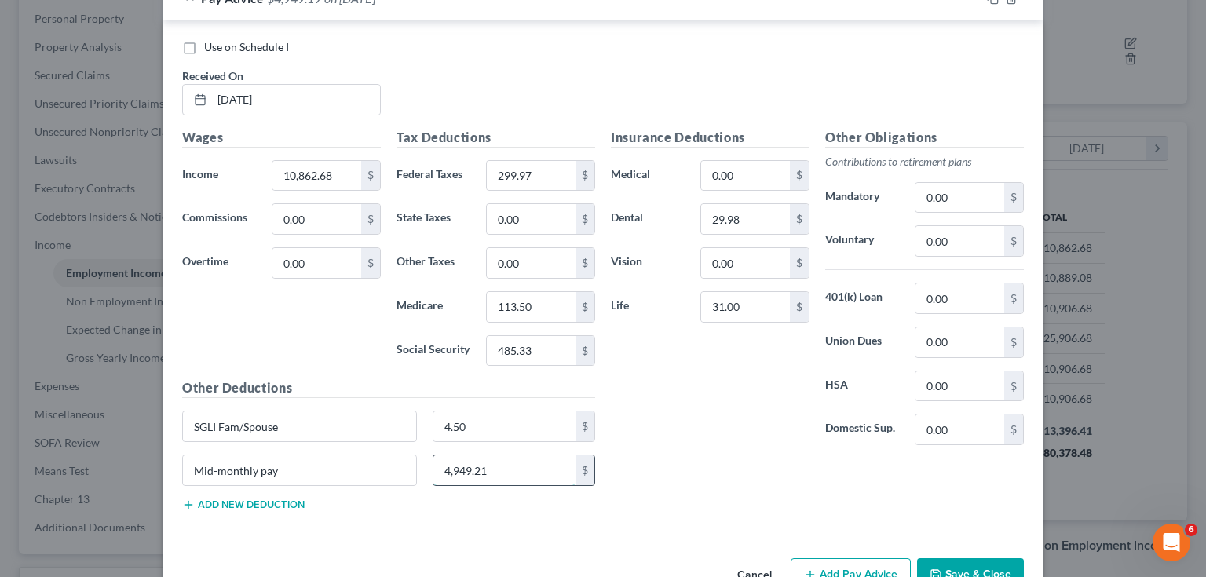
click at [507, 455] on input "4,949.21" at bounding box center [504, 470] width 143 height 30
click at [931, 568] on icon "button" at bounding box center [936, 574] width 13 height 13
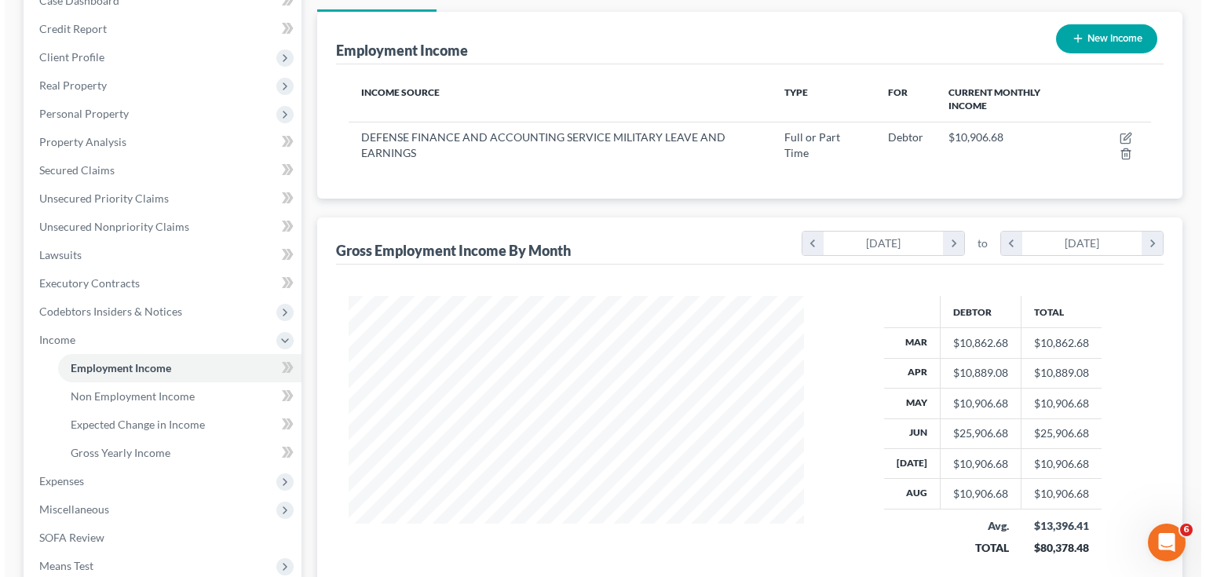
scroll to position [0, 0]
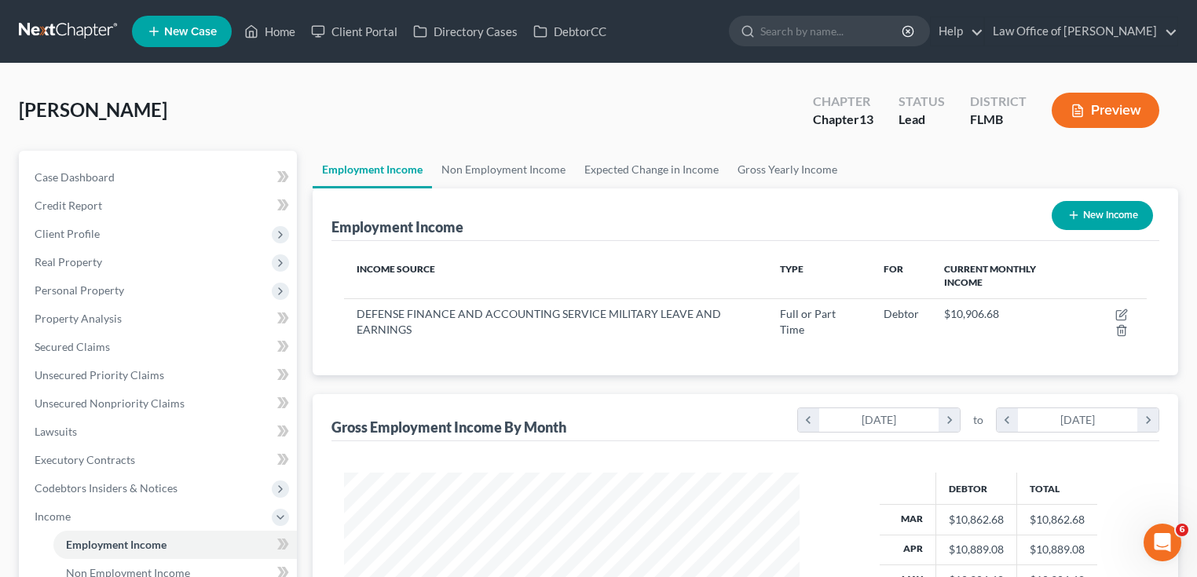
click at [1099, 104] on button "Preview" at bounding box center [1105, 110] width 108 height 35
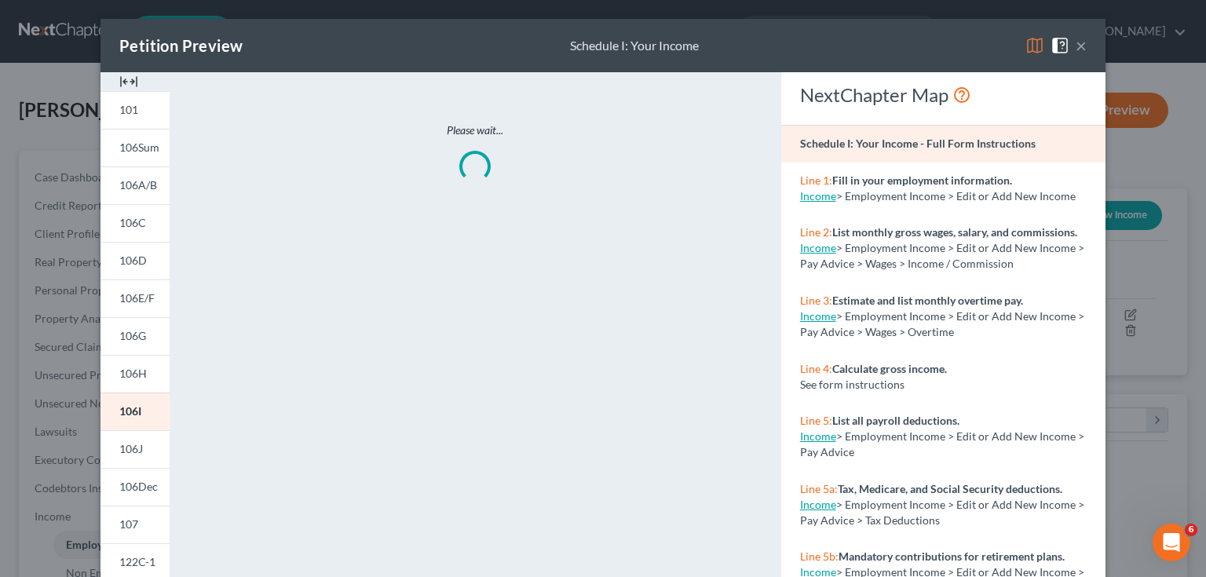
scroll to position [280, 490]
click at [126, 208] on link "106C" at bounding box center [135, 223] width 69 height 38
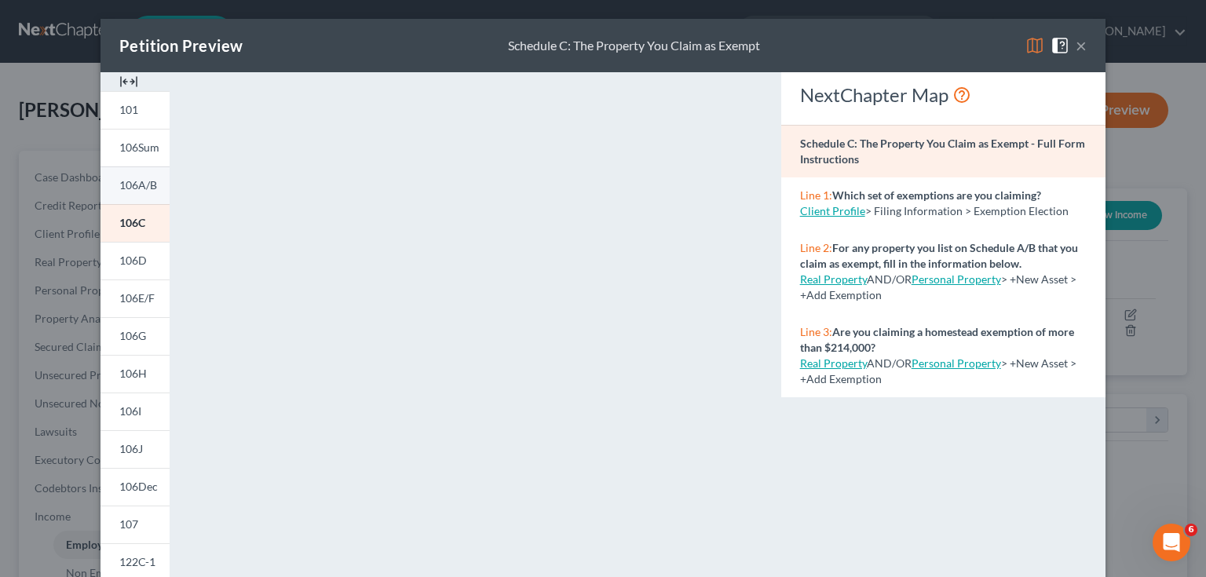
click at [127, 192] on link "106A/B" at bounding box center [135, 185] width 69 height 38
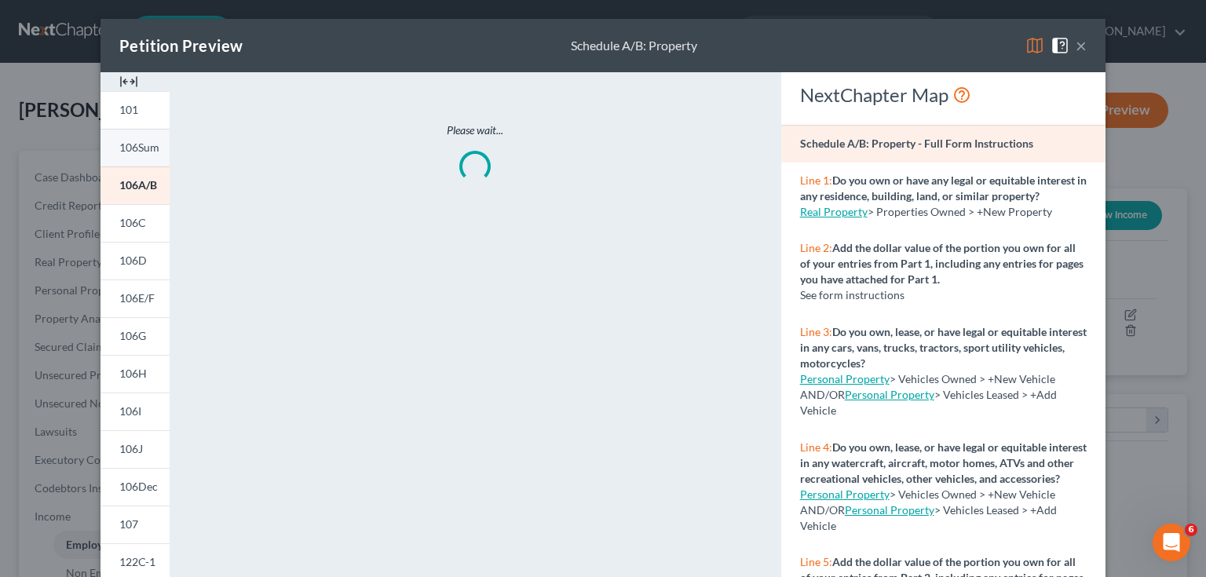
click at [130, 147] on span "106Sum" at bounding box center [139, 147] width 40 height 13
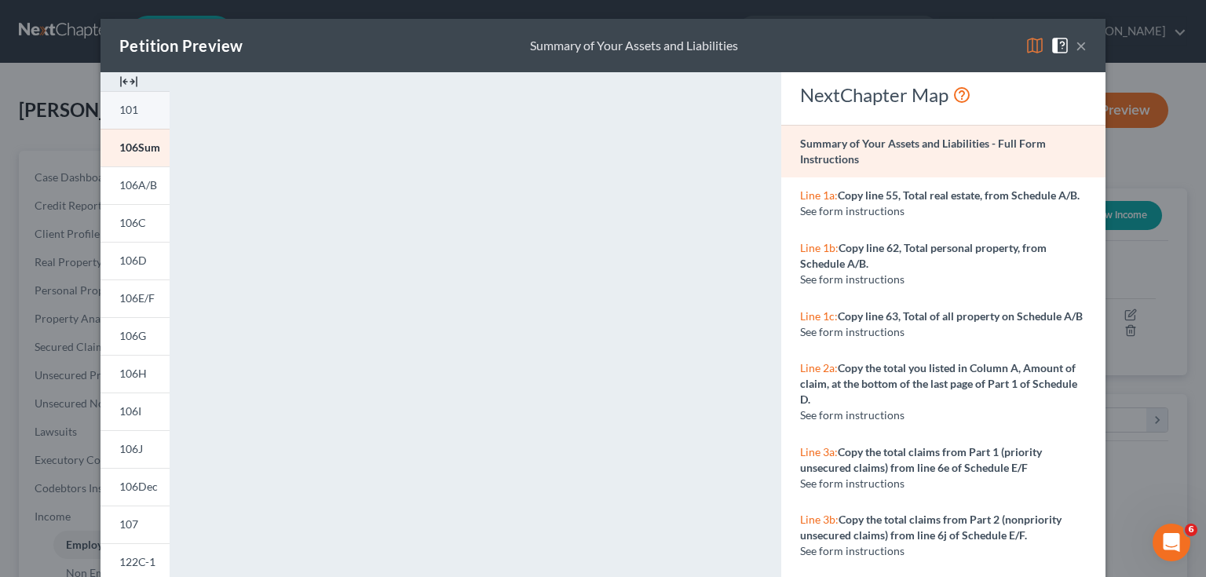
click at [132, 113] on span "101" at bounding box center [128, 109] width 19 height 13
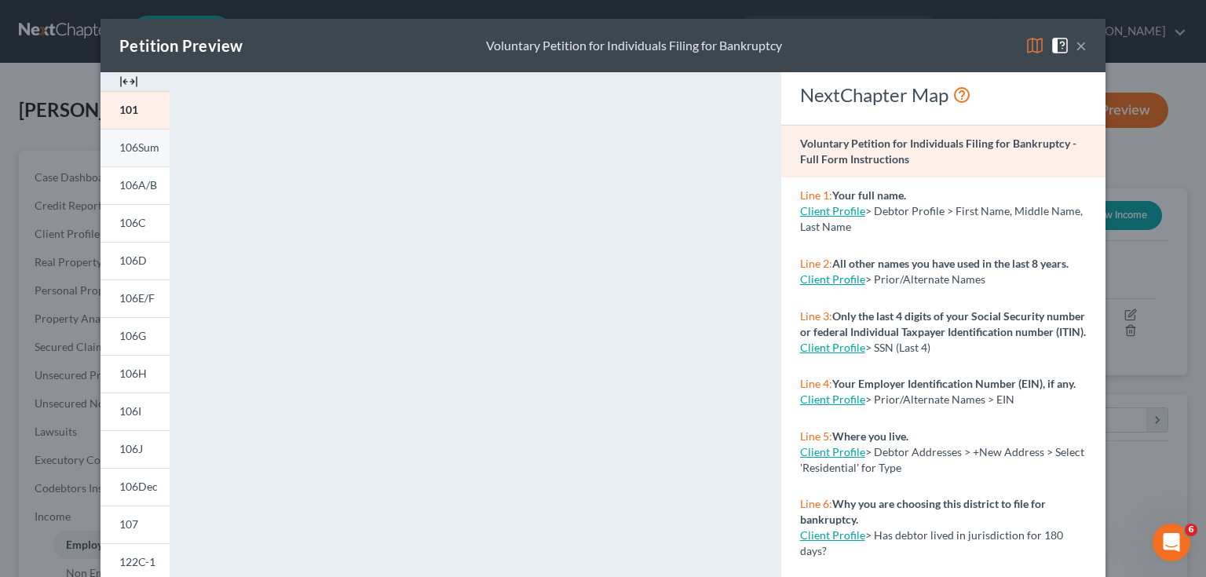
click at [135, 148] on span "106Sum" at bounding box center [139, 147] width 40 height 13
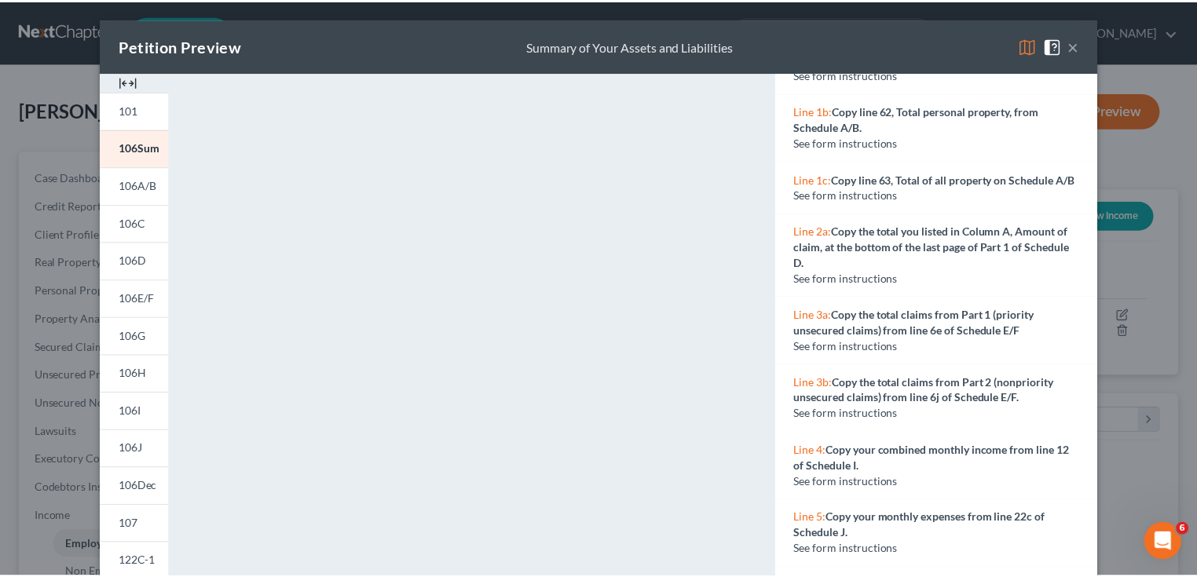
scroll to position [251, 0]
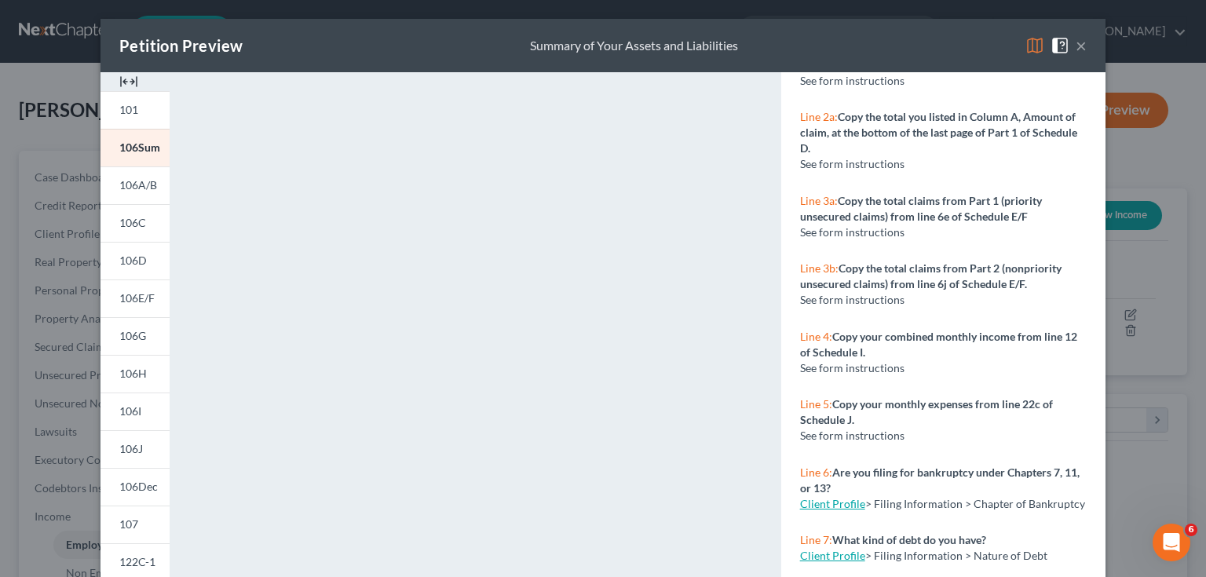
click at [1077, 44] on button "×" at bounding box center [1081, 45] width 11 height 19
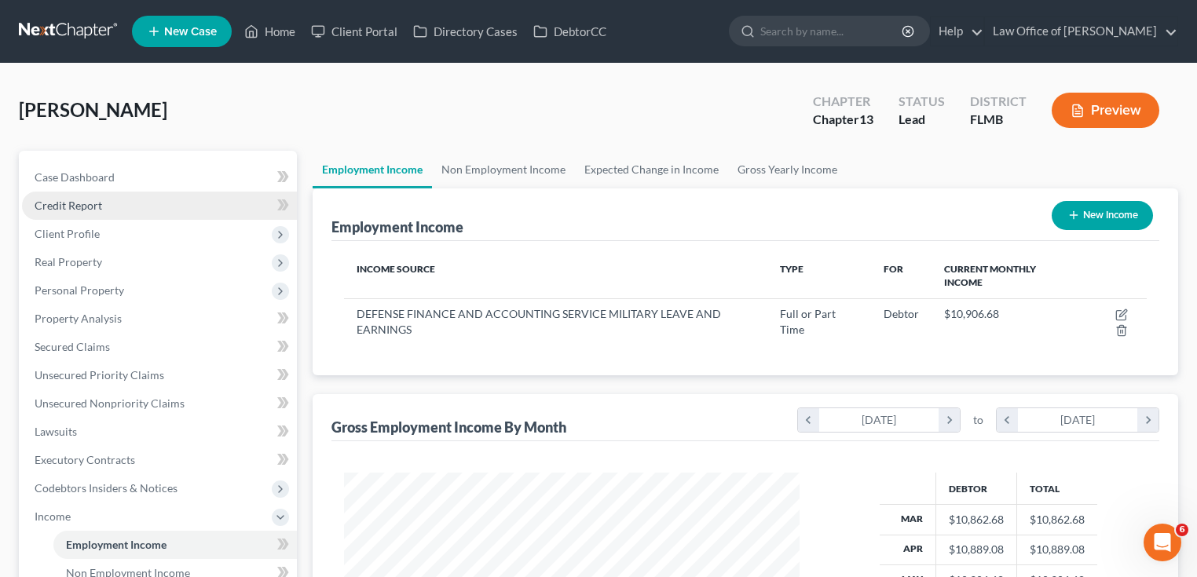
scroll to position [377, 0]
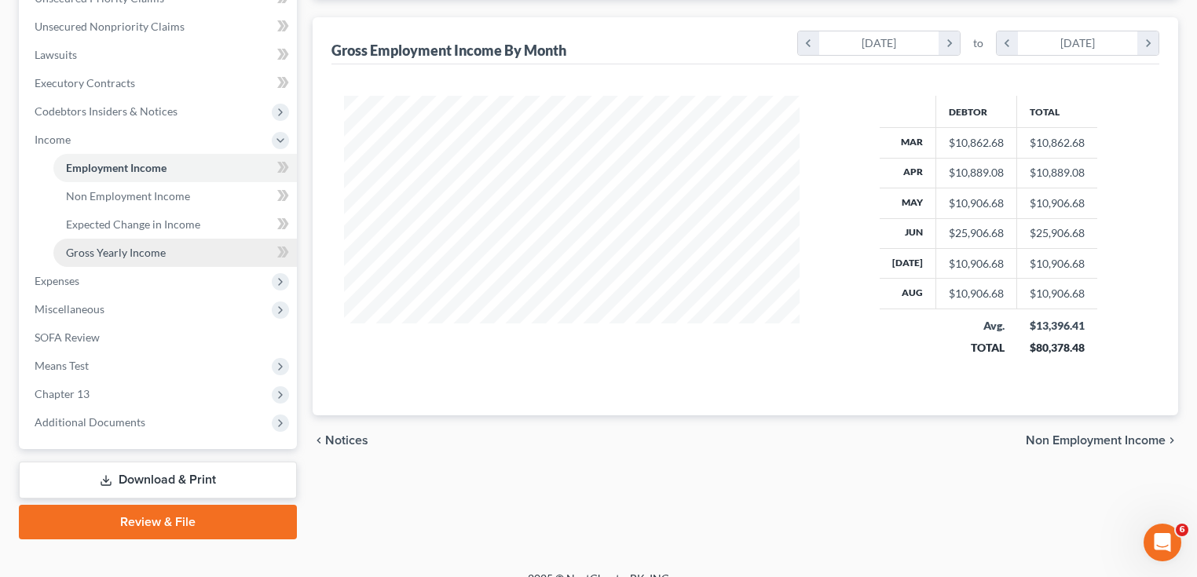
click at [149, 250] on span "Gross Yearly Income" at bounding box center [116, 252] width 100 height 13
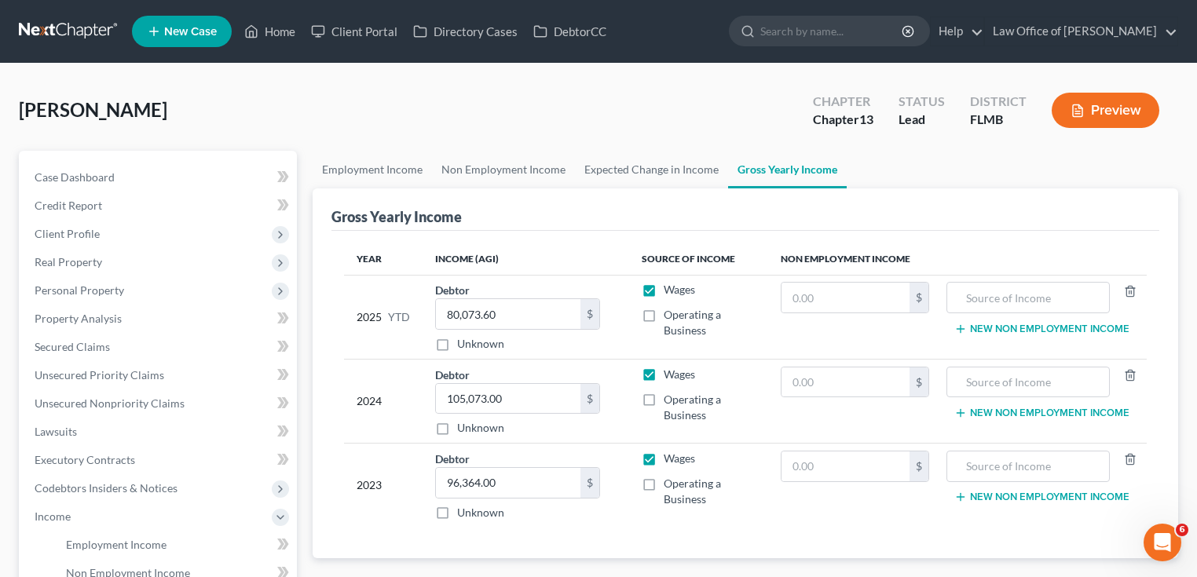
click at [1112, 120] on button "Preview" at bounding box center [1105, 110] width 108 height 35
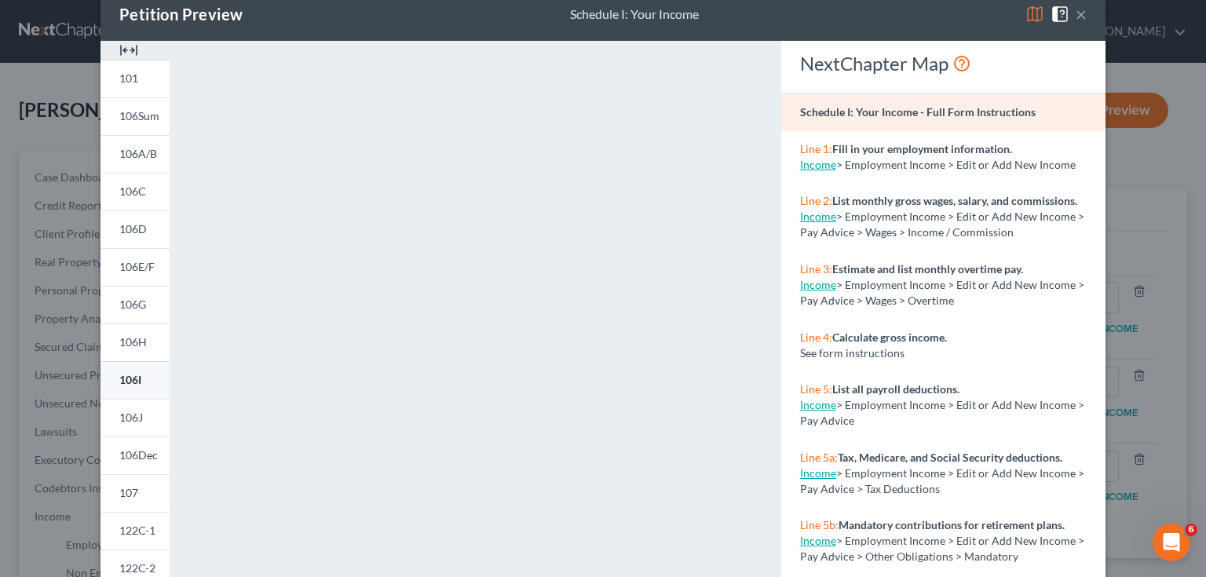
scroll to position [188, 0]
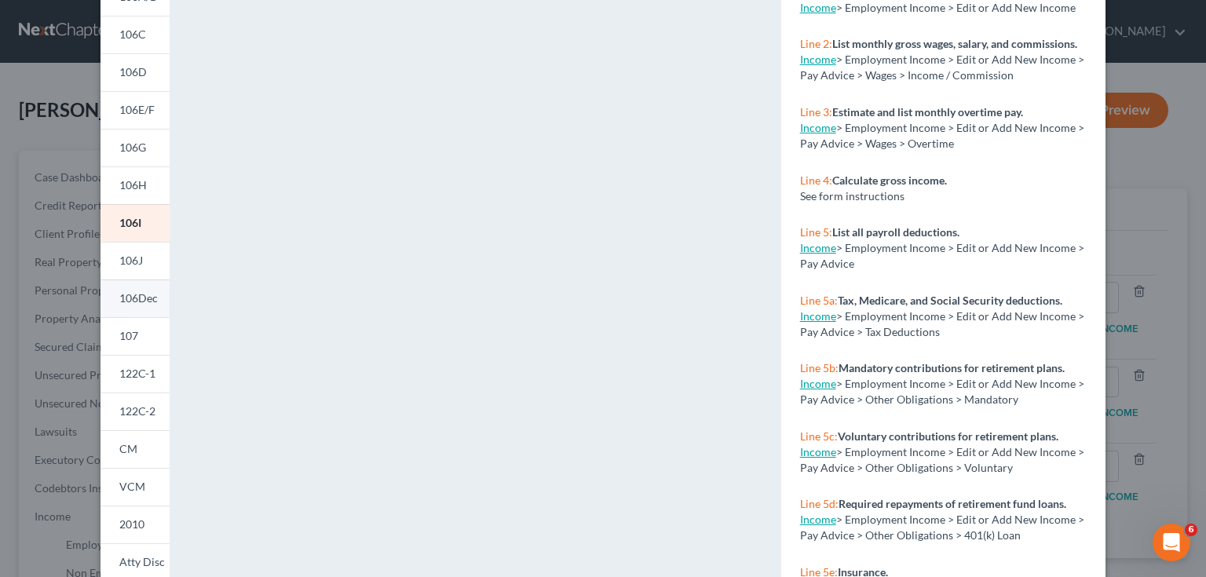
click at [119, 302] on span "106Dec" at bounding box center [138, 297] width 38 height 13
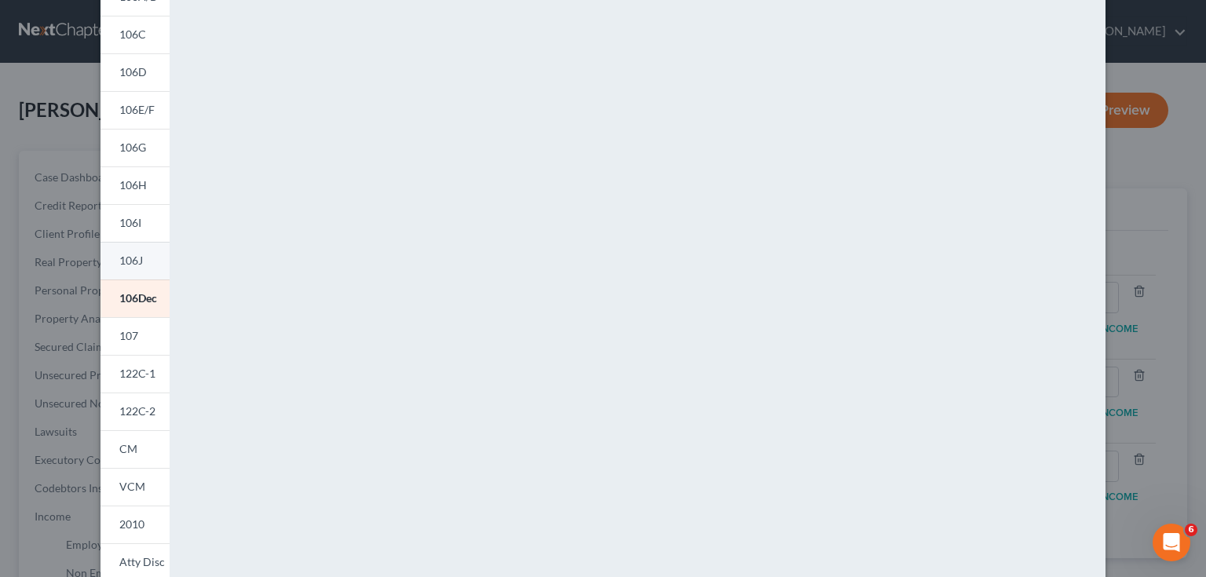
click at [119, 258] on span "106J" at bounding box center [131, 260] width 24 height 13
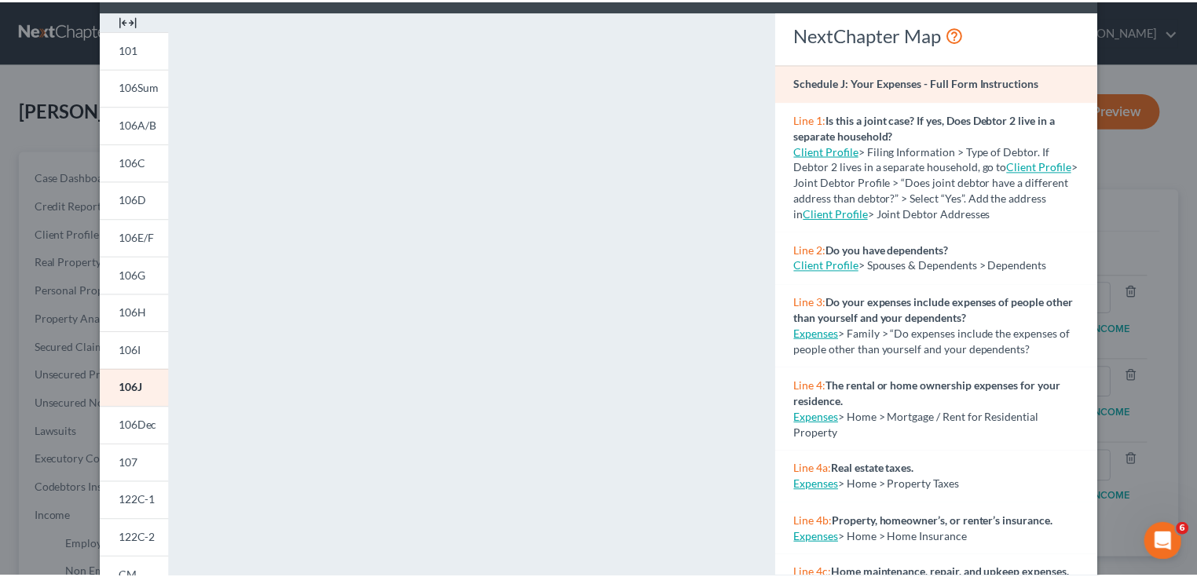
scroll to position [0, 0]
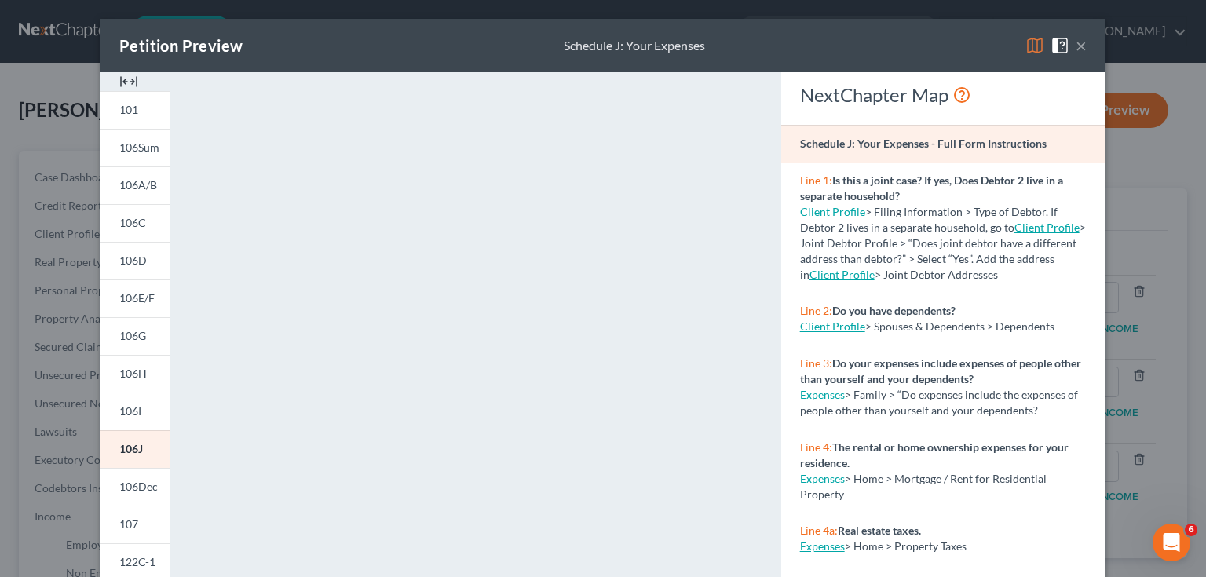
click at [1076, 43] on button "×" at bounding box center [1081, 45] width 11 height 19
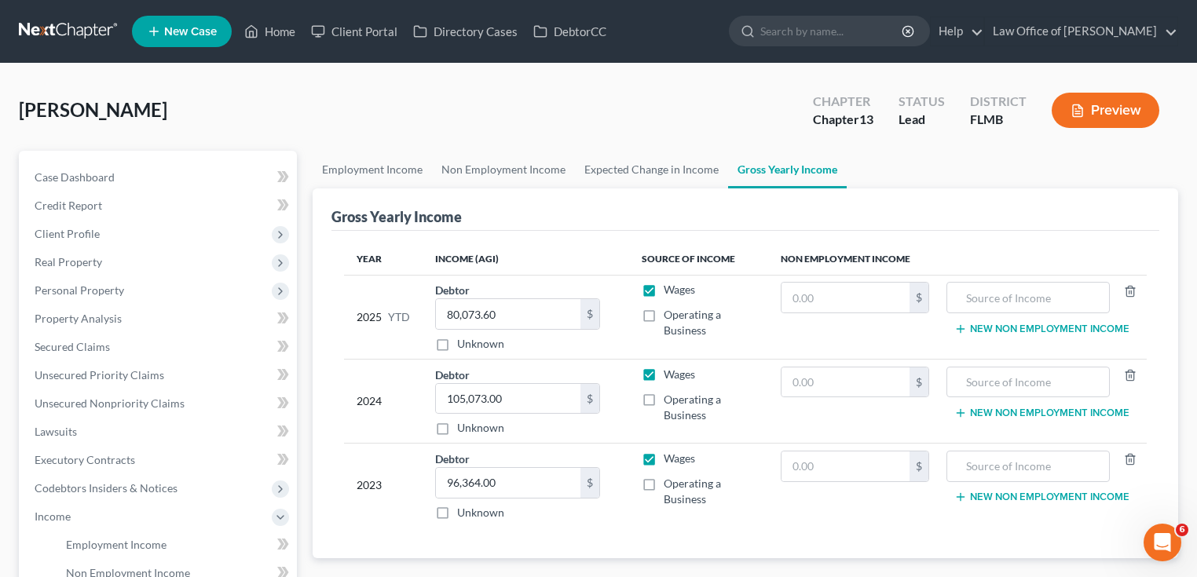
drag, startPoint x: 97, startPoint y: 9, endPoint x: 89, endPoint y: 27, distance: 19.7
click at [97, 9] on nav "Home New Case Client Portal Directory Cases DebtorCC Law Office of [PERSON_NAME…" at bounding box center [598, 31] width 1197 height 63
click at [89, 27] on link at bounding box center [69, 31] width 101 height 28
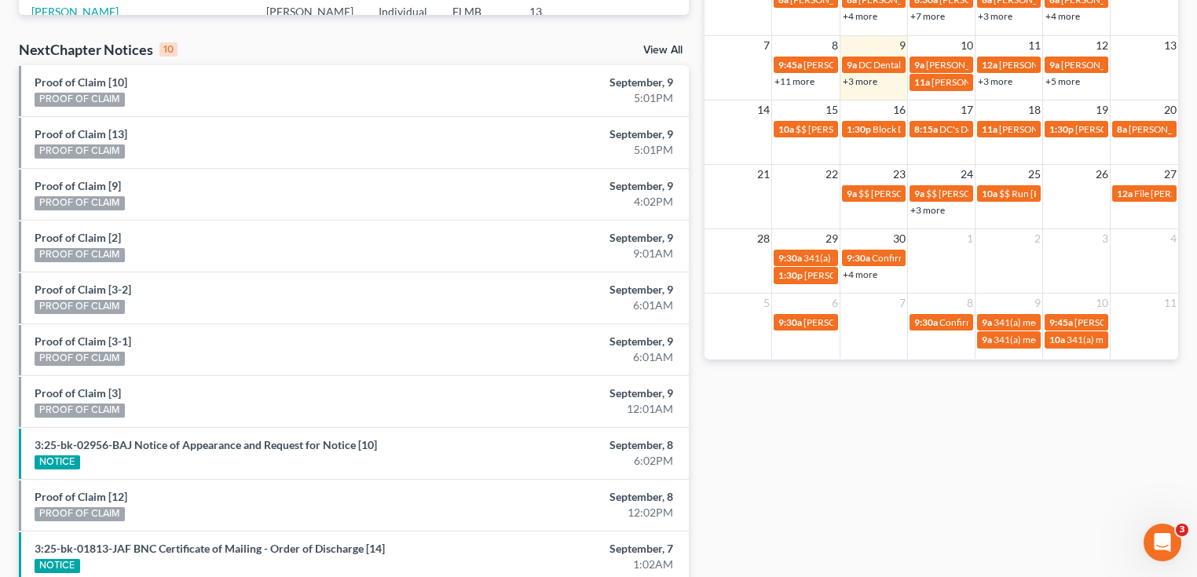
scroll to position [358, 0]
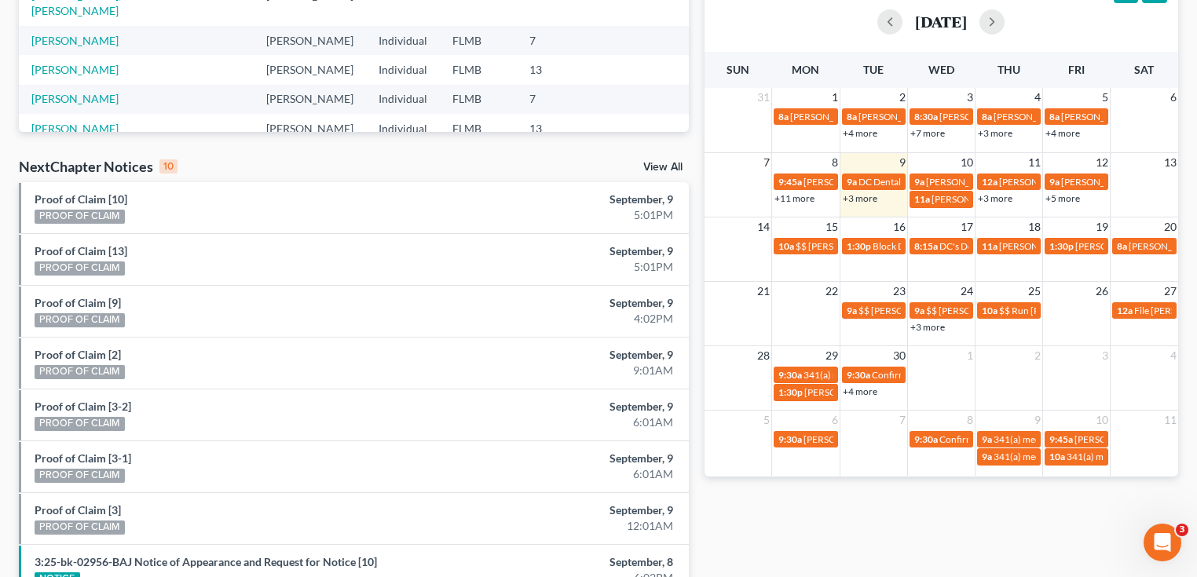
click at [858, 199] on link "+3 more" at bounding box center [859, 198] width 35 height 12
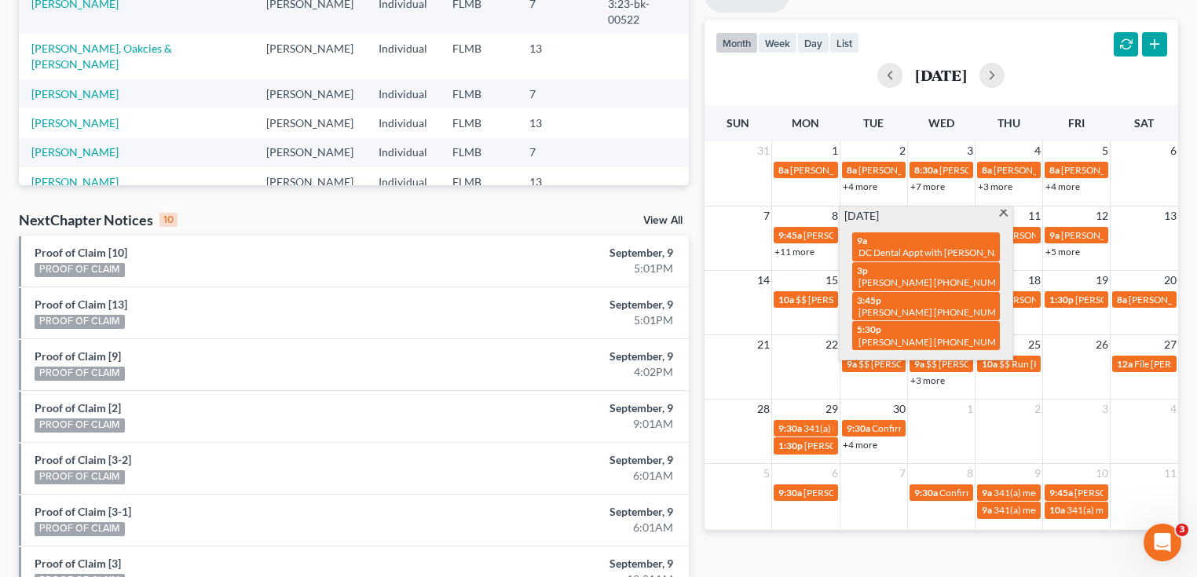
scroll to position [107, 0]
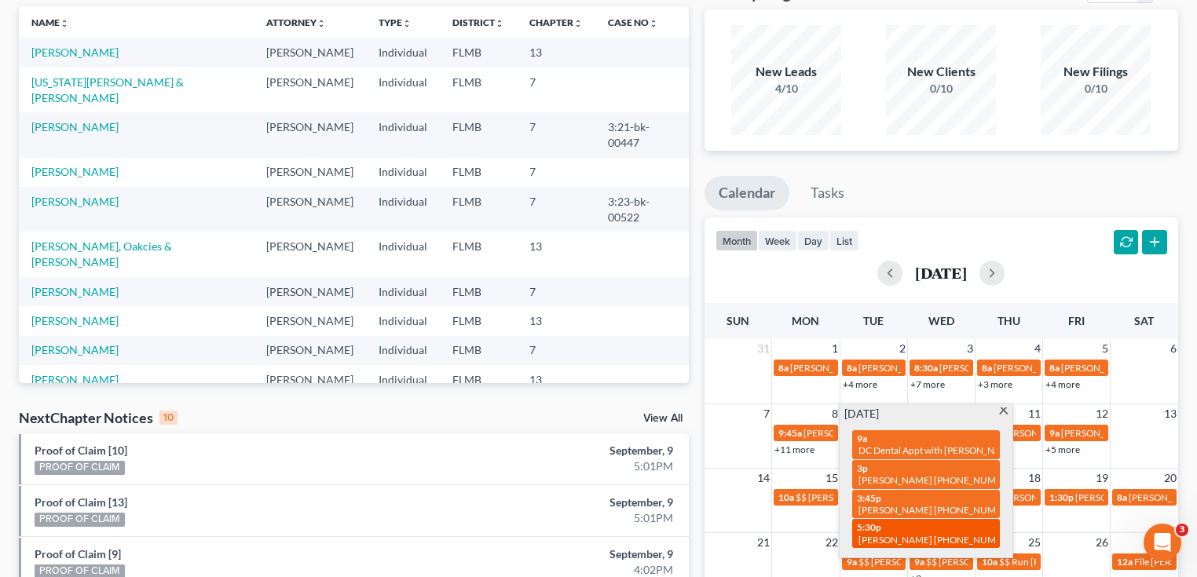
click at [939, 534] on span "[PERSON_NAME] [PHONE_NUMBER]" at bounding box center [937, 540] width 159 height 12
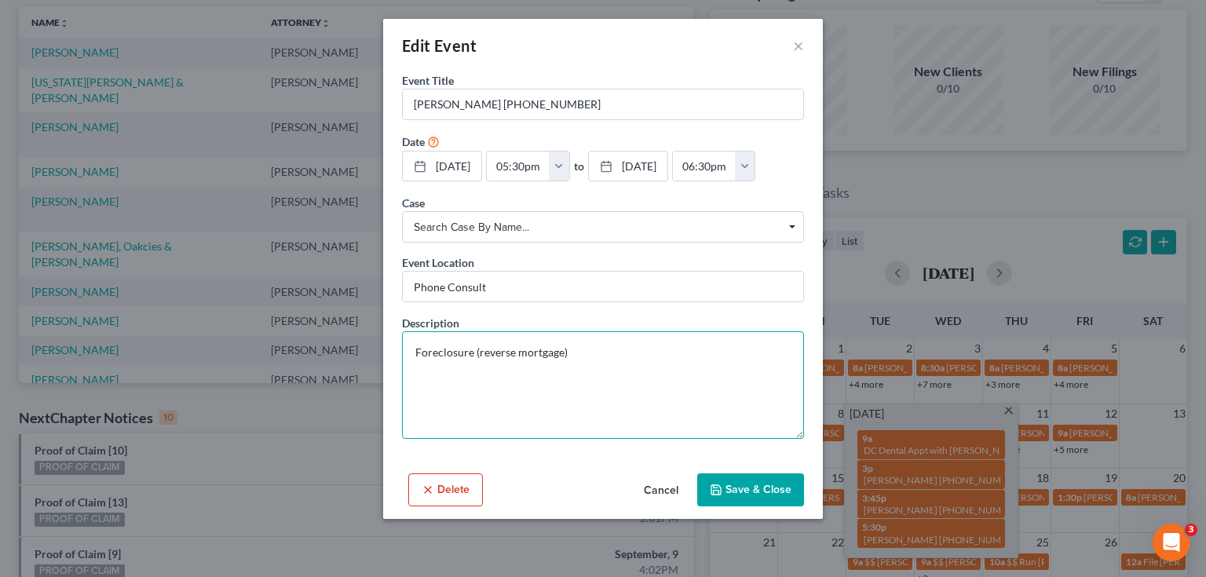
click at [596, 356] on textarea "Foreclosure (reverse mortgage)" at bounding box center [603, 385] width 402 height 108
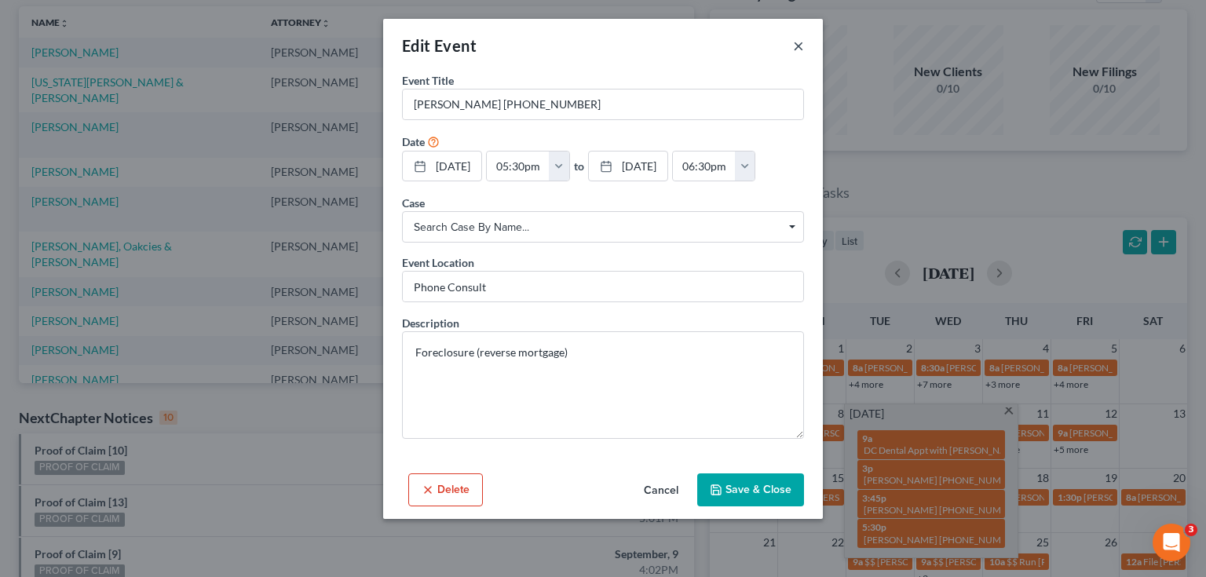
click at [801, 43] on button "×" at bounding box center [798, 45] width 11 height 19
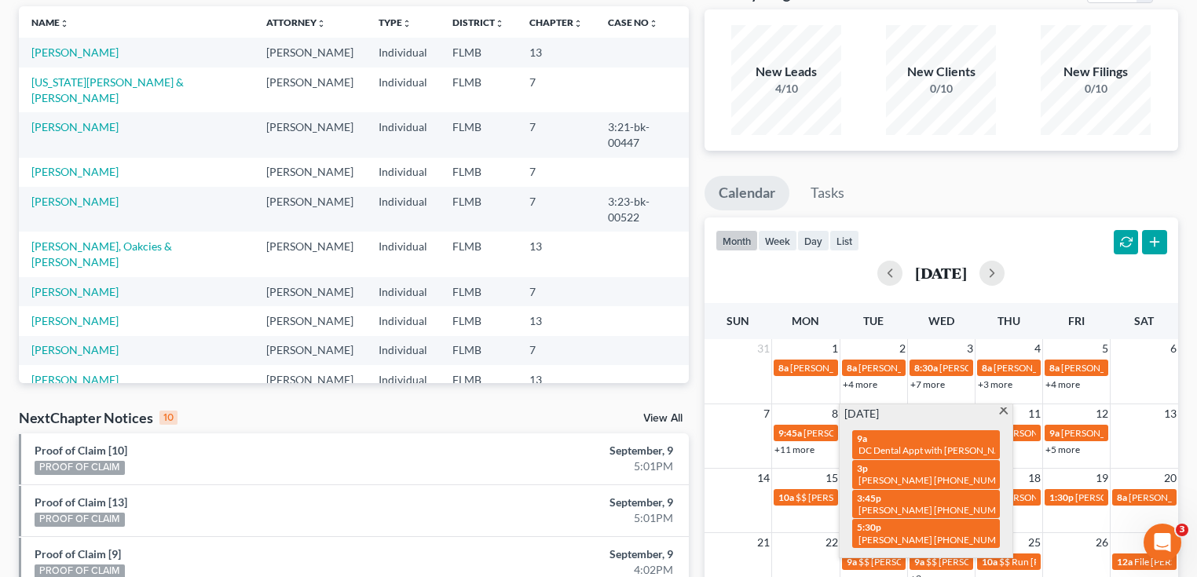
click at [1055, 192] on ul "Calendar Tasks" at bounding box center [940, 197] width 473 height 42
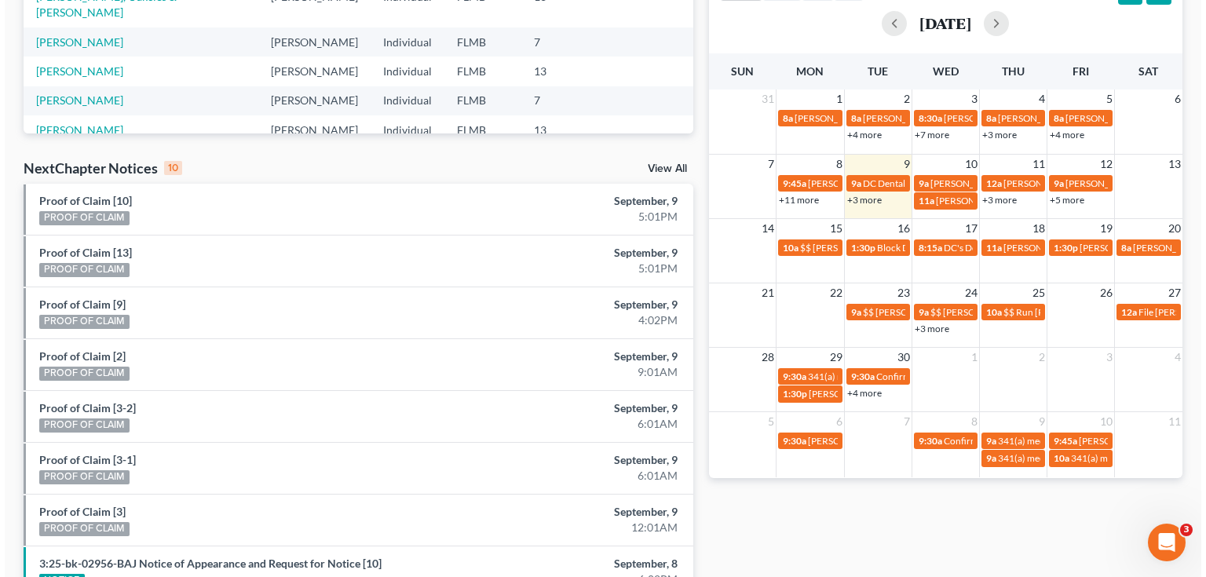
scroll to position [295, 0]
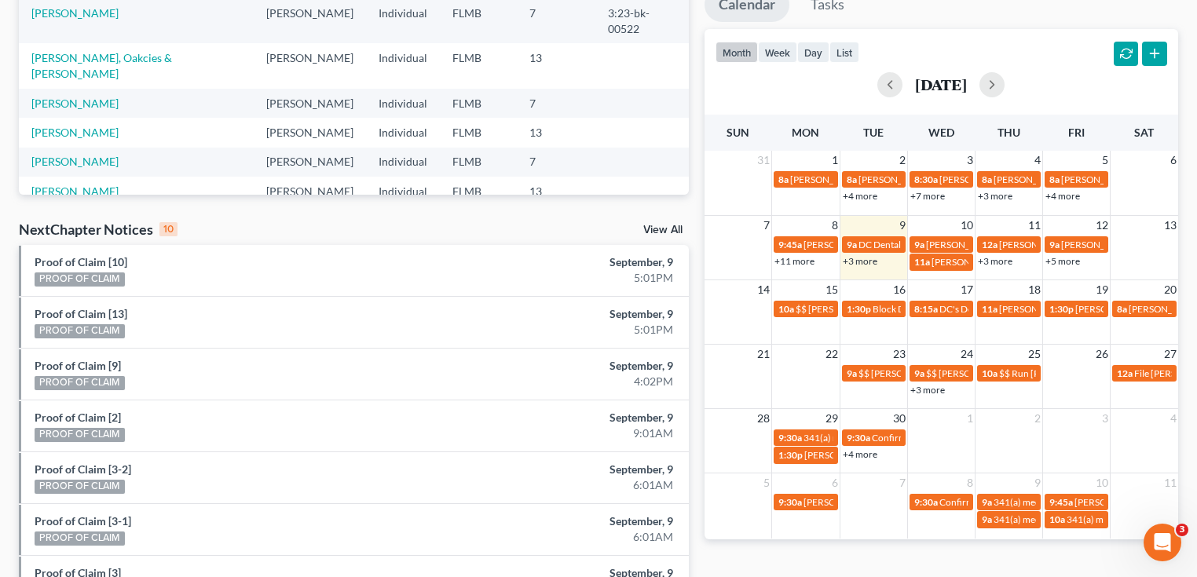
click at [1062, 261] on link "+5 more" at bounding box center [1062, 261] width 35 height 12
click at [1055, 58] on div "month week day list [DATE]" at bounding box center [940, 66] width 489 height 75
click at [861, 256] on link "+3 more" at bounding box center [859, 261] width 35 height 12
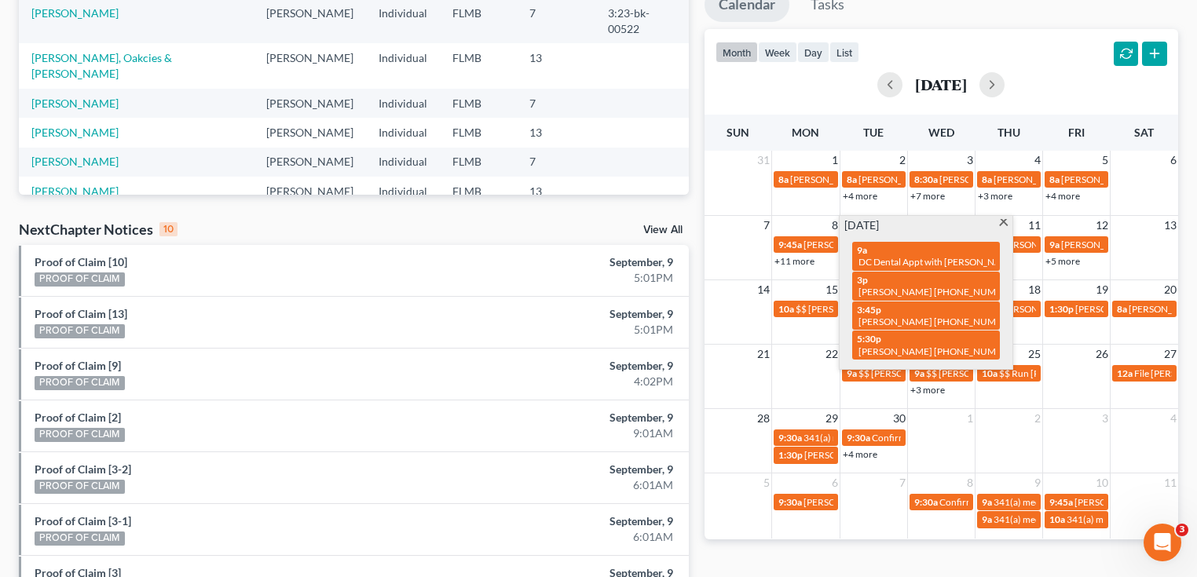
click at [944, 62] on div "month week day list [DATE]" at bounding box center [940, 66] width 489 height 75
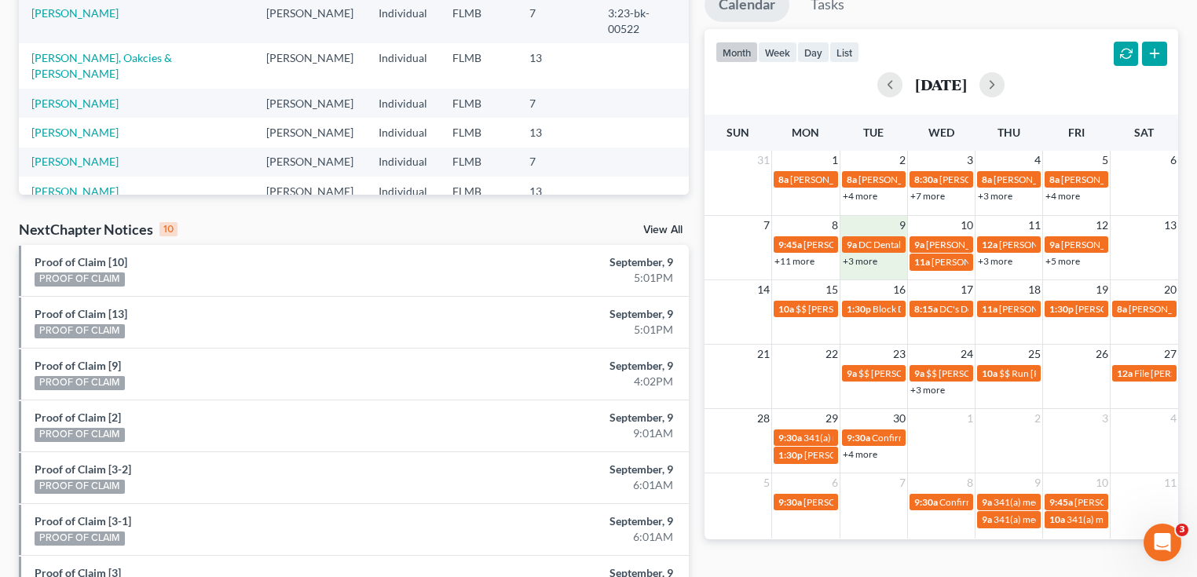
click at [876, 263] on div "+3 more" at bounding box center [873, 261] width 67 height 16
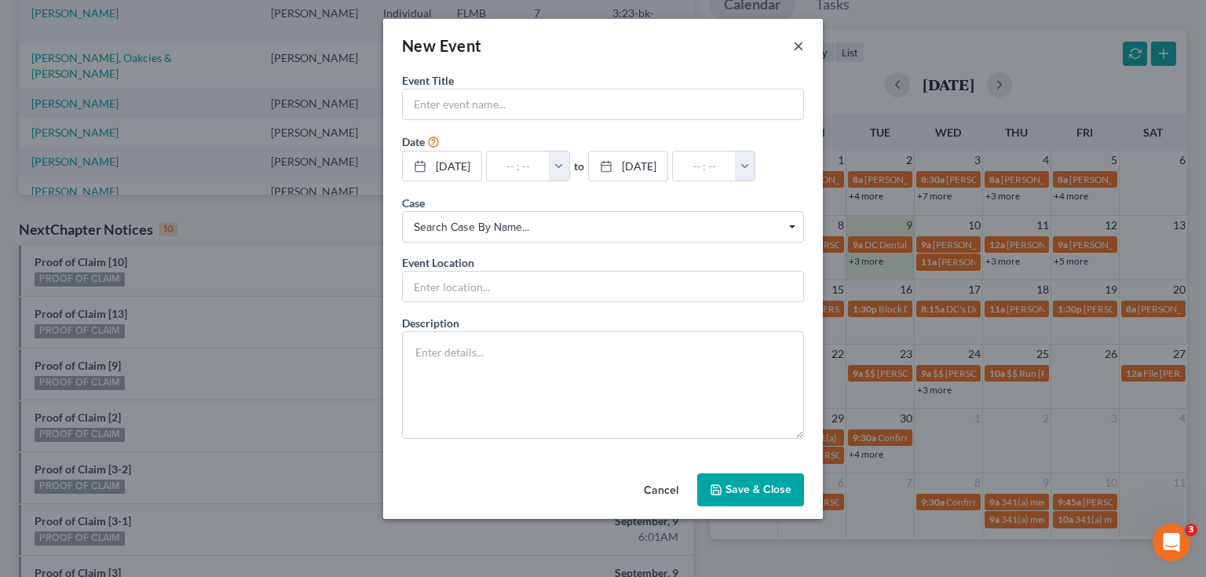
click at [794, 50] on button "×" at bounding box center [798, 45] width 11 height 19
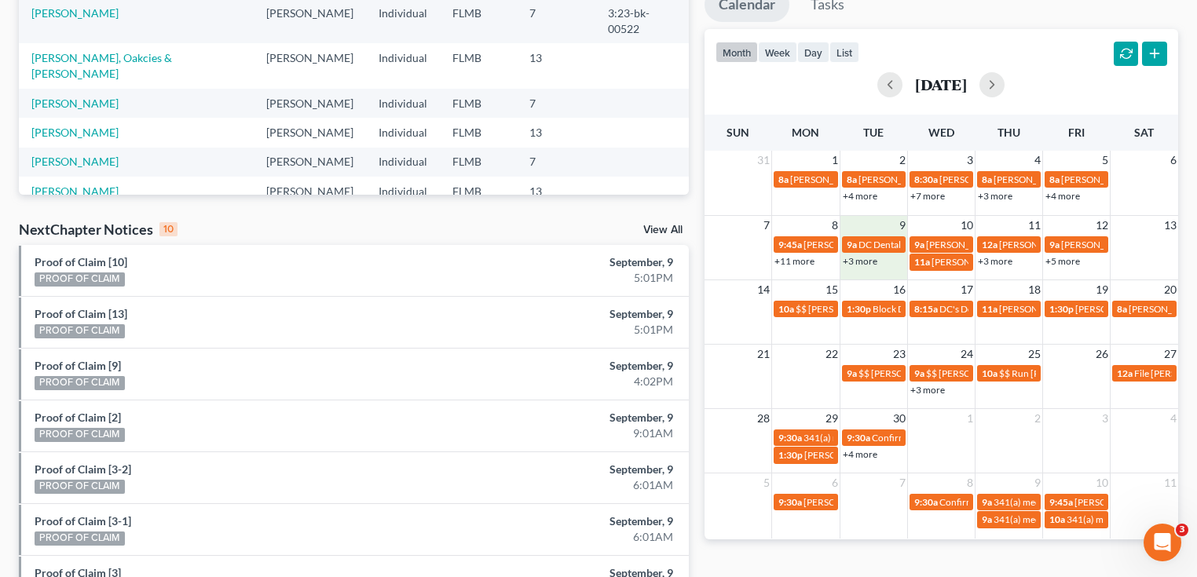
click at [862, 262] on link "+3 more" at bounding box center [859, 261] width 35 height 12
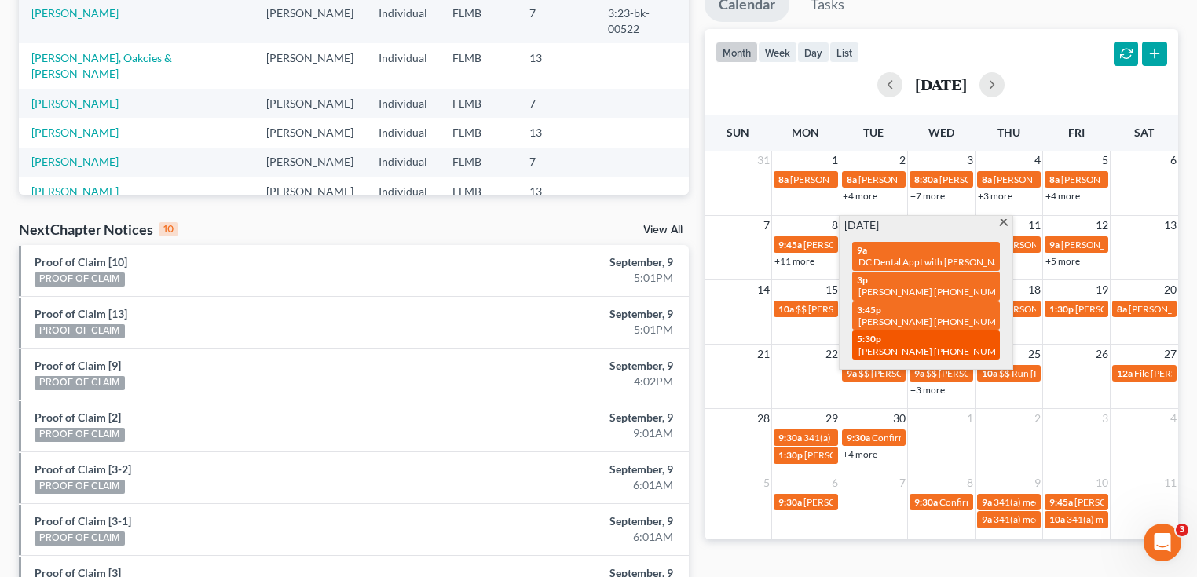
click at [900, 345] on span "[PERSON_NAME] [PHONE_NUMBER]" at bounding box center [937, 351] width 159 height 12
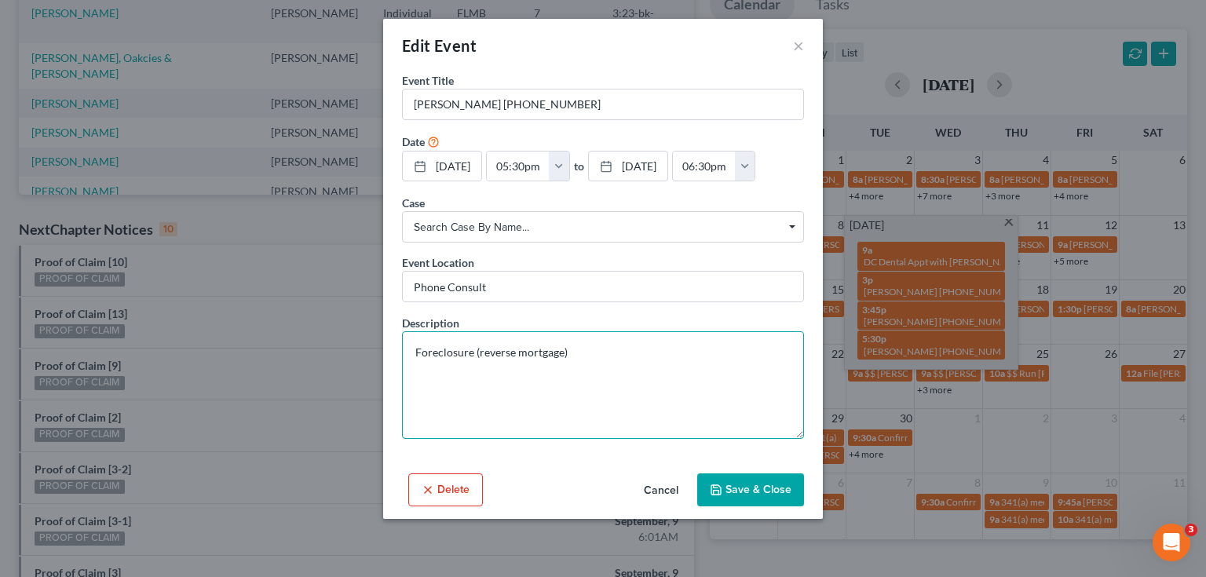
click at [608, 352] on textarea "Foreclosure (reverse mortgage)" at bounding box center [603, 385] width 402 height 108
